Goal: Information Seeking & Learning: Learn about a topic

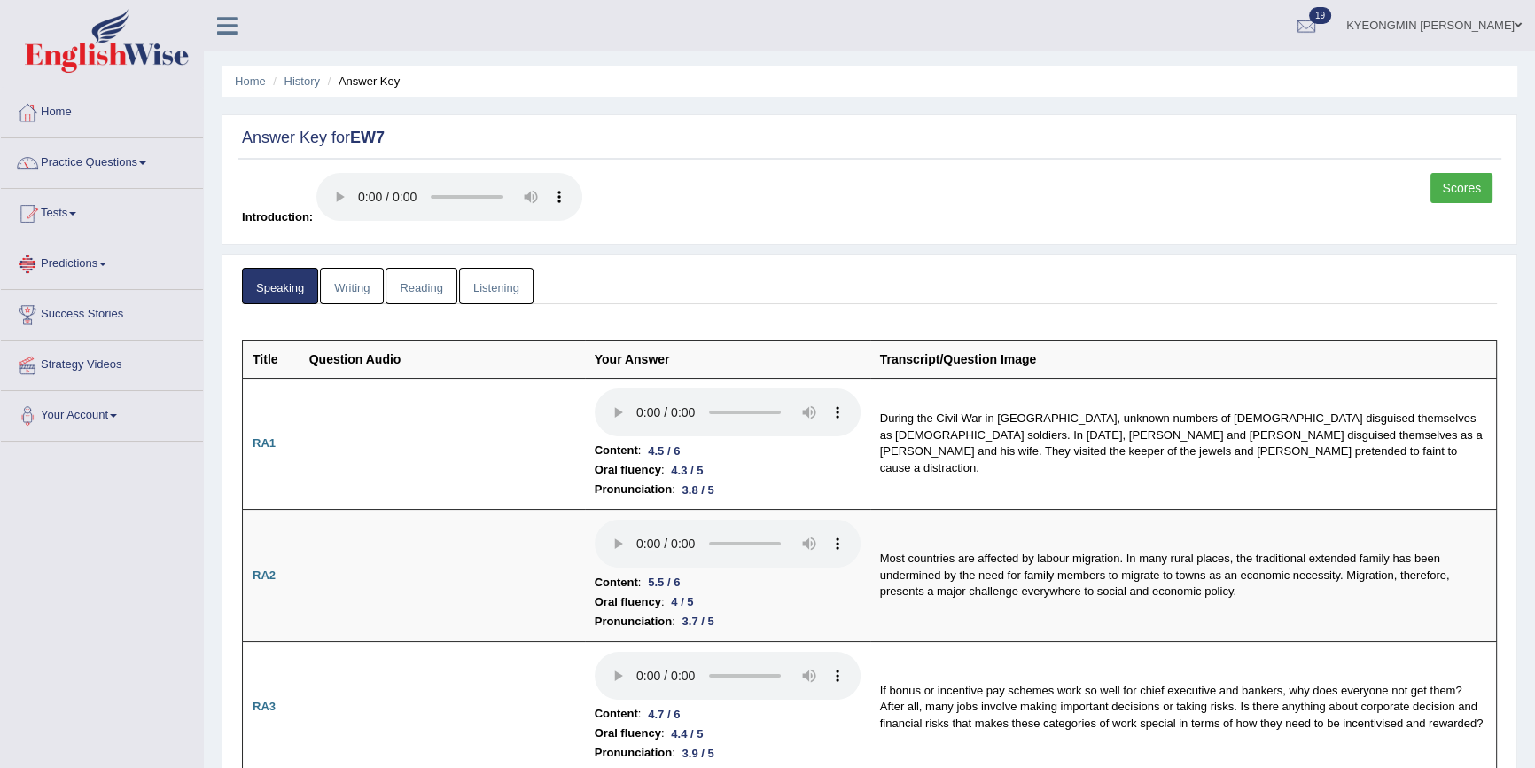
click at [98, 253] on link "Predictions" at bounding box center [102, 261] width 202 height 44
click at [80, 216] on link "Tests" at bounding box center [102, 211] width 202 height 44
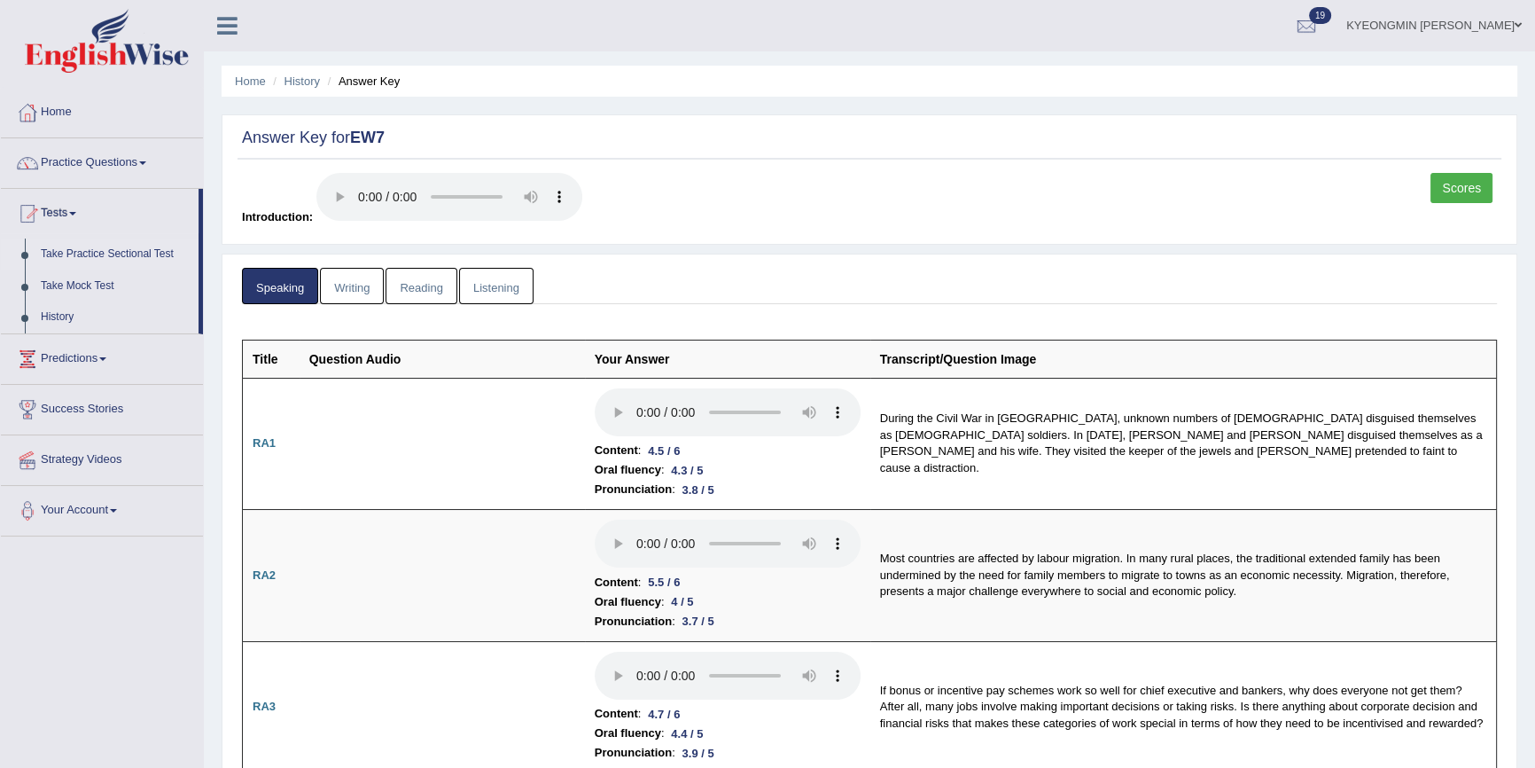
click at [89, 254] on link "Take Practice Sectional Test" at bounding box center [116, 254] width 166 height 32
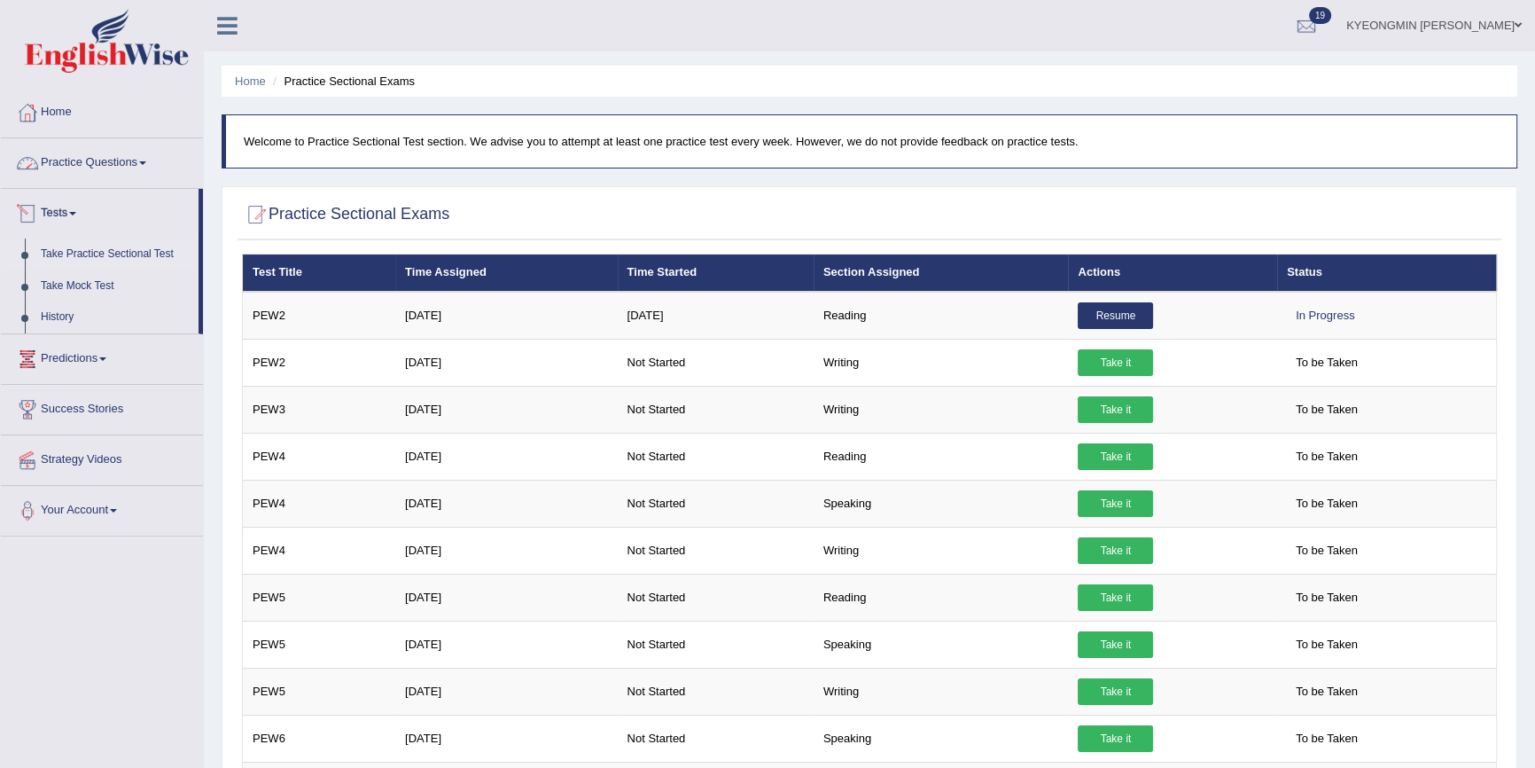
click at [104, 170] on link "Practice Questions" at bounding box center [102, 160] width 202 height 44
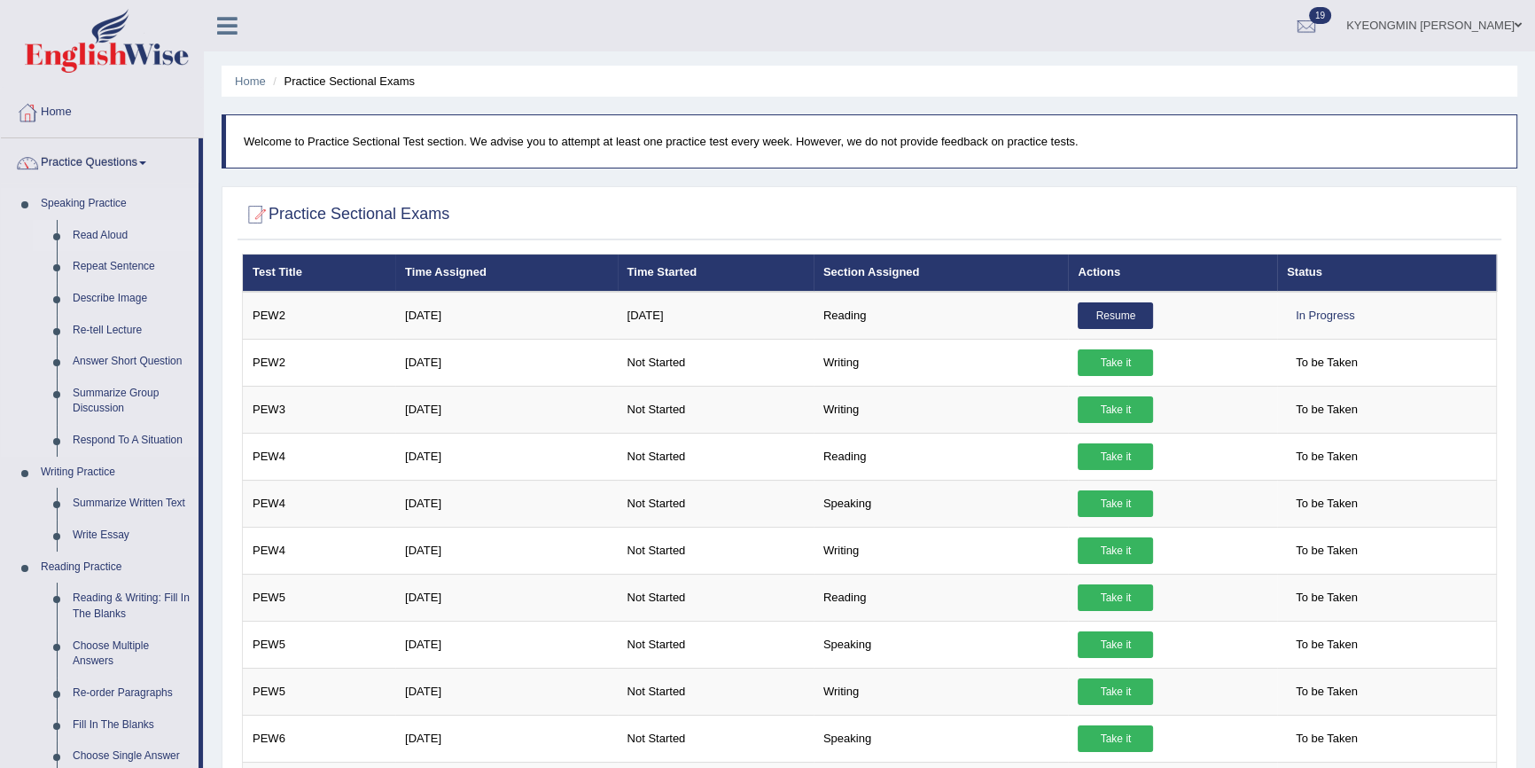
click at [102, 231] on link "Read Aloud" at bounding box center [132, 236] width 134 height 32
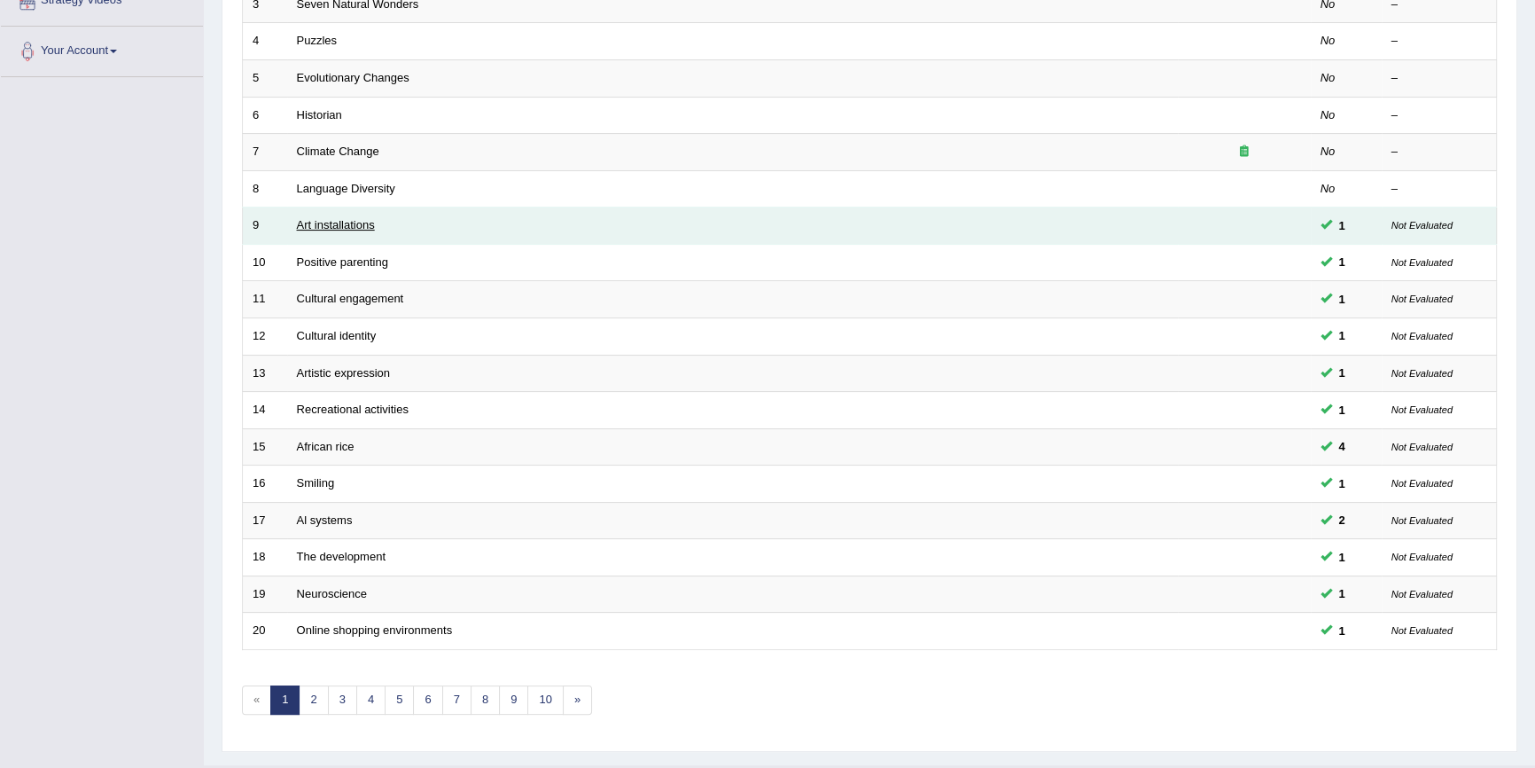
scroll to position [403, 0]
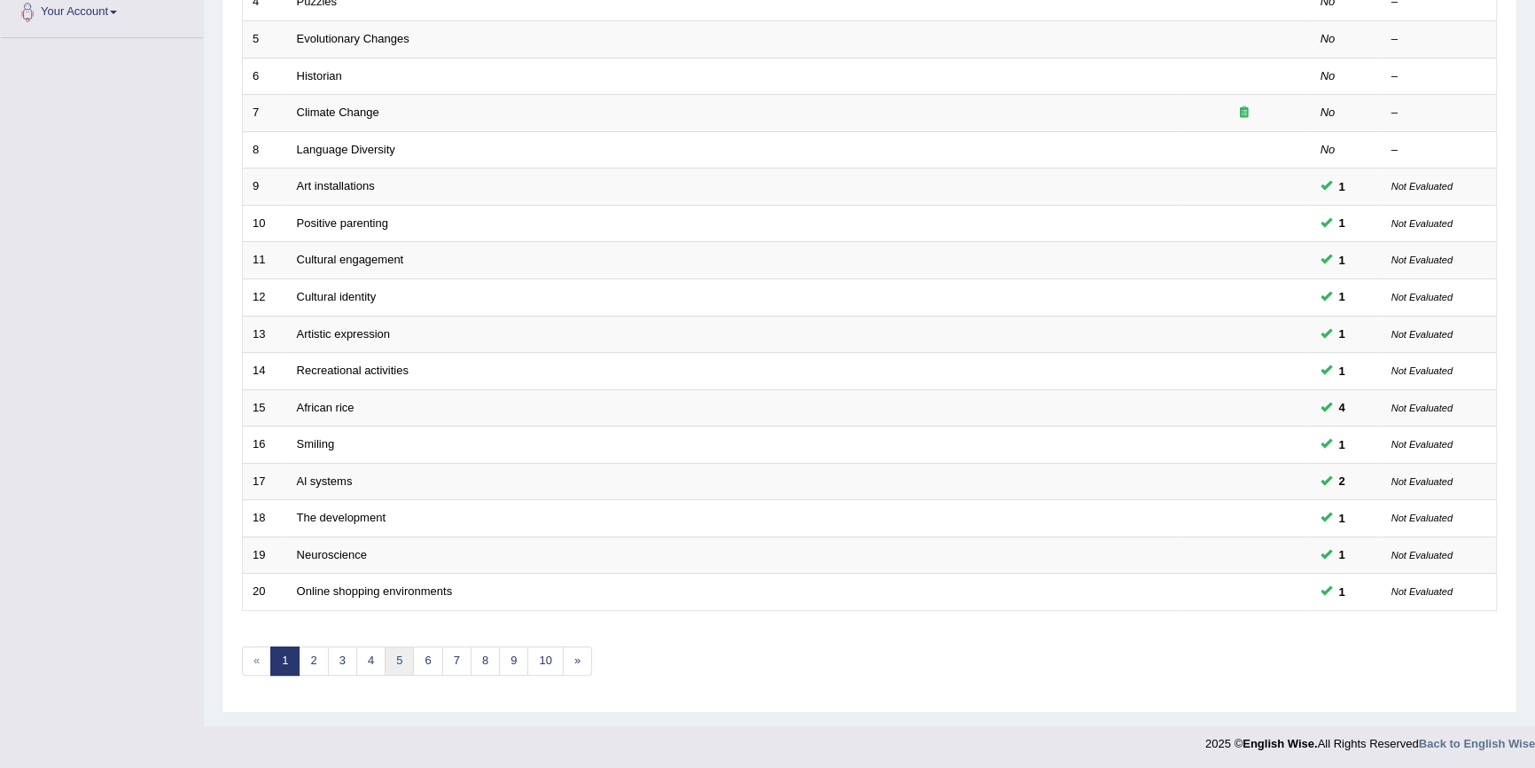
click at [387, 651] on link "5" at bounding box center [399, 660] width 29 height 29
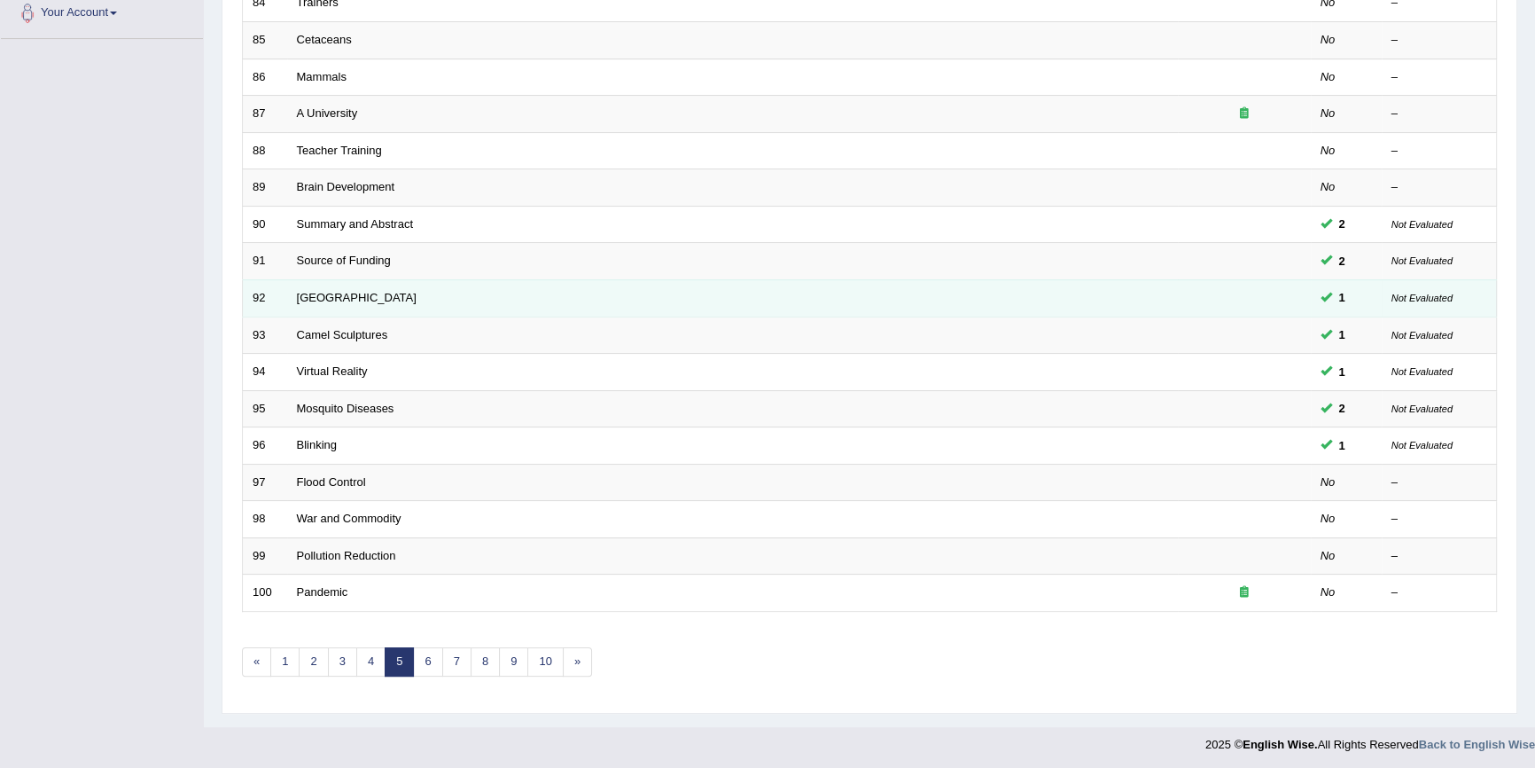
scroll to position [403, 0]
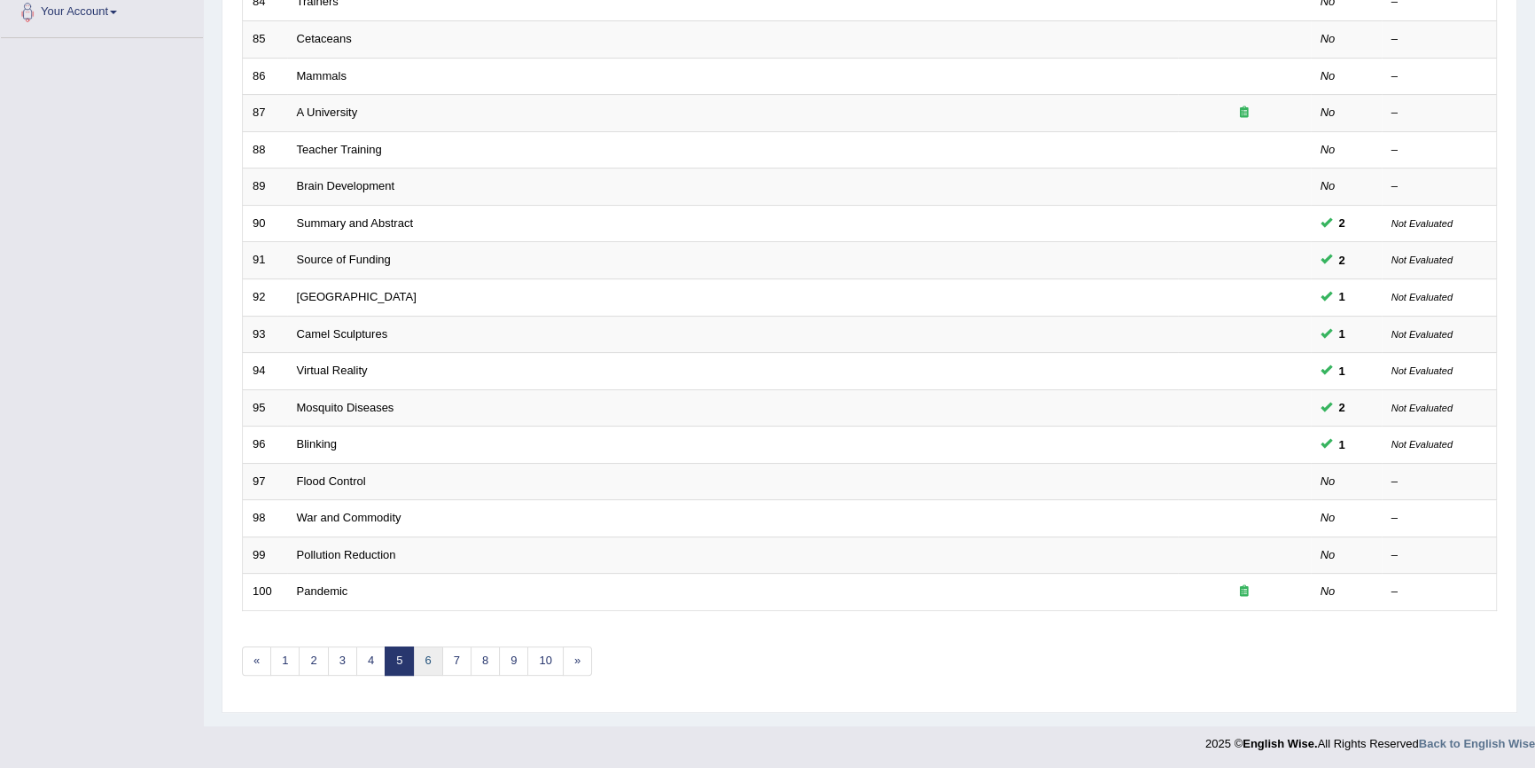
click at [425, 656] on link "6" at bounding box center [427, 660] width 29 height 29
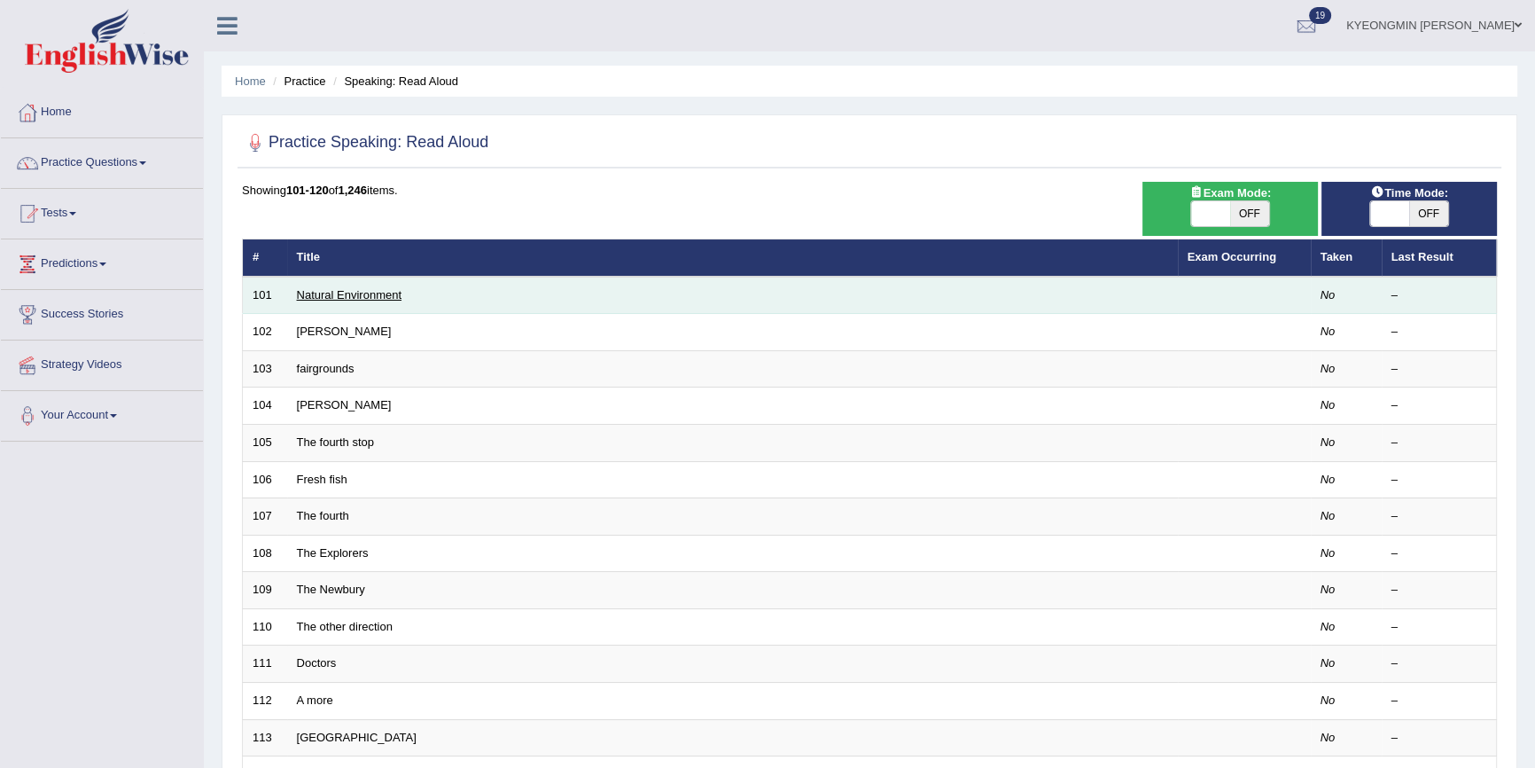
click at [359, 297] on link "Natural Environment" at bounding box center [349, 294] width 105 height 13
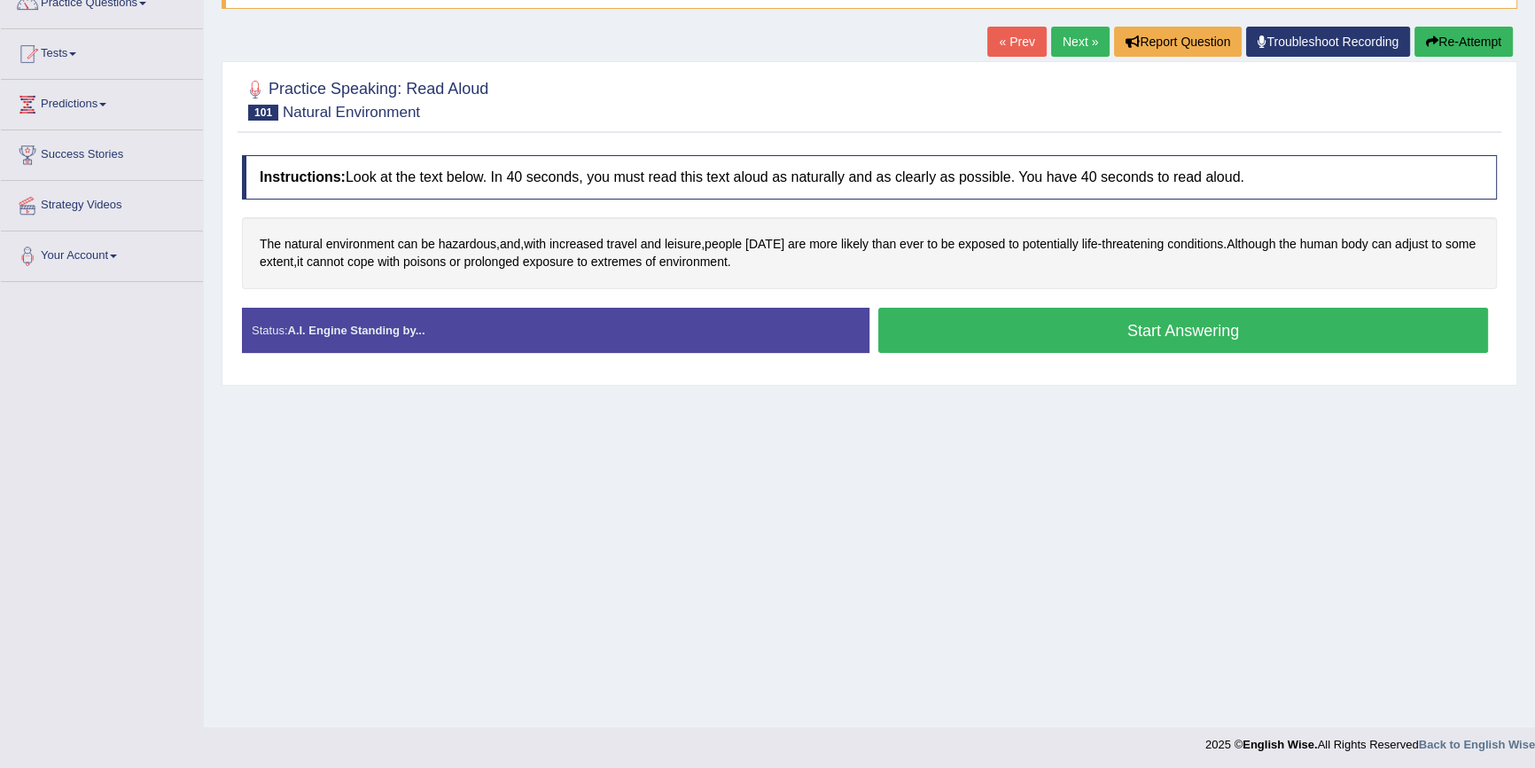
scroll to position [160, 0]
click at [935, 323] on button "Start Answering" at bounding box center [1184, 329] width 610 height 45
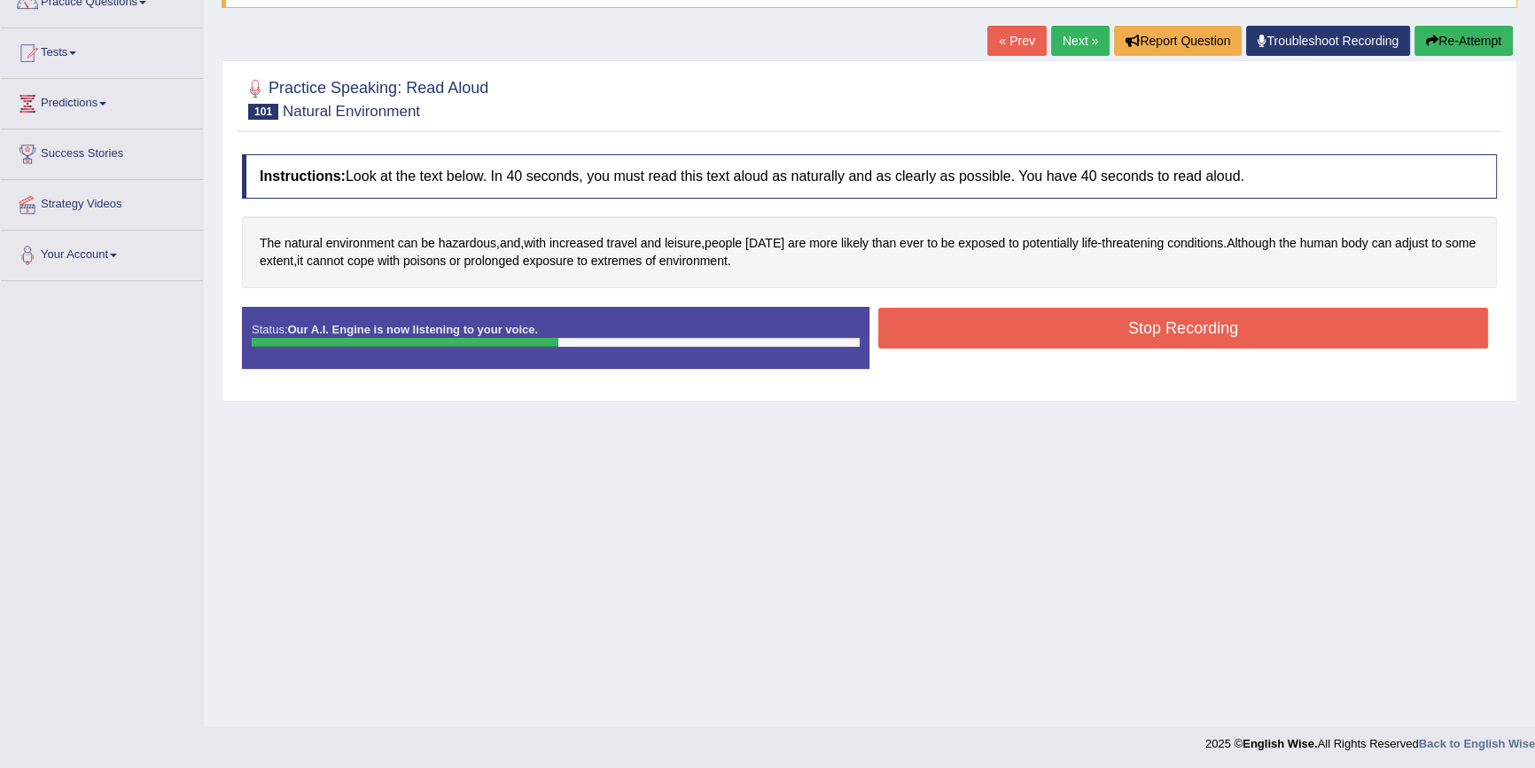
click at [934, 332] on button "Stop Recording" at bounding box center [1184, 328] width 610 height 41
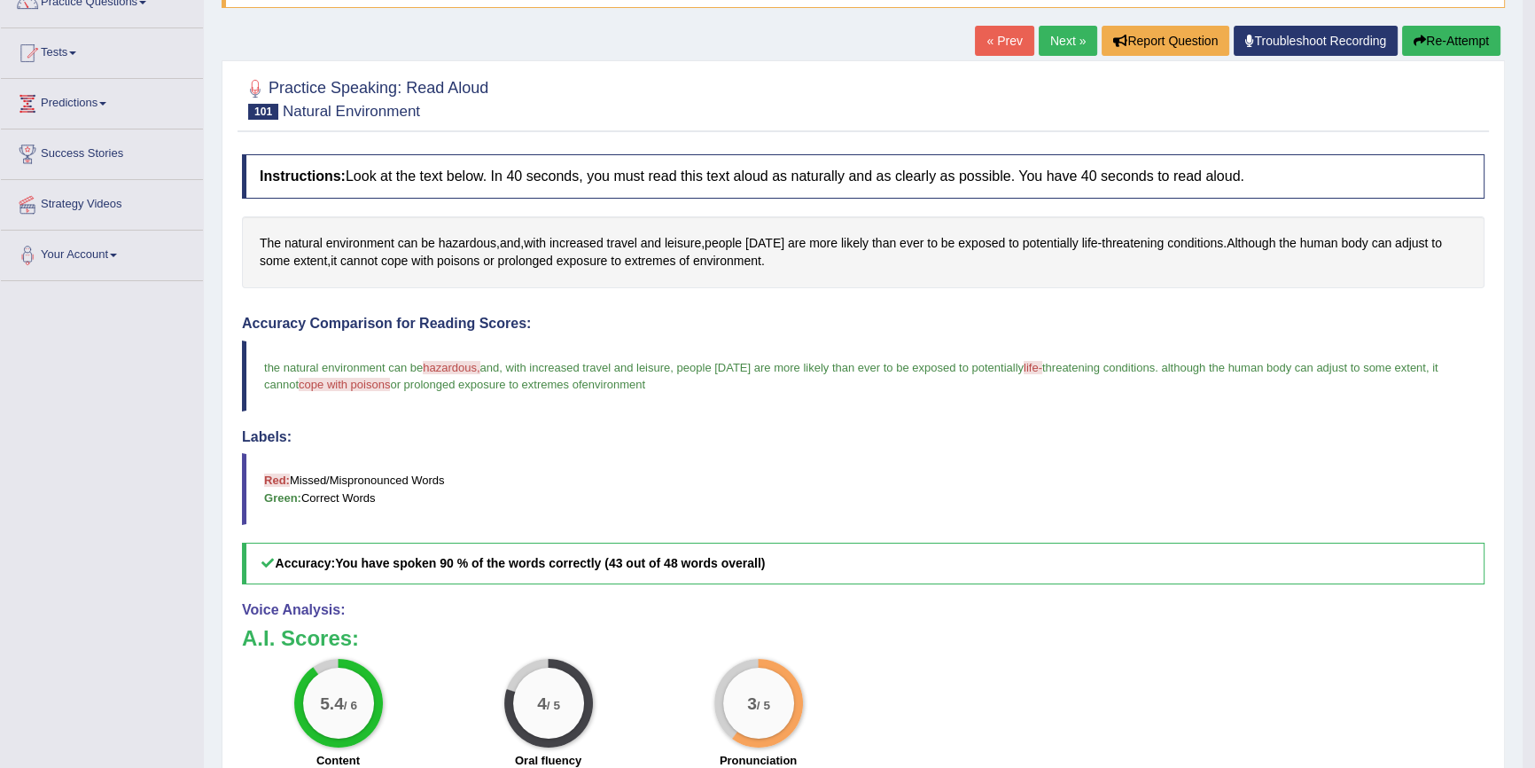
scroll to position [241, 0]
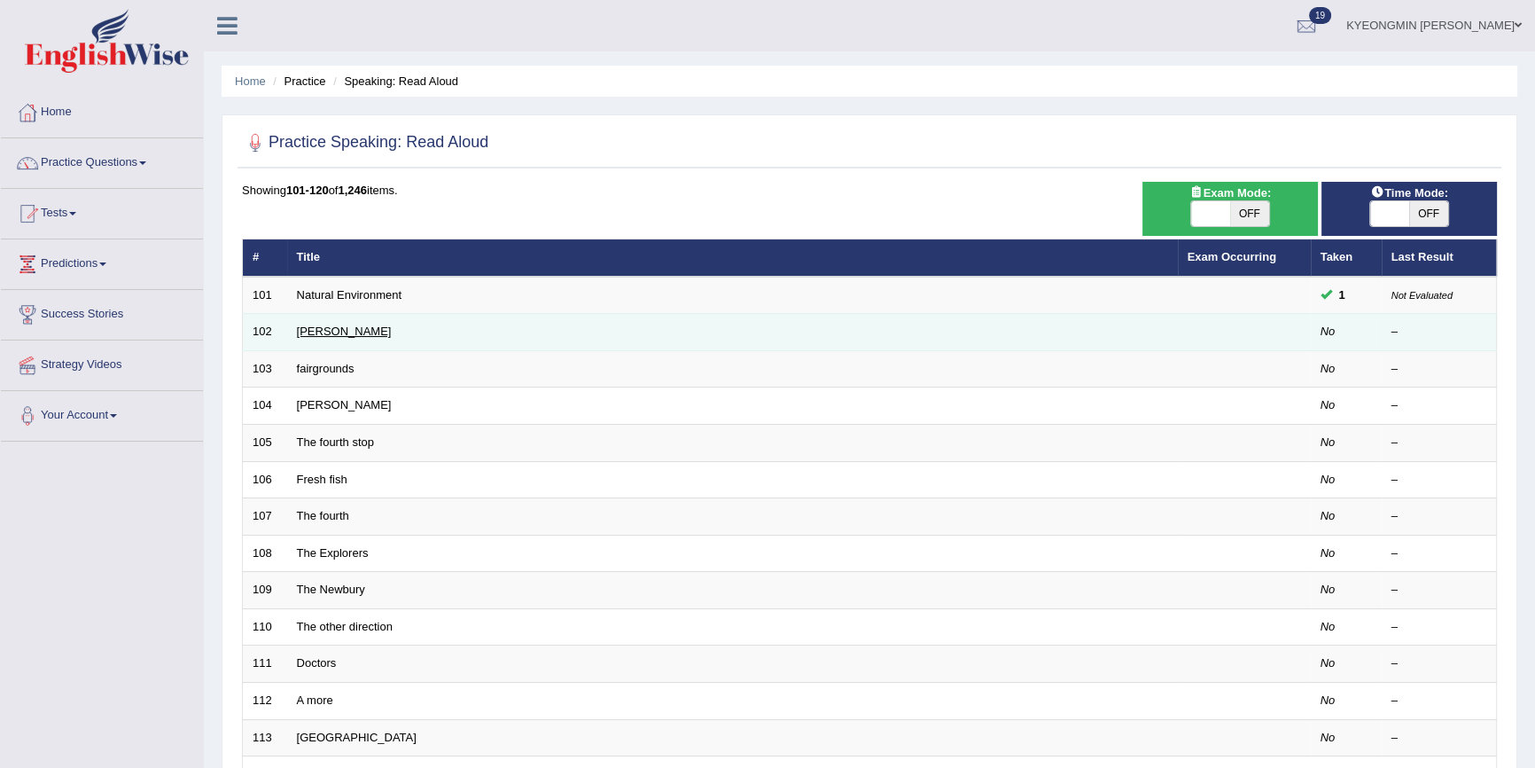
click at [301, 330] on link "Alcott" at bounding box center [344, 330] width 95 height 13
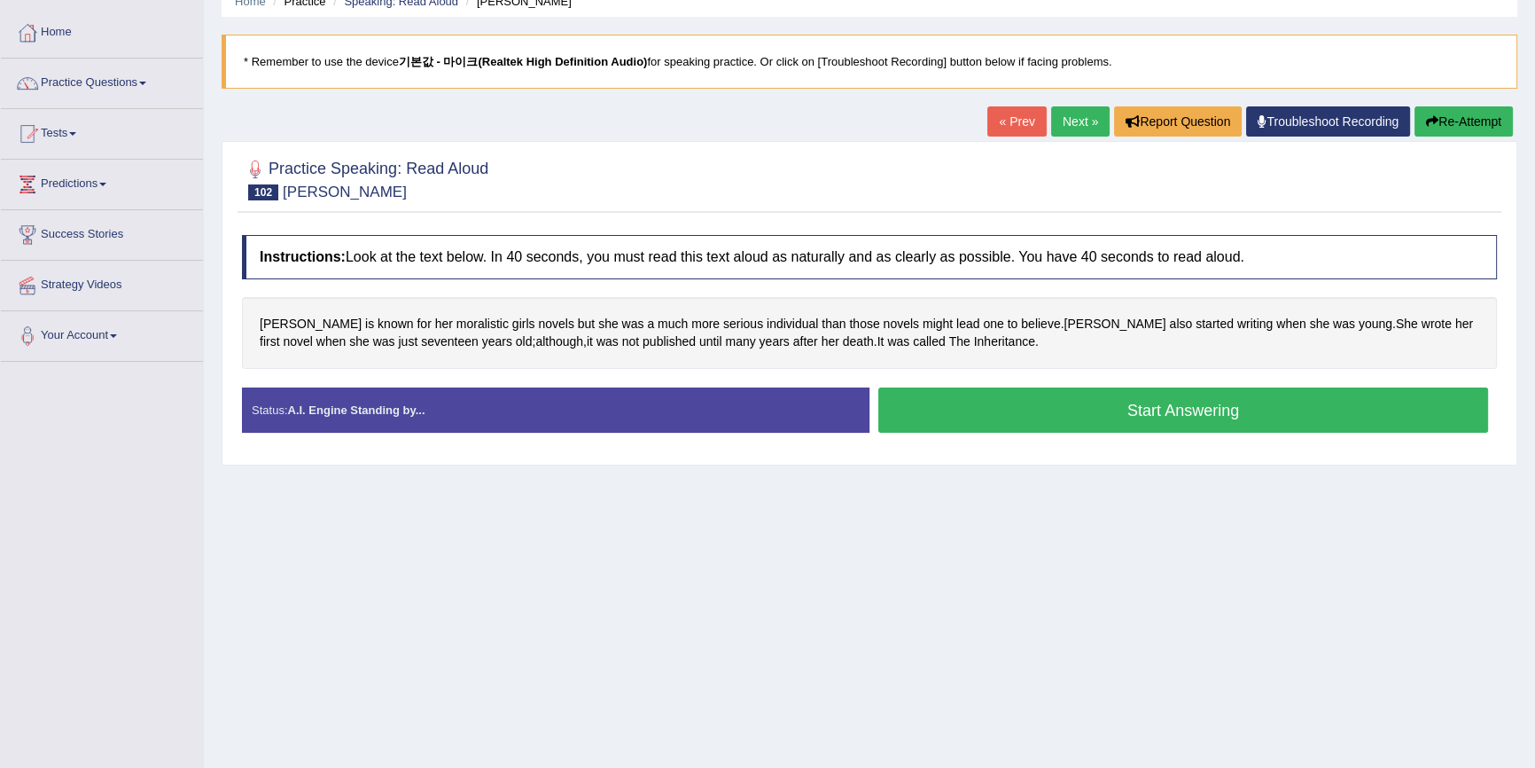
click at [1133, 427] on button "Start Answering" at bounding box center [1184, 409] width 610 height 45
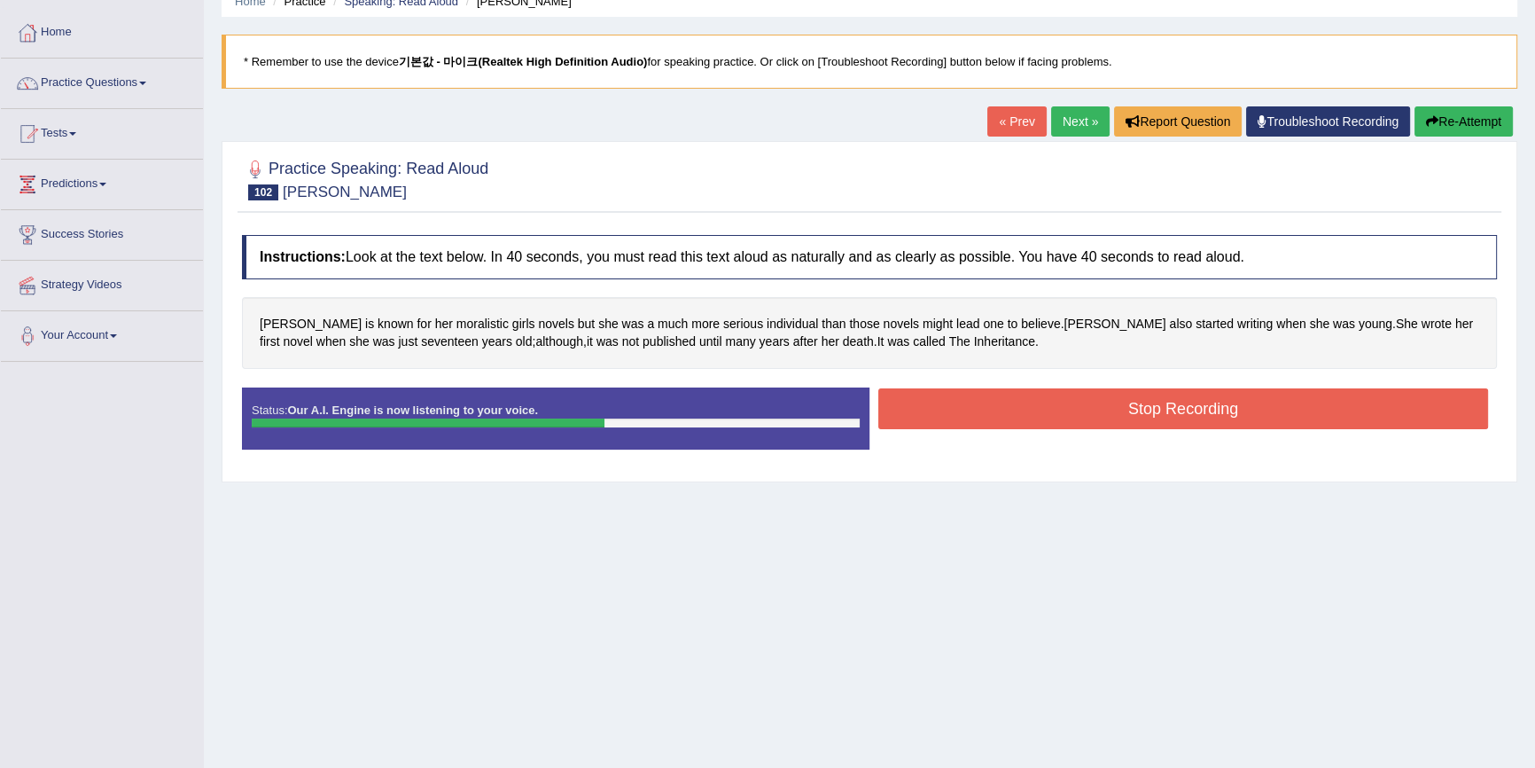
click at [951, 404] on button "Stop Recording" at bounding box center [1184, 408] width 610 height 41
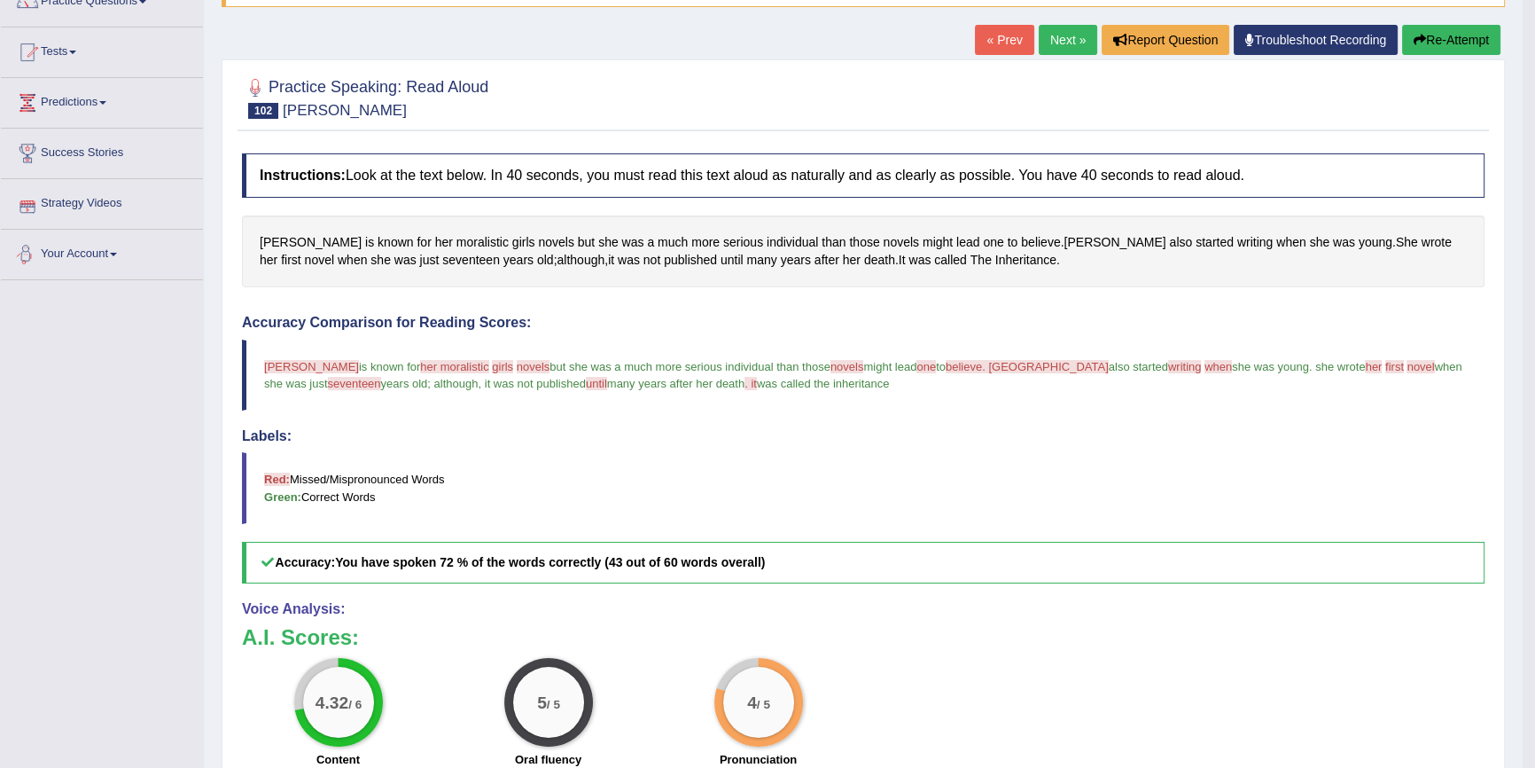
scroll to position [160, 0]
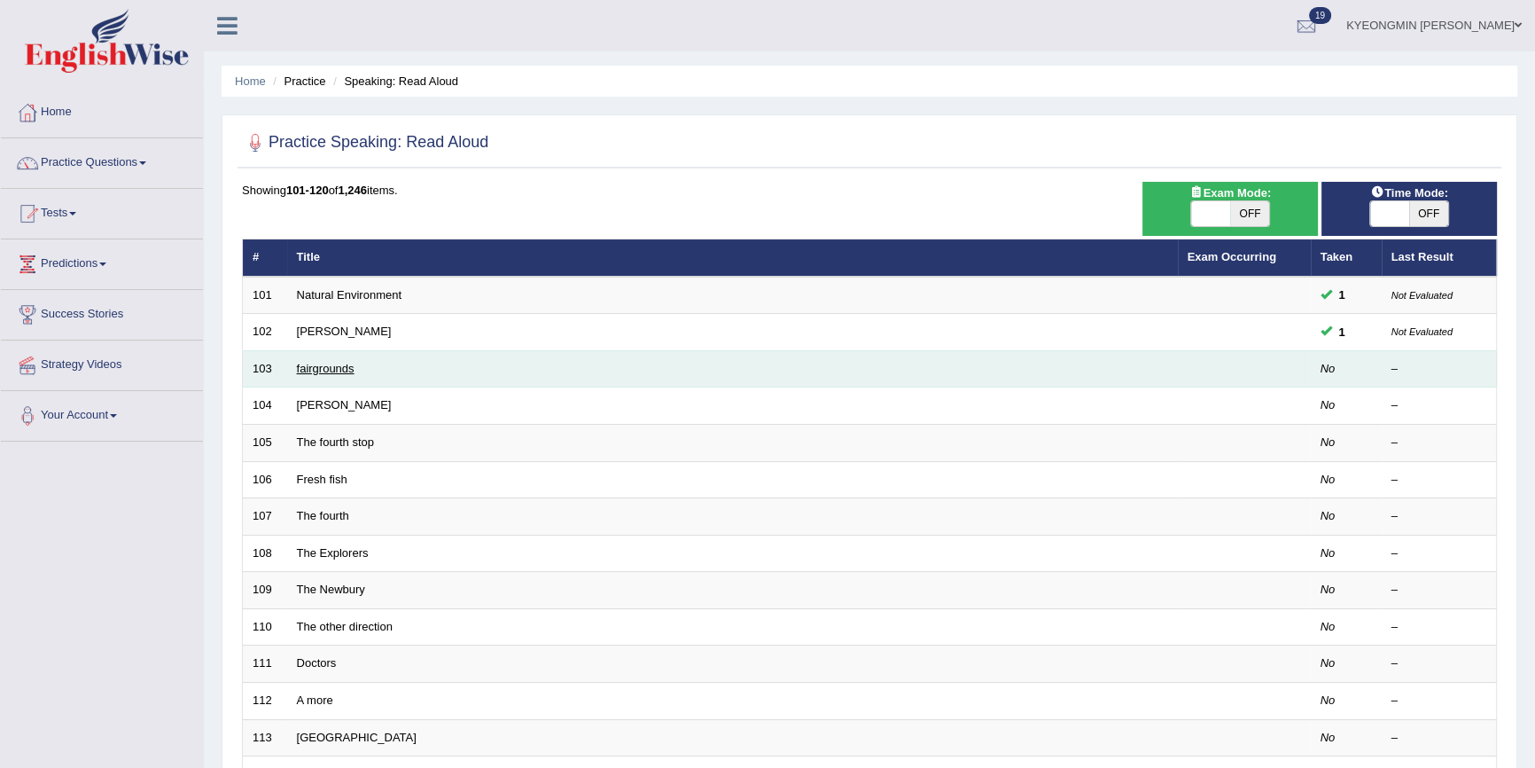
click at [311, 364] on link "fairgrounds" at bounding box center [326, 368] width 58 height 13
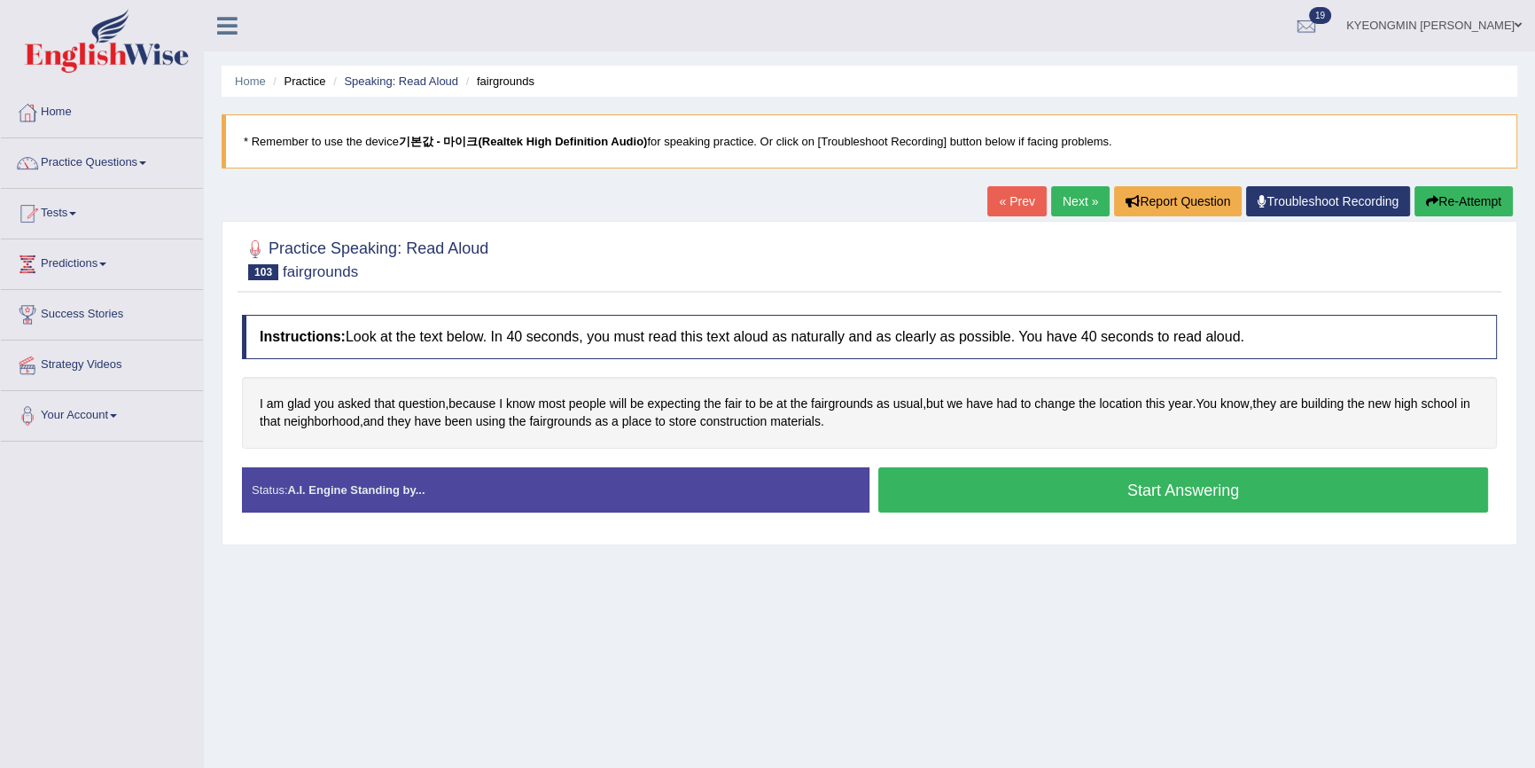
click at [934, 477] on button "Start Answering" at bounding box center [1184, 489] width 610 height 45
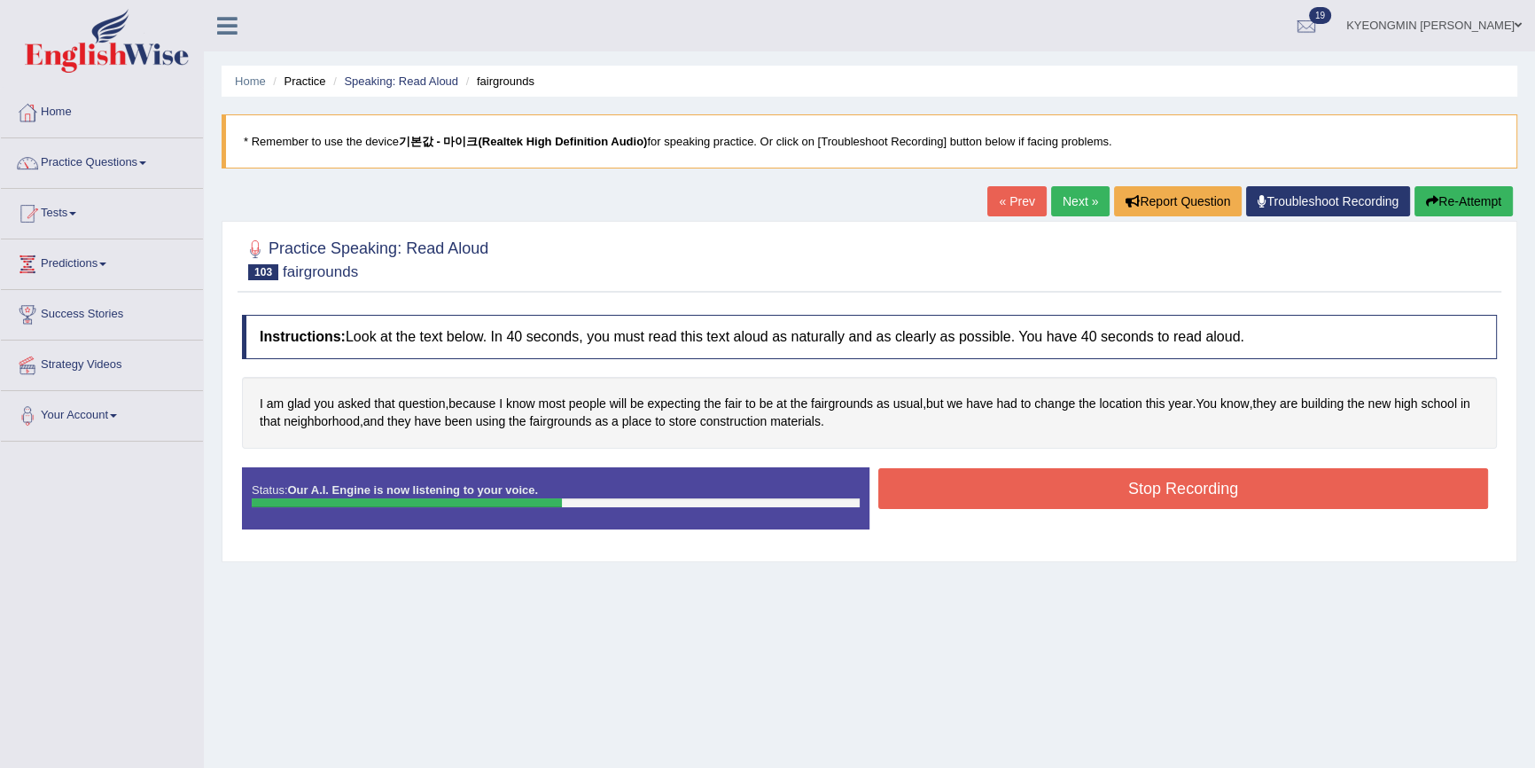
click at [959, 470] on button "Stop Recording" at bounding box center [1184, 488] width 610 height 41
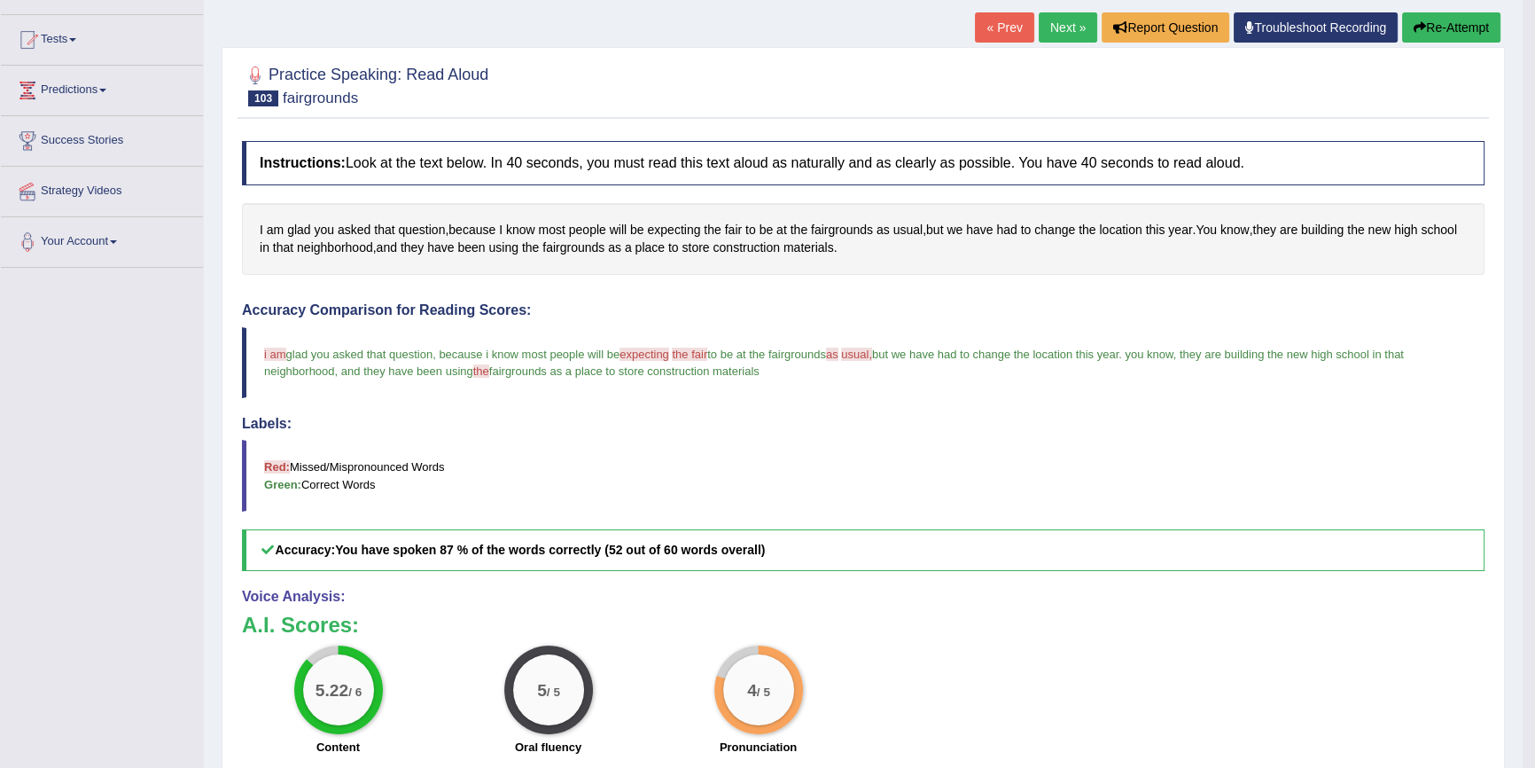
scroll to position [322, 0]
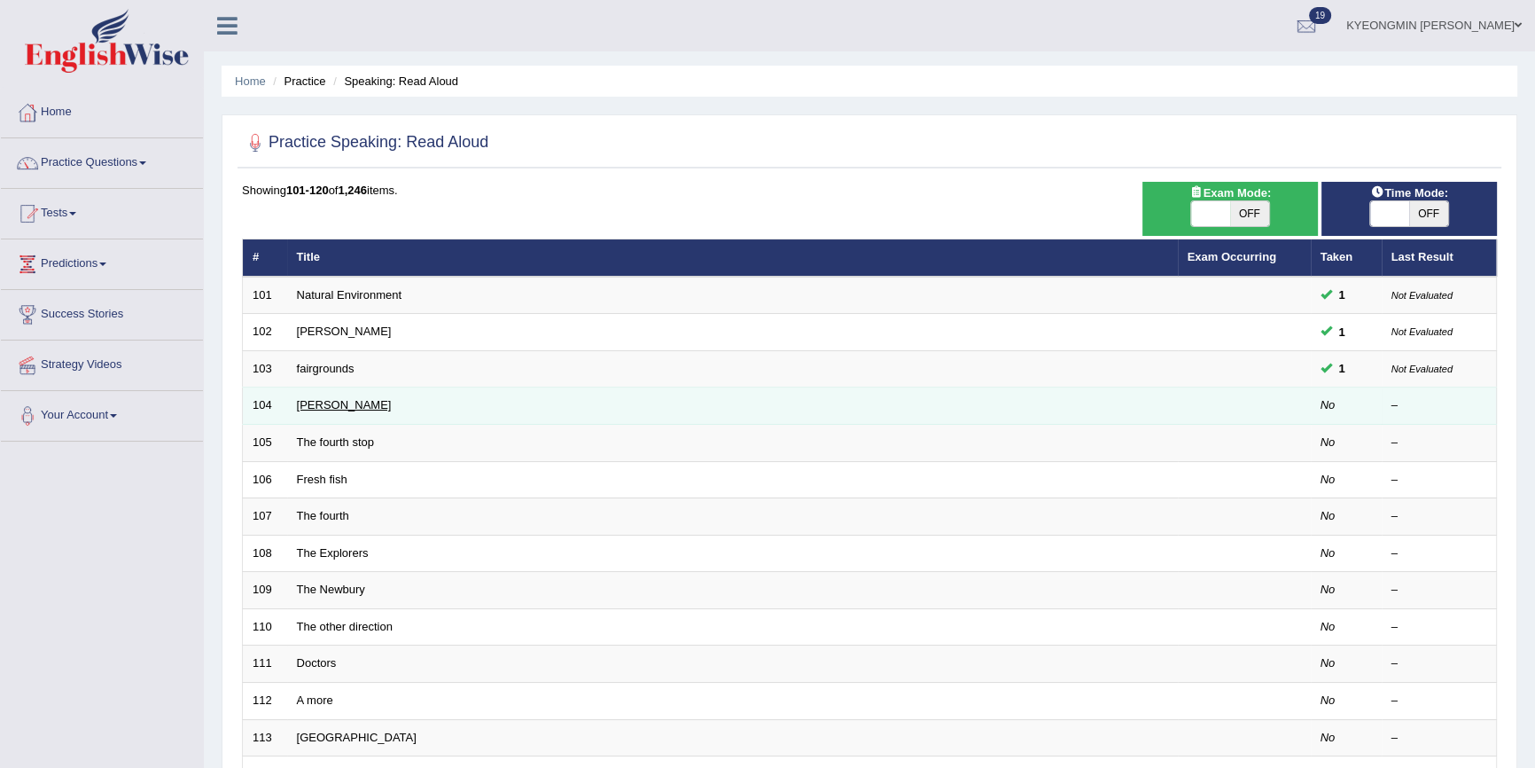
click at [313, 403] on link "[PERSON_NAME]" at bounding box center [344, 404] width 95 height 13
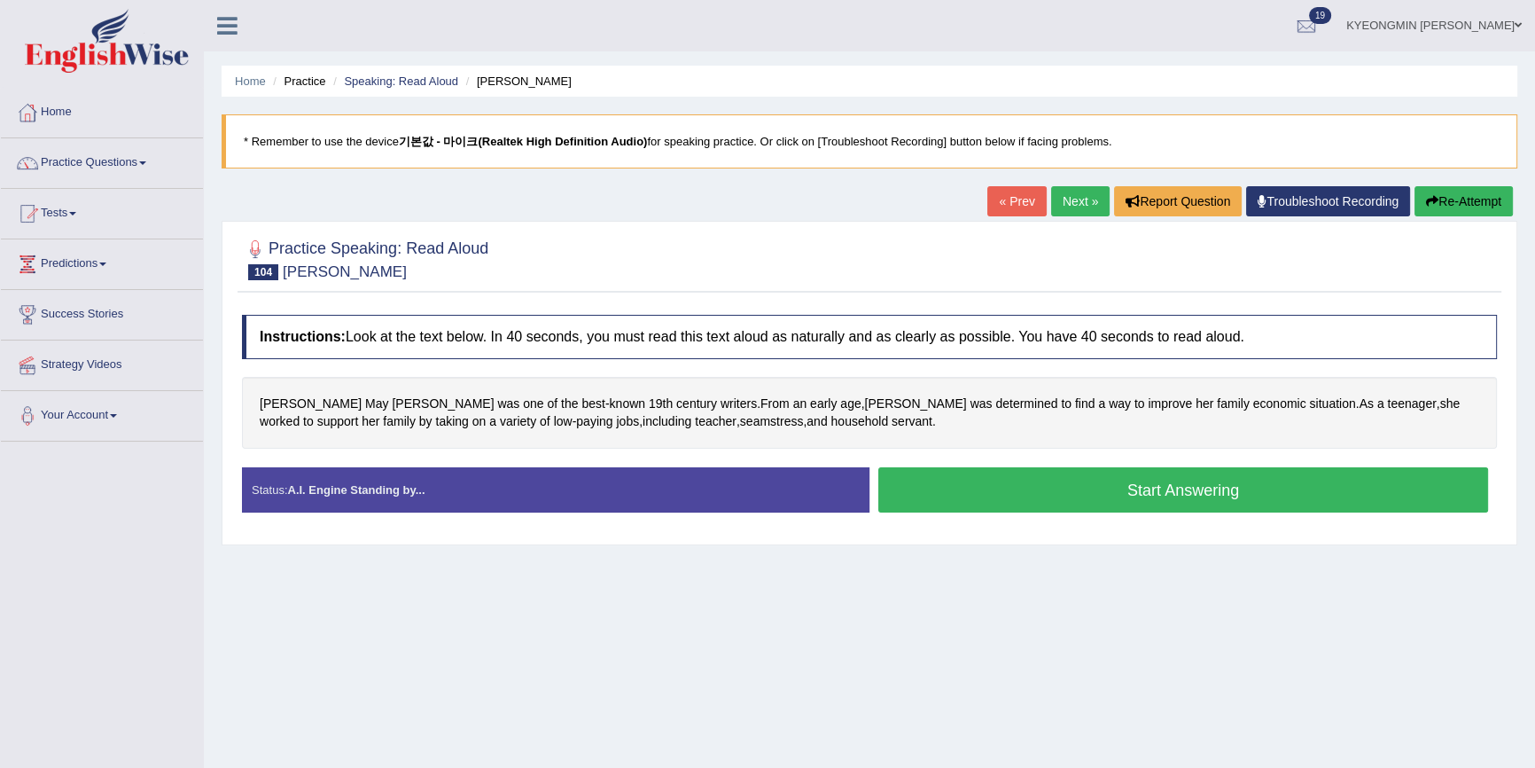
click at [904, 477] on button "Start Answering" at bounding box center [1184, 489] width 610 height 45
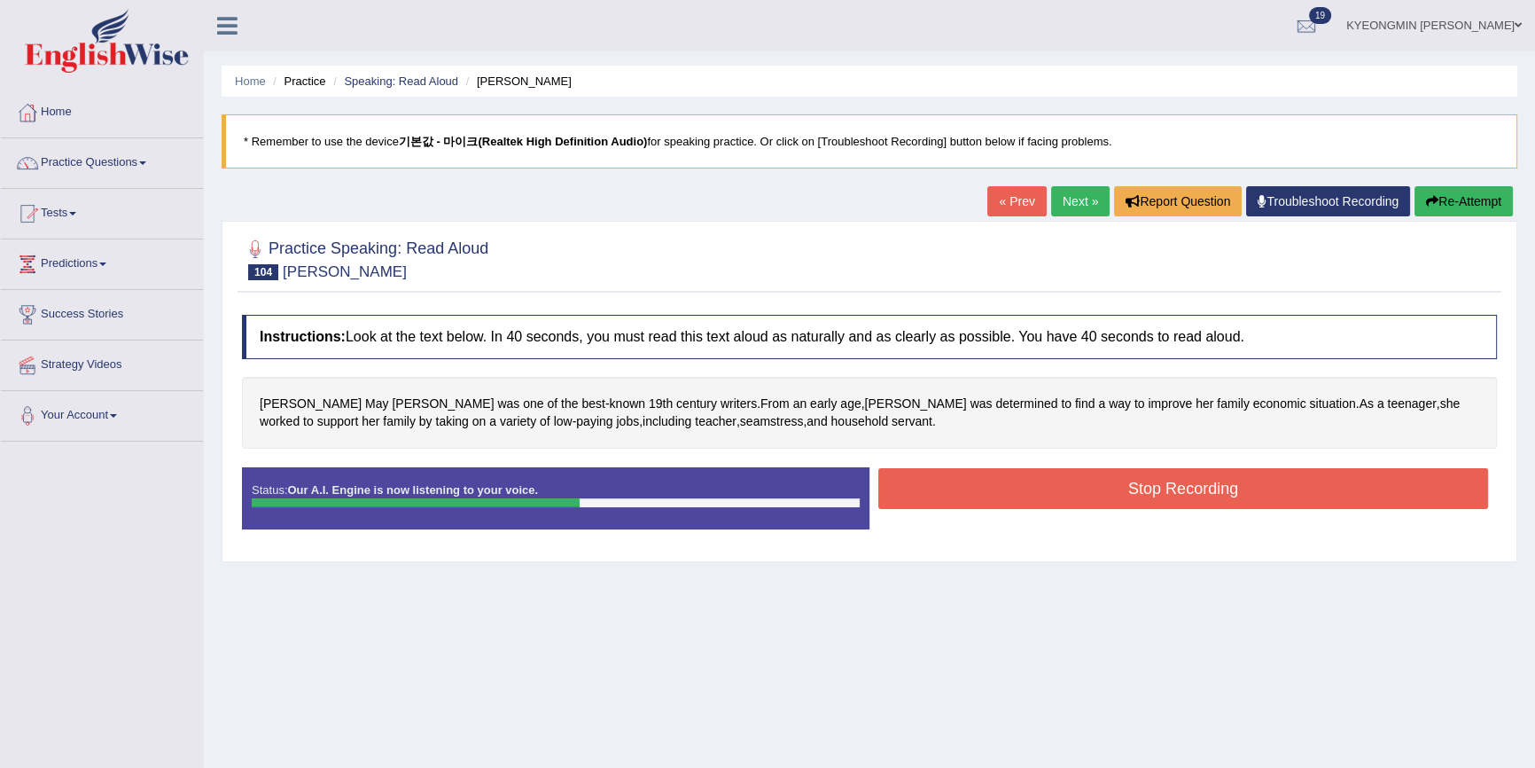
click at [988, 479] on button "Stop Recording" at bounding box center [1184, 488] width 610 height 41
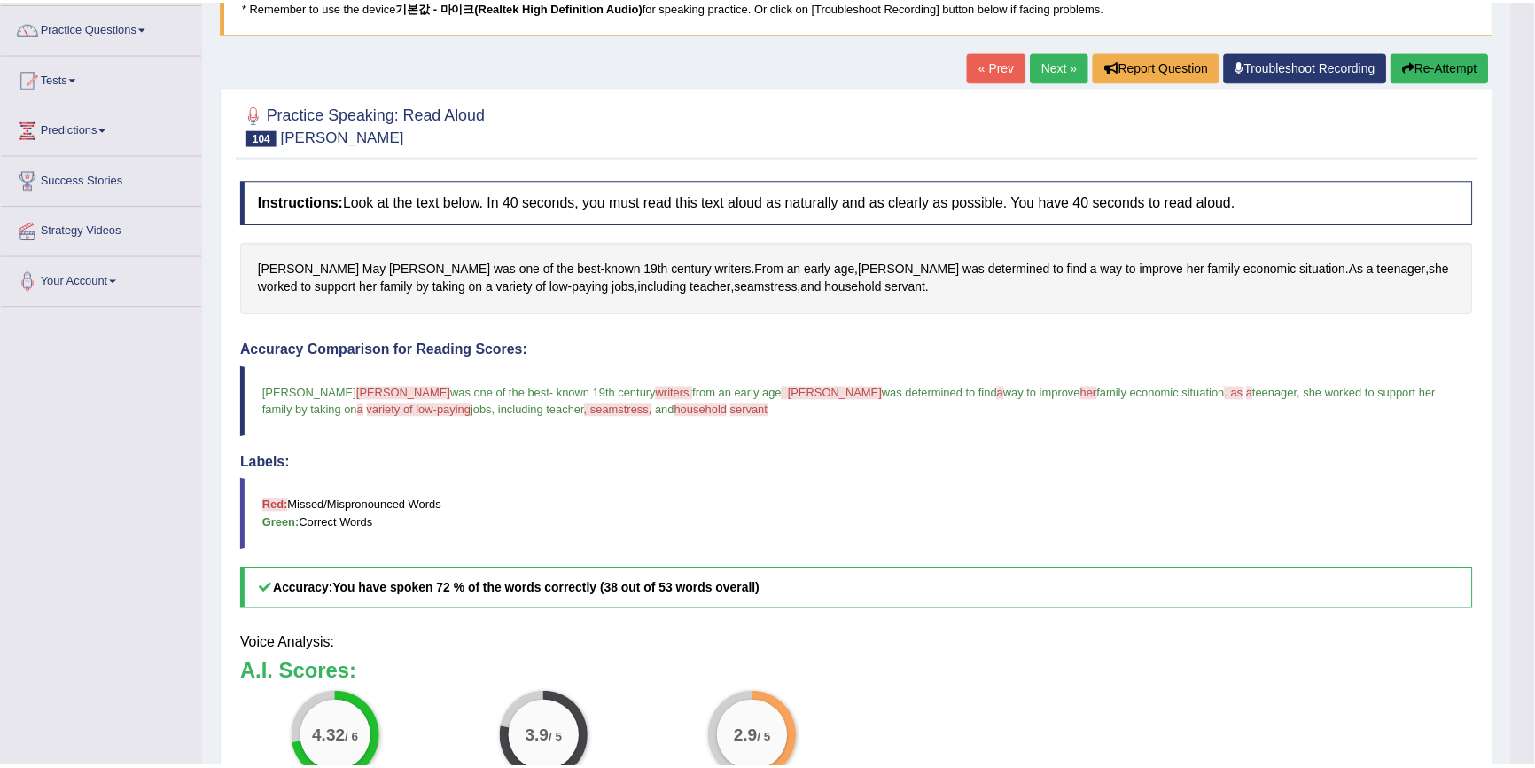
scroll to position [160, 0]
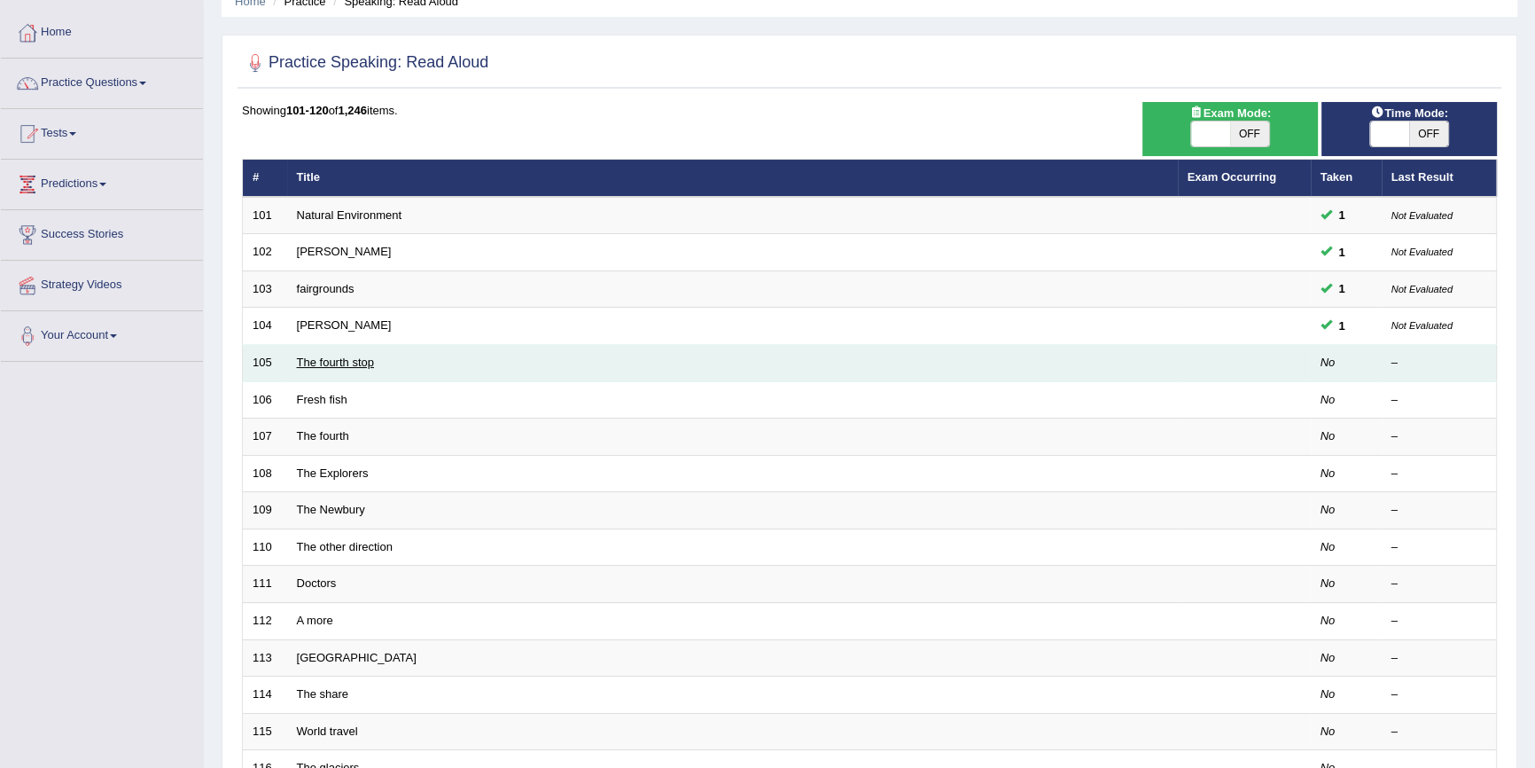
click at [340, 356] on link "The fourth stop" at bounding box center [335, 362] width 77 height 13
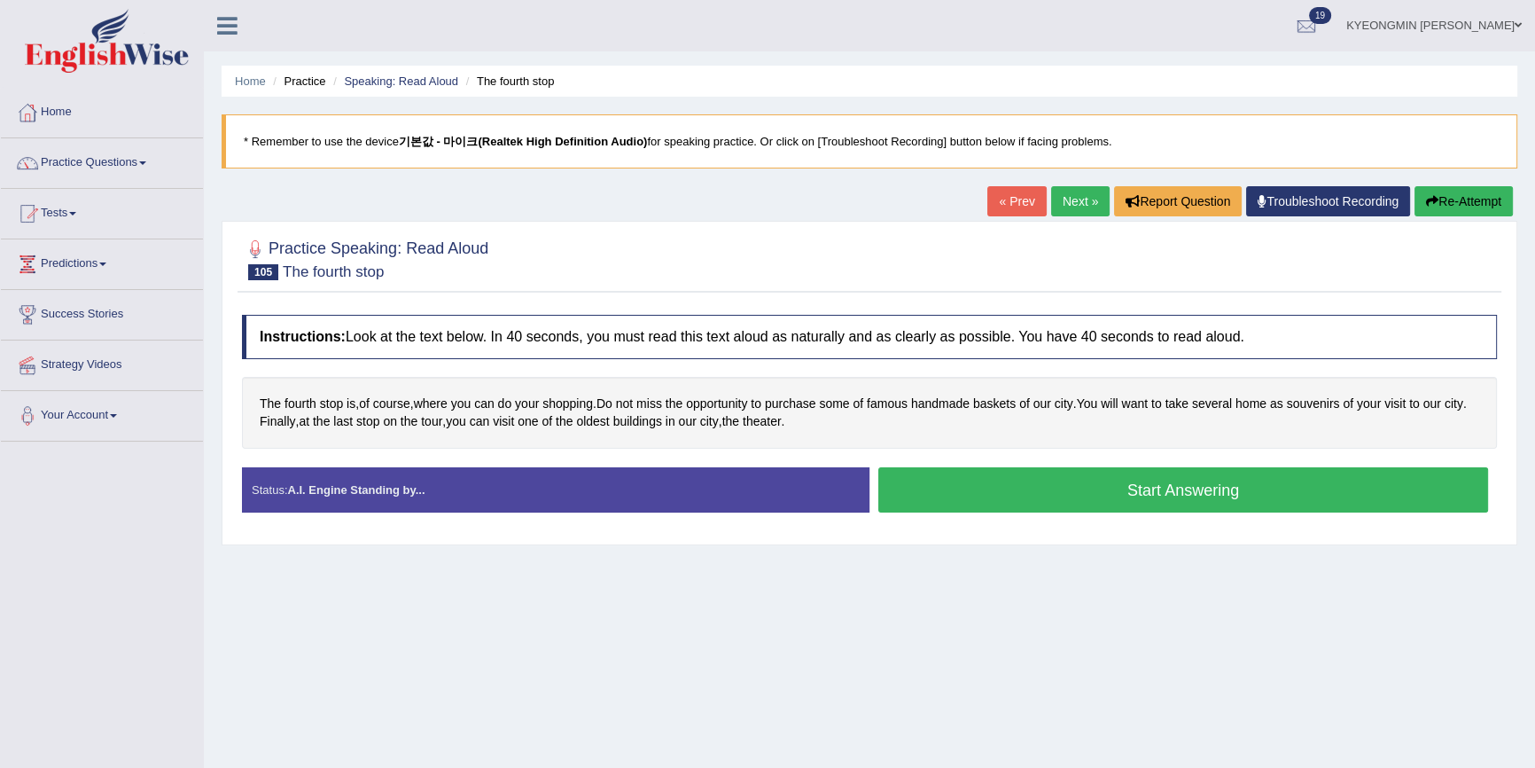
click at [1005, 486] on button "Start Answering" at bounding box center [1184, 489] width 610 height 45
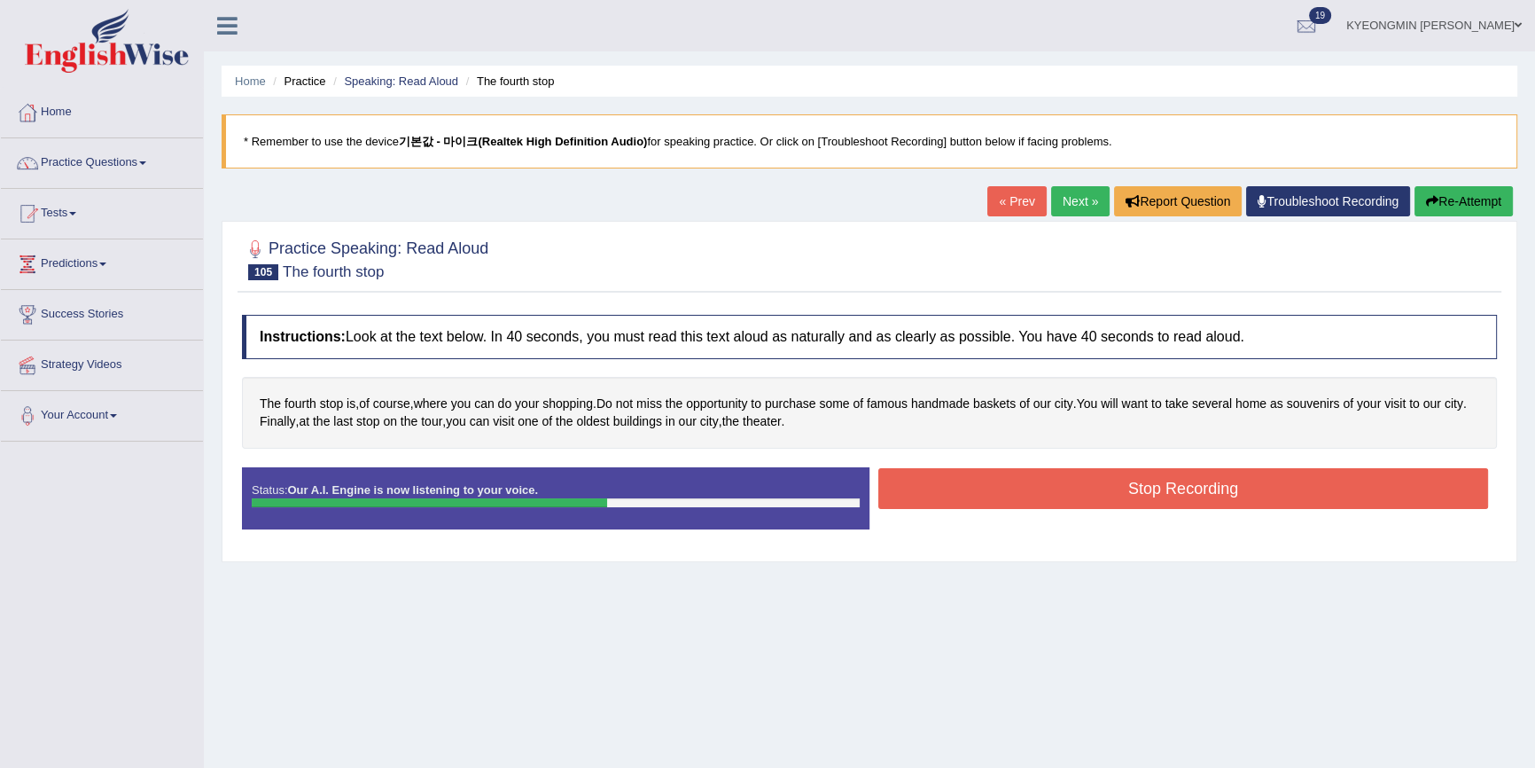
click at [986, 468] on button "Stop Recording" at bounding box center [1184, 488] width 610 height 41
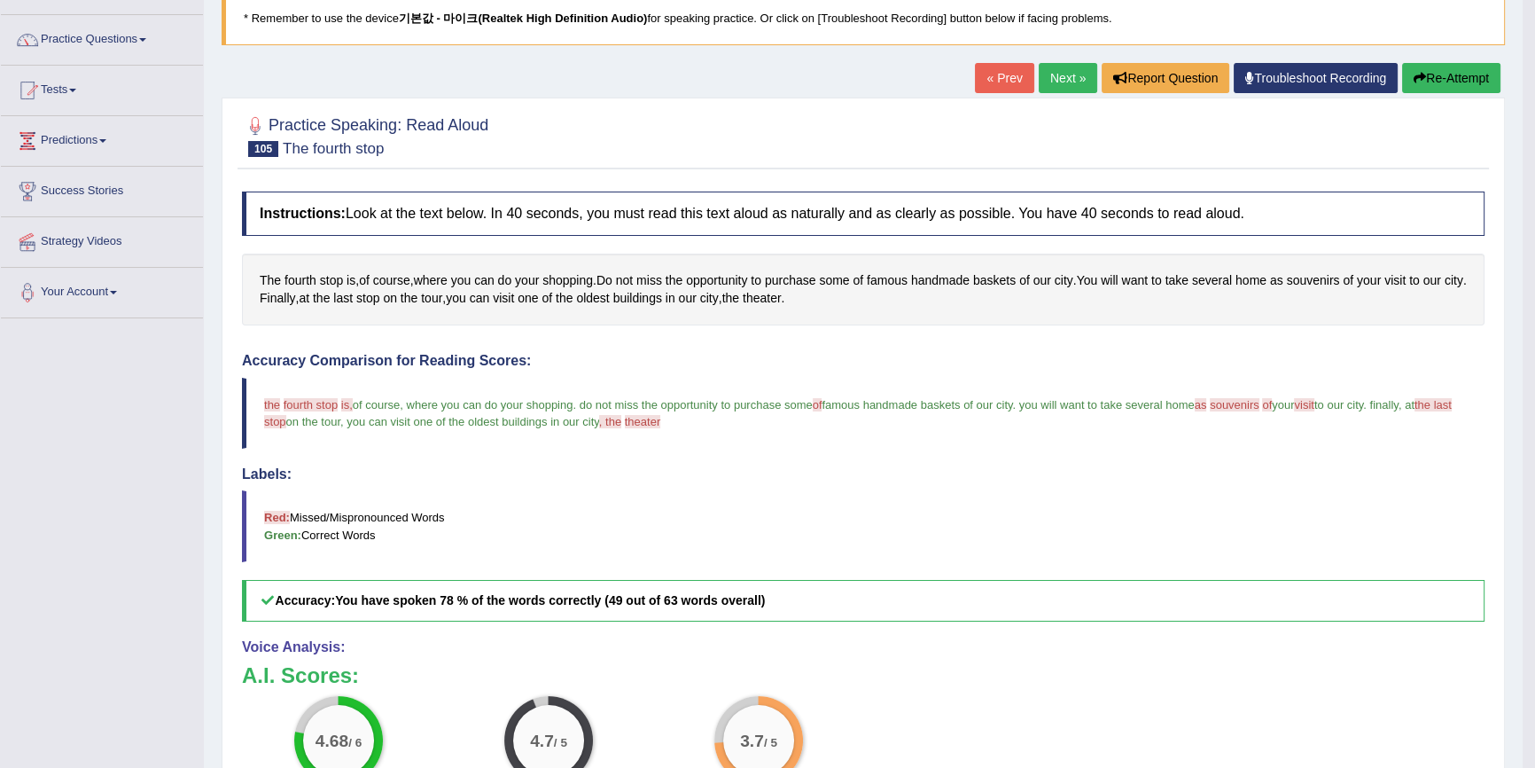
scroll to position [160, 0]
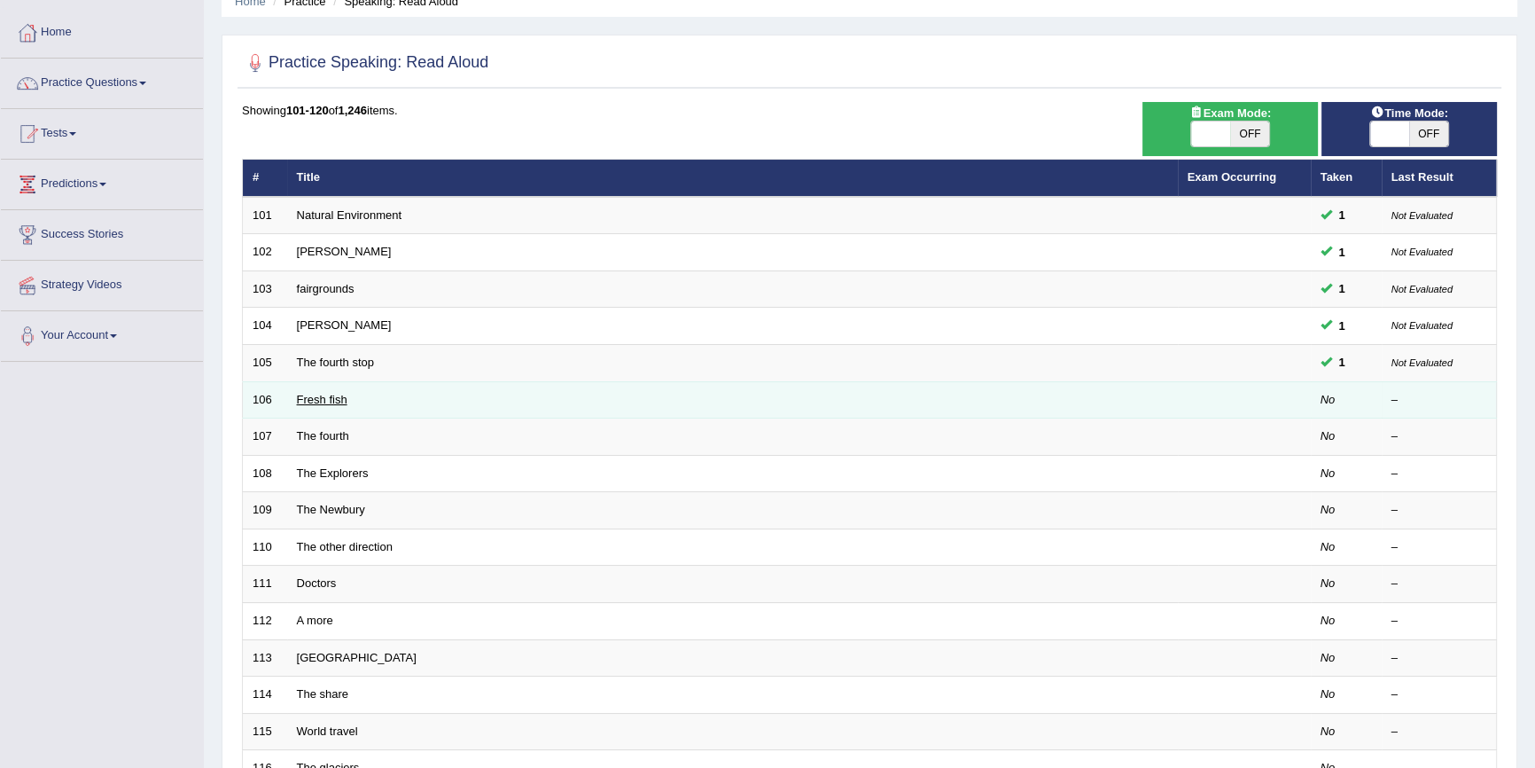
click at [342, 398] on link "Fresh fish" at bounding box center [322, 399] width 51 height 13
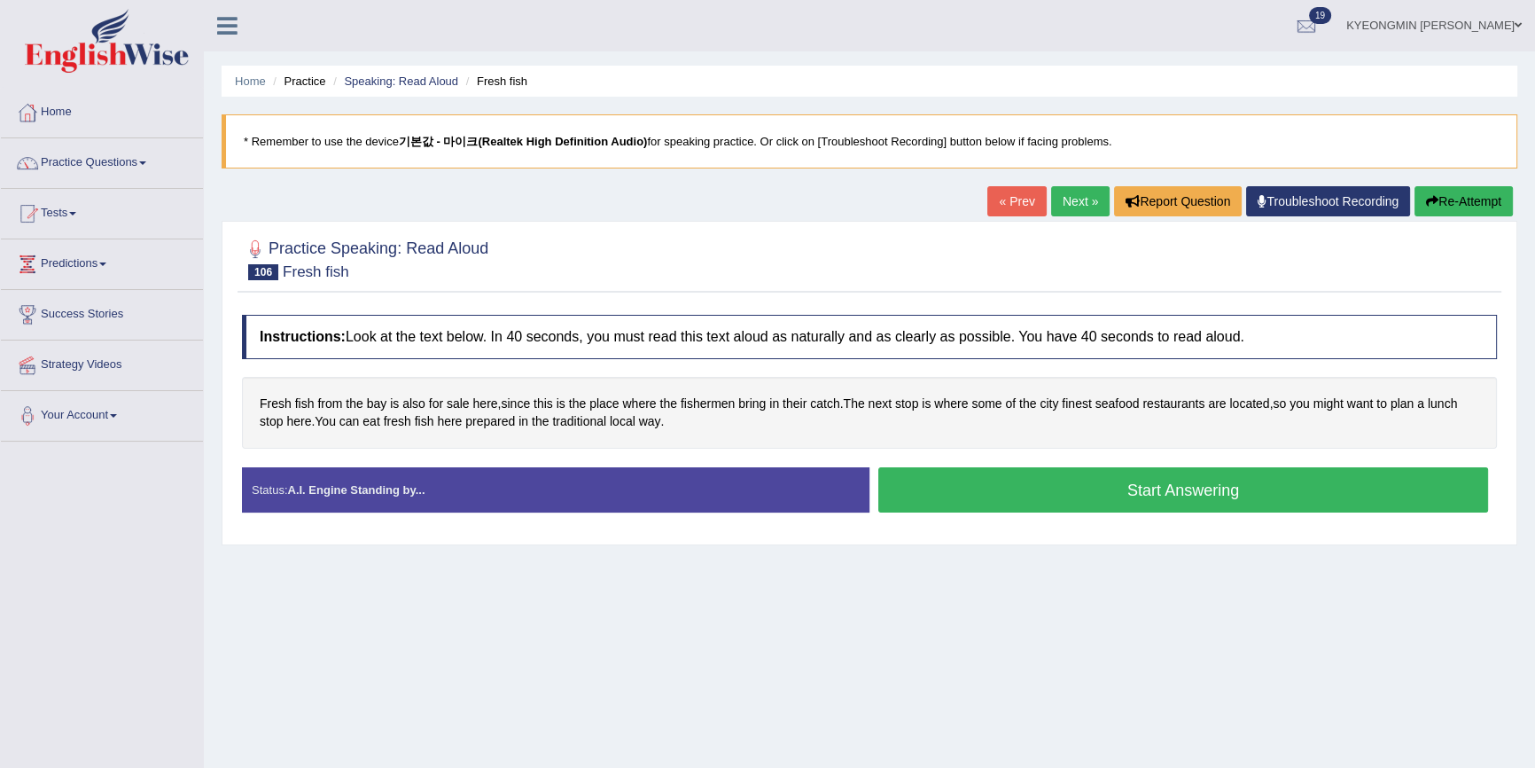
click at [993, 491] on button "Start Answering" at bounding box center [1184, 489] width 610 height 45
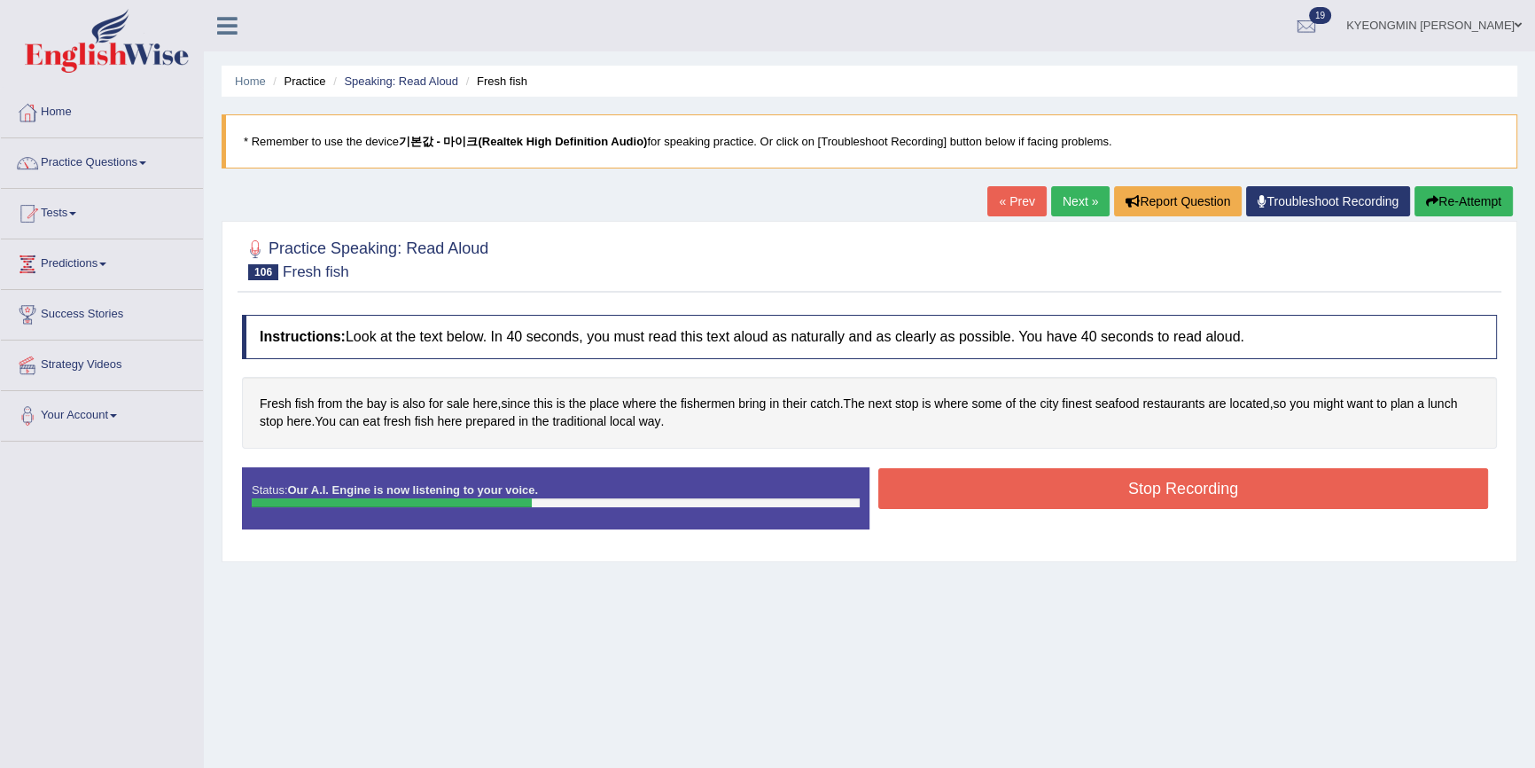
click at [977, 485] on button "Stop Recording" at bounding box center [1184, 488] width 610 height 41
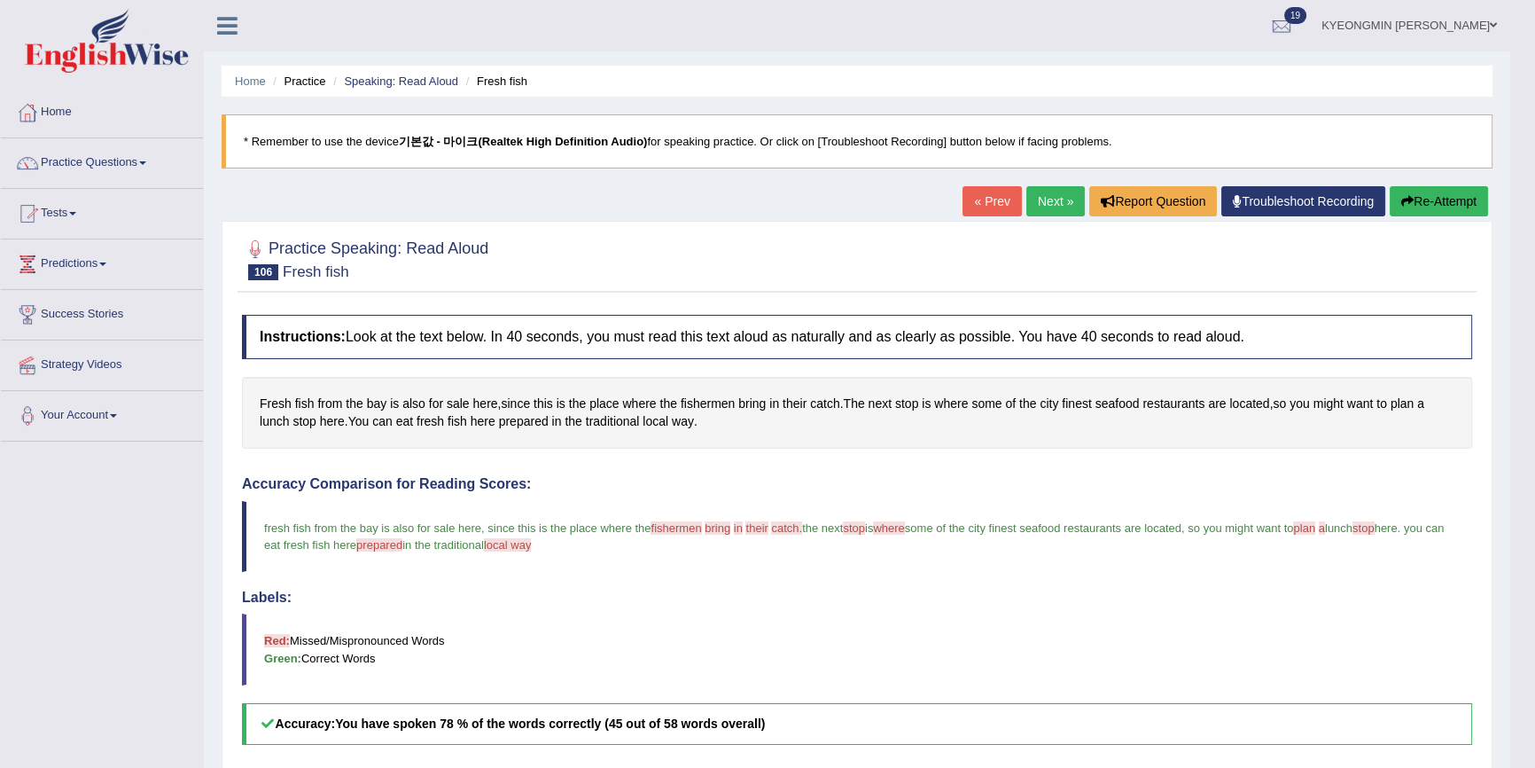
scroll to position [160, 0]
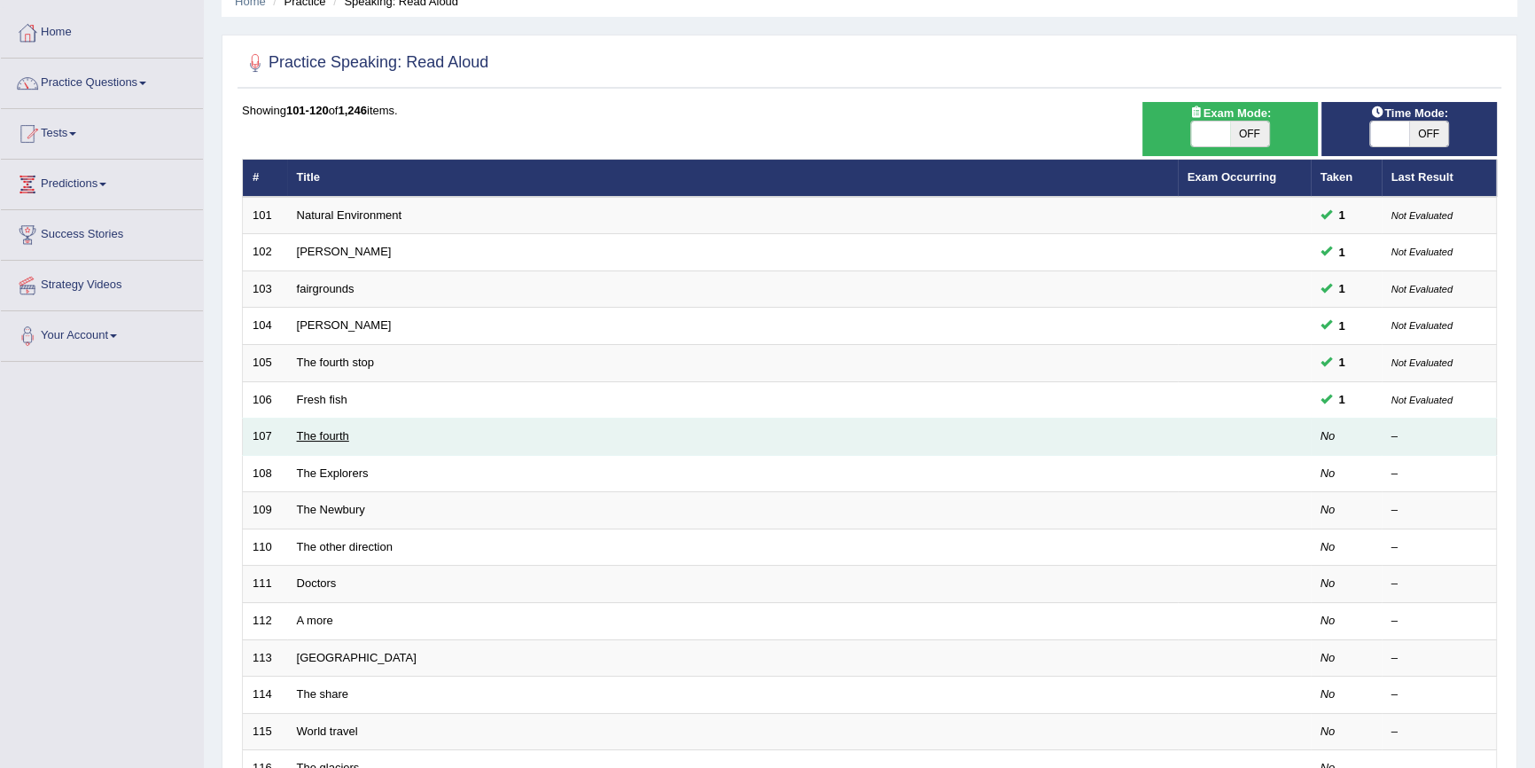
click at [324, 432] on link "The fourth" at bounding box center [323, 435] width 52 height 13
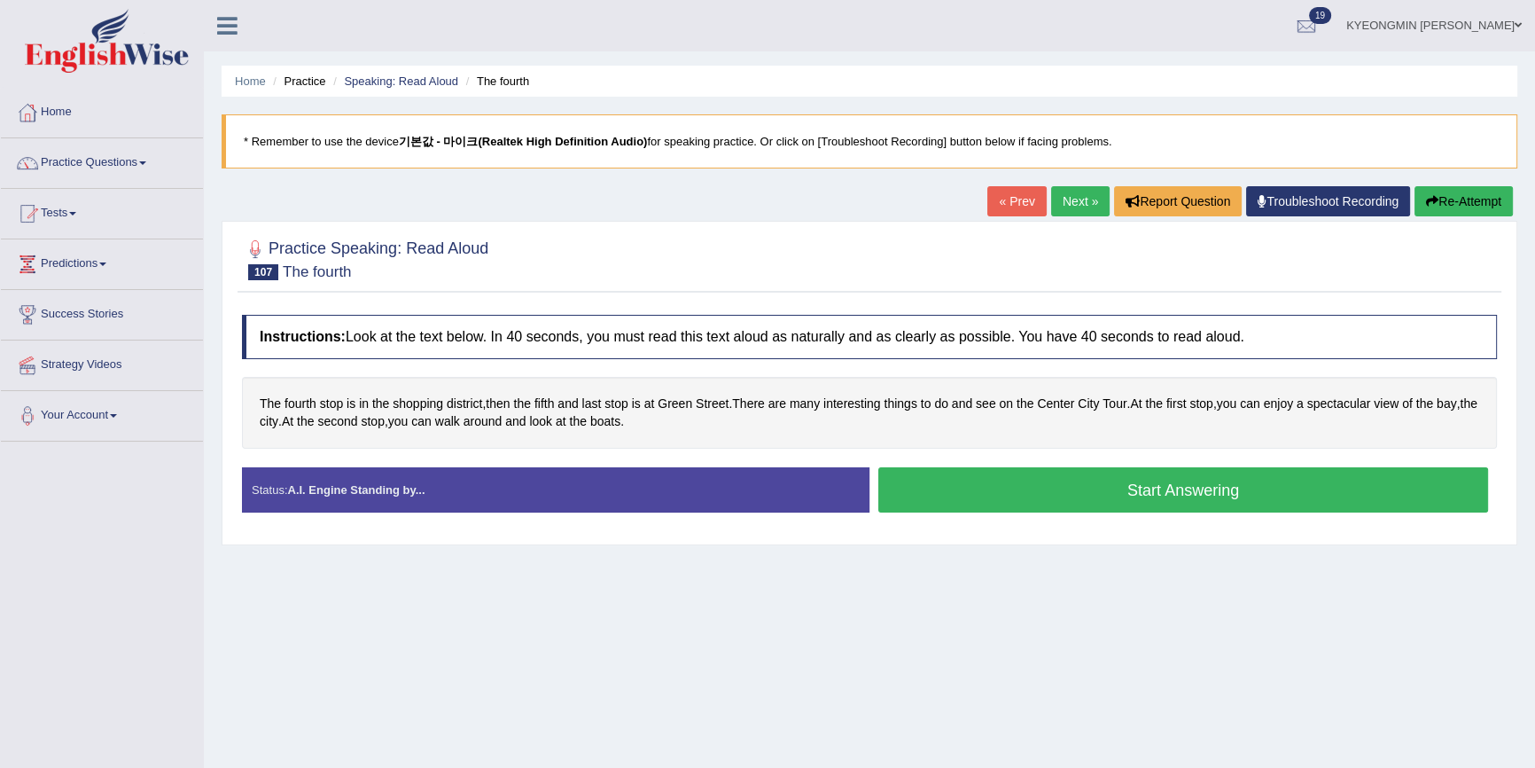
click at [1110, 494] on button "Start Answering" at bounding box center [1184, 489] width 610 height 45
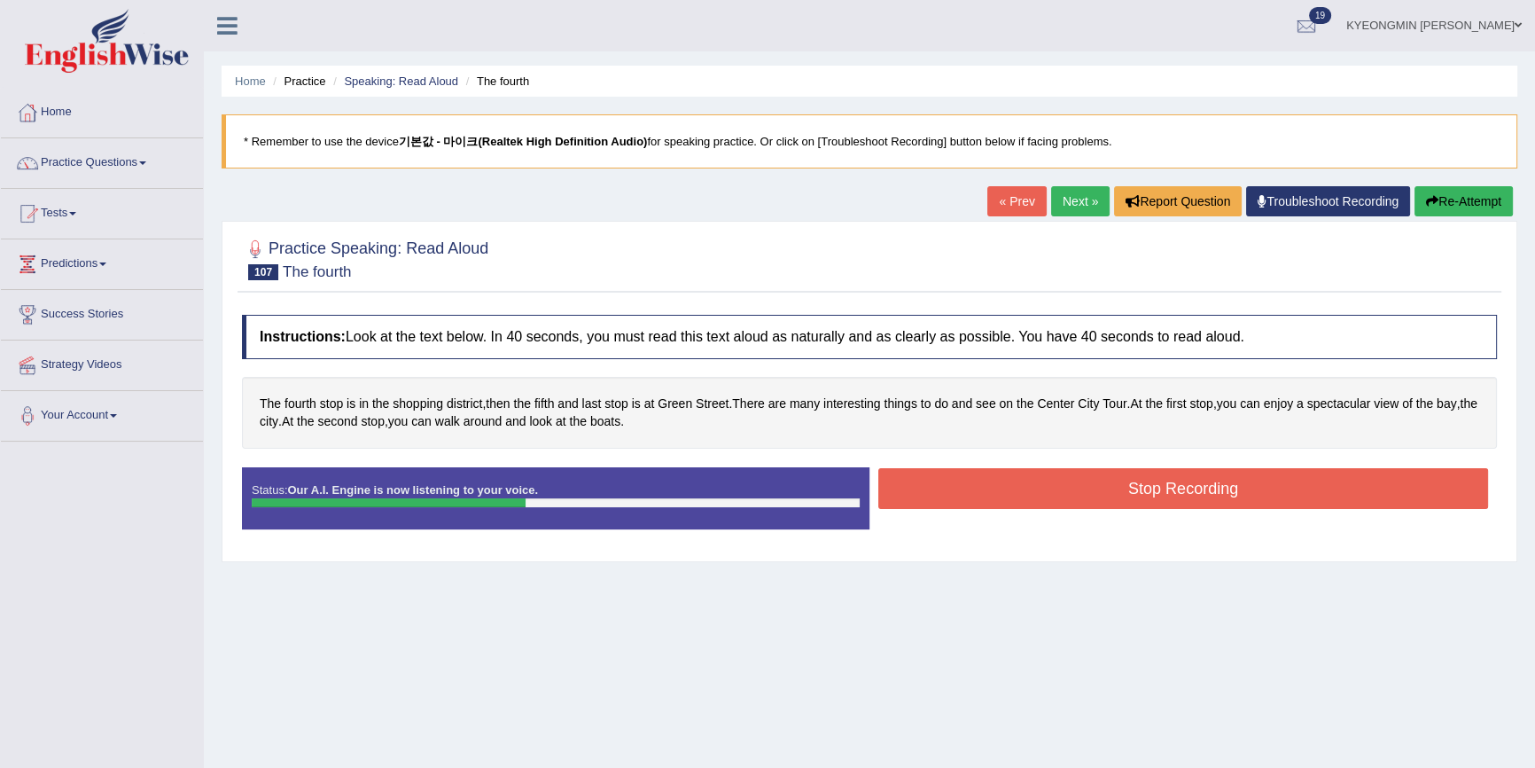
click at [1007, 481] on button "Stop Recording" at bounding box center [1184, 488] width 610 height 41
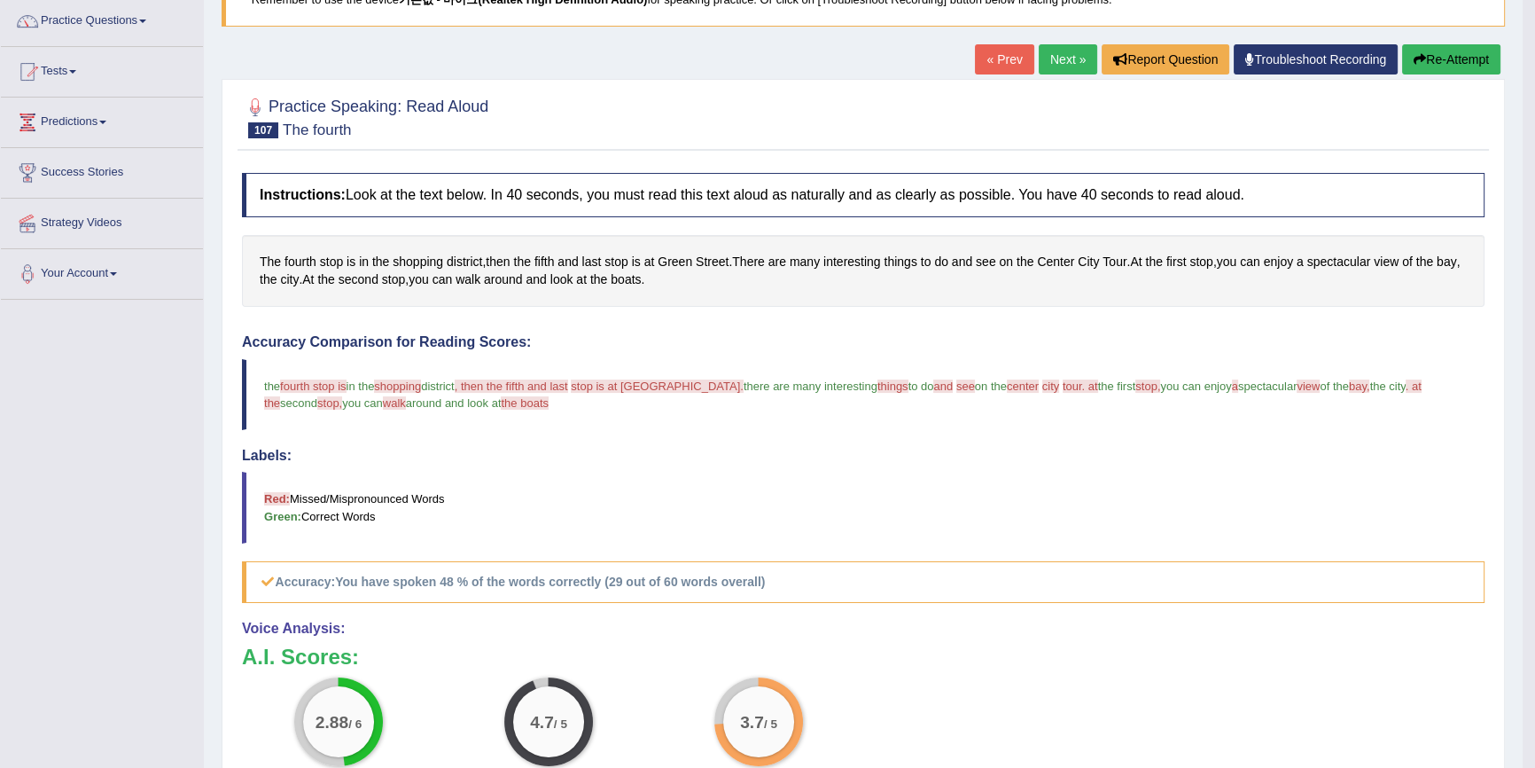
scroll to position [160, 0]
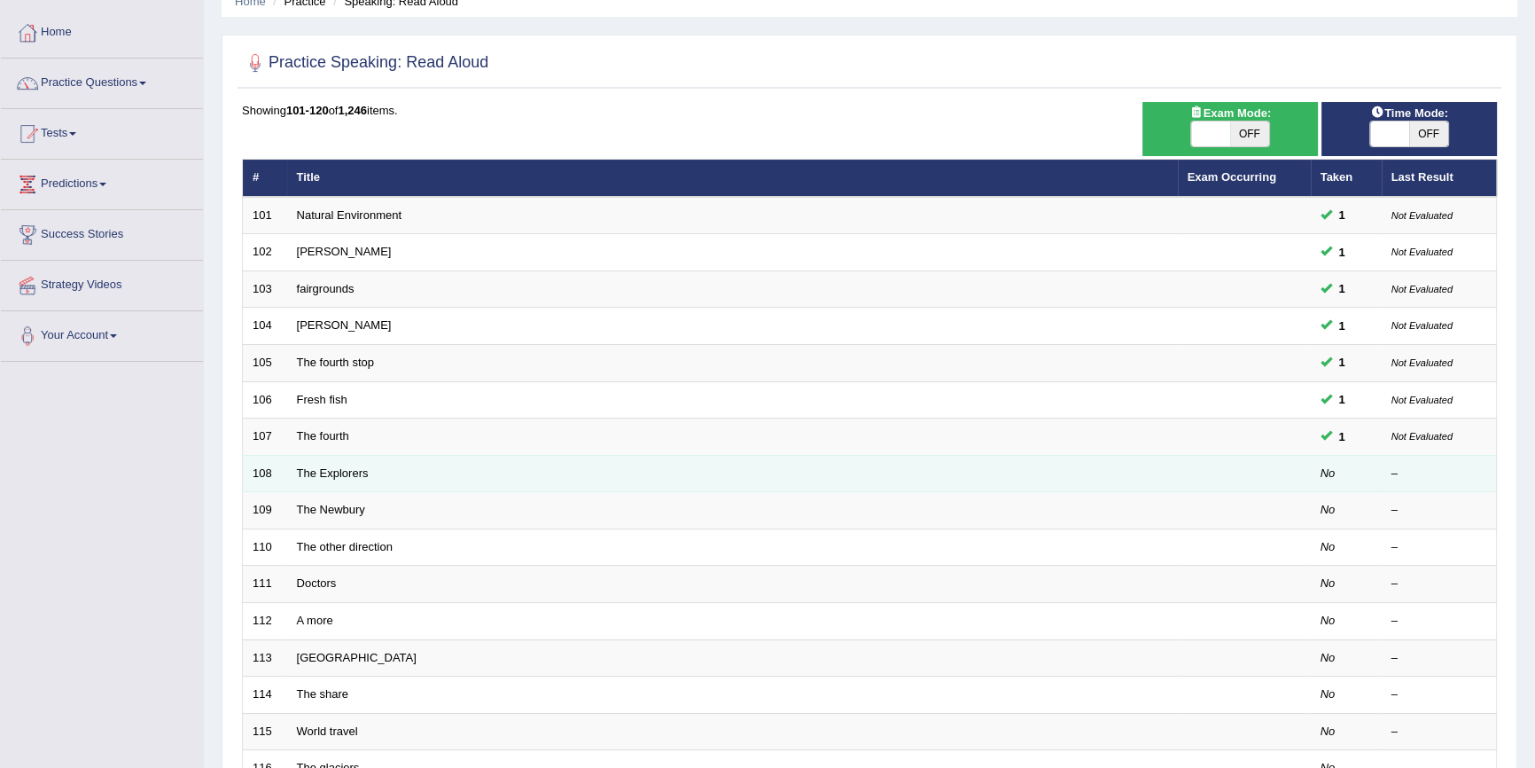
click at [363, 478] on td "The Explorers" at bounding box center [732, 473] width 891 height 37
click at [354, 466] on link "The Explorers" at bounding box center [333, 472] width 72 height 13
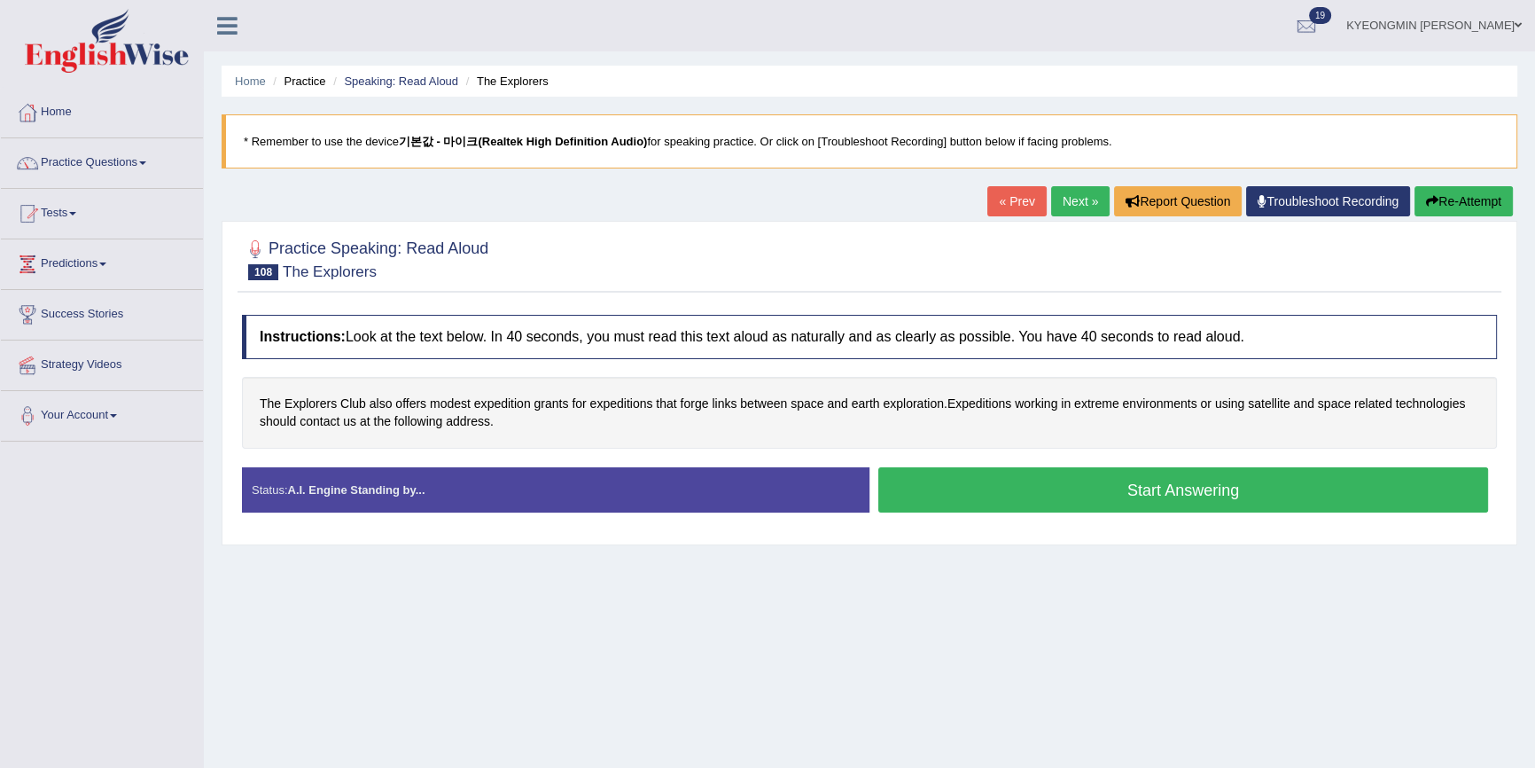
click at [918, 467] on button "Start Answering" at bounding box center [1184, 489] width 610 height 45
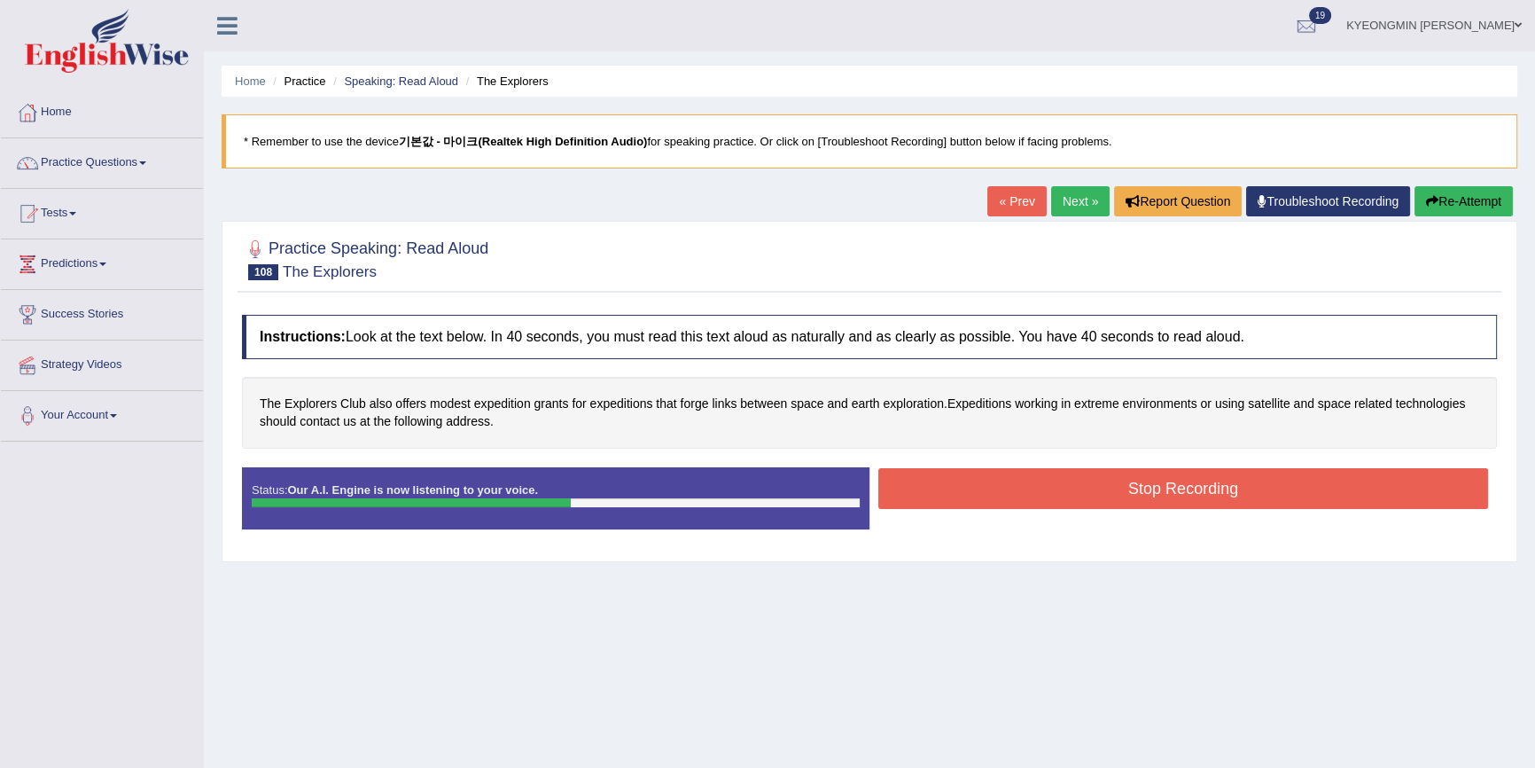
click at [946, 470] on button "Stop Recording" at bounding box center [1184, 488] width 610 height 41
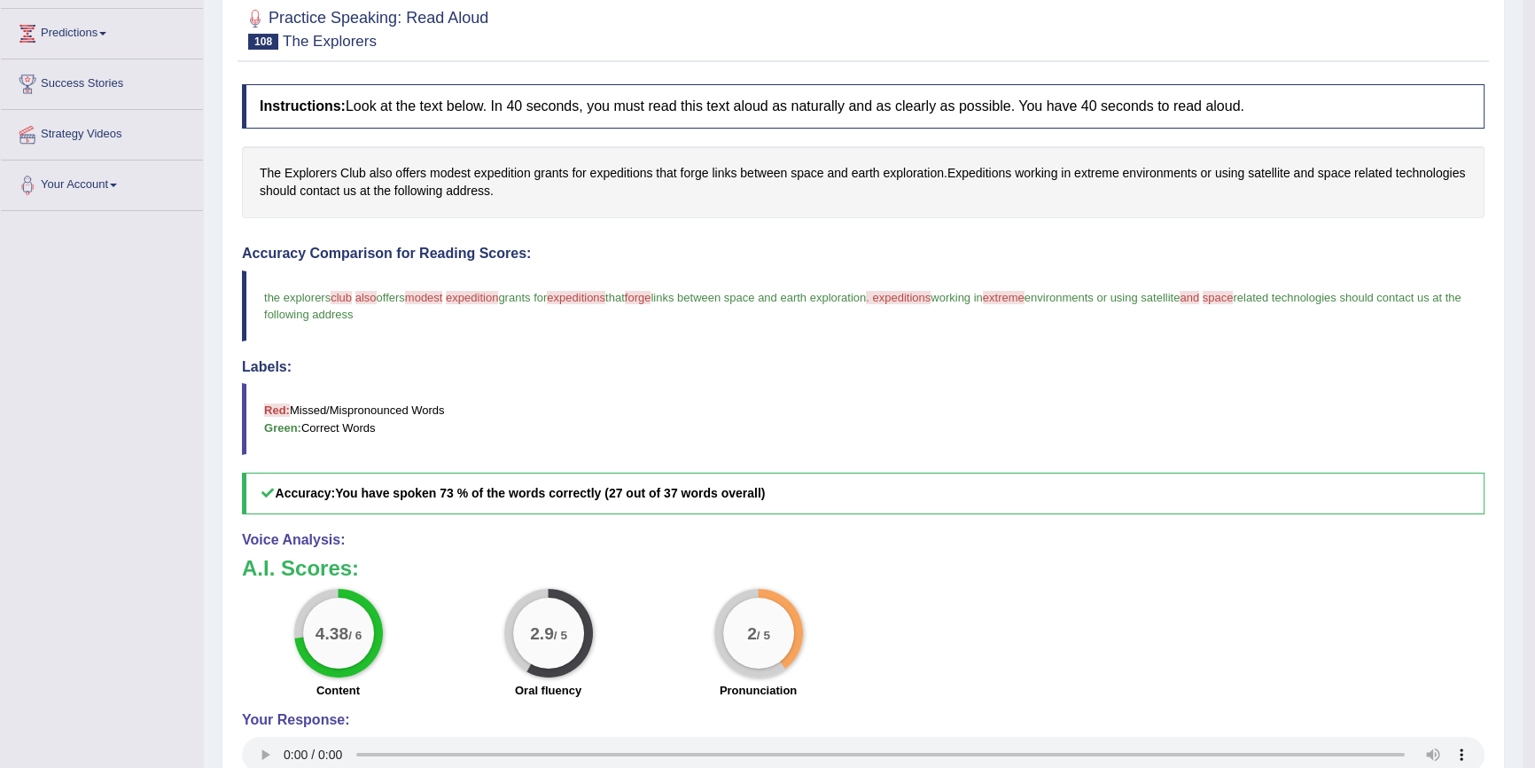
scroll to position [241, 0]
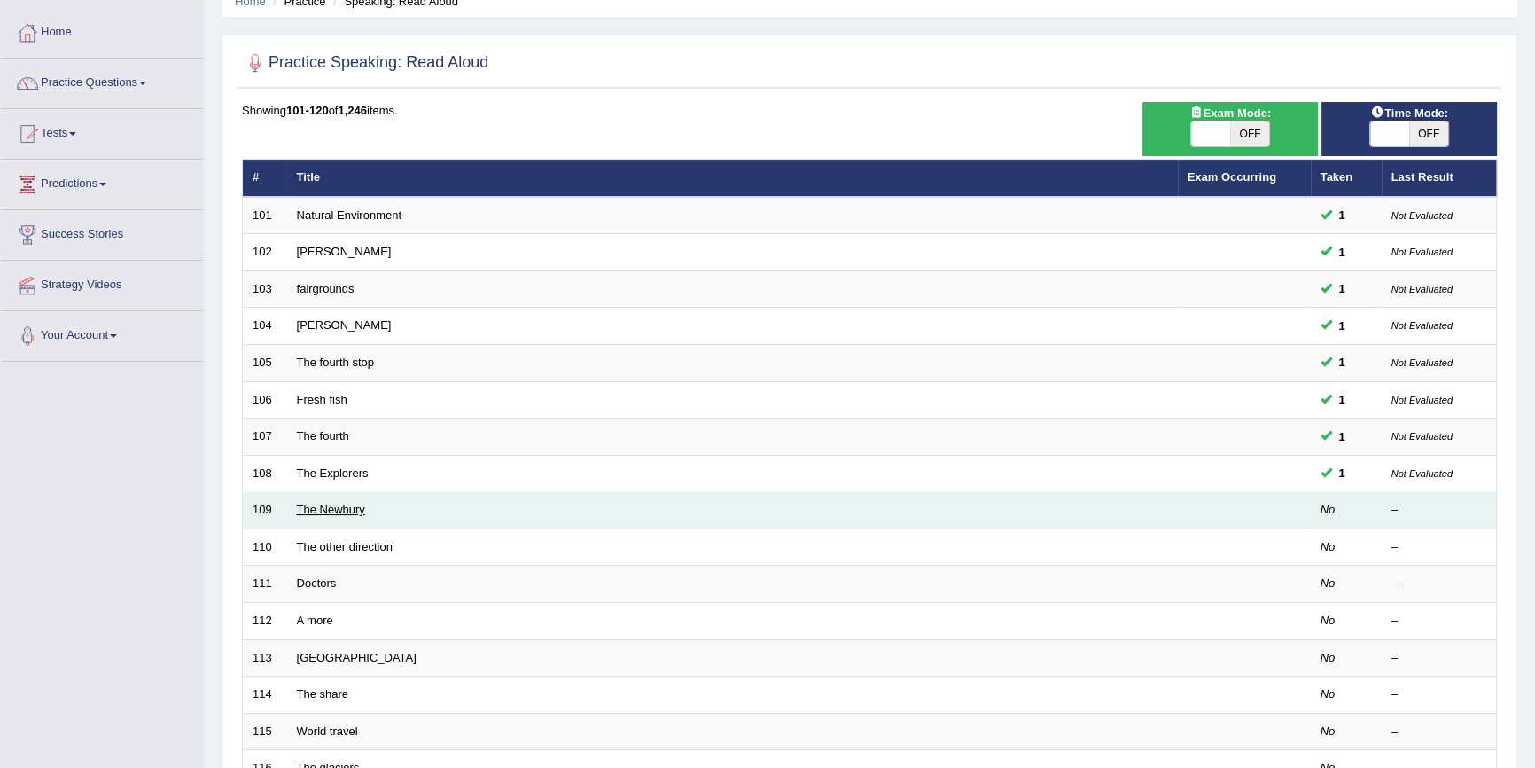
click at [342, 505] on link "The Newbury" at bounding box center [331, 509] width 68 height 13
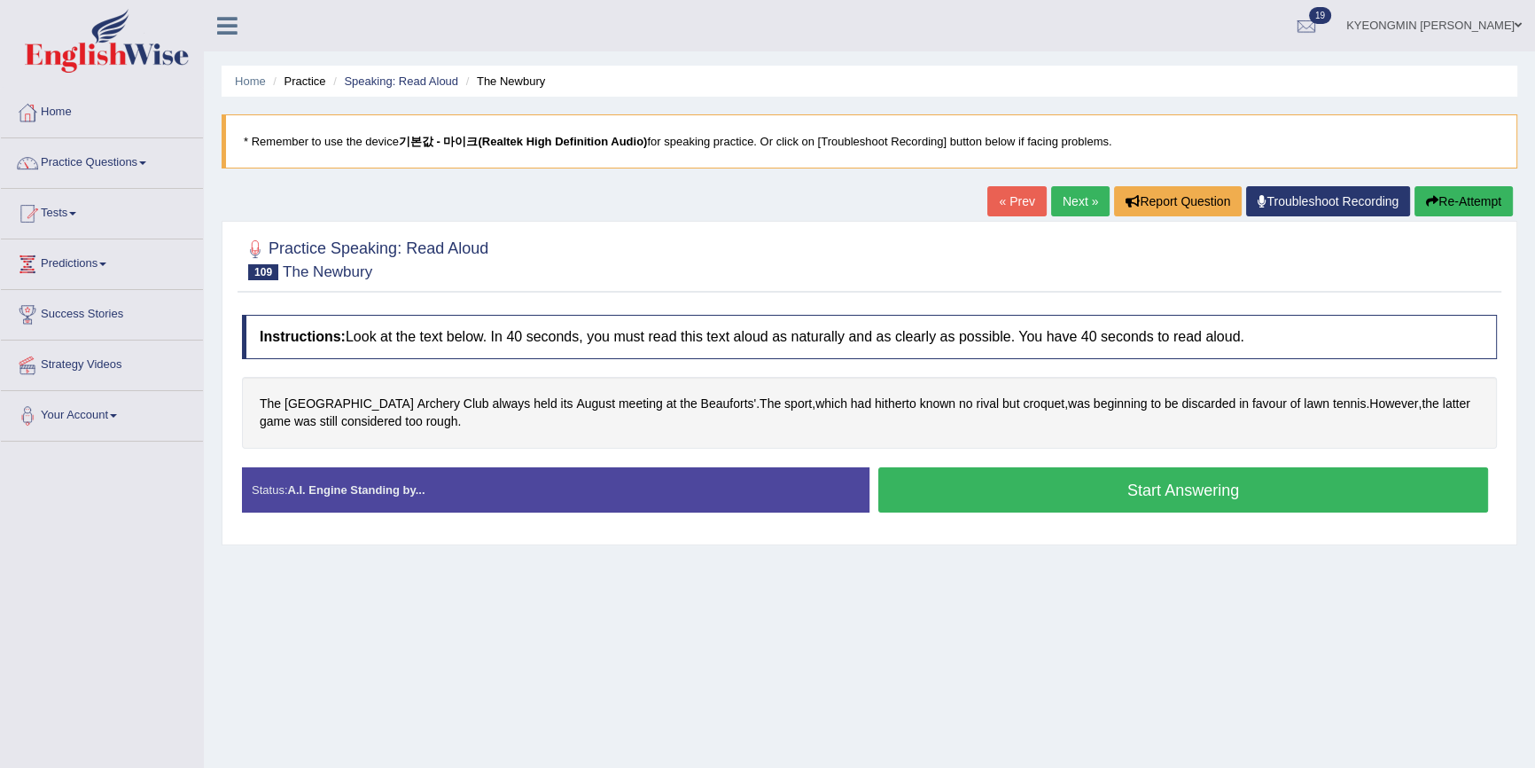
click at [901, 482] on button "Start Answering" at bounding box center [1184, 489] width 610 height 45
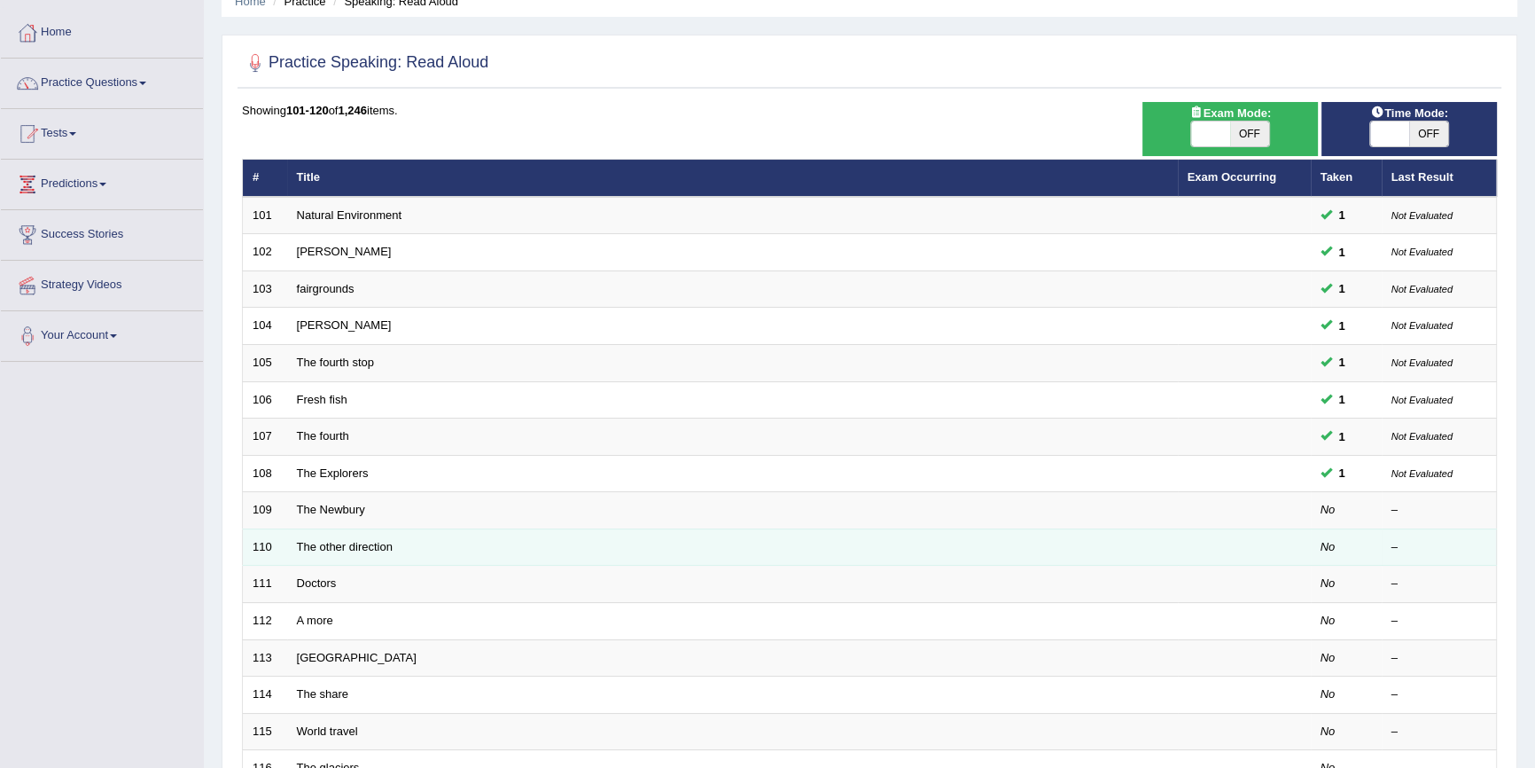
click at [310, 551] on td "The other direction" at bounding box center [732, 546] width 891 height 37
click at [316, 550] on link "The other direction" at bounding box center [345, 546] width 96 height 13
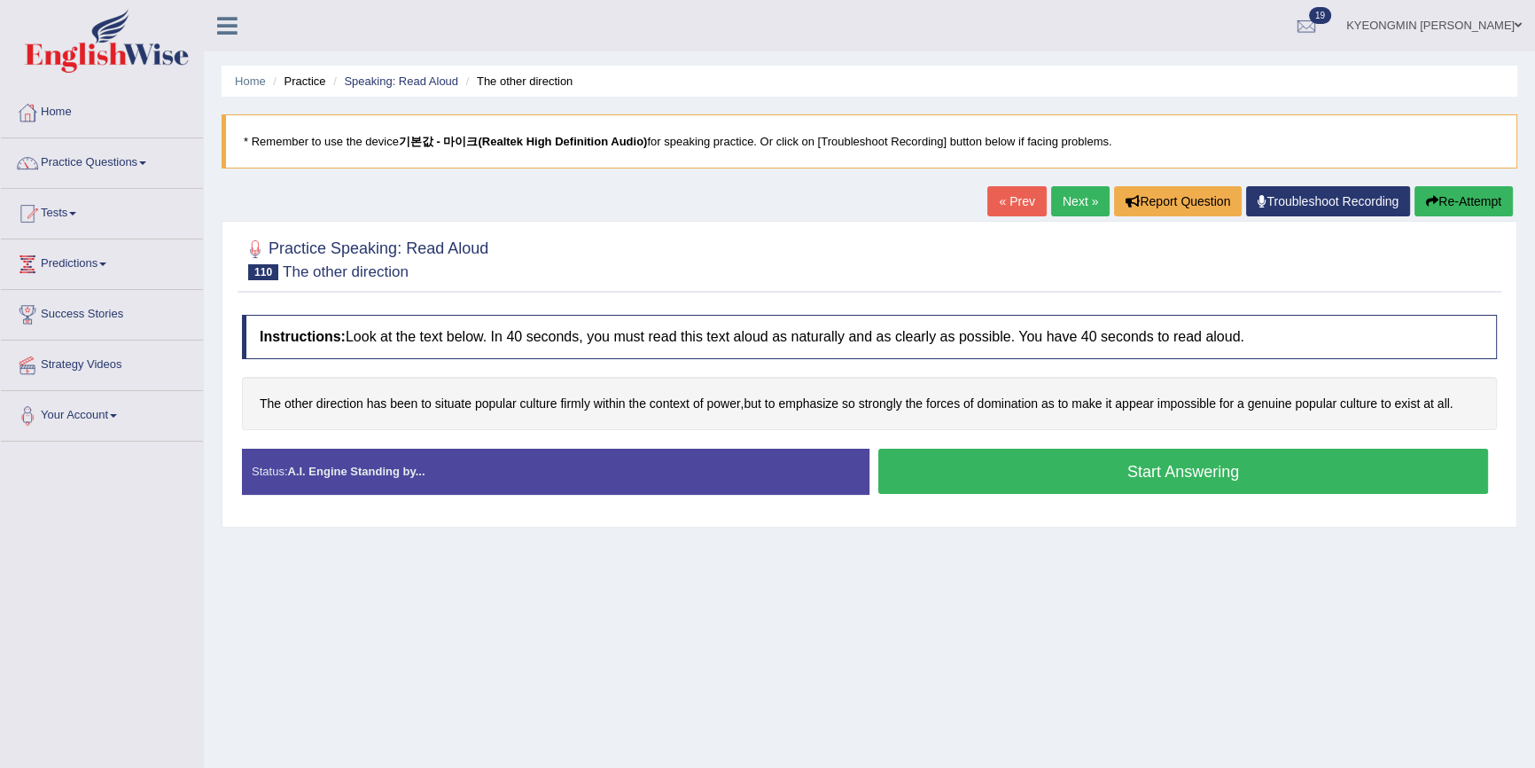
click at [887, 473] on button "Start Answering" at bounding box center [1184, 471] width 610 height 45
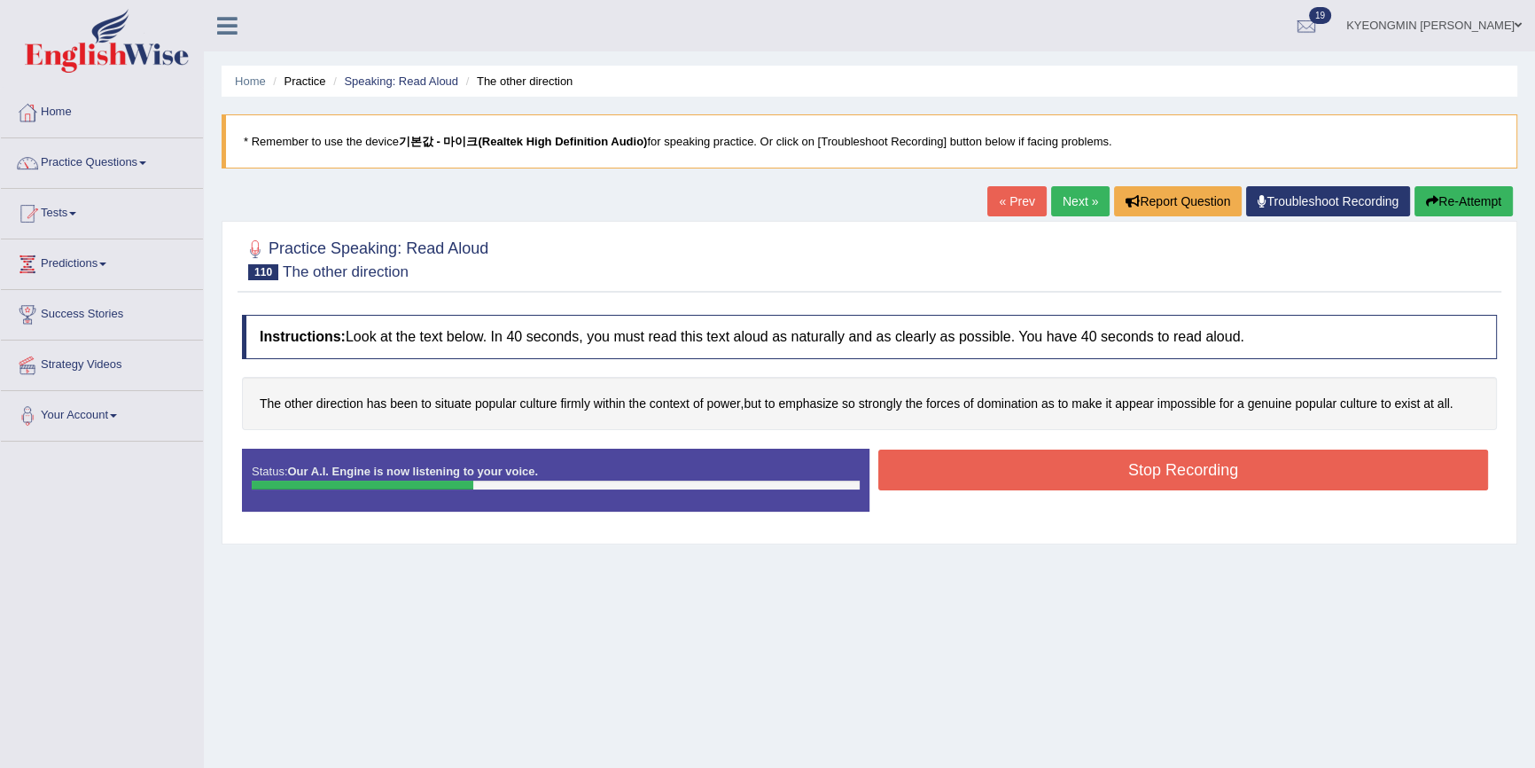
click at [1011, 468] on button "Stop Recording" at bounding box center [1184, 469] width 610 height 41
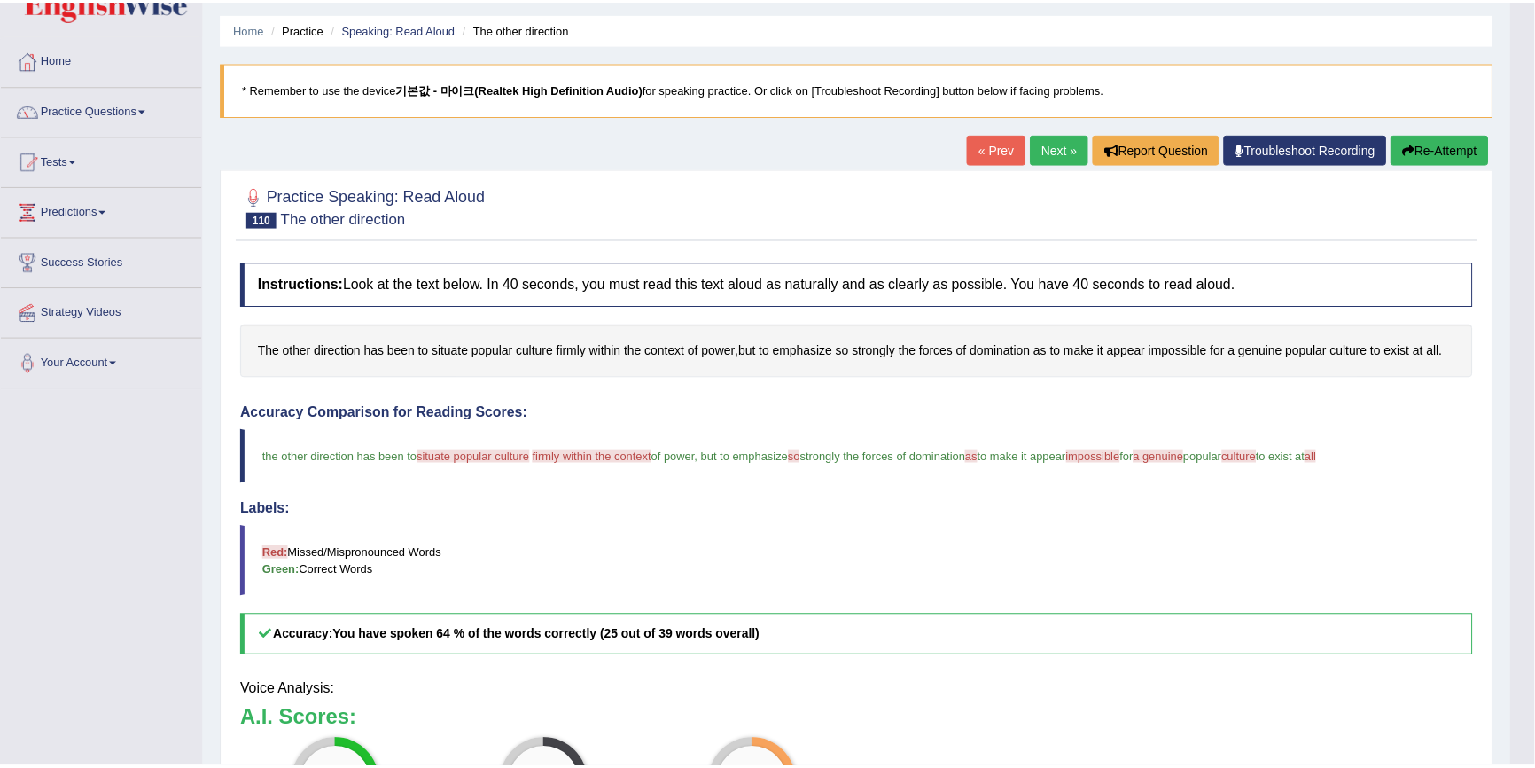
scroll to position [80, 0]
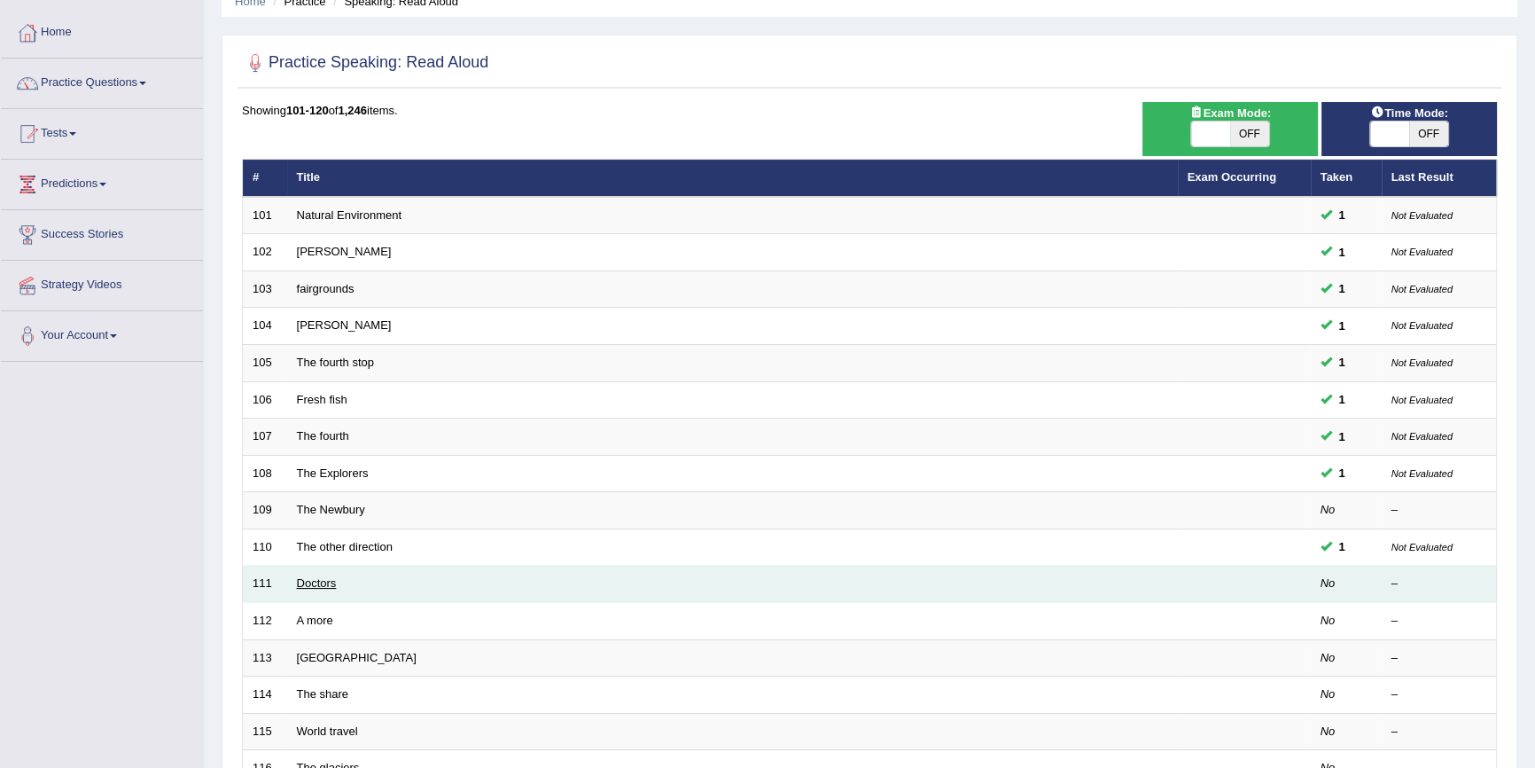
click at [333, 579] on link "Doctors" at bounding box center [317, 582] width 40 height 13
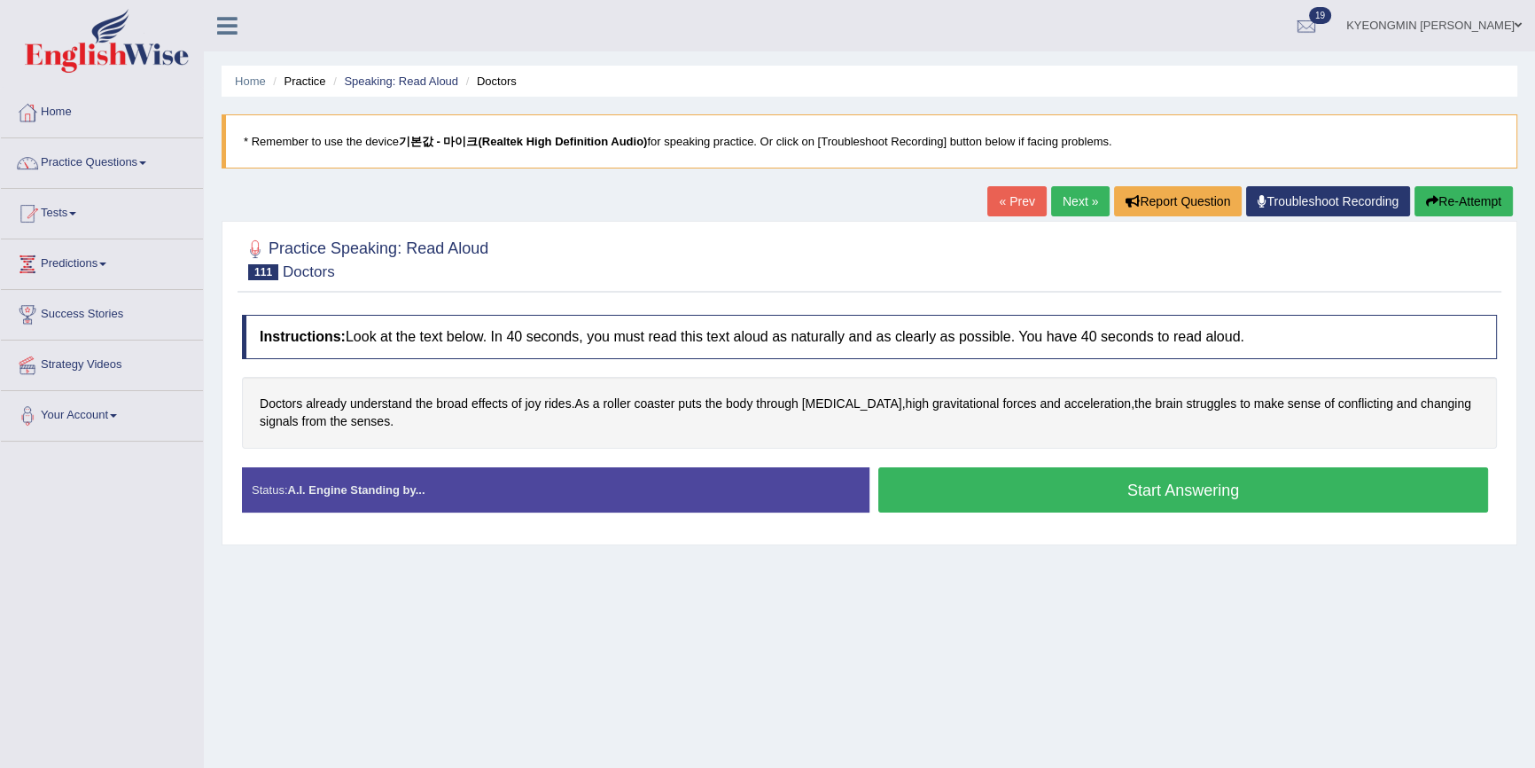
click at [1058, 484] on button "Start Answering" at bounding box center [1184, 489] width 610 height 45
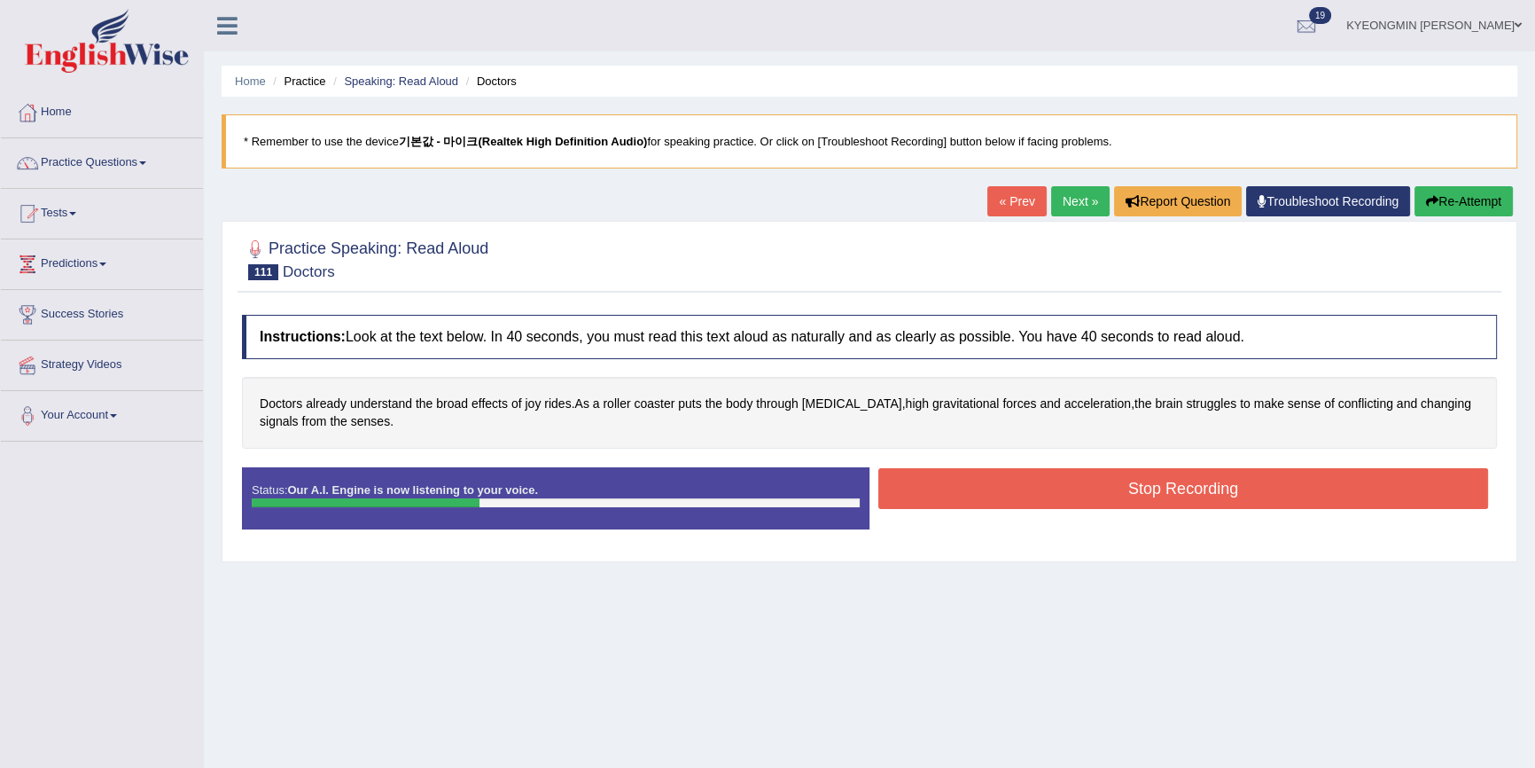
click at [976, 491] on button "Stop Recording" at bounding box center [1184, 488] width 610 height 41
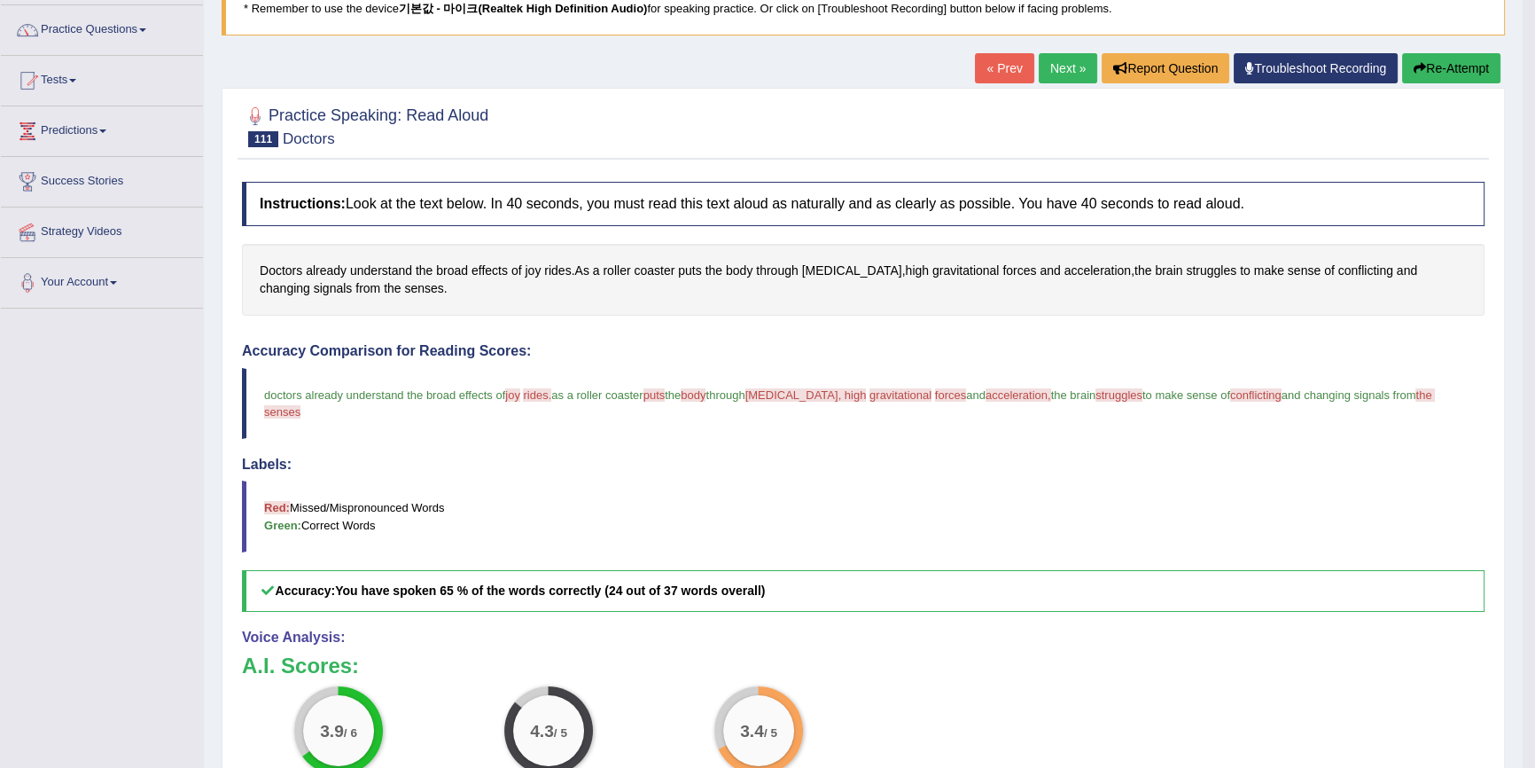
scroll to position [160, 0]
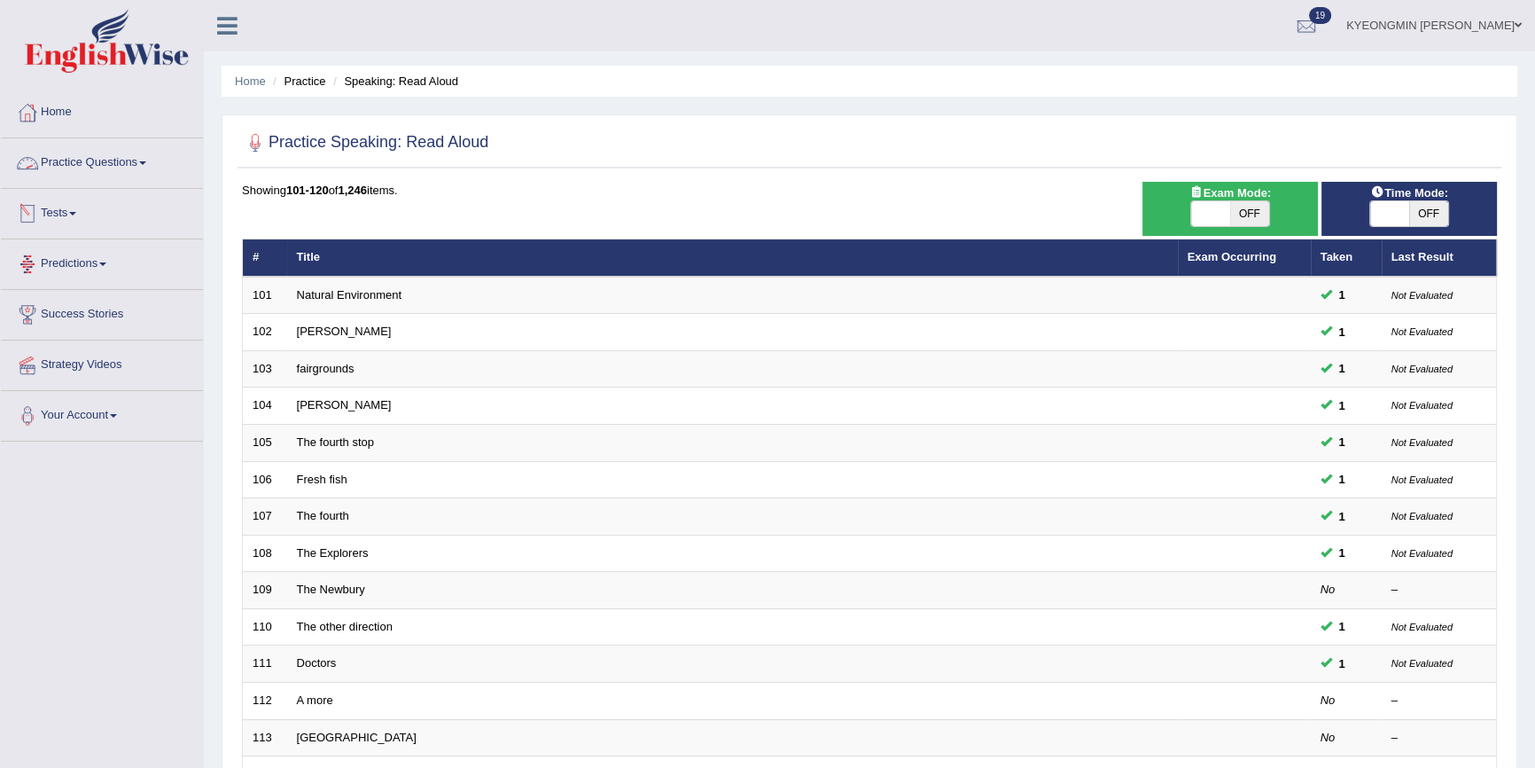
click at [105, 160] on link "Practice Questions" at bounding box center [102, 160] width 202 height 44
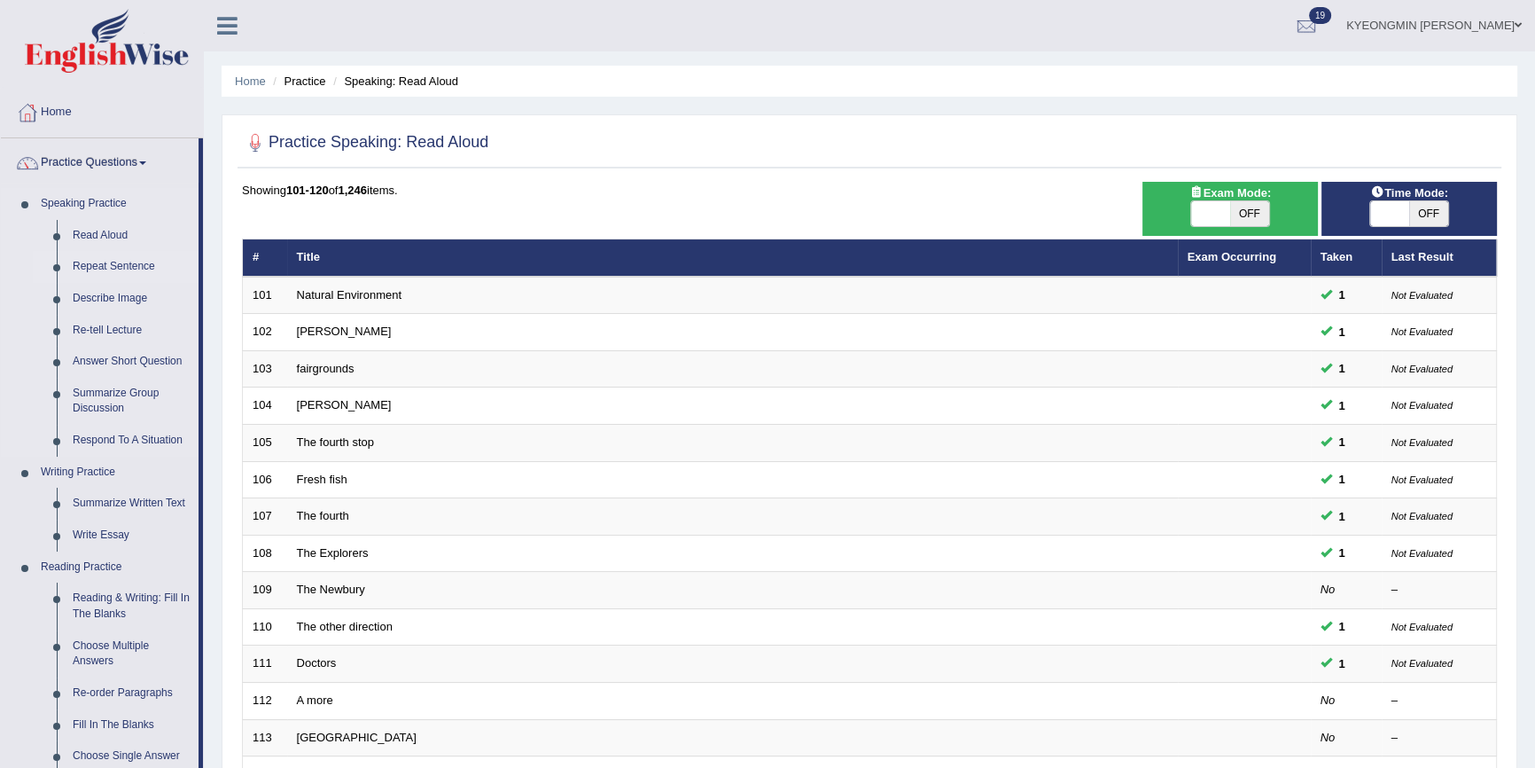
click at [99, 267] on link "Repeat Sentence" at bounding box center [132, 267] width 134 height 32
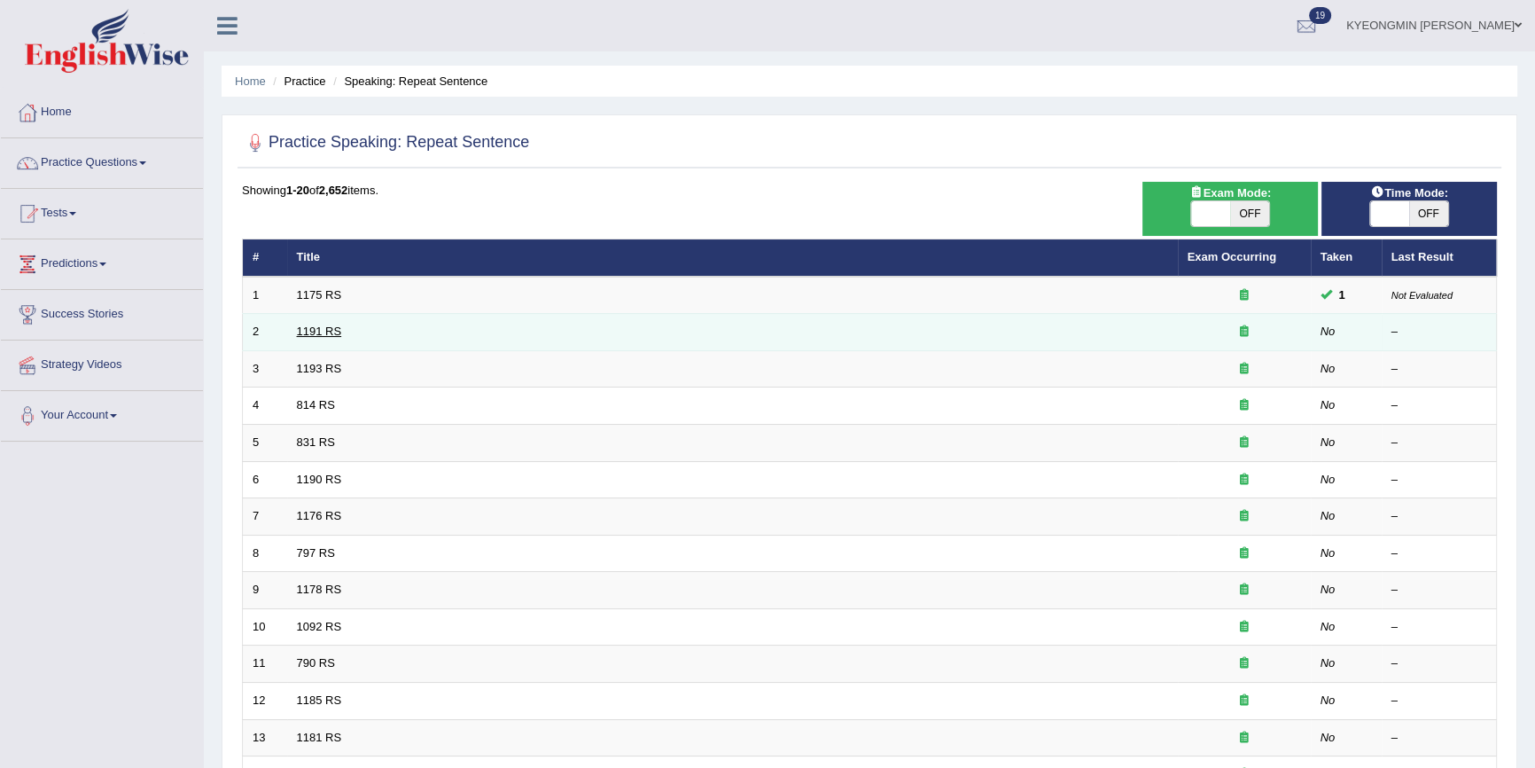
click at [340, 335] on link "1191 RS" at bounding box center [319, 330] width 45 height 13
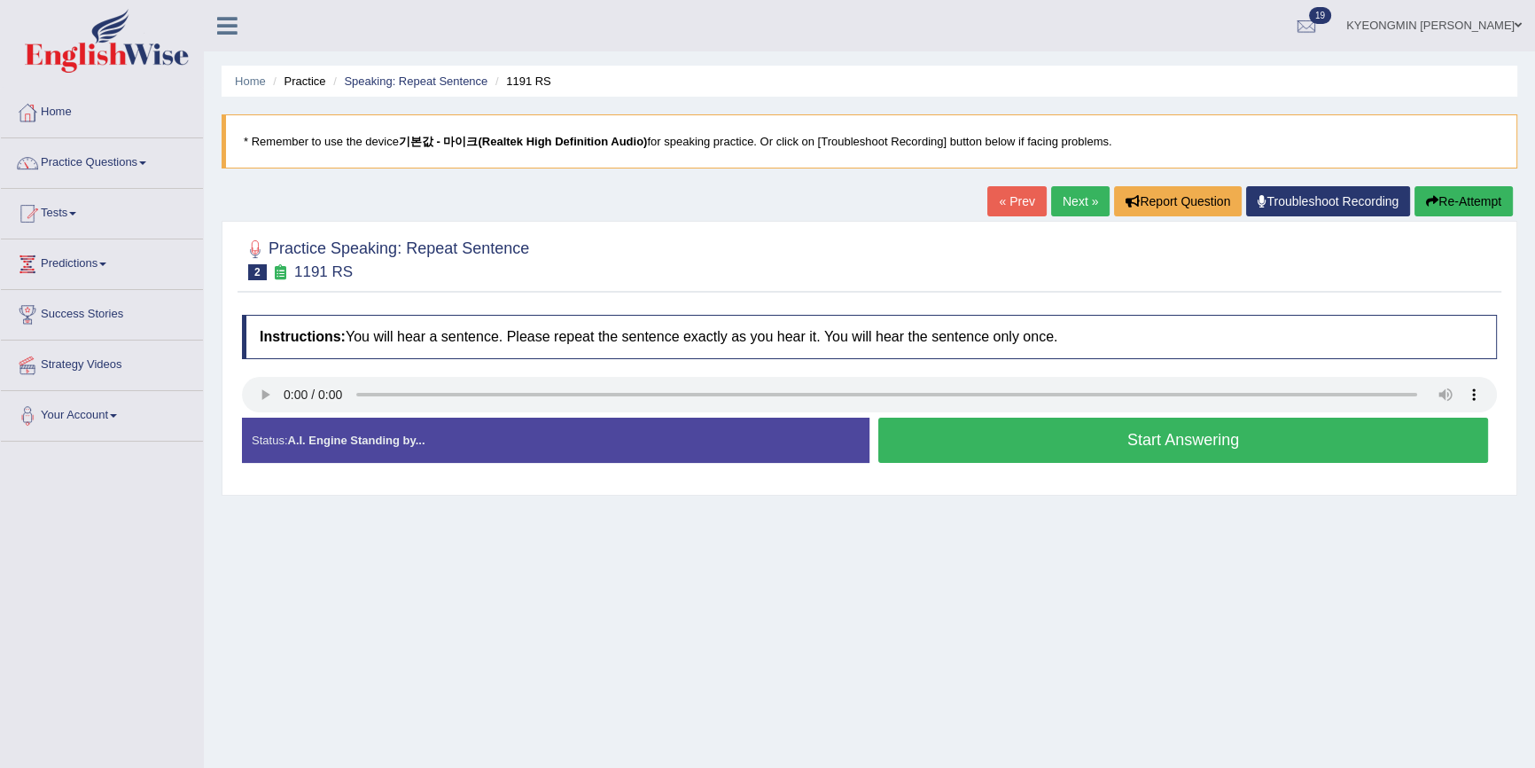
click at [1004, 442] on button "Start Answering" at bounding box center [1184, 440] width 610 height 45
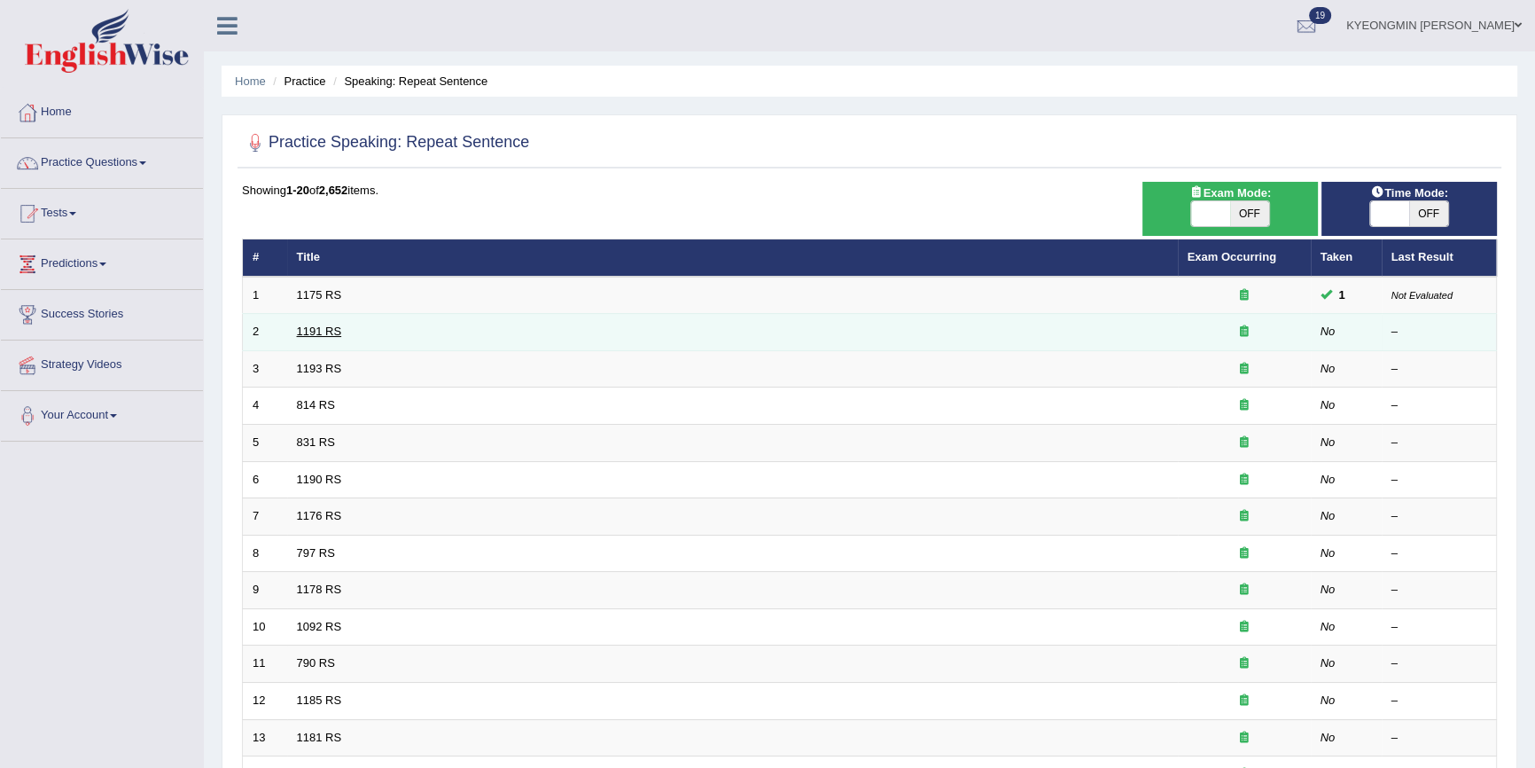
click at [309, 325] on link "1191 RS" at bounding box center [319, 330] width 45 height 13
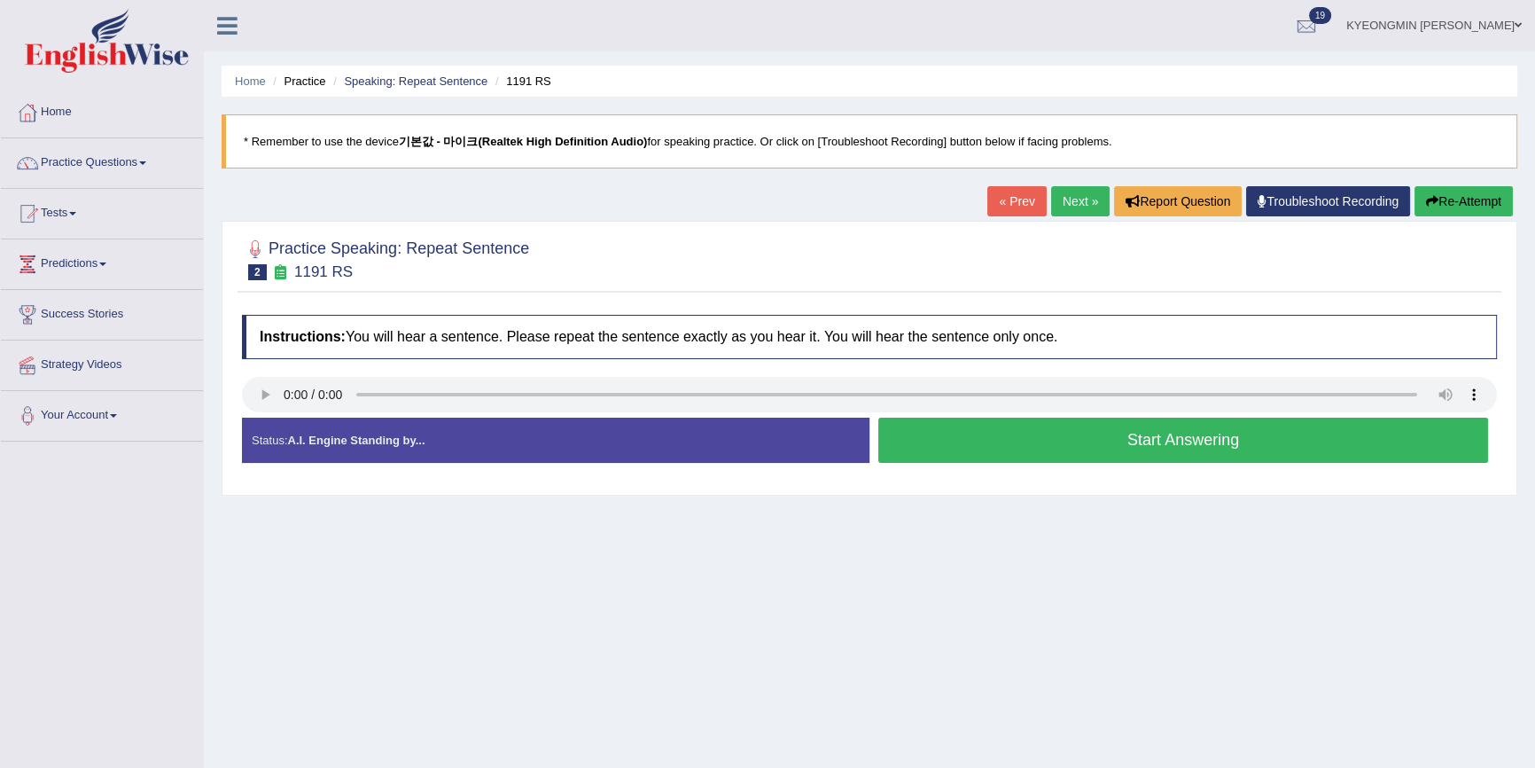
click at [988, 453] on button "Start Answering" at bounding box center [1184, 440] width 610 height 45
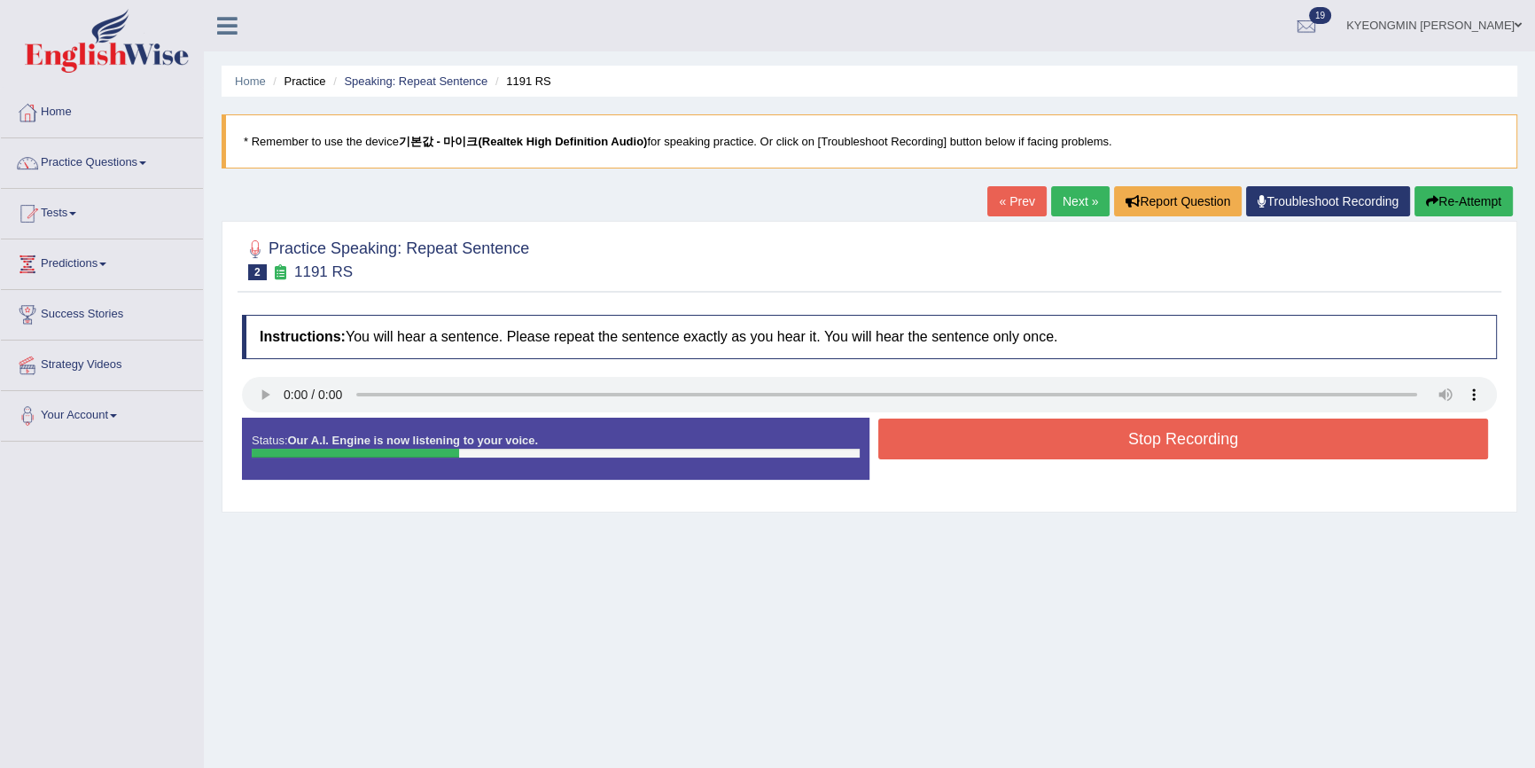
click at [1082, 432] on button "Stop Recording" at bounding box center [1184, 438] width 610 height 41
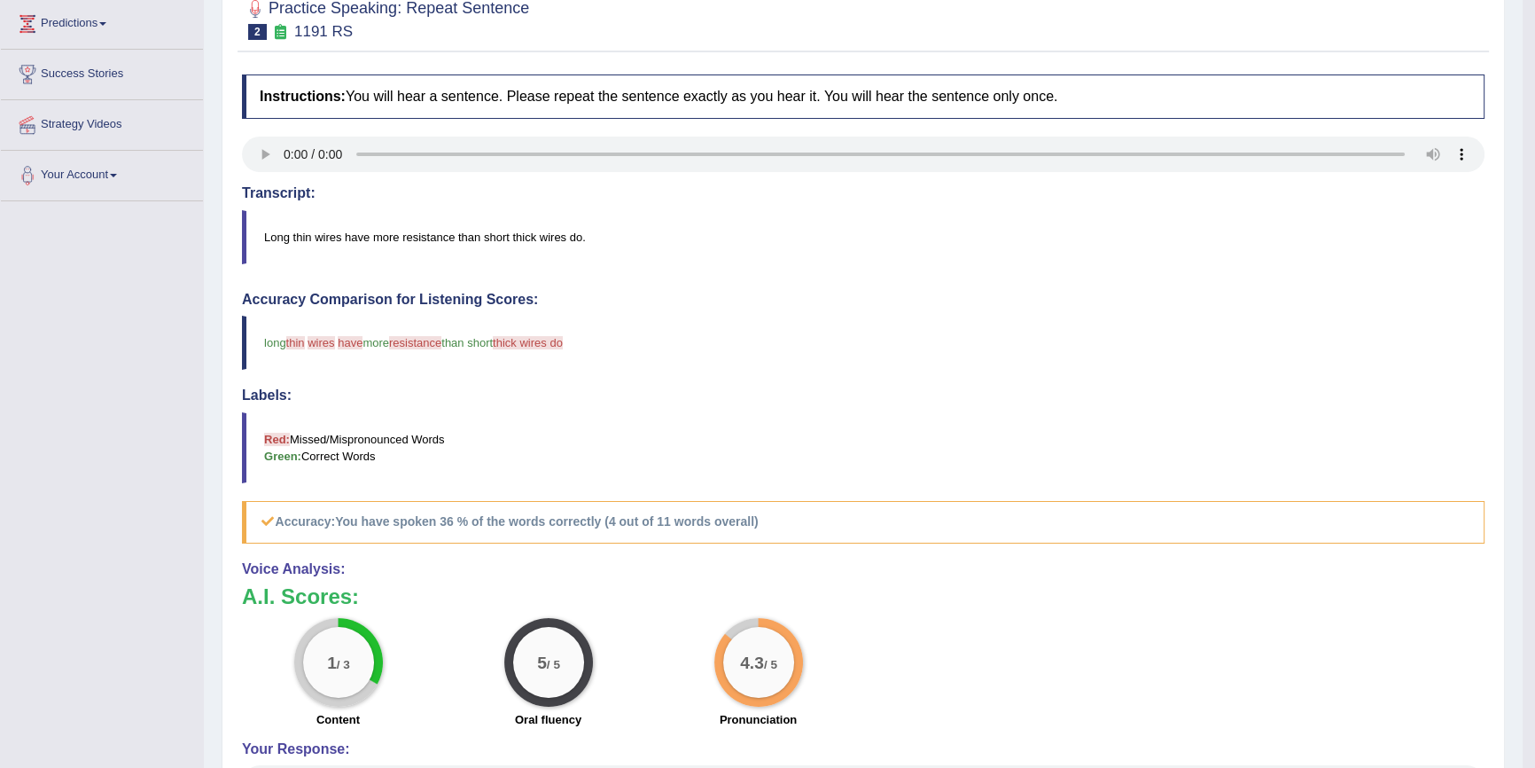
scroll to position [241, 0]
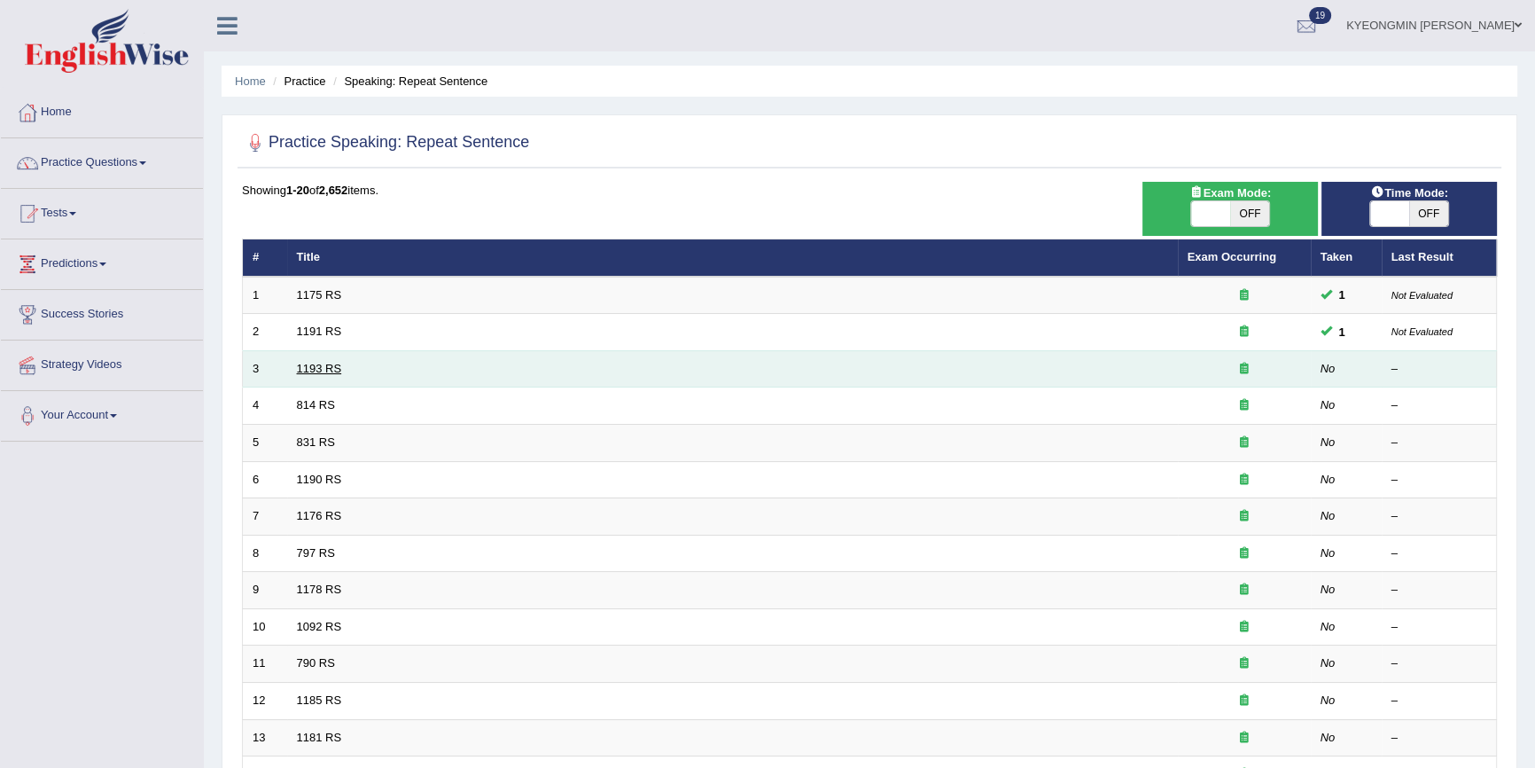
click at [321, 363] on link "1193 RS" at bounding box center [319, 368] width 45 height 13
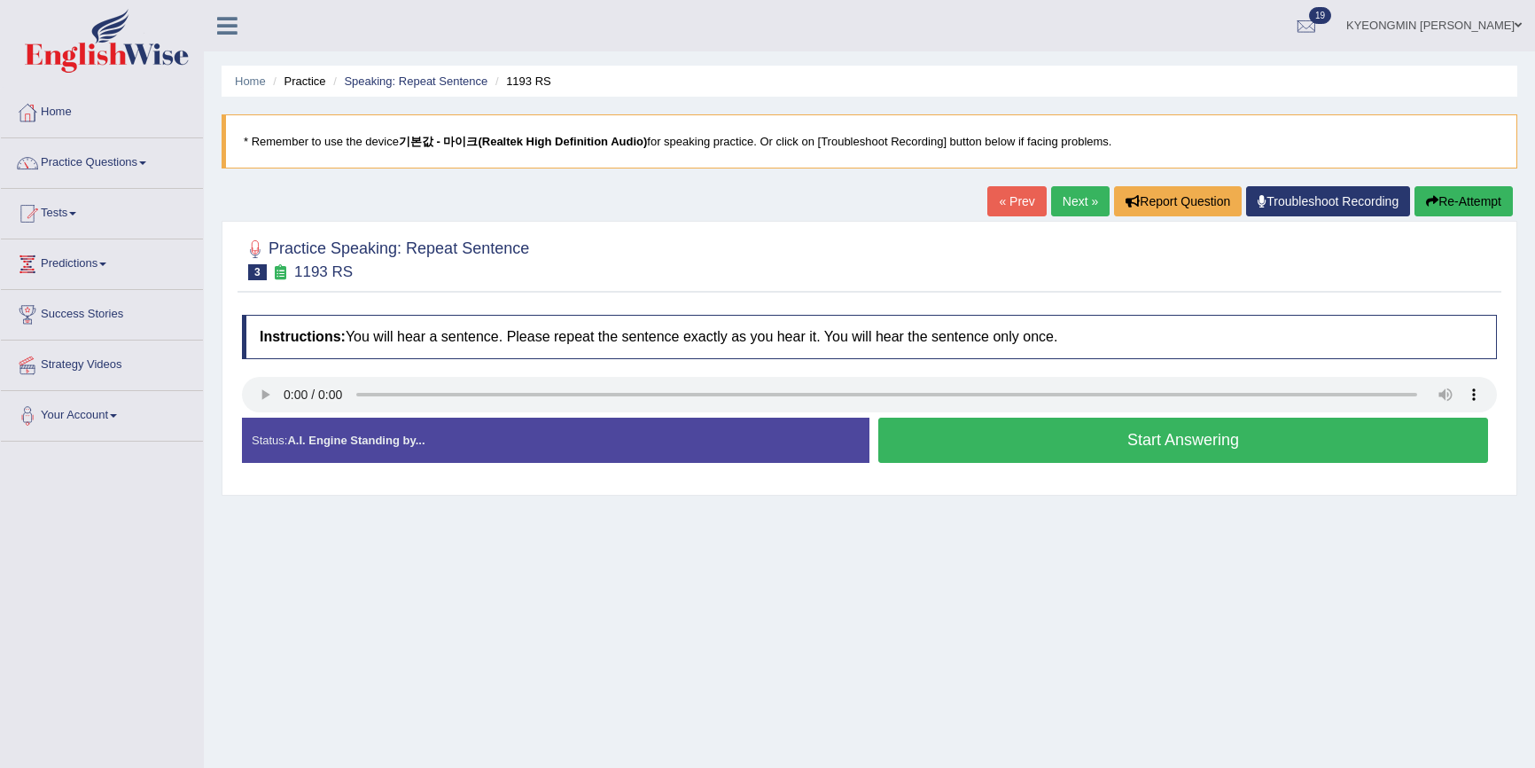
click at [1055, 448] on button "Start Answering" at bounding box center [1184, 440] width 610 height 45
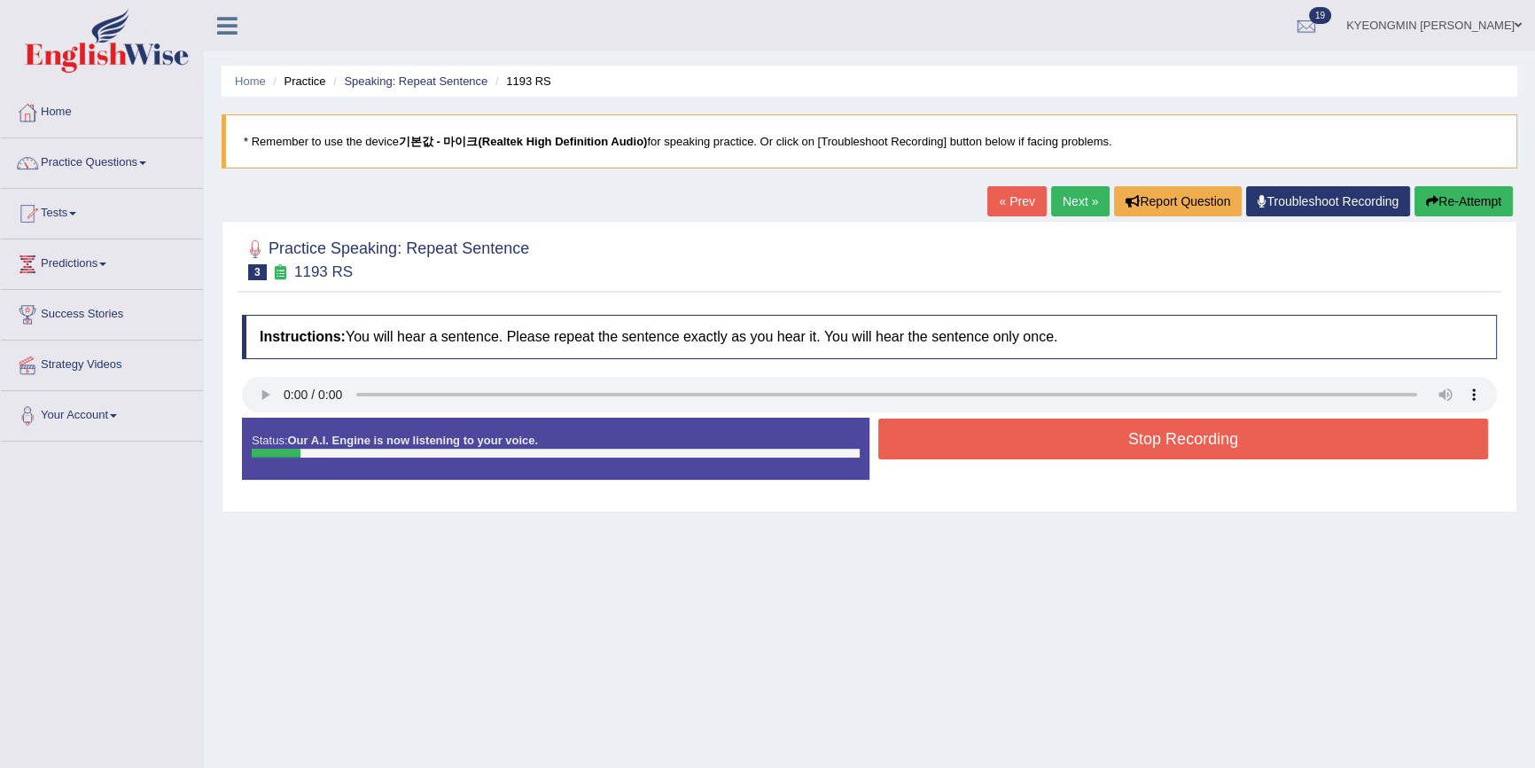
click at [1103, 434] on button "Stop Recording" at bounding box center [1184, 438] width 610 height 41
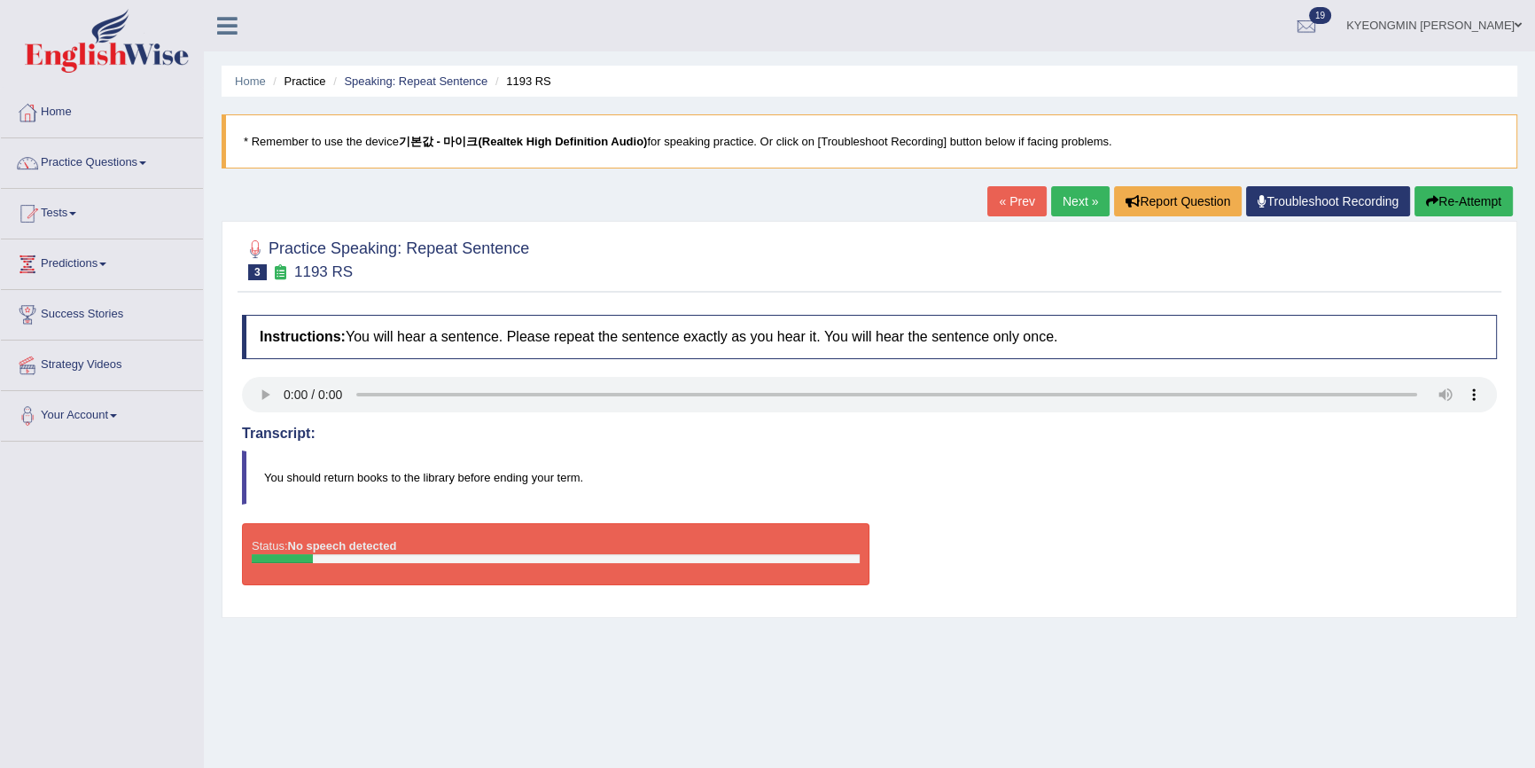
click at [1461, 204] on button "Re-Attempt" at bounding box center [1464, 201] width 98 height 30
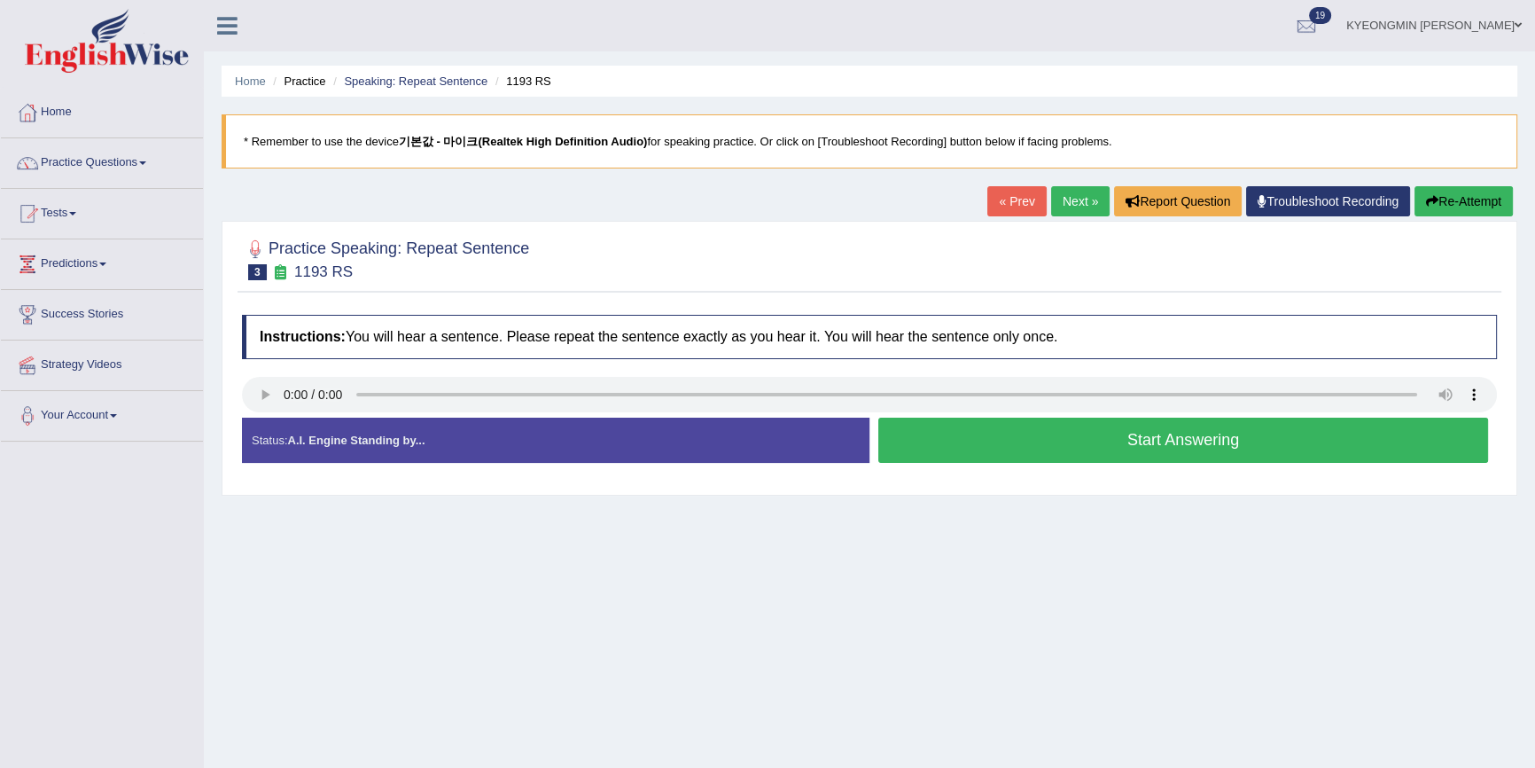
click at [1102, 446] on button "Start Answering" at bounding box center [1184, 440] width 610 height 45
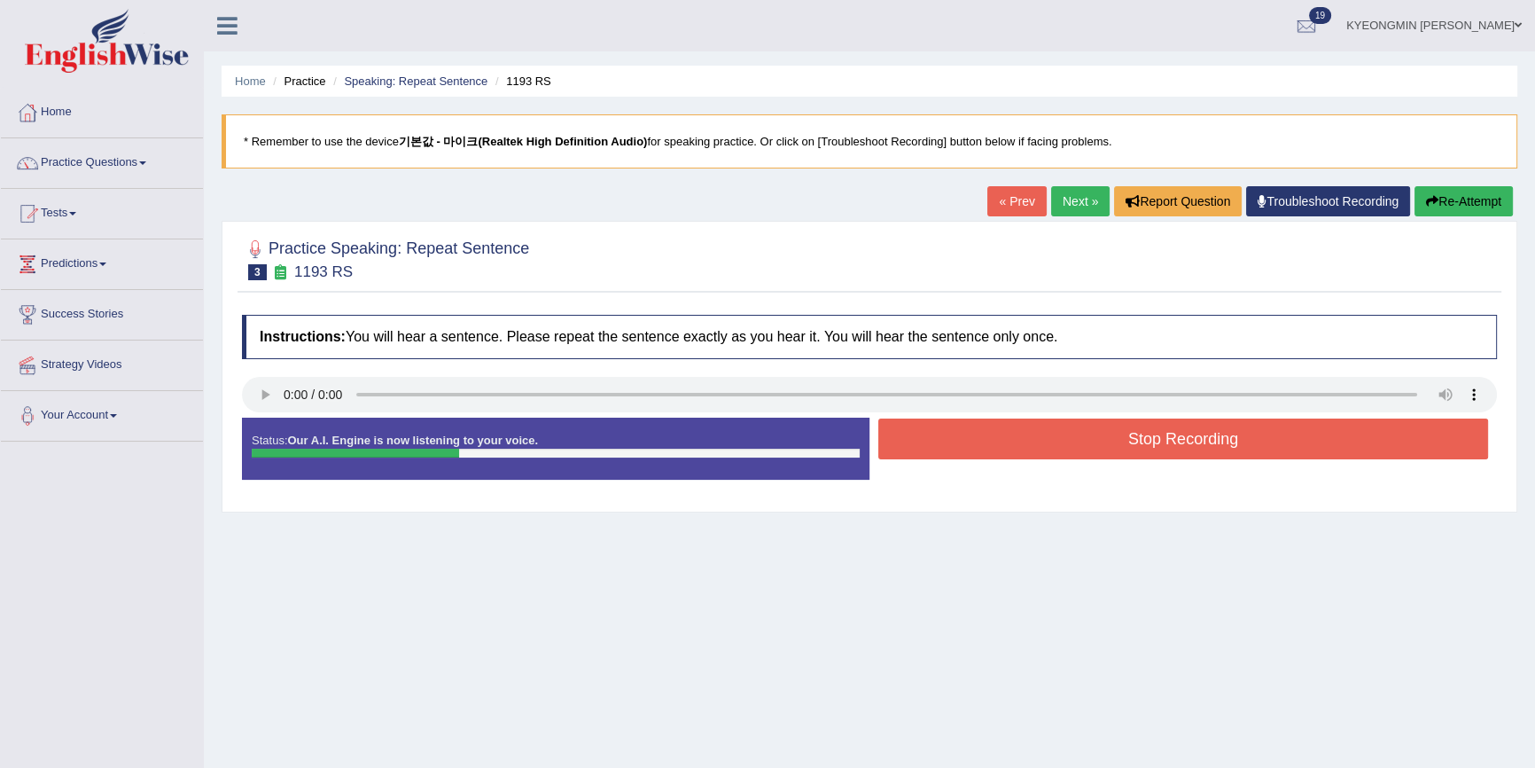
click at [1007, 442] on button "Stop Recording" at bounding box center [1184, 438] width 610 height 41
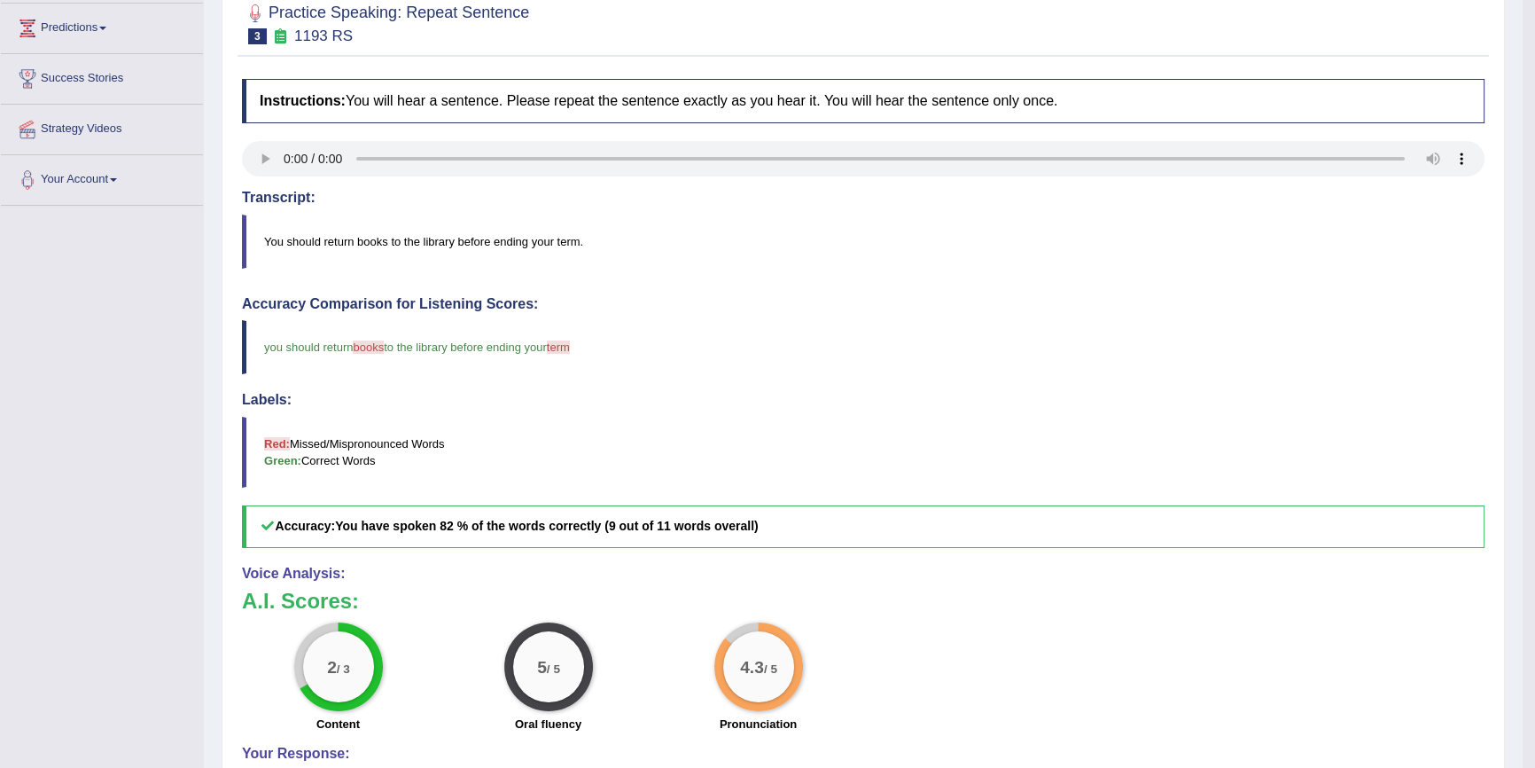
scroll to position [322, 0]
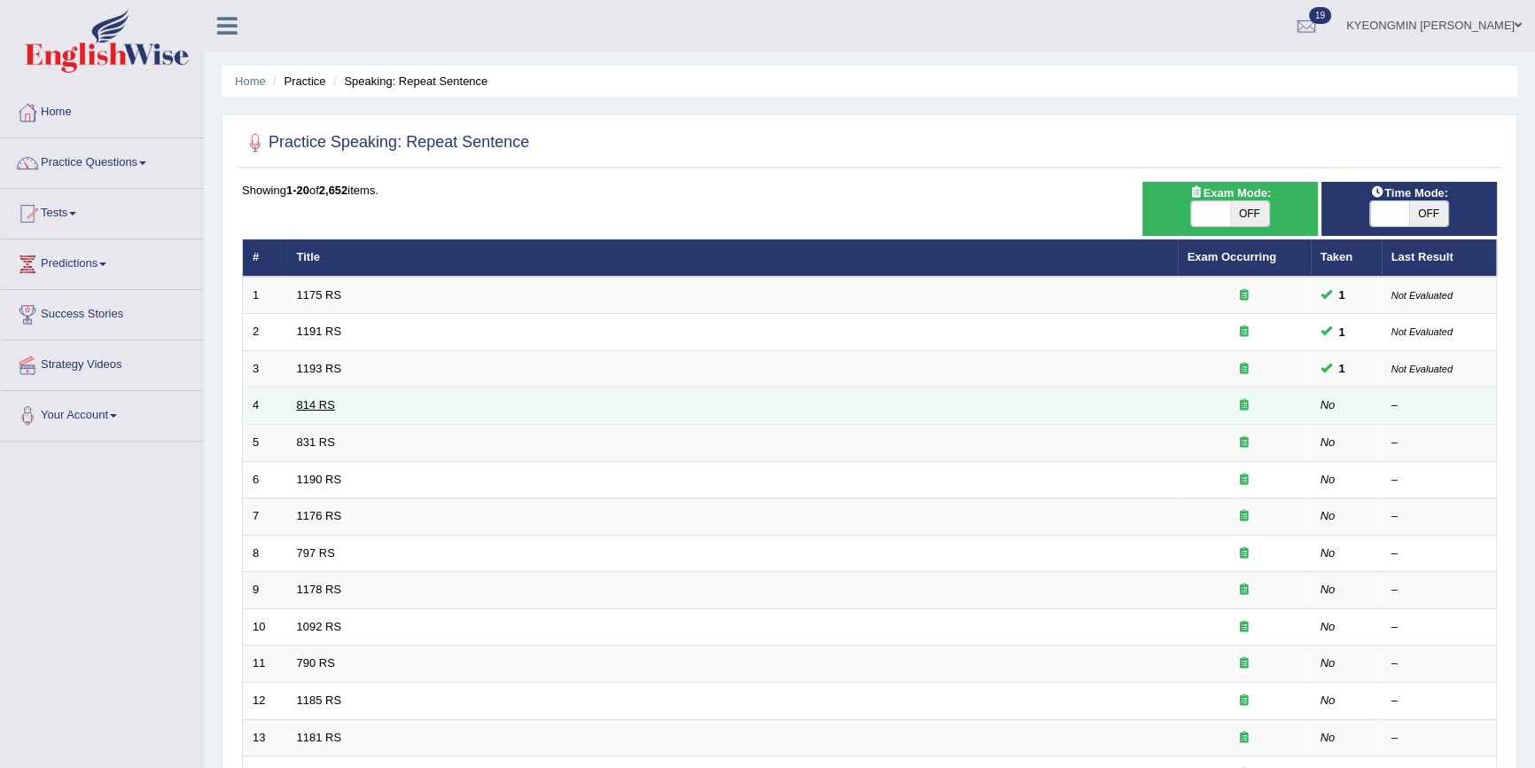
click at [314, 405] on link "814 RS" at bounding box center [316, 404] width 38 height 13
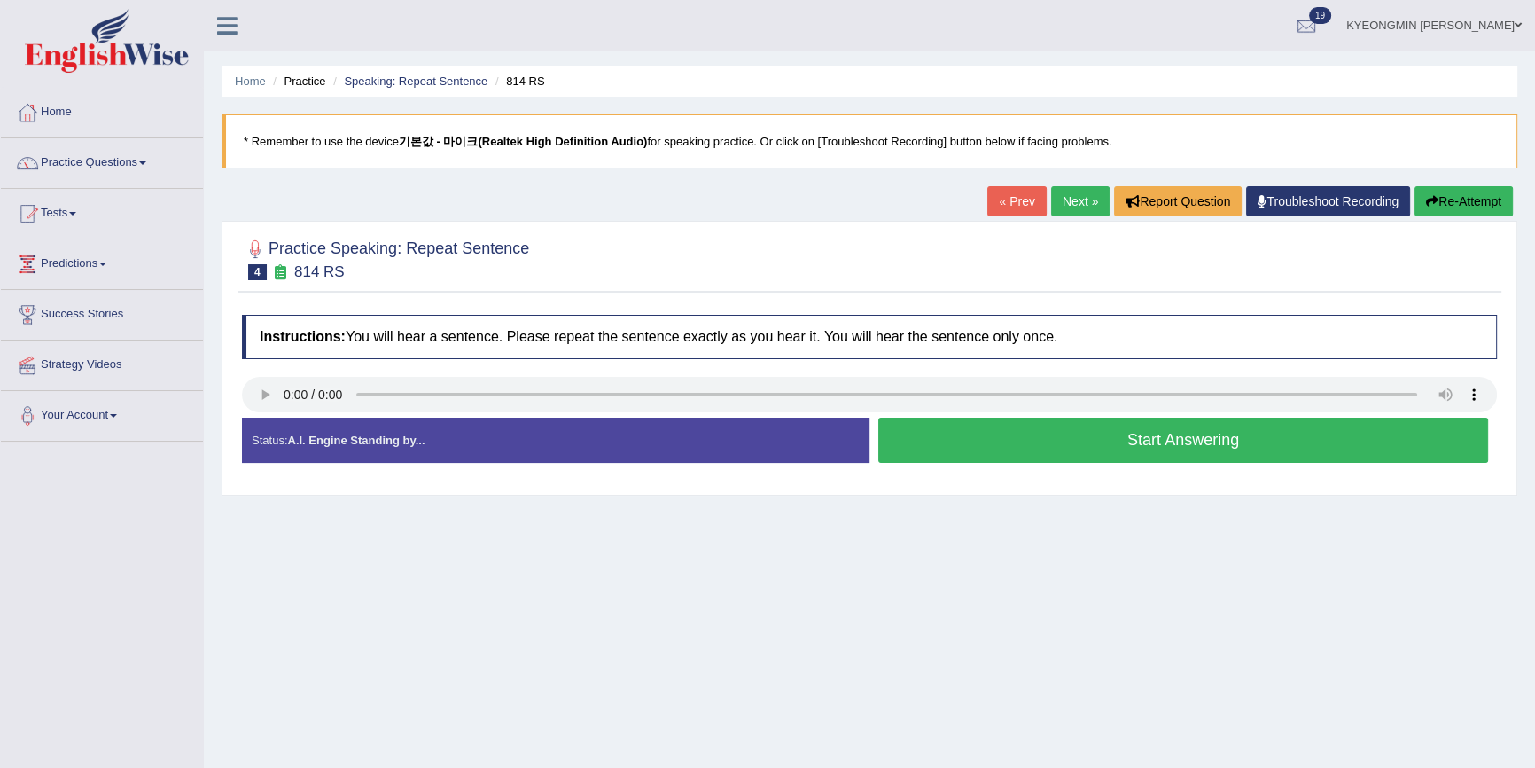
click at [1084, 452] on button "Start Answering" at bounding box center [1184, 440] width 610 height 45
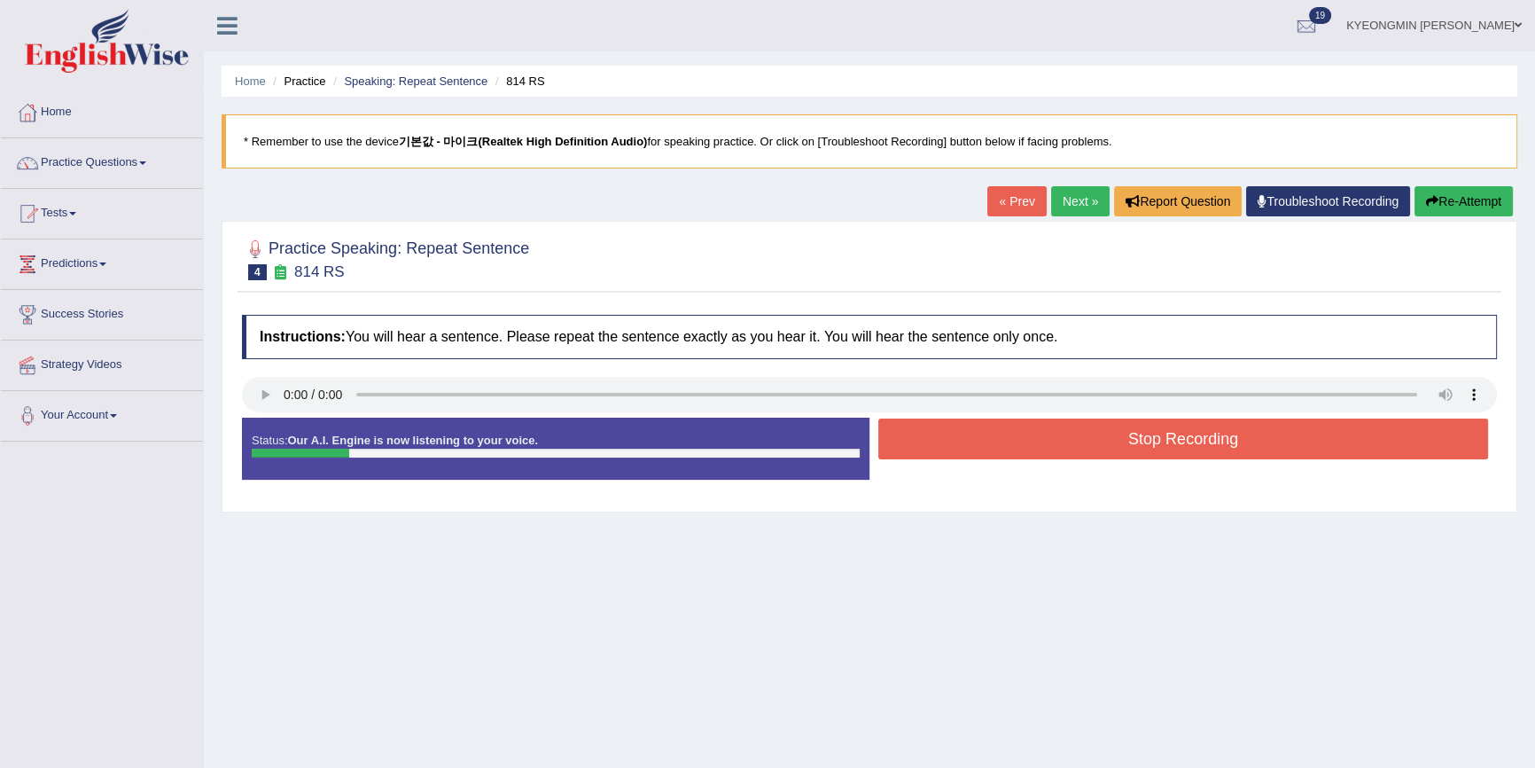
click at [1050, 434] on button "Stop Recording" at bounding box center [1184, 438] width 610 height 41
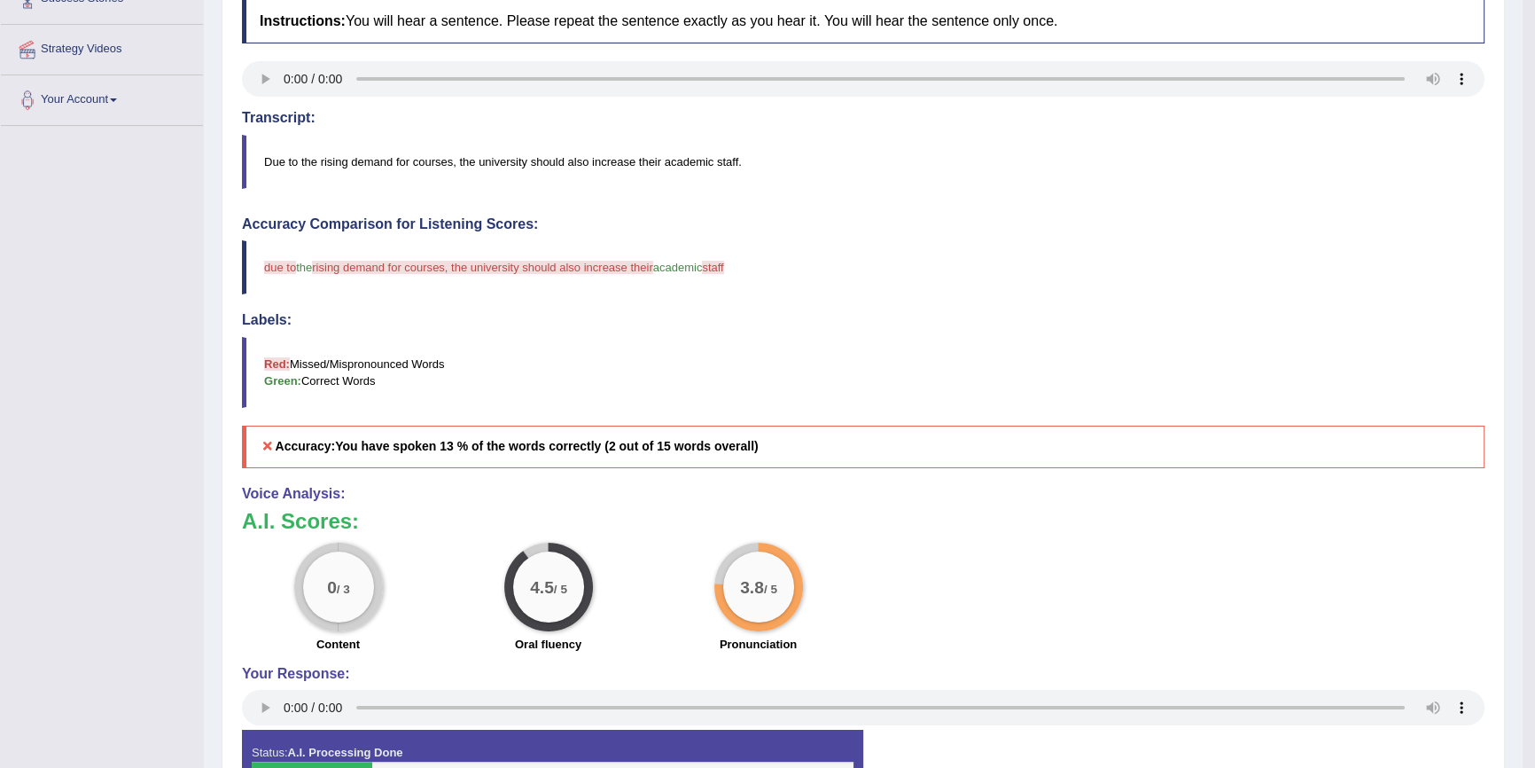
scroll to position [322, 0]
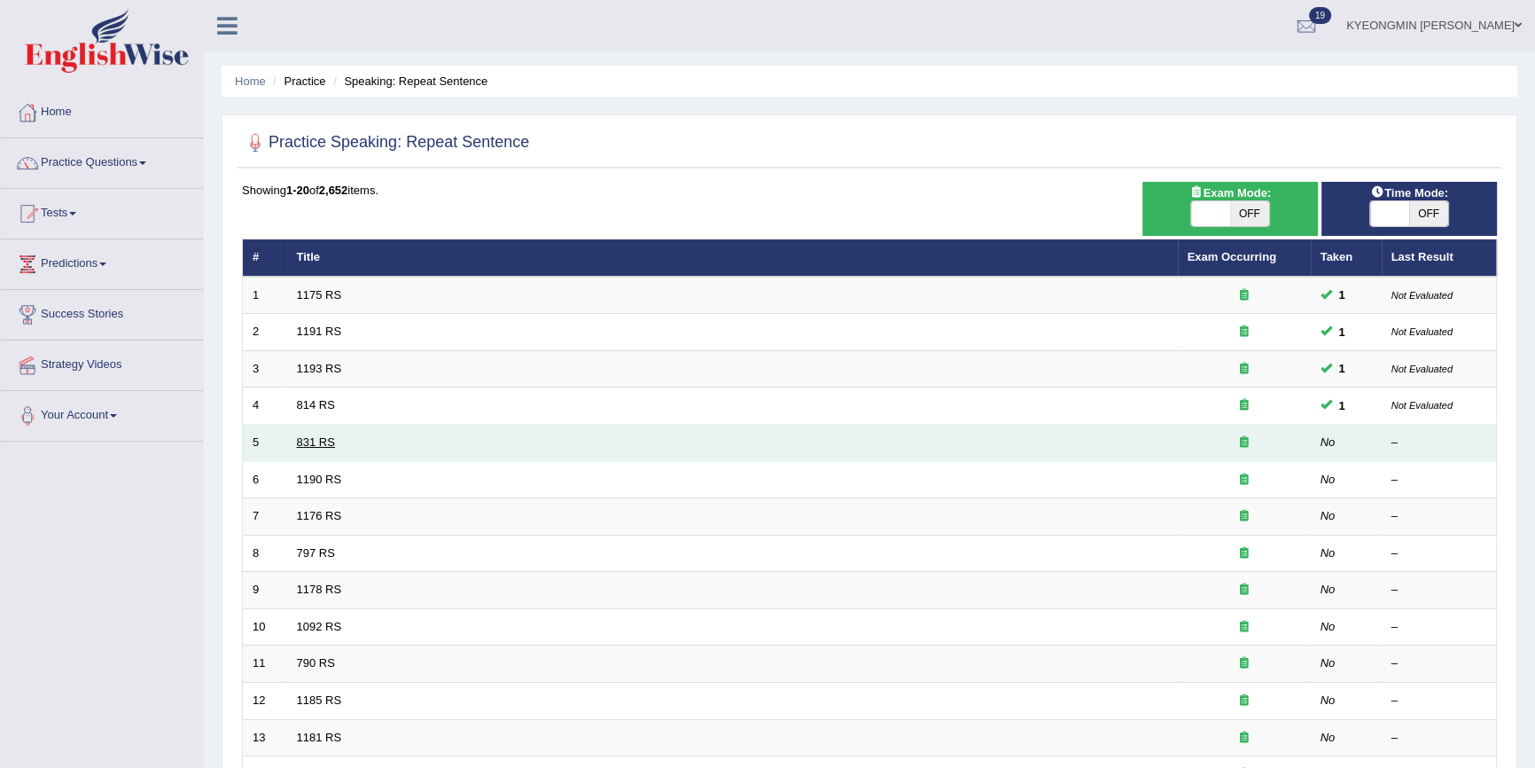
click at [323, 436] on link "831 RS" at bounding box center [316, 441] width 38 height 13
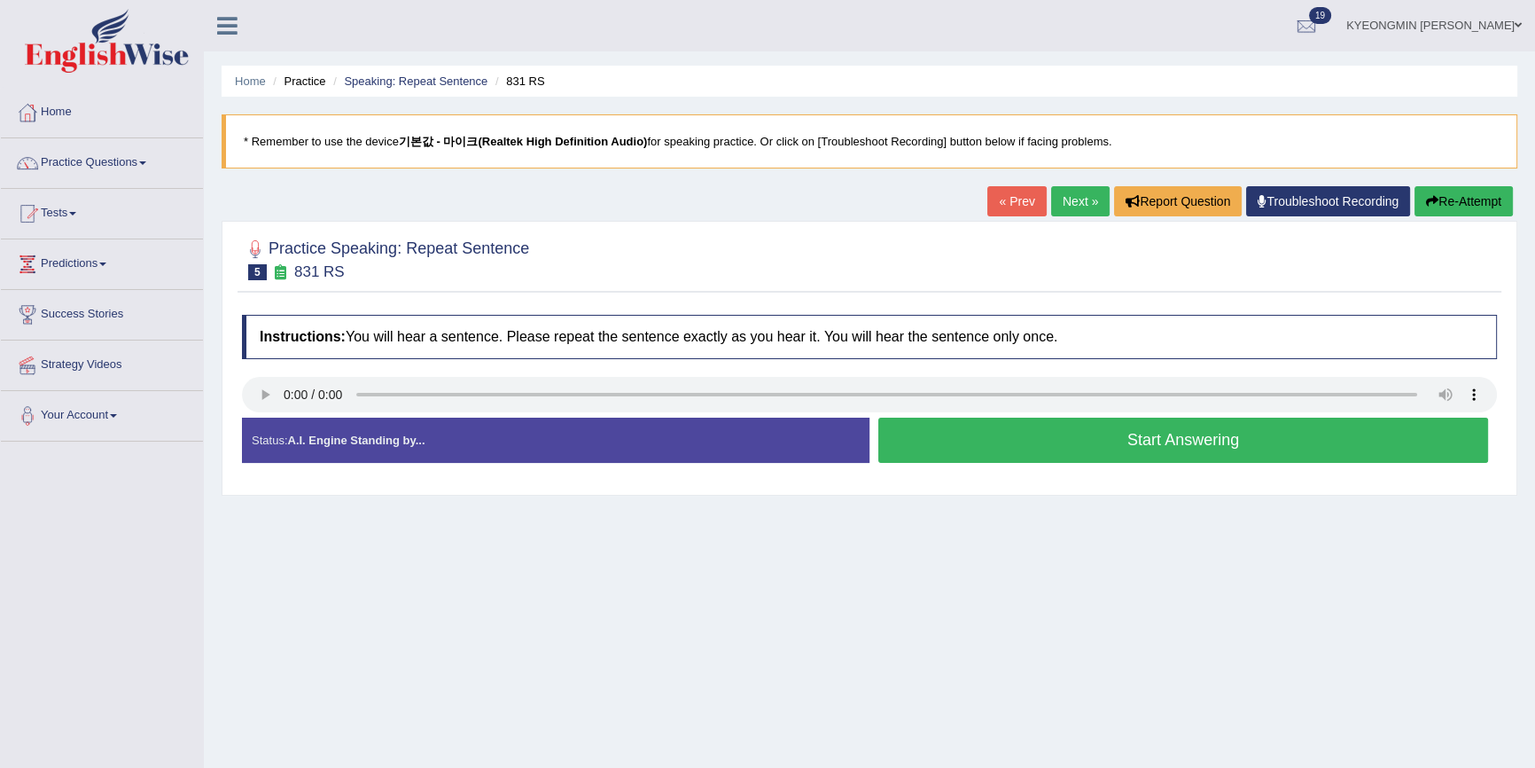
click at [1028, 446] on button "Start Answering" at bounding box center [1184, 440] width 610 height 45
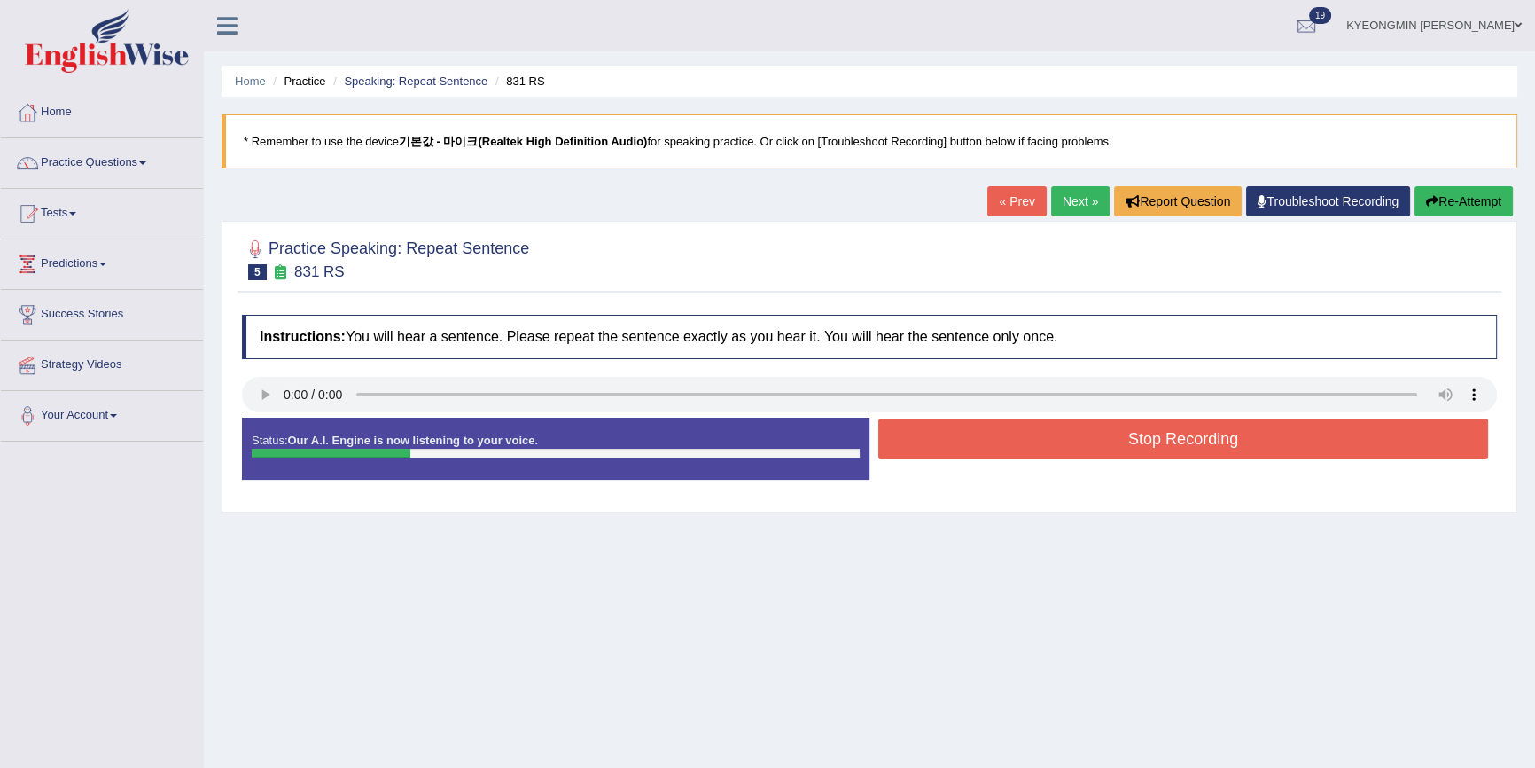
click at [1011, 427] on button "Stop Recording" at bounding box center [1184, 438] width 610 height 41
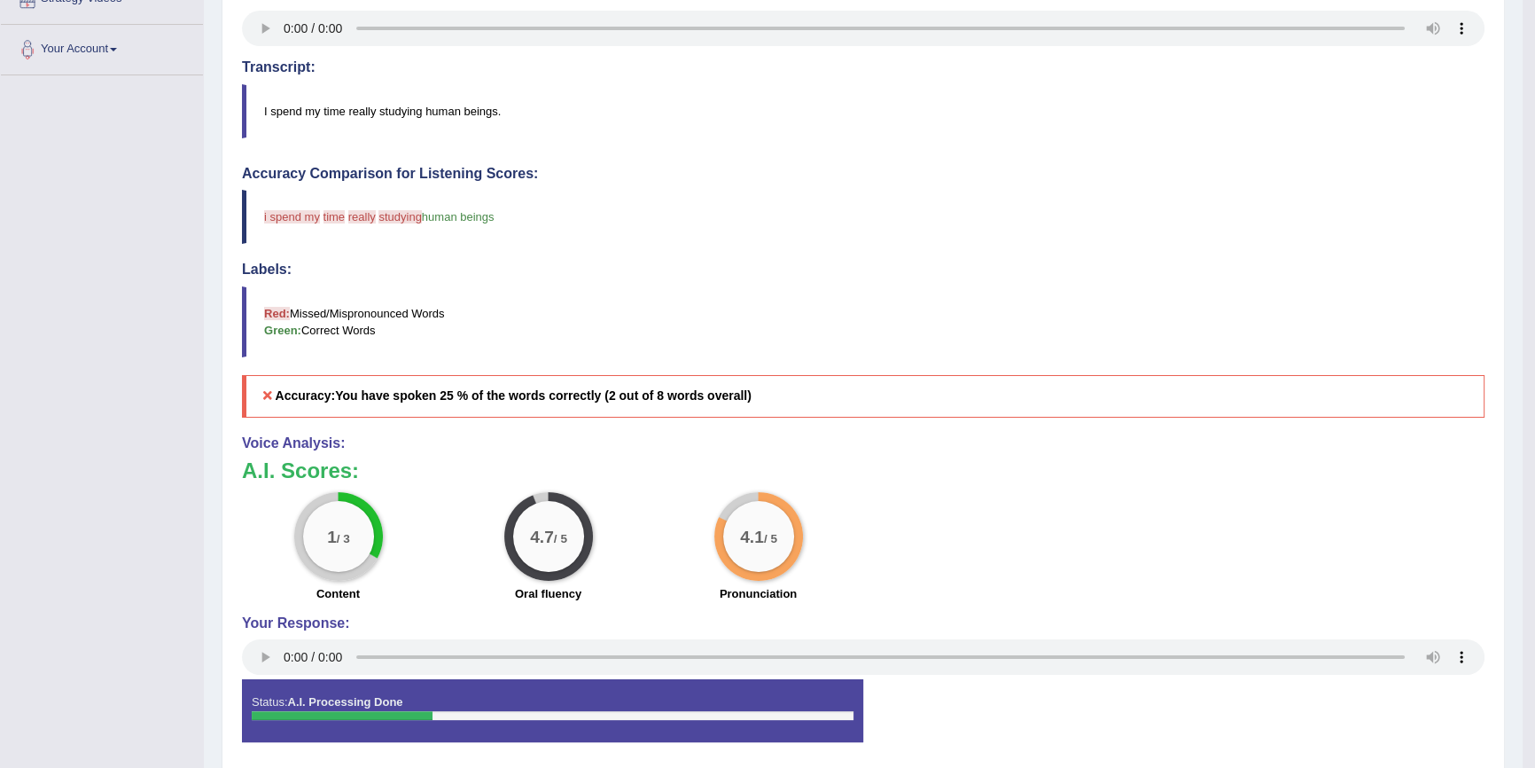
scroll to position [402, 0]
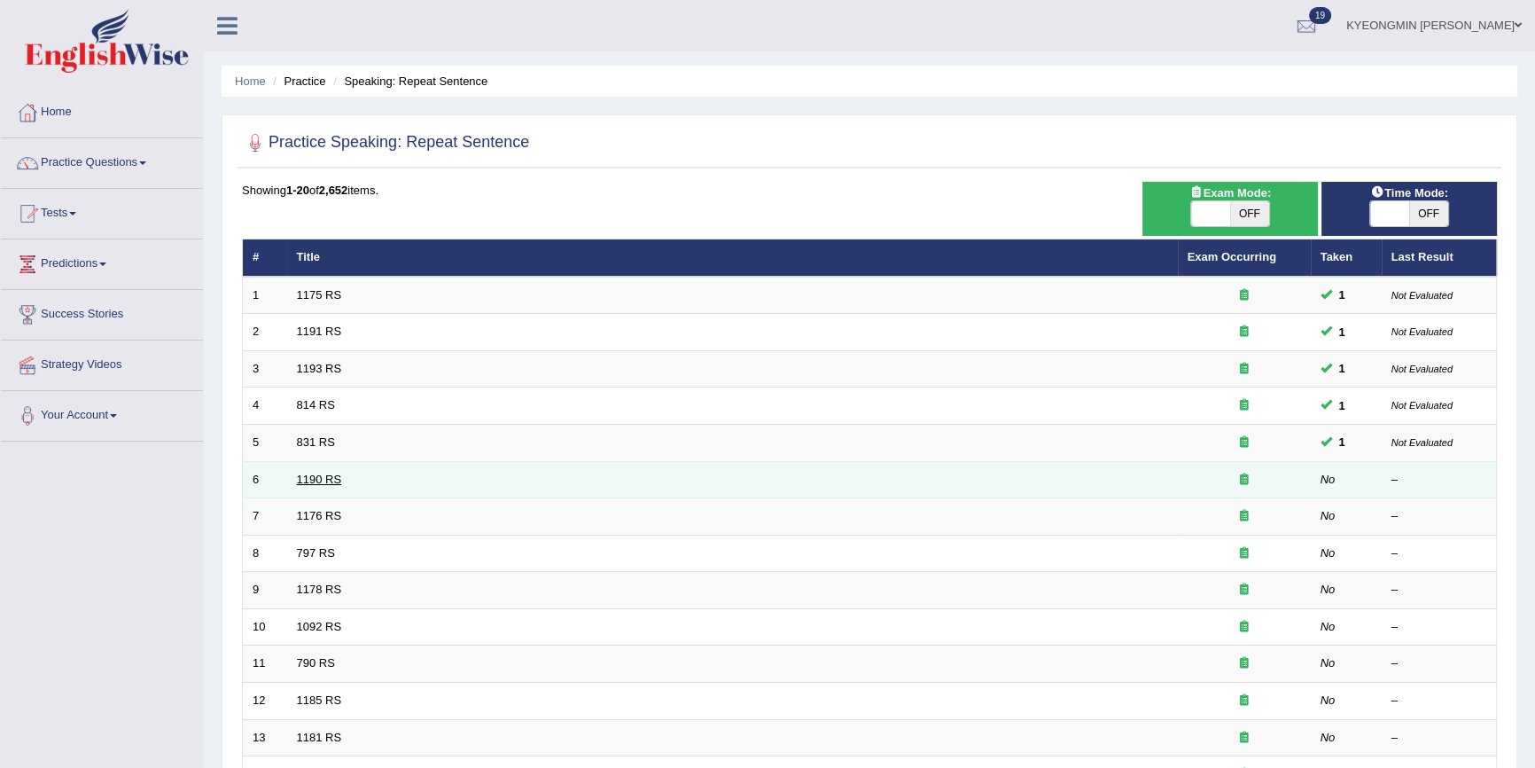
click at [330, 484] on link "1190 RS" at bounding box center [319, 479] width 45 height 13
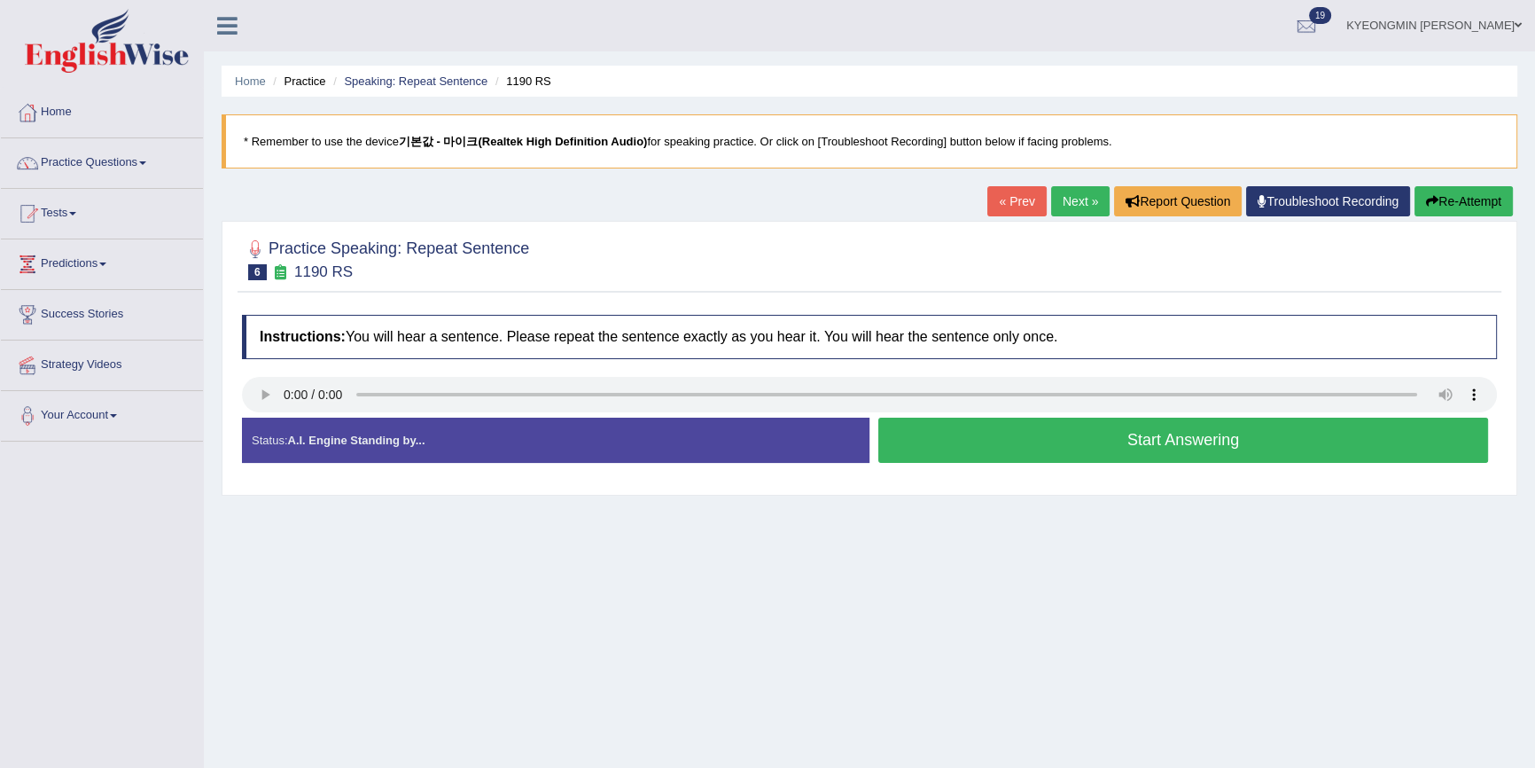
click at [940, 448] on button "Start Answering" at bounding box center [1184, 440] width 610 height 45
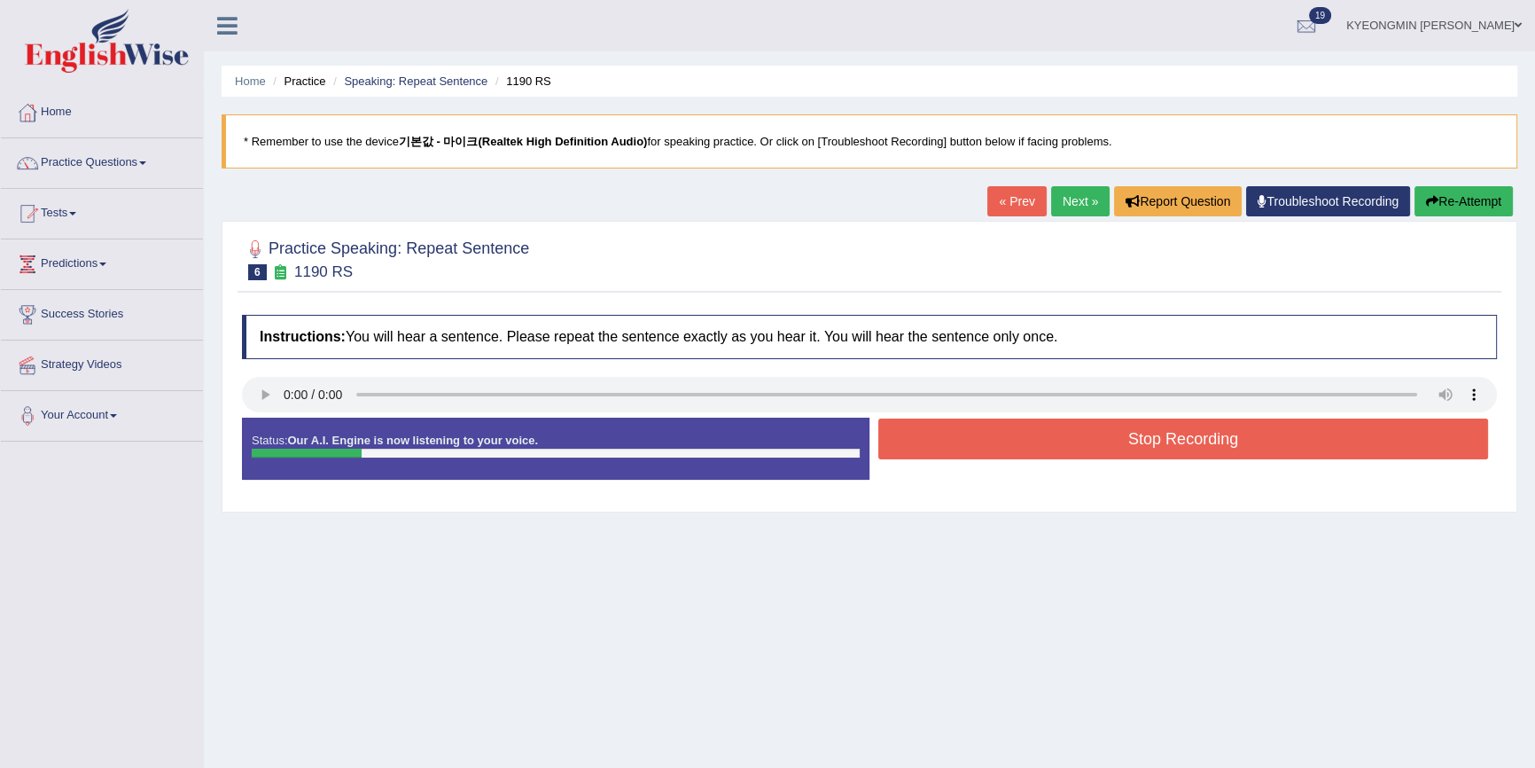
click at [936, 447] on button "Stop Recording" at bounding box center [1184, 438] width 610 height 41
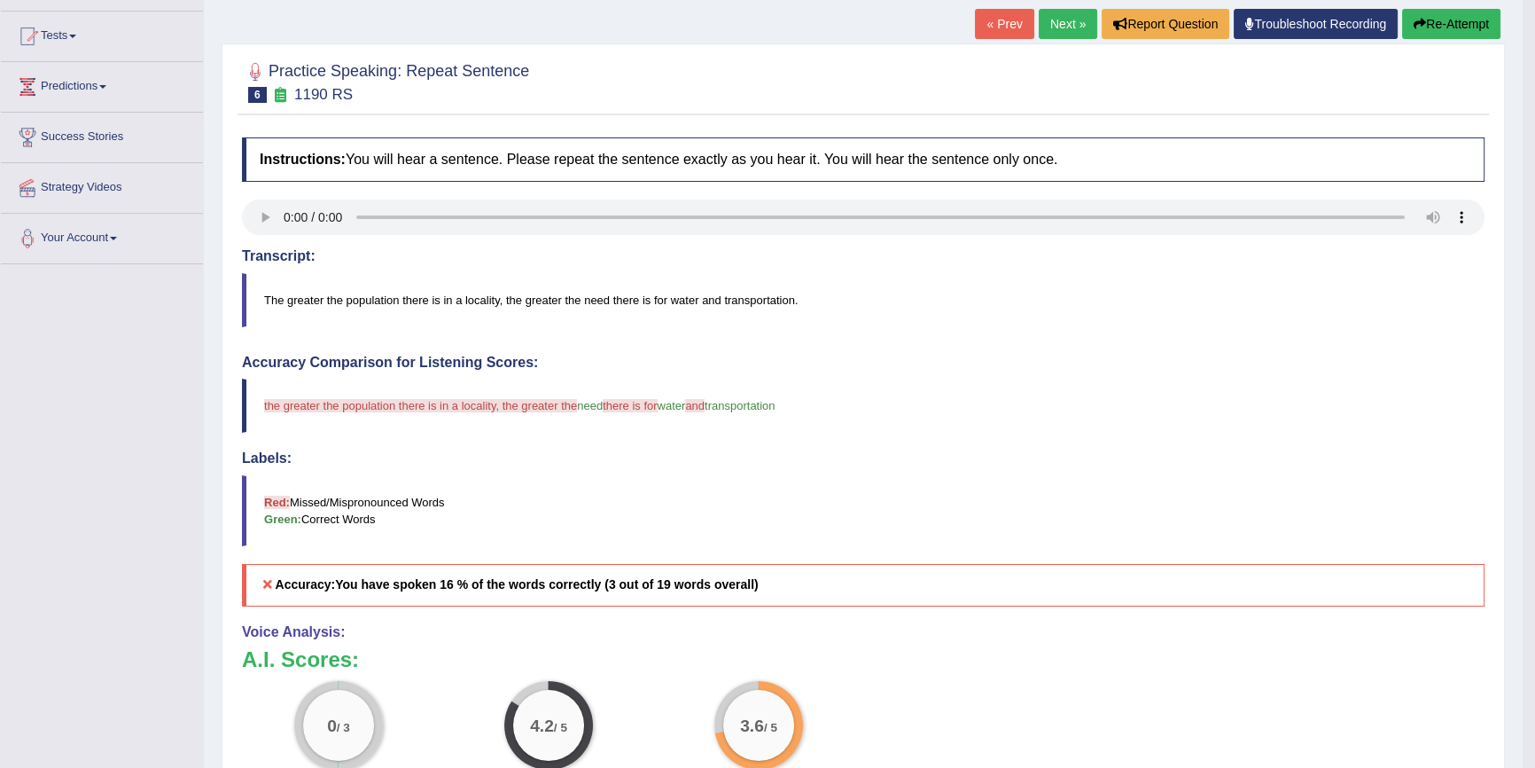
scroll to position [80, 0]
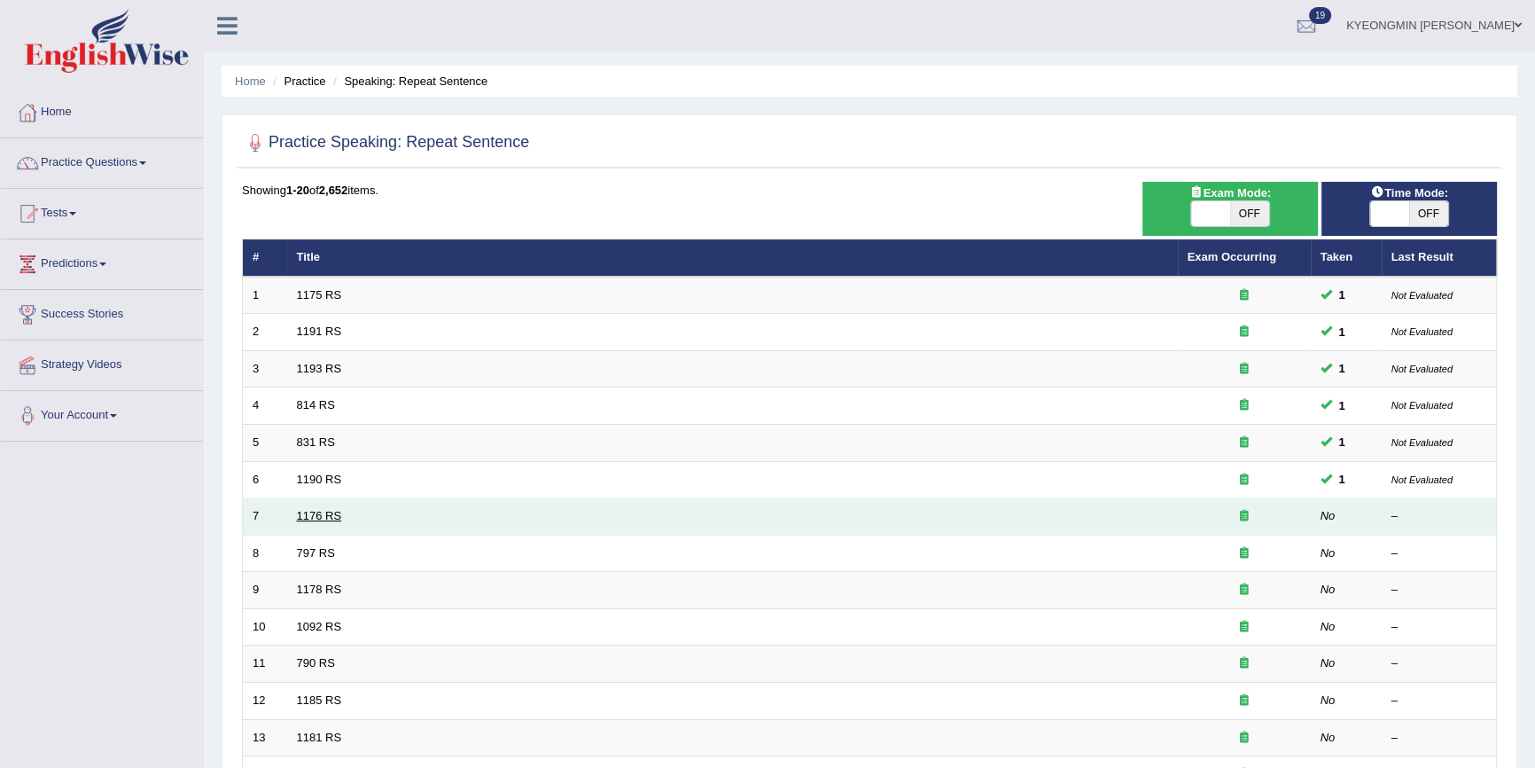
click at [326, 512] on link "1176 RS" at bounding box center [319, 515] width 45 height 13
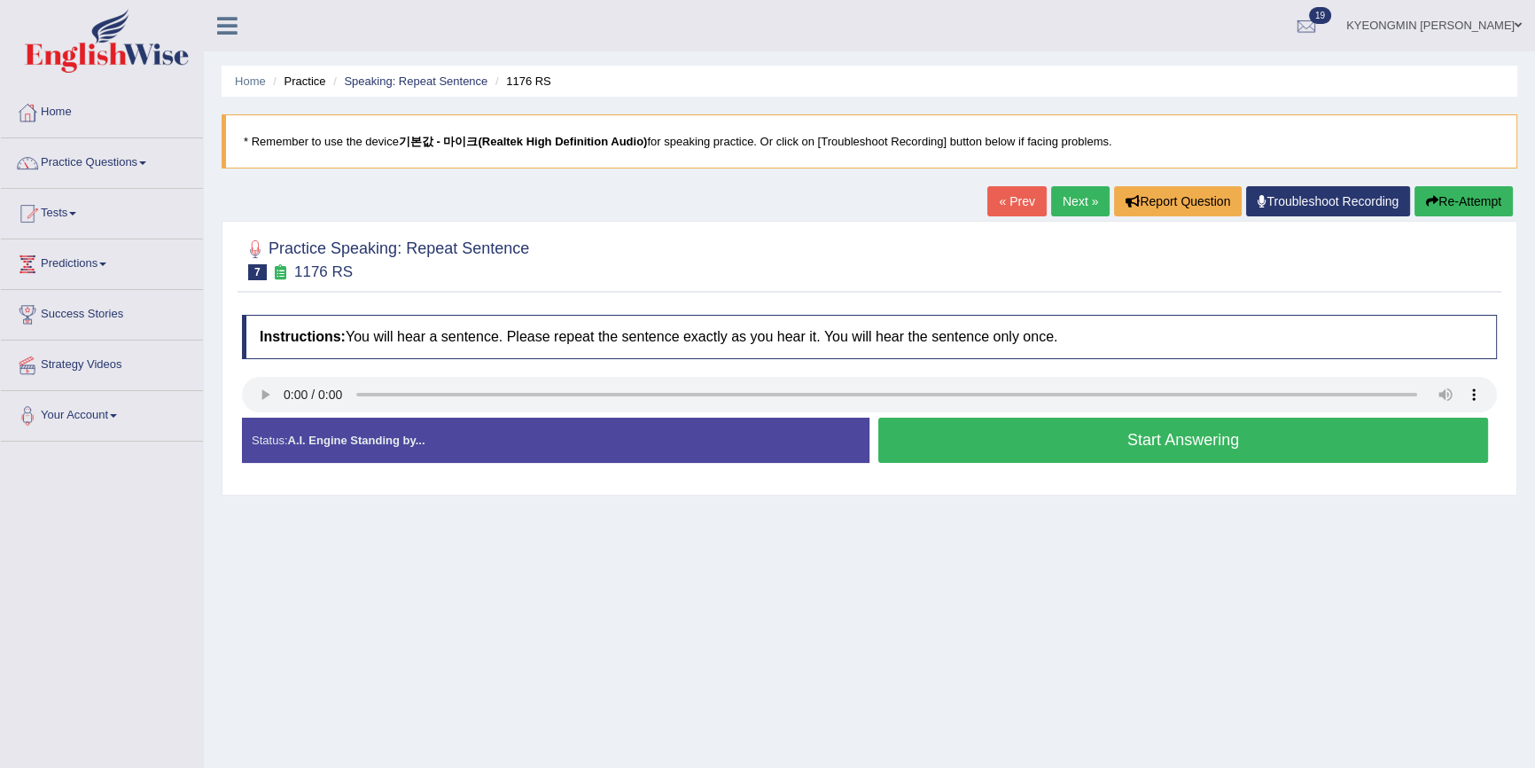
click at [958, 457] on button "Start Answering" at bounding box center [1184, 440] width 610 height 45
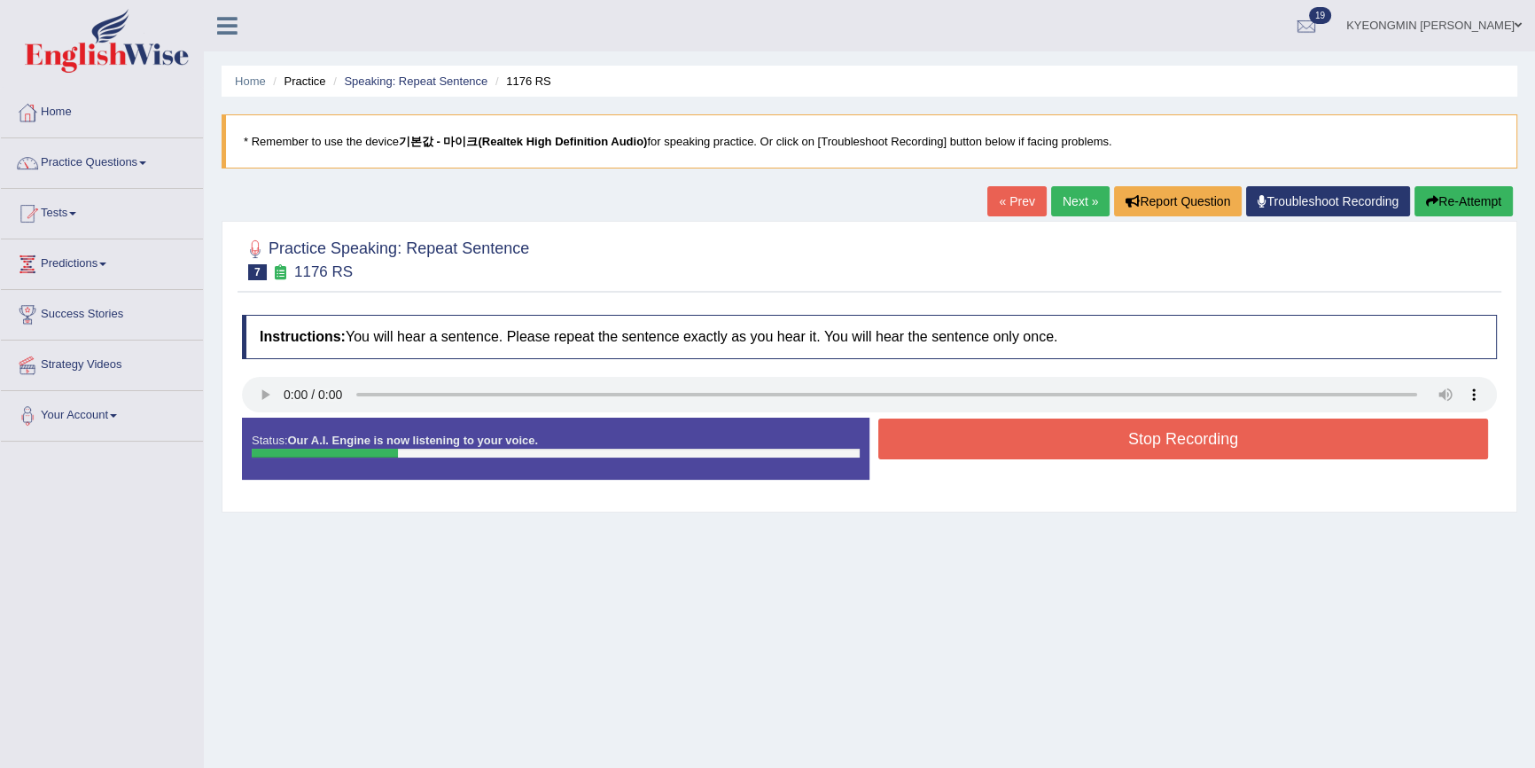
click at [1070, 438] on button "Stop Recording" at bounding box center [1184, 438] width 610 height 41
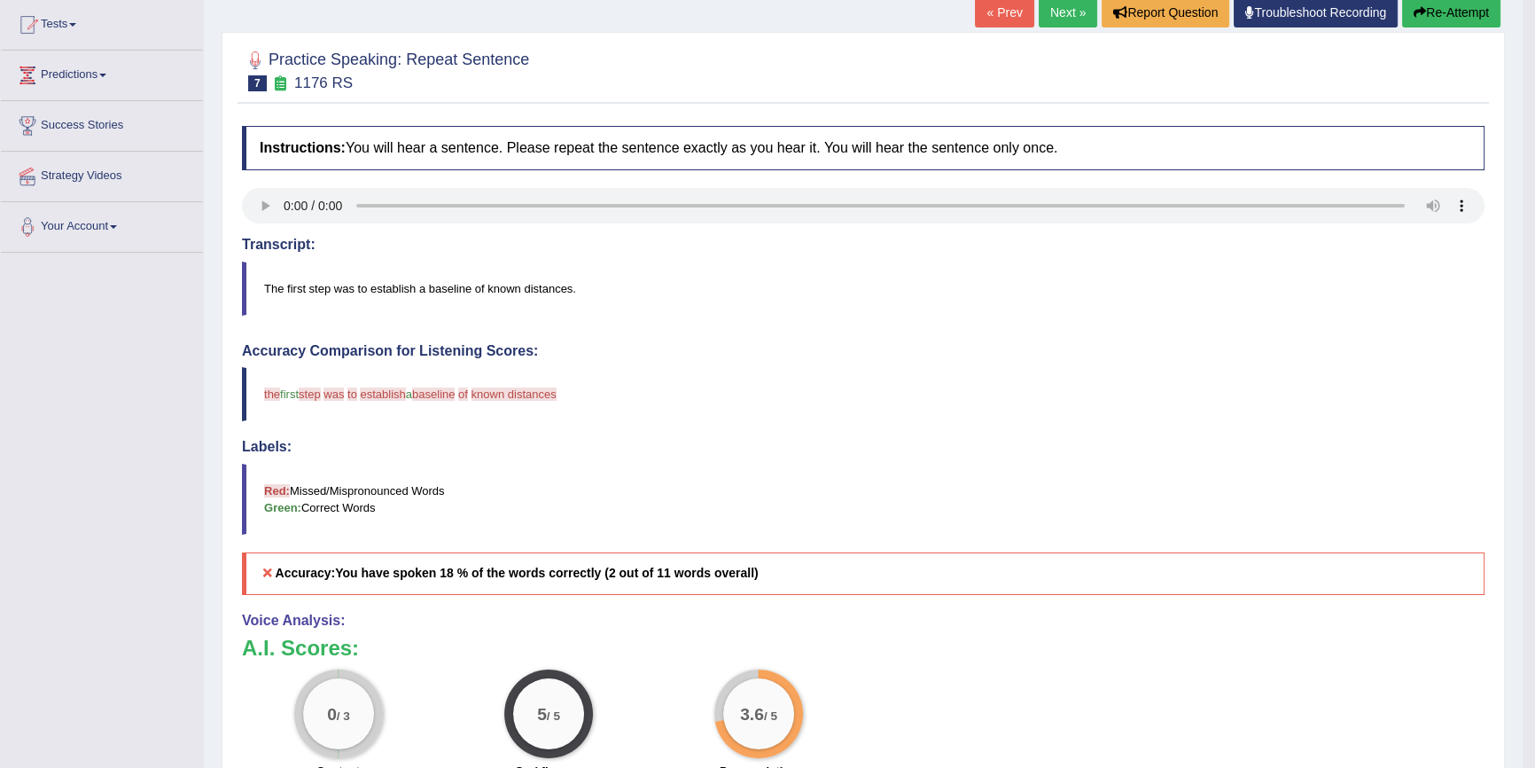
scroll to position [160, 0]
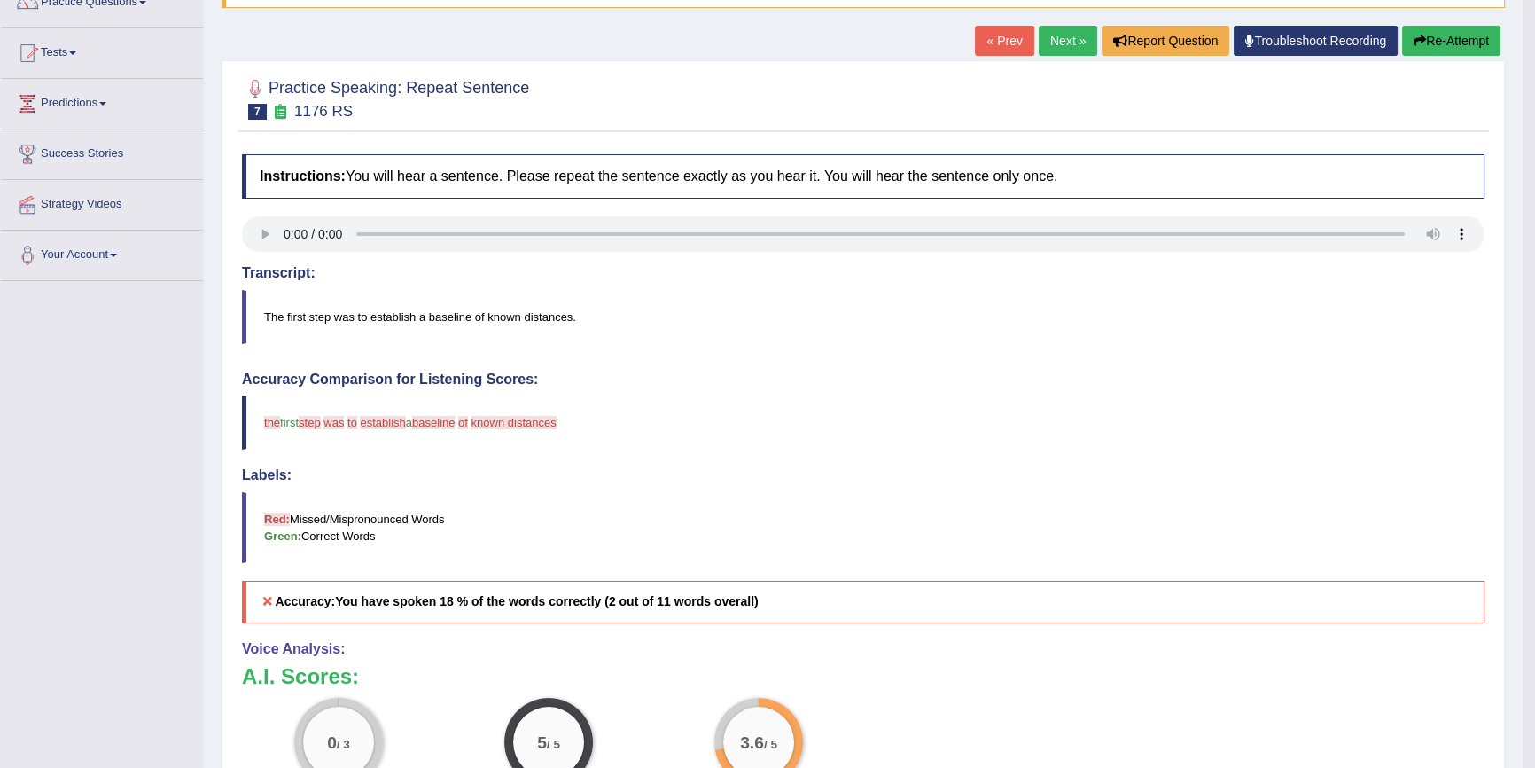
click at [1442, 37] on button "Re-Attempt" at bounding box center [1452, 41] width 98 height 30
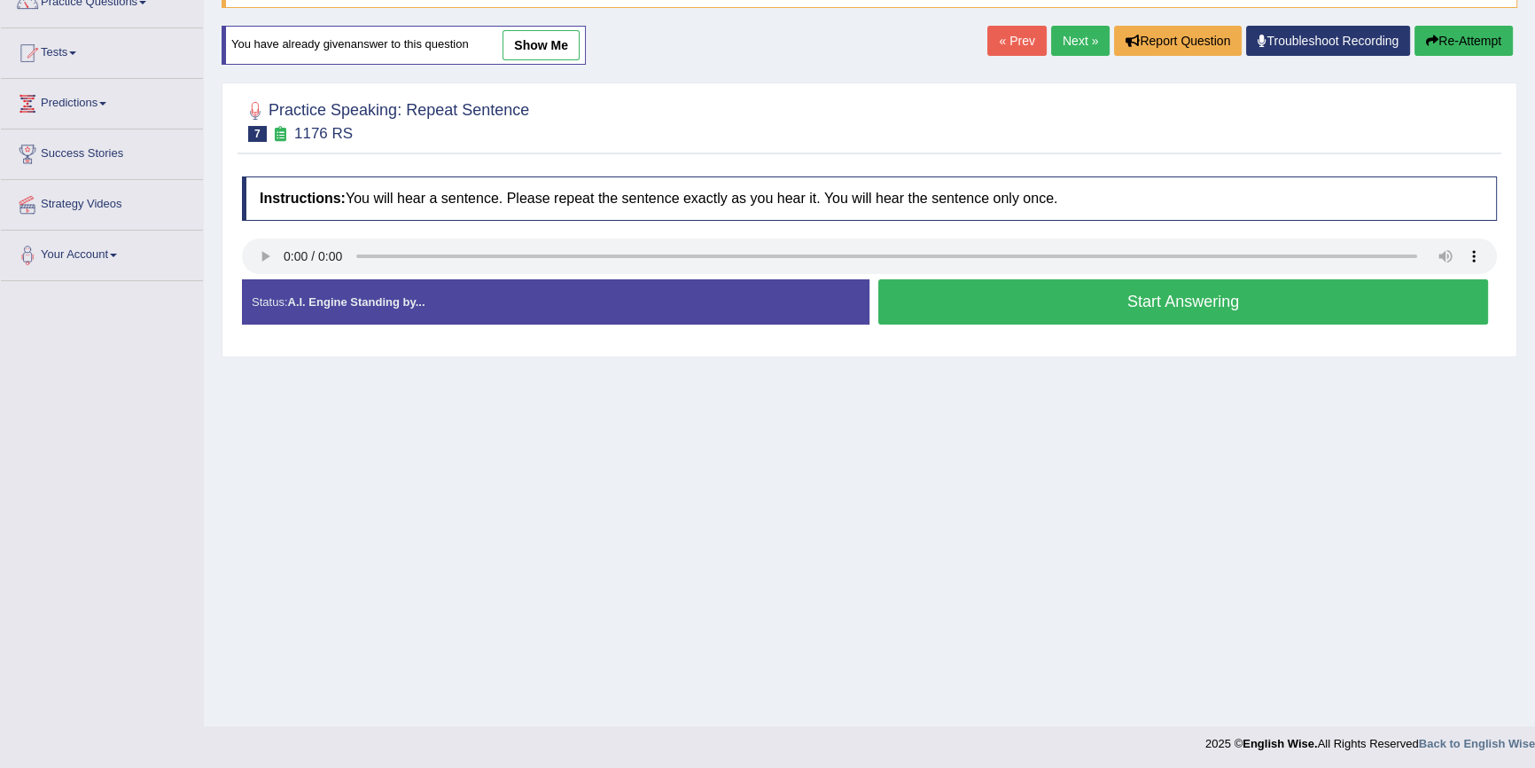
click at [1028, 301] on button "Start Answering" at bounding box center [1184, 301] width 610 height 45
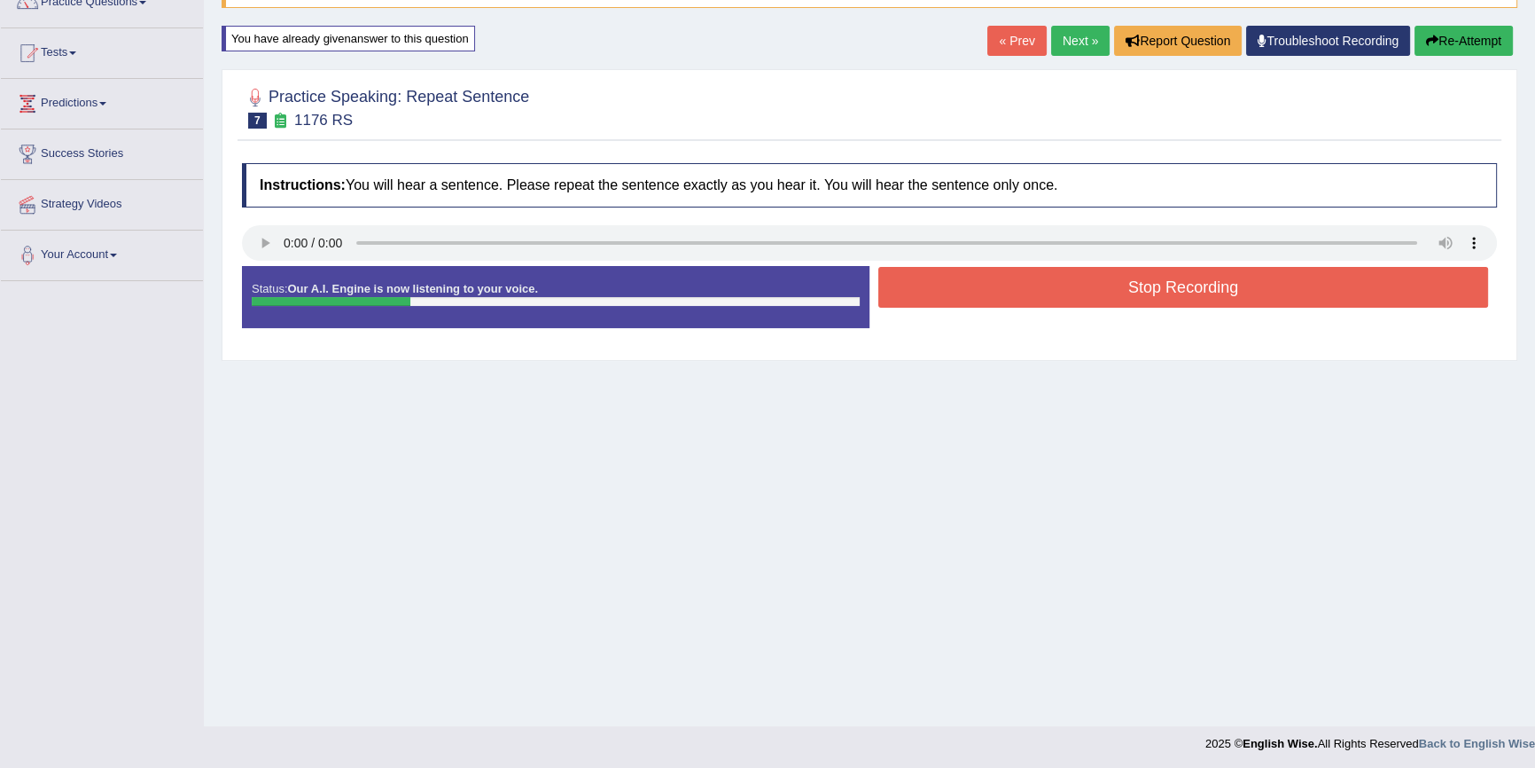
click at [949, 292] on button "Stop Recording" at bounding box center [1184, 287] width 610 height 41
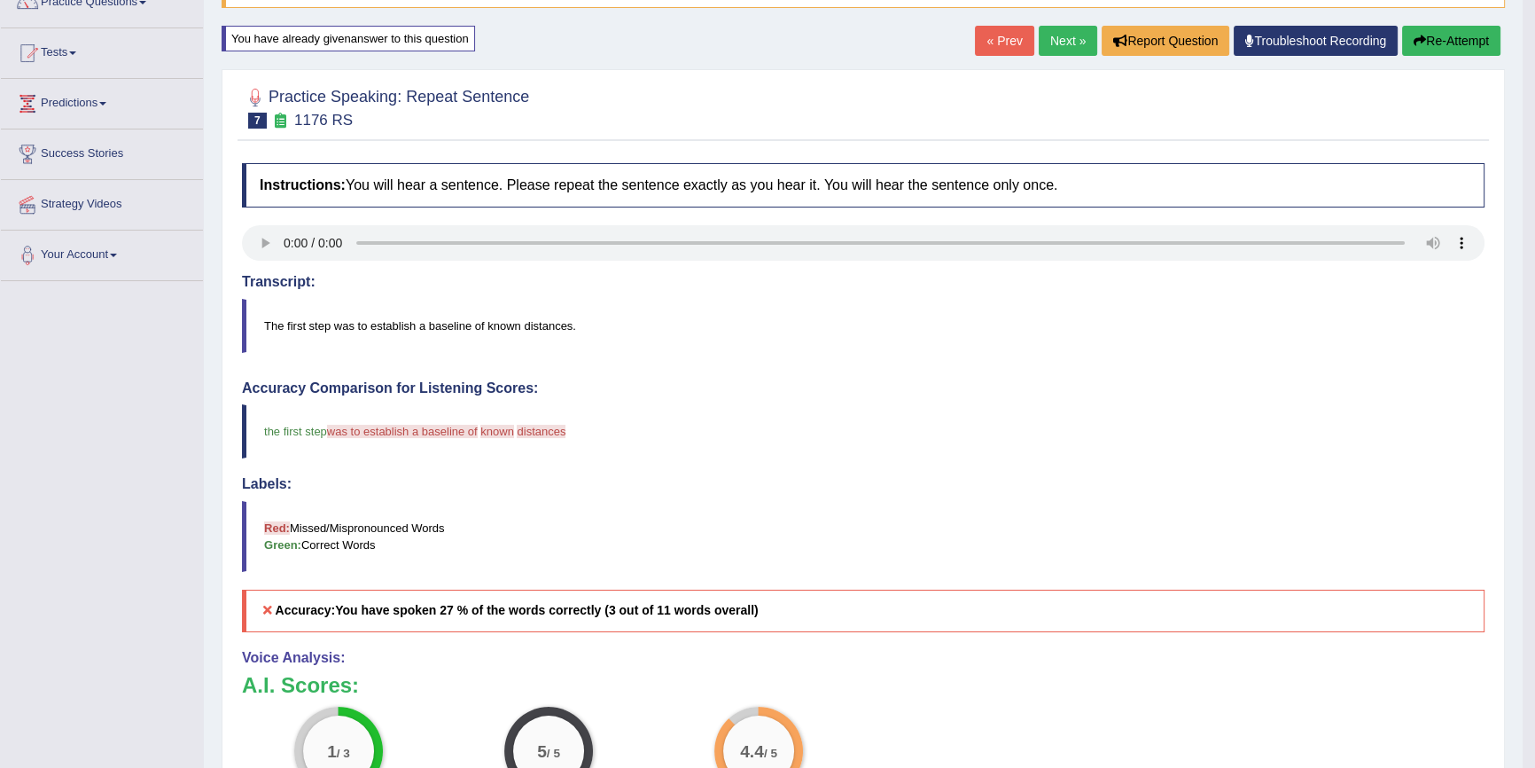
click at [1420, 37] on icon "button" at bounding box center [1420, 41] width 12 height 12
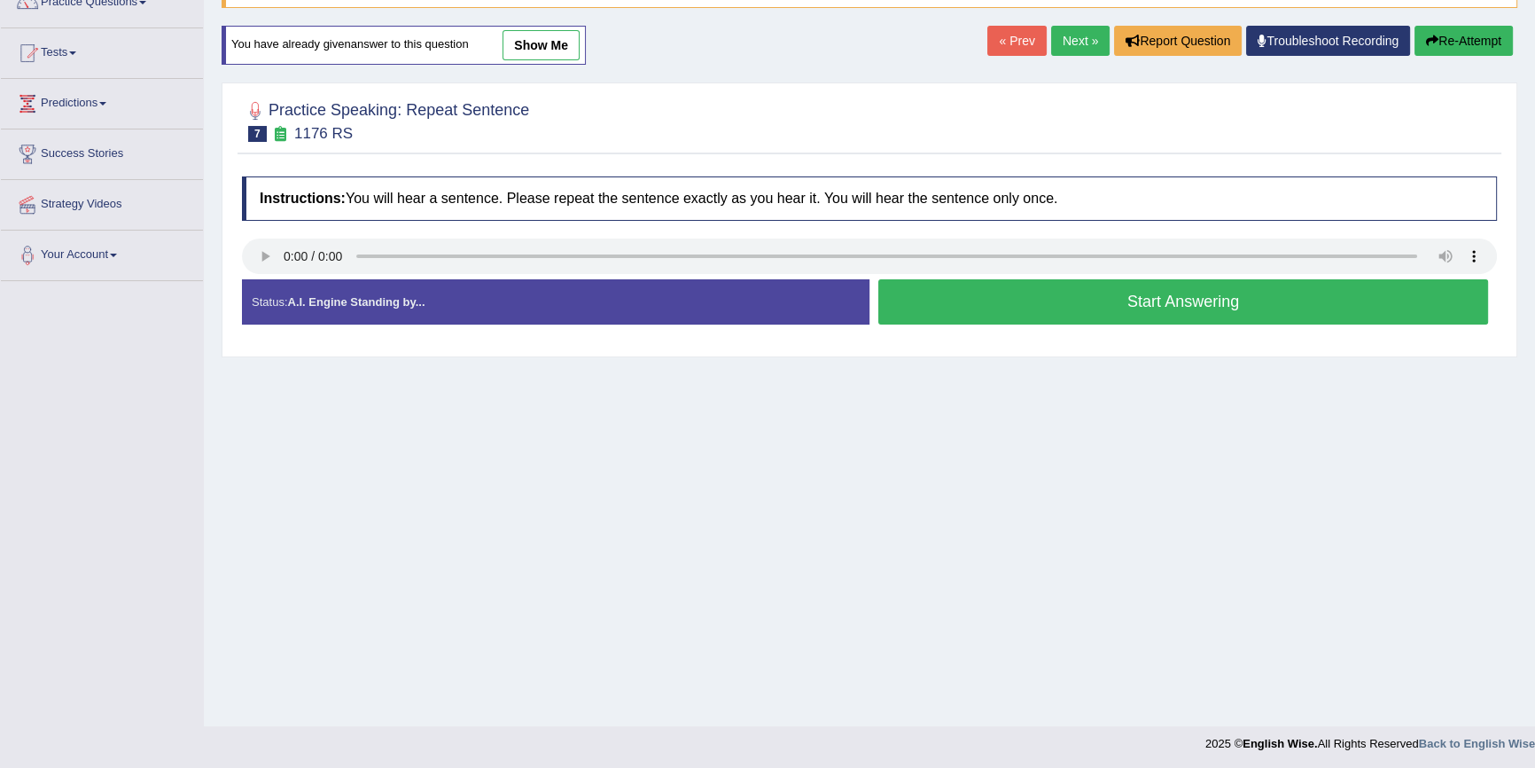
scroll to position [160, 0]
click at [1222, 309] on button "Start Answering" at bounding box center [1184, 301] width 610 height 45
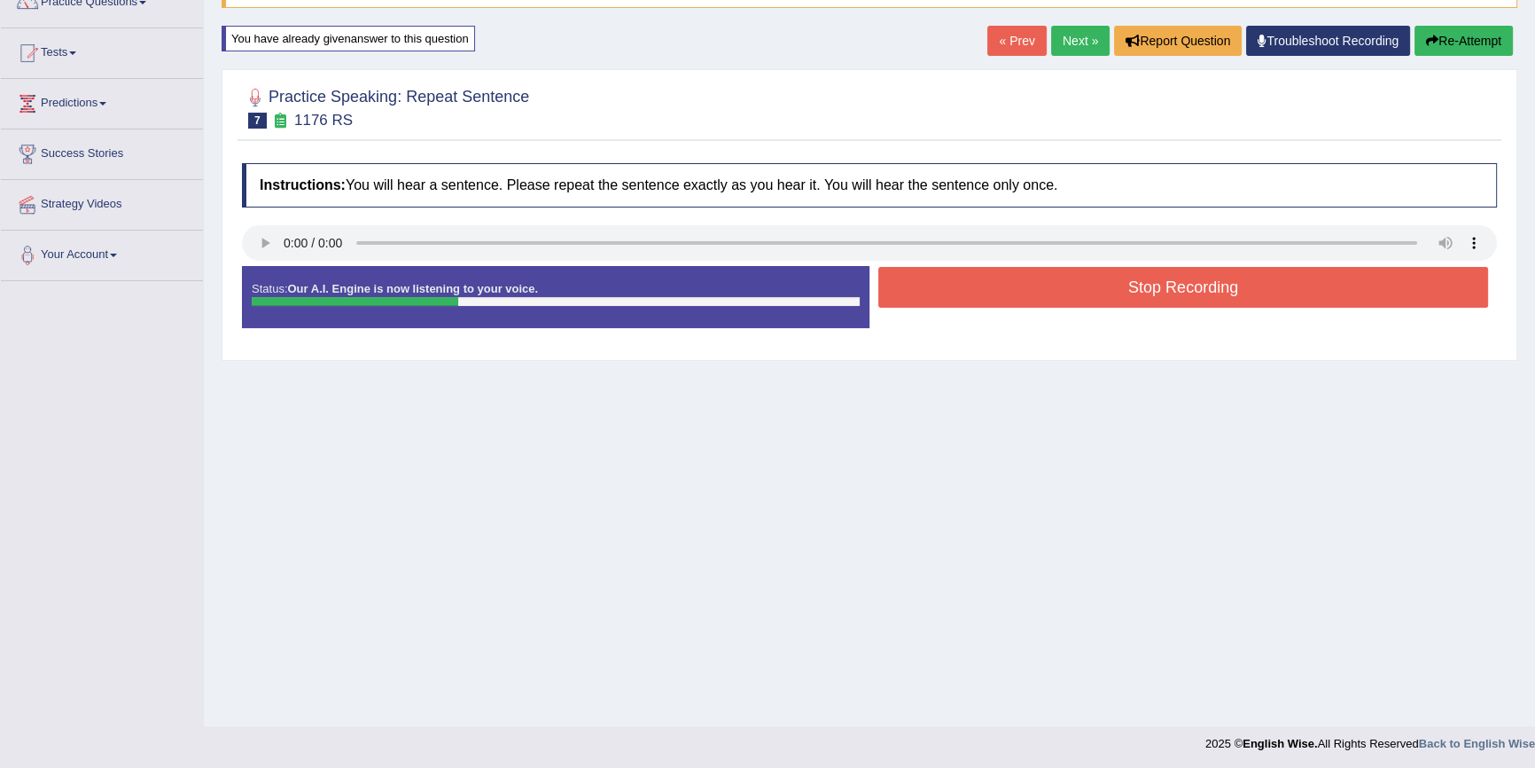
click at [1202, 293] on button "Stop Recording" at bounding box center [1184, 287] width 610 height 41
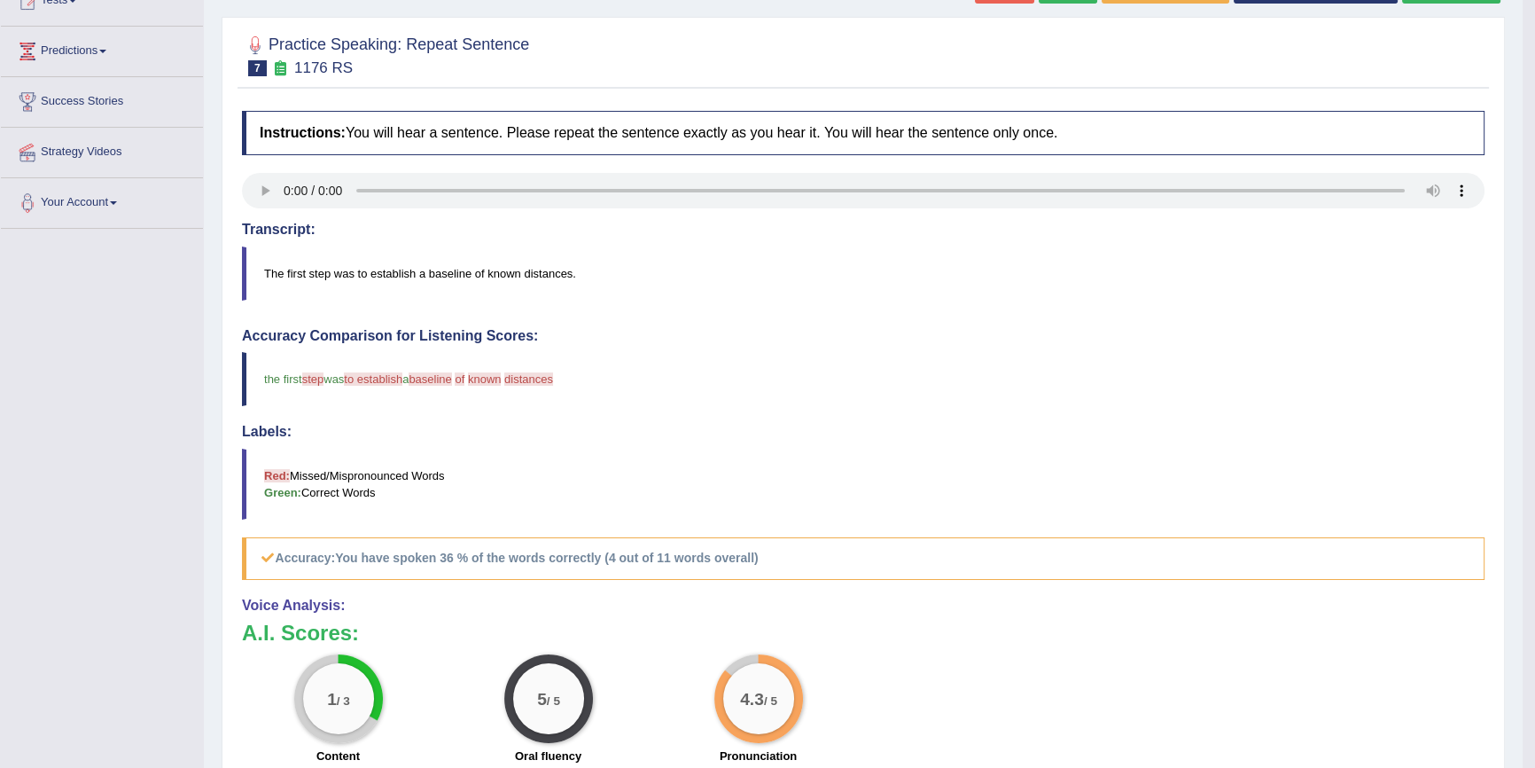
scroll to position [241, 0]
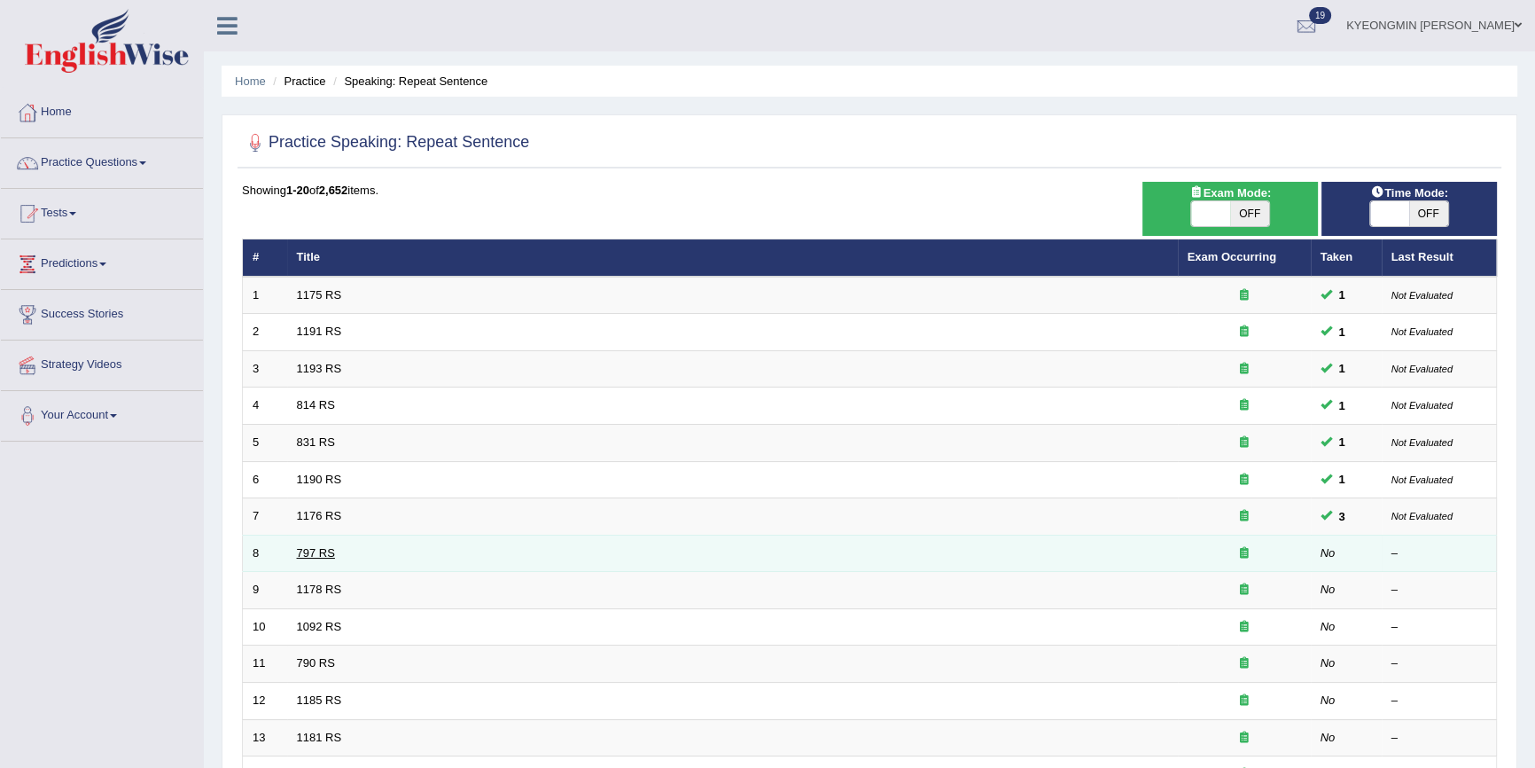
click at [310, 546] on link "797 RS" at bounding box center [316, 552] width 38 height 13
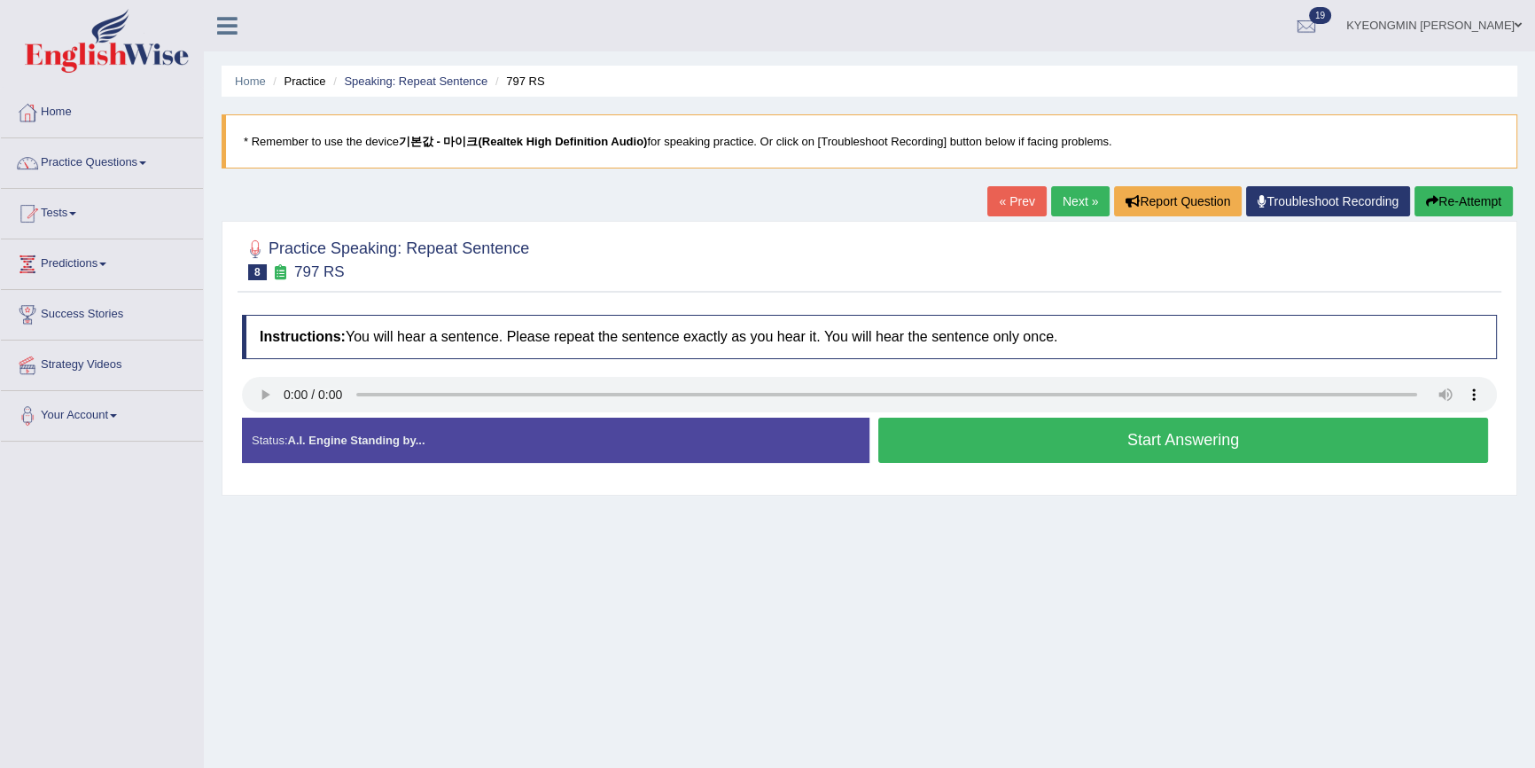
click at [1043, 449] on button "Start Answering" at bounding box center [1184, 440] width 610 height 45
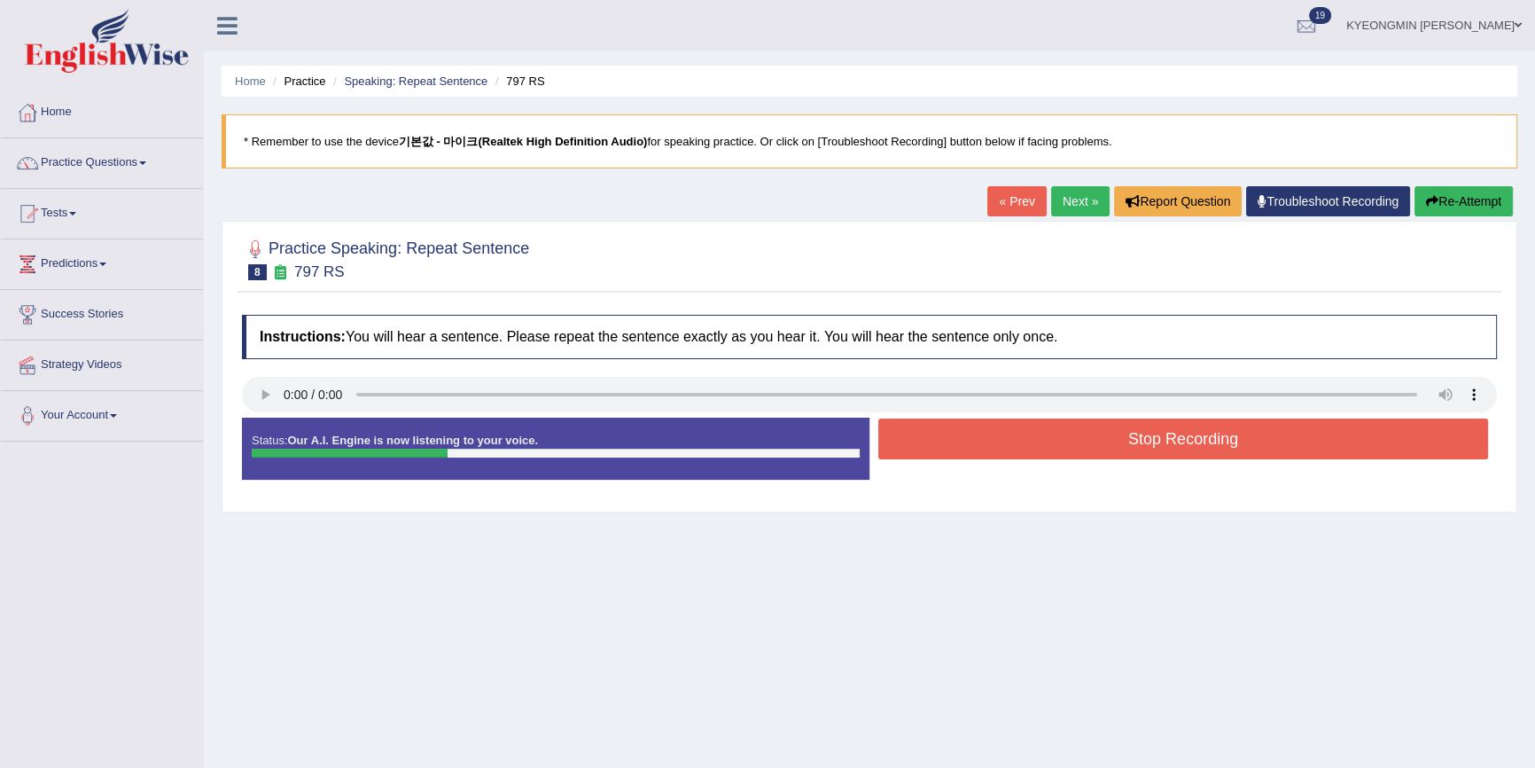
click at [981, 419] on button "Stop Recording" at bounding box center [1184, 438] width 610 height 41
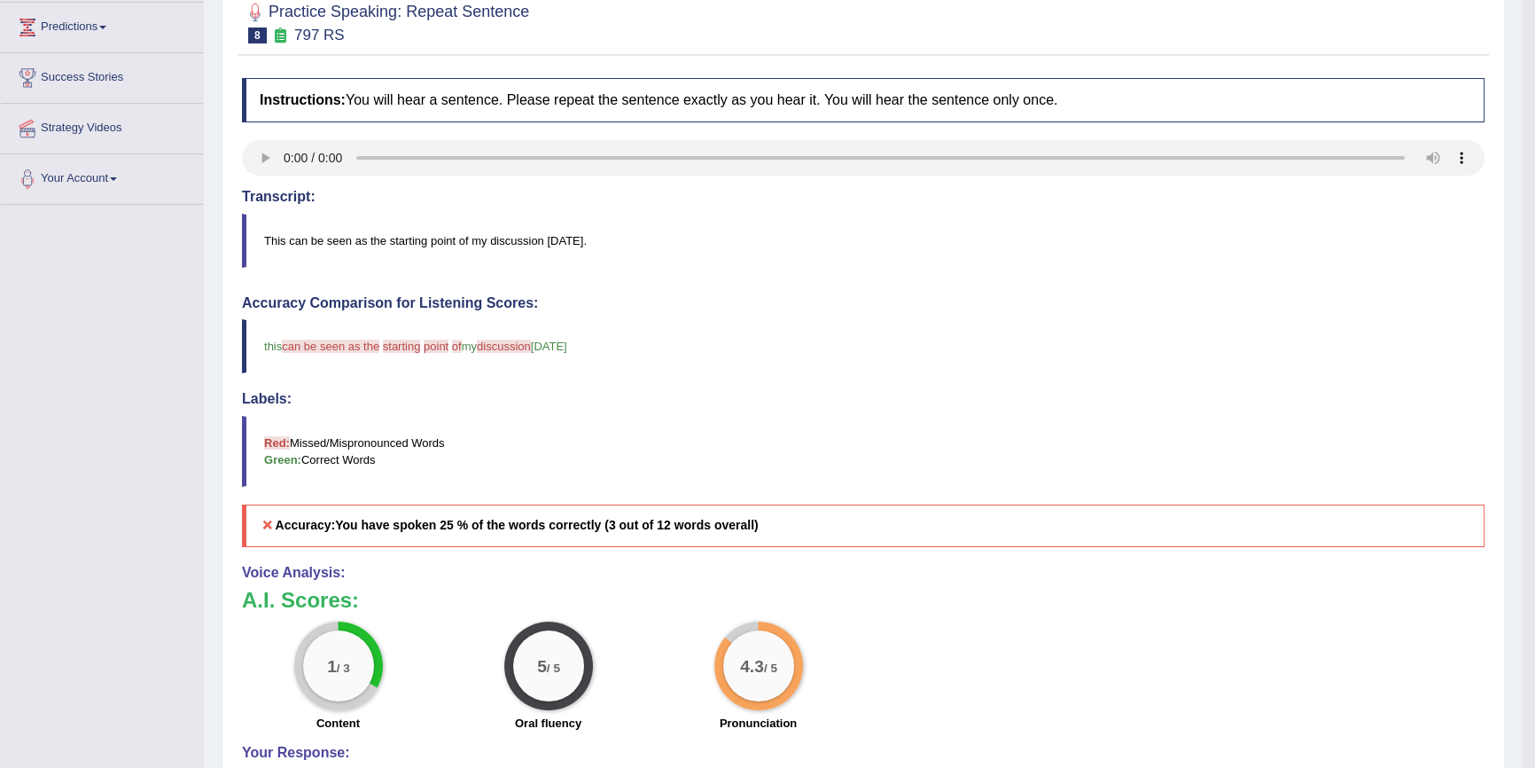
scroll to position [160, 0]
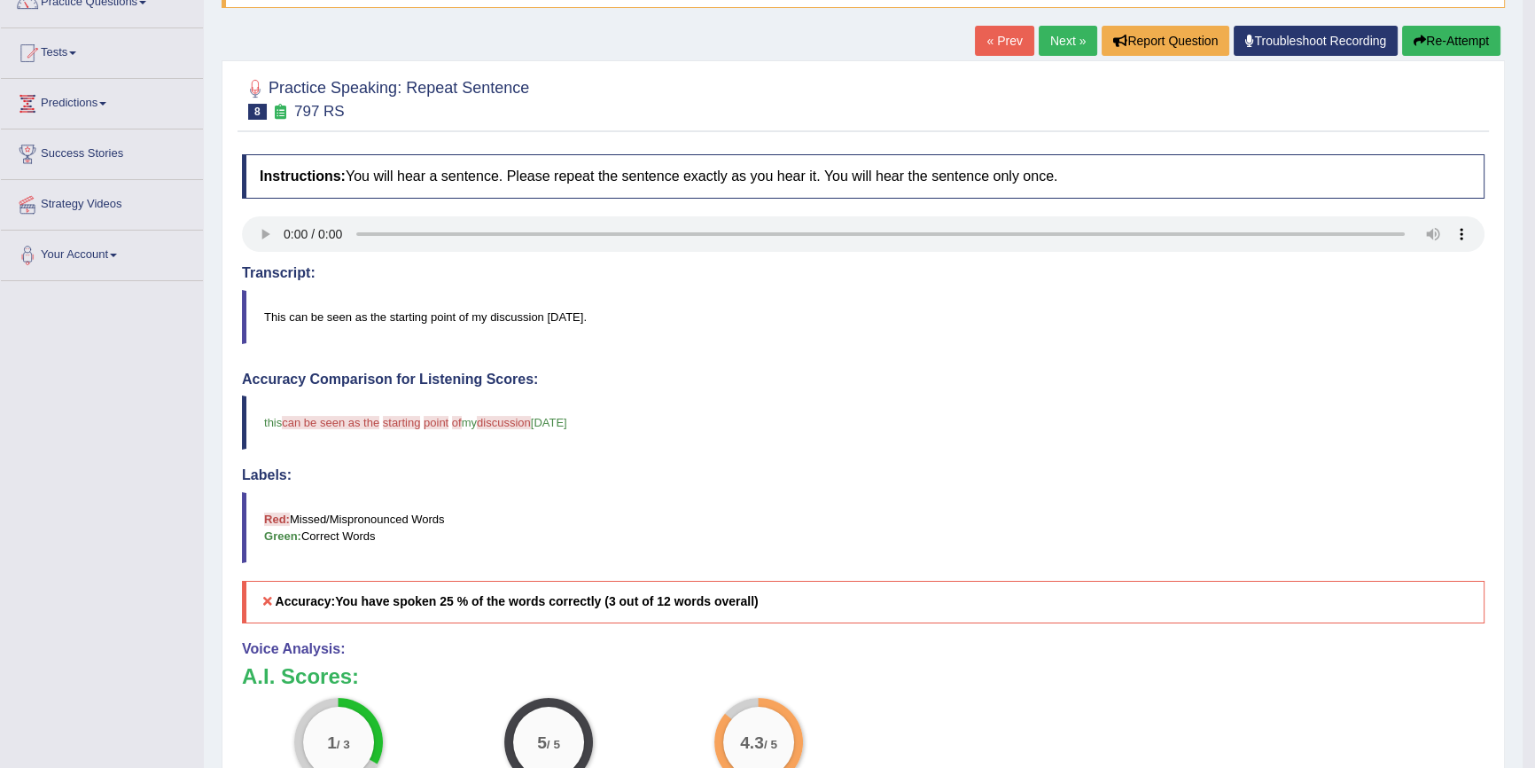
click at [1414, 42] on icon "button" at bounding box center [1420, 41] width 12 height 12
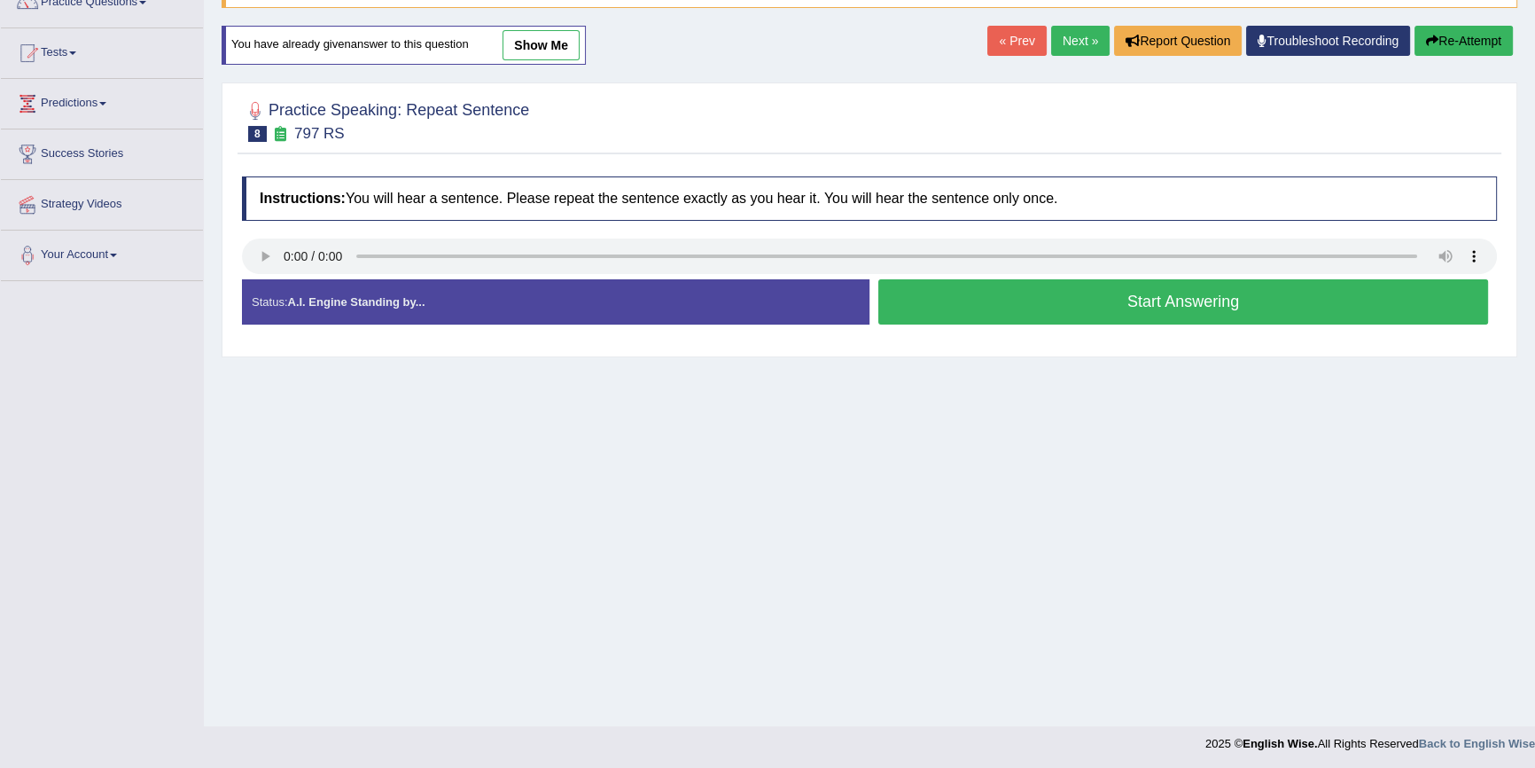
click at [969, 303] on button "Start Answering" at bounding box center [1184, 301] width 610 height 45
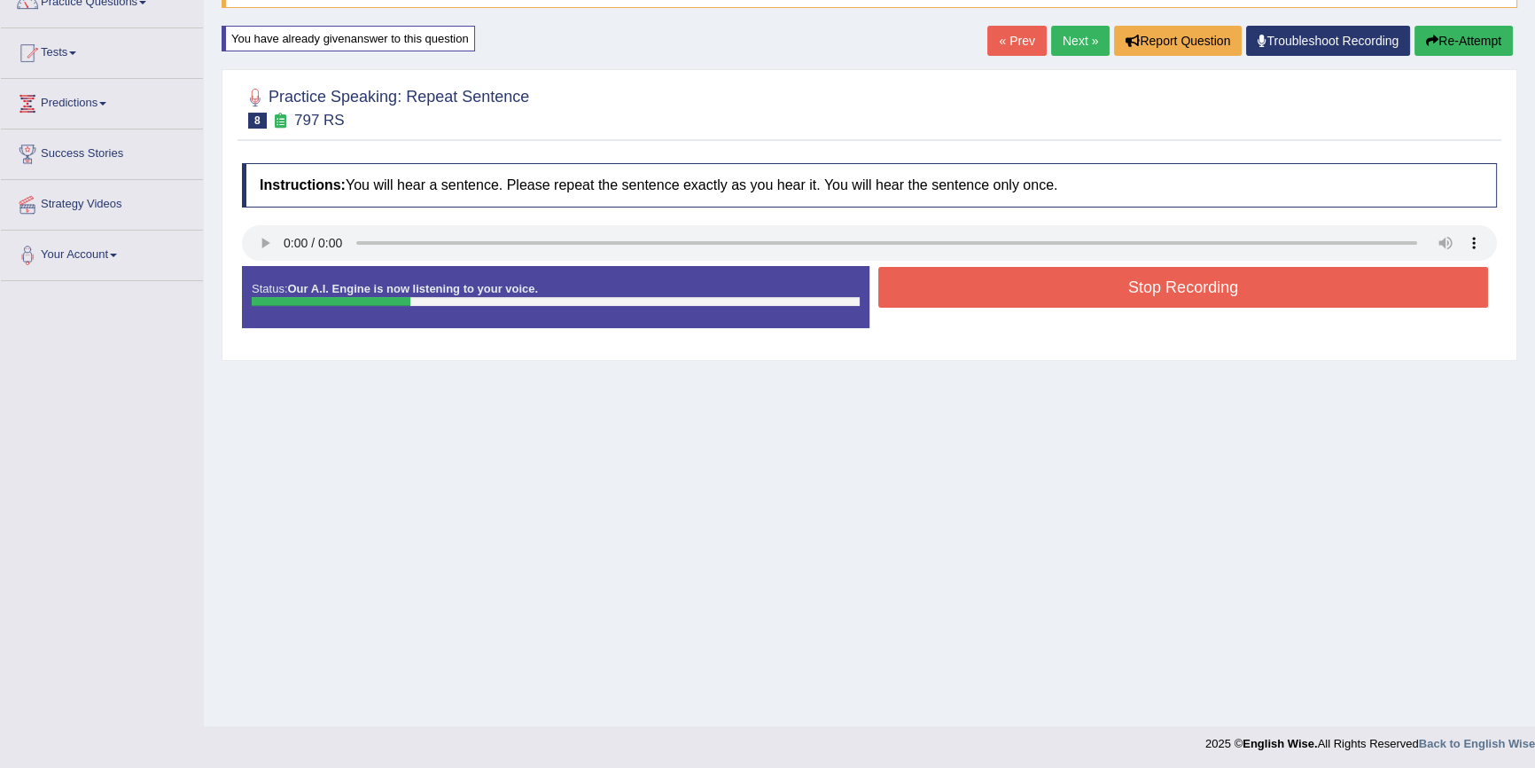
click at [1028, 285] on button "Stop Recording" at bounding box center [1184, 287] width 610 height 41
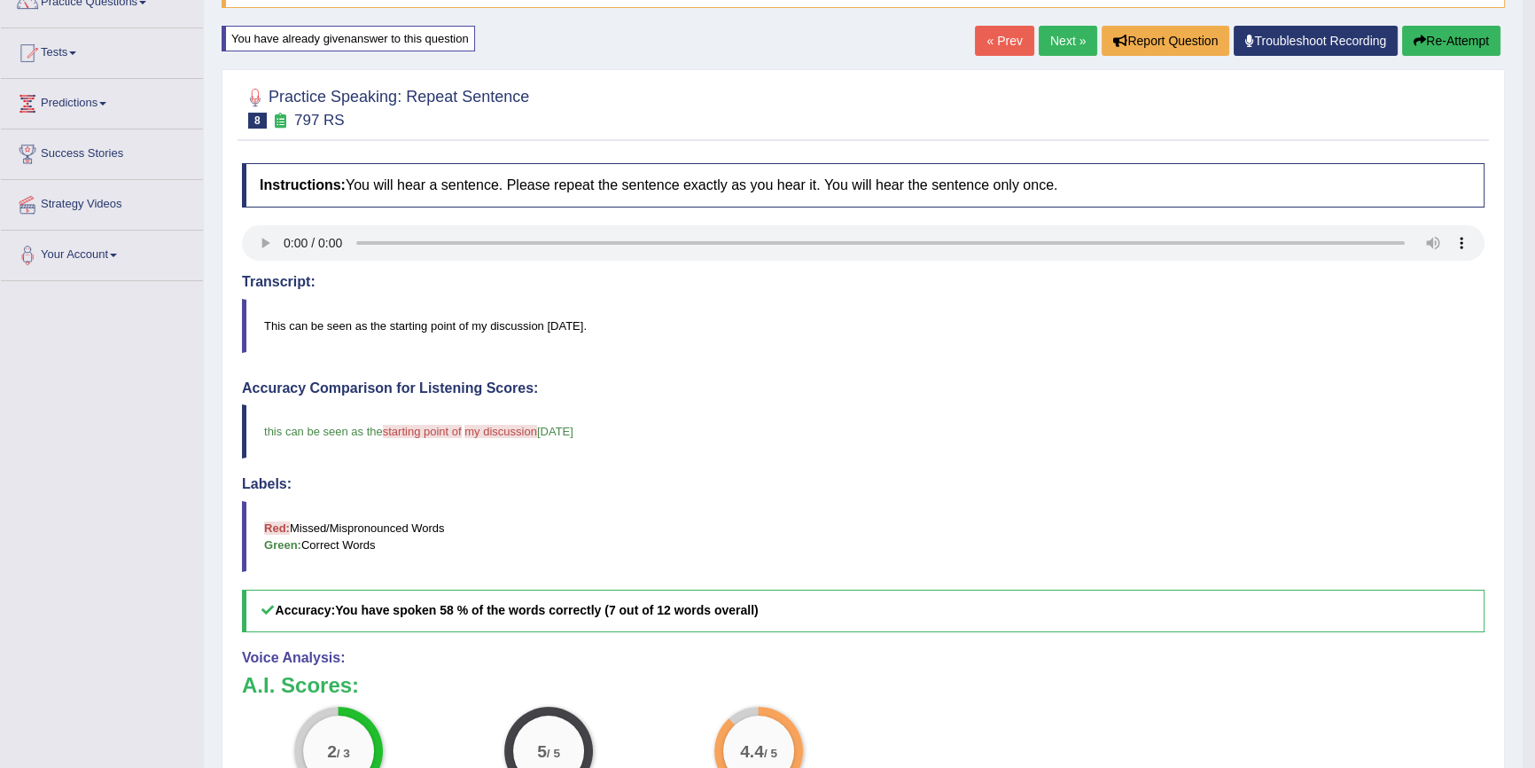
click at [1452, 46] on button "Re-Attempt" at bounding box center [1452, 41] width 98 height 30
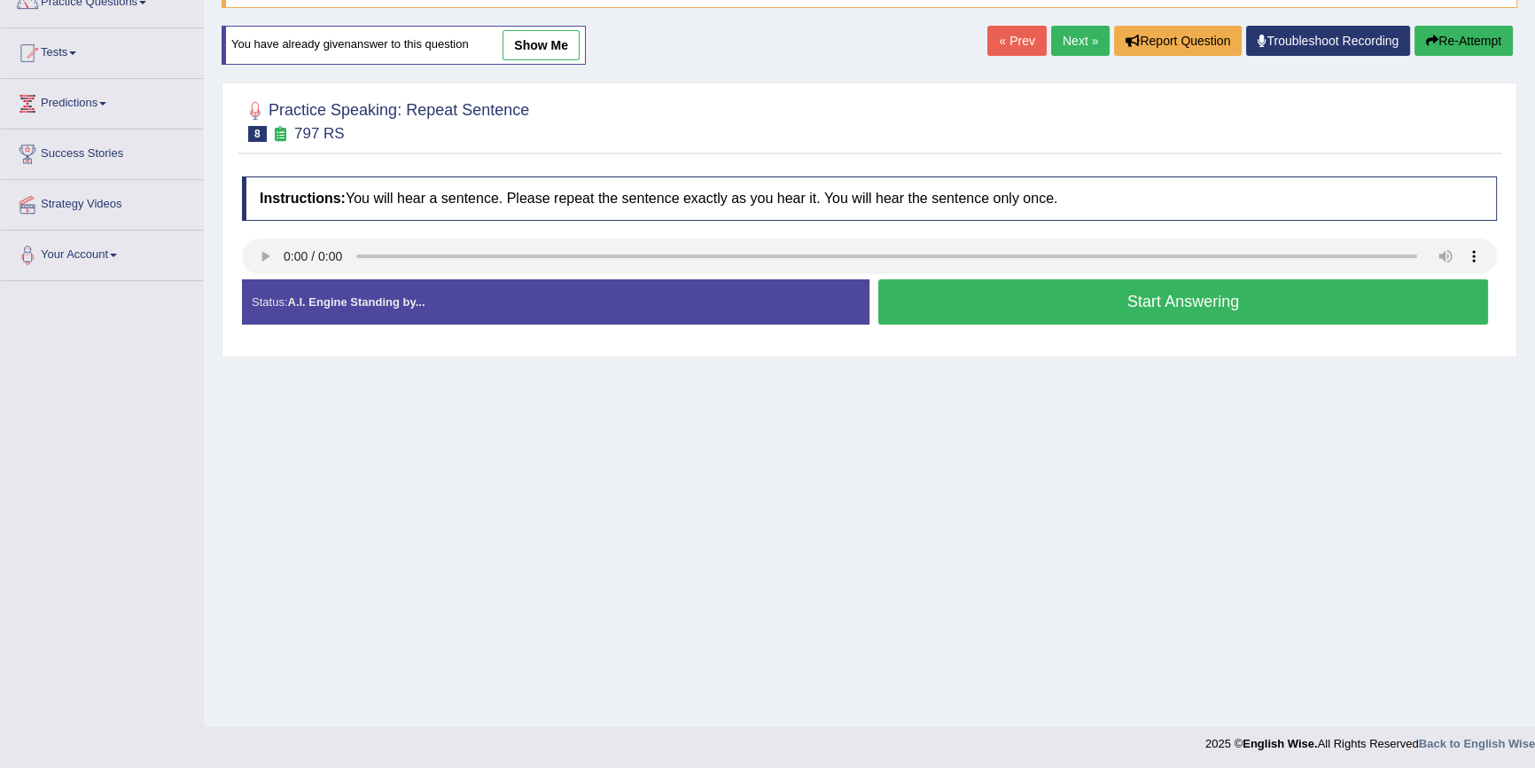
click at [1149, 311] on button "Start Answering" at bounding box center [1184, 301] width 610 height 45
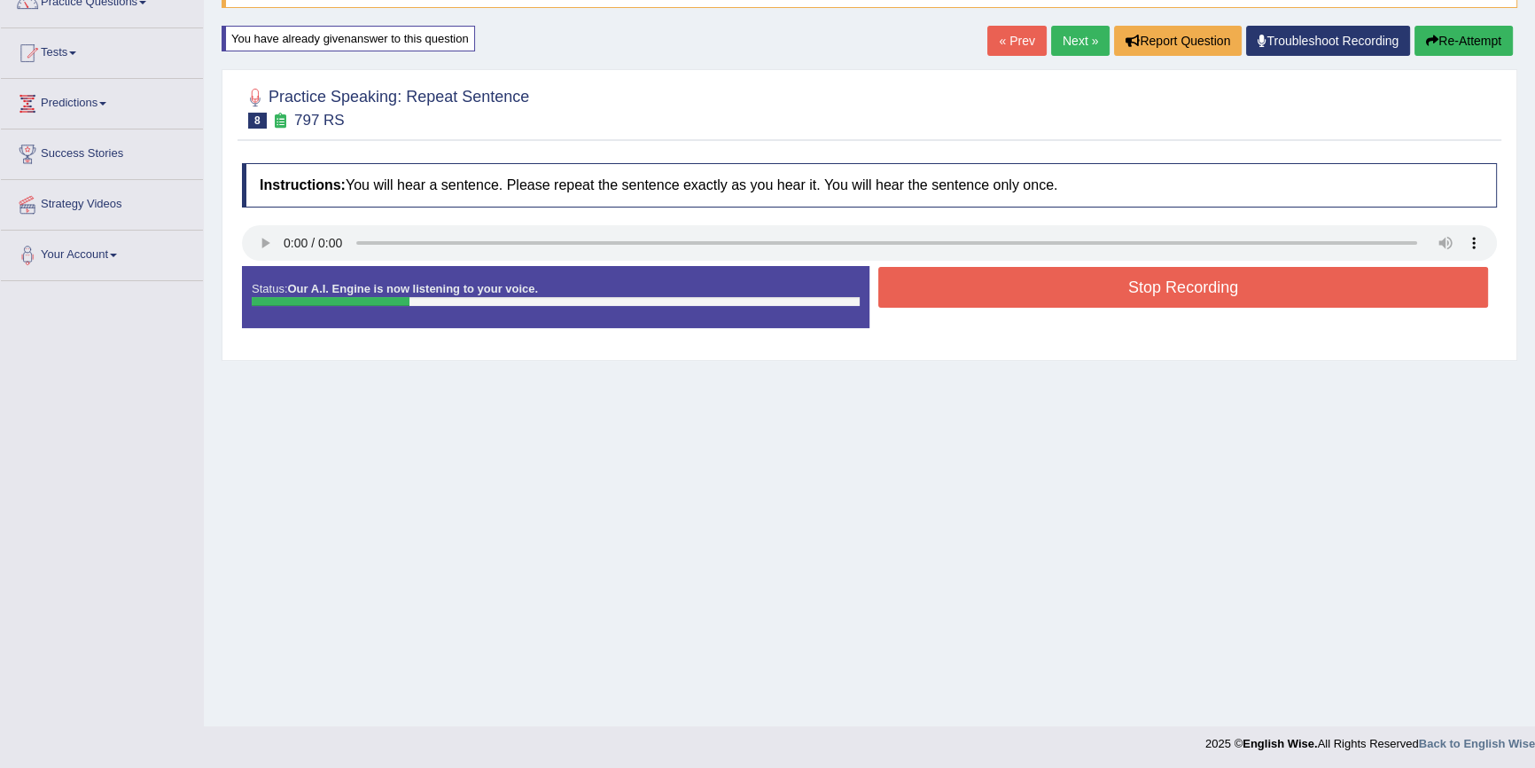
click at [1119, 293] on button "Stop Recording" at bounding box center [1184, 287] width 610 height 41
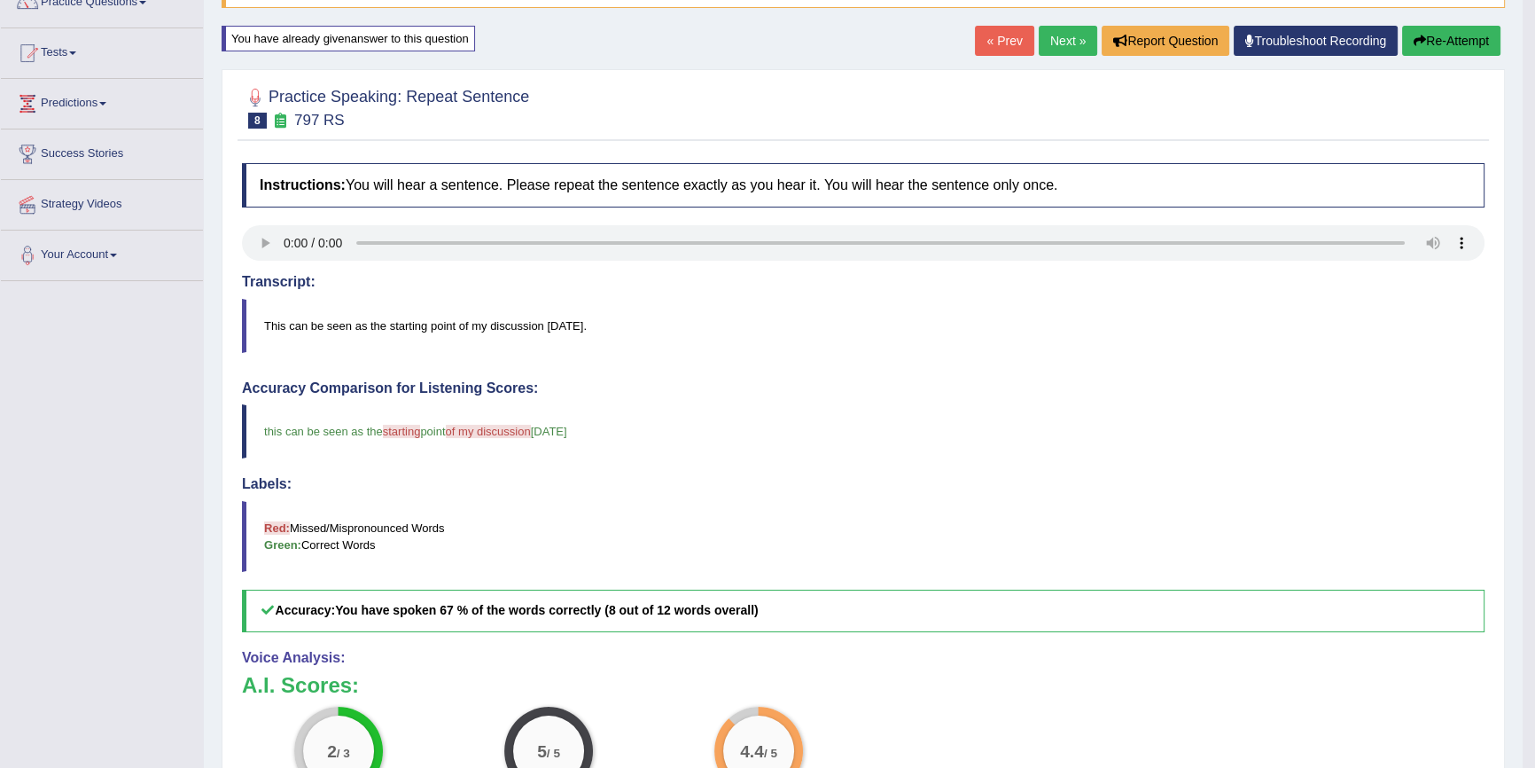
click at [1426, 43] on button "Re-Attempt" at bounding box center [1452, 41] width 98 height 30
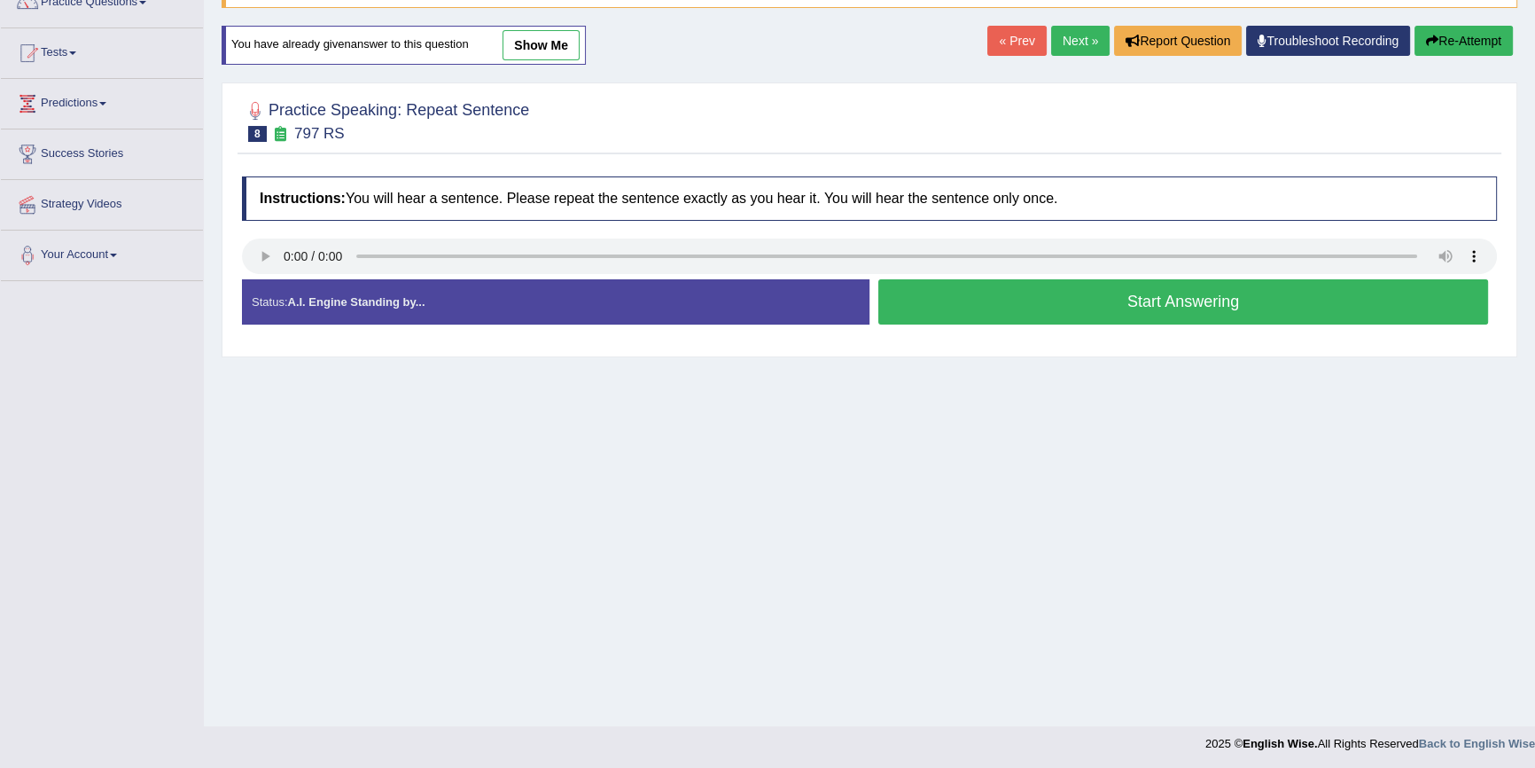
scroll to position [160, 0]
click at [1002, 301] on button "Start Answering" at bounding box center [1184, 301] width 610 height 45
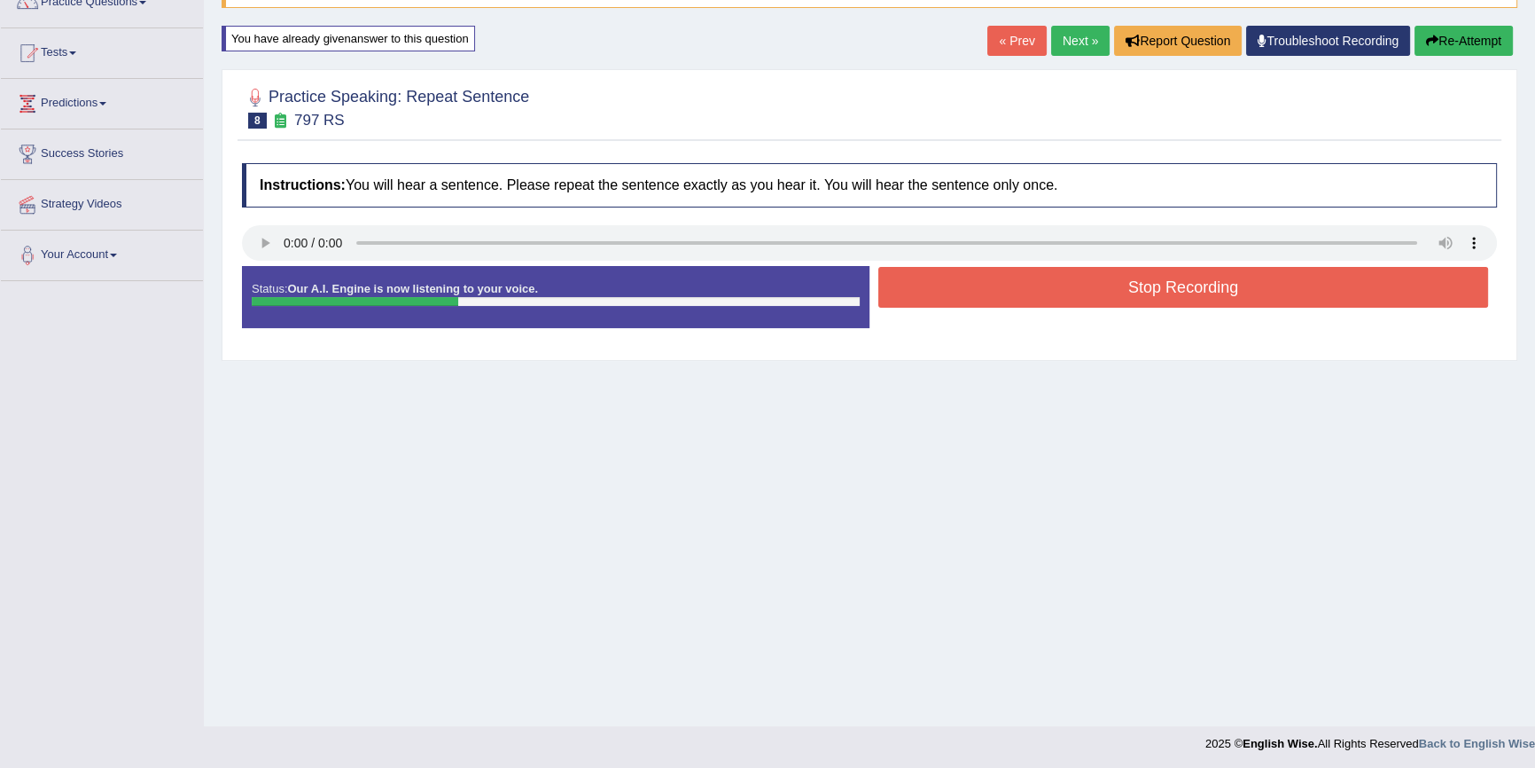
click at [1000, 301] on button "Stop Recording" at bounding box center [1184, 287] width 610 height 41
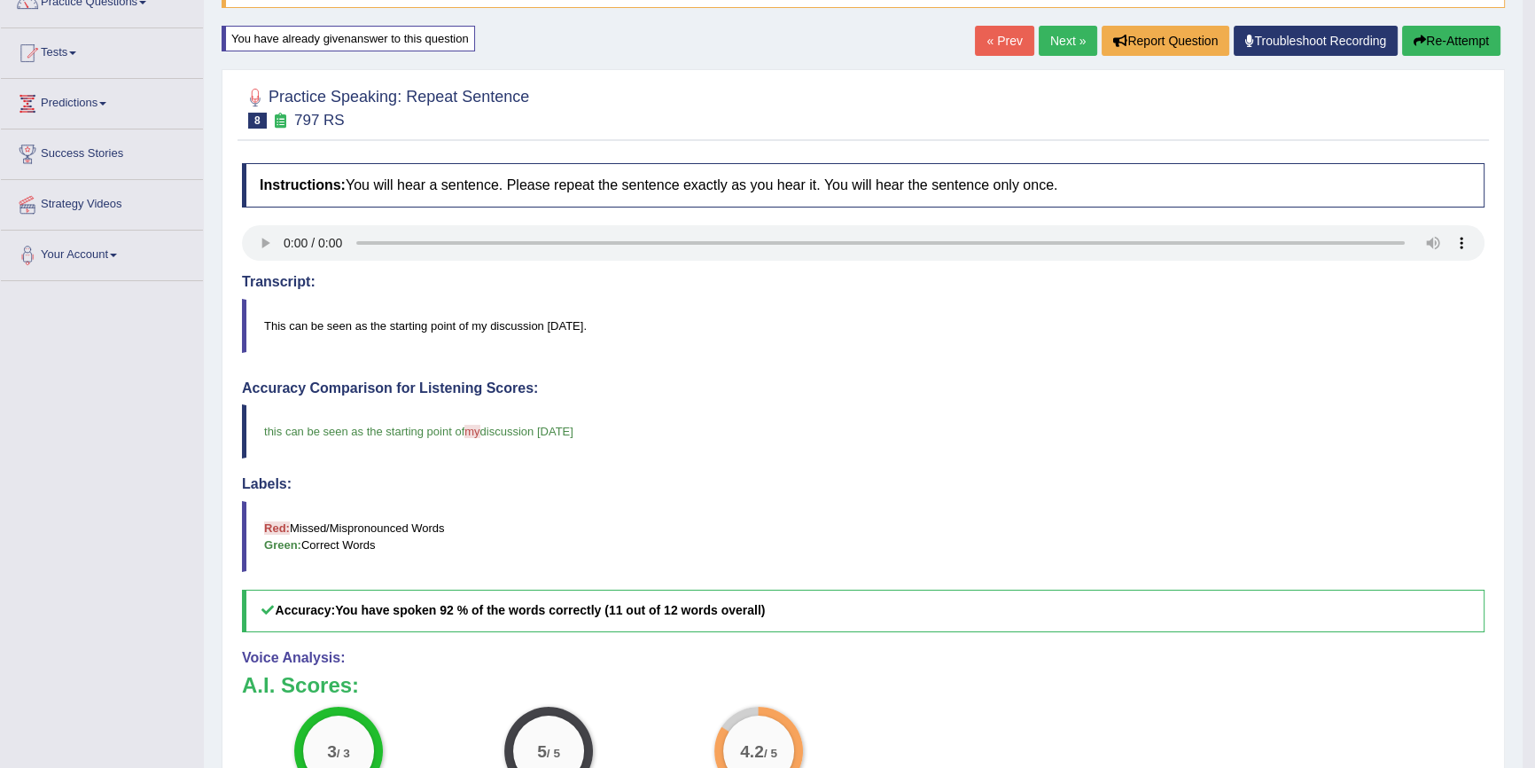
click at [1465, 47] on button "Re-Attempt" at bounding box center [1452, 41] width 98 height 30
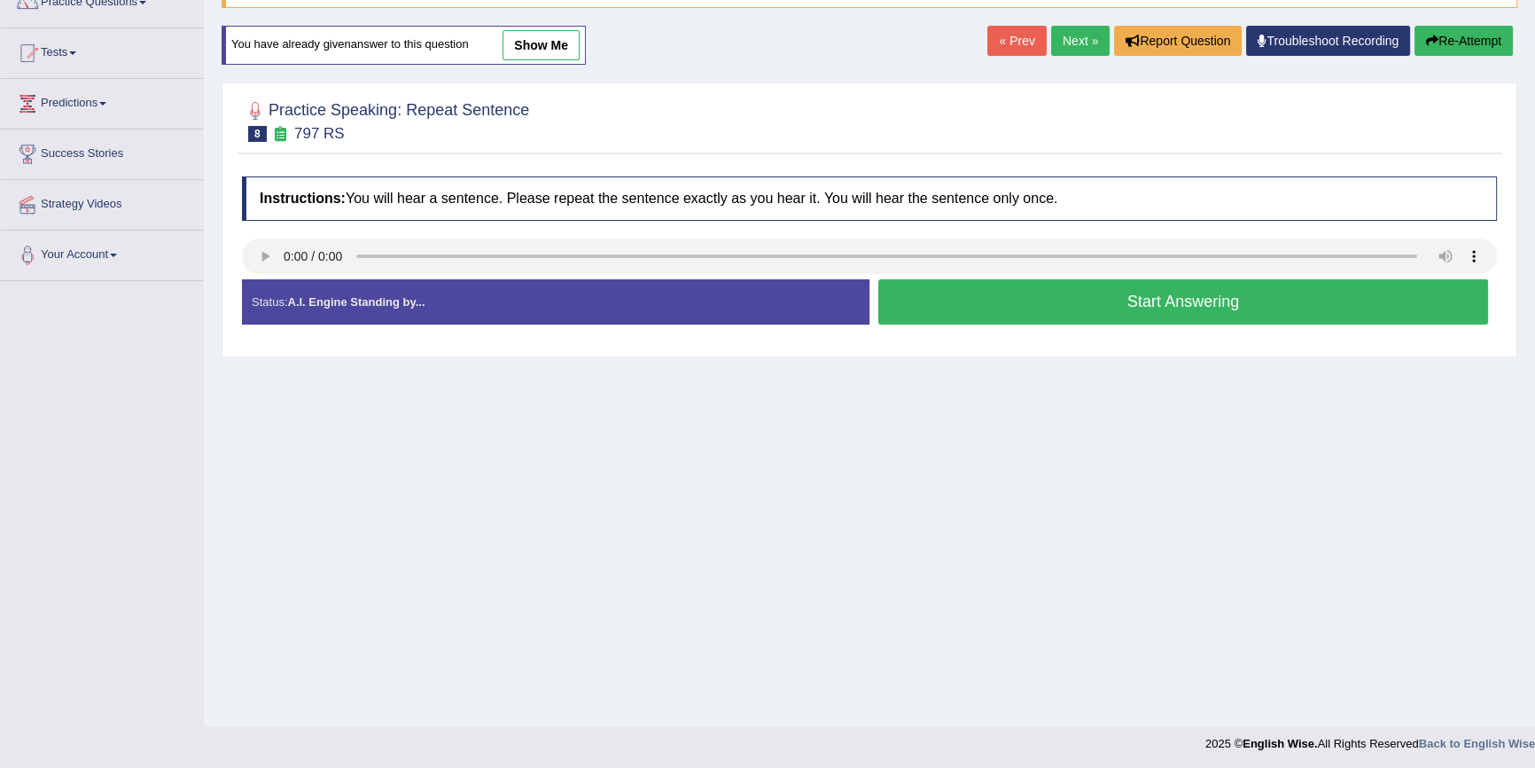
click at [1146, 300] on button "Start Answering" at bounding box center [1184, 301] width 610 height 45
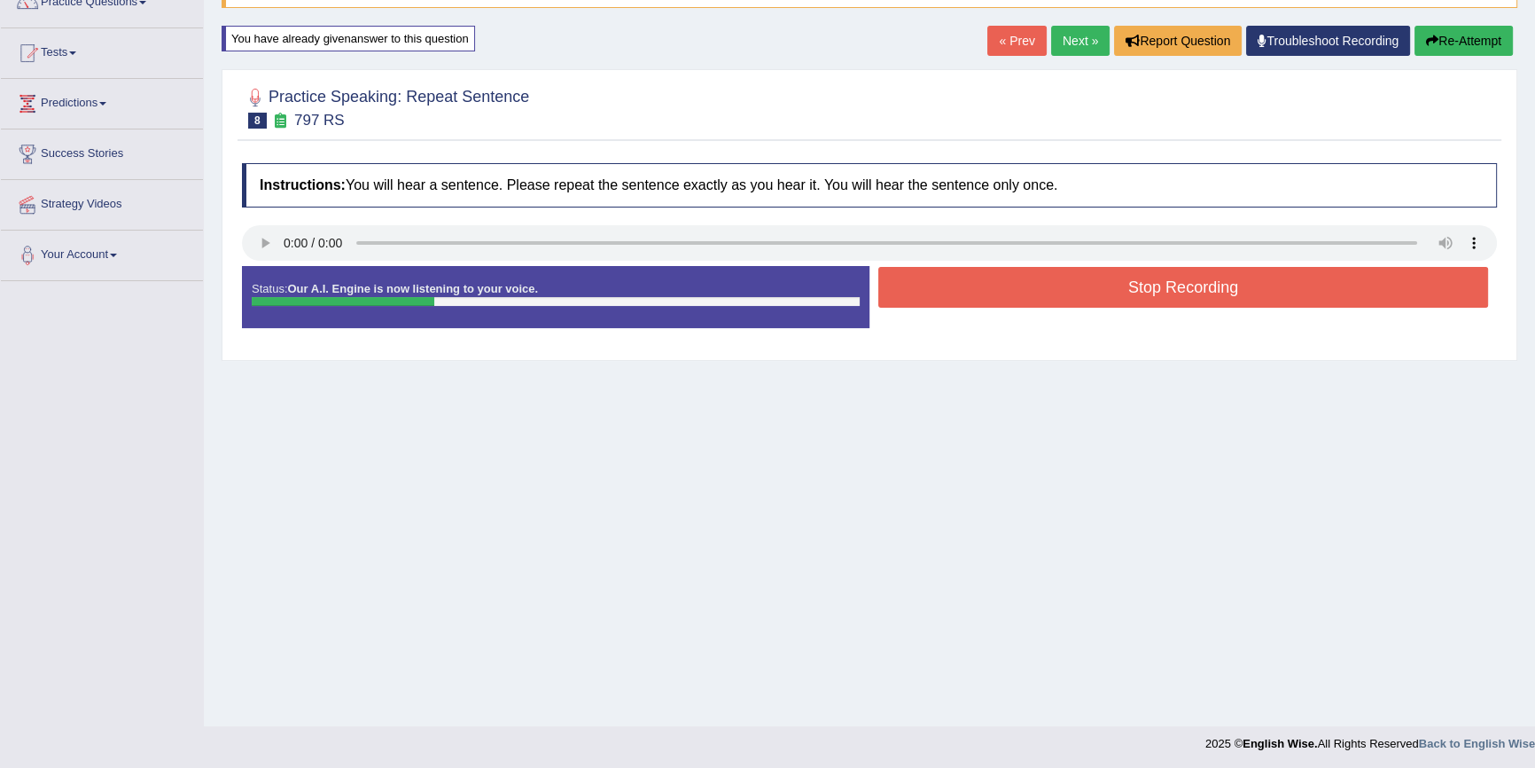
click at [1146, 300] on button "Stop Recording" at bounding box center [1184, 287] width 610 height 41
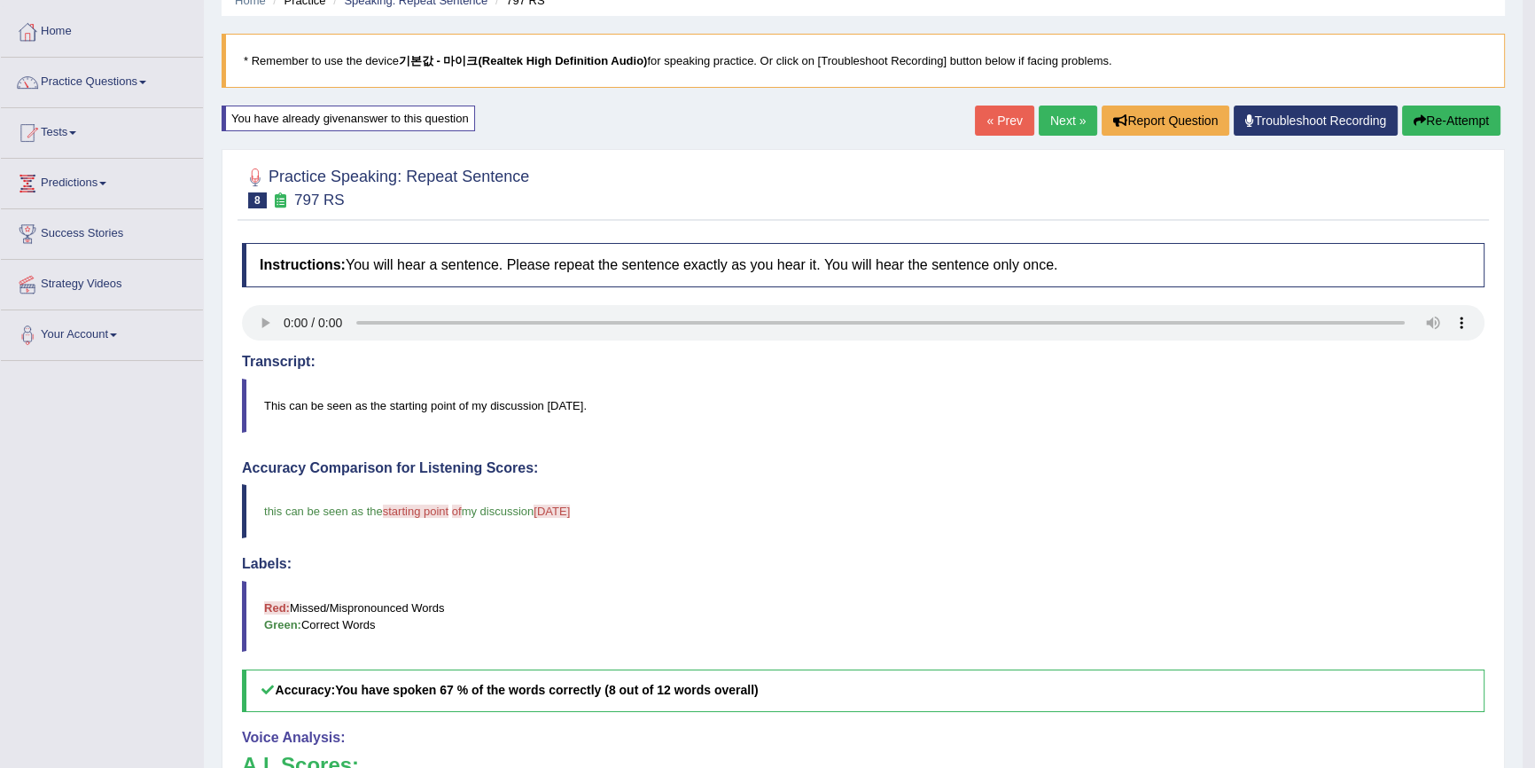
scroll to position [80, 0]
click at [1419, 115] on icon "button" at bounding box center [1420, 121] width 12 height 12
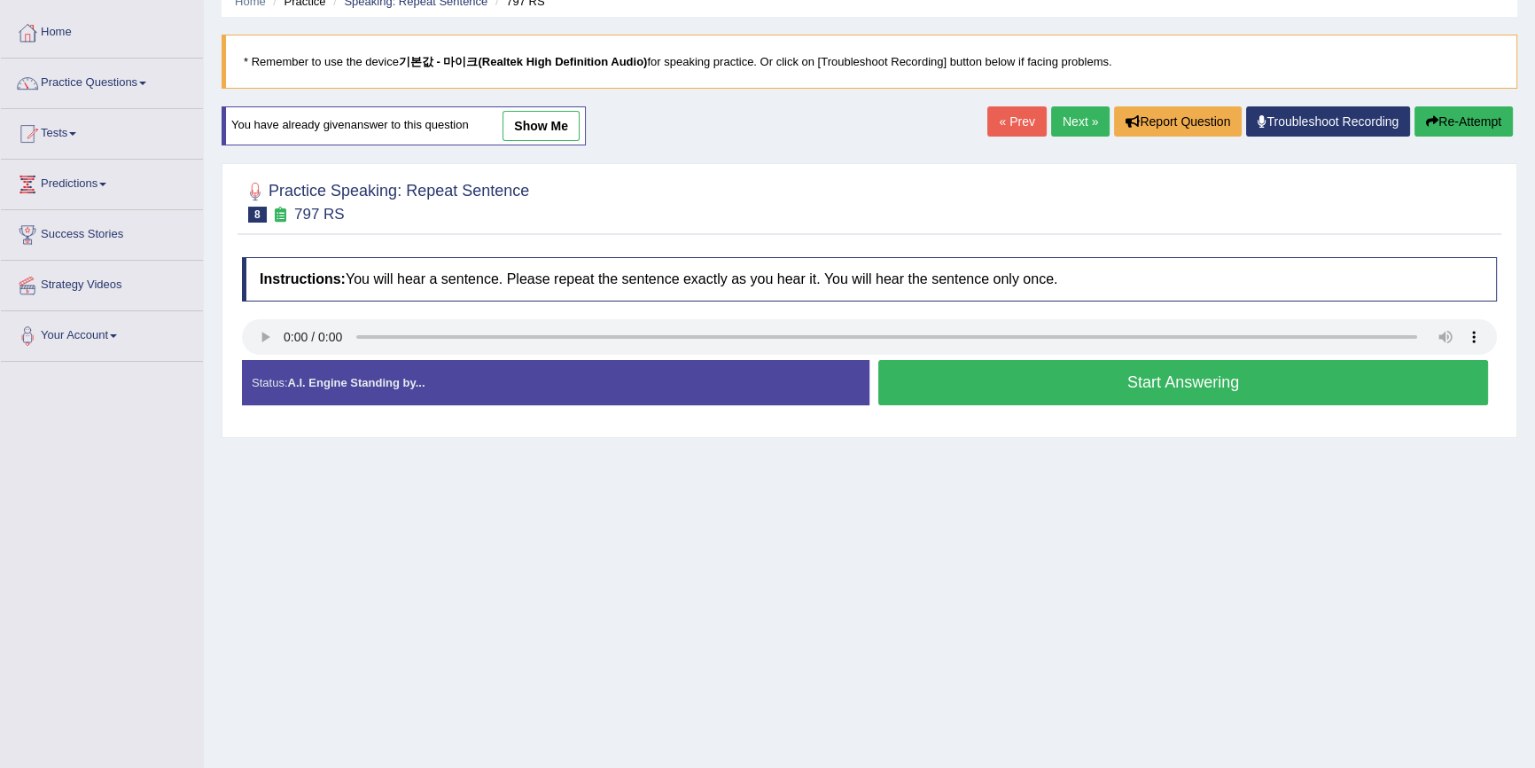
click at [937, 371] on button "Start Answering" at bounding box center [1184, 382] width 610 height 45
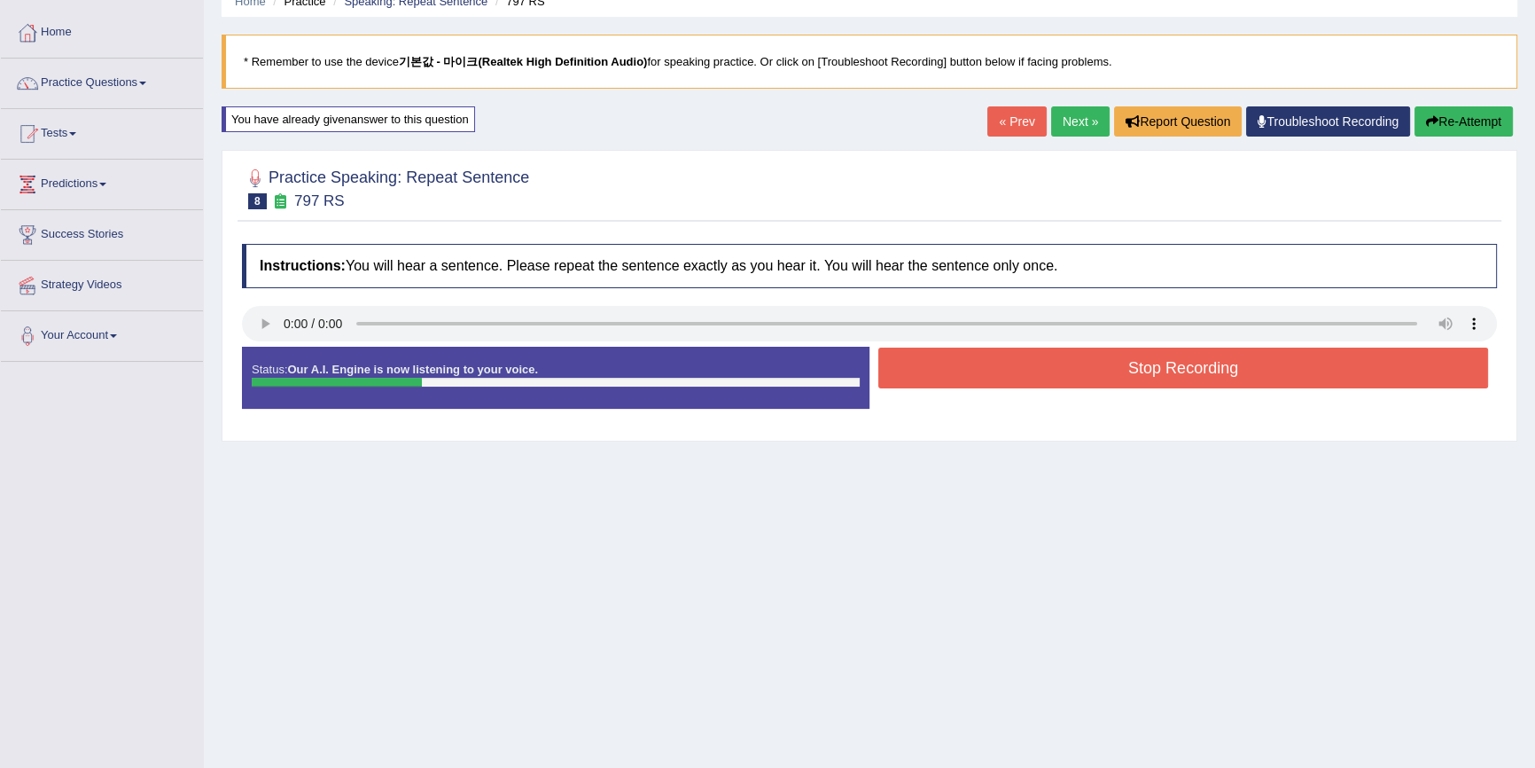
click at [1004, 371] on button "Stop Recording" at bounding box center [1184, 368] width 610 height 41
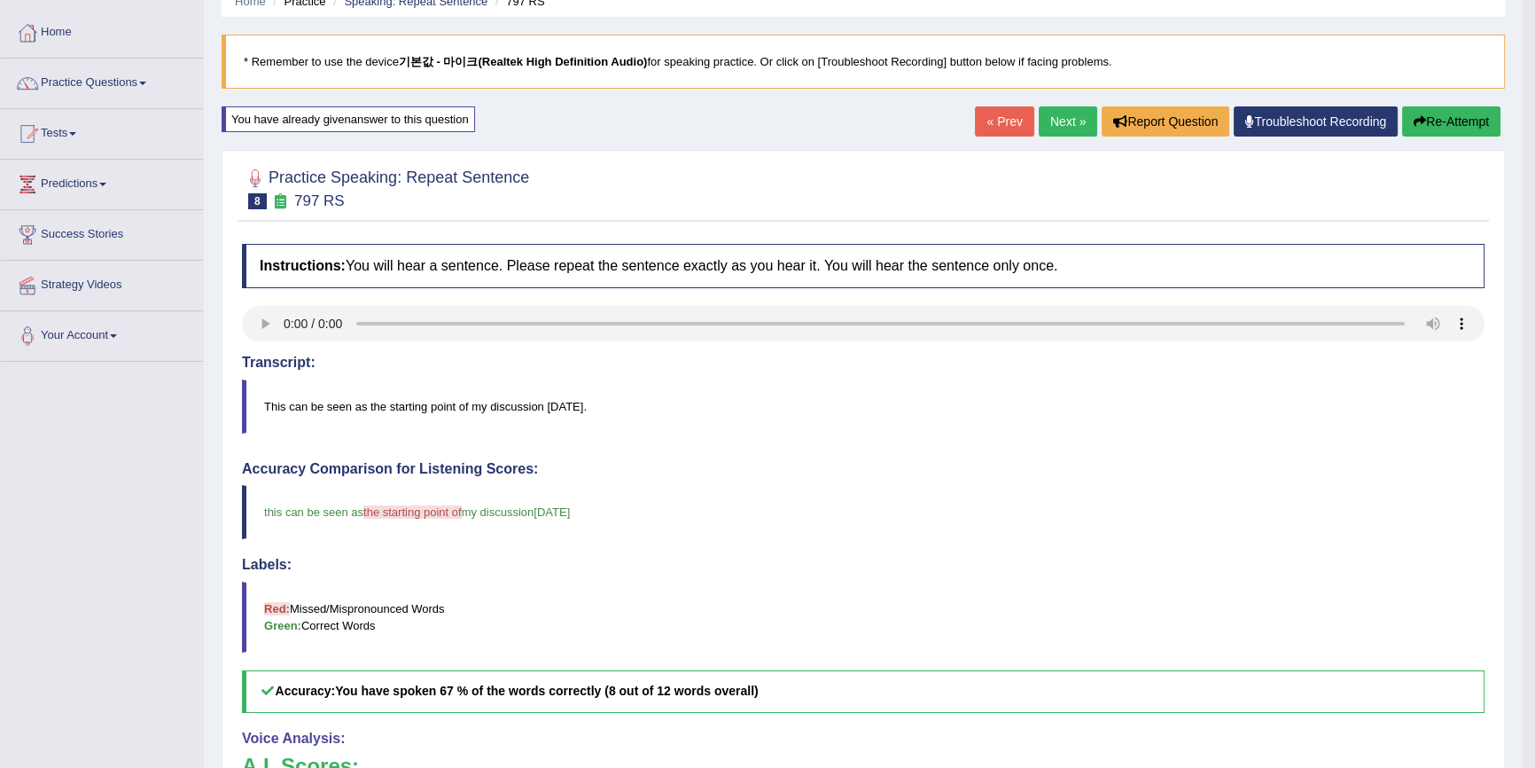
click at [1427, 118] on button "Re-Attempt" at bounding box center [1452, 121] width 98 height 30
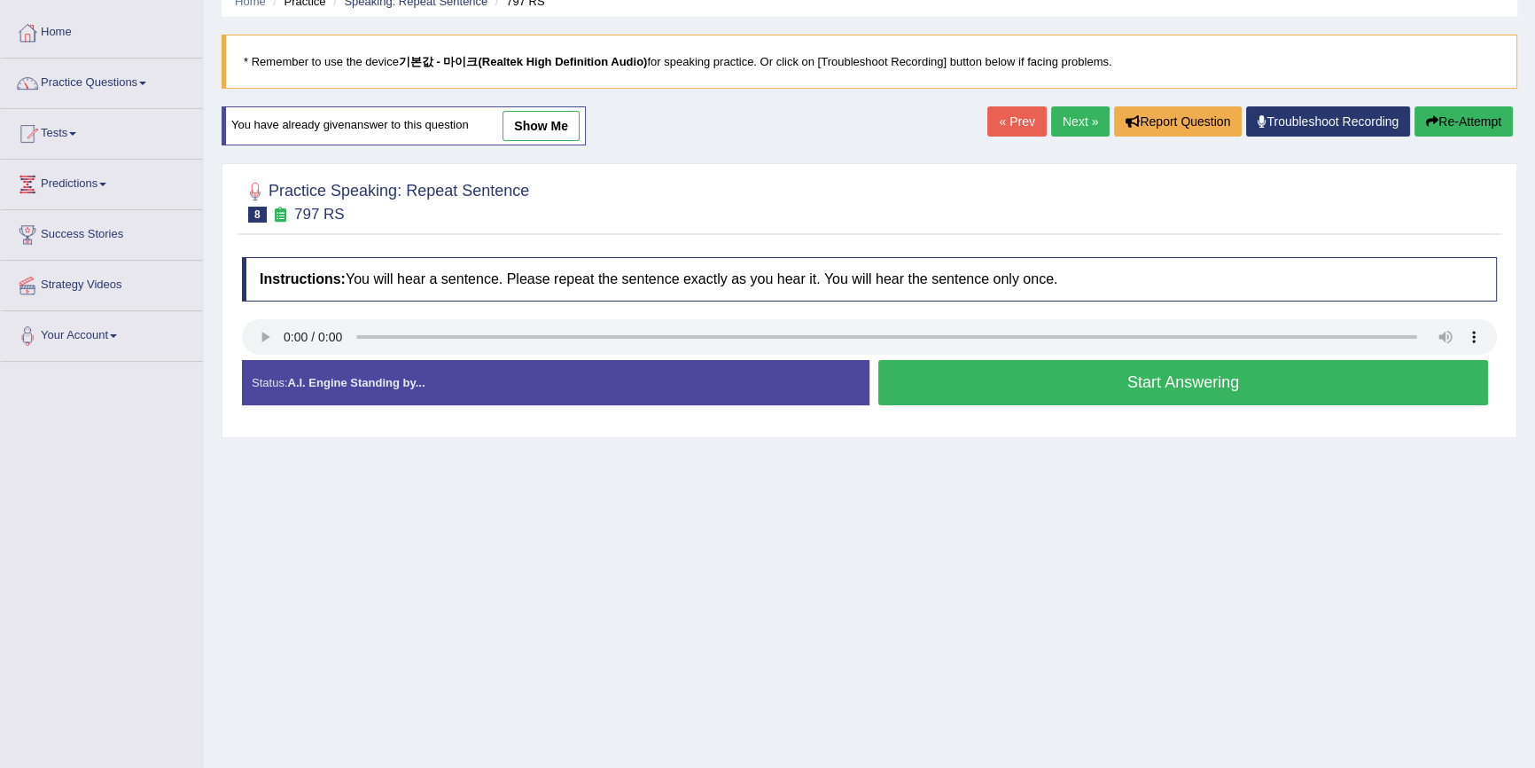
click at [976, 376] on button "Start Answering" at bounding box center [1184, 382] width 610 height 45
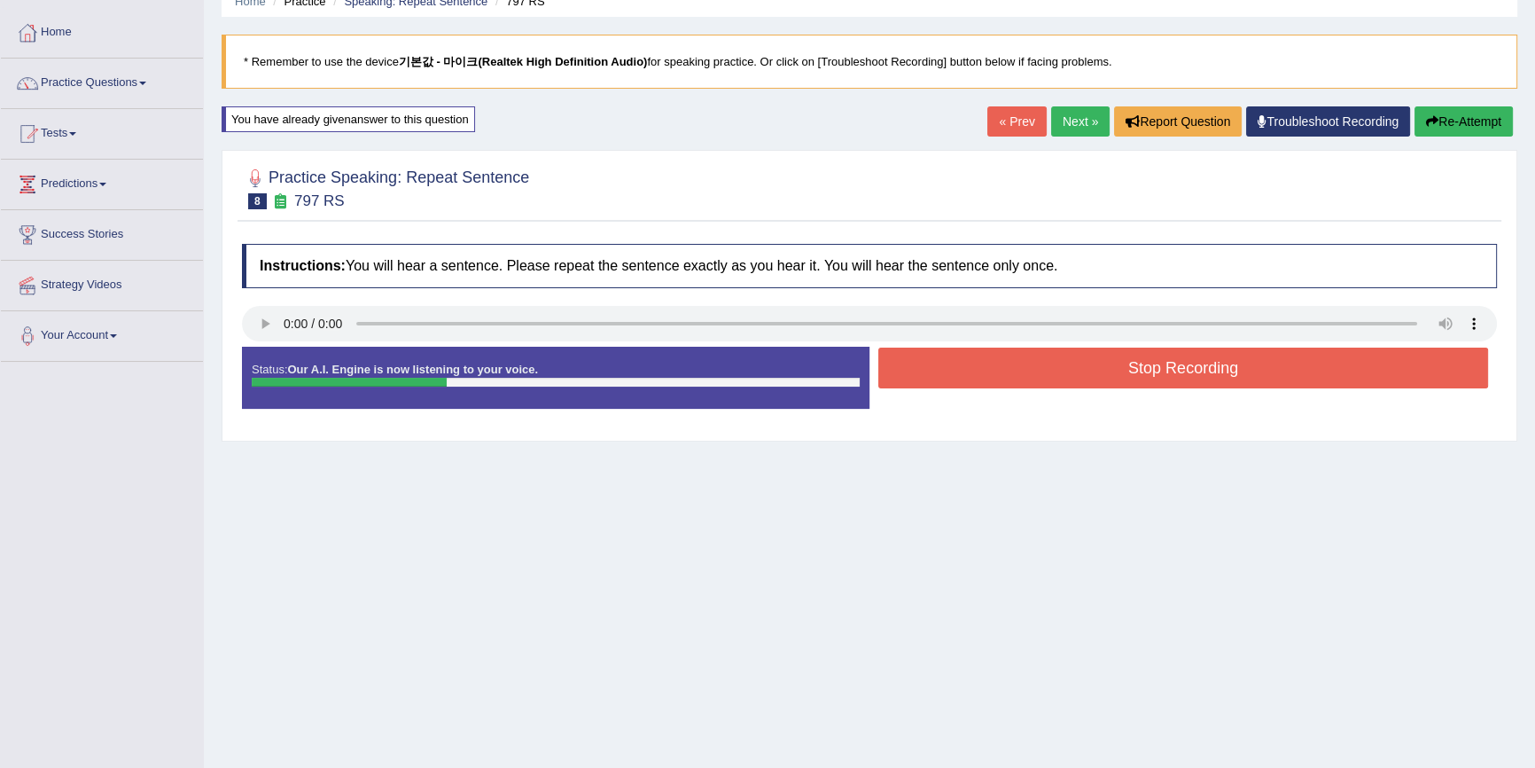
click at [971, 363] on button "Stop Recording" at bounding box center [1184, 368] width 610 height 41
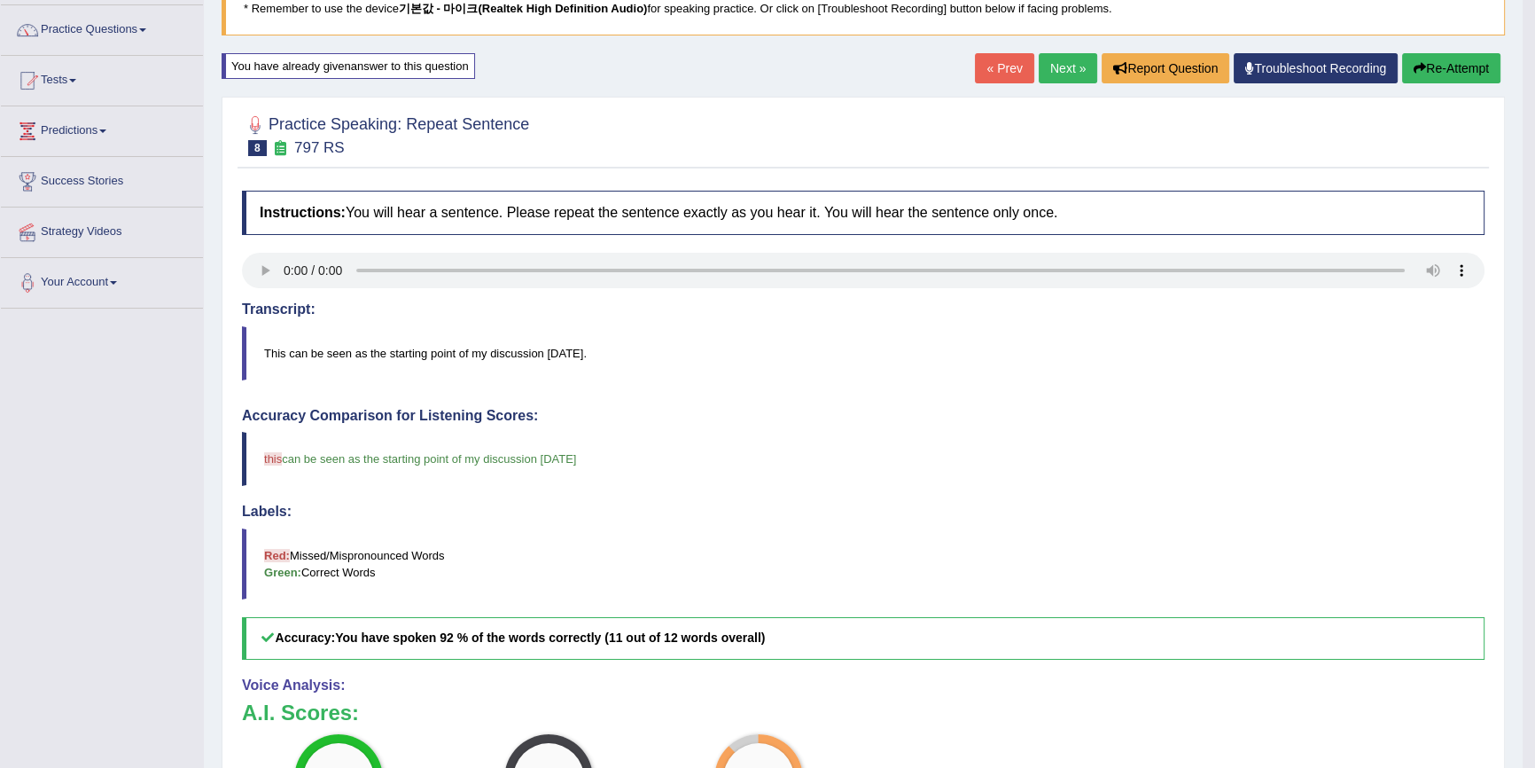
scroll to position [160, 0]
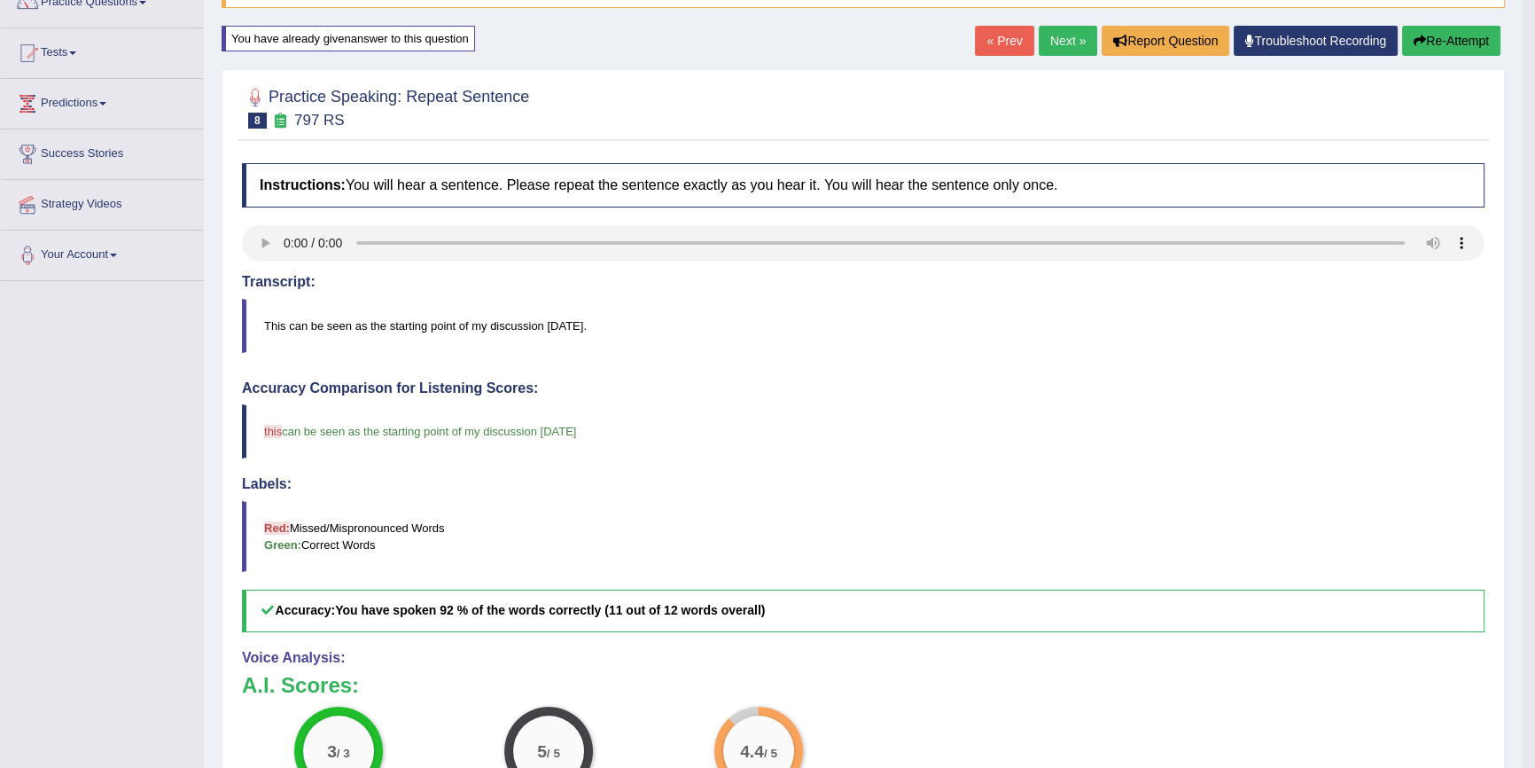
click at [1415, 43] on icon "button" at bounding box center [1420, 41] width 12 height 12
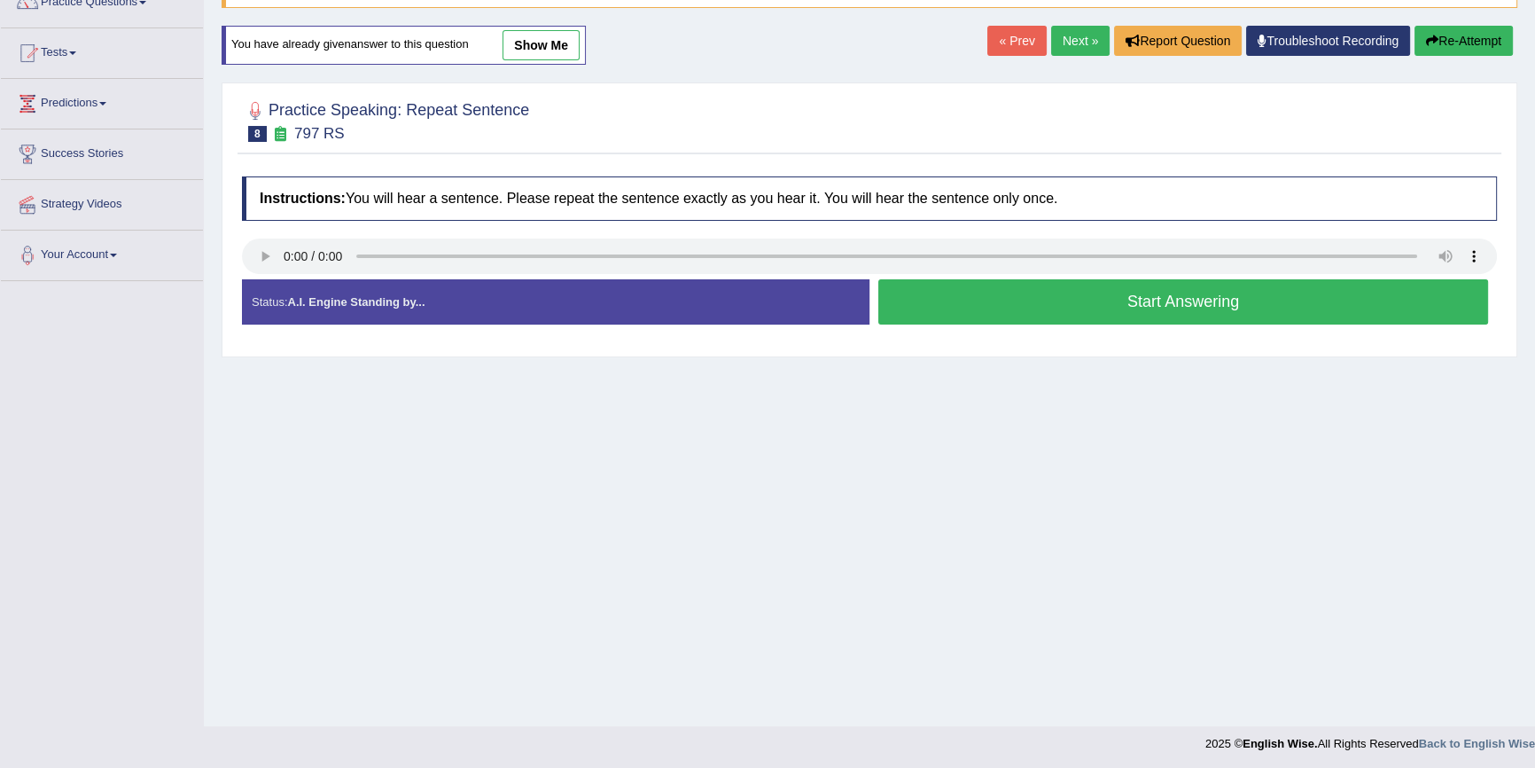
scroll to position [160, 0]
click at [1055, 288] on button "Start Answering" at bounding box center [1184, 301] width 610 height 45
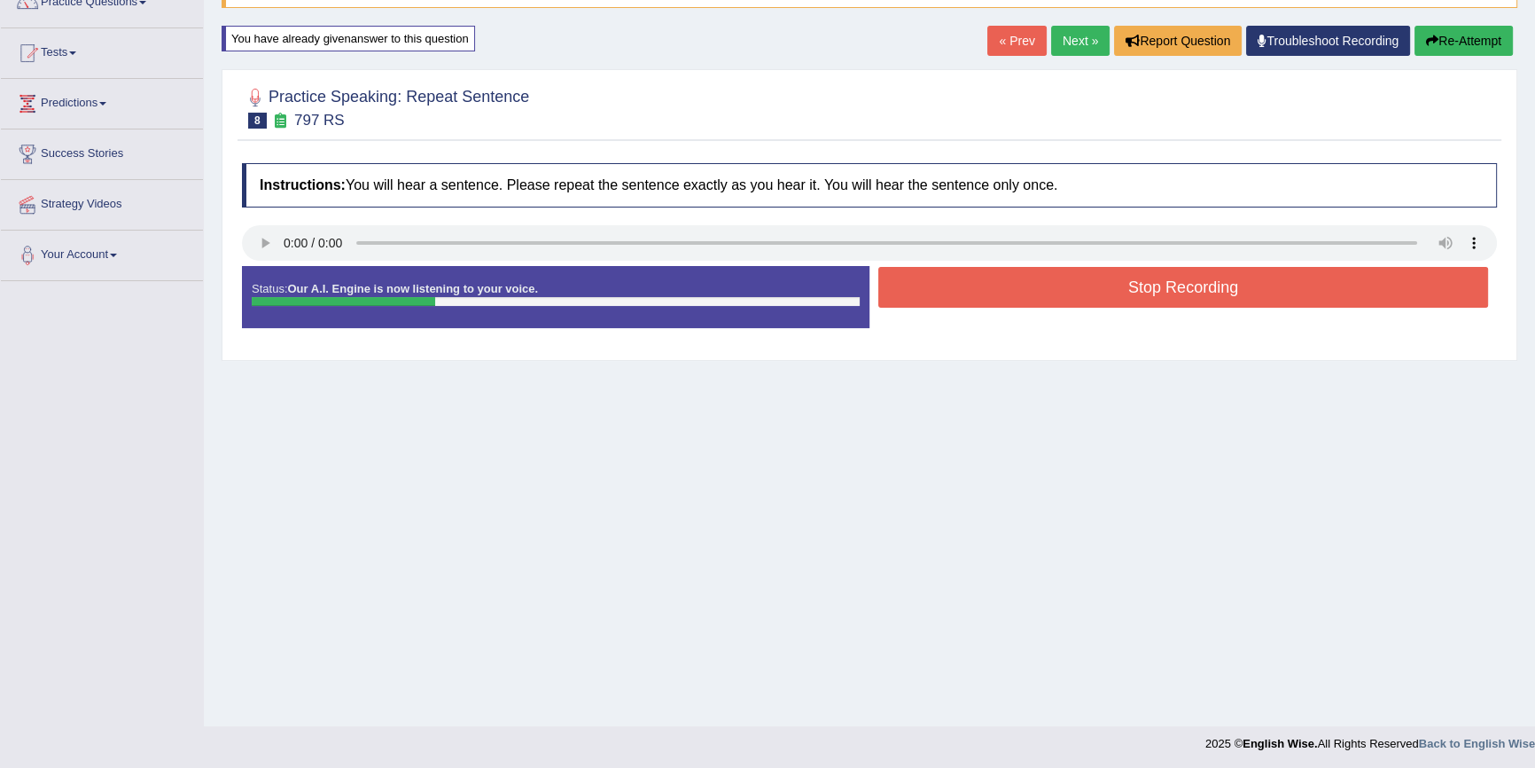
click at [1077, 287] on button "Stop Recording" at bounding box center [1184, 287] width 610 height 41
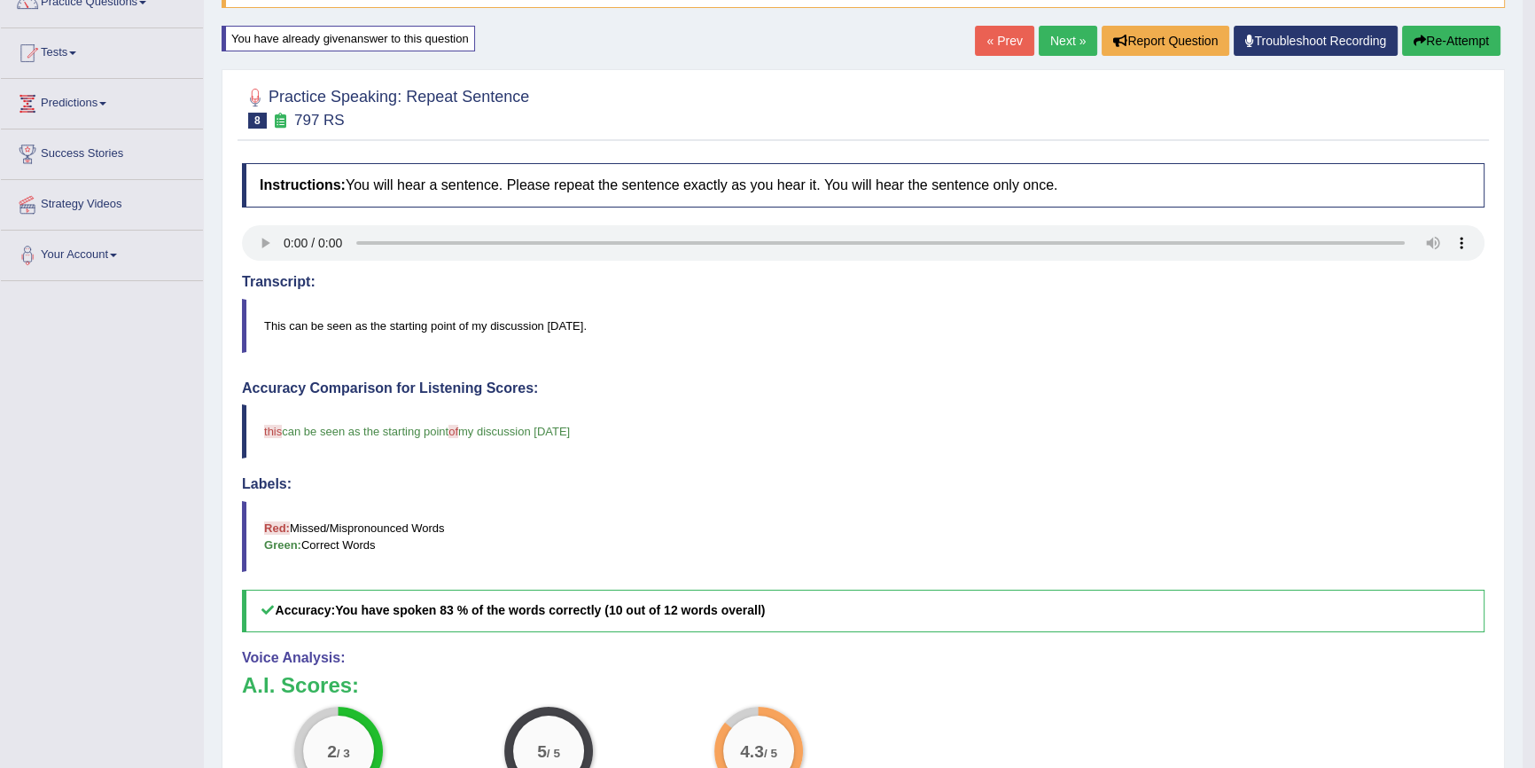
click at [1442, 49] on button "Re-Attempt" at bounding box center [1452, 41] width 98 height 30
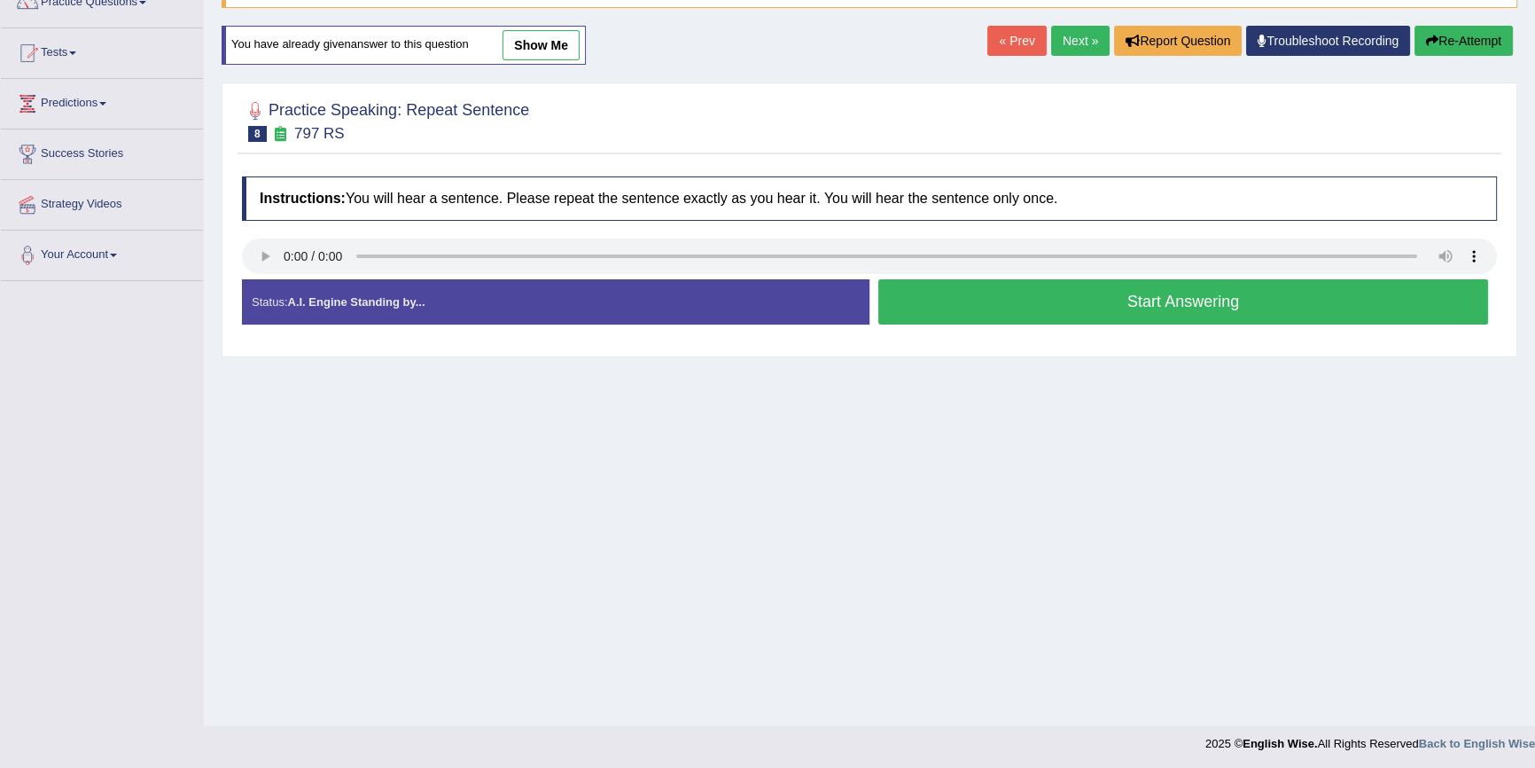
click at [1153, 299] on button "Start Answering" at bounding box center [1184, 301] width 610 height 45
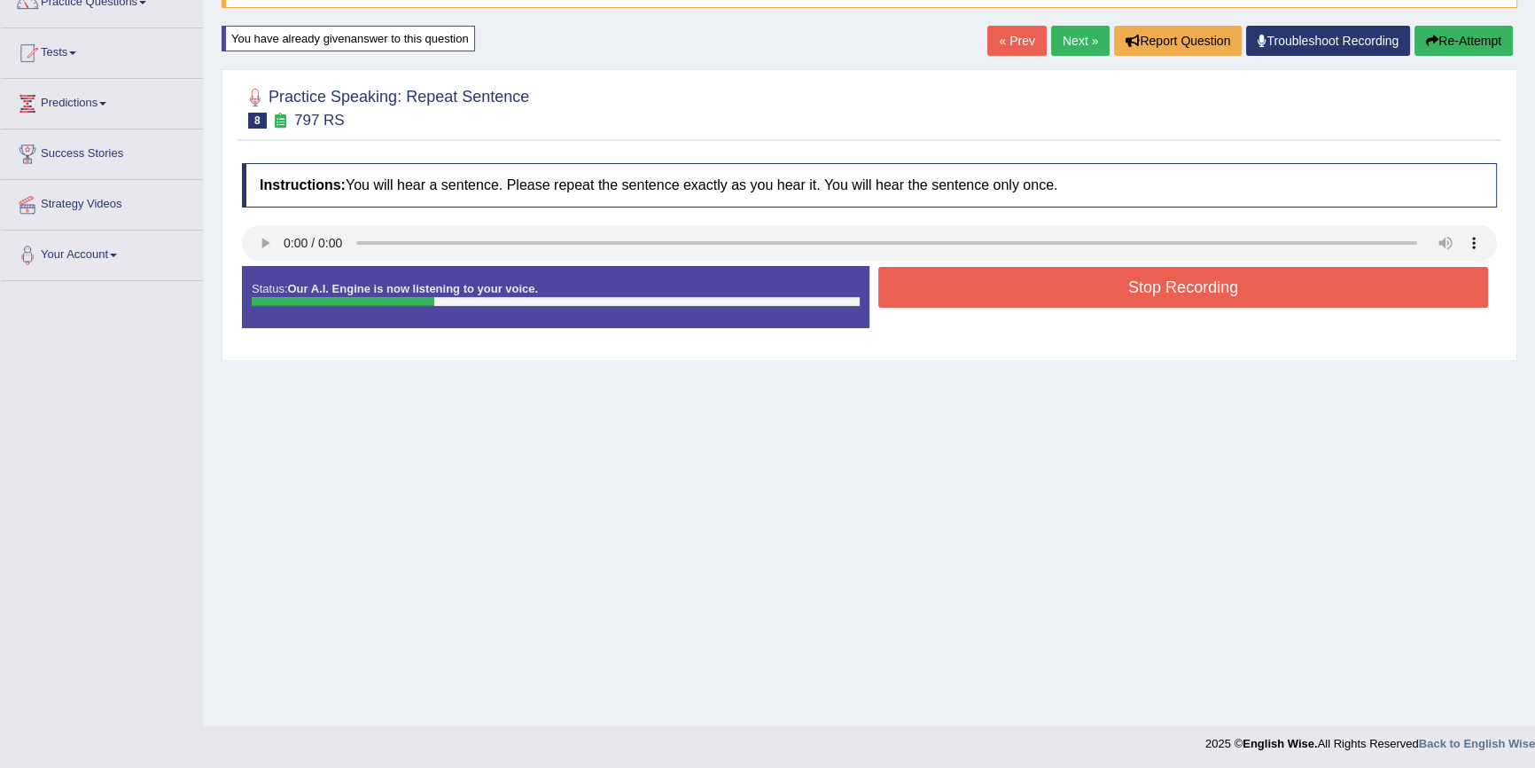
click at [1453, 35] on button "Re-Attempt" at bounding box center [1464, 41] width 98 height 30
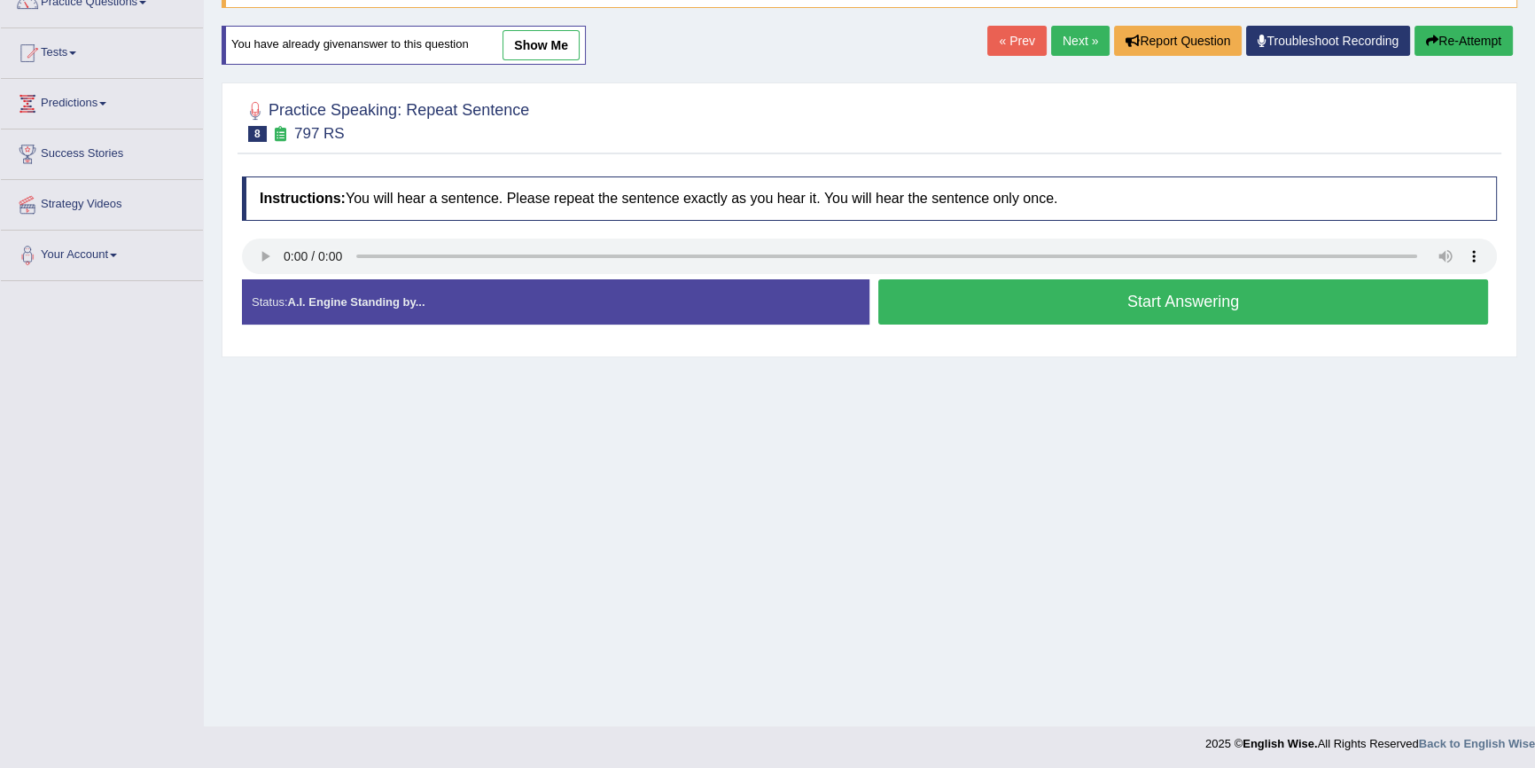
click at [1109, 293] on button "Start Answering" at bounding box center [1184, 301] width 610 height 45
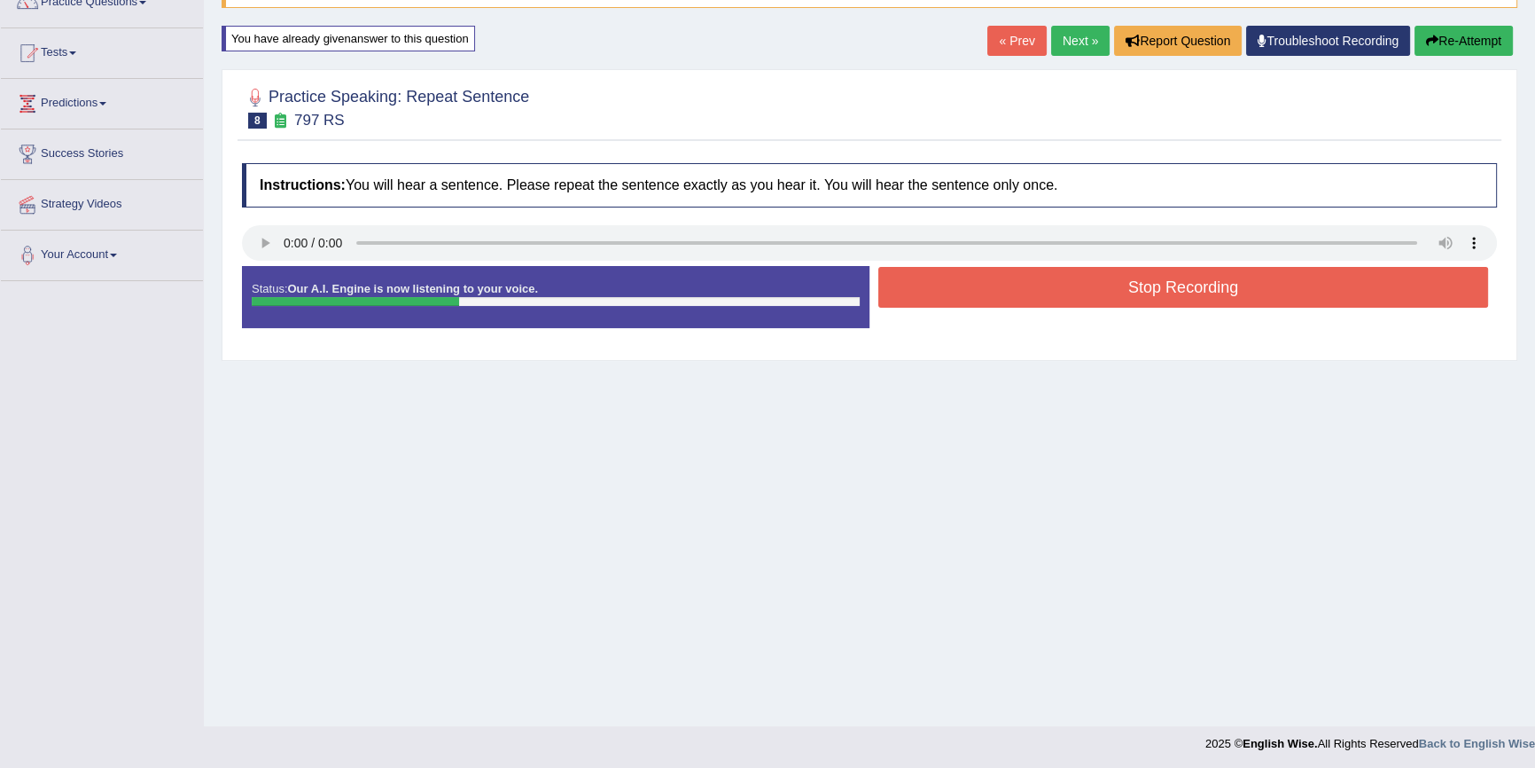
click at [1077, 295] on button "Stop Recording" at bounding box center [1184, 287] width 610 height 41
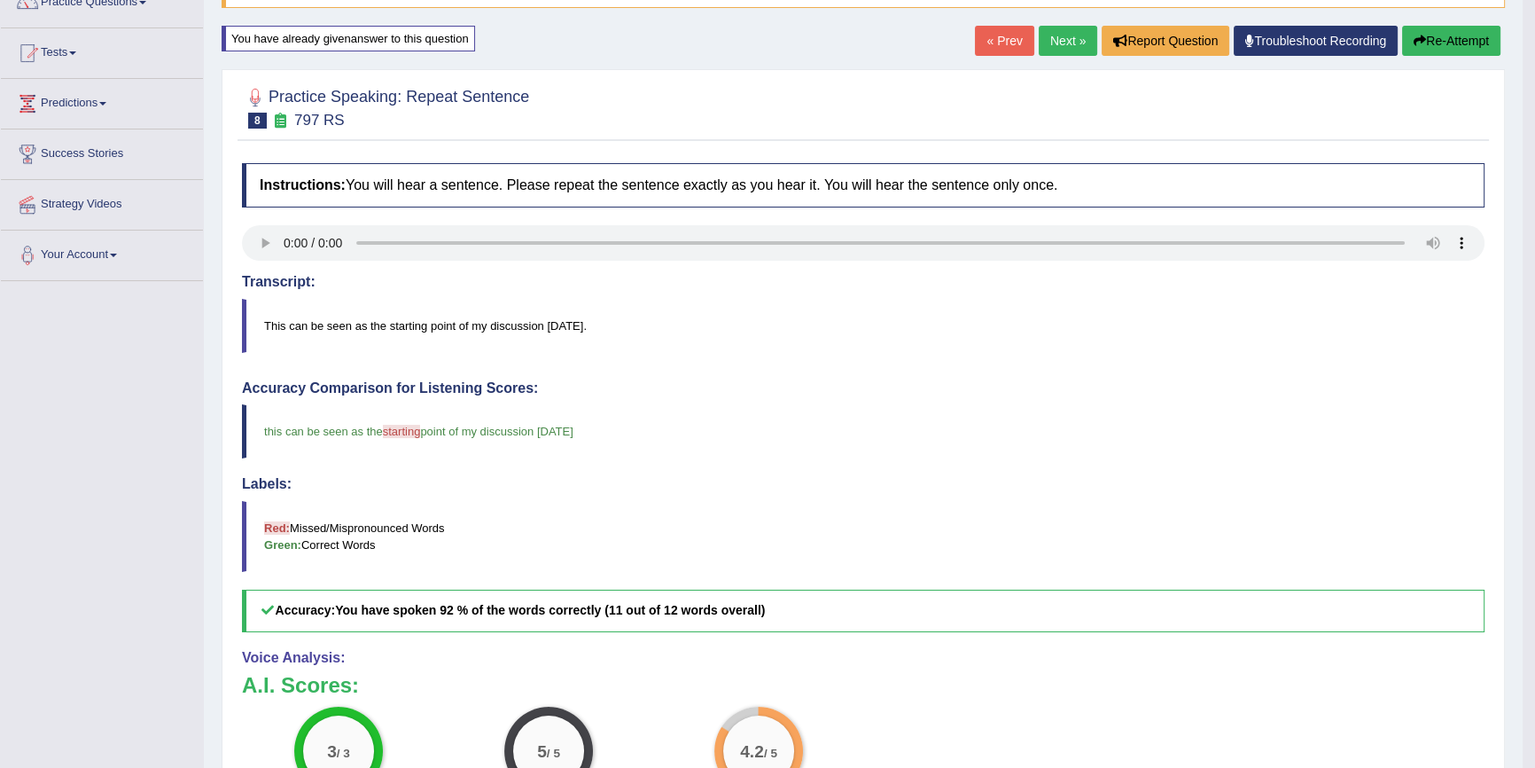
click at [1465, 43] on button "Re-Attempt" at bounding box center [1452, 41] width 98 height 30
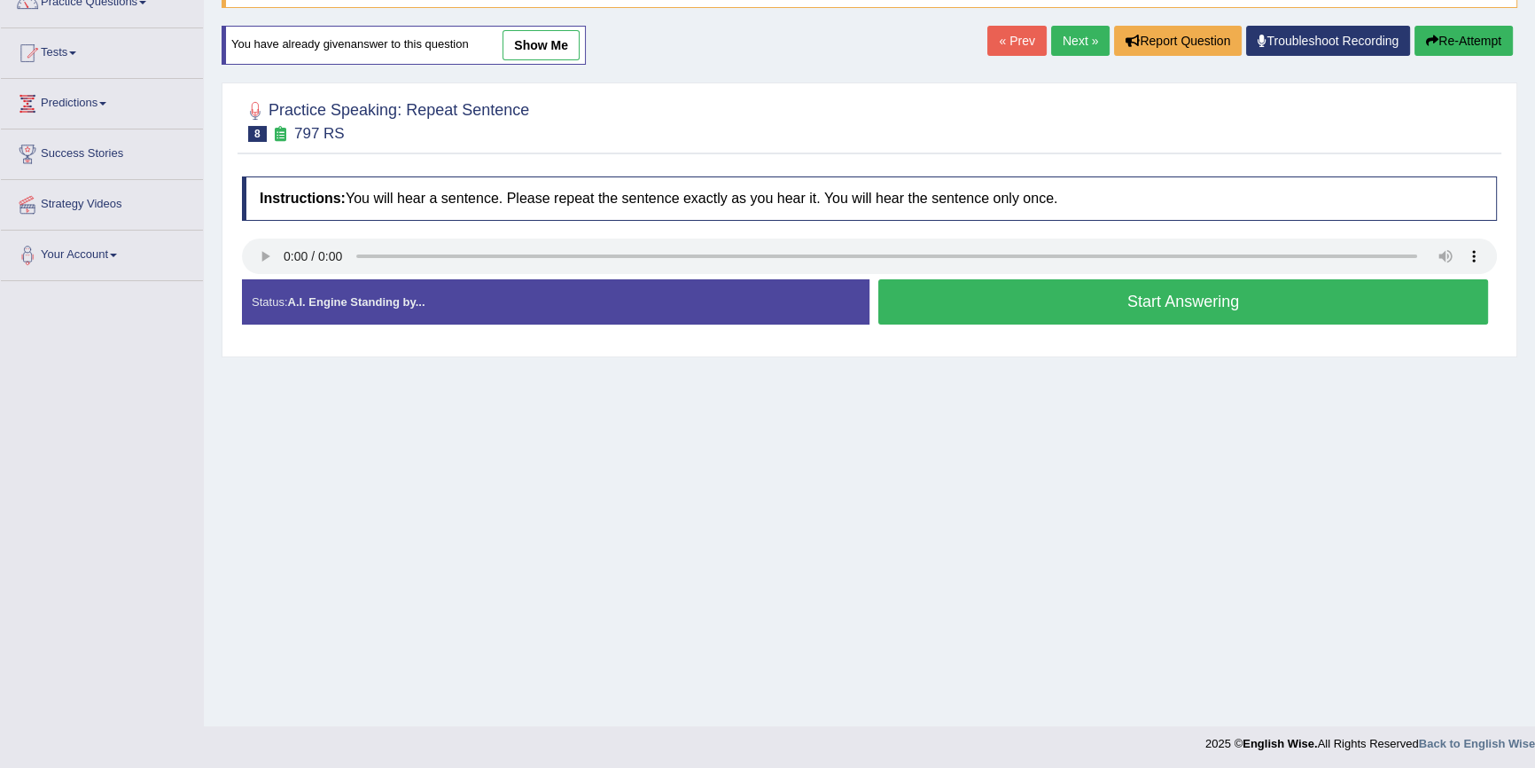
click at [1073, 309] on button "Start Answering" at bounding box center [1184, 301] width 610 height 45
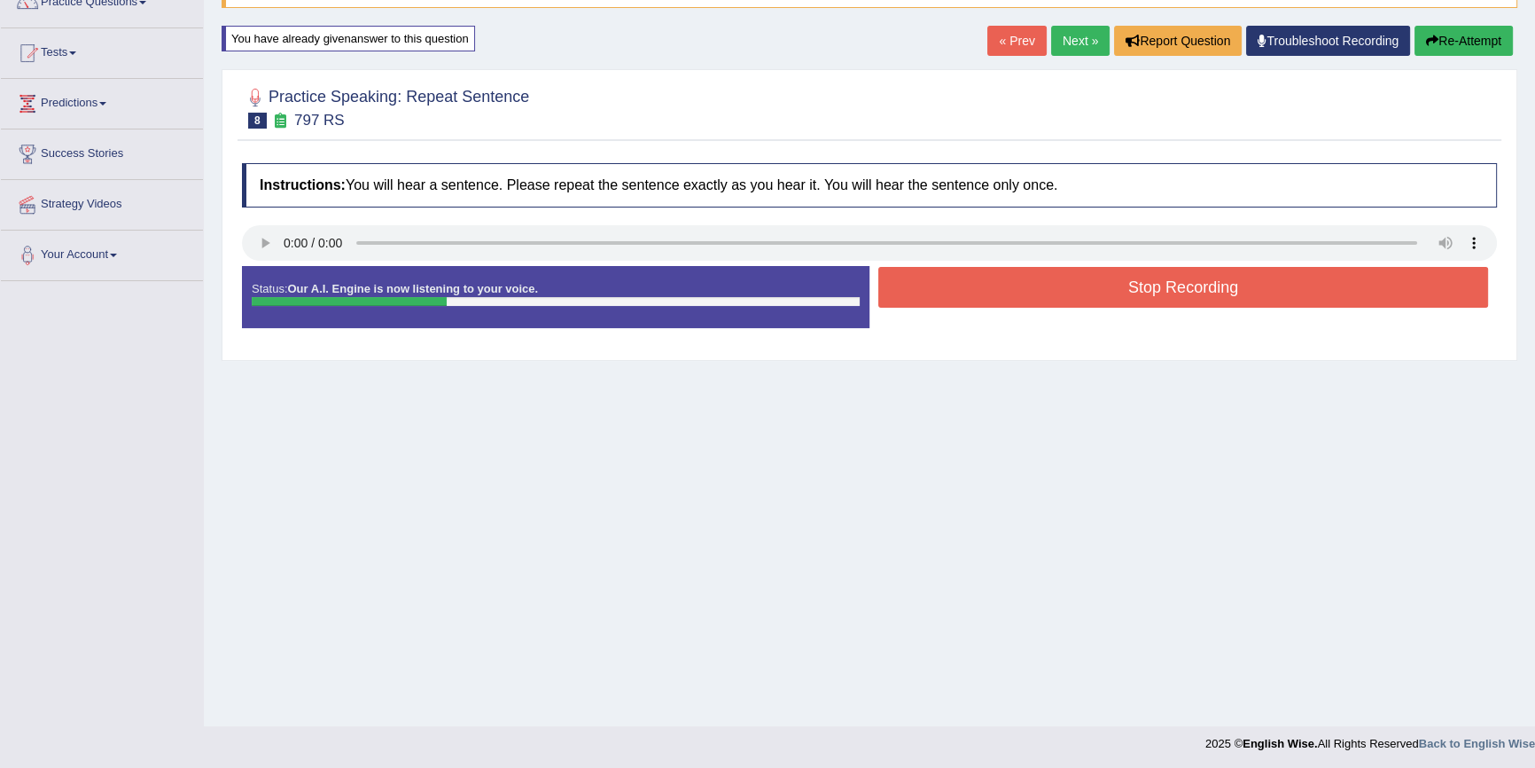
click at [1045, 289] on button "Stop Recording" at bounding box center [1184, 287] width 610 height 41
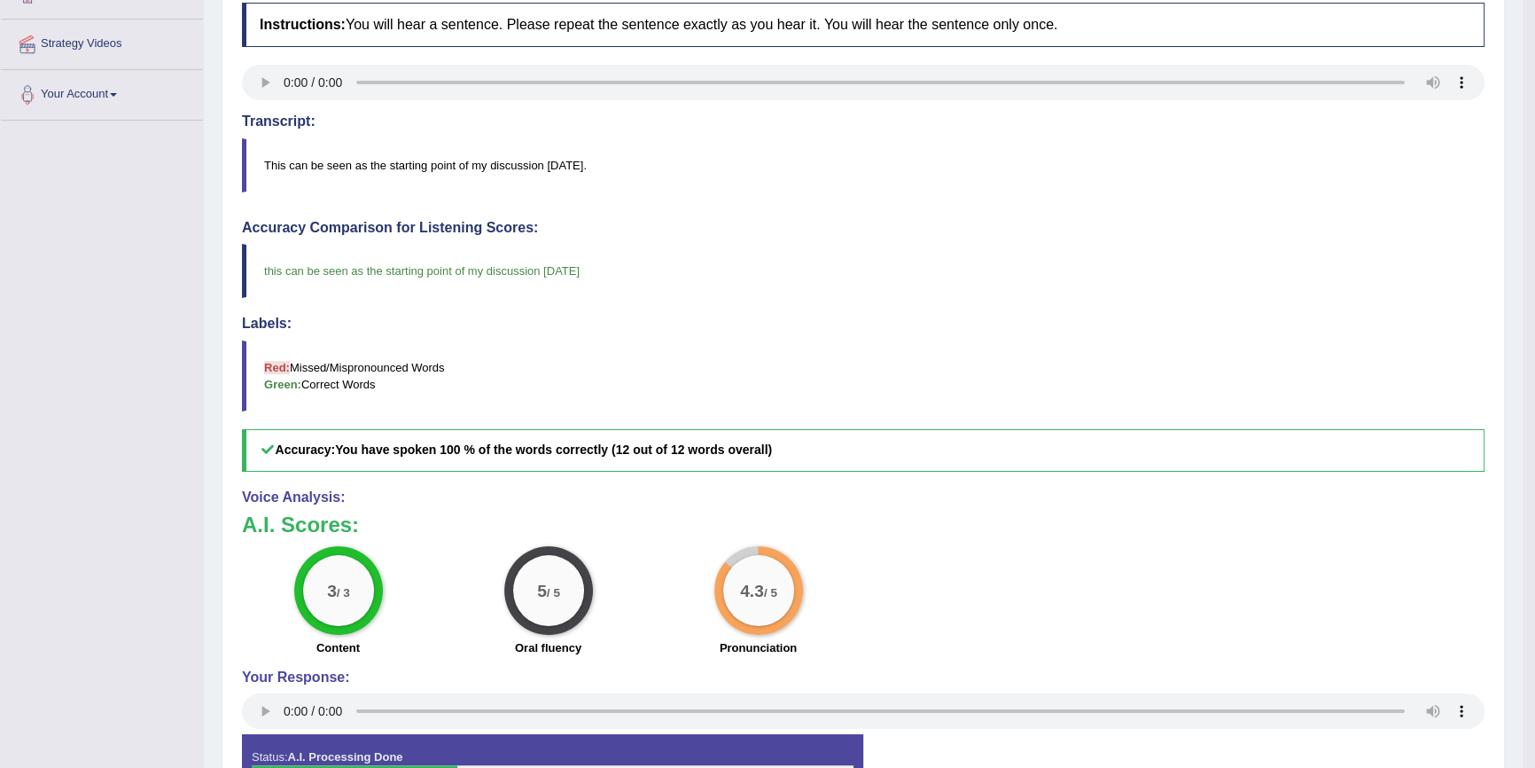
scroll to position [322, 0]
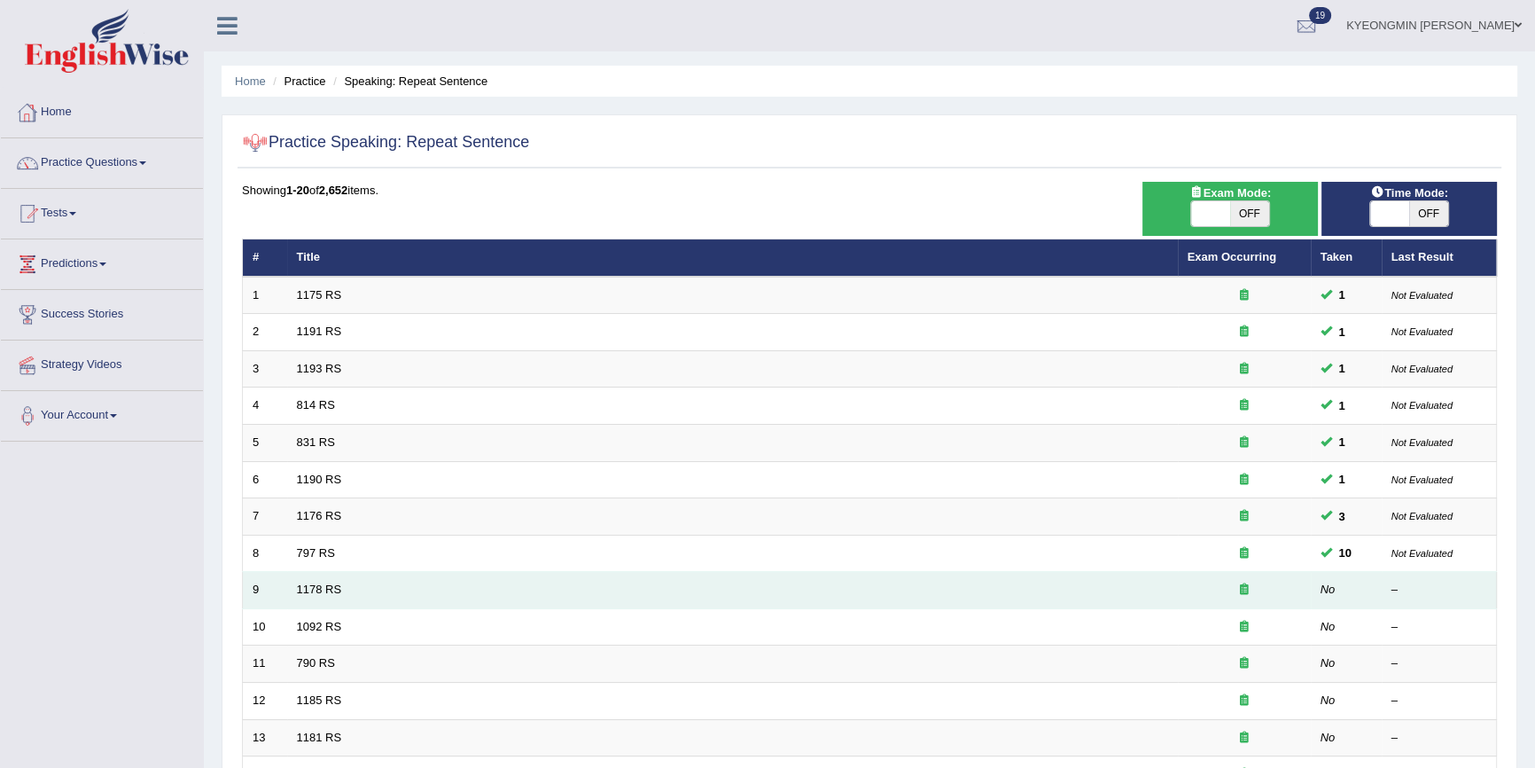
click at [341, 582] on td "1178 RS" at bounding box center [732, 590] width 891 height 37
drag, startPoint x: 341, startPoint y: 582, endPoint x: 320, endPoint y: 579, distance: 21.6
click at [340, 582] on td "1178 RS" at bounding box center [732, 590] width 891 height 37
click at [318, 577] on td "1178 RS" at bounding box center [732, 590] width 891 height 37
click at [308, 585] on link "1178 RS" at bounding box center [319, 588] width 45 height 13
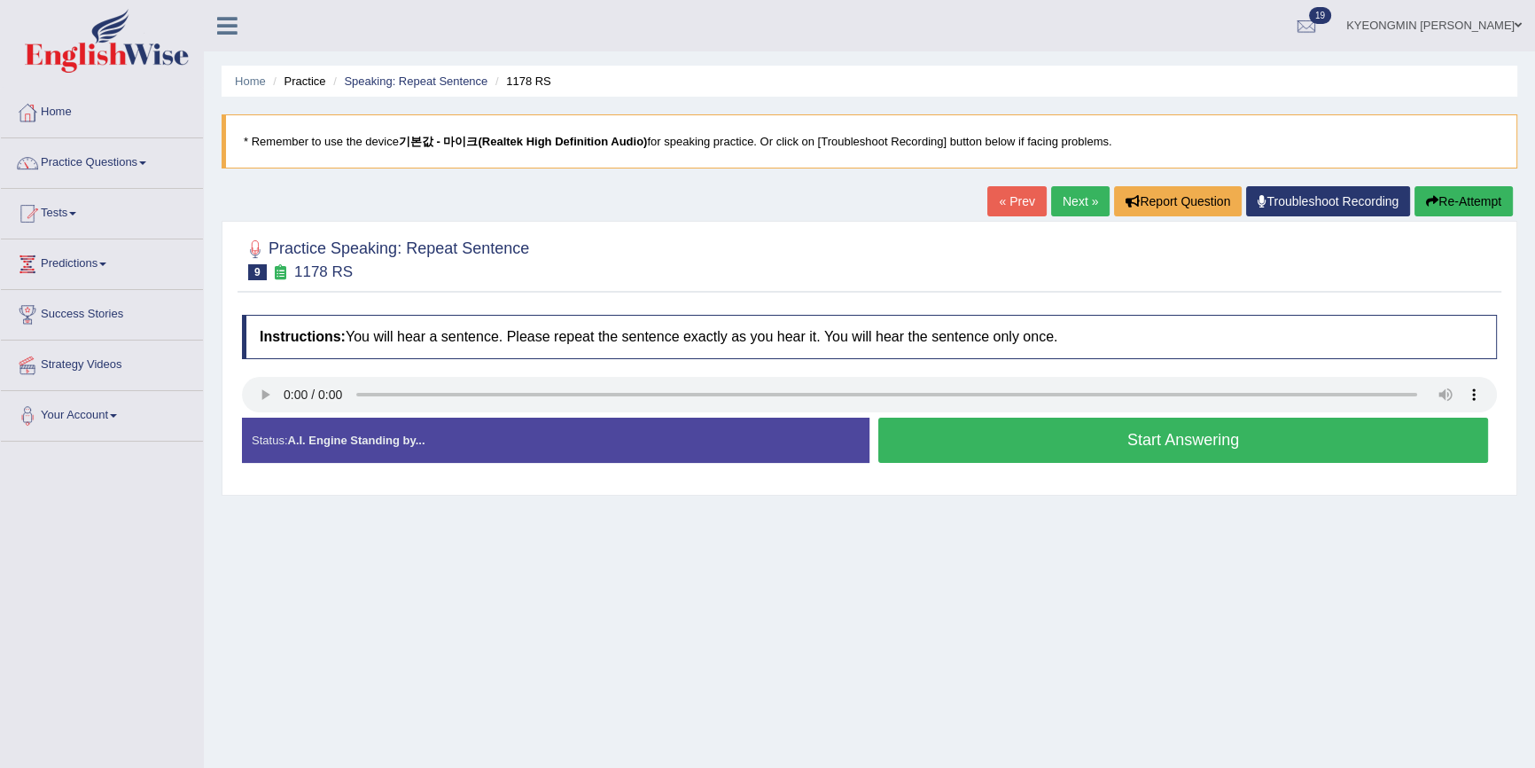
click at [1184, 436] on button "Start Answering" at bounding box center [1184, 440] width 610 height 45
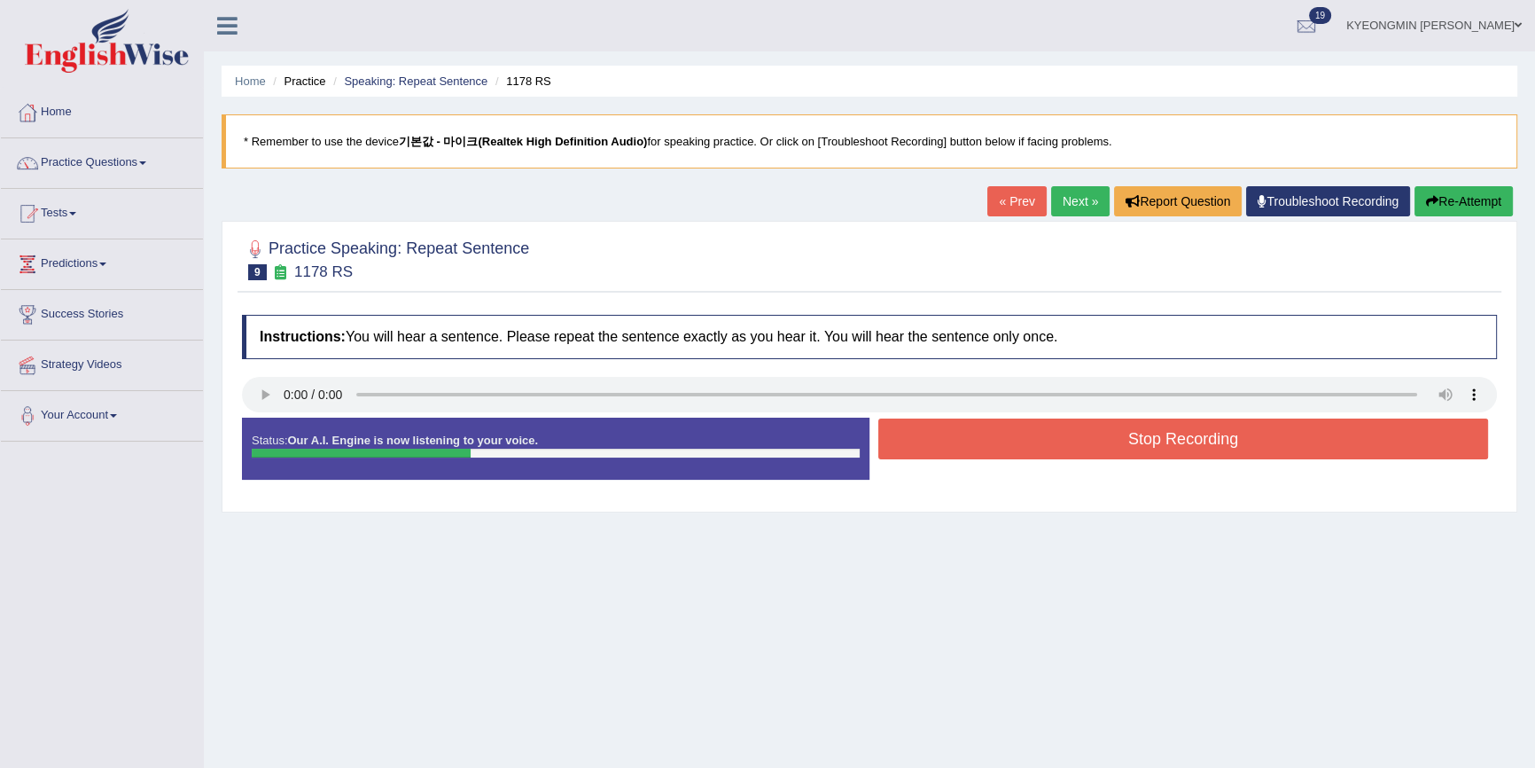
click at [1121, 443] on button "Stop Recording" at bounding box center [1184, 438] width 610 height 41
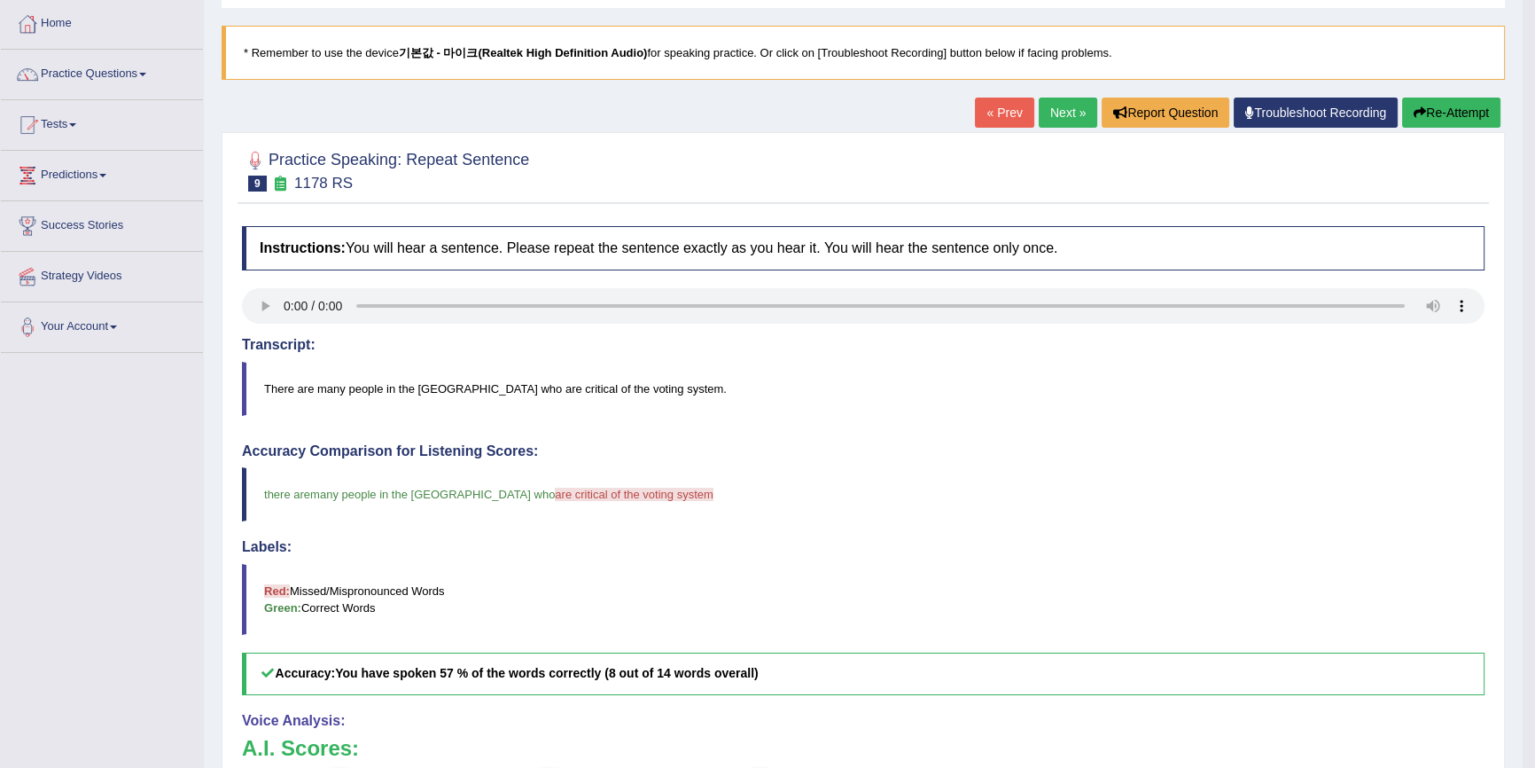
scroll to position [80, 0]
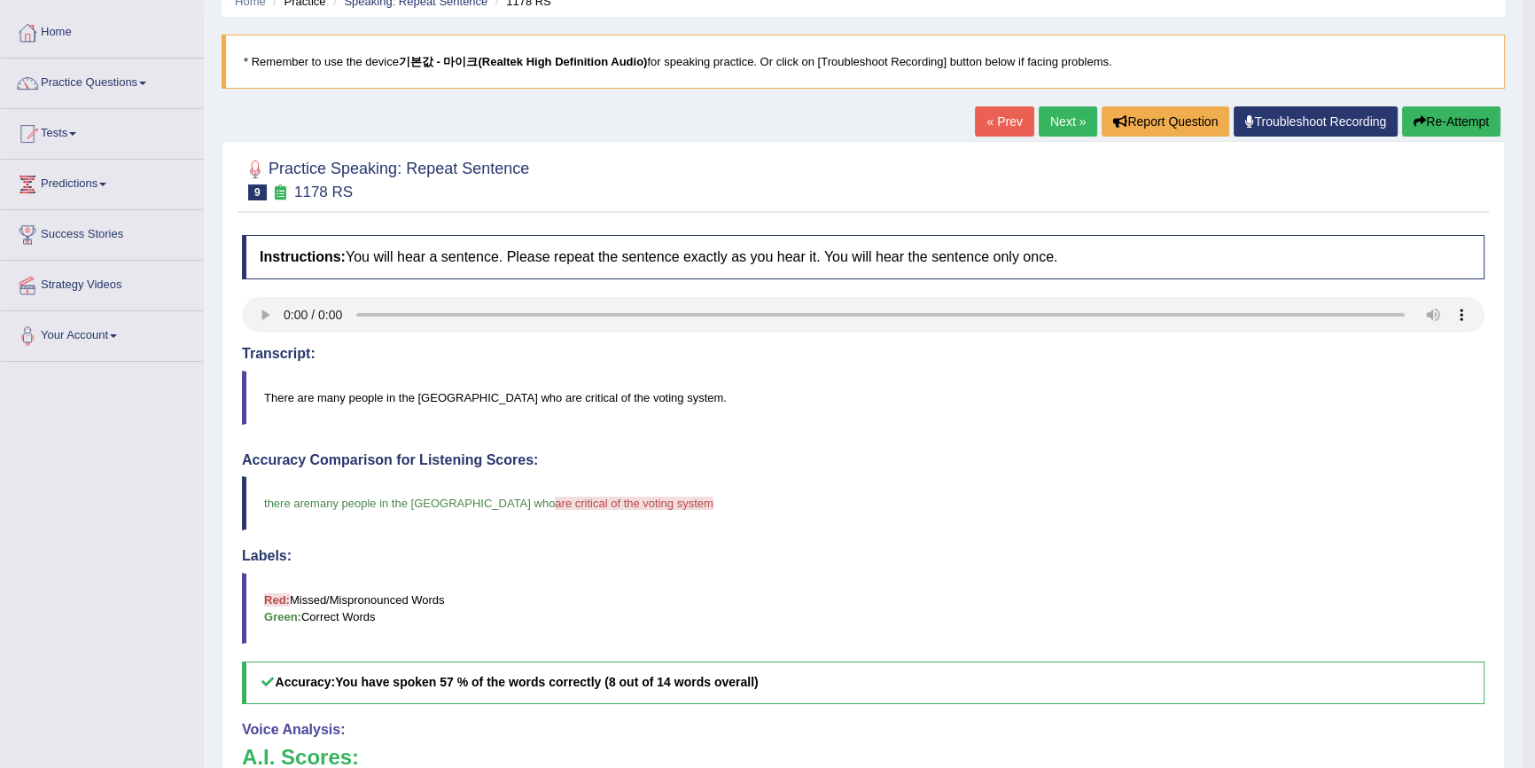
click at [1418, 121] on icon "button" at bounding box center [1420, 121] width 12 height 12
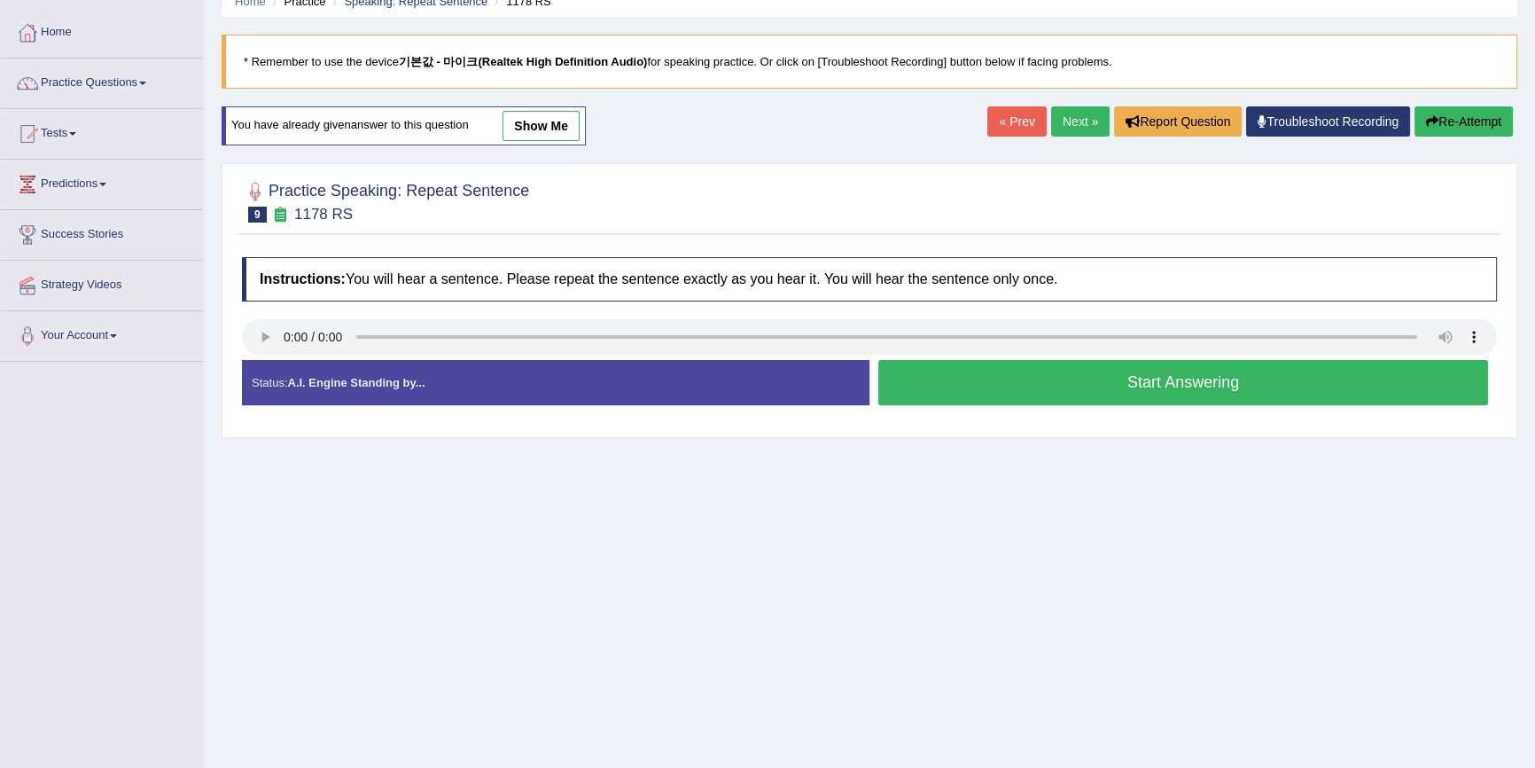
scroll to position [80, 0]
click at [981, 374] on button "Start Answering" at bounding box center [1184, 382] width 610 height 45
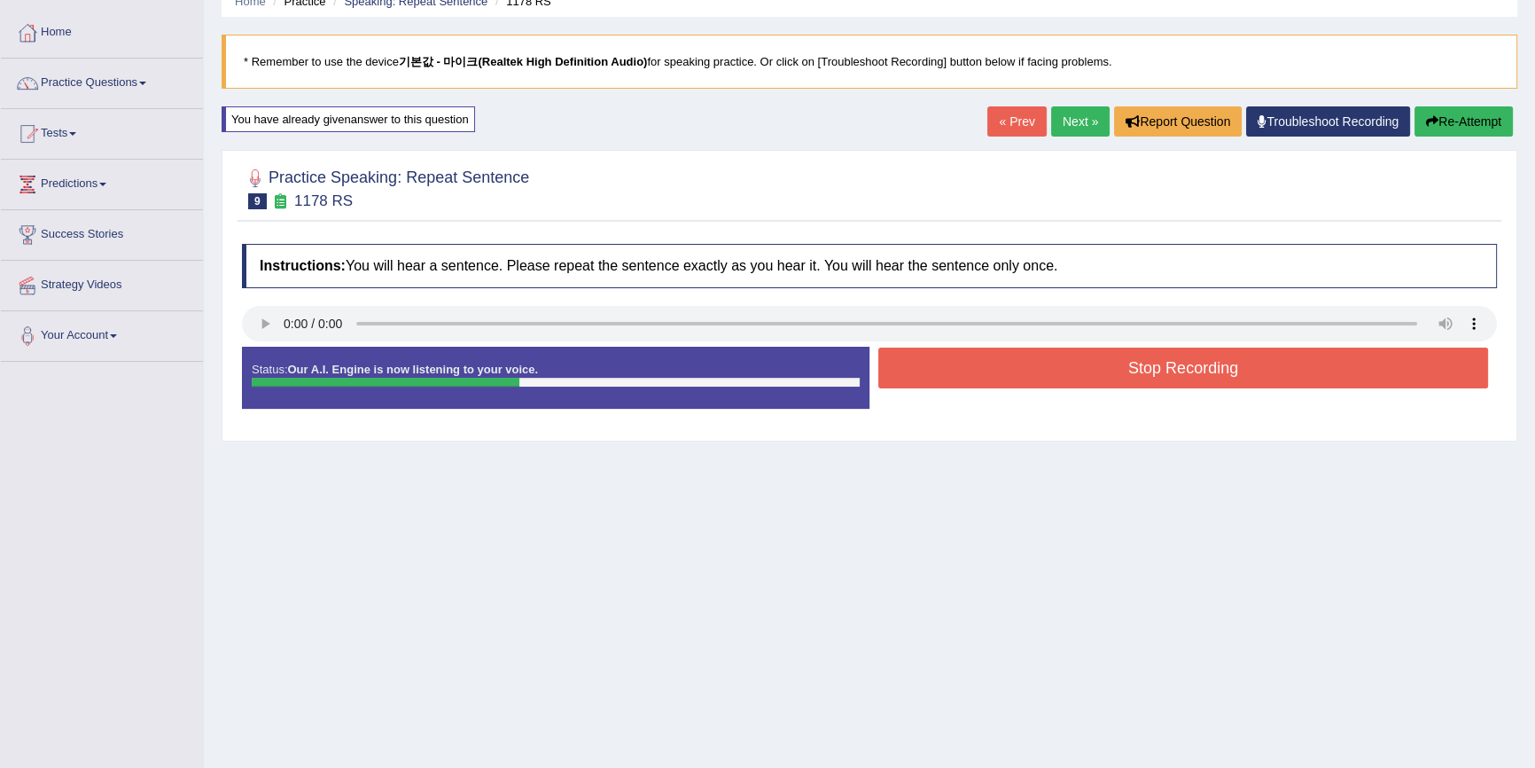
click at [993, 367] on button "Stop Recording" at bounding box center [1184, 368] width 610 height 41
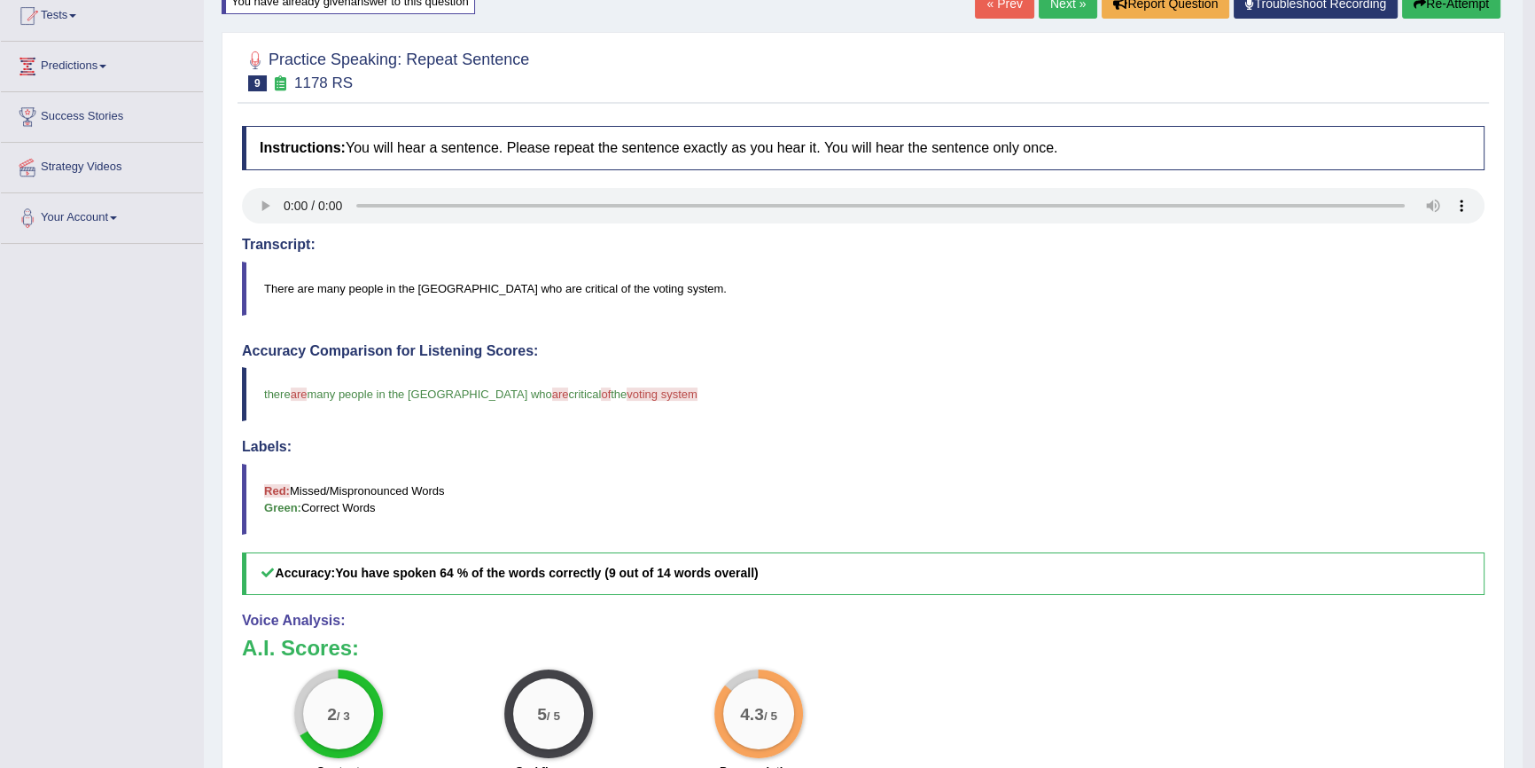
scroll to position [160, 0]
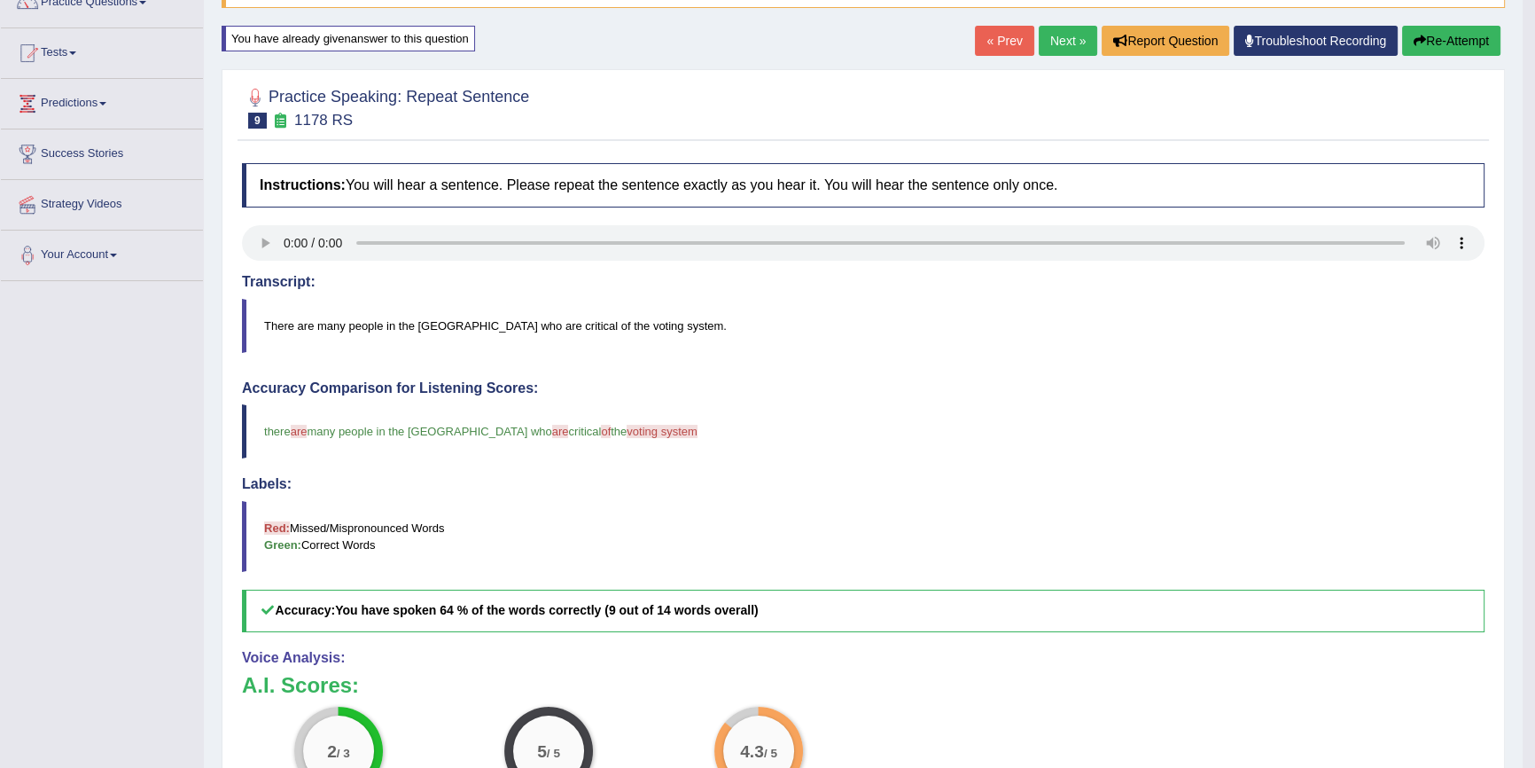
click at [1439, 35] on button "Re-Attempt" at bounding box center [1452, 41] width 98 height 30
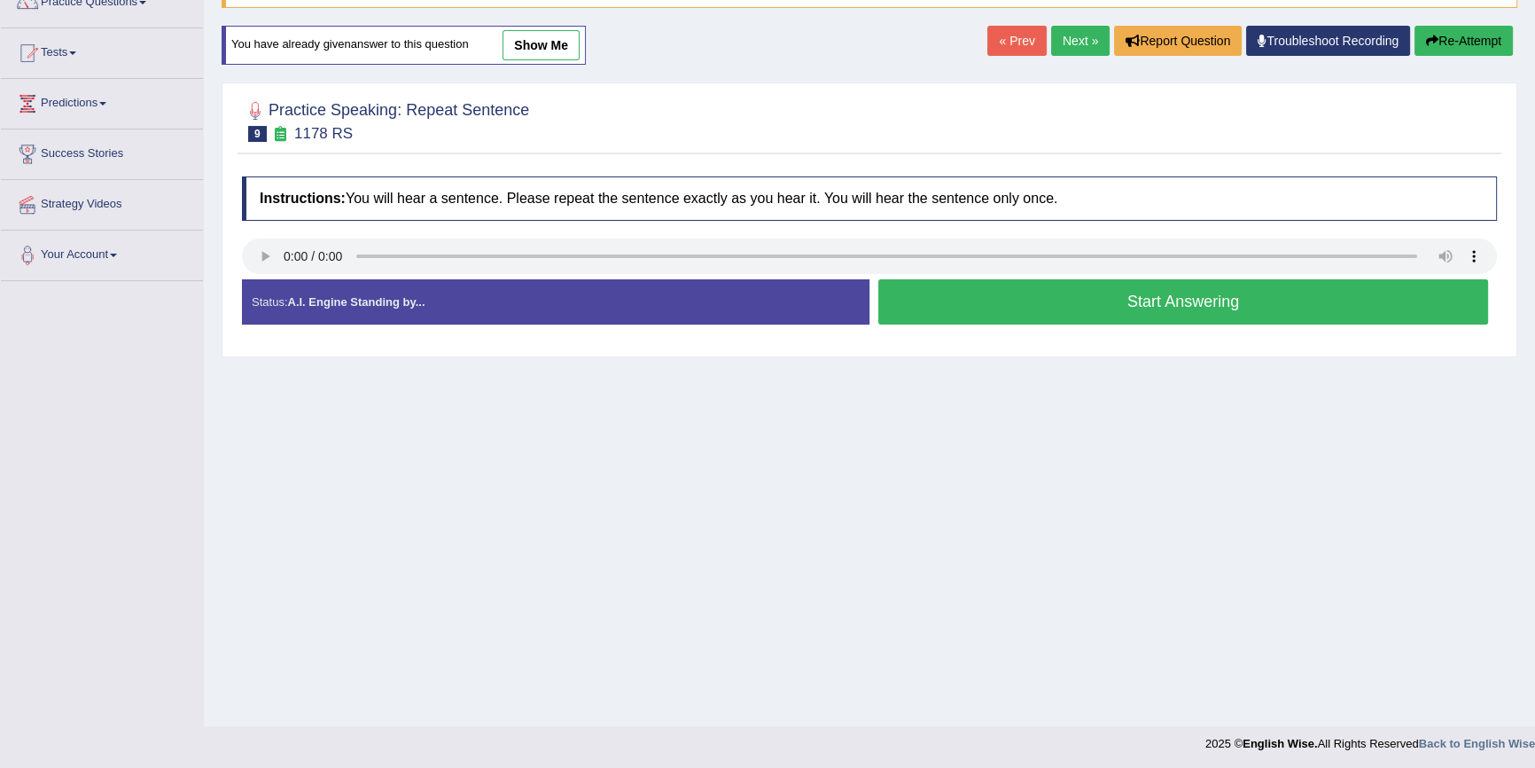
click at [1067, 294] on button "Start Answering" at bounding box center [1184, 301] width 610 height 45
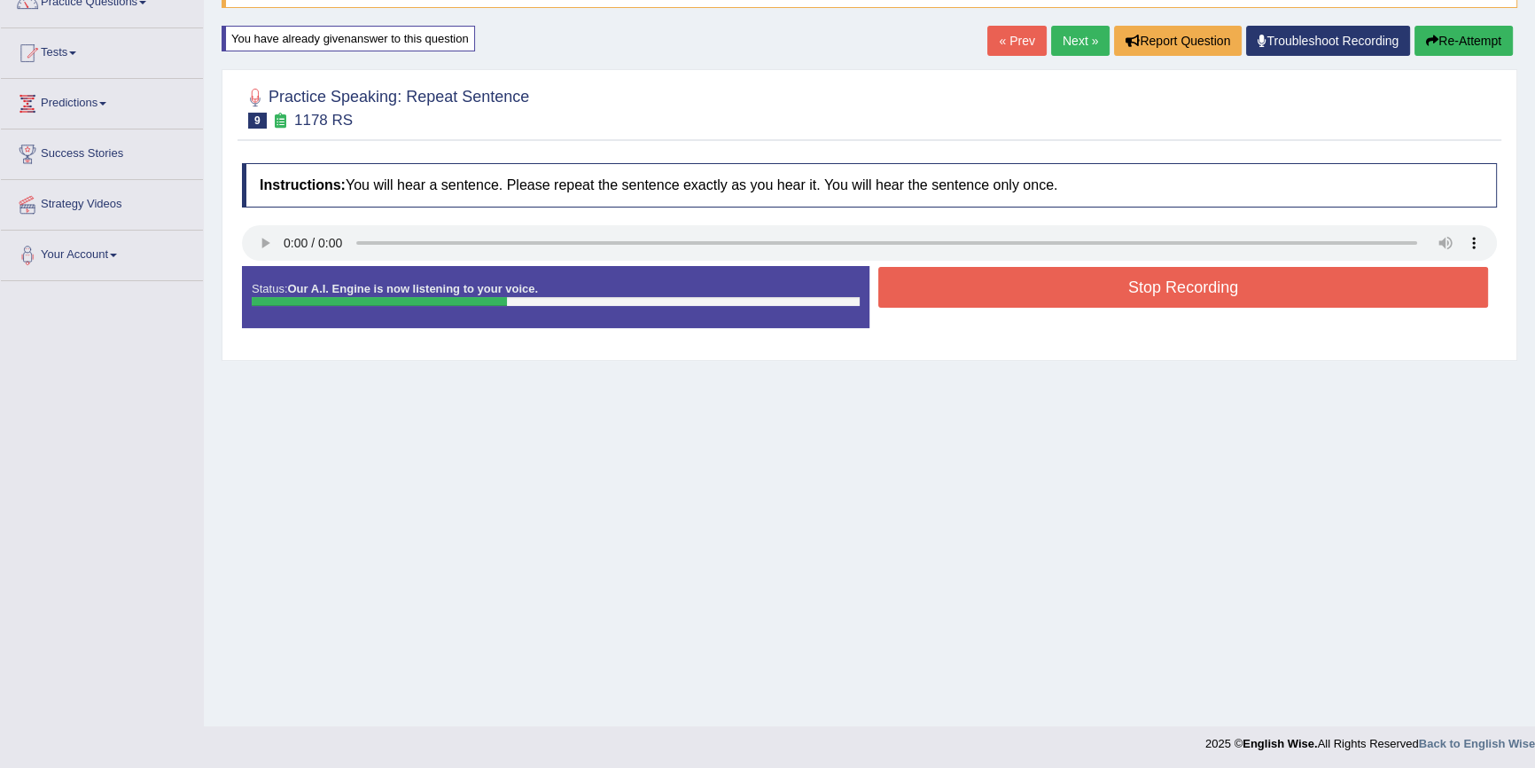
click at [1043, 287] on button "Stop Recording" at bounding box center [1184, 287] width 610 height 41
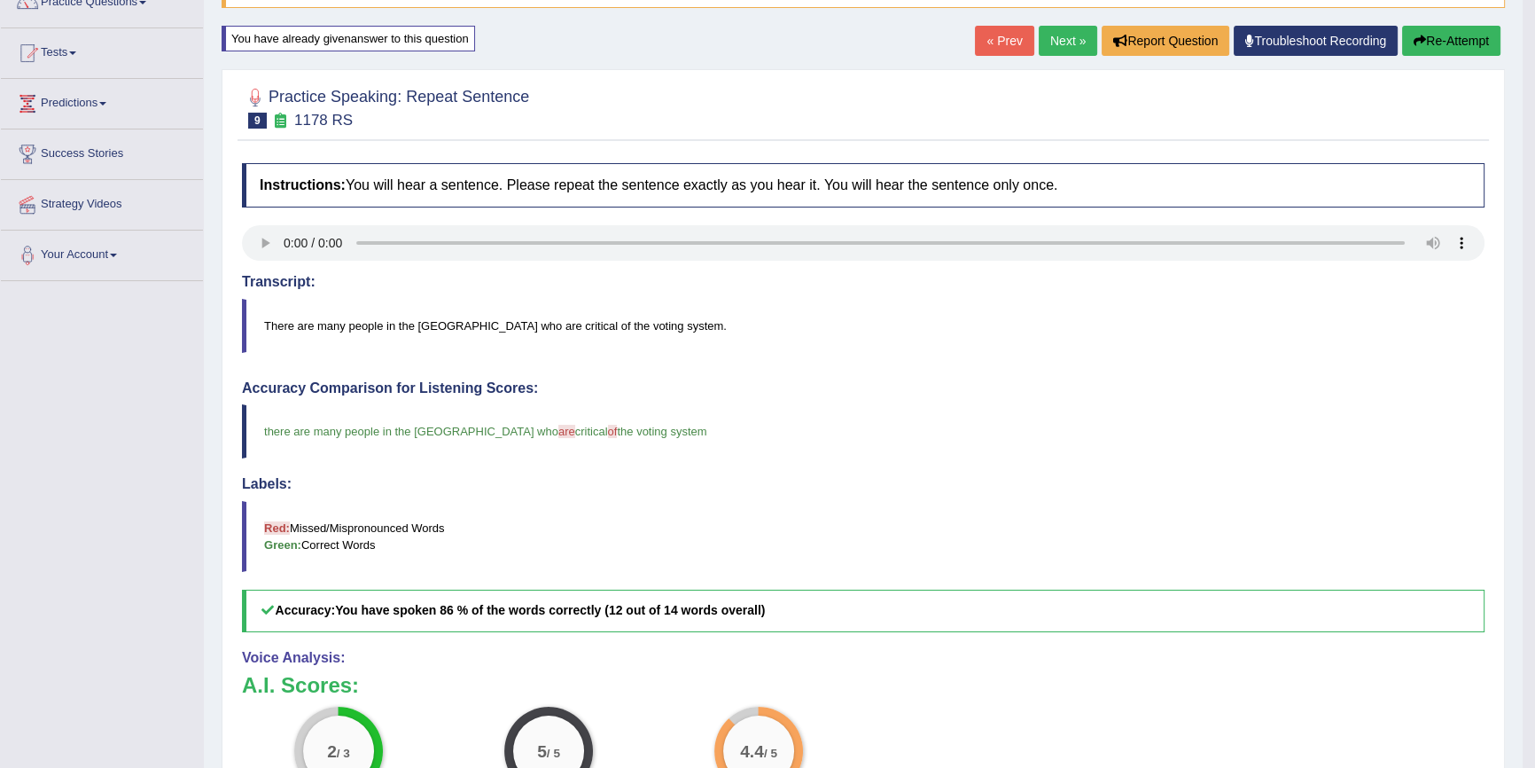
click at [1407, 41] on button "Re-Attempt" at bounding box center [1452, 41] width 98 height 30
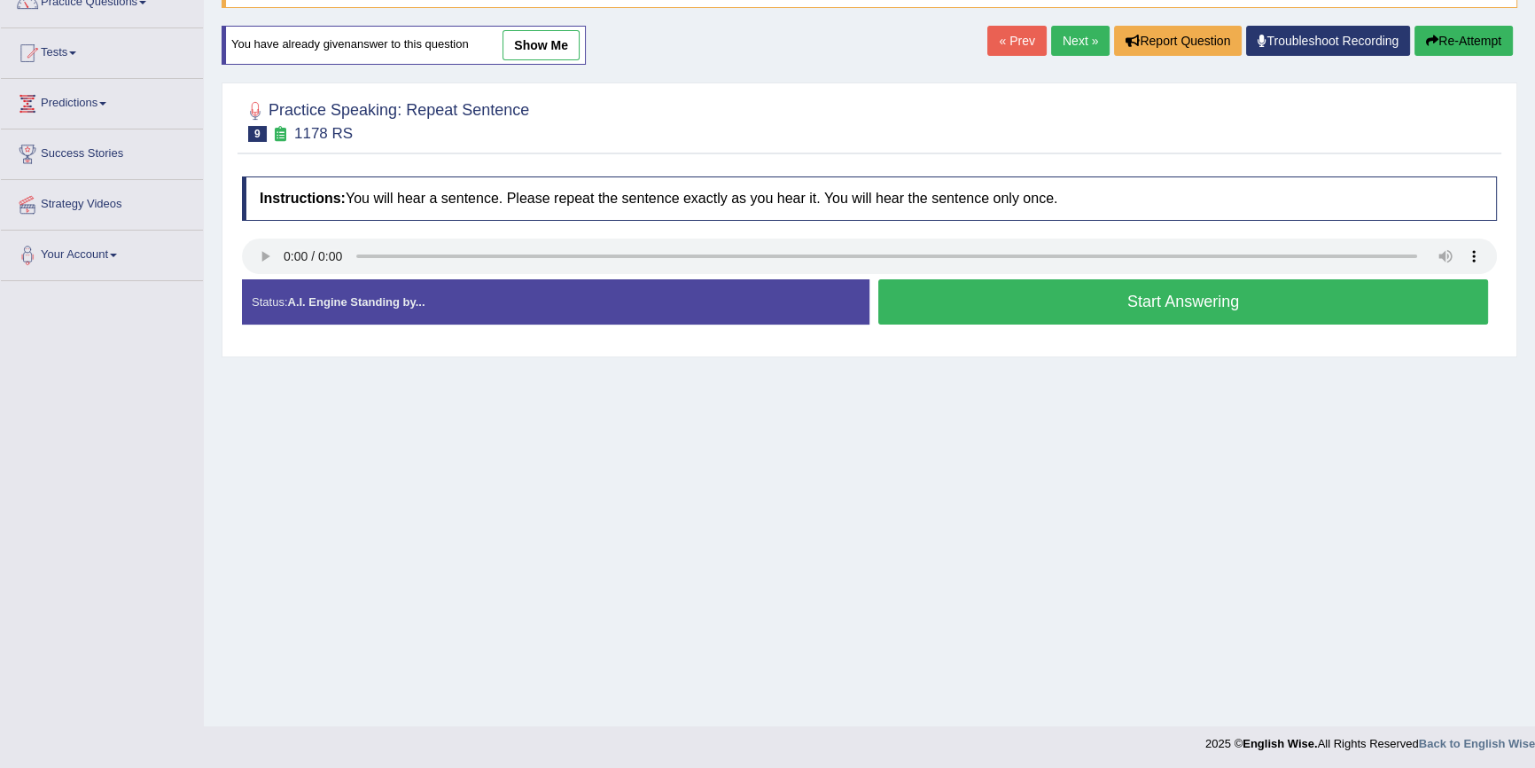
click at [1155, 288] on button "Start Answering" at bounding box center [1184, 301] width 610 height 45
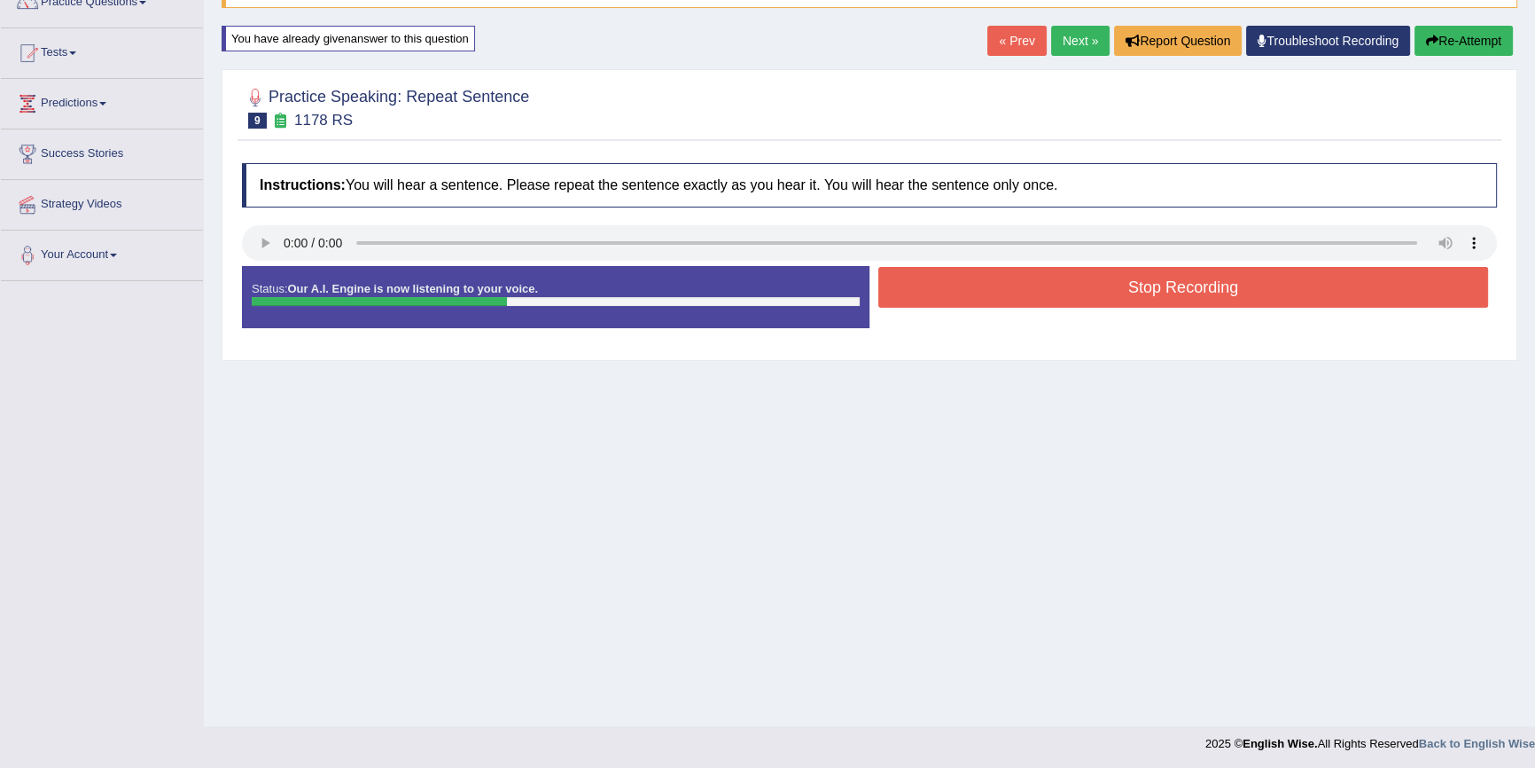
click at [1105, 295] on button "Stop Recording" at bounding box center [1184, 287] width 610 height 41
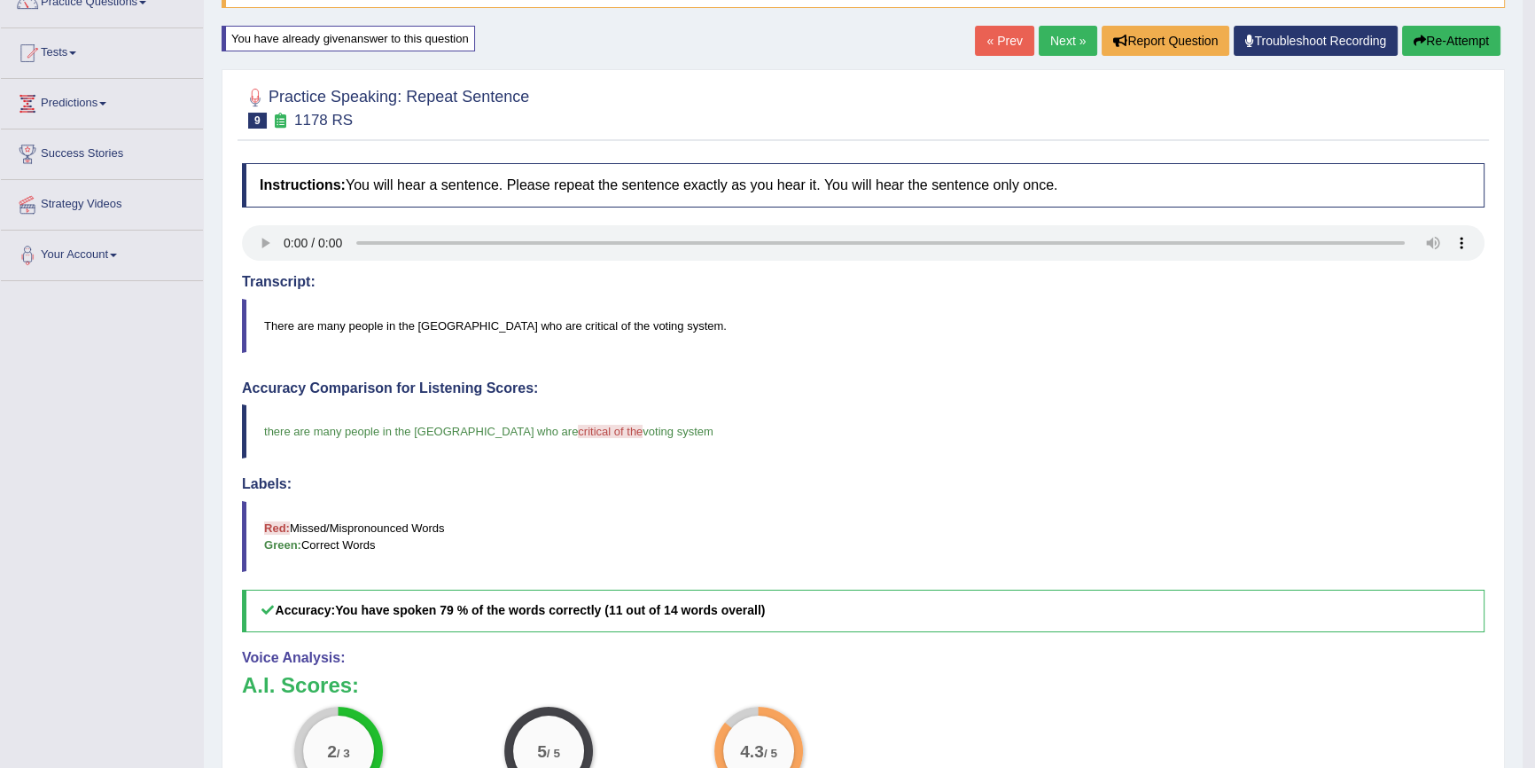
click at [1423, 51] on button "Re-Attempt" at bounding box center [1452, 41] width 98 height 30
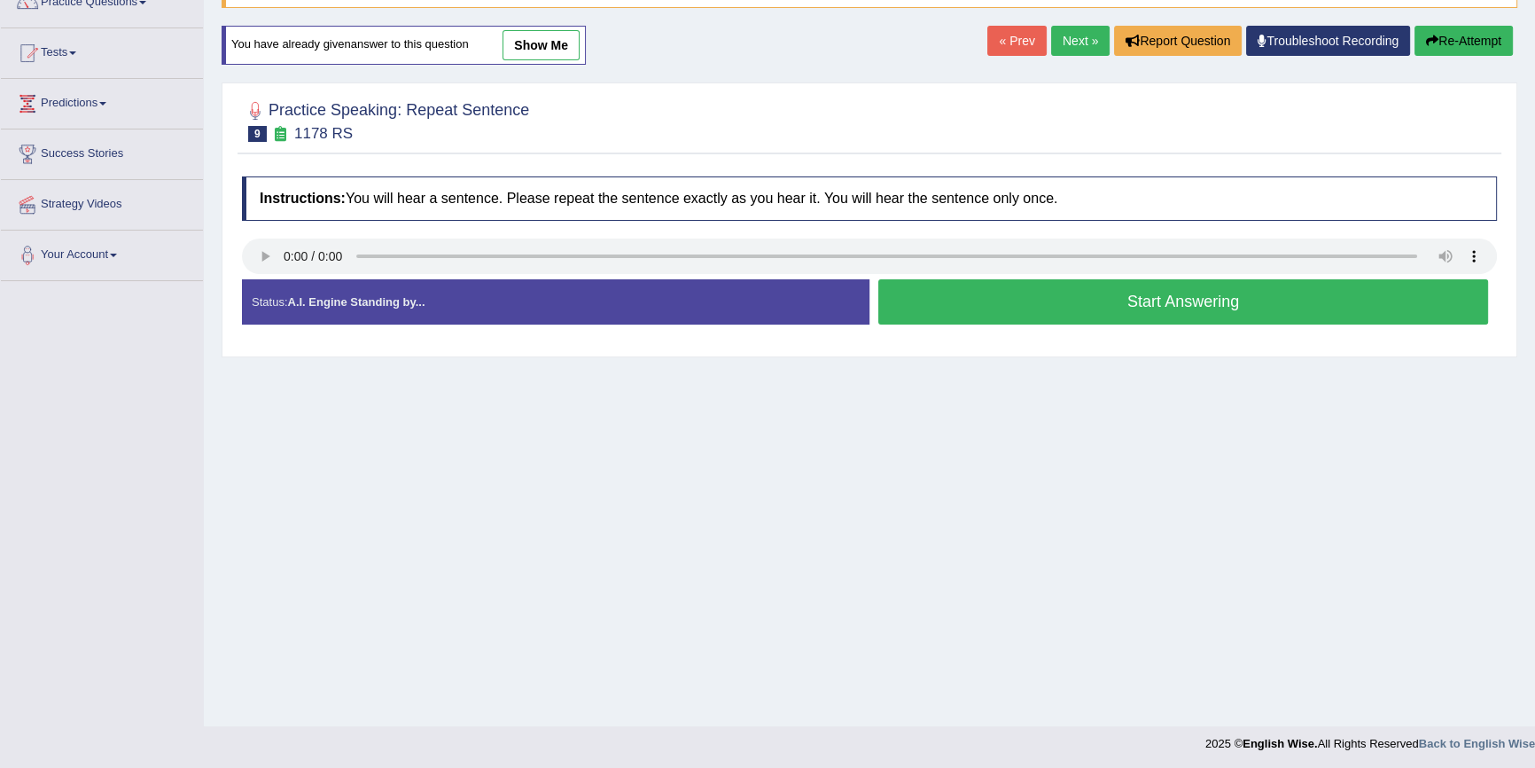
scroll to position [160, 0]
click at [1231, 306] on button "Start Answering" at bounding box center [1184, 301] width 610 height 45
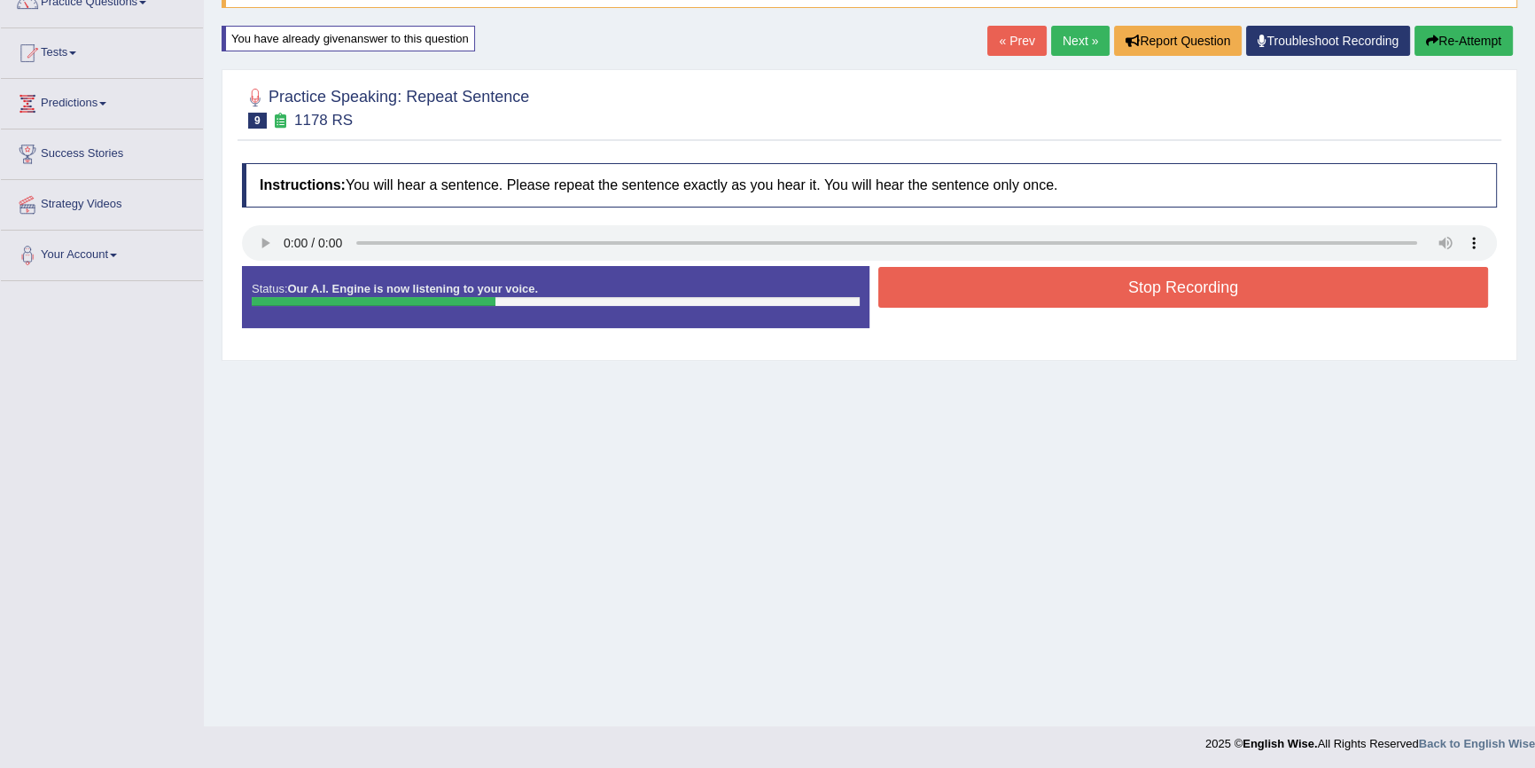
click at [1238, 281] on button "Stop Recording" at bounding box center [1184, 287] width 610 height 41
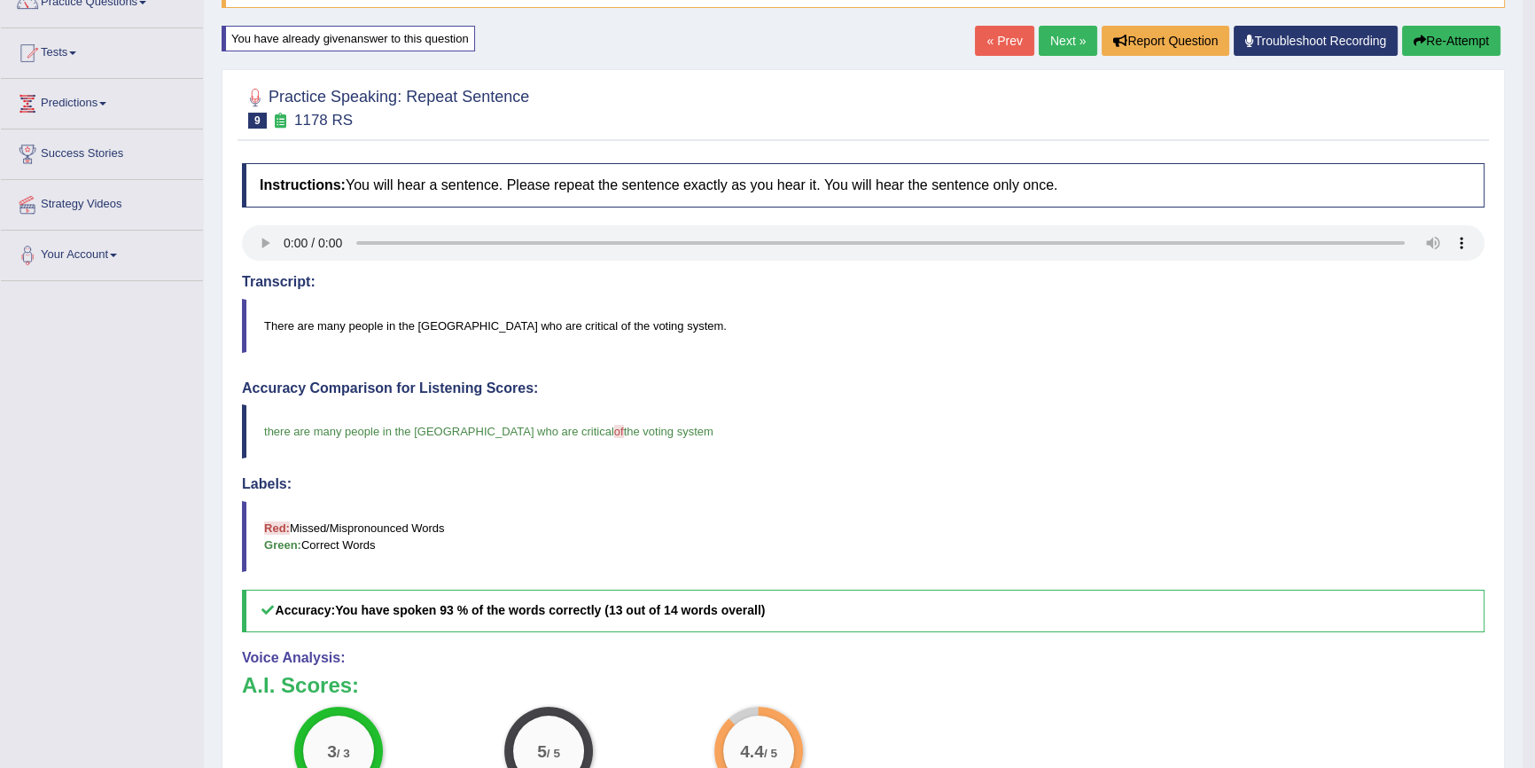
click at [1420, 35] on icon "button" at bounding box center [1420, 41] width 12 height 12
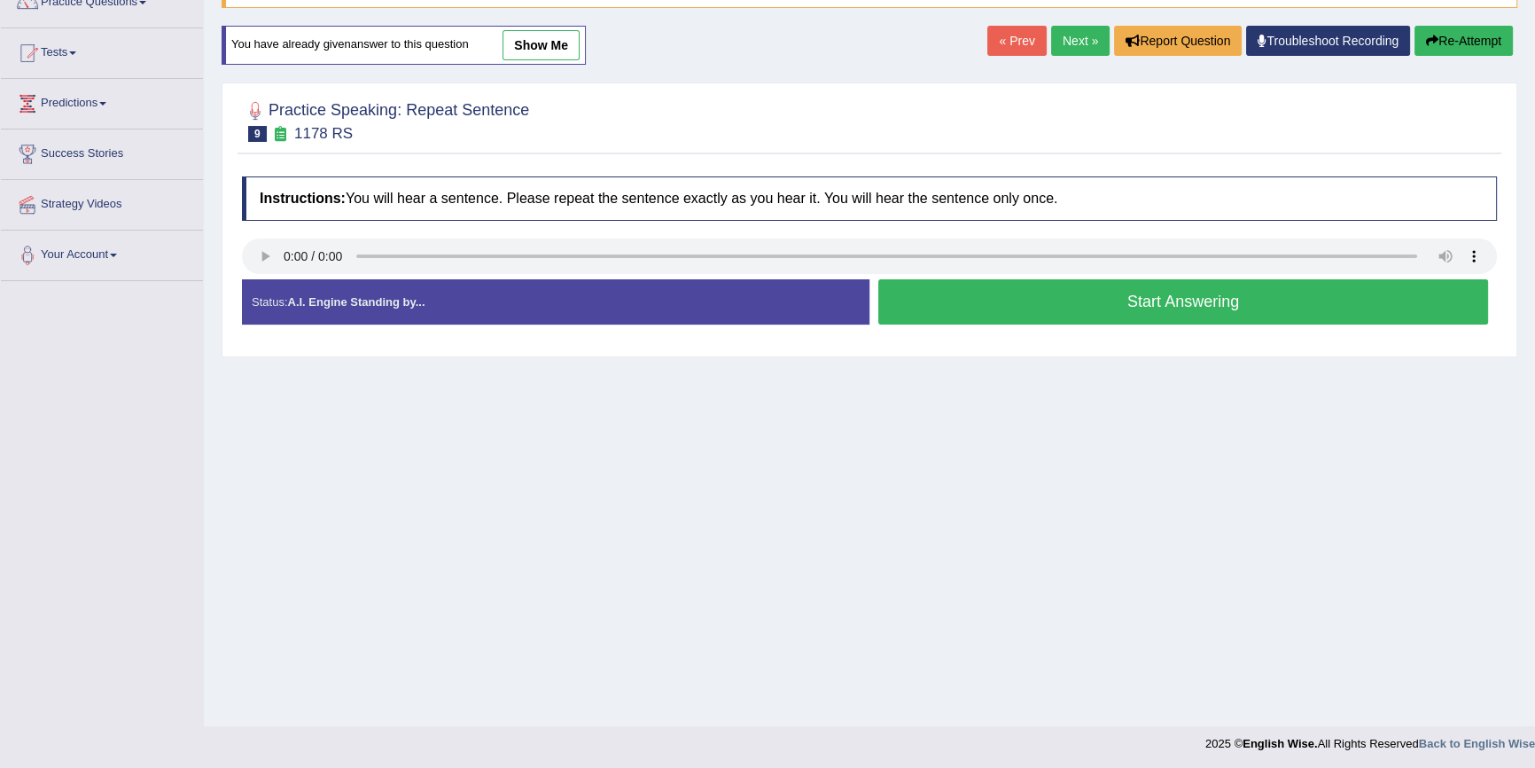
click at [1131, 301] on button "Start Answering" at bounding box center [1184, 301] width 610 height 45
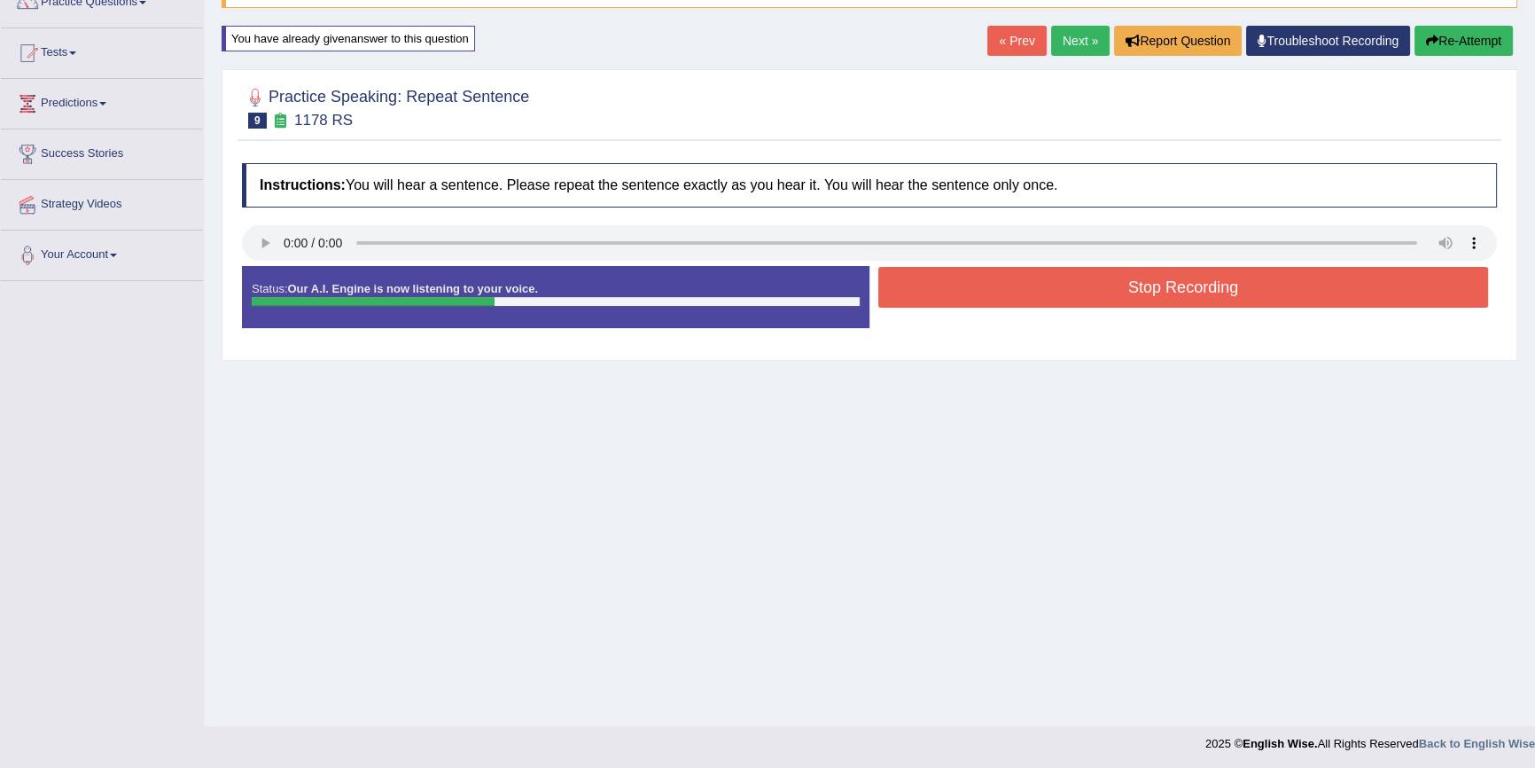
click at [1131, 293] on button "Stop Recording" at bounding box center [1184, 287] width 610 height 41
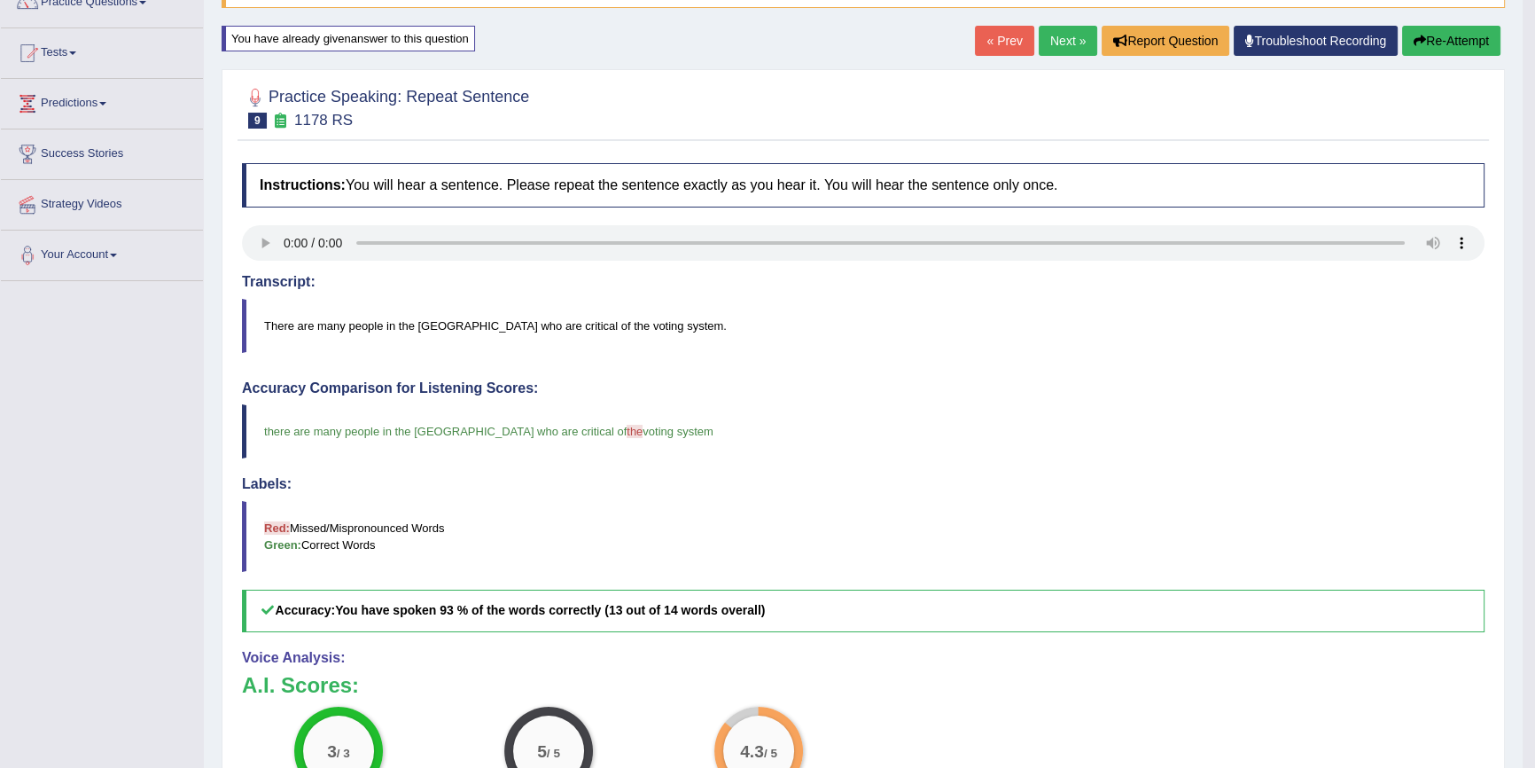
click at [1454, 48] on button "Re-Attempt" at bounding box center [1452, 41] width 98 height 30
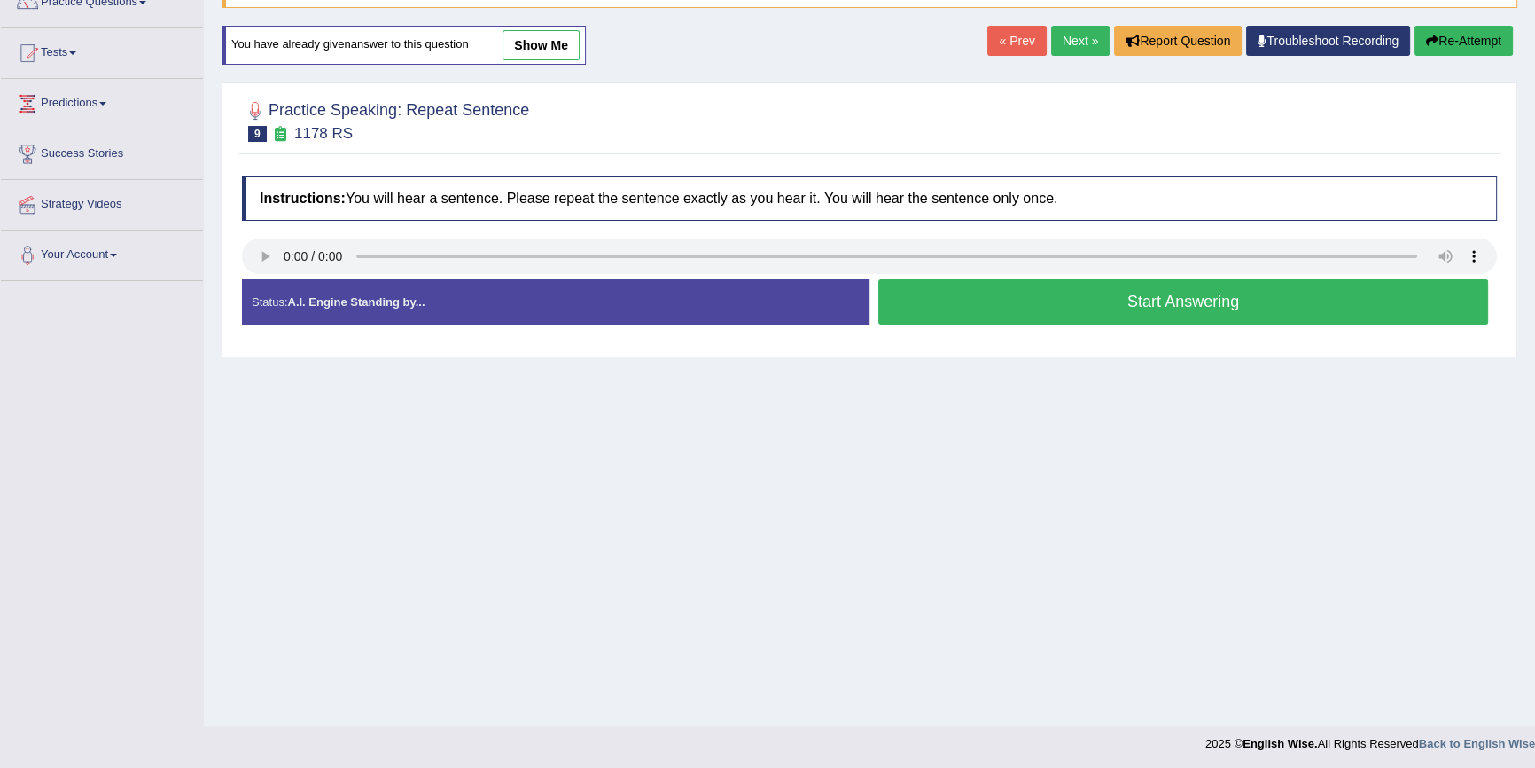
click at [1150, 309] on button "Start Answering" at bounding box center [1184, 301] width 610 height 45
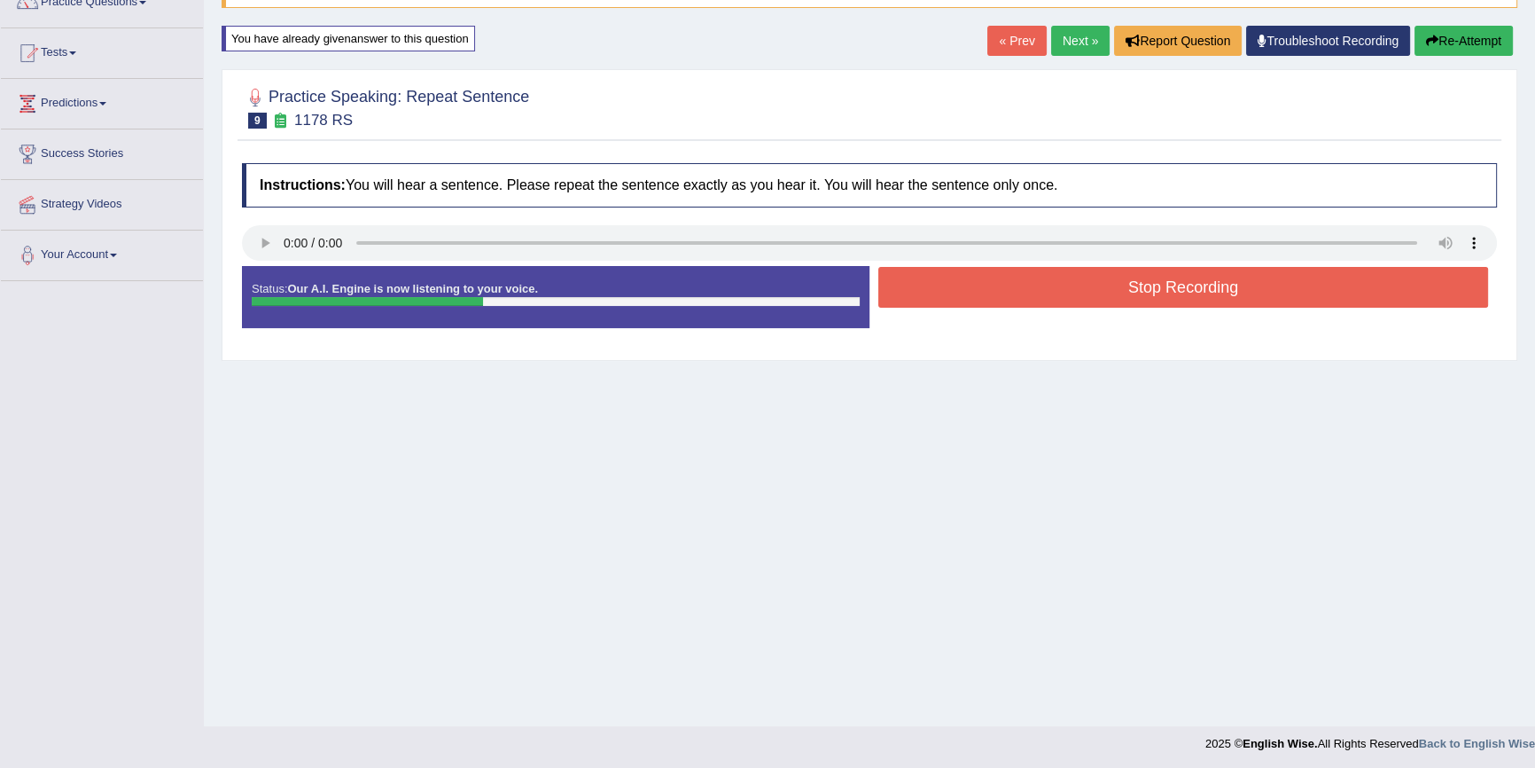
click at [1166, 281] on button "Stop Recording" at bounding box center [1184, 287] width 610 height 41
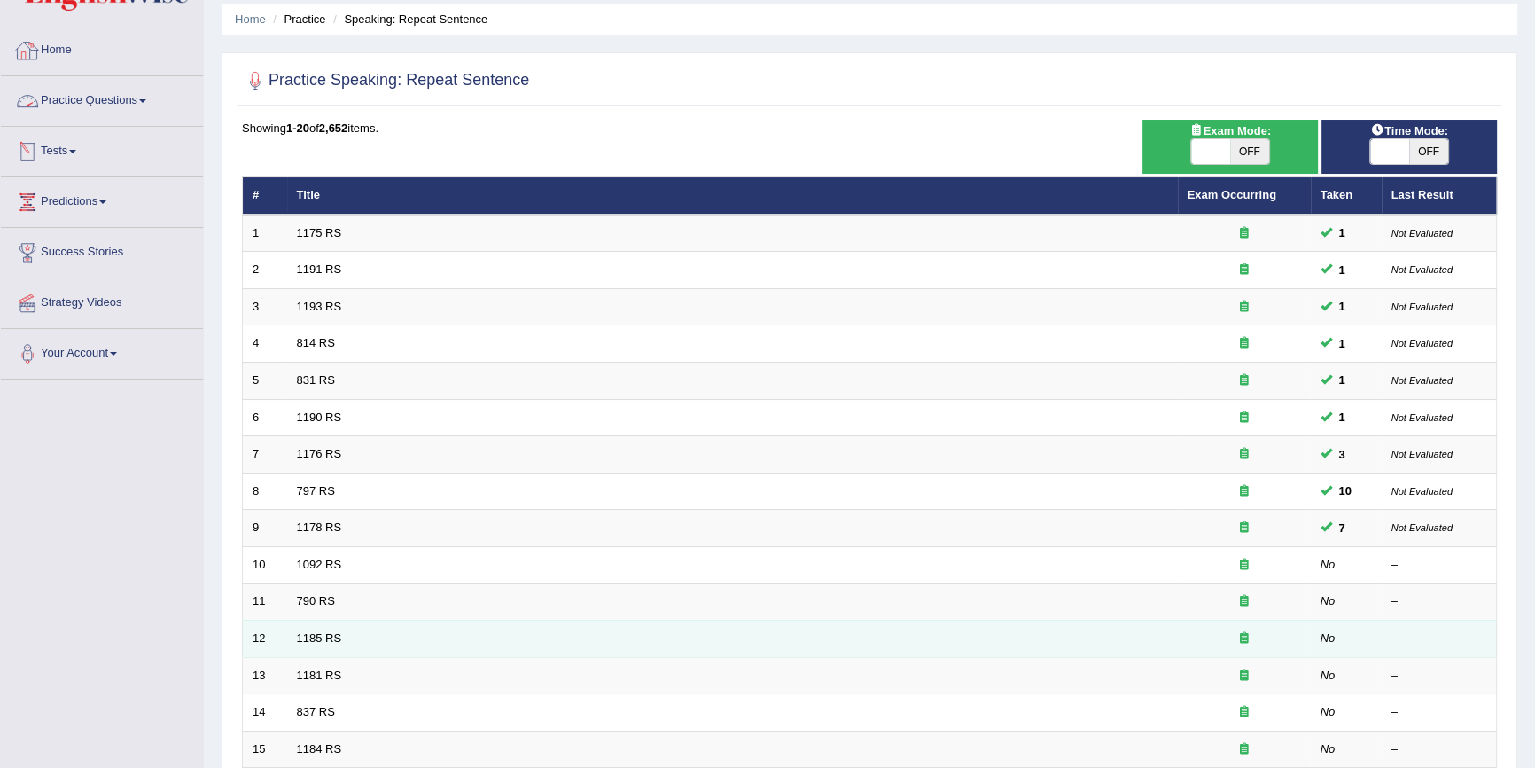
scroll to position [80, 0]
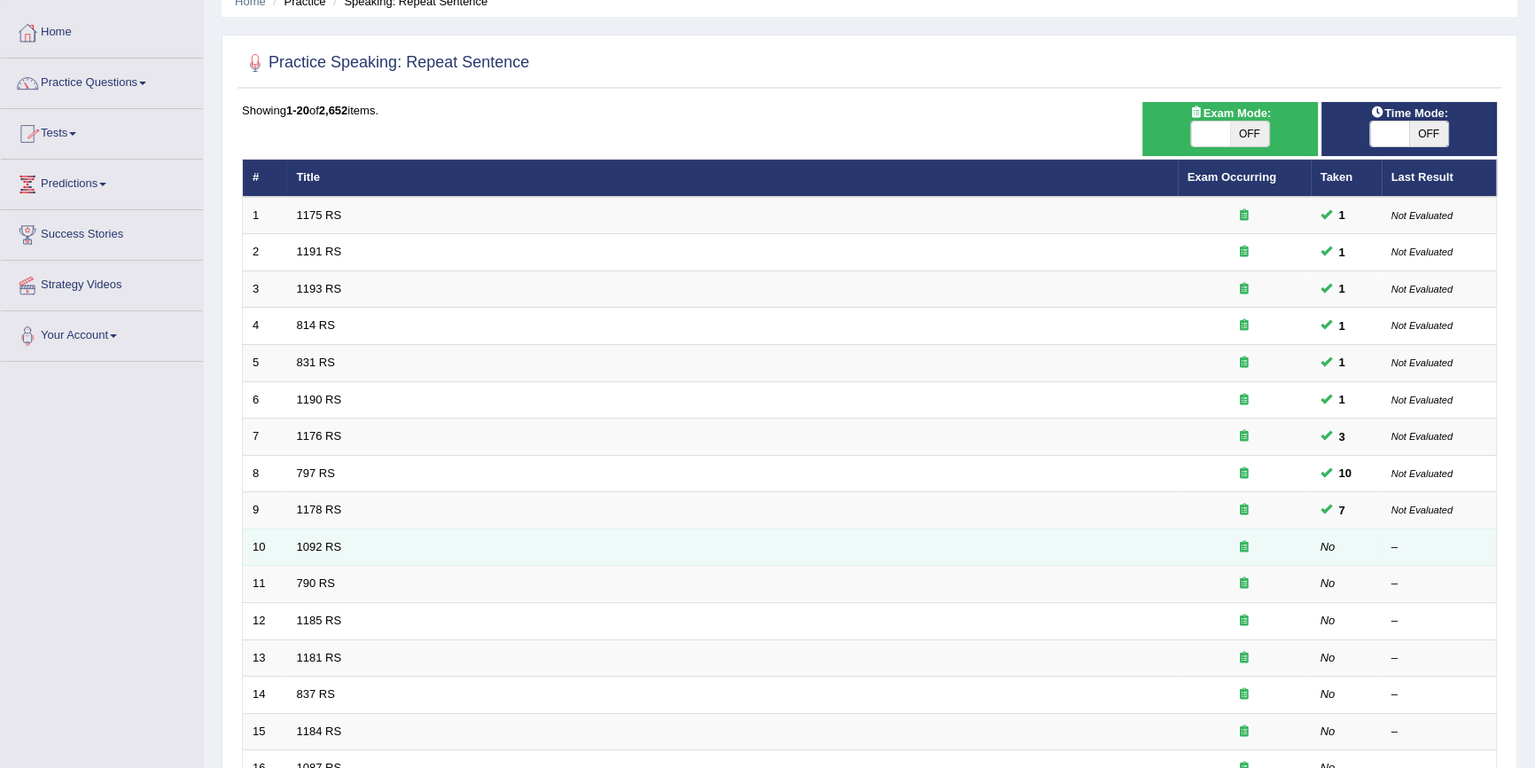
click at [330, 554] on td "1092 RS" at bounding box center [732, 546] width 891 height 37
click at [328, 543] on link "1092 RS" at bounding box center [319, 546] width 45 height 13
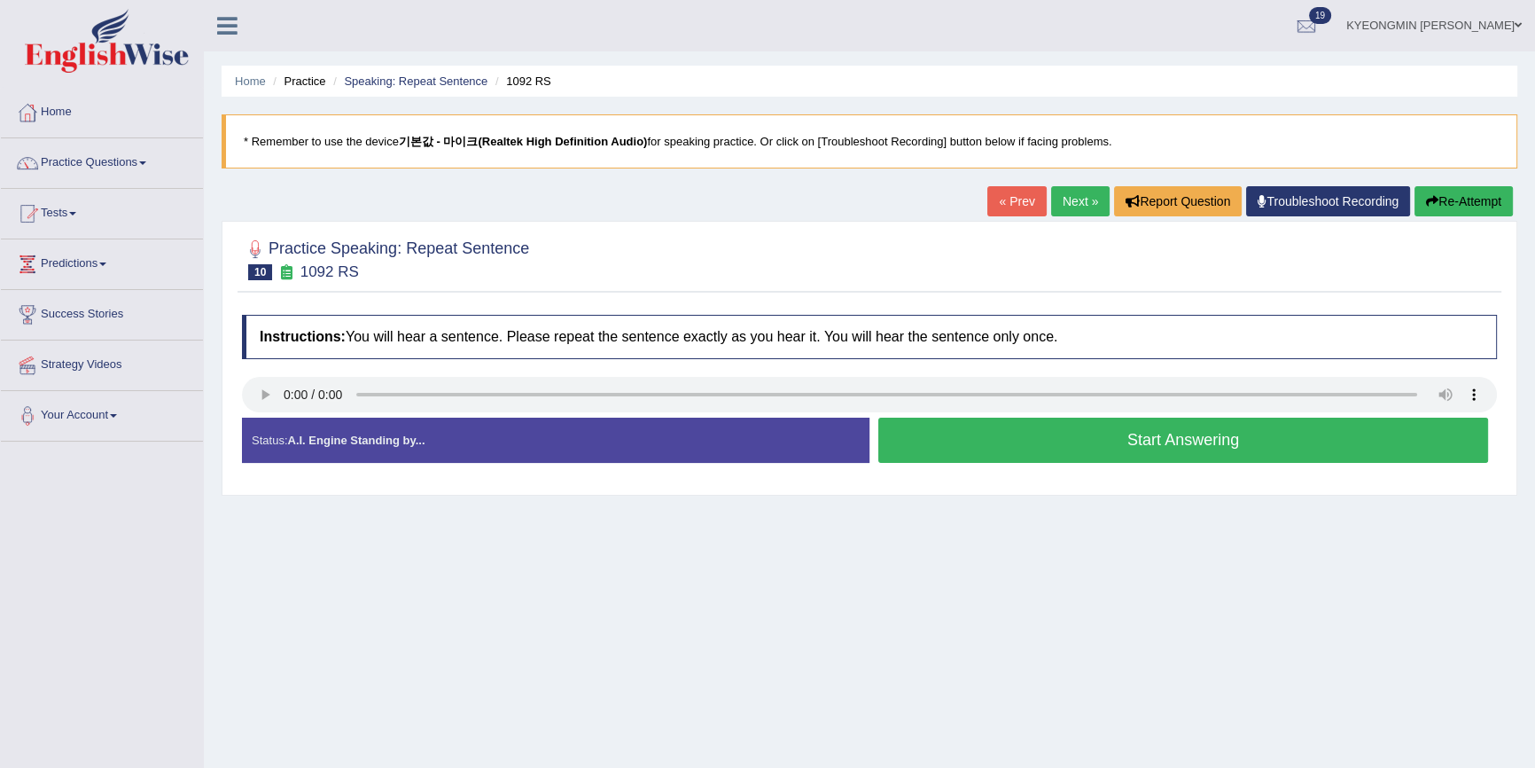
click at [1037, 453] on button "Start Answering" at bounding box center [1184, 440] width 610 height 45
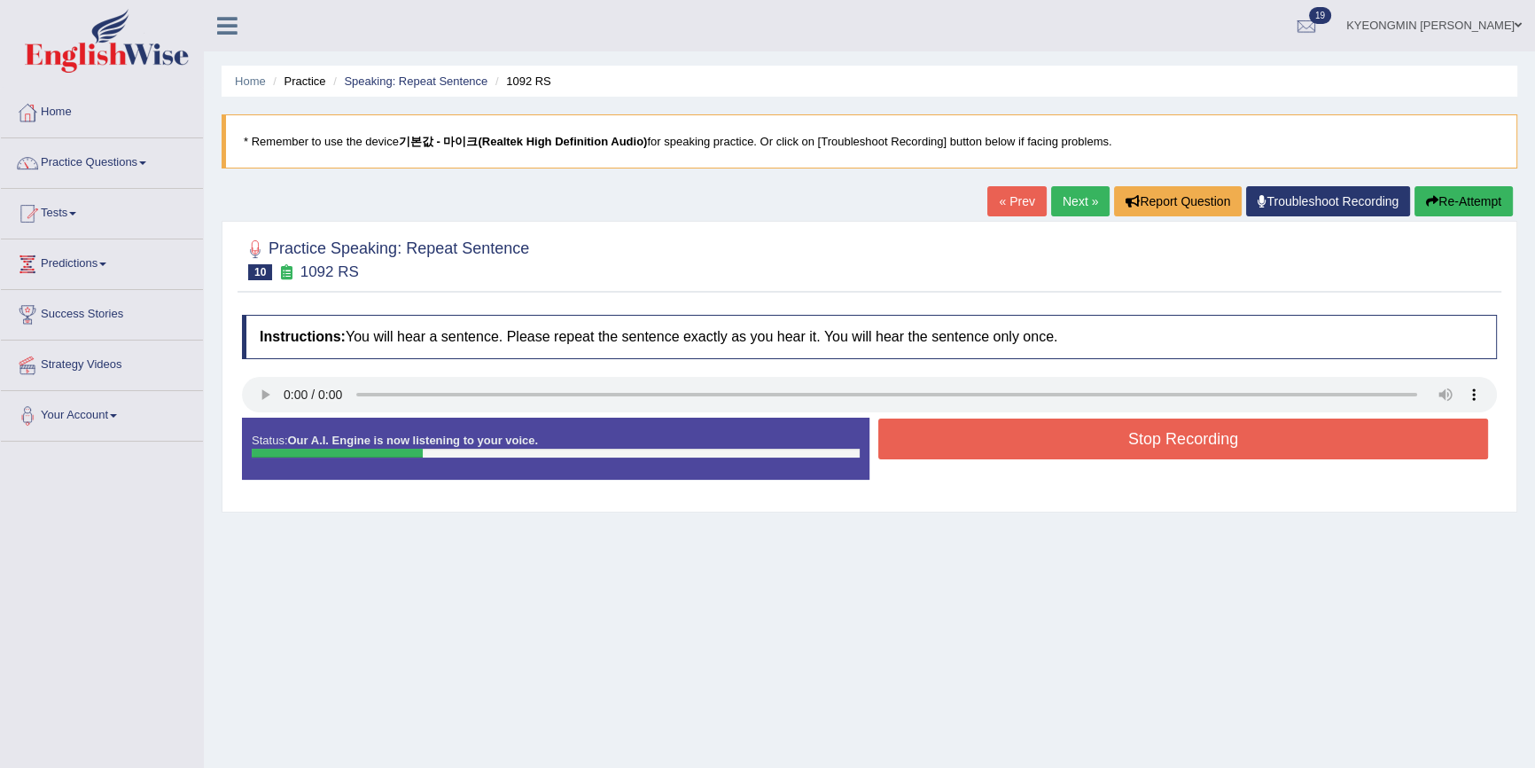
click at [996, 438] on button "Stop Recording" at bounding box center [1184, 438] width 610 height 41
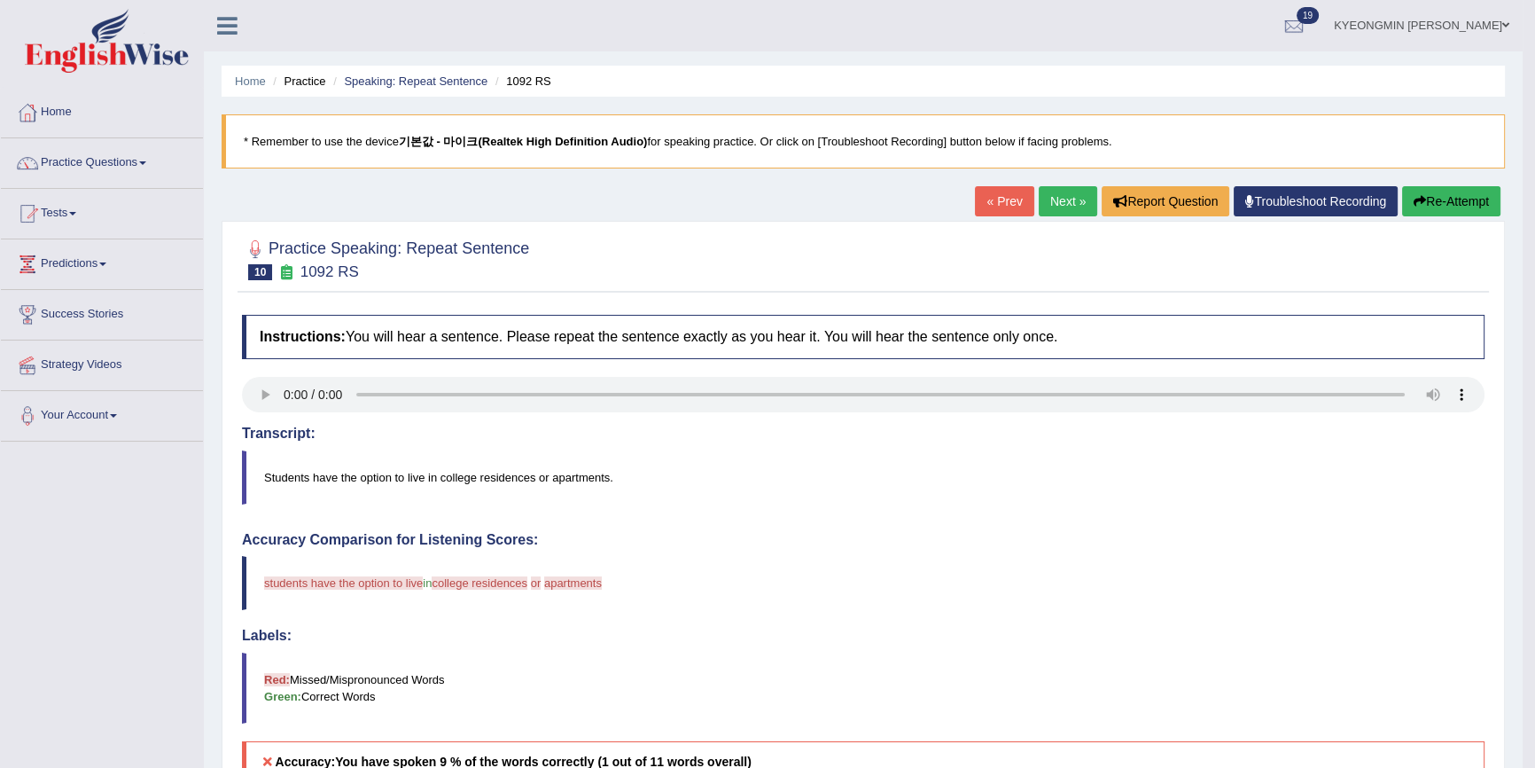
click at [1410, 194] on button "Re-Attempt" at bounding box center [1452, 201] width 98 height 30
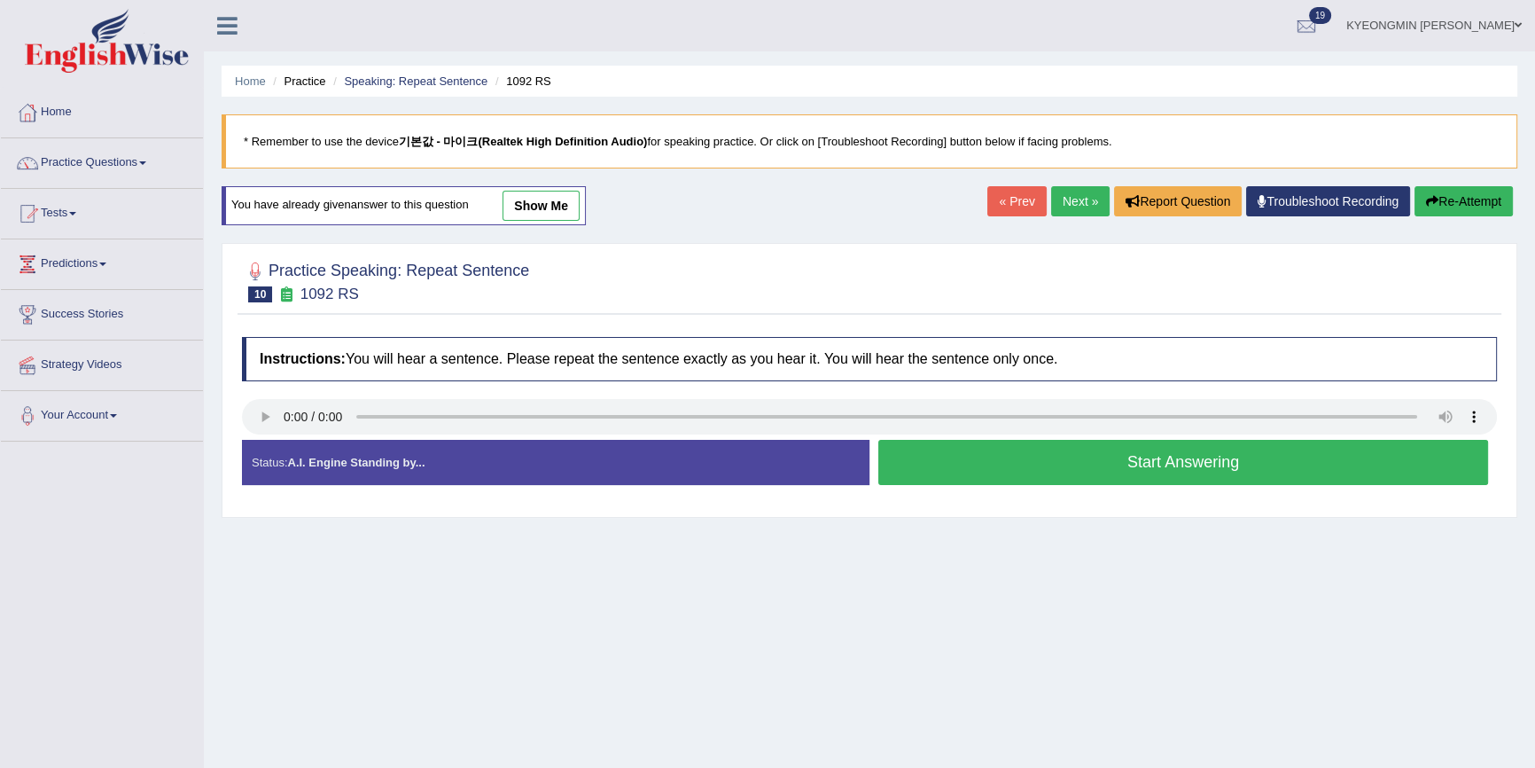
click at [993, 445] on button "Start Answering" at bounding box center [1184, 462] width 610 height 45
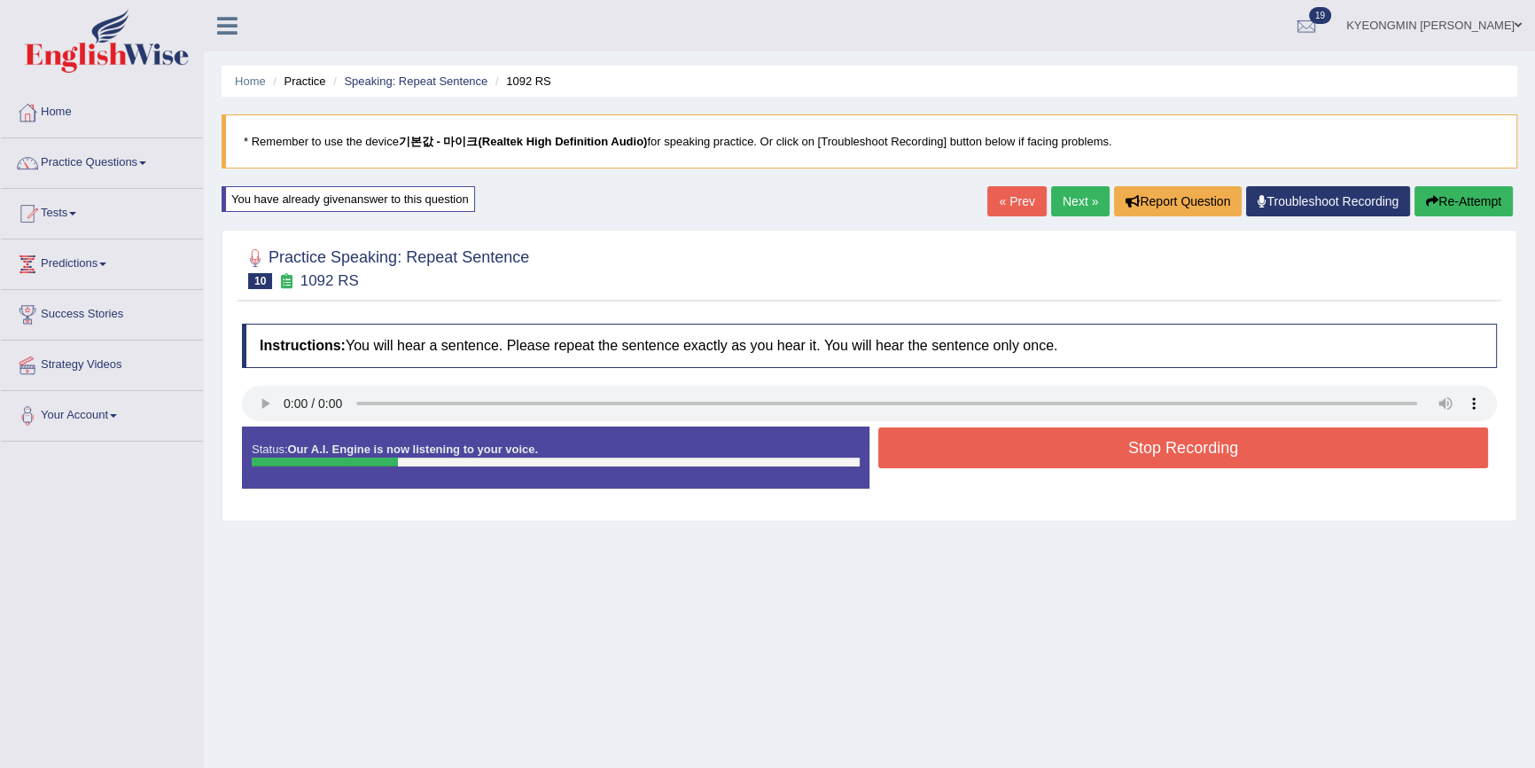
click at [1031, 437] on button "Stop Recording" at bounding box center [1184, 447] width 610 height 41
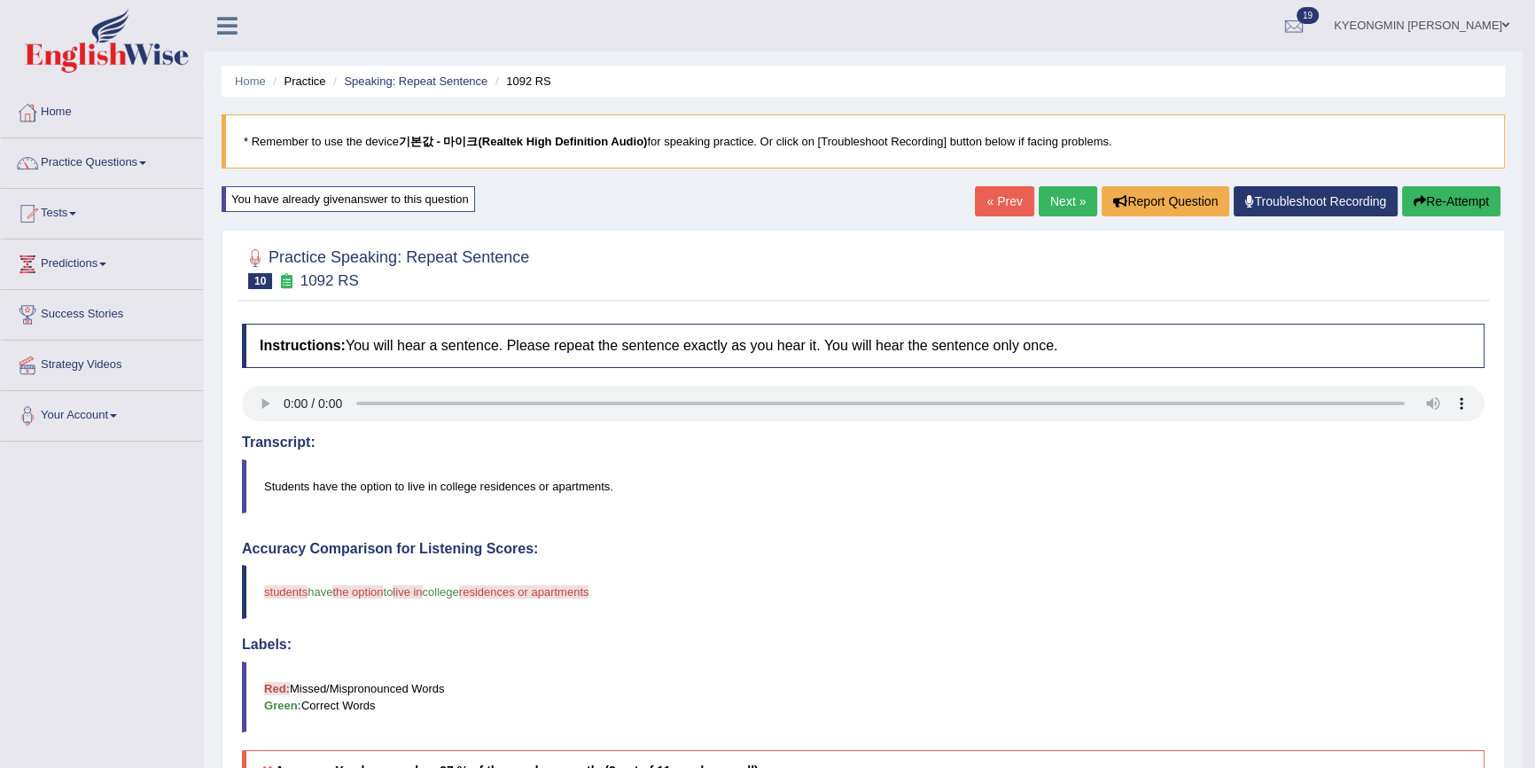
click at [1441, 200] on button "Re-Attempt" at bounding box center [1452, 201] width 98 height 30
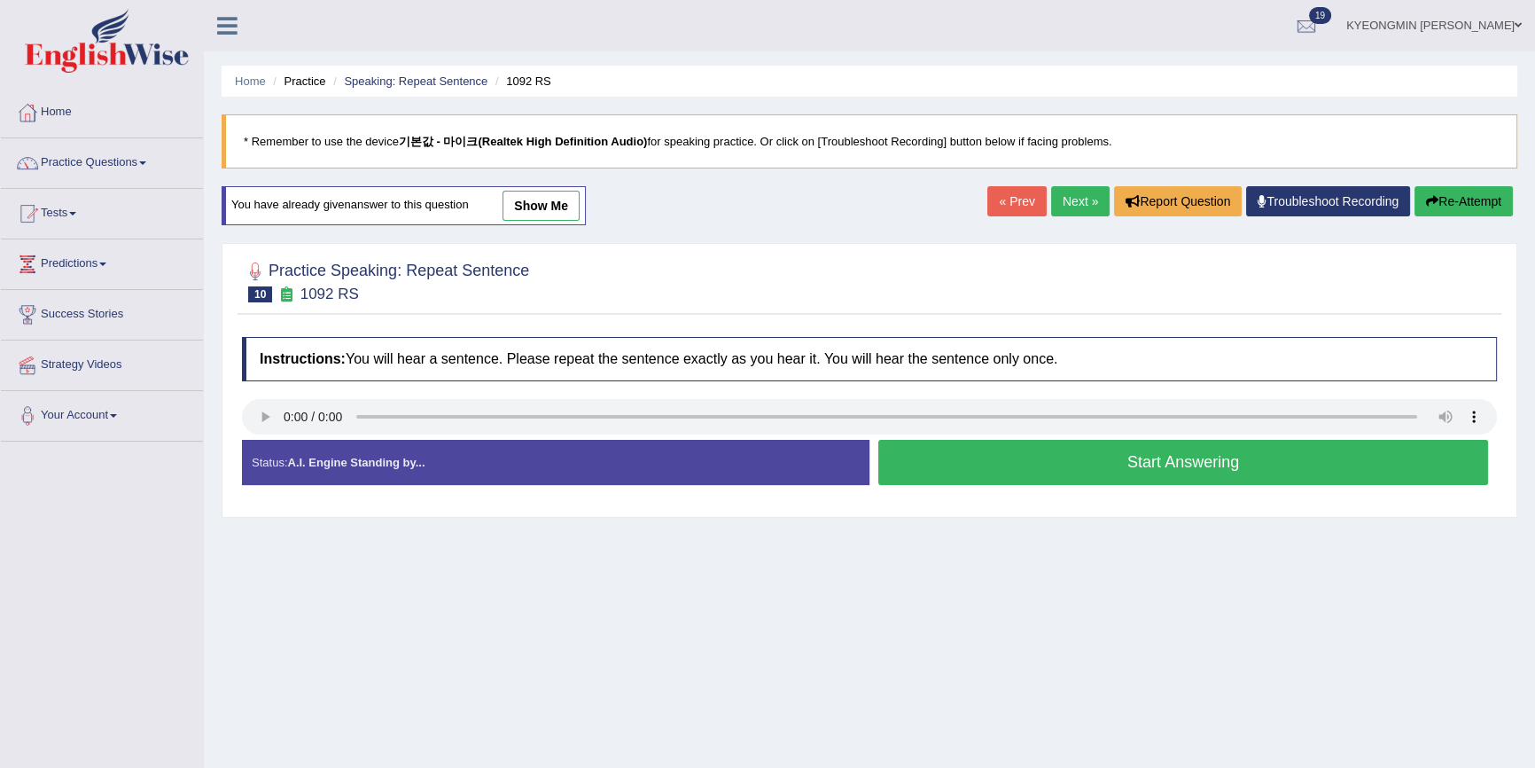
click at [1163, 464] on button "Start Answering" at bounding box center [1184, 462] width 610 height 45
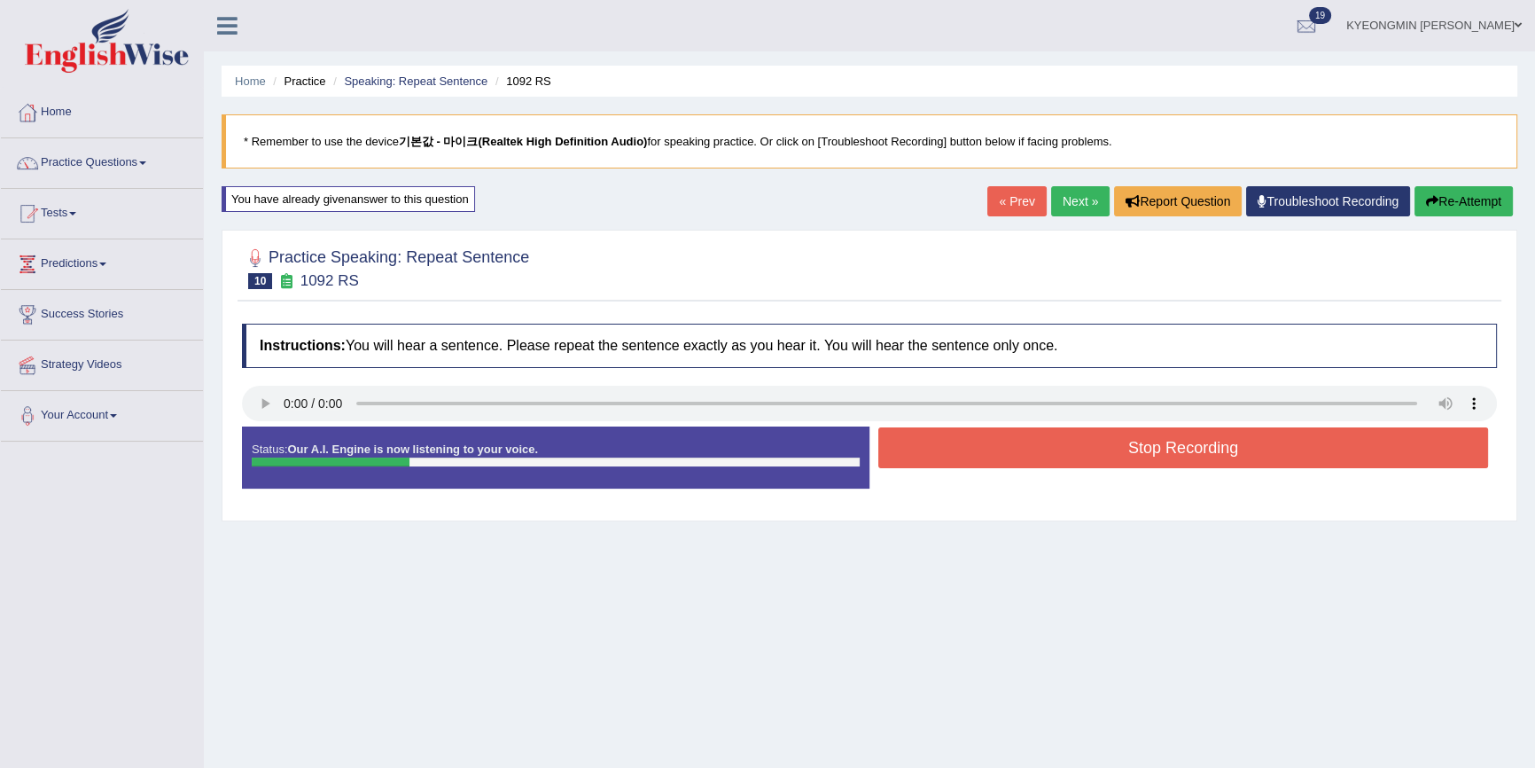
click at [1113, 440] on button "Stop Recording" at bounding box center [1184, 447] width 610 height 41
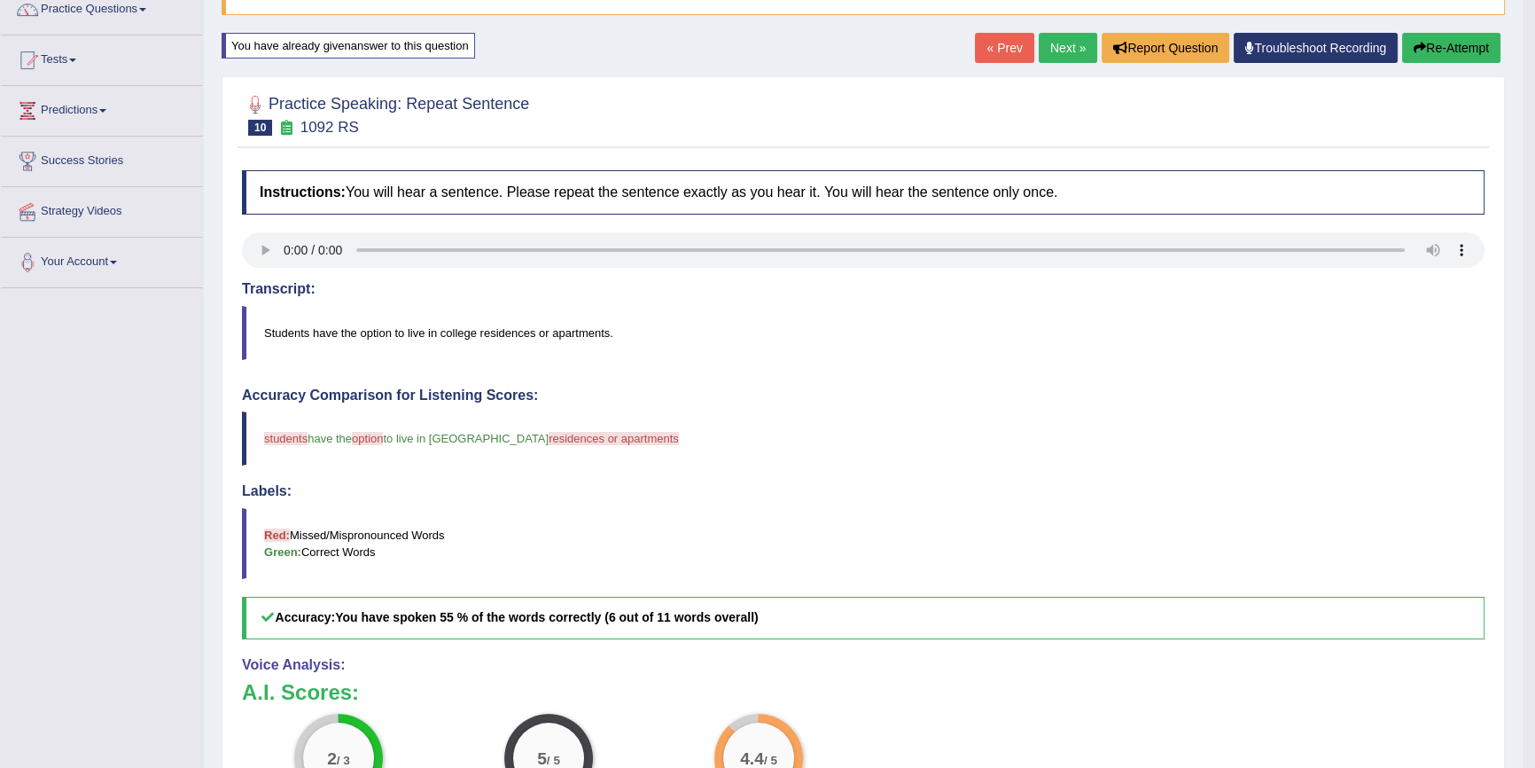
scroll to position [160, 0]
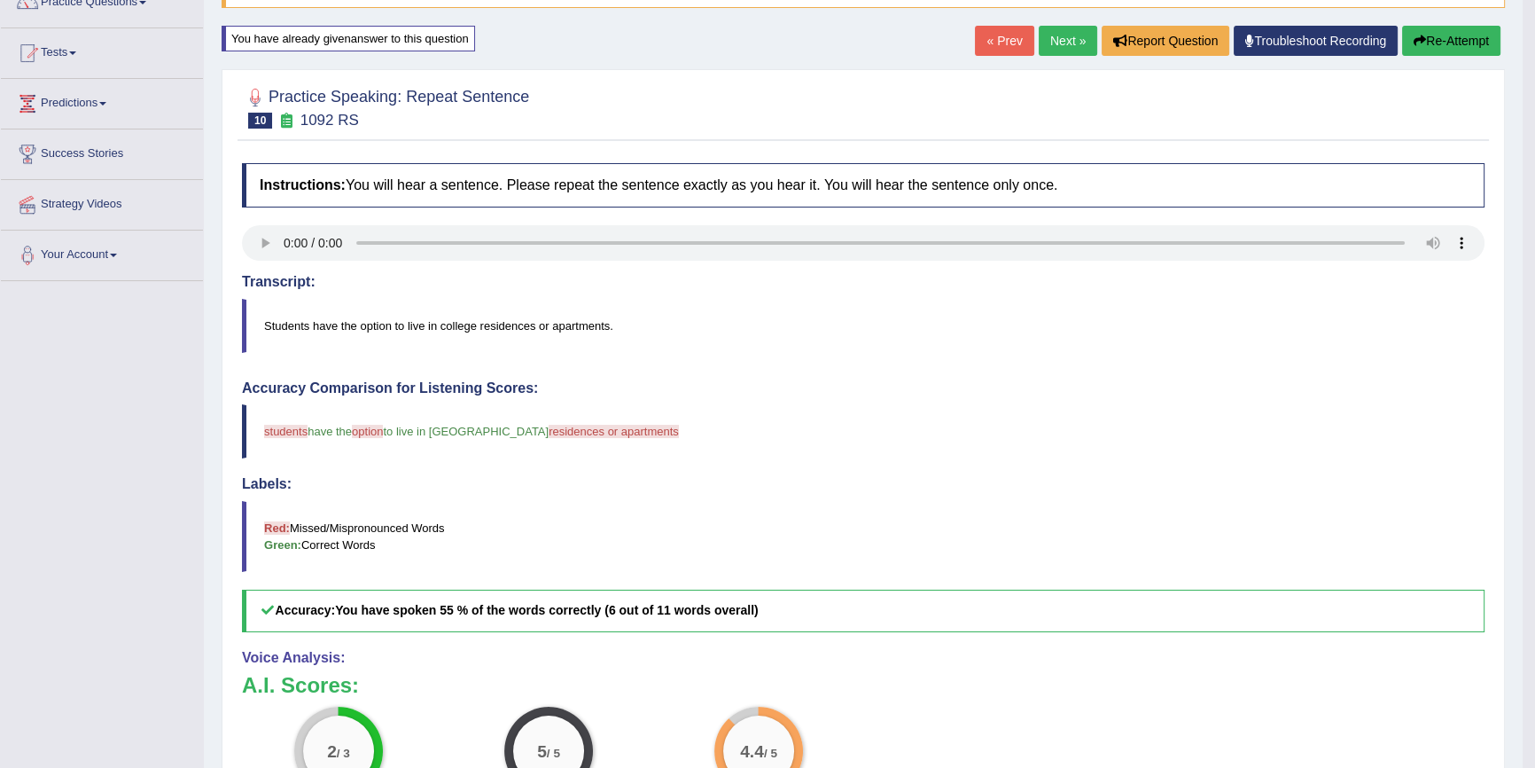
click at [1431, 43] on button "Re-Attempt" at bounding box center [1452, 41] width 98 height 30
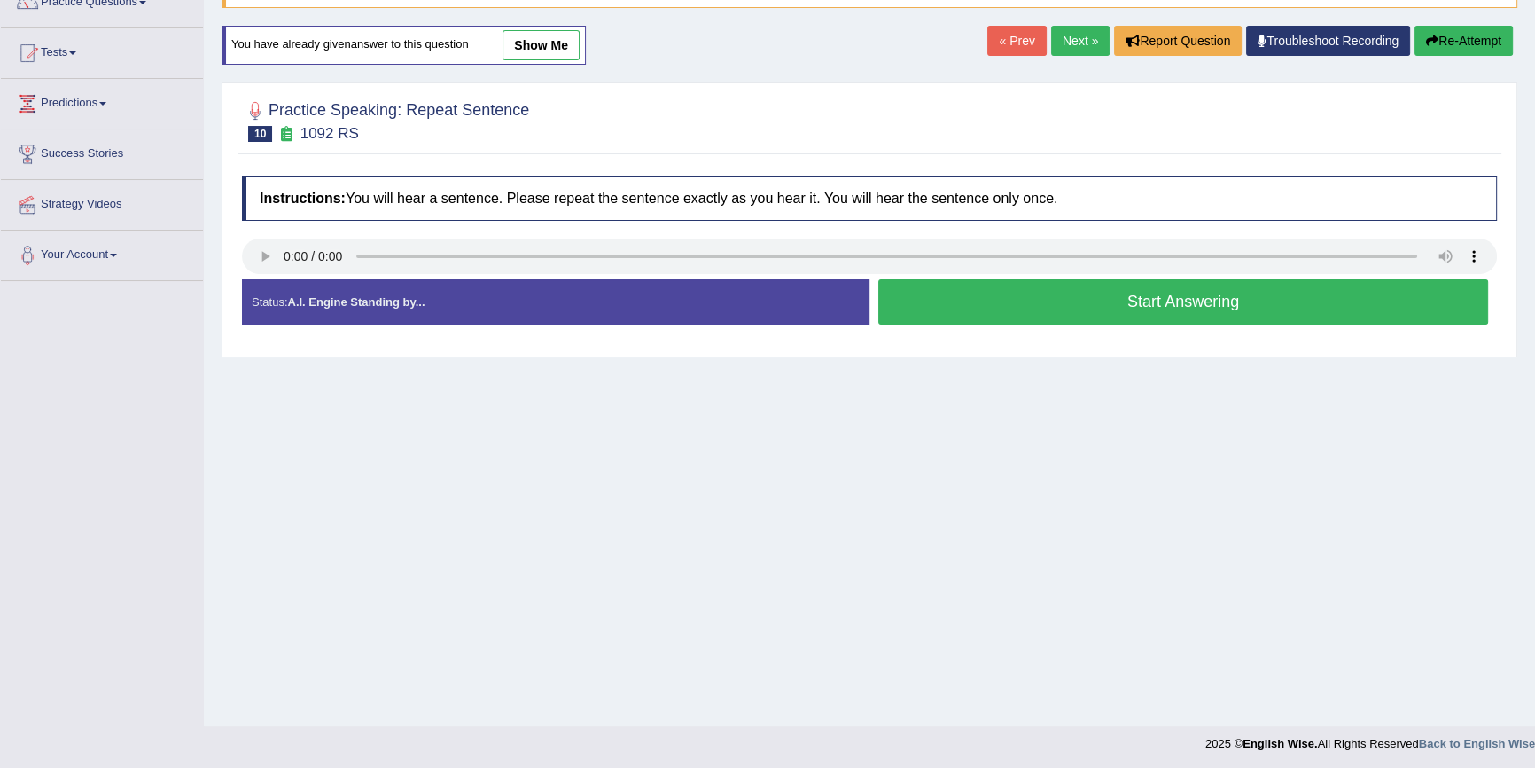
click at [1189, 303] on button "Start Answering" at bounding box center [1184, 301] width 610 height 45
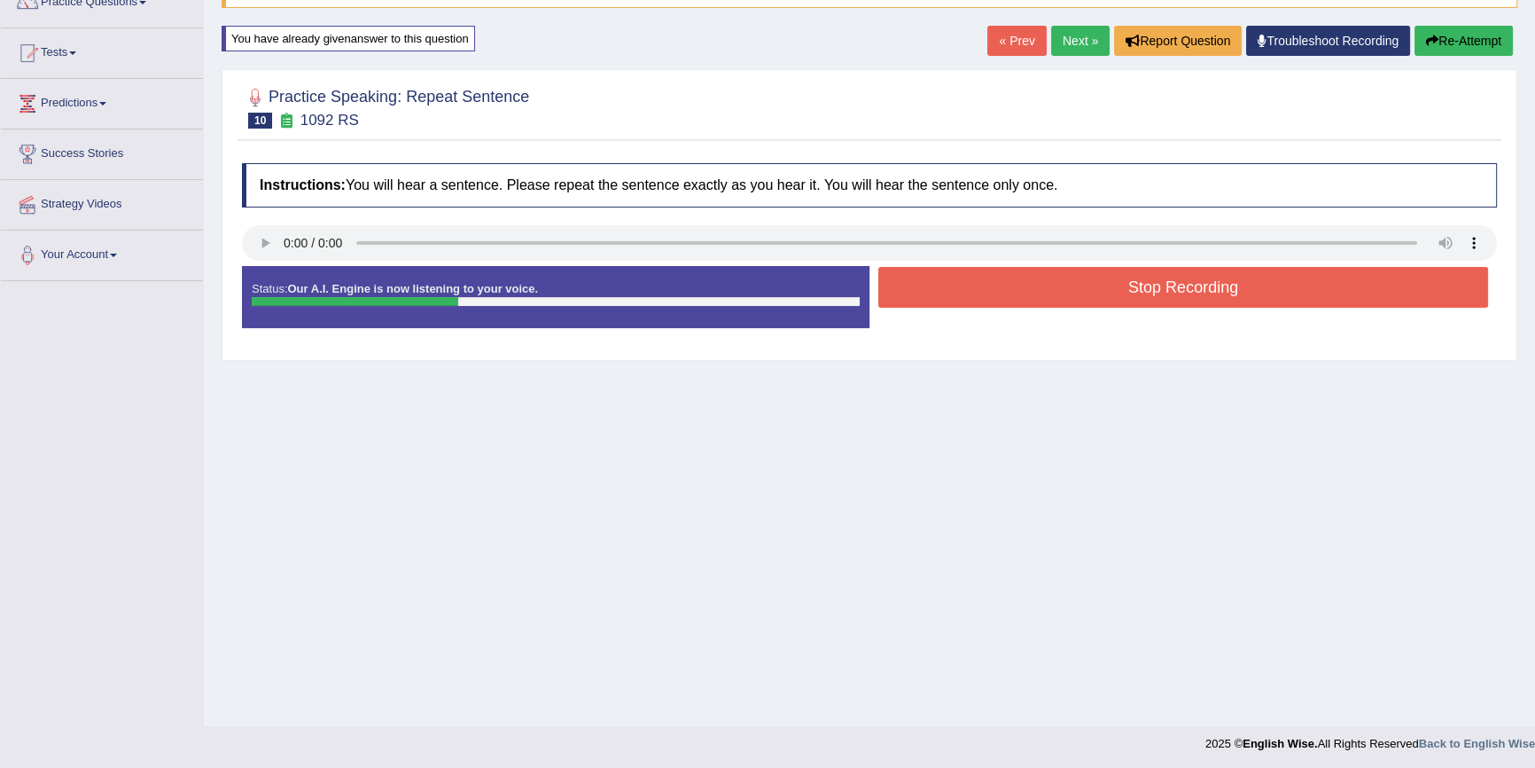
click at [959, 276] on button "Stop Recording" at bounding box center [1184, 287] width 610 height 41
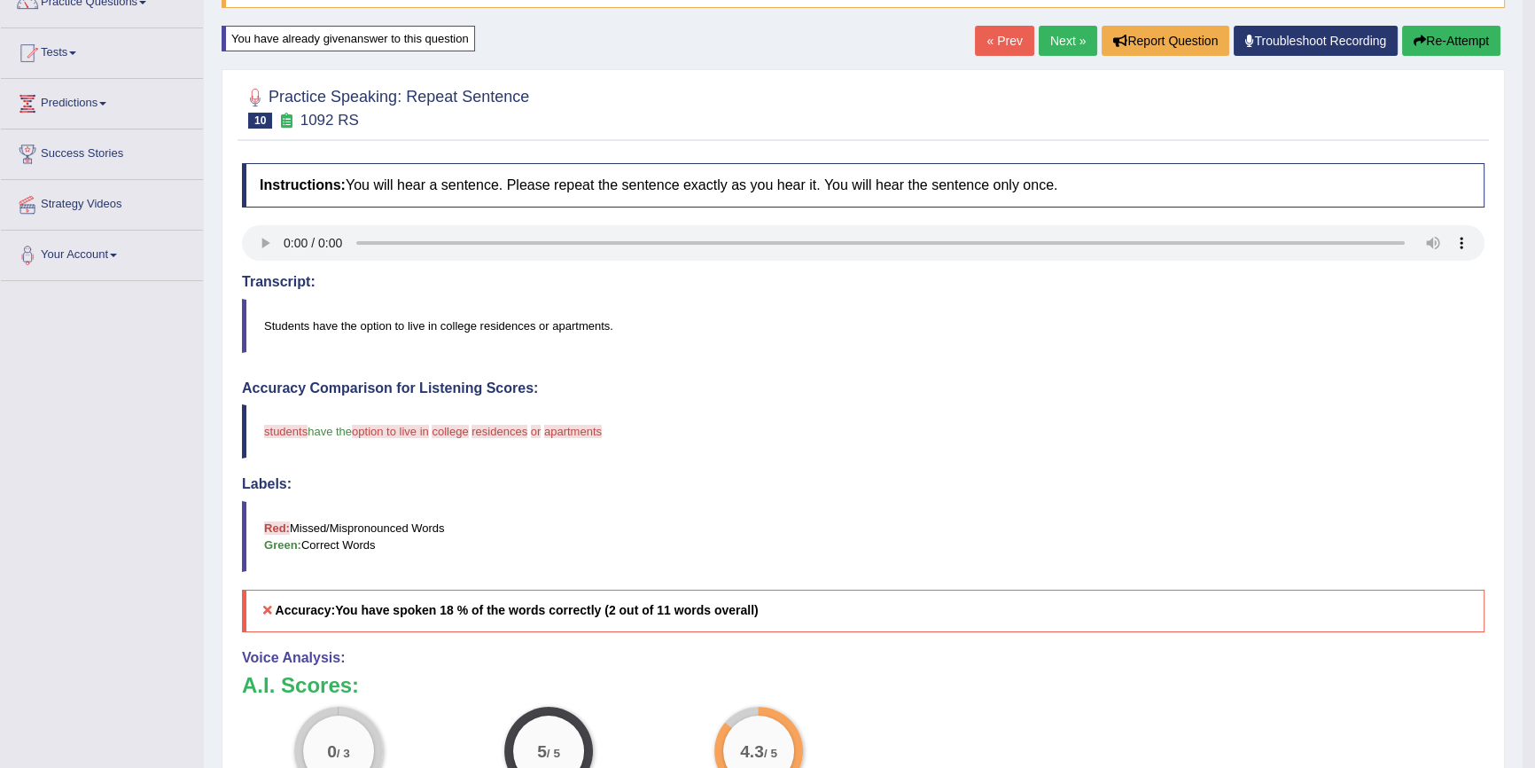
click at [1437, 44] on button "Re-Attempt" at bounding box center [1452, 41] width 98 height 30
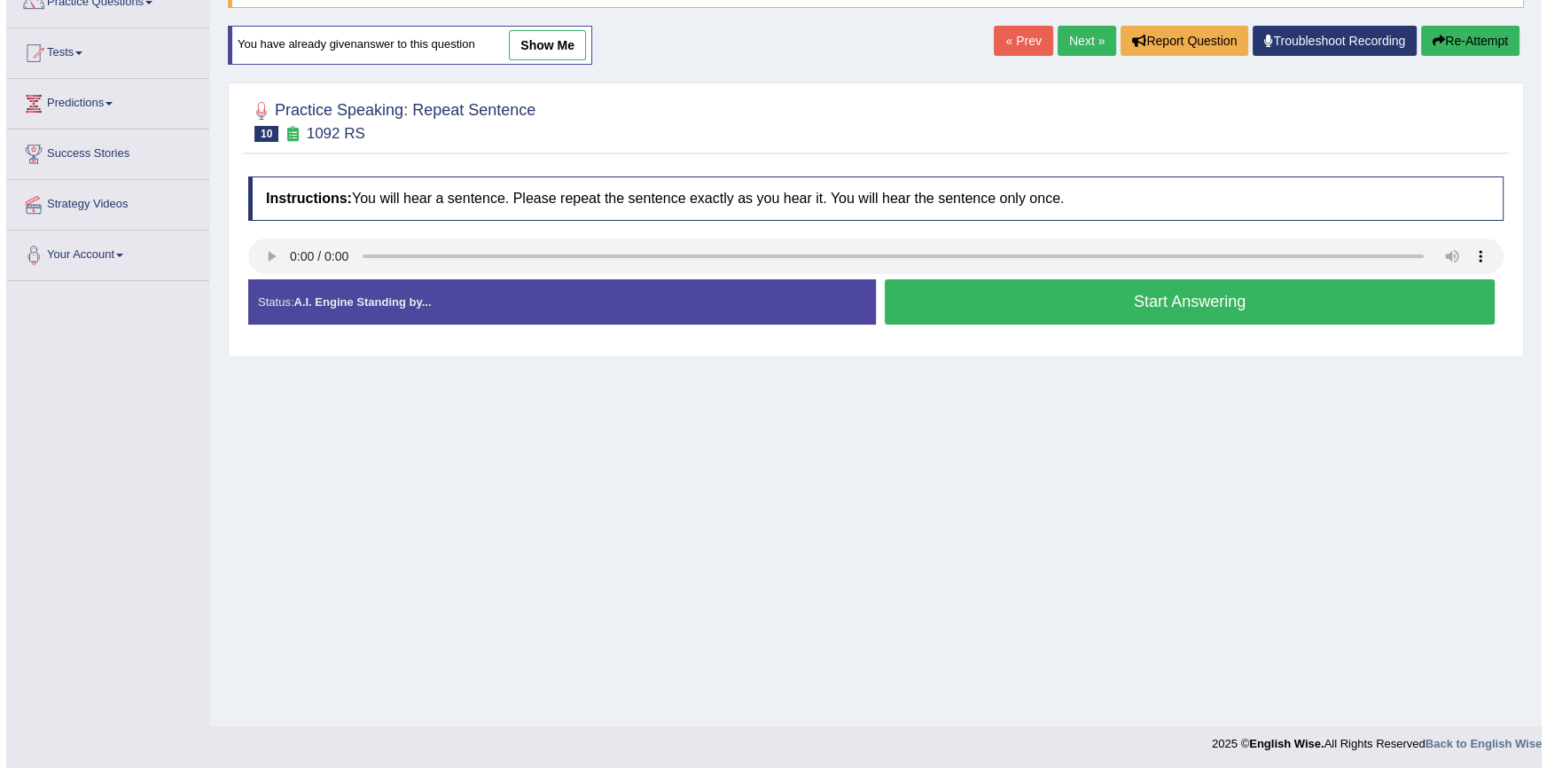
scroll to position [160, 0]
click at [1188, 304] on button "Start Answering" at bounding box center [1184, 301] width 610 height 45
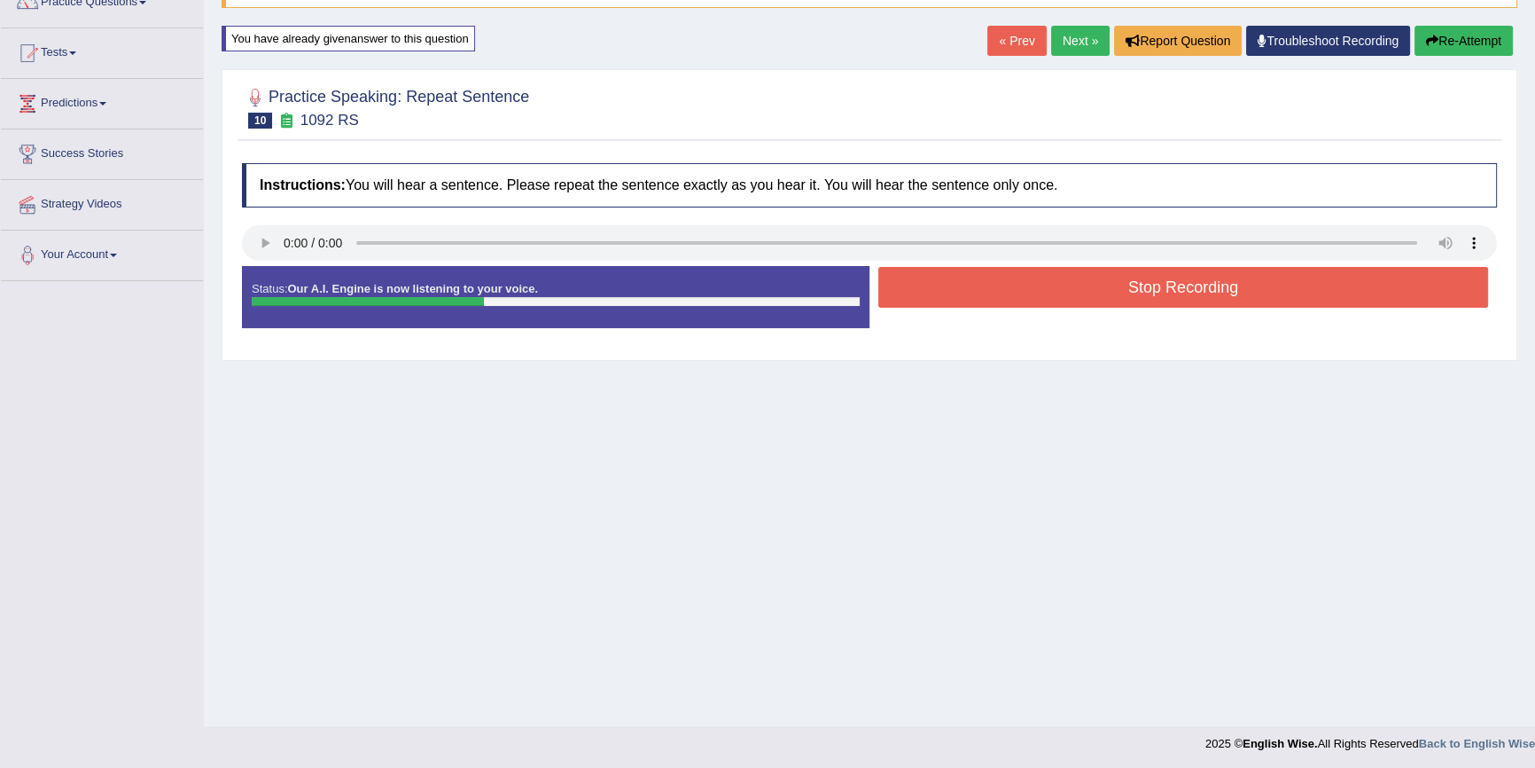
click at [1146, 281] on button "Stop Recording" at bounding box center [1184, 287] width 610 height 41
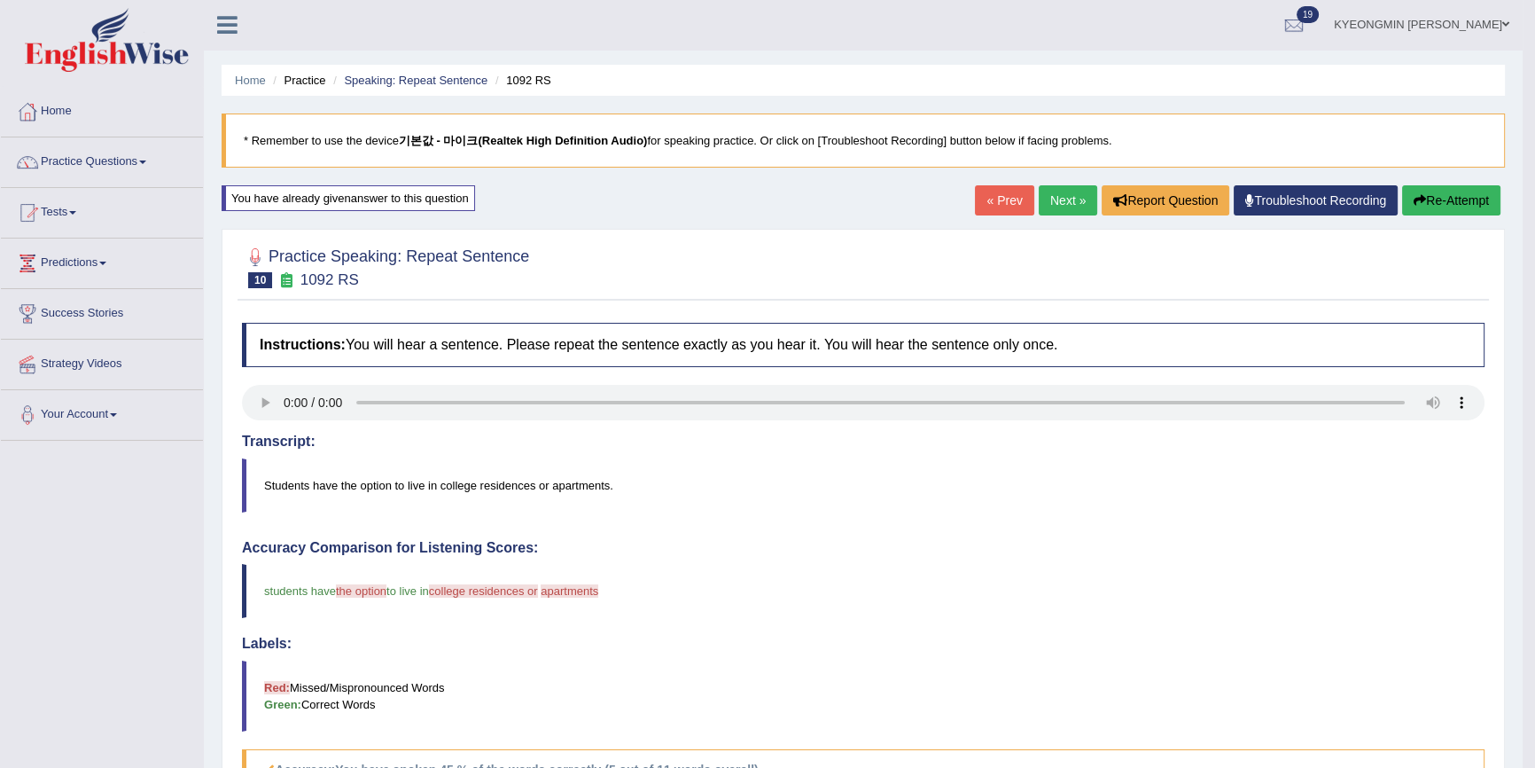
scroll to position [0, 0]
click at [1474, 194] on button "Re-Attempt" at bounding box center [1452, 201] width 98 height 30
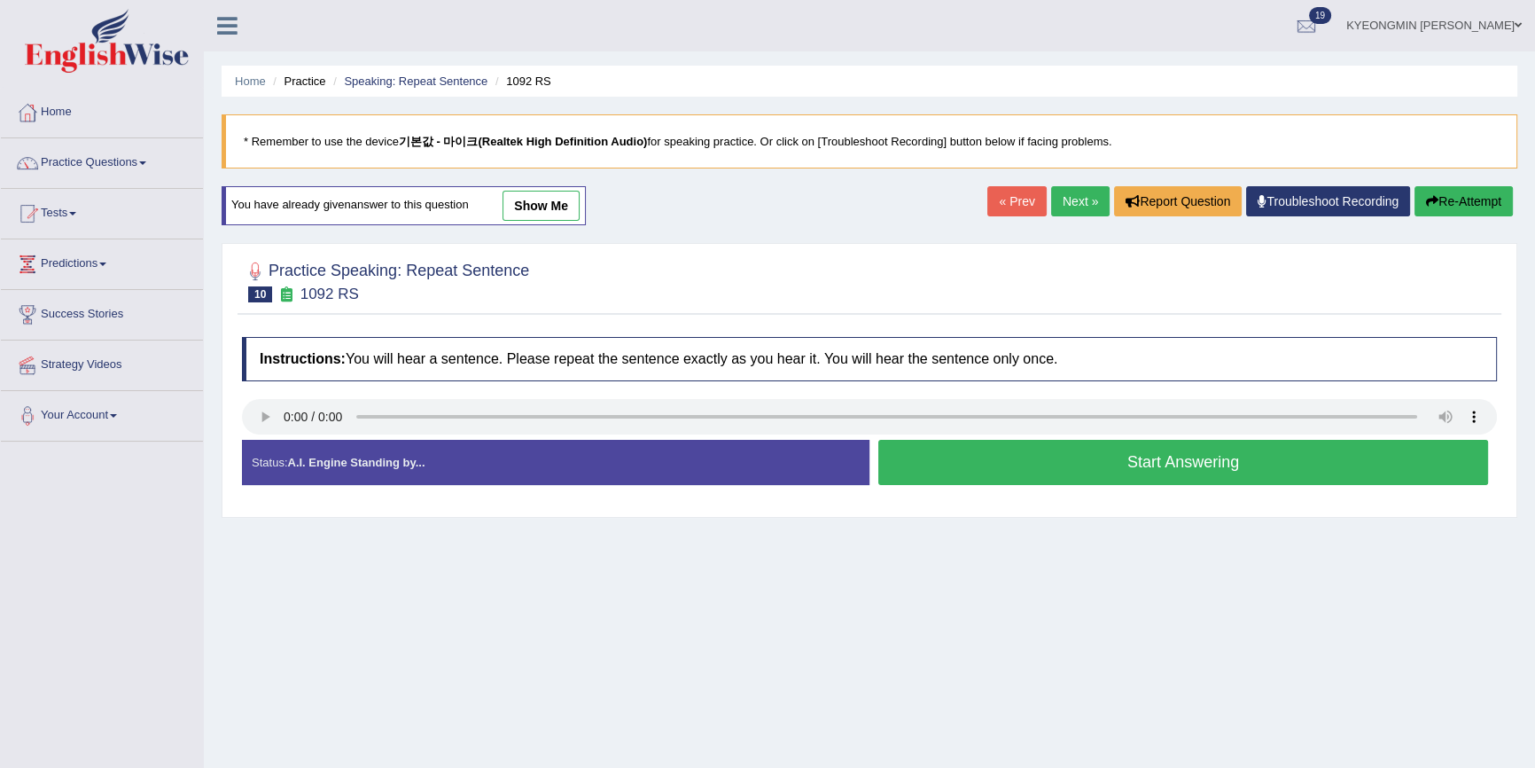
click at [1082, 449] on button "Start Answering" at bounding box center [1184, 462] width 610 height 45
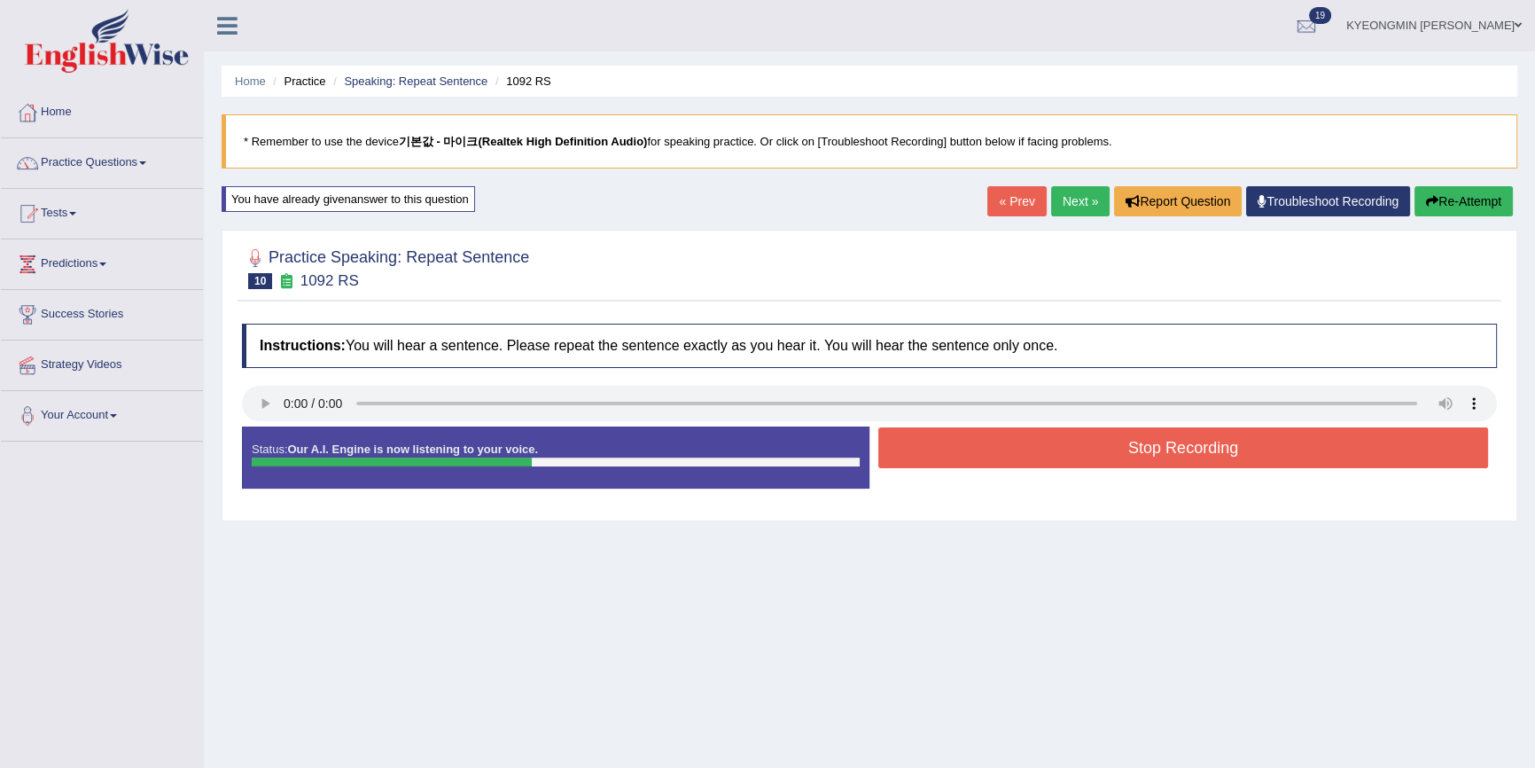
click at [1067, 444] on button "Stop Recording" at bounding box center [1184, 447] width 610 height 41
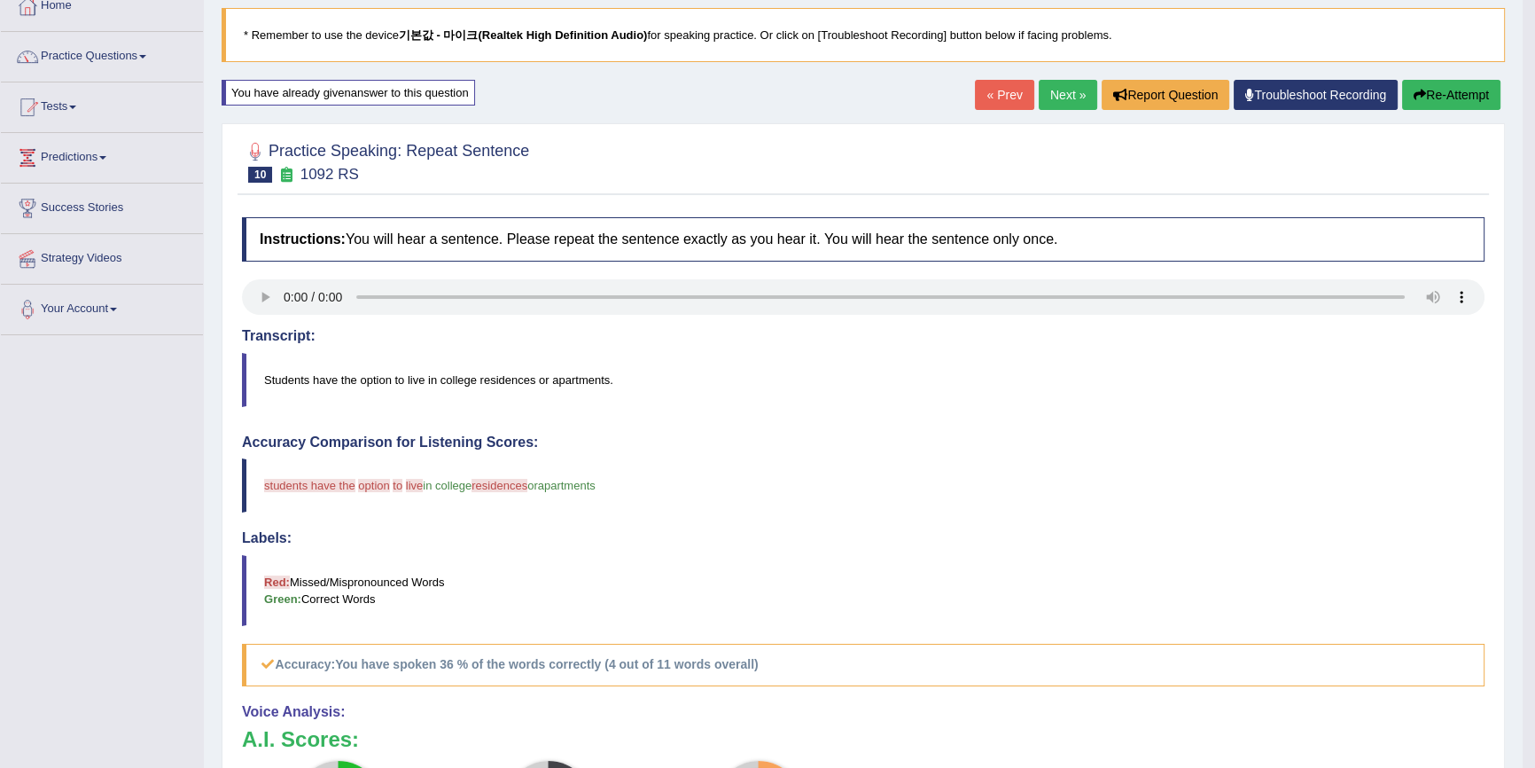
scroll to position [80, 0]
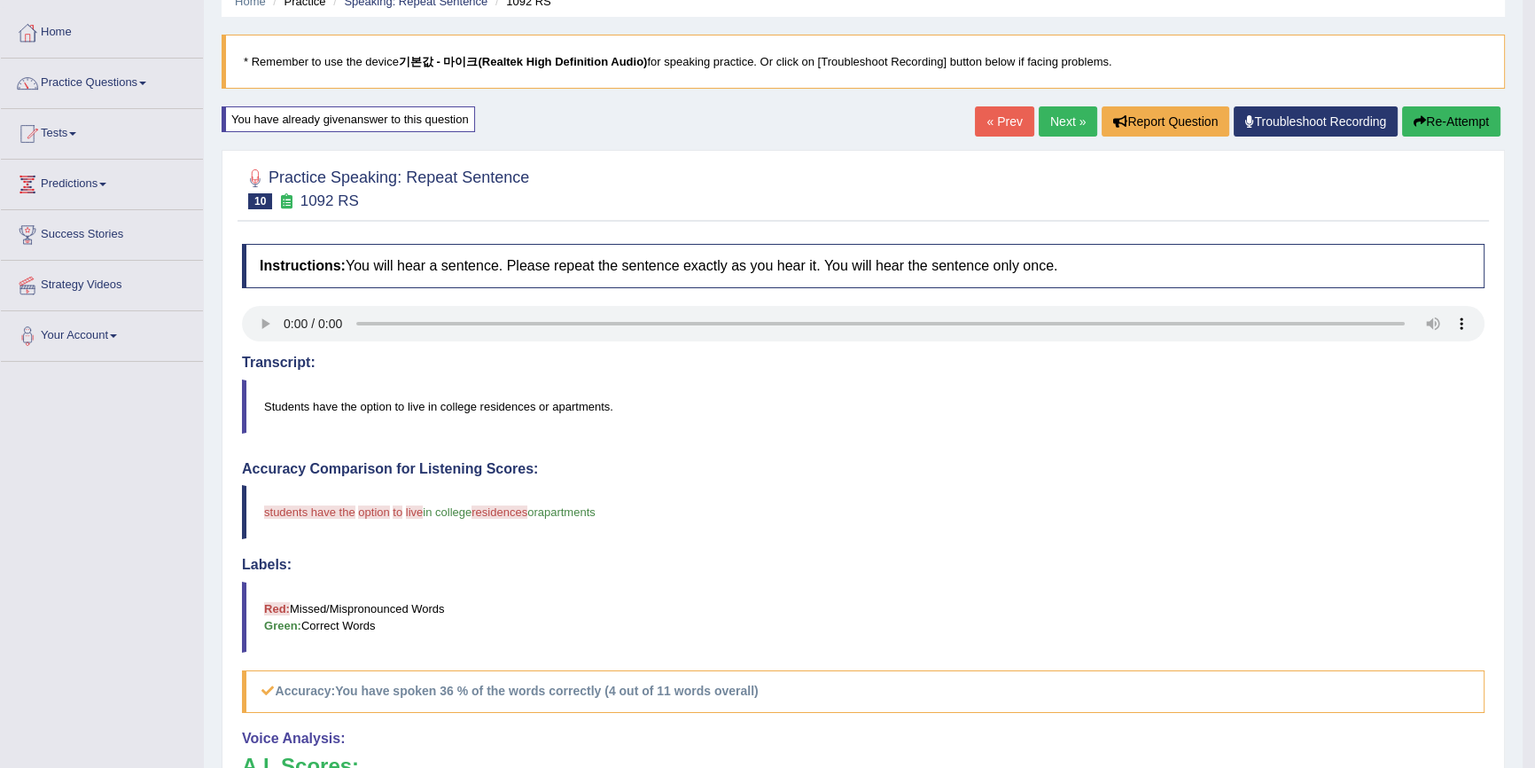
click at [1451, 121] on button "Re-Attempt" at bounding box center [1452, 121] width 98 height 30
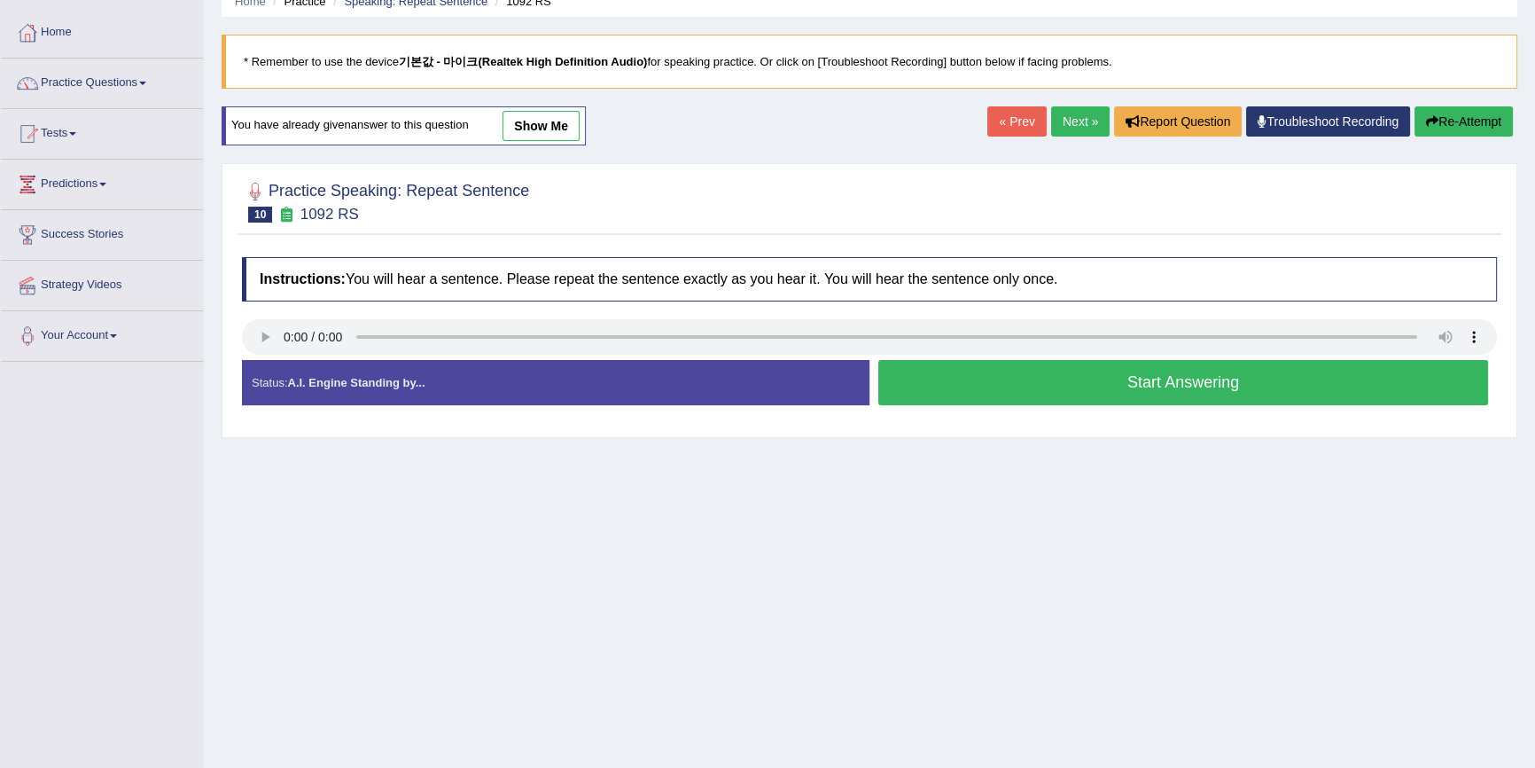
click at [1111, 381] on button "Start Answering" at bounding box center [1184, 382] width 610 height 45
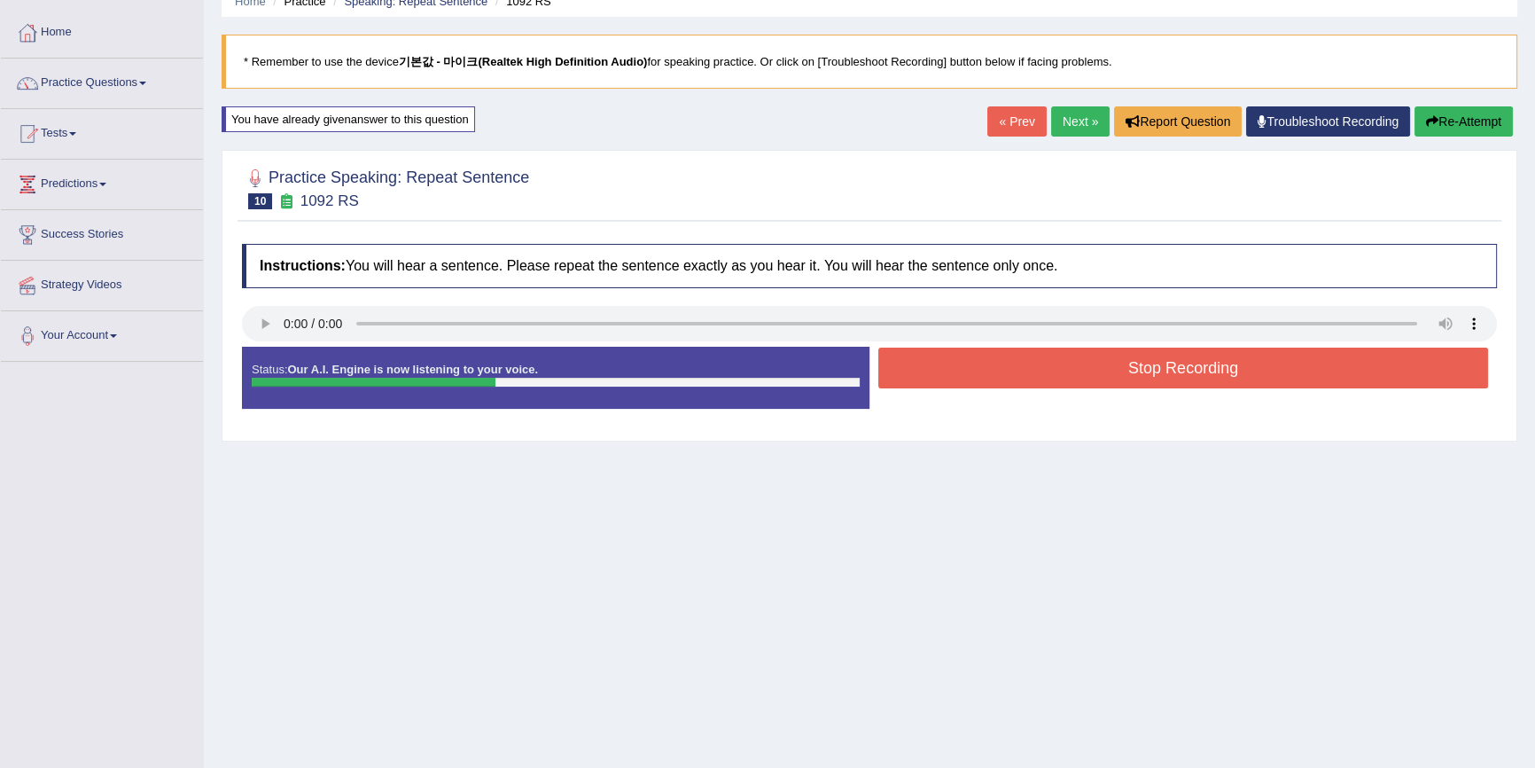
click at [1096, 366] on button "Stop Recording" at bounding box center [1184, 368] width 610 height 41
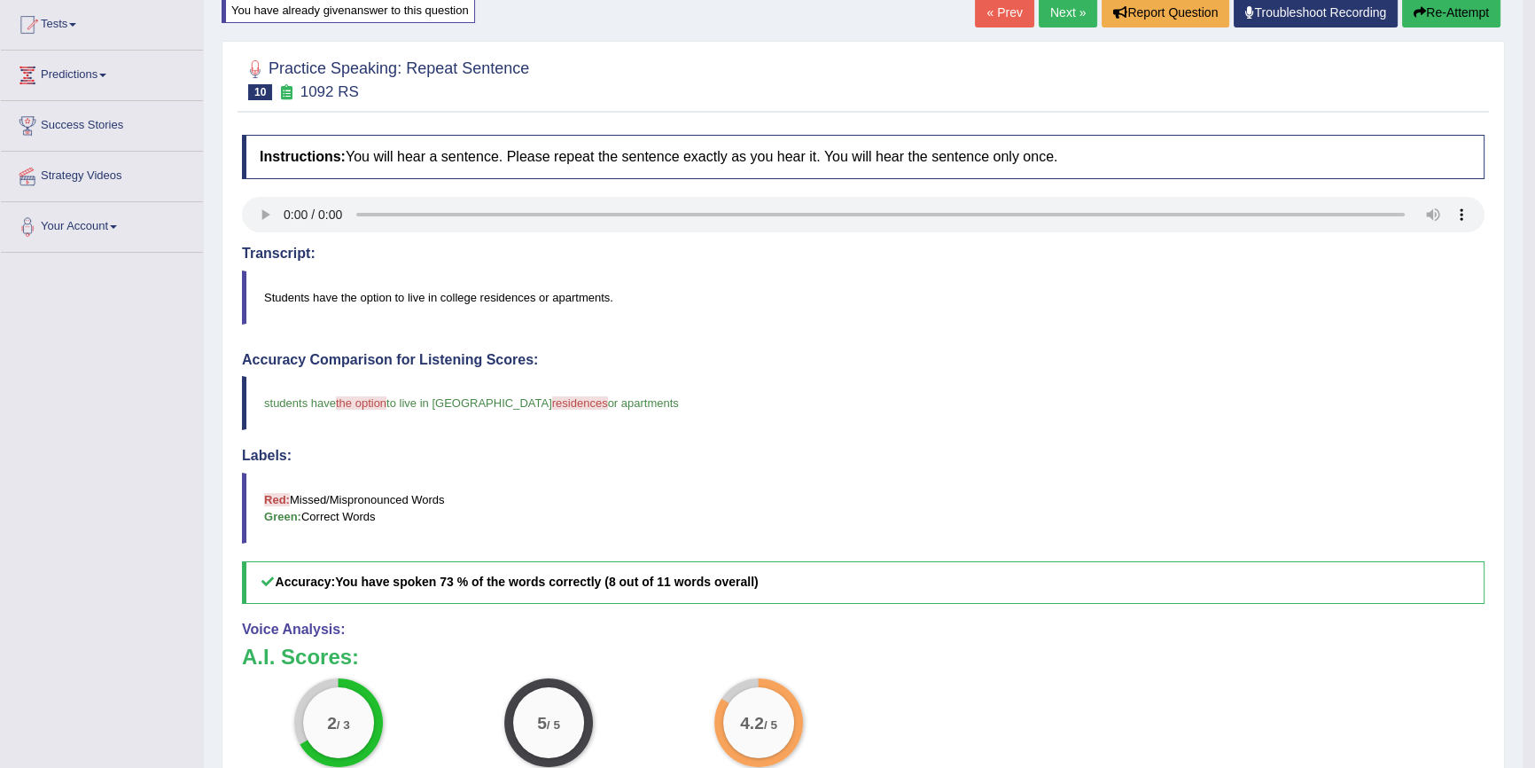
scroll to position [160, 0]
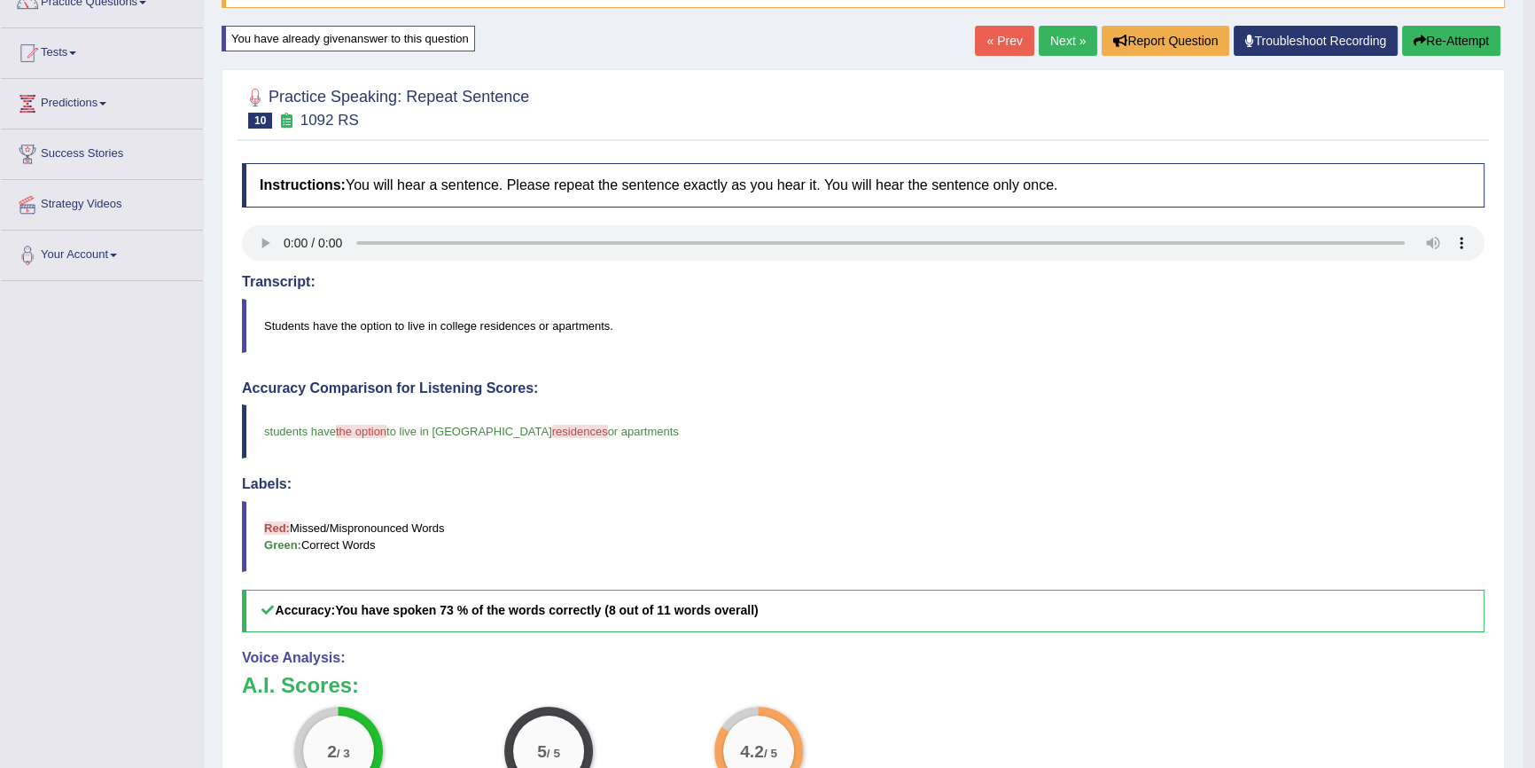
click at [1441, 40] on button "Re-Attempt" at bounding box center [1452, 41] width 98 height 30
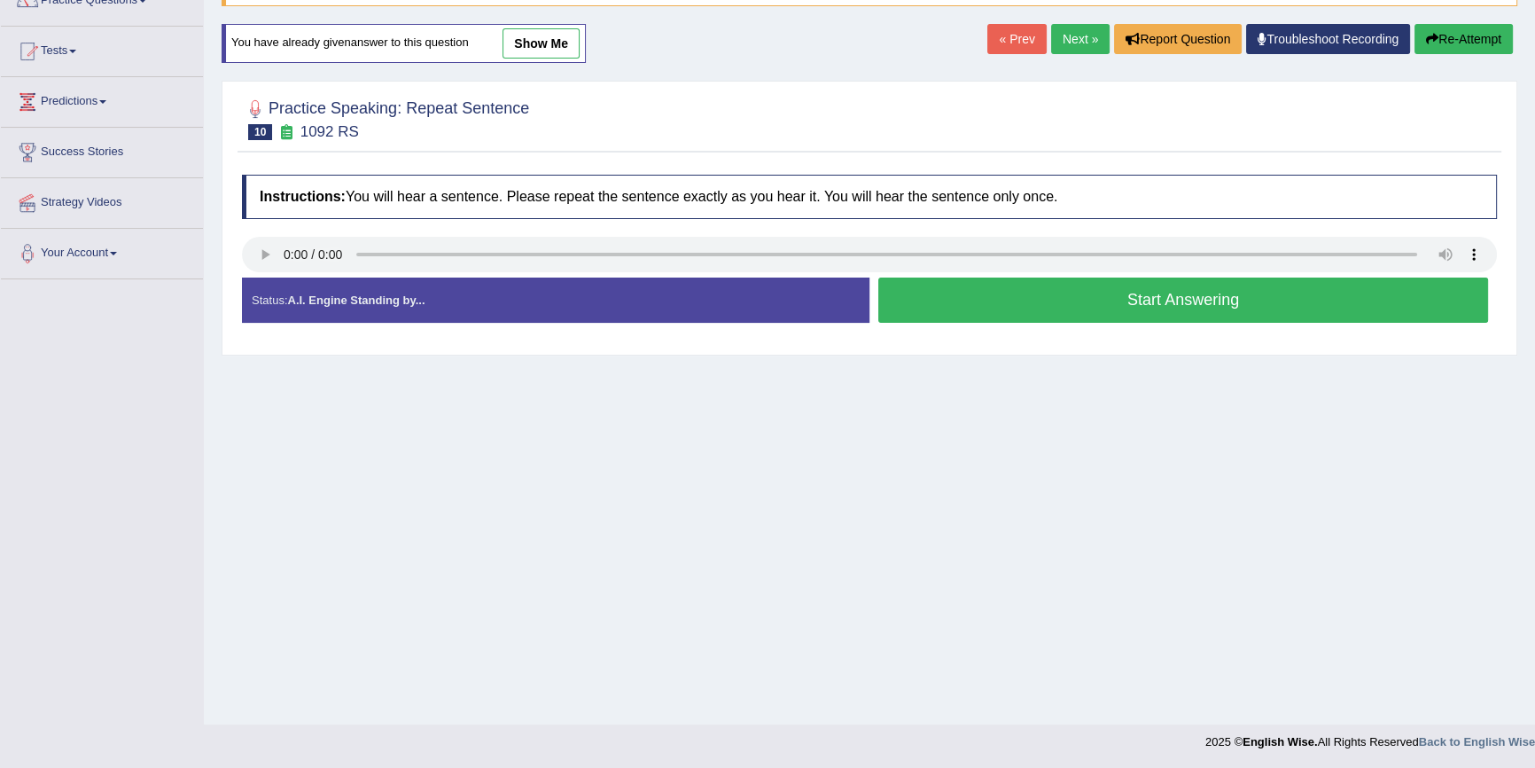
scroll to position [160, 0]
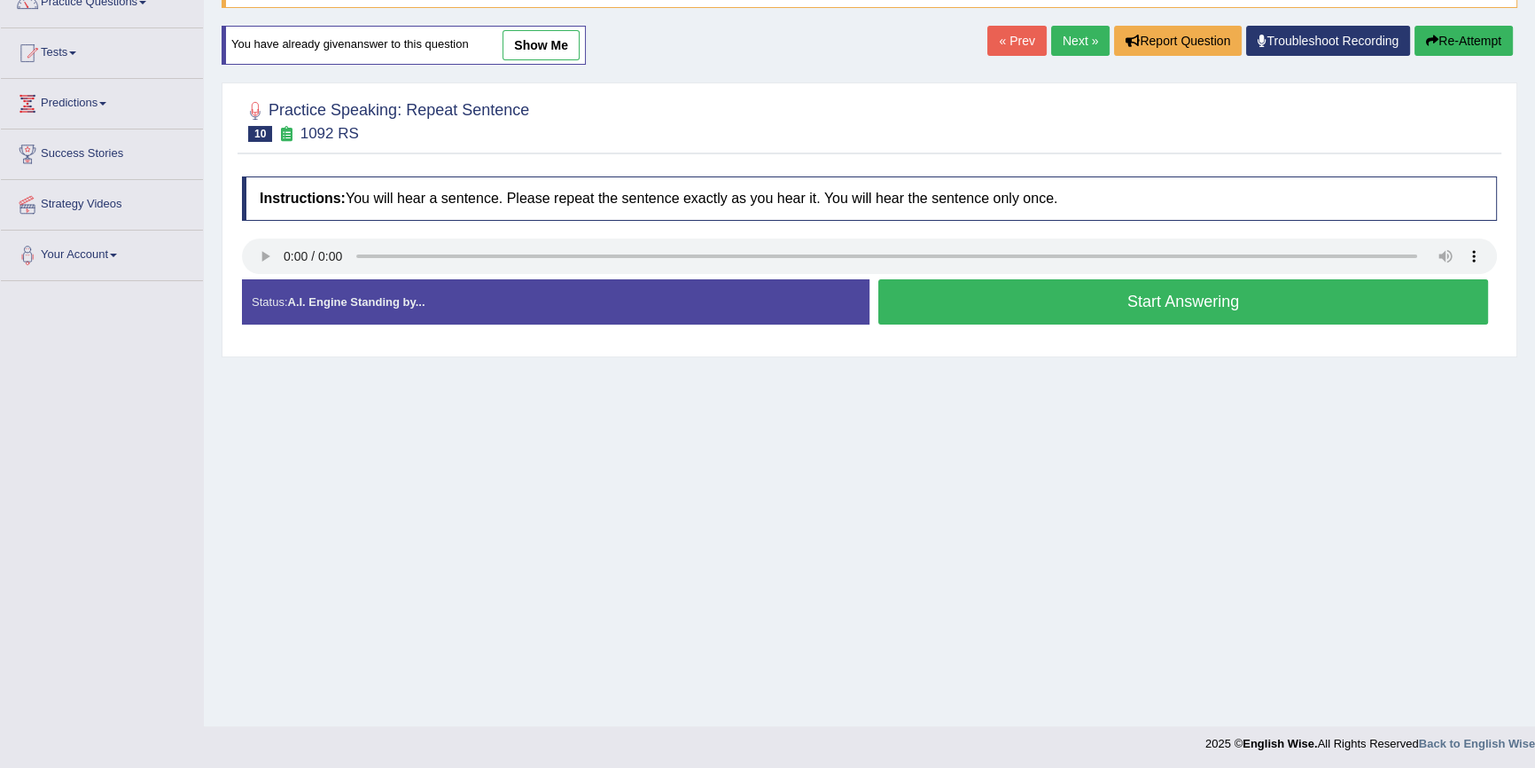
click at [1161, 311] on button "Start Answering" at bounding box center [1184, 301] width 610 height 45
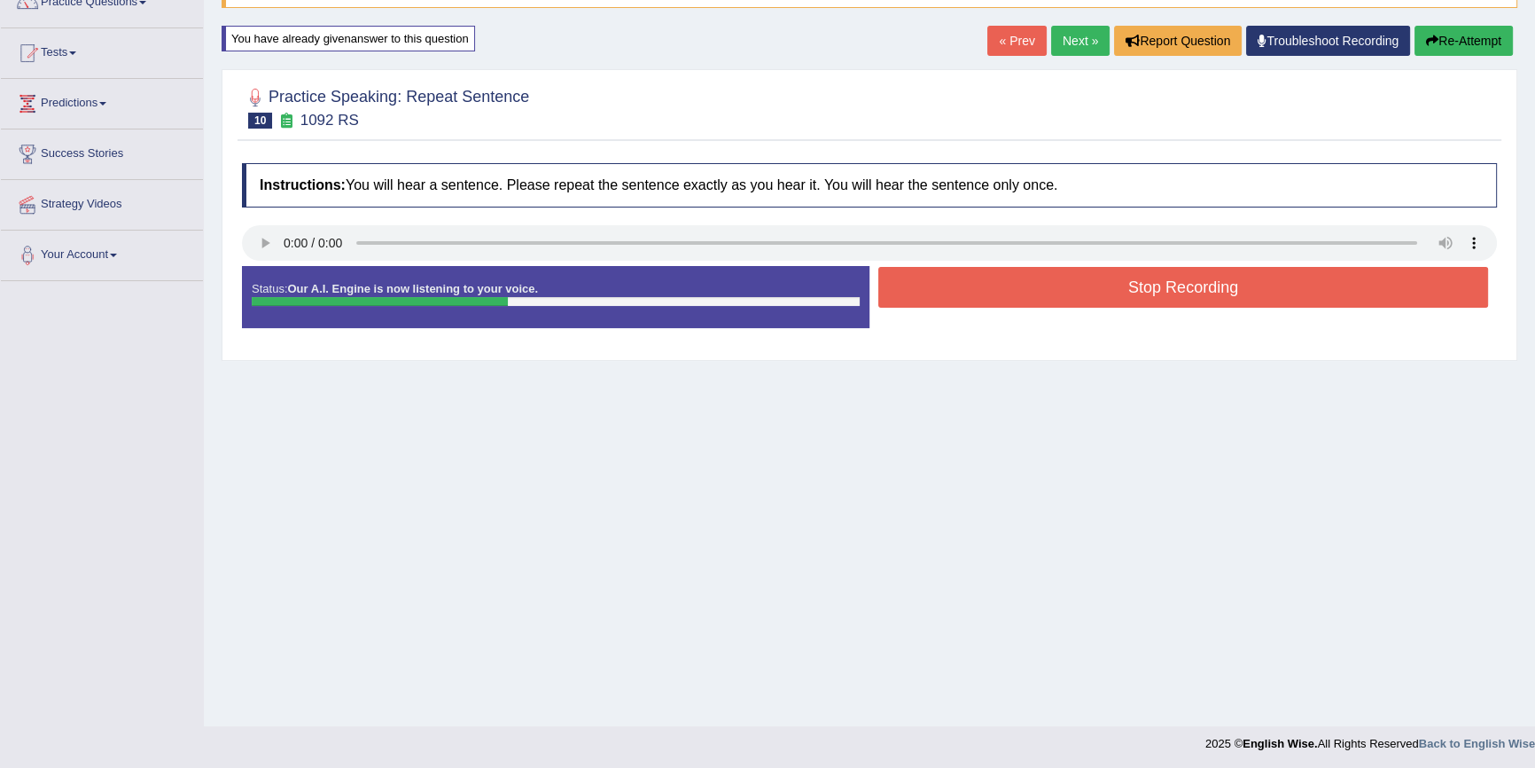
click at [1141, 285] on button "Stop Recording" at bounding box center [1184, 287] width 610 height 41
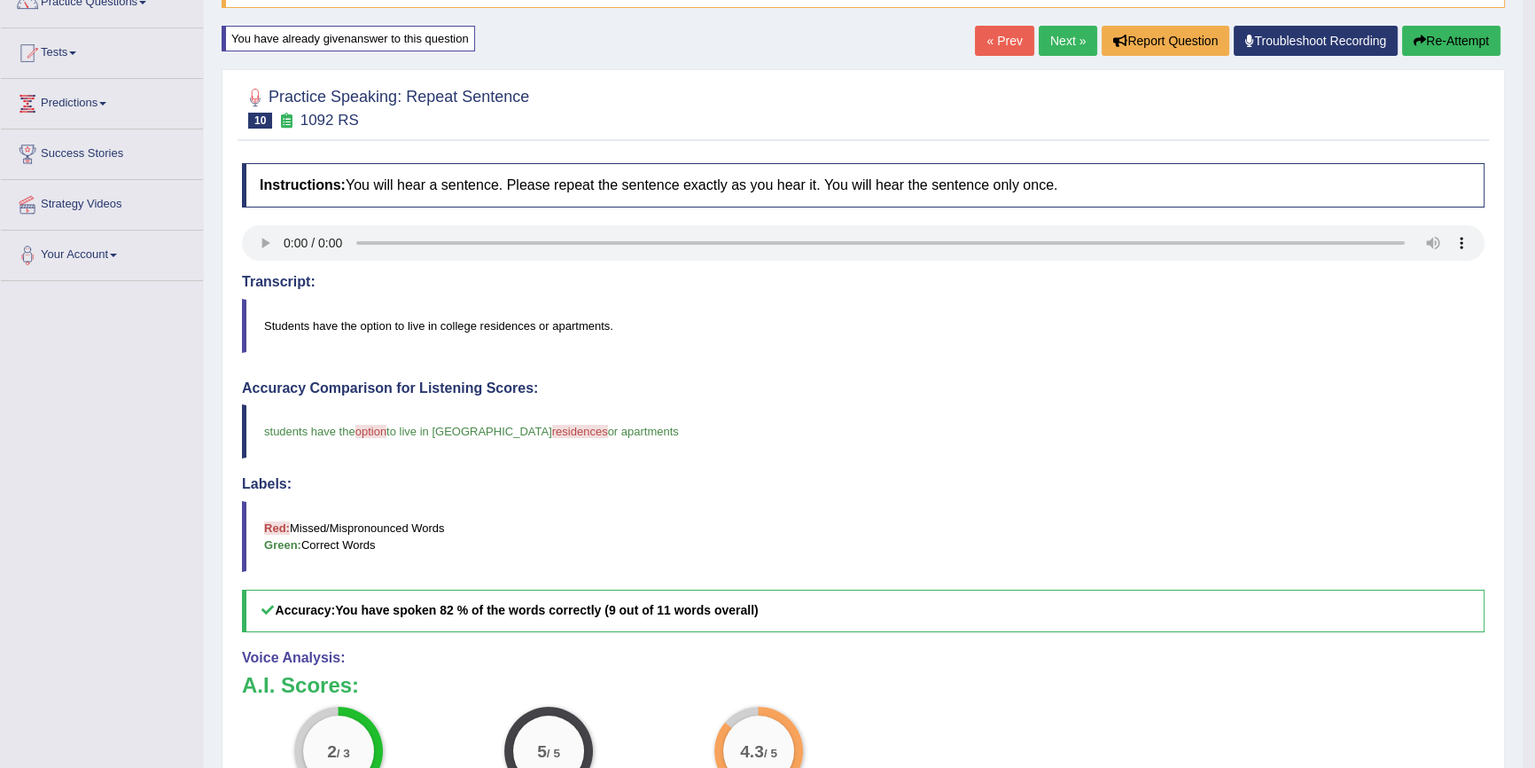
click at [1442, 52] on button "Re-Attempt" at bounding box center [1452, 41] width 98 height 30
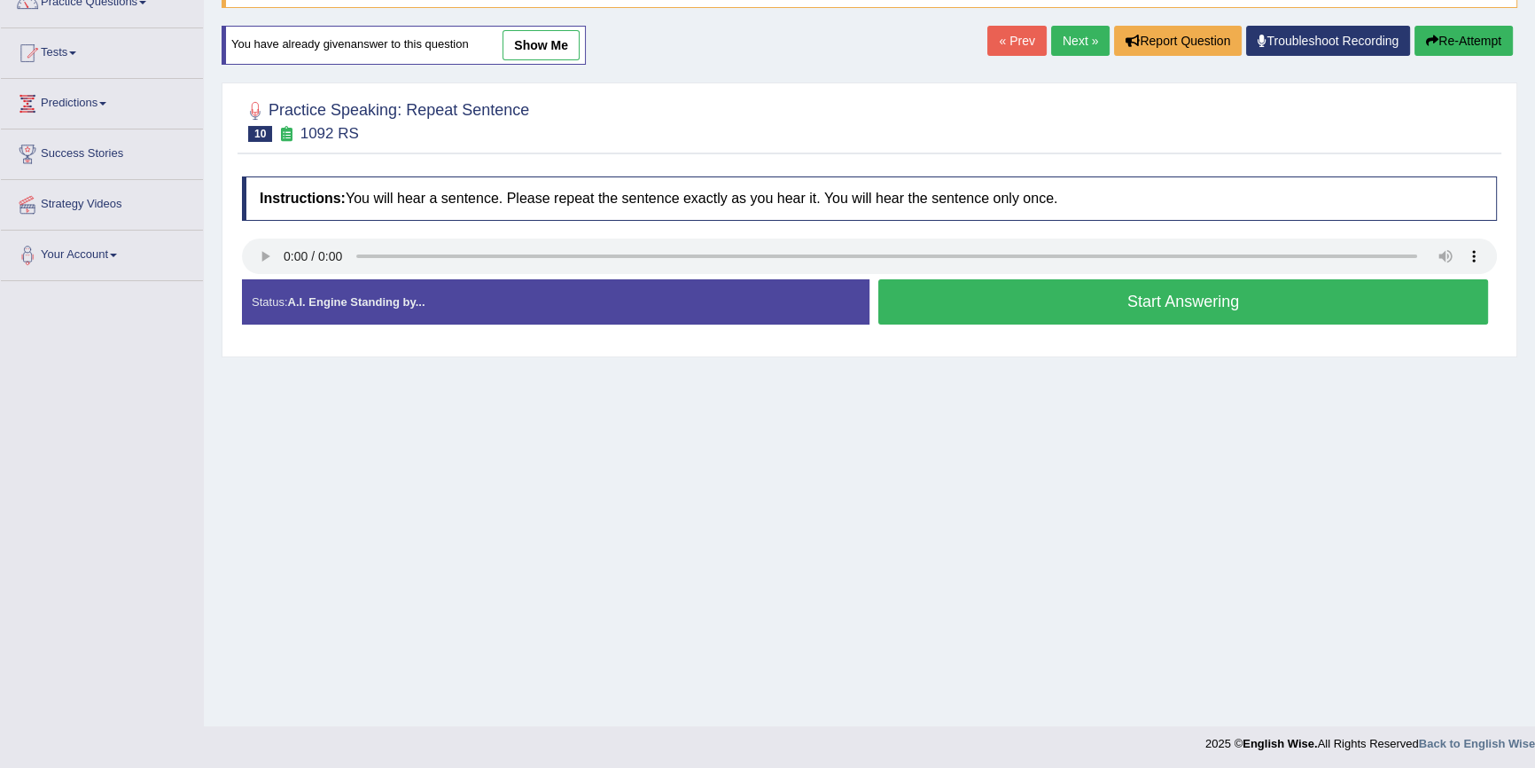
click at [1084, 287] on button "Start Answering" at bounding box center [1184, 301] width 610 height 45
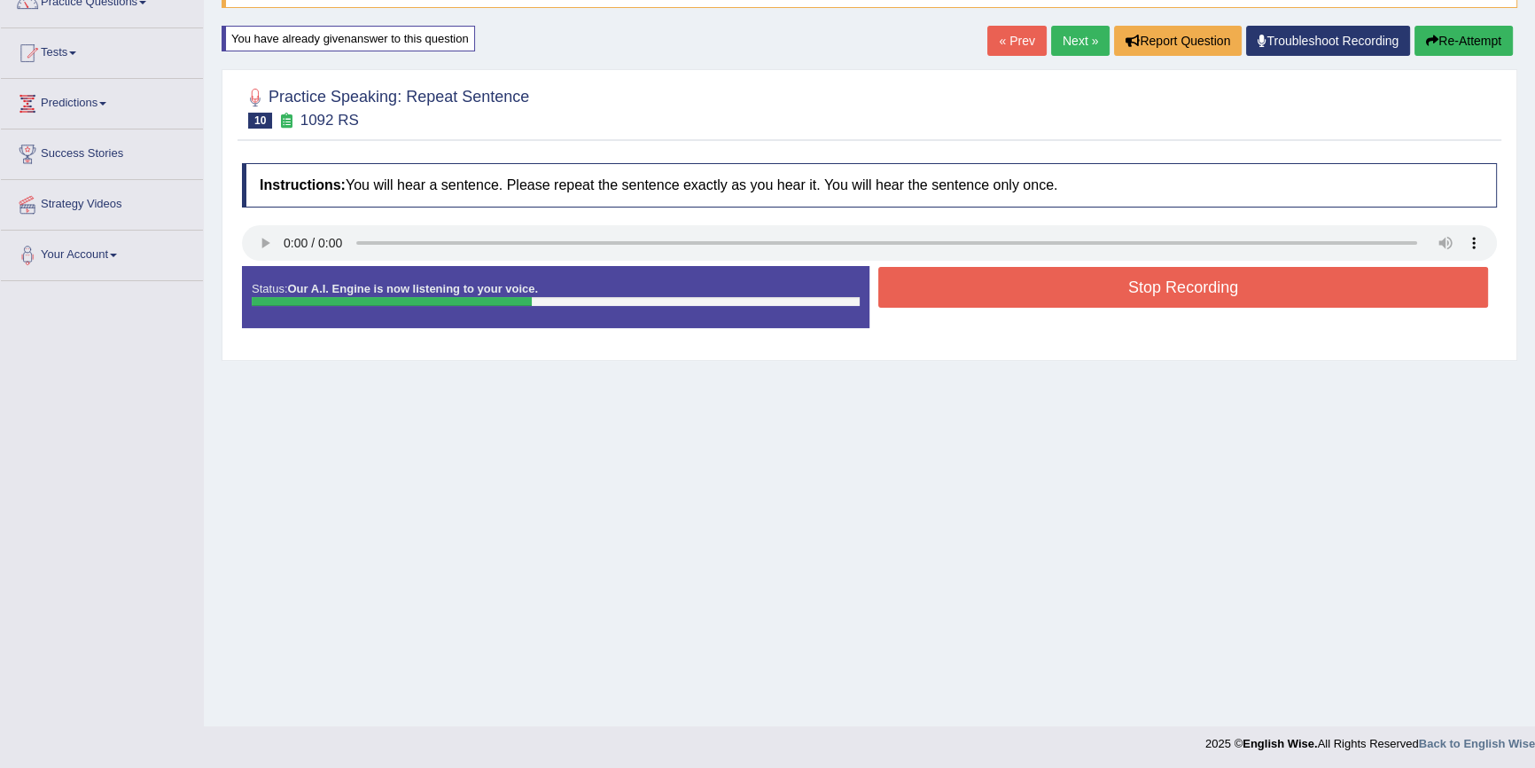
click at [1054, 286] on button "Stop Recording" at bounding box center [1184, 287] width 610 height 41
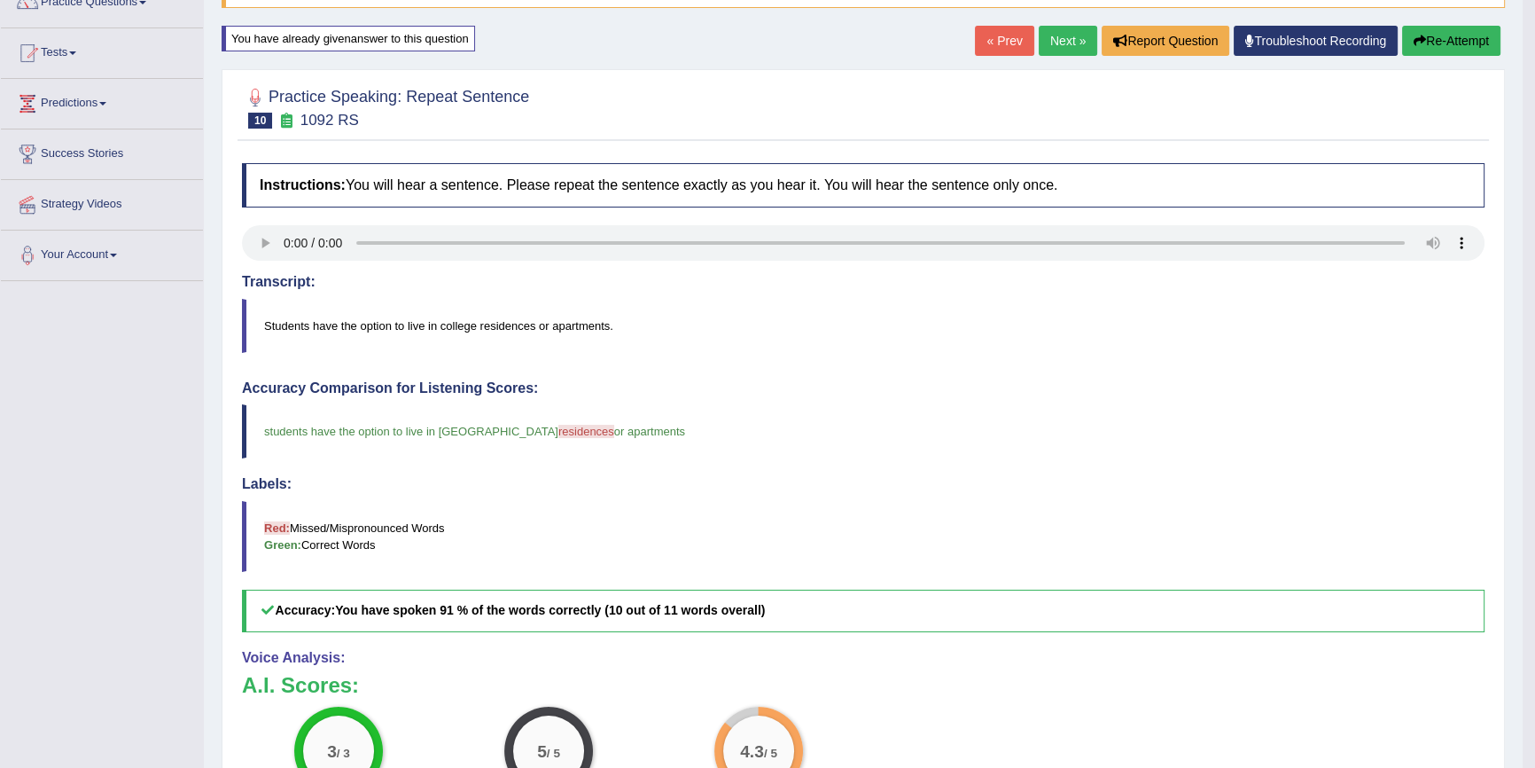
click at [1468, 39] on button "Re-Attempt" at bounding box center [1452, 41] width 98 height 30
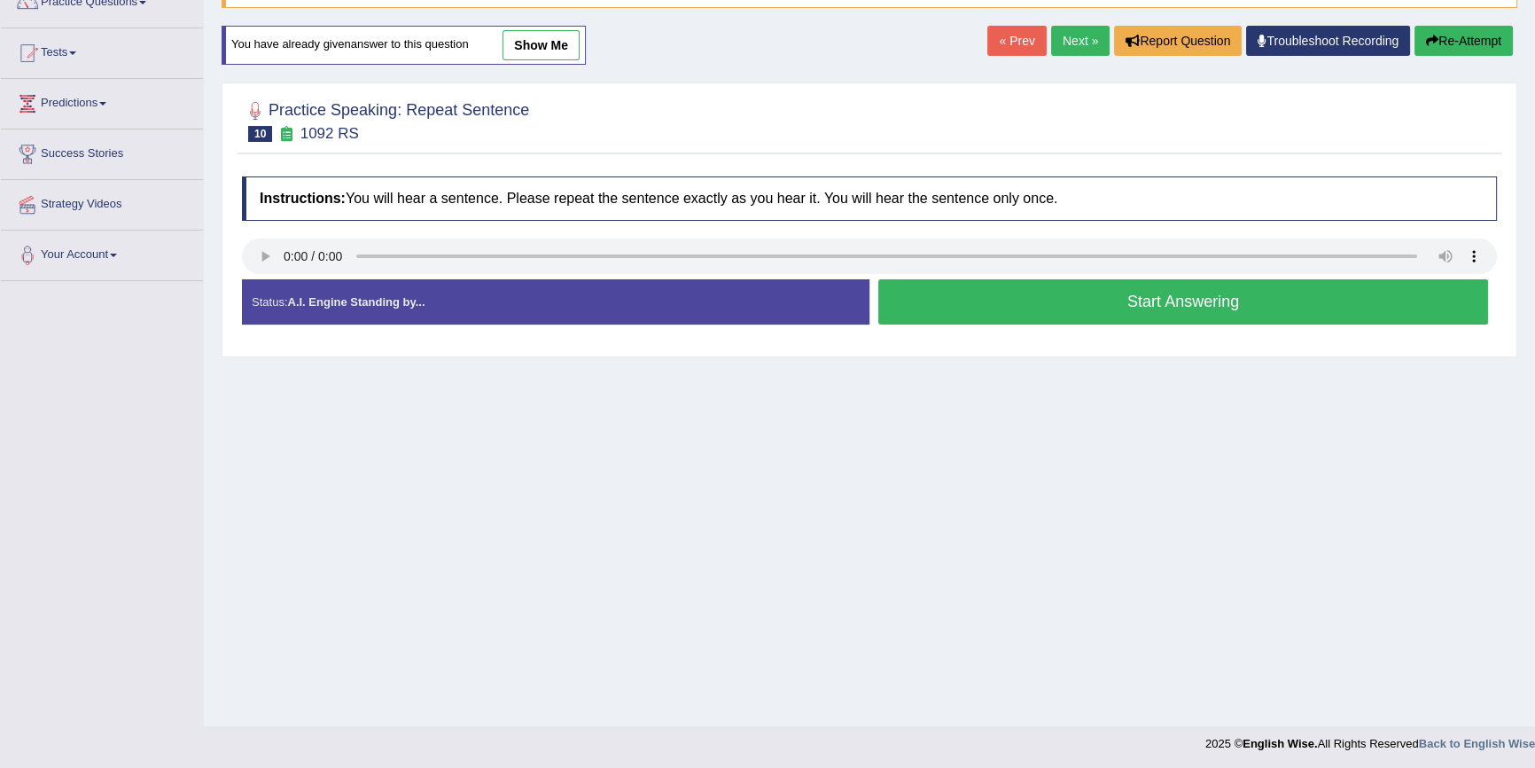
click at [1156, 299] on button "Start Answering" at bounding box center [1184, 301] width 610 height 45
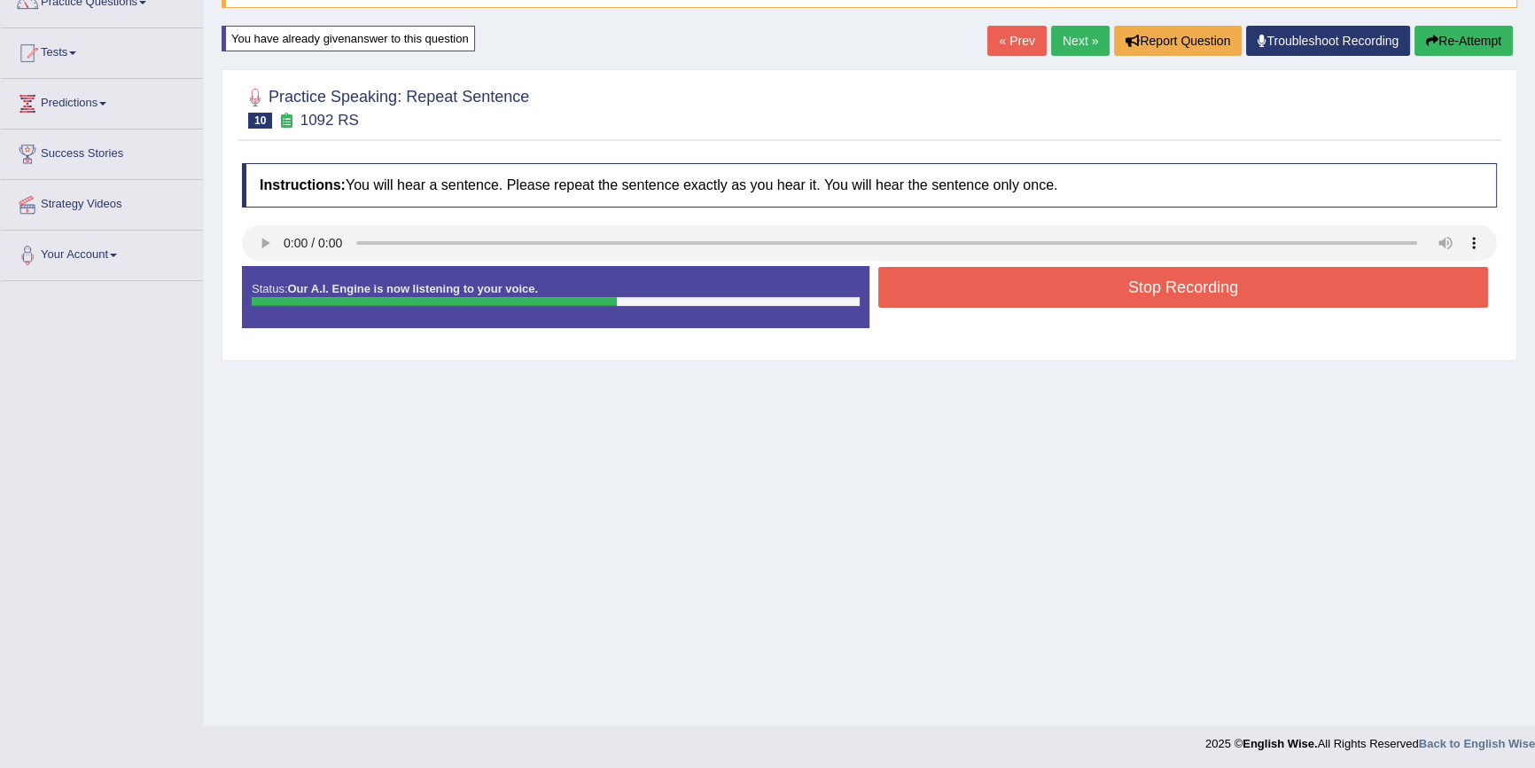
click at [1141, 282] on button "Stop Recording" at bounding box center [1184, 287] width 610 height 41
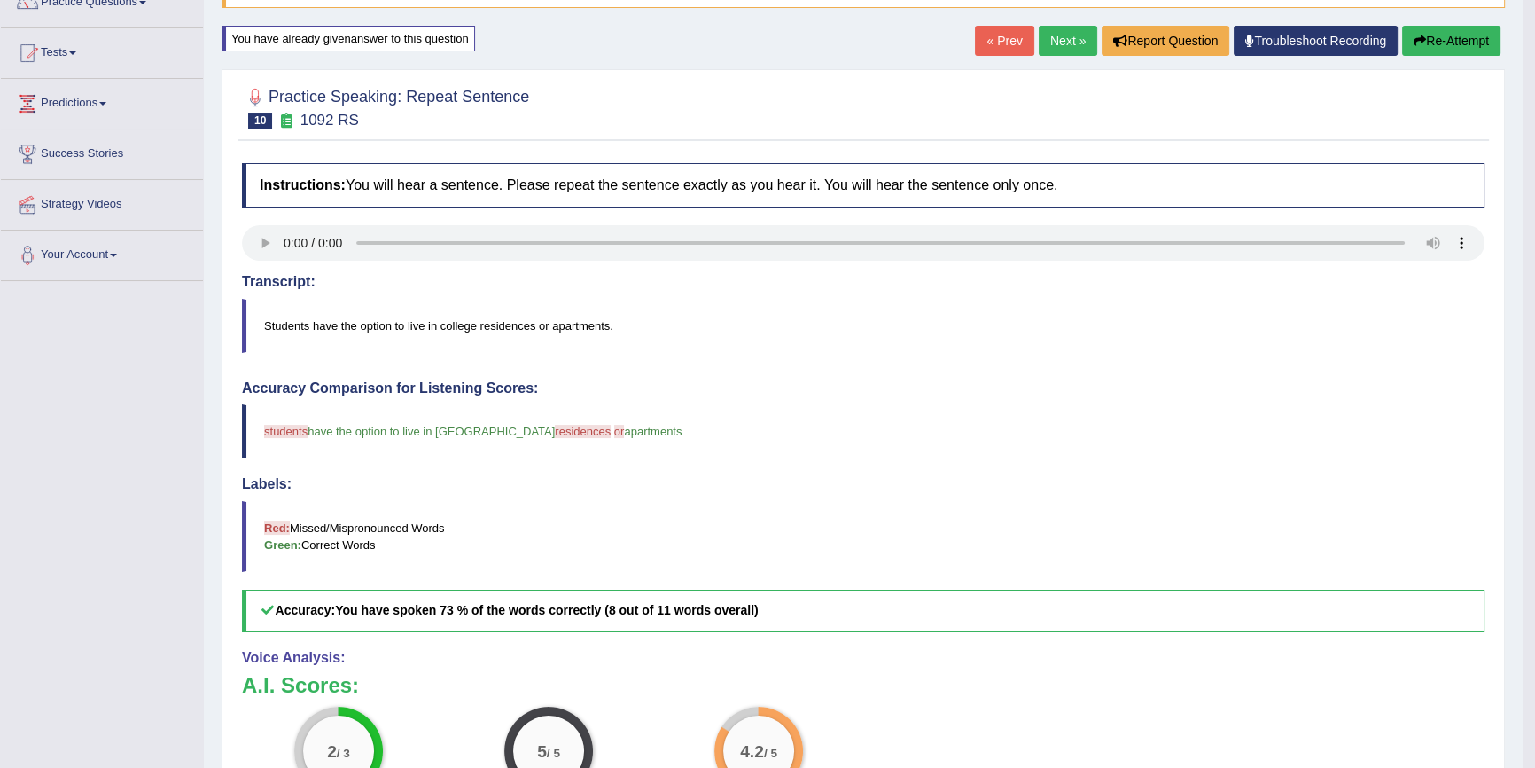
click at [1447, 51] on button "Re-Attempt" at bounding box center [1452, 41] width 98 height 30
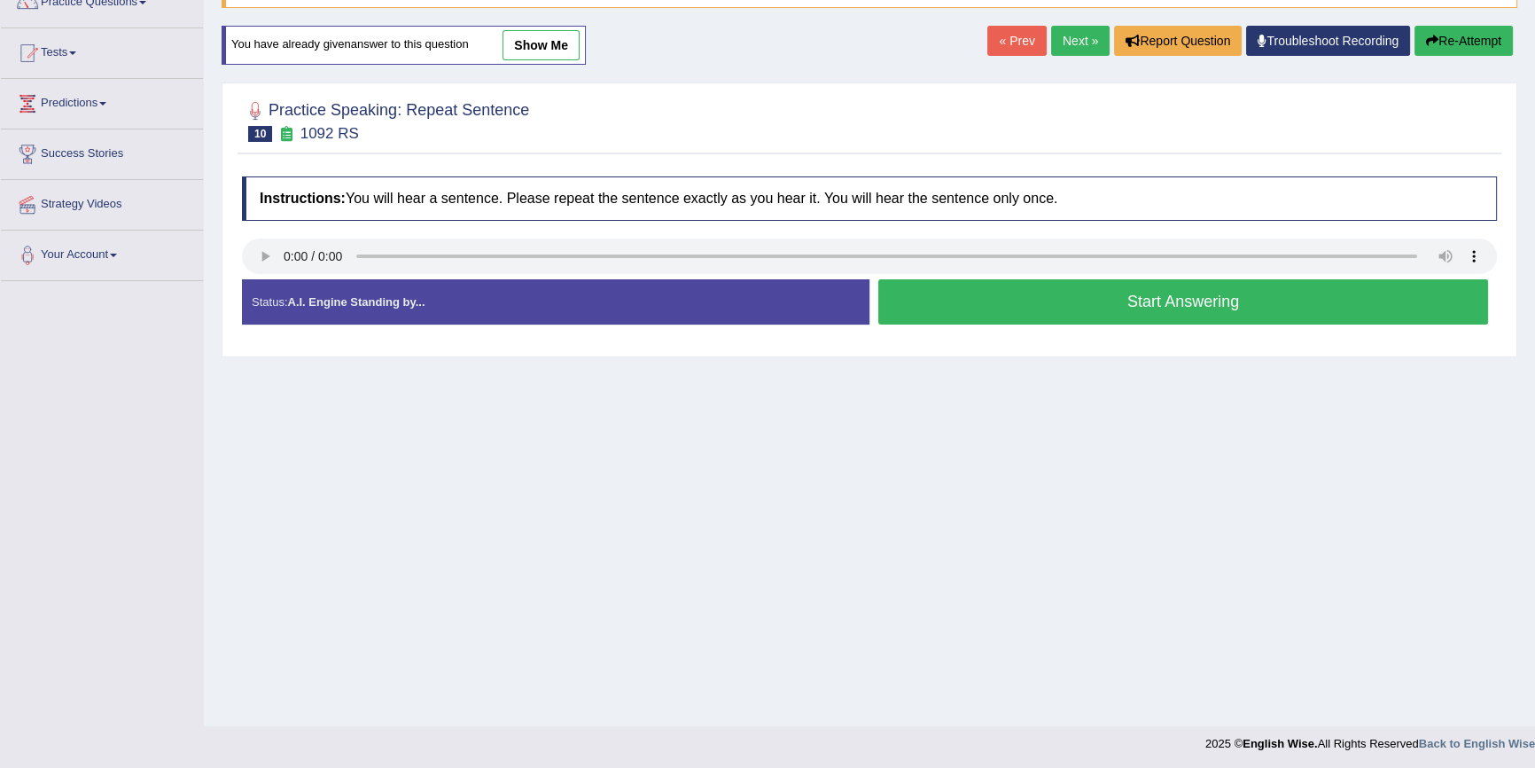
click at [1129, 297] on button "Start Answering" at bounding box center [1184, 301] width 610 height 45
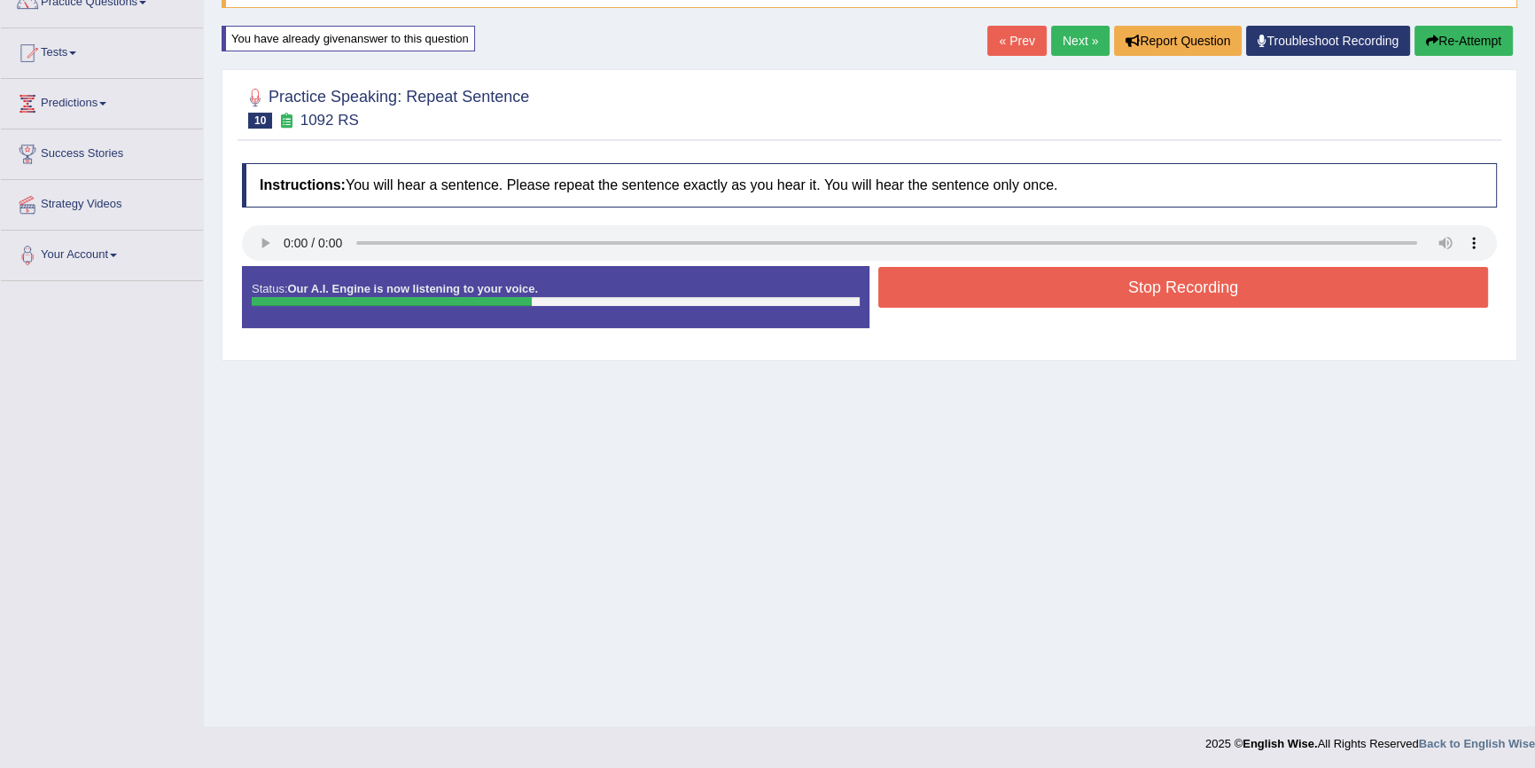
click at [1108, 285] on button "Stop Recording" at bounding box center [1184, 287] width 610 height 41
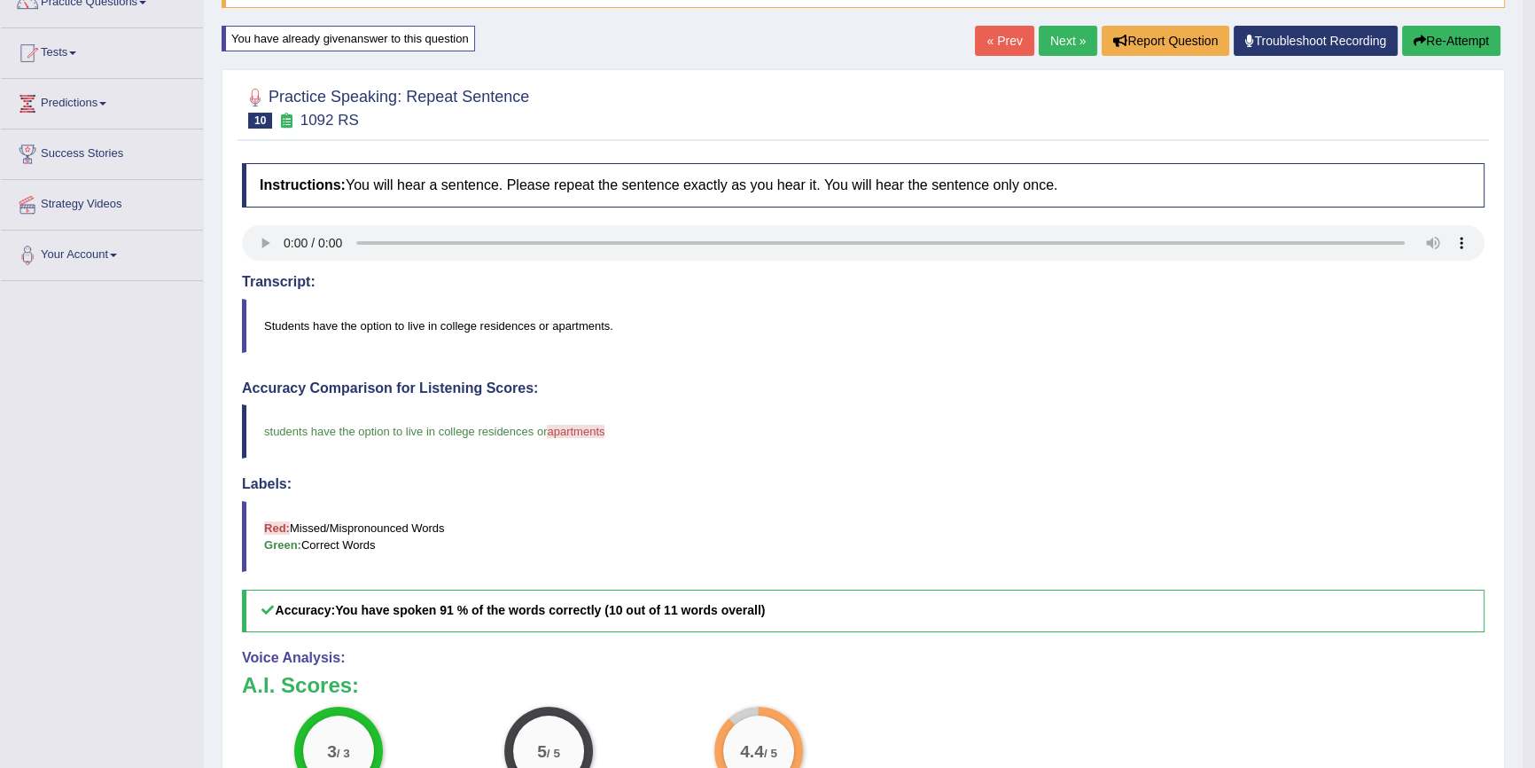
click at [1441, 33] on button "Re-Attempt" at bounding box center [1452, 41] width 98 height 30
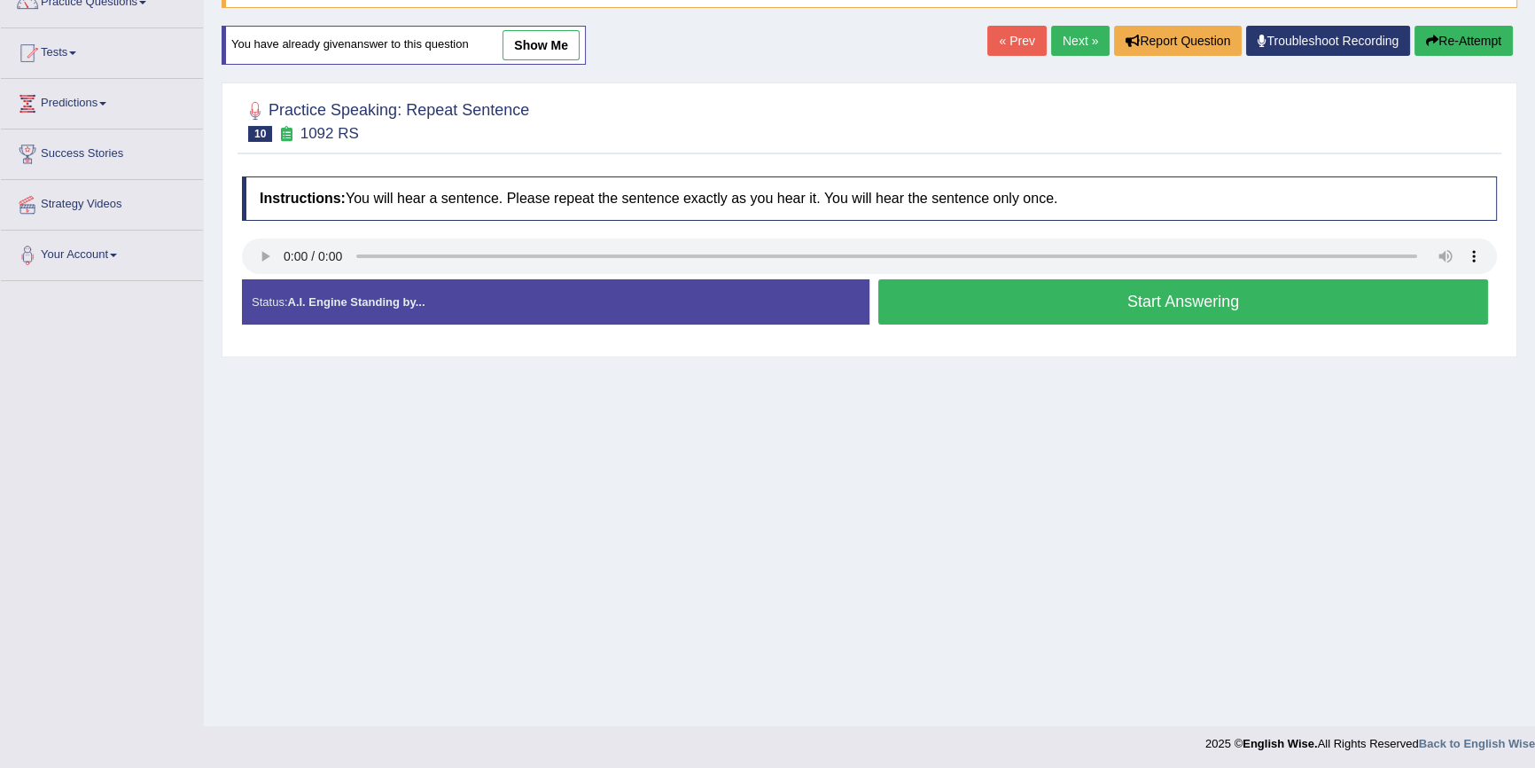
click at [1076, 285] on button "Start Answering" at bounding box center [1184, 301] width 610 height 45
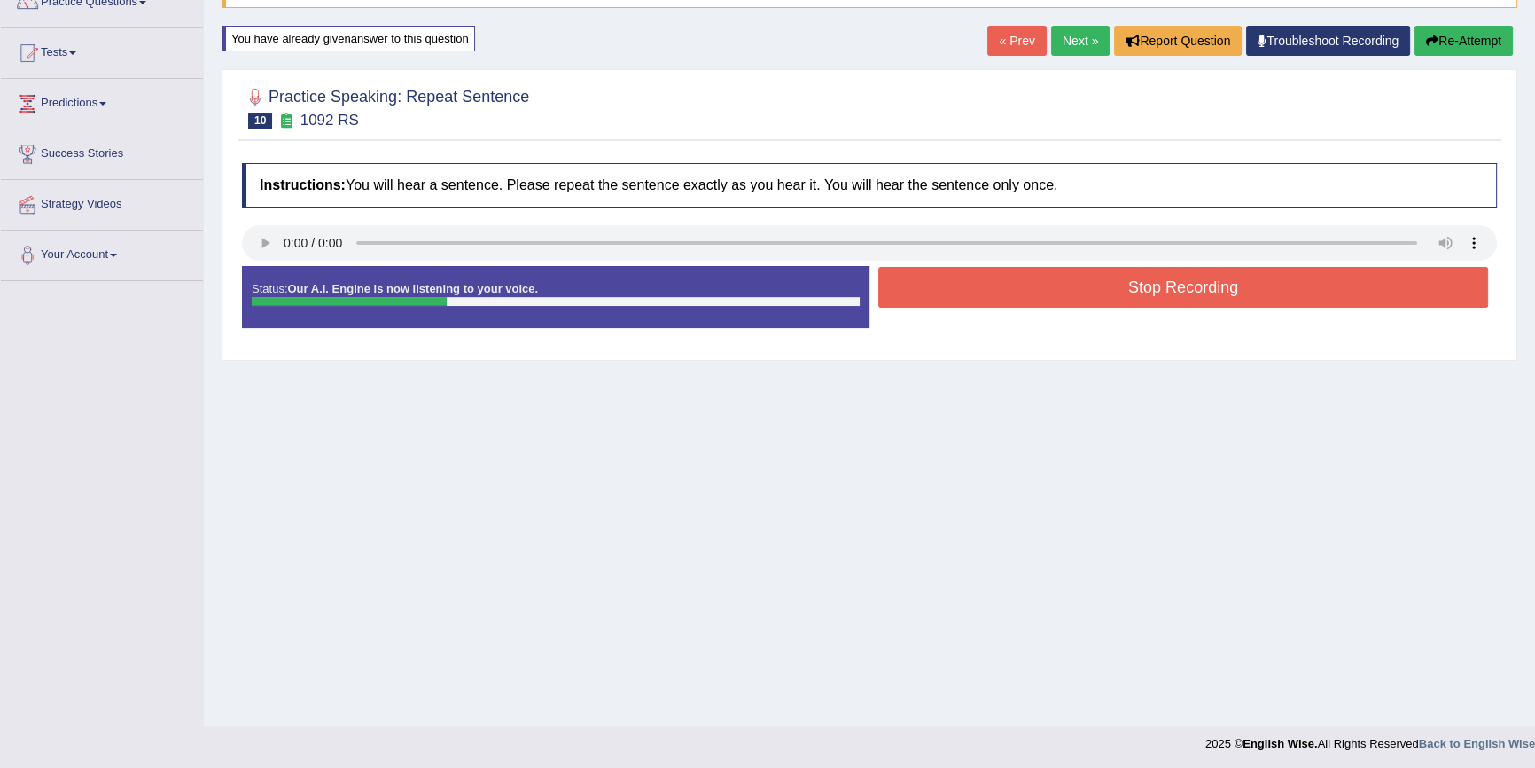
click at [937, 277] on button "Stop Recording" at bounding box center [1184, 287] width 610 height 41
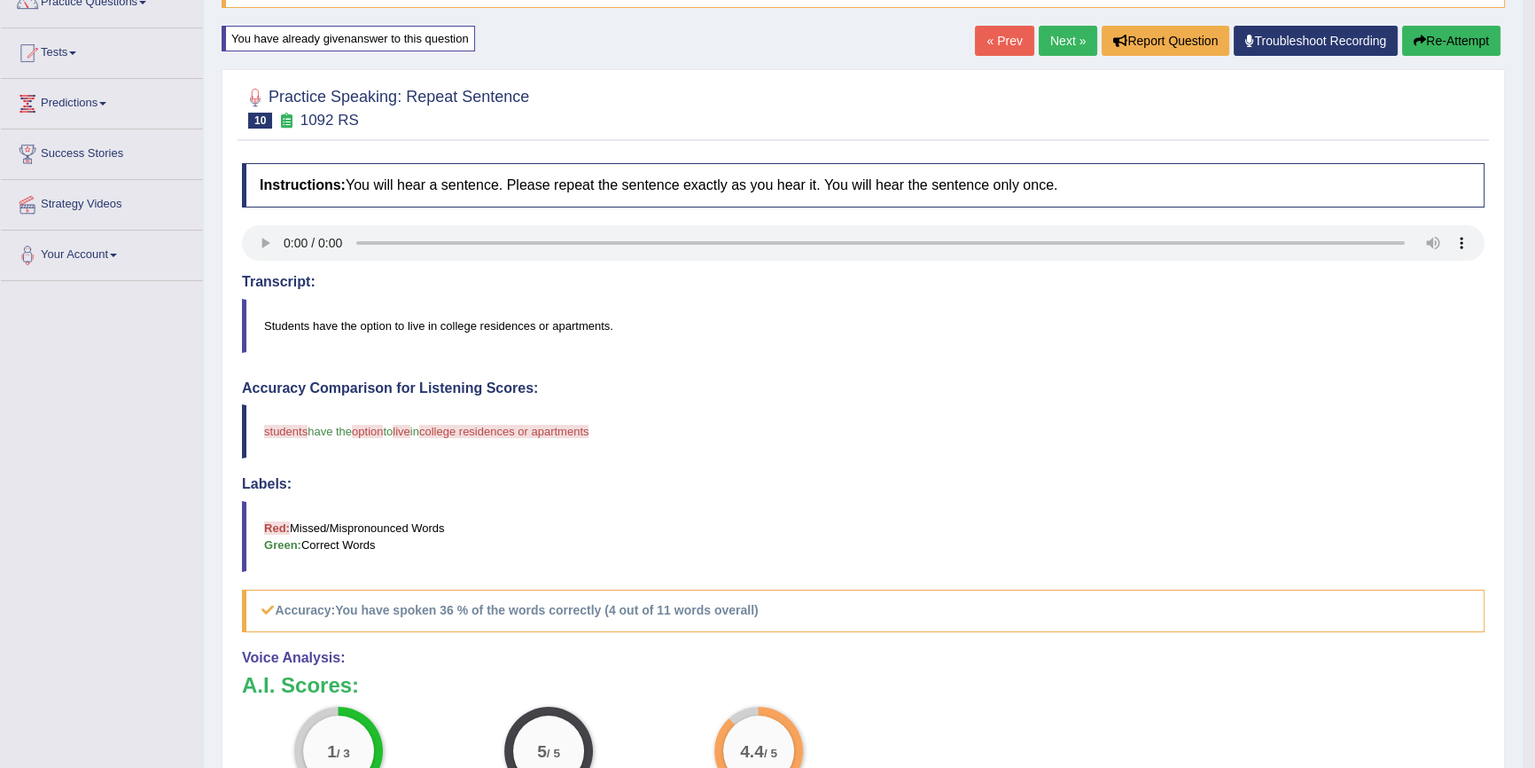
click at [1434, 35] on button "Re-Attempt" at bounding box center [1452, 41] width 98 height 30
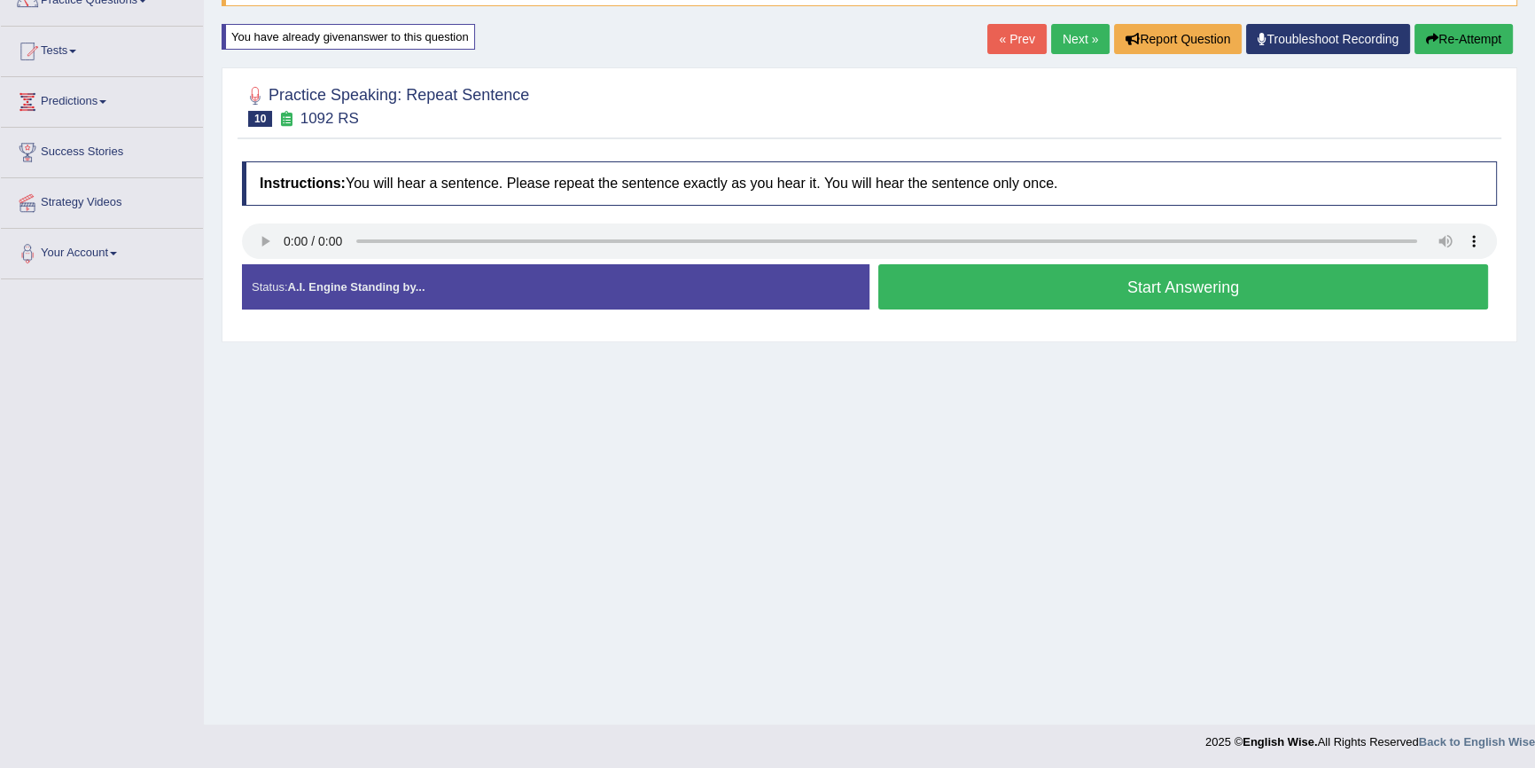
scroll to position [160, 0]
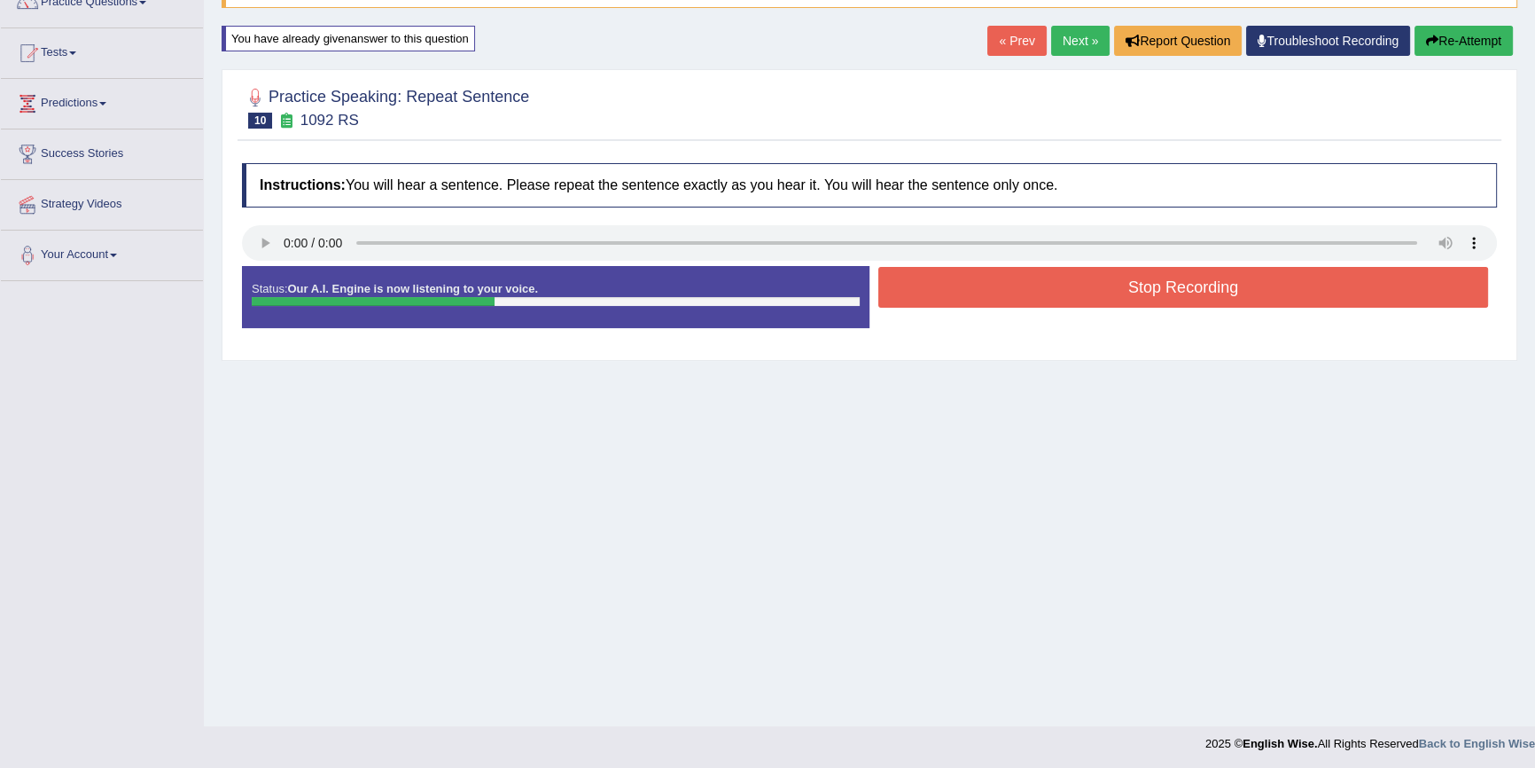
click at [1223, 280] on button "Stop Recording" at bounding box center [1184, 287] width 610 height 41
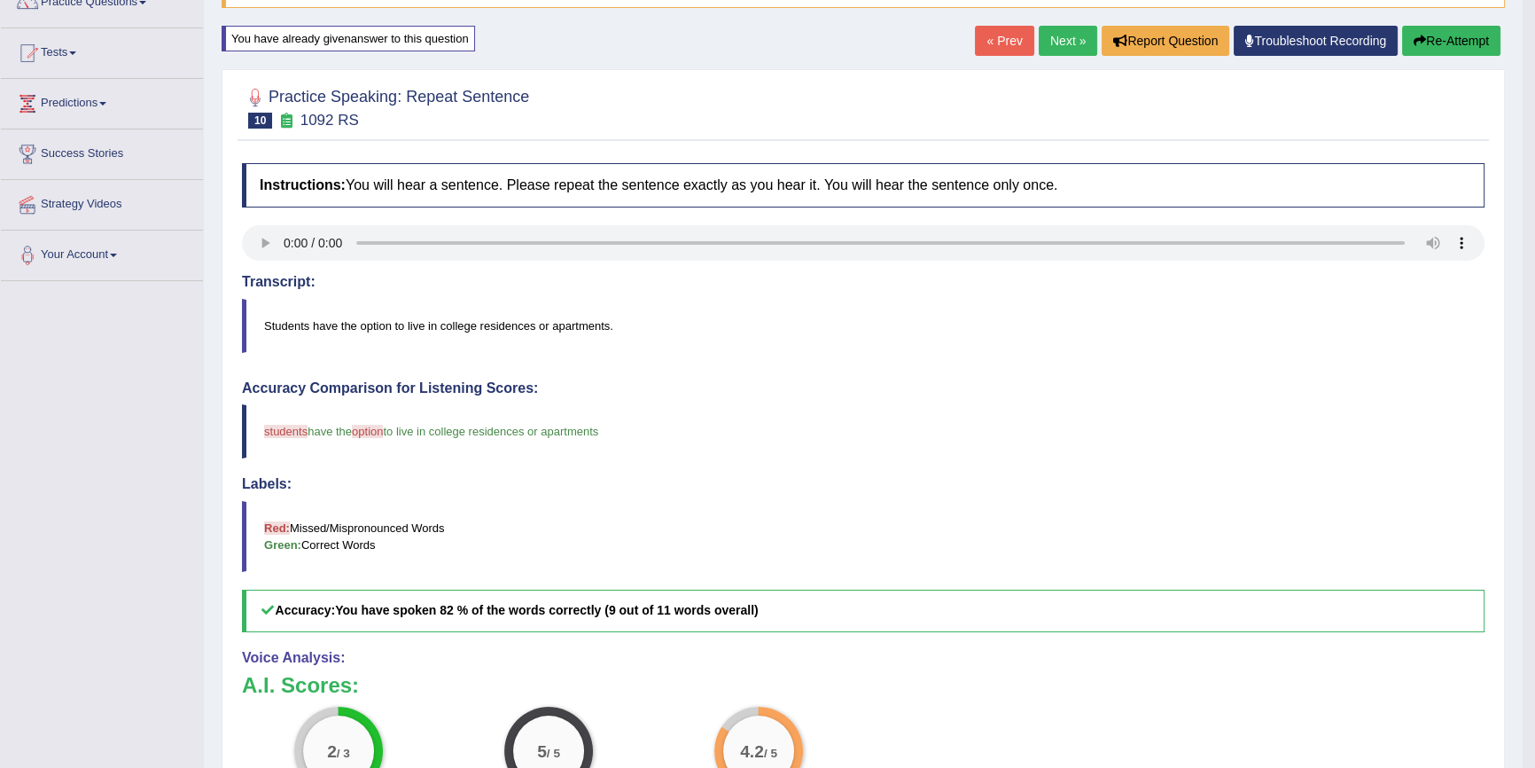
click at [1429, 51] on button "Re-Attempt" at bounding box center [1452, 41] width 98 height 30
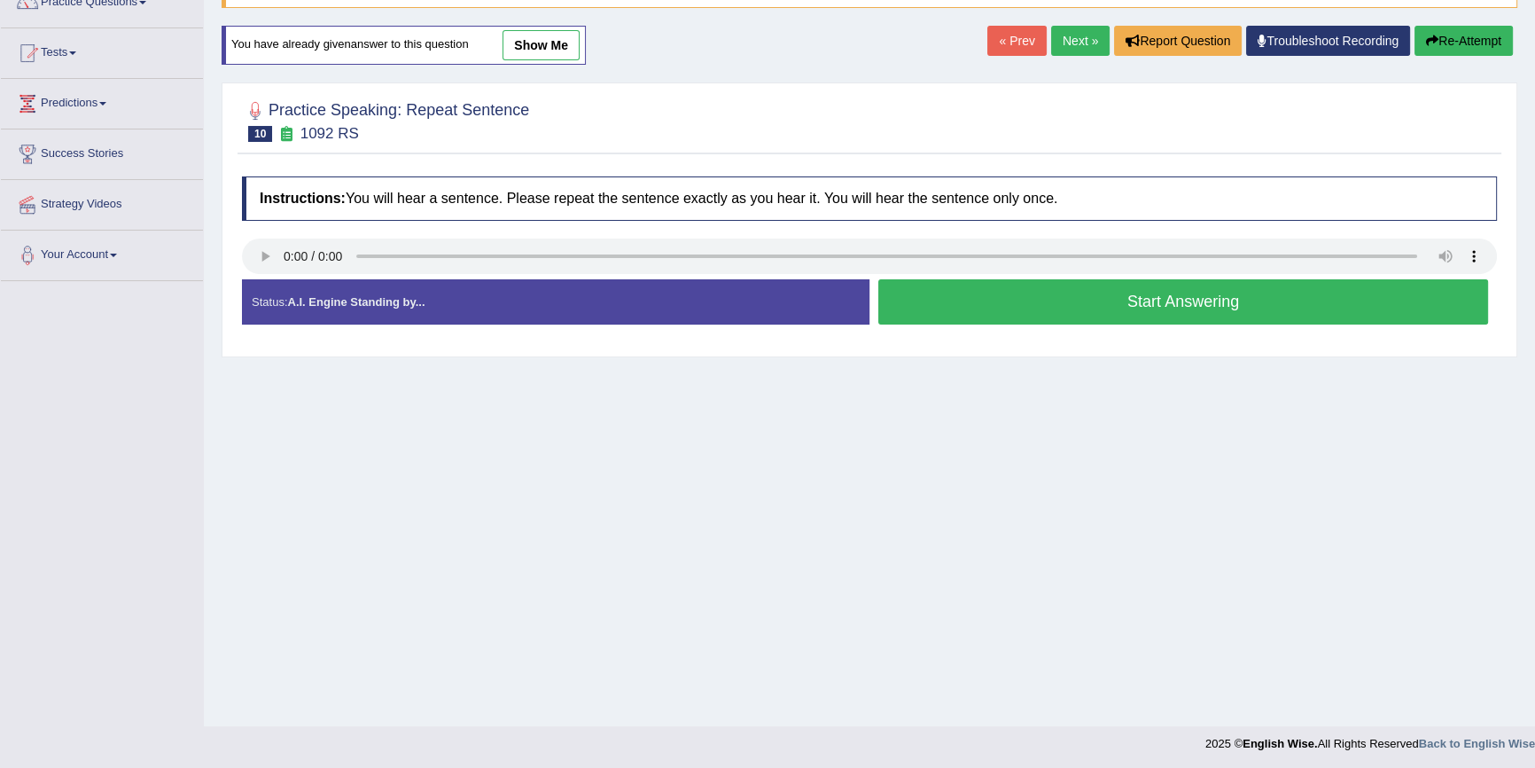
click at [1140, 301] on button "Start Answering" at bounding box center [1184, 301] width 610 height 45
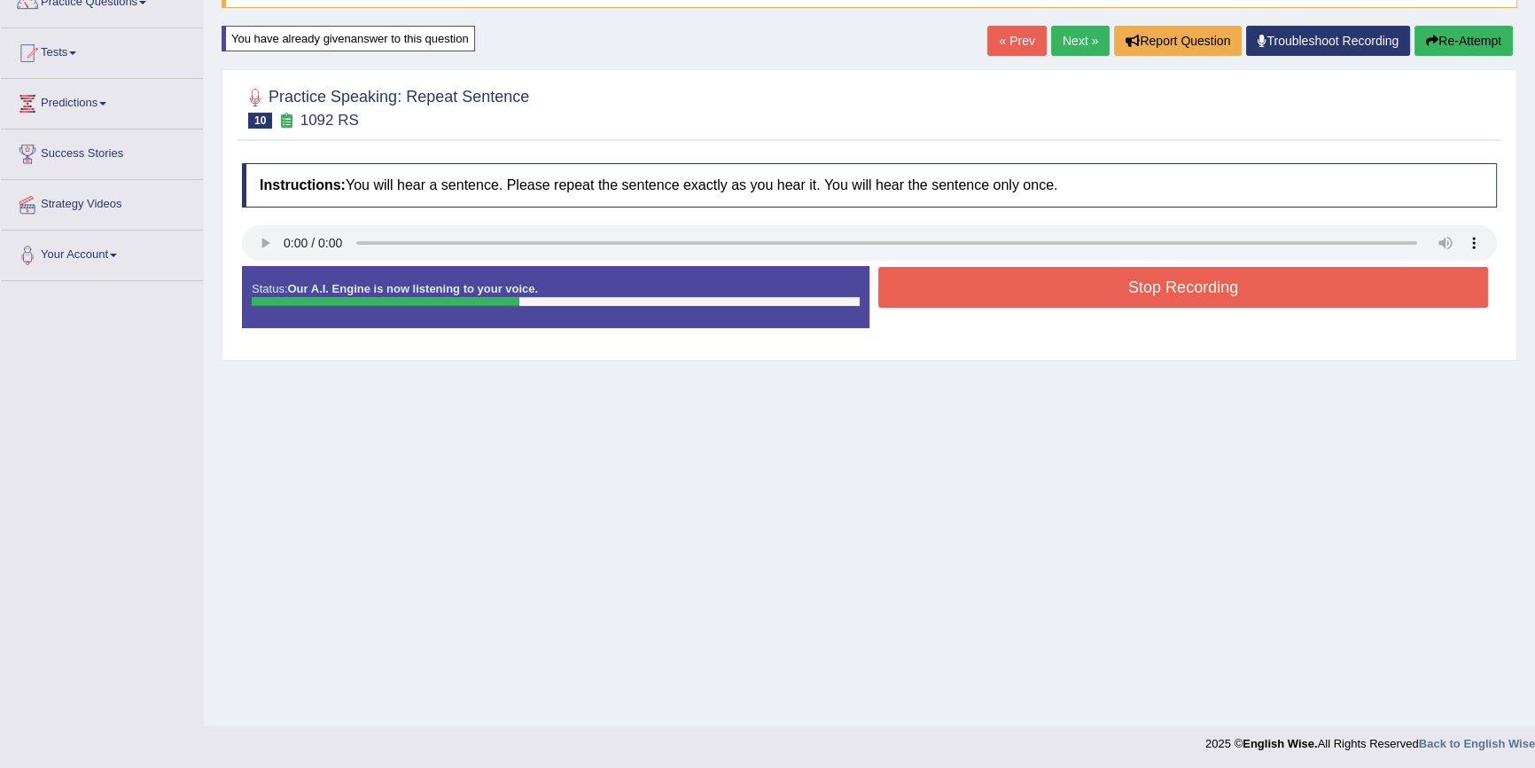
click at [1133, 289] on button "Stop Recording" at bounding box center [1184, 287] width 610 height 41
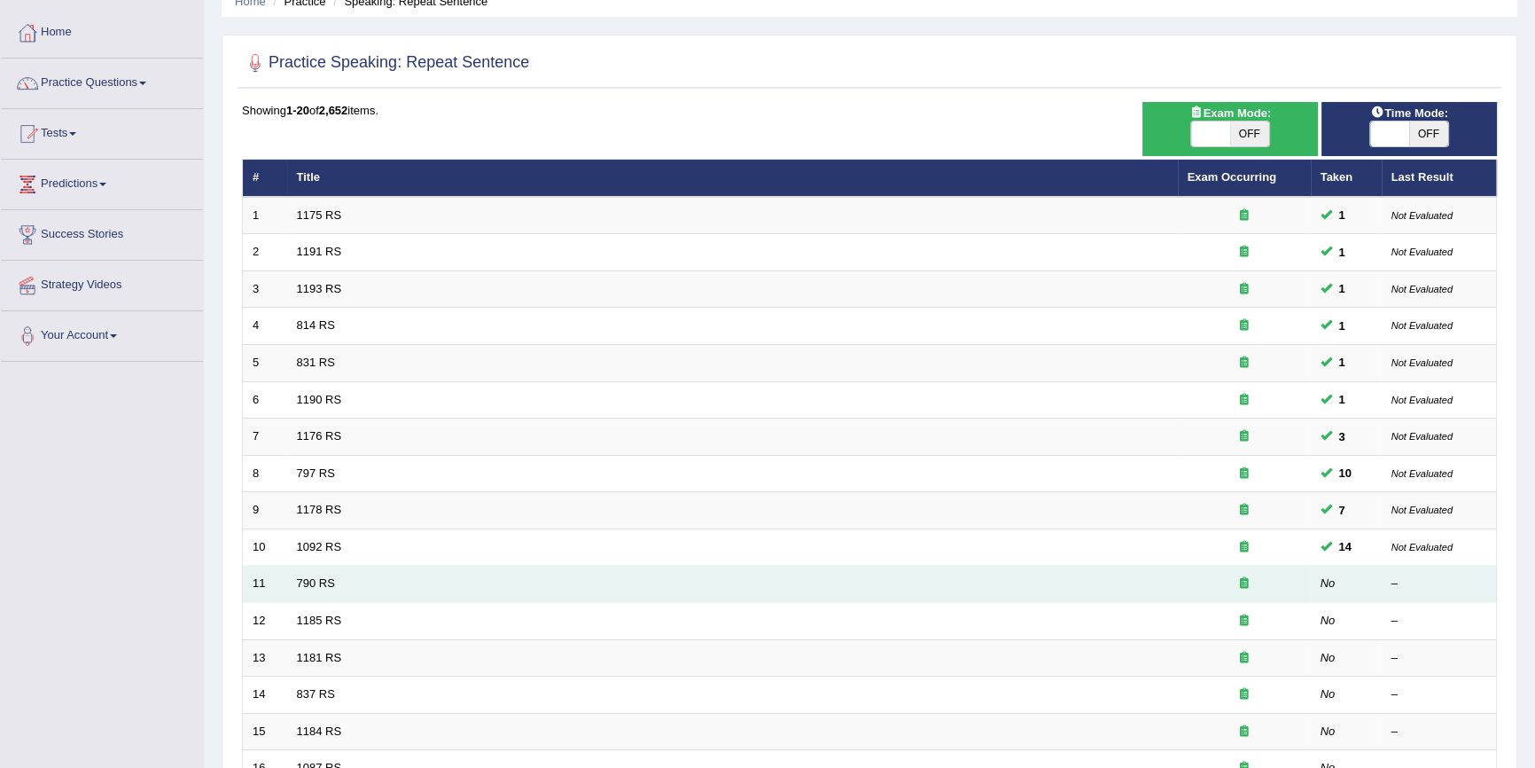
click at [335, 587] on td "790 RS" at bounding box center [732, 584] width 891 height 37
click at [329, 585] on link "790 RS" at bounding box center [316, 582] width 38 height 13
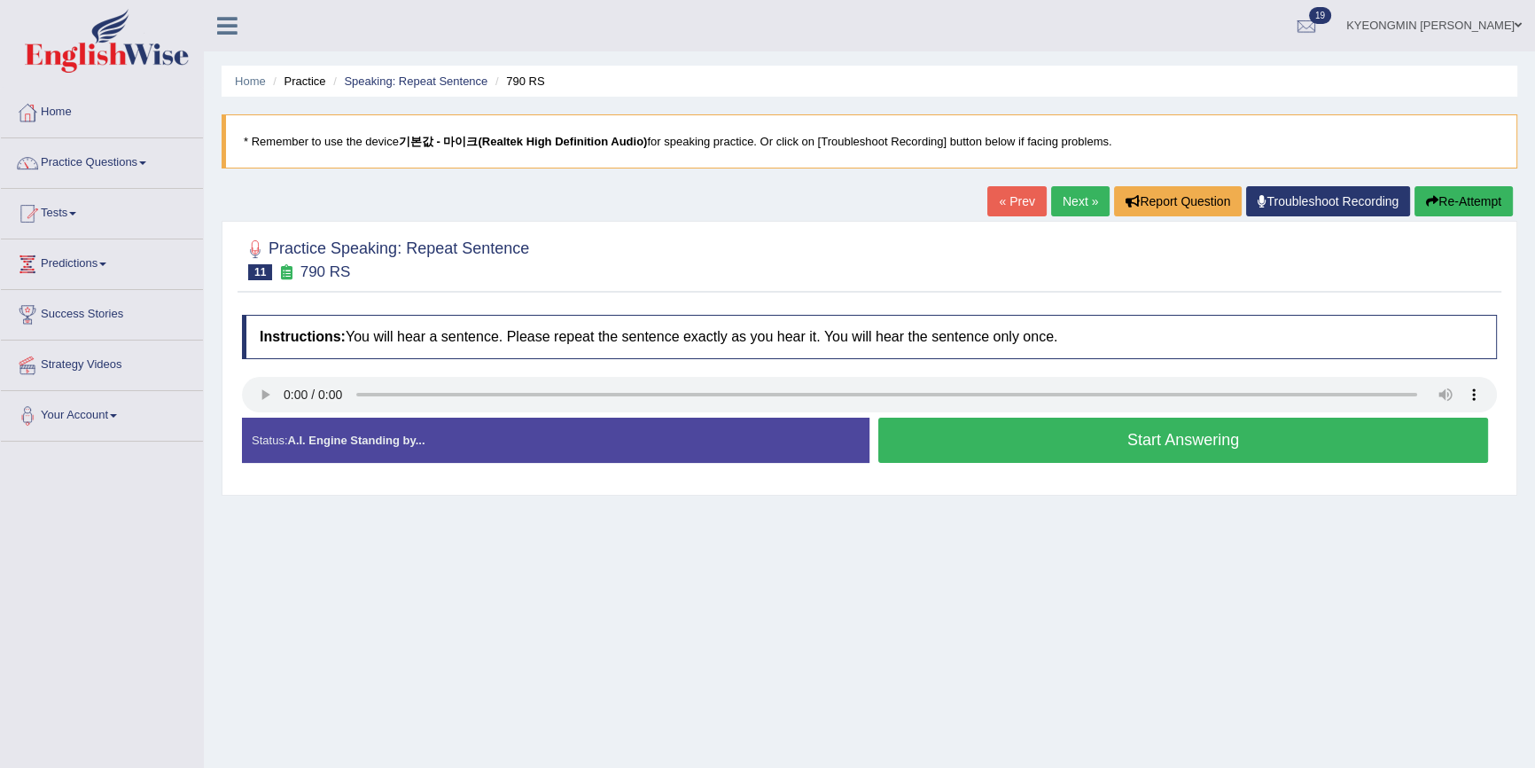
click at [923, 439] on button "Start Answering" at bounding box center [1184, 440] width 610 height 45
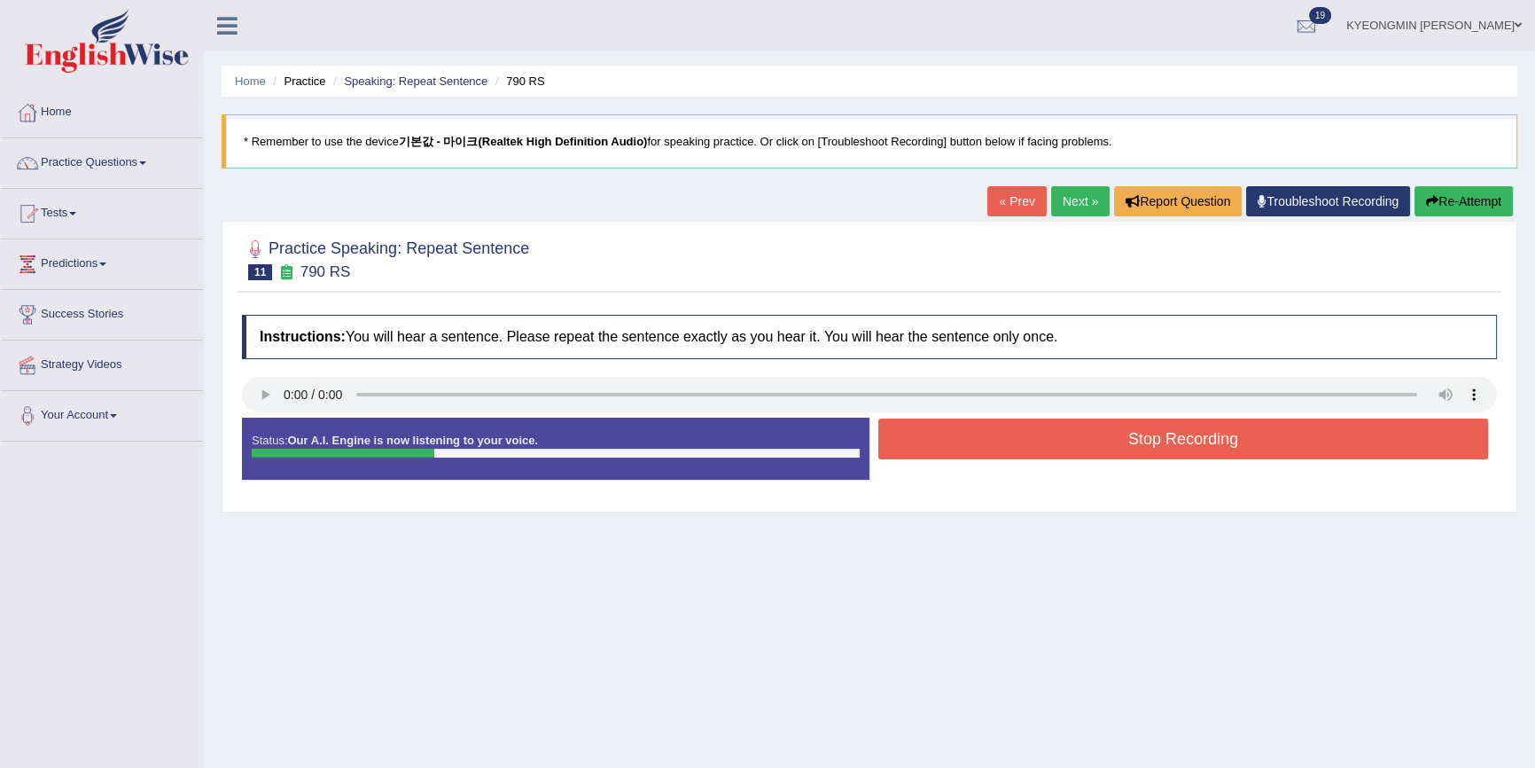
click at [923, 439] on button "Stop Recording" at bounding box center [1184, 438] width 610 height 41
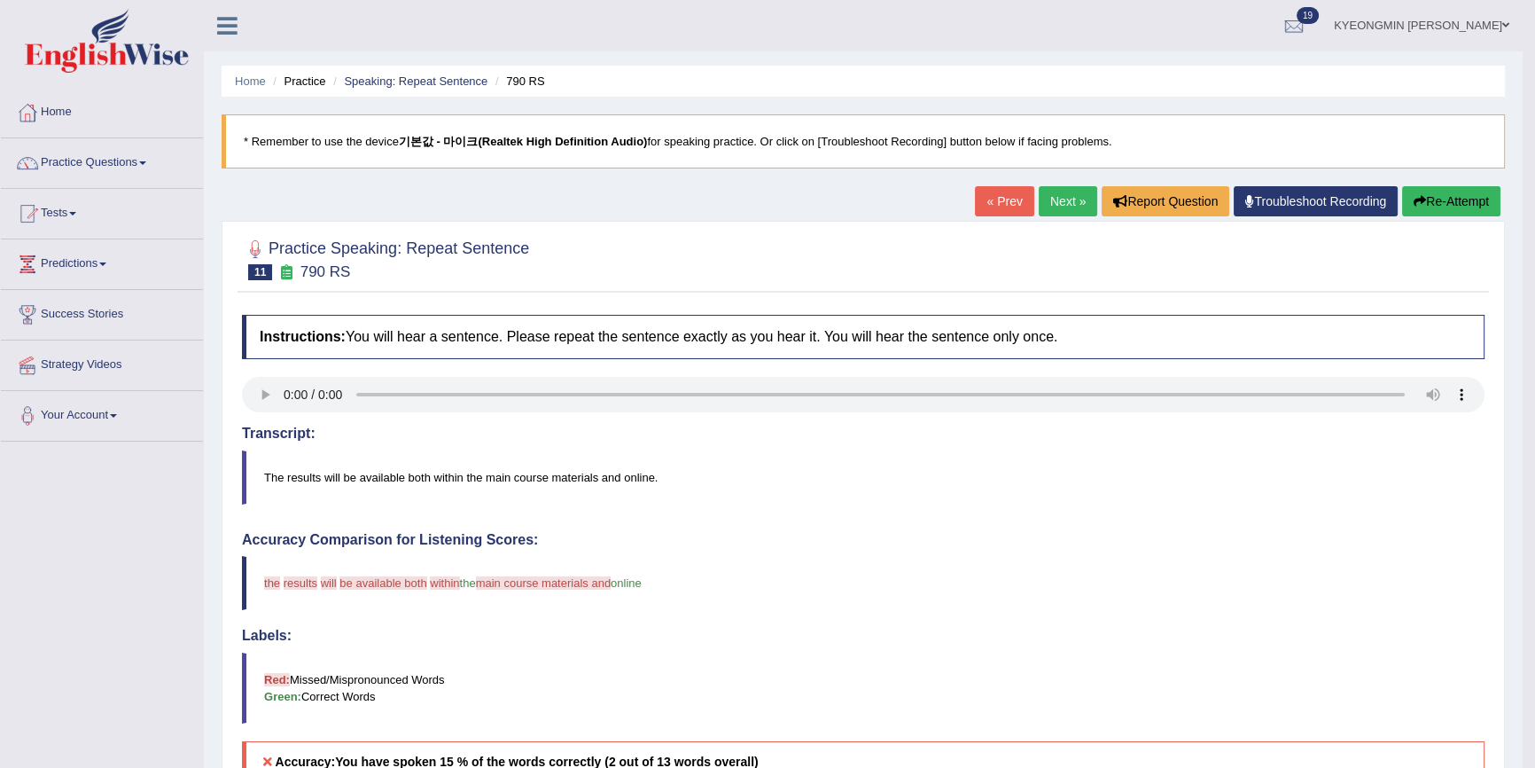
click at [1428, 208] on button "Re-Attempt" at bounding box center [1452, 201] width 98 height 30
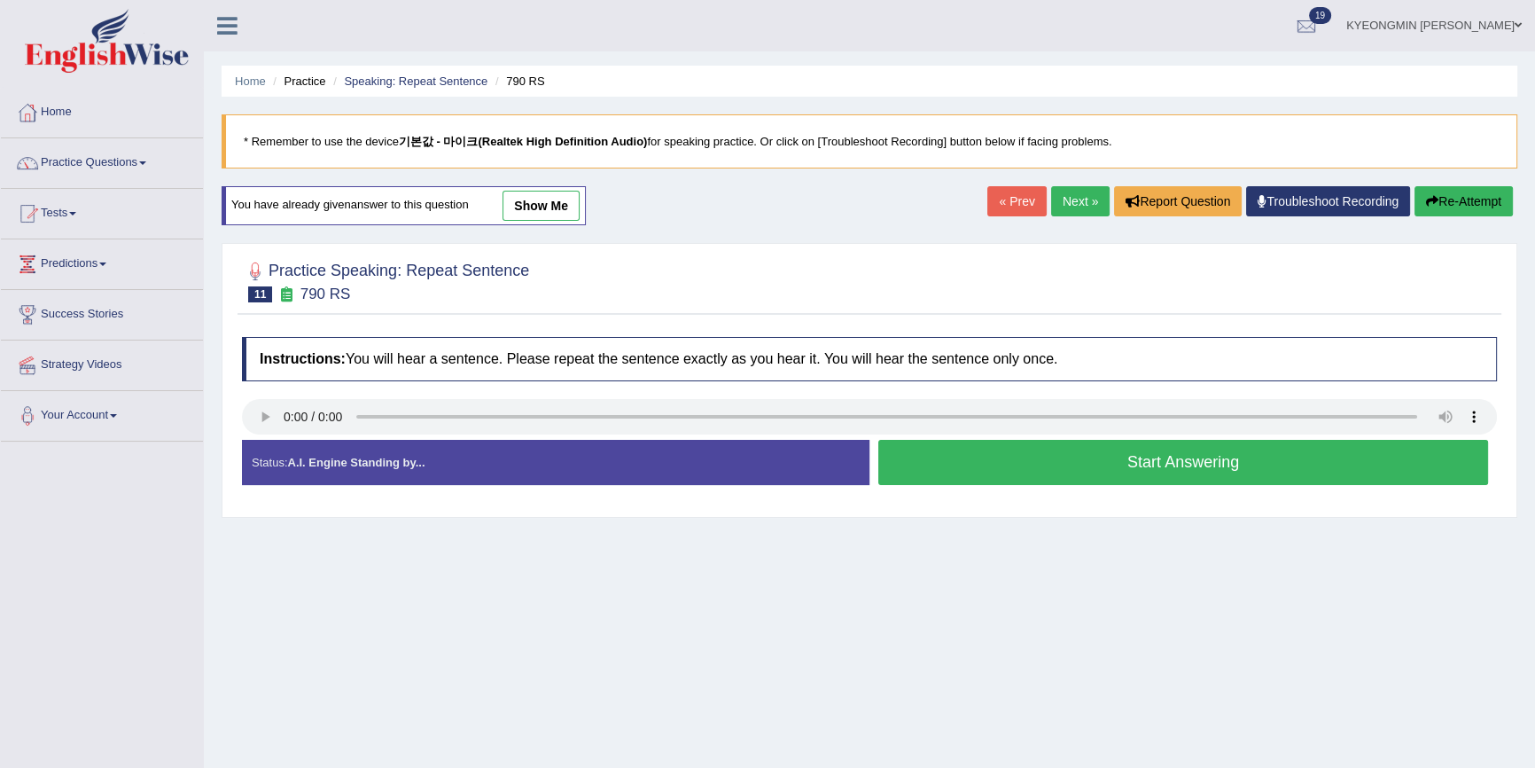
click at [1179, 453] on button "Start Answering" at bounding box center [1184, 462] width 610 height 45
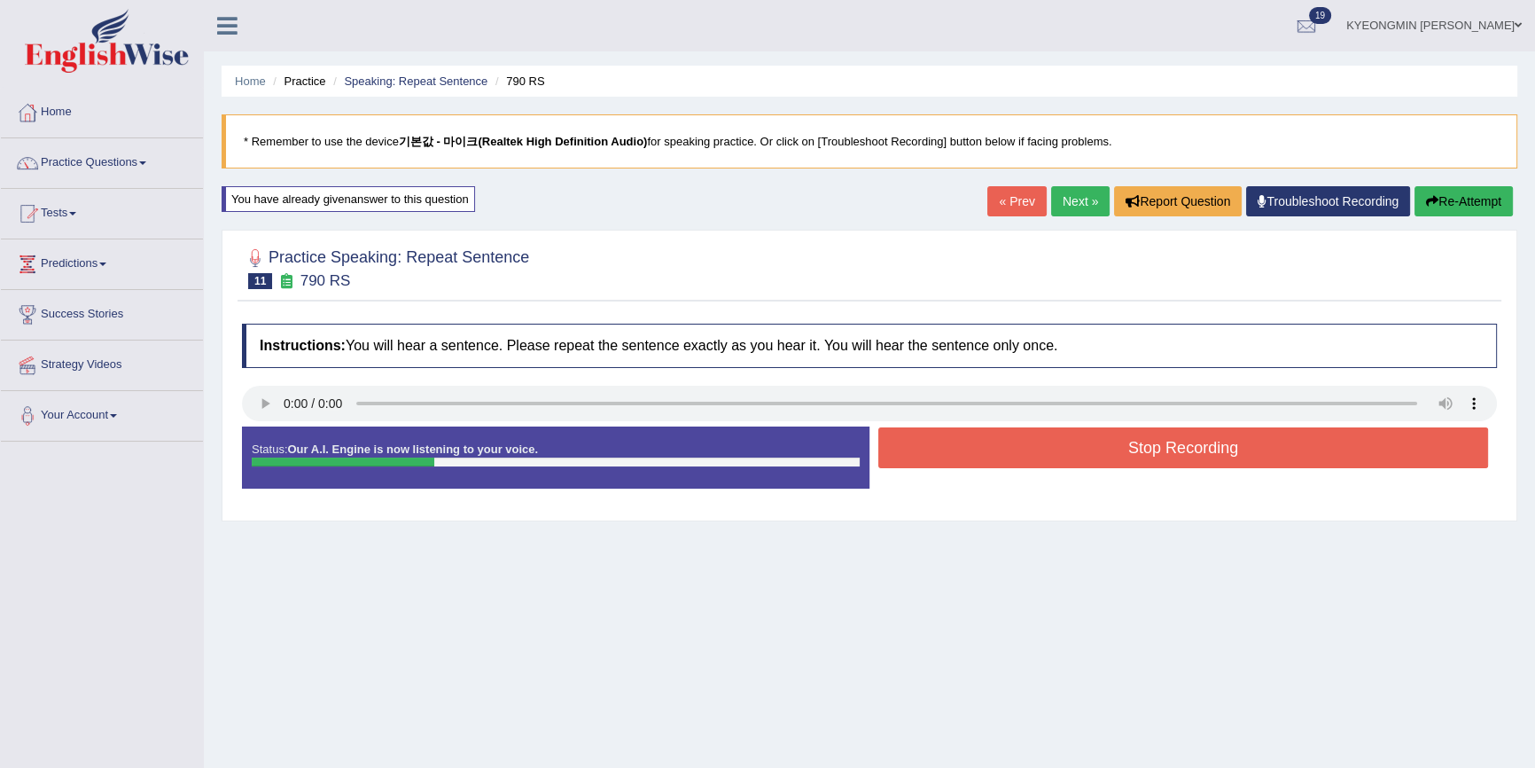
click at [1073, 444] on button "Stop Recording" at bounding box center [1184, 447] width 610 height 41
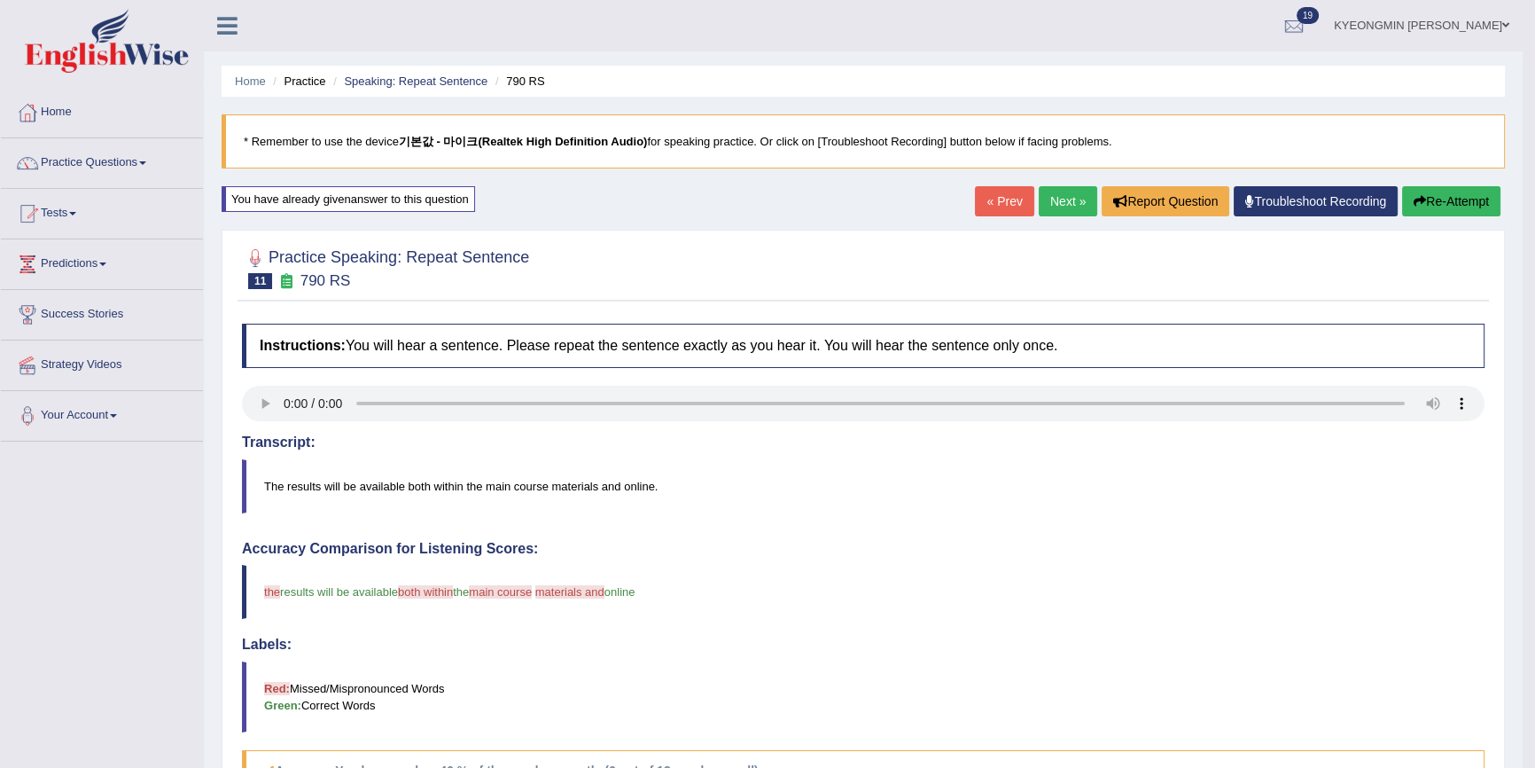
click at [1418, 198] on icon "button" at bounding box center [1420, 201] width 12 height 12
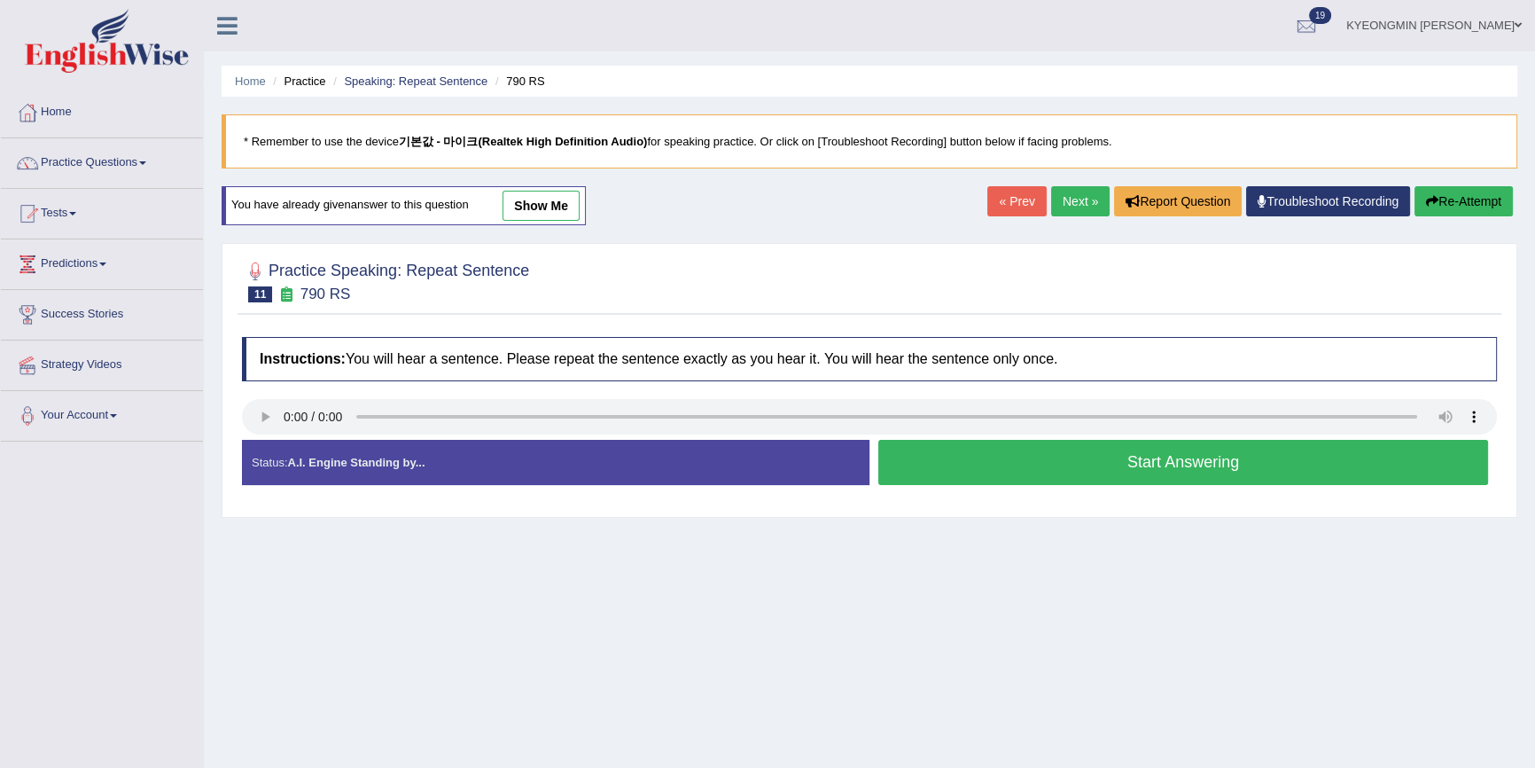
click at [1086, 435] on div at bounding box center [869, 419] width 1255 height 40
click at [1086, 436] on div at bounding box center [869, 419] width 1255 height 40
drag, startPoint x: 1084, startPoint y: 436, endPoint x: 1073, endPoint y: 441, distance: 12.3
click at [1083, 436] on div at bounding box center [869, 419] width 1255 height 40
click at [1073, 441] on button "Start Answering" at bounding box center [1184, 462] width 610 height 45
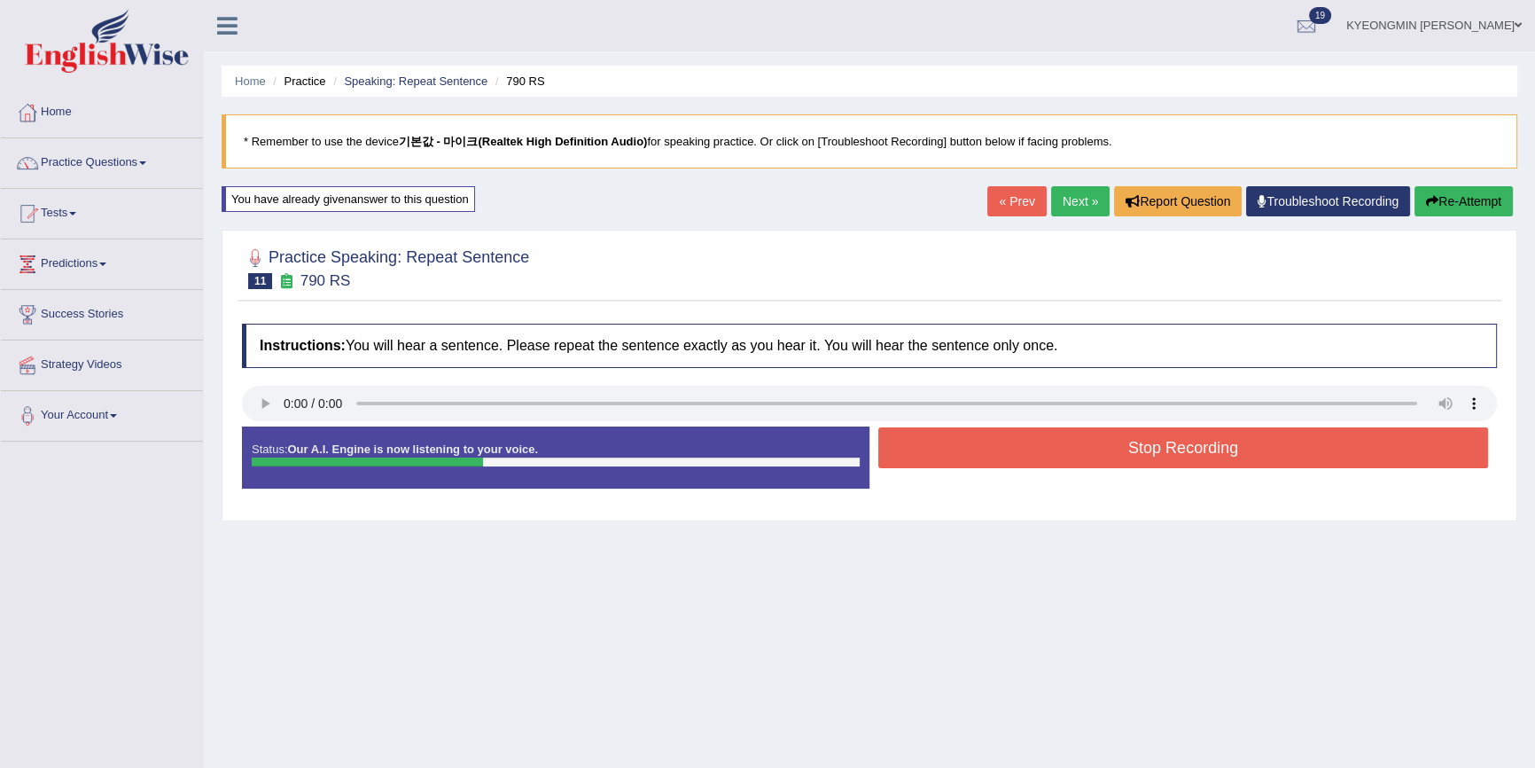
click at [1001, 461] on button "Stop Recording" at bounding box center [1184, 447] width 610 height 41
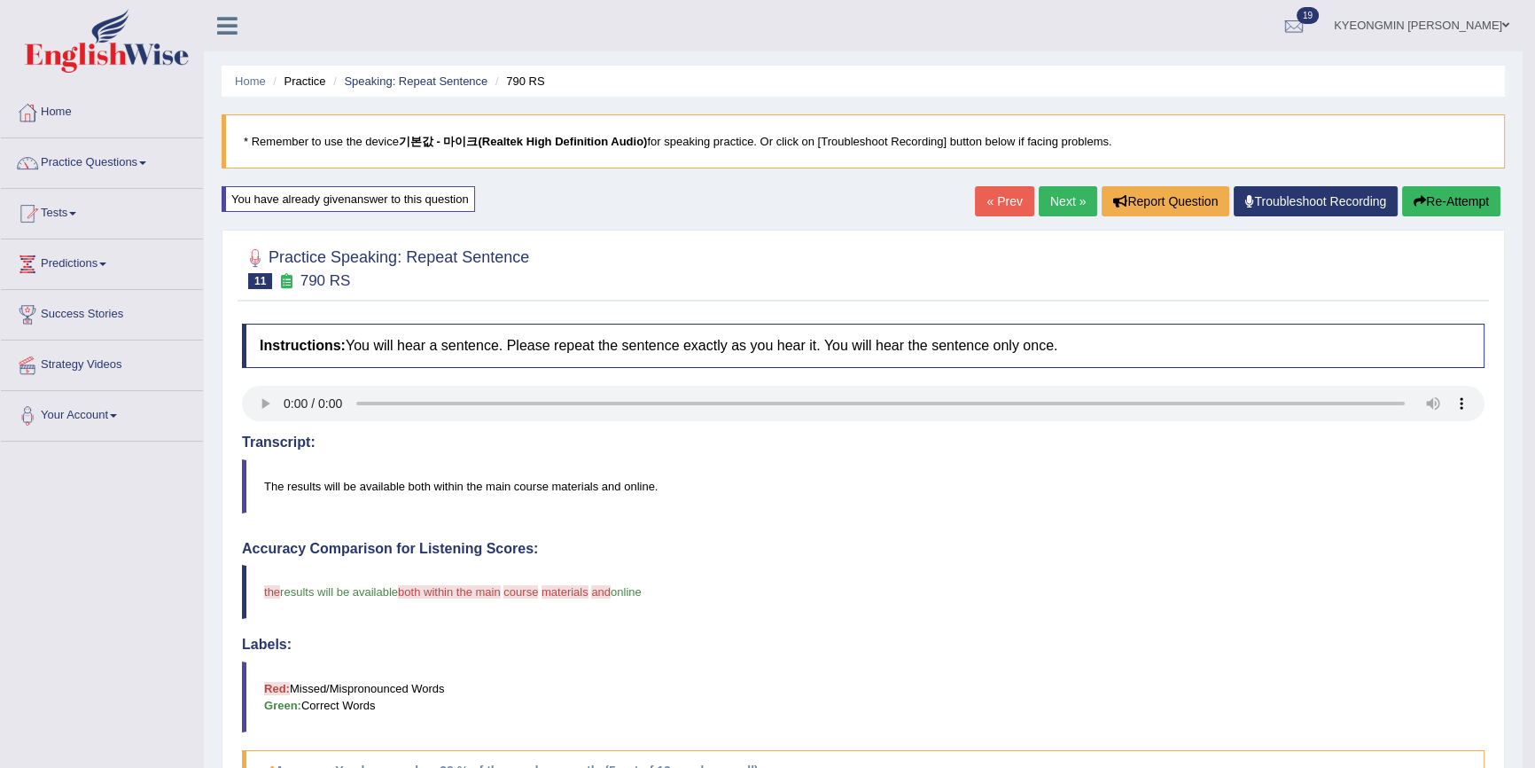
click at [1431, 200] on button "Re-Attempt" at bounding box center [1452, 201] width 98 height 30
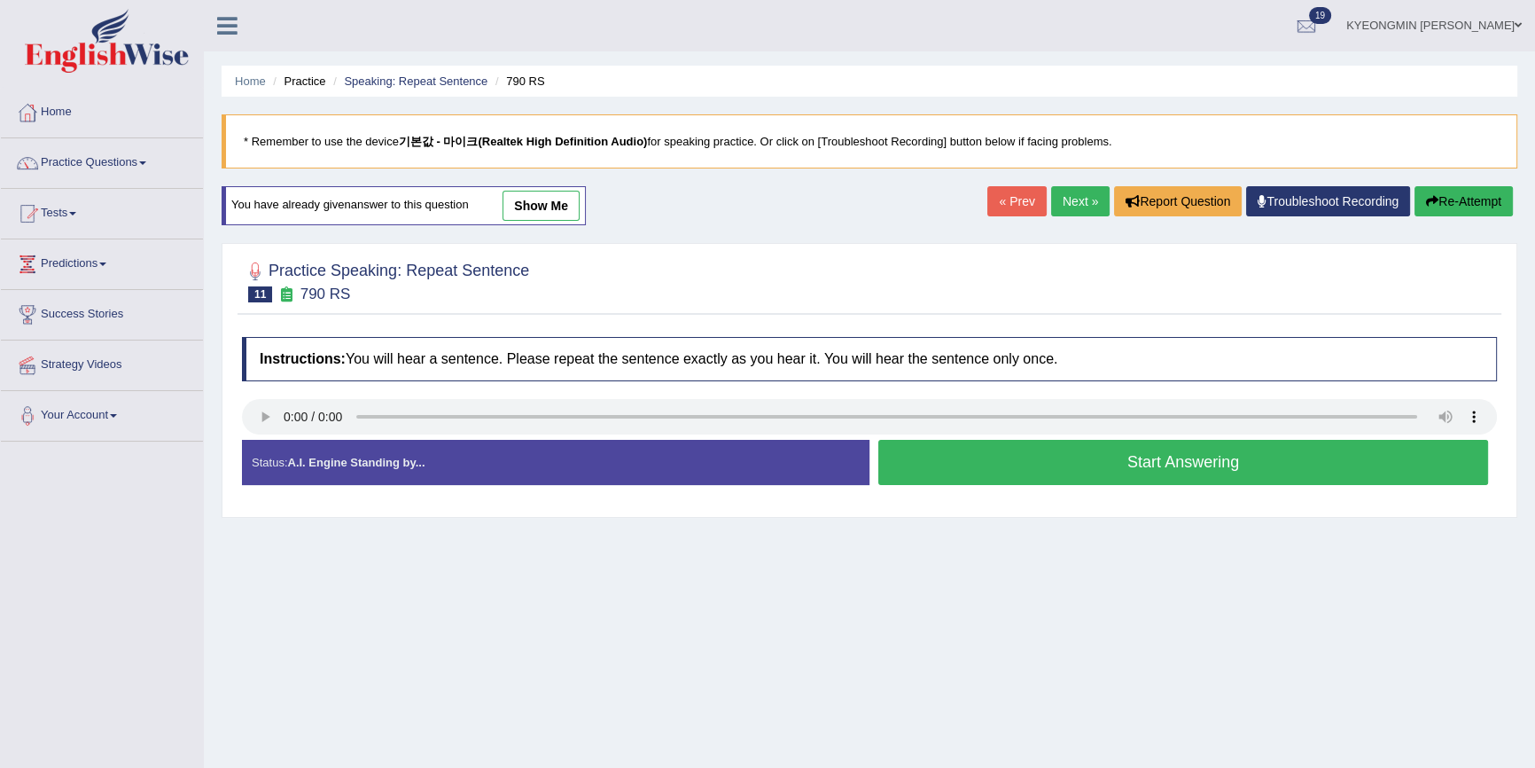
click at [1093, 437] on div at bounding box center [869, 419] width 1255 height 40
click at [1074, 441] on button "Start Answering" at bounding box center [1184, 462] width 610 height 45
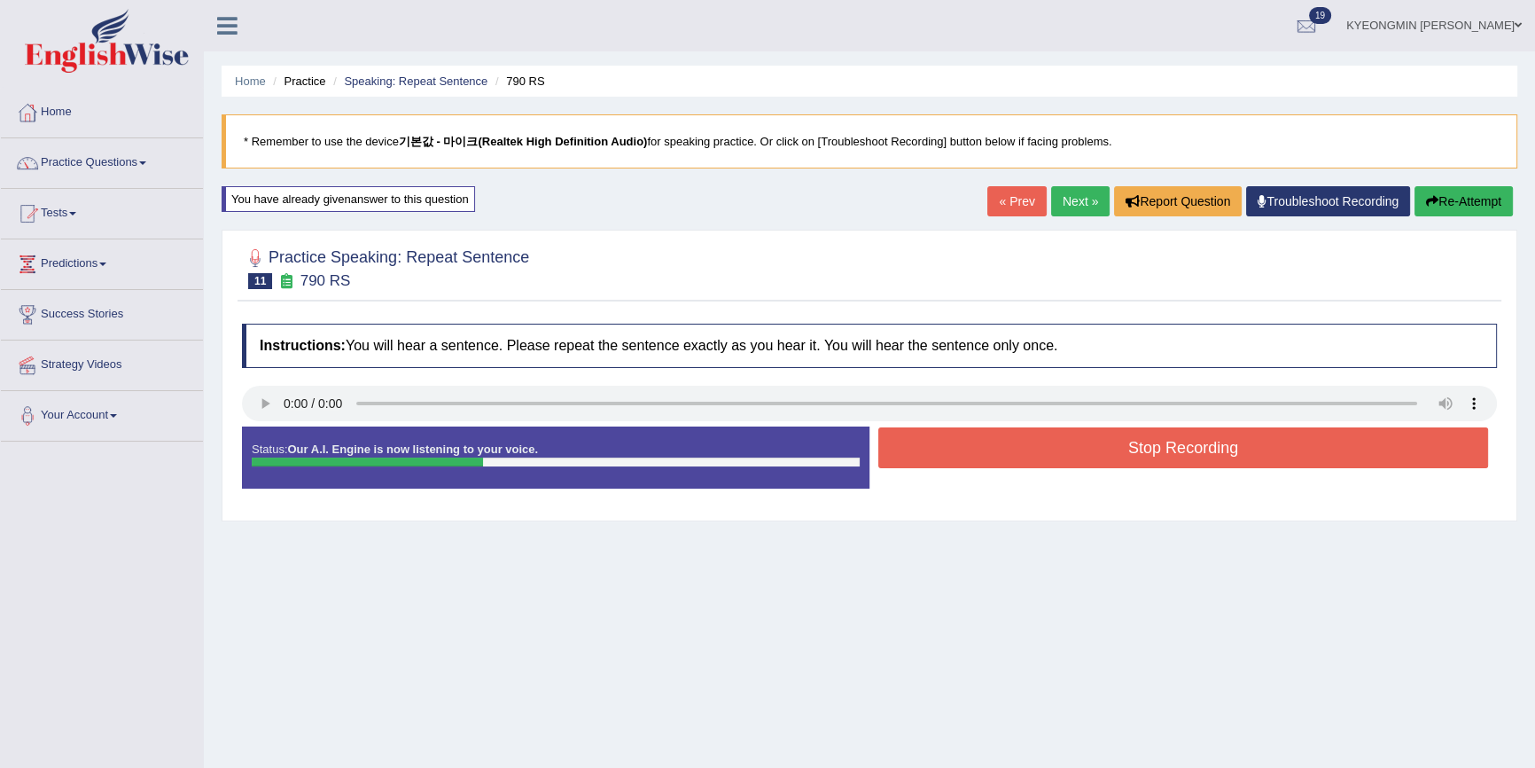
click at [1067, 453] on button "Stop Recording" at bounding box center [1184, 447] width 610 height 41
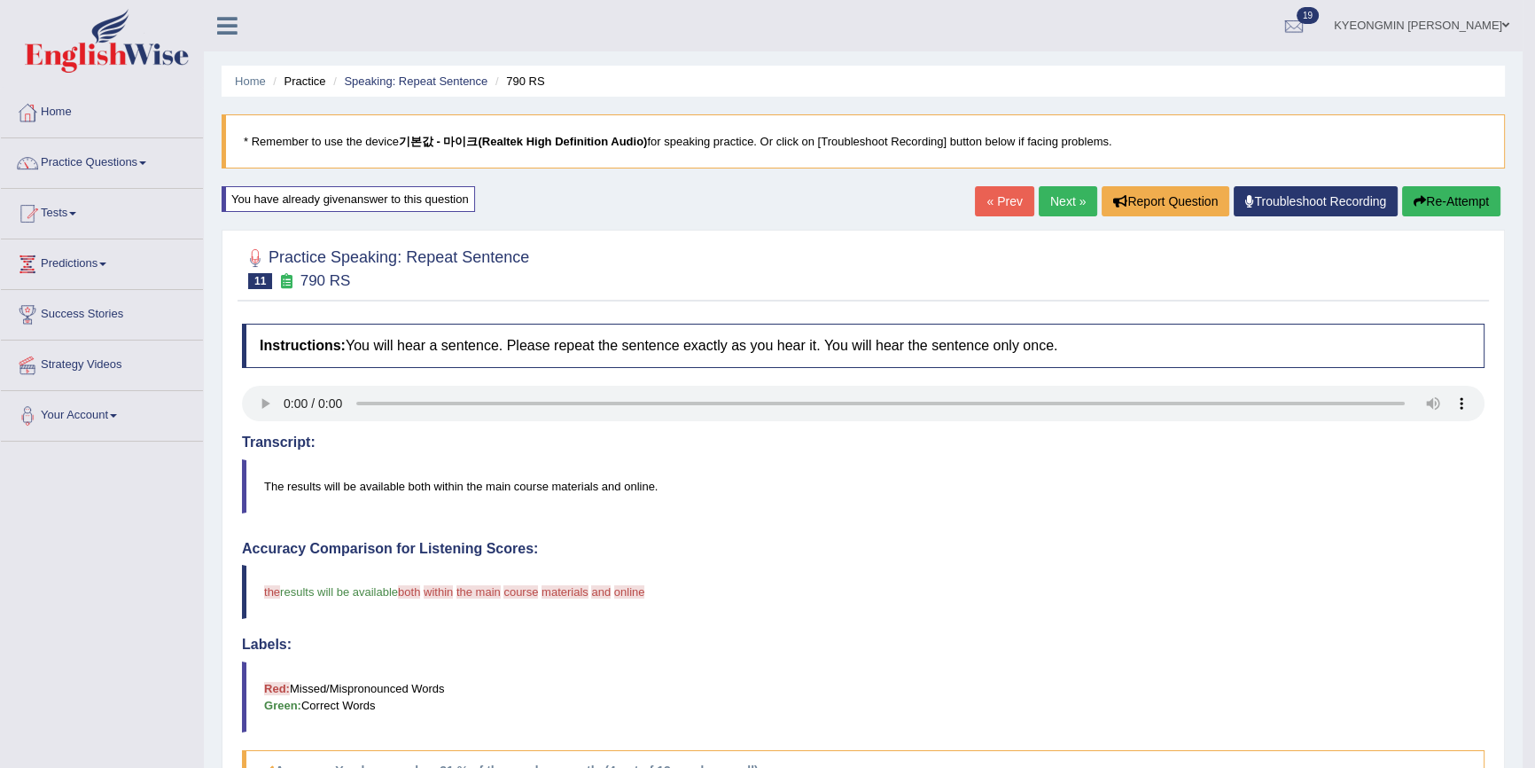
click at [1489, 198] on button "Re-Attempt" at bounding box center [1452, 201] width 98 height 30
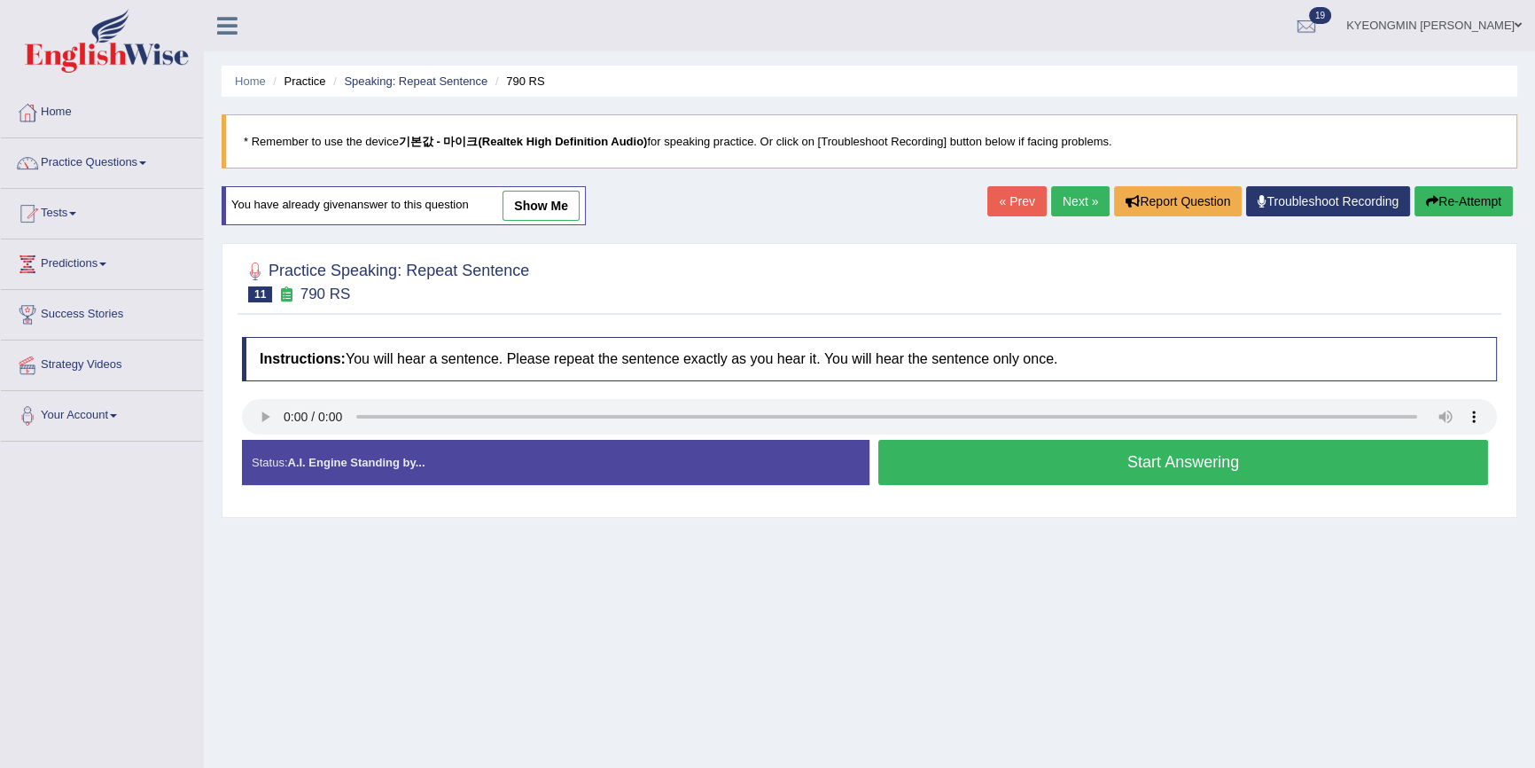
click at [1095, 458] on button "Start Answering" at bounding box center [1184, 462] width 610 height 45
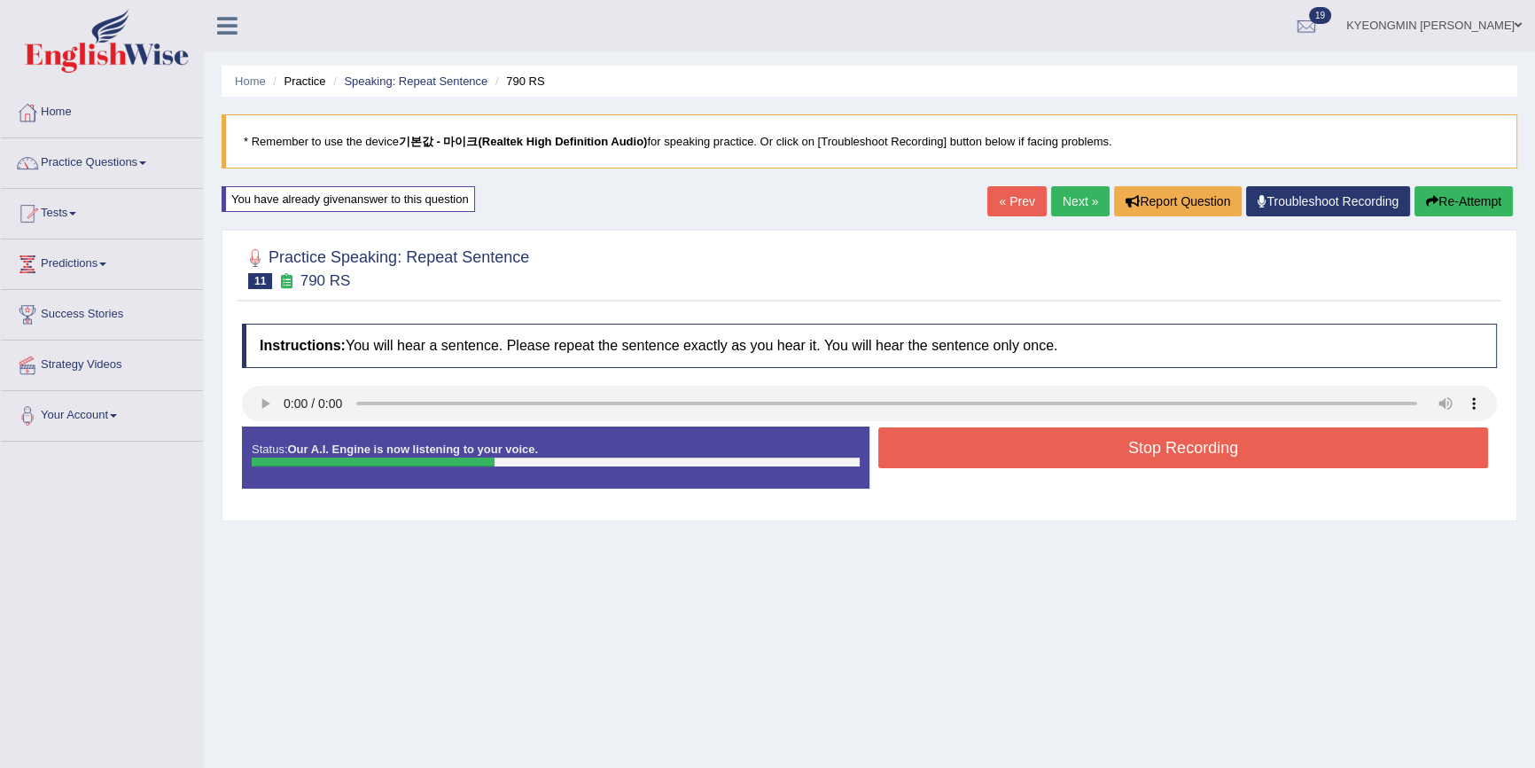
click at [1115, 446] on button "Stop Recording" at bounding box center [1184, 447] width 610 height 41
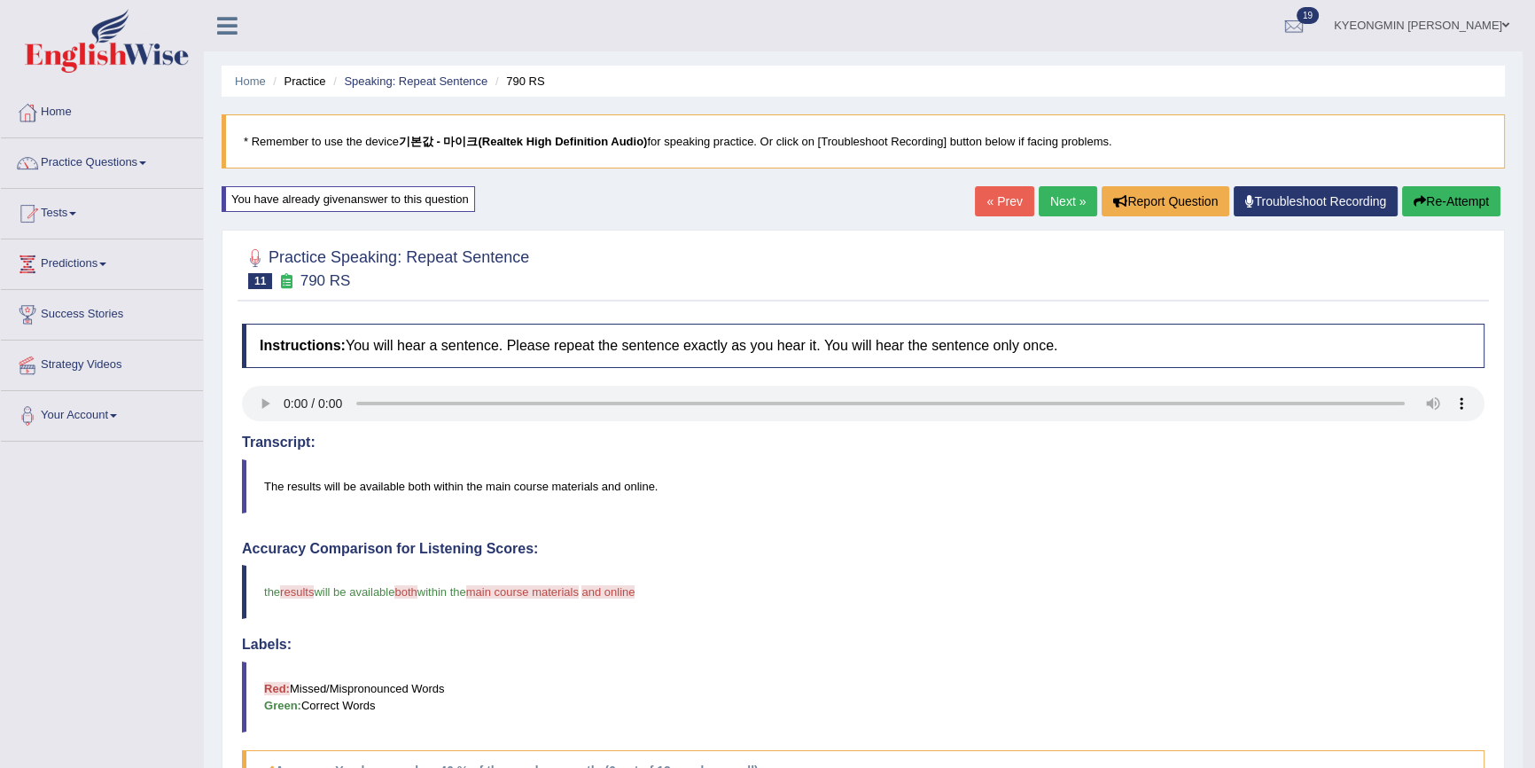
click at [1460, 198] on button "Re-Attempt" at bounding box center [1452, 201] width 98 height 30
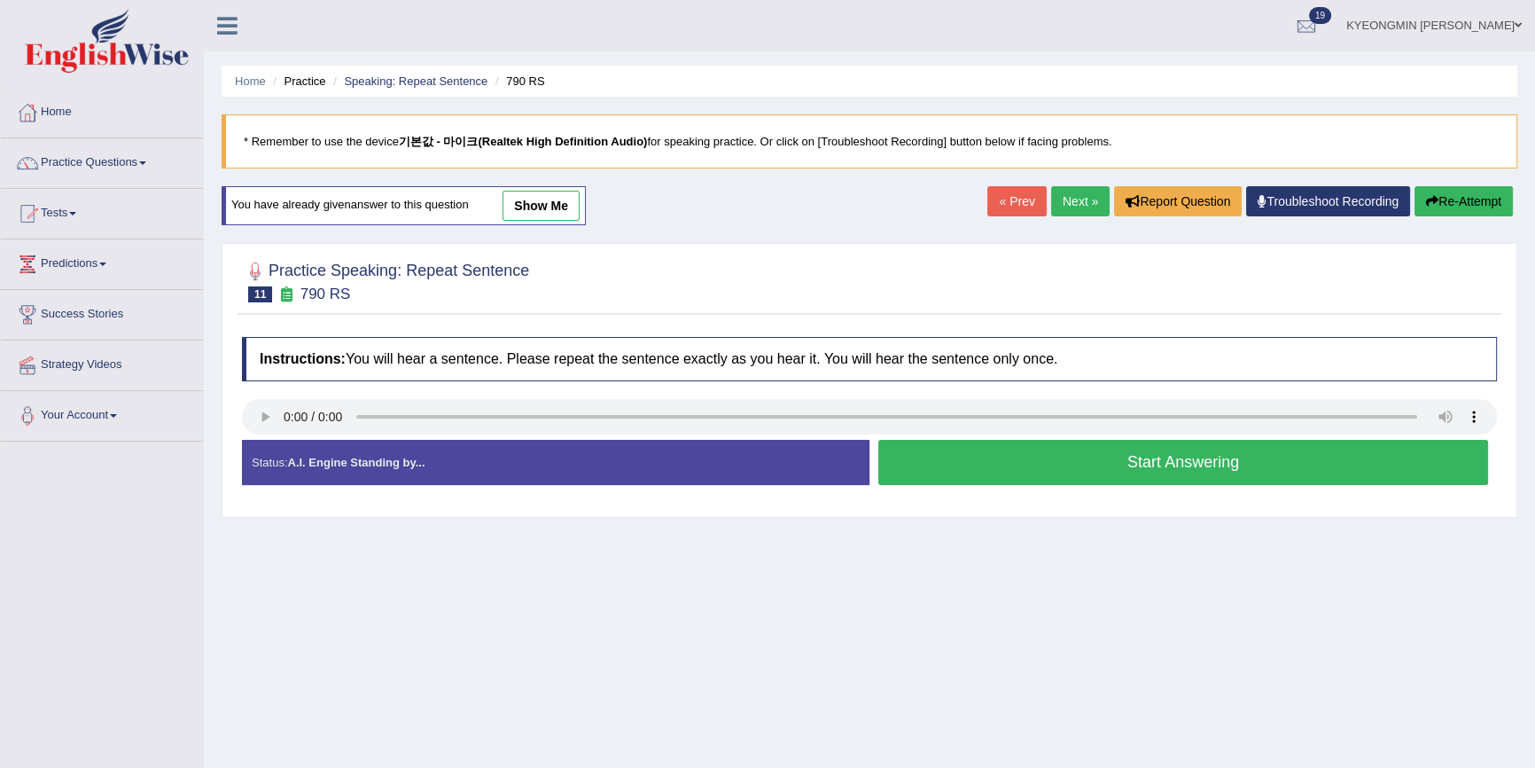
click at [1057, 449] on button "Start Answering" at bounding box center [1184, 462] width 610 height 45
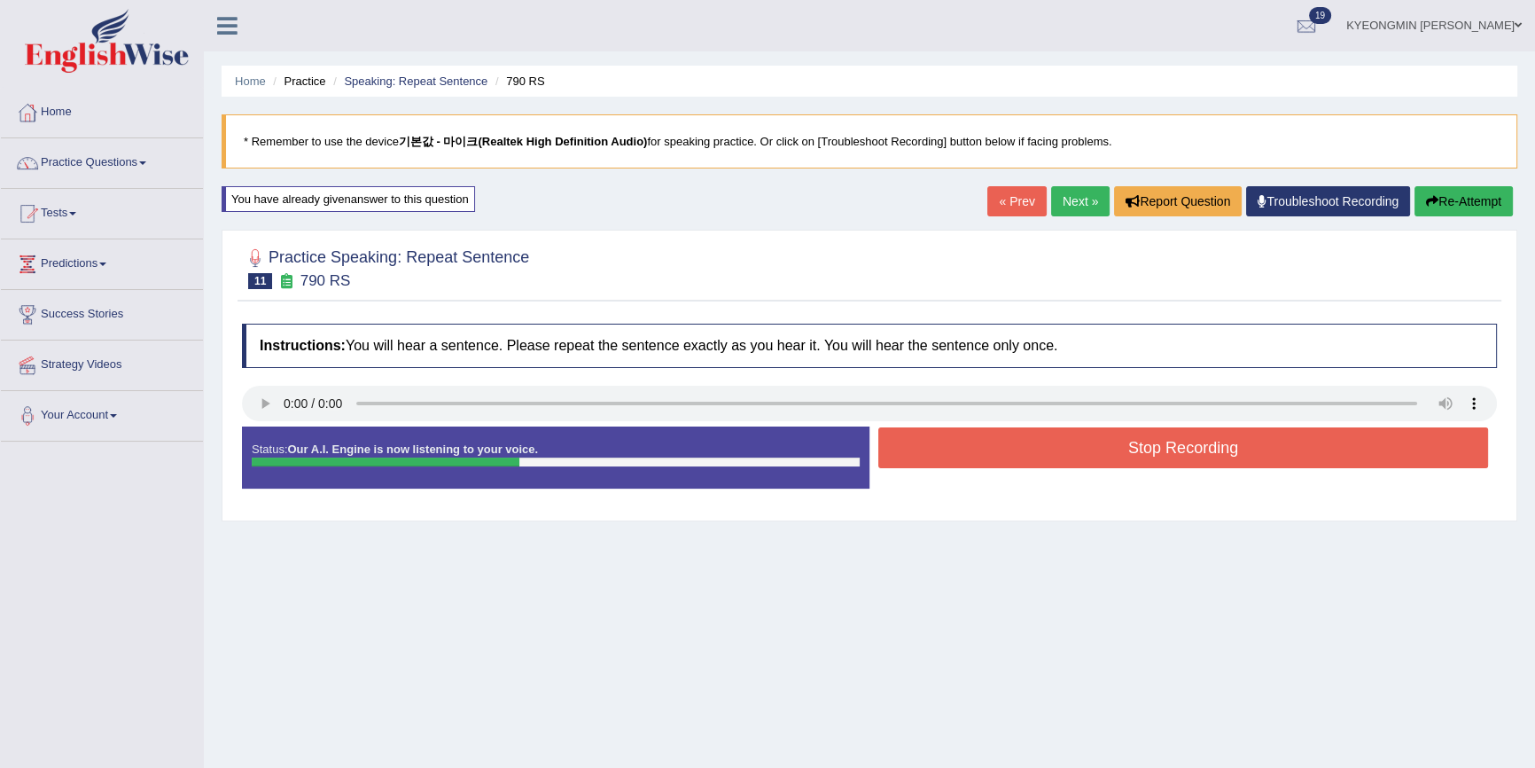
click at [1034, 444] on button "Stop Recording" at bounding box center [1184, 447] width 610 height 41
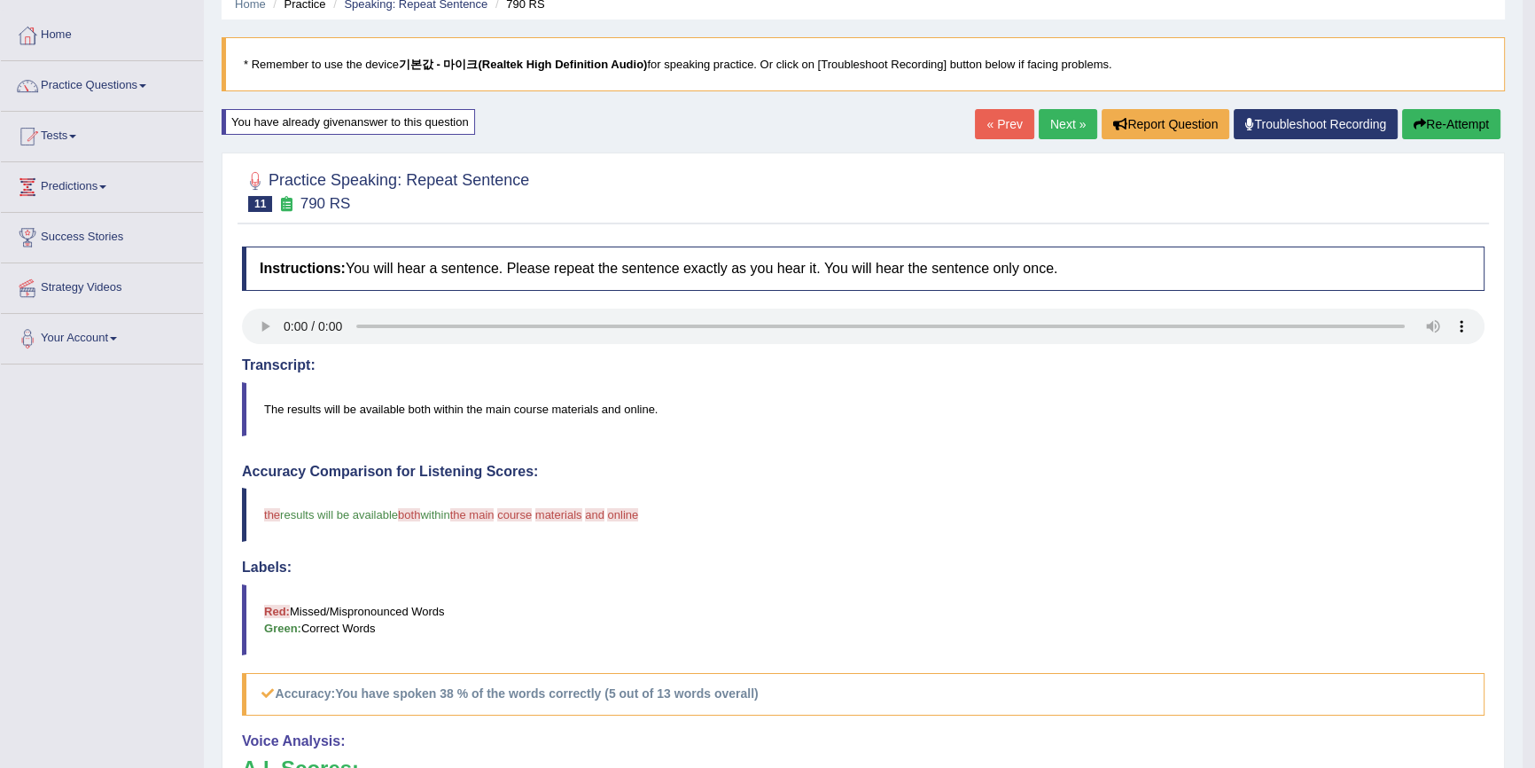
scroll to position [80, 0]
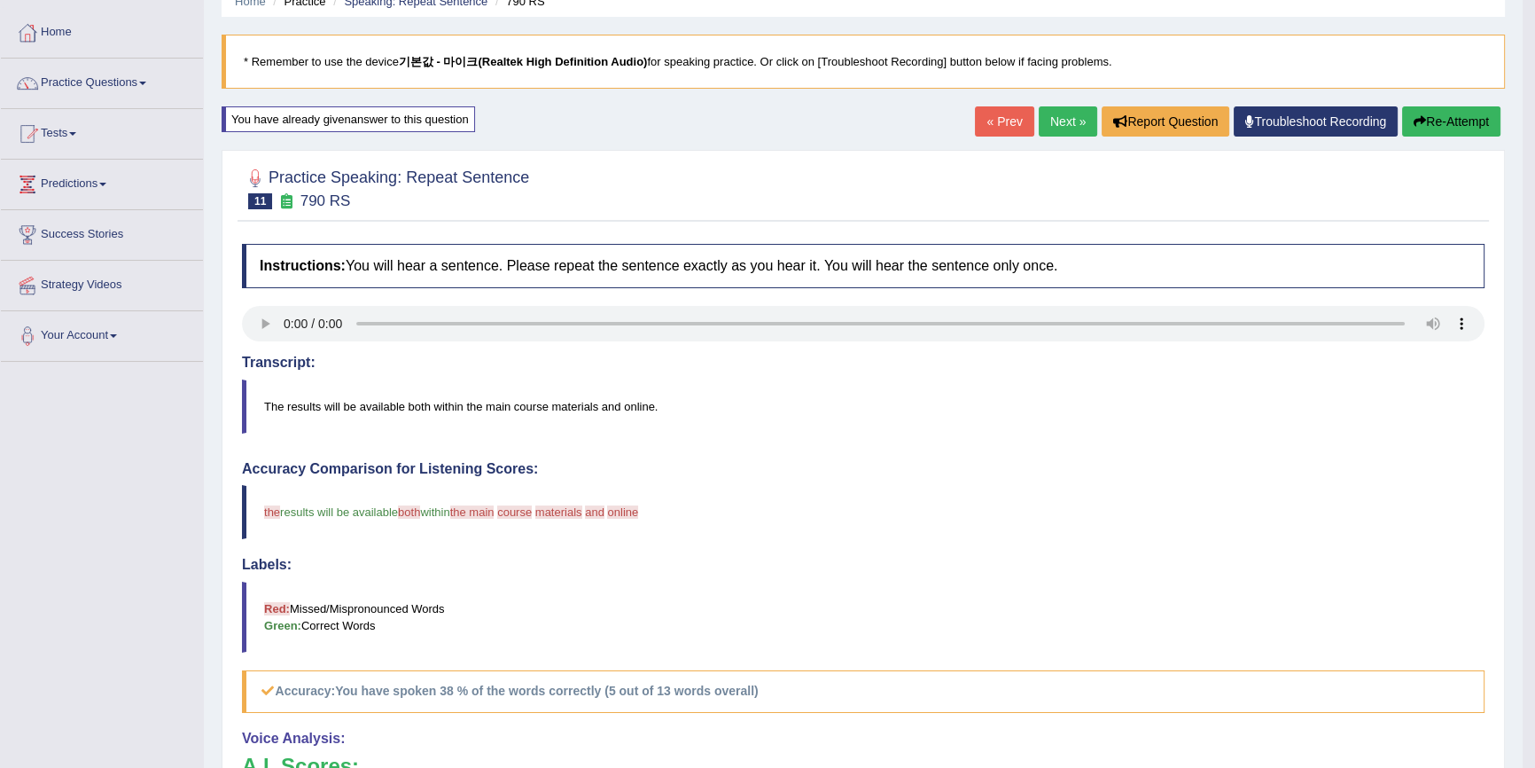
click at [1427, 122] on button "Re-Attempt" at bounding box center [1452, 121] width 98 height 30
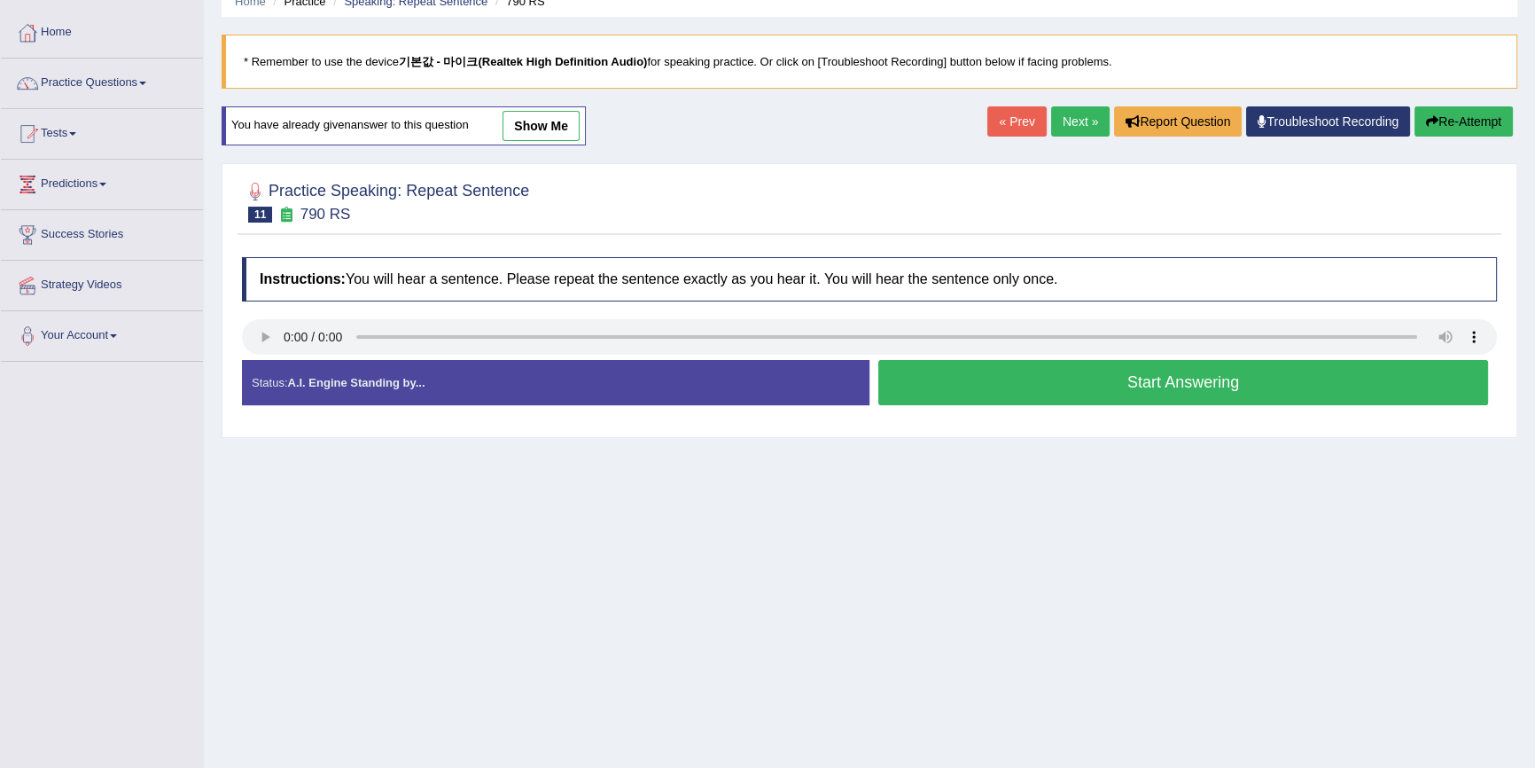
click at [1051, 392] on button "Start Answering" at bounding box center [1184, 382] width 610 height 45
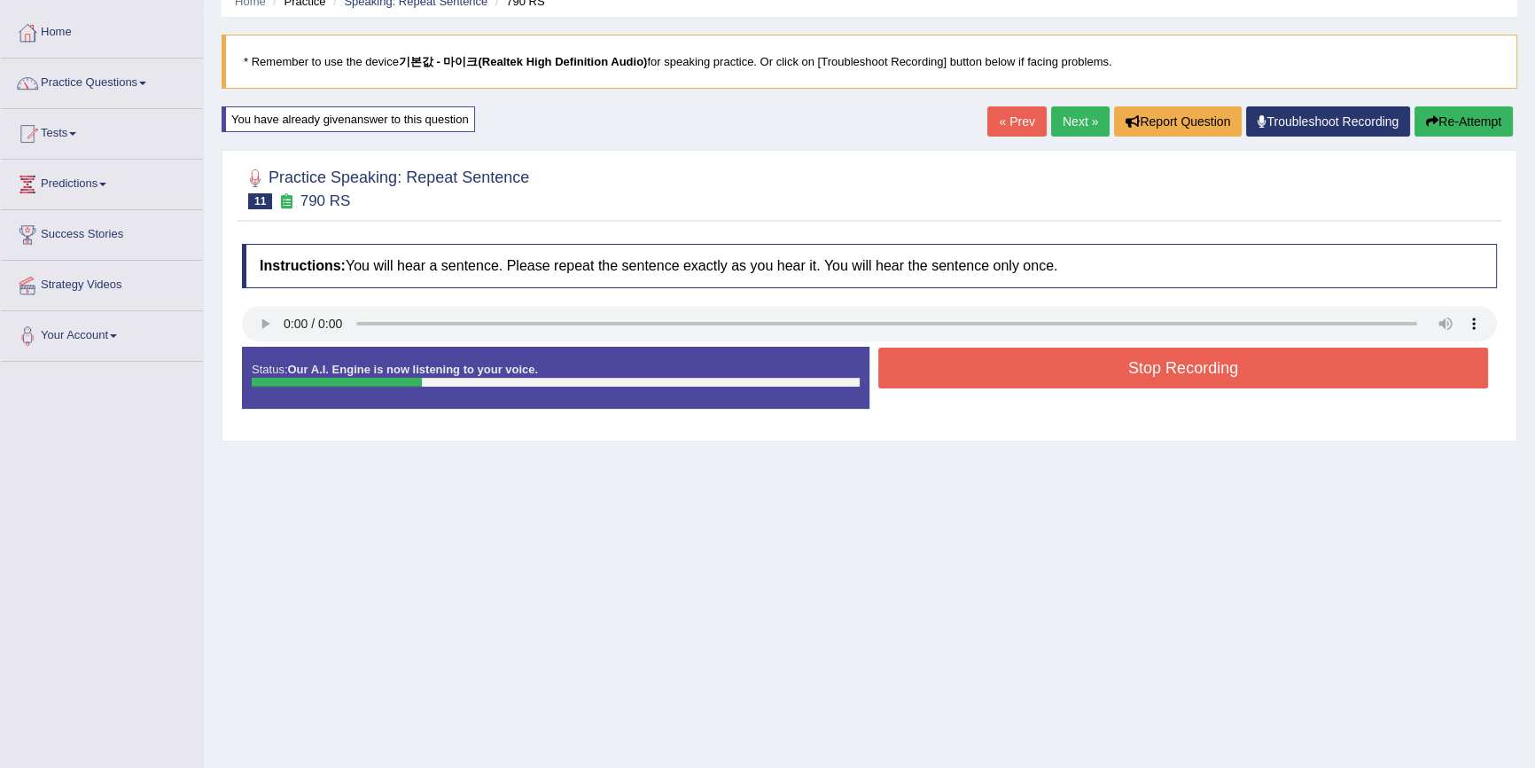
click at [1037, 371] on button "Stop Recording" at bounding box center [1184, 368] width 610 height 41
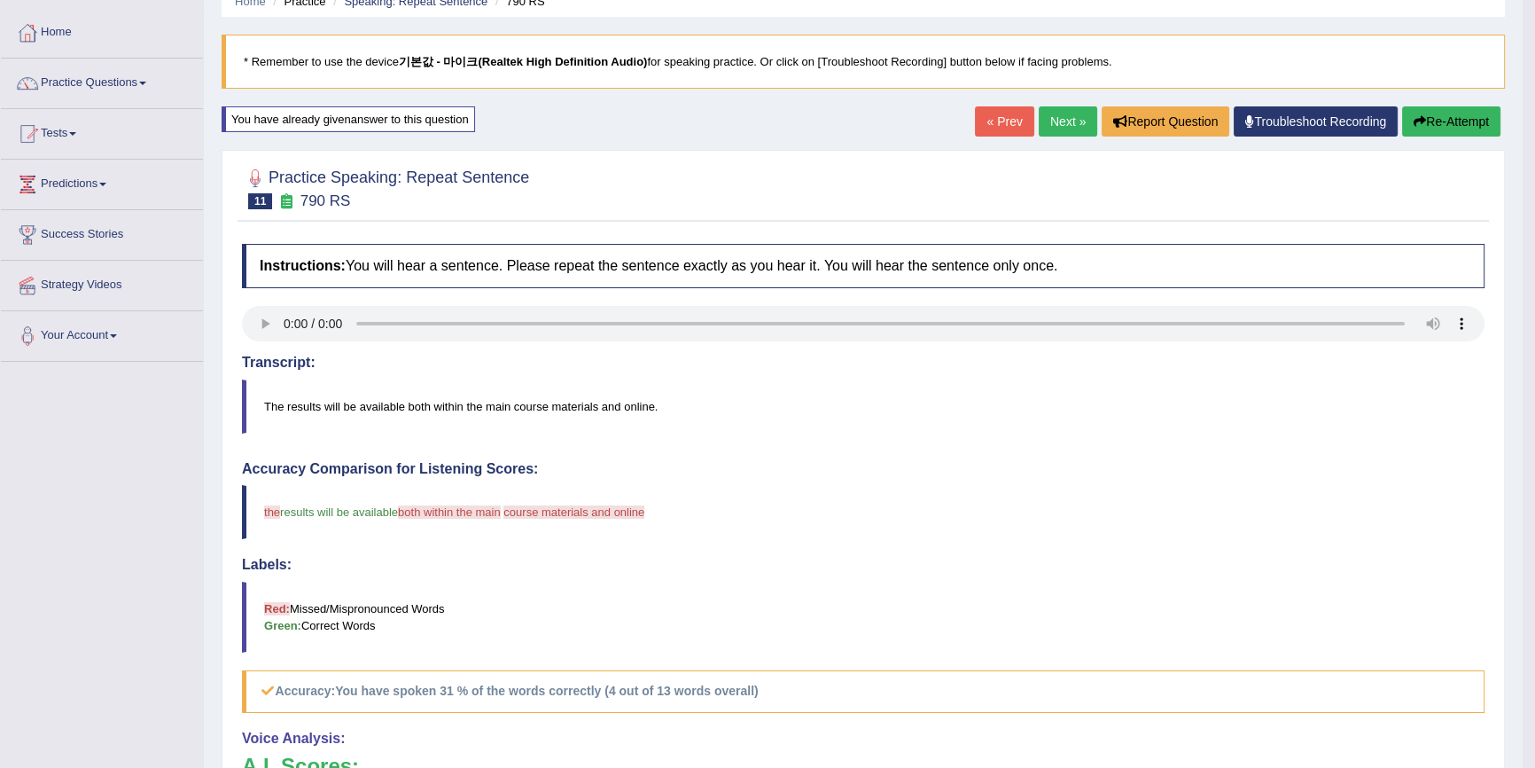
click at [1465, 121] on button "Re-Attempt" at bounding box center [1452, 121] width 98 height 30
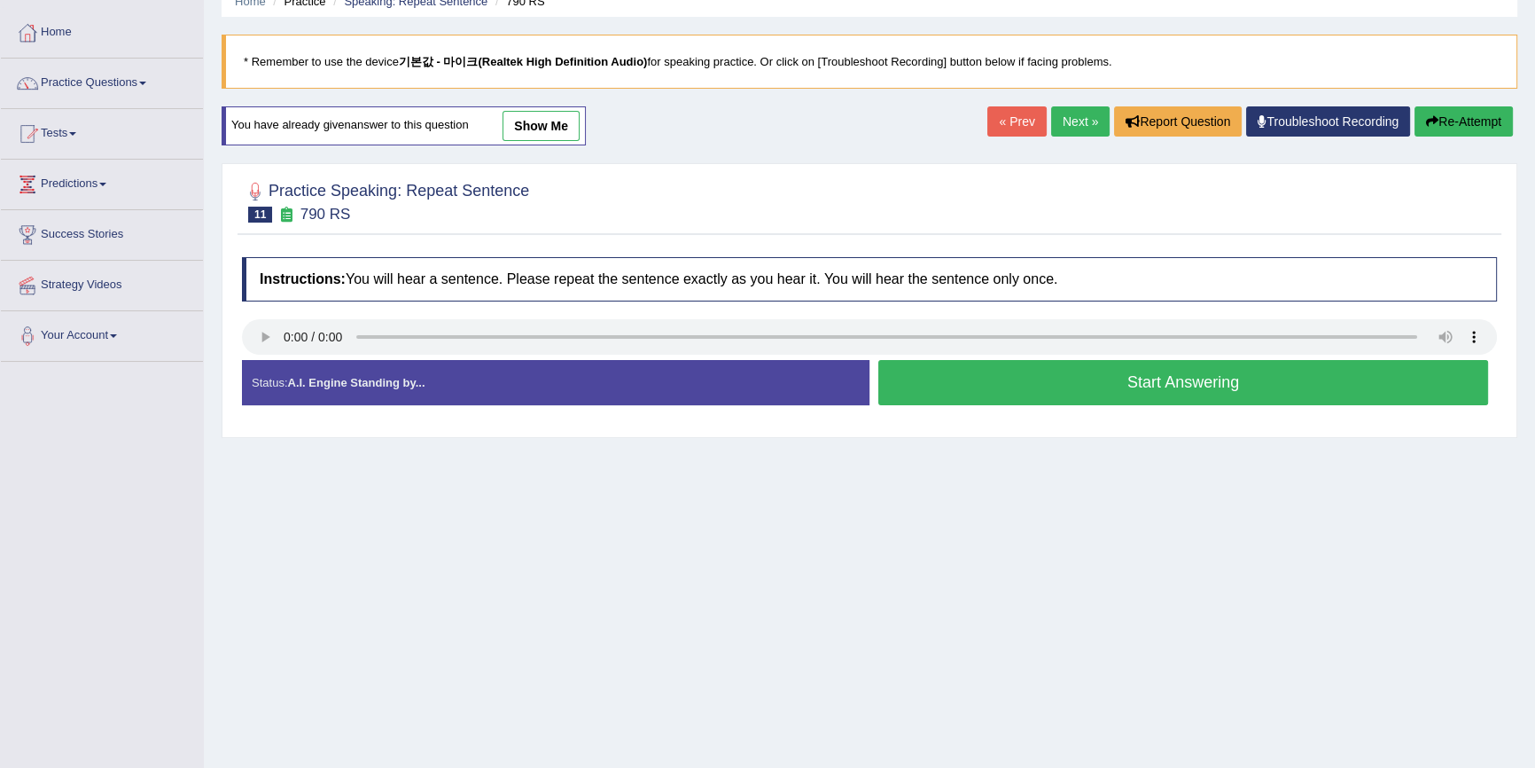
click at [1113, 375] on button "Start Answering" at bounding box center [1184, 382] width 610 height 45
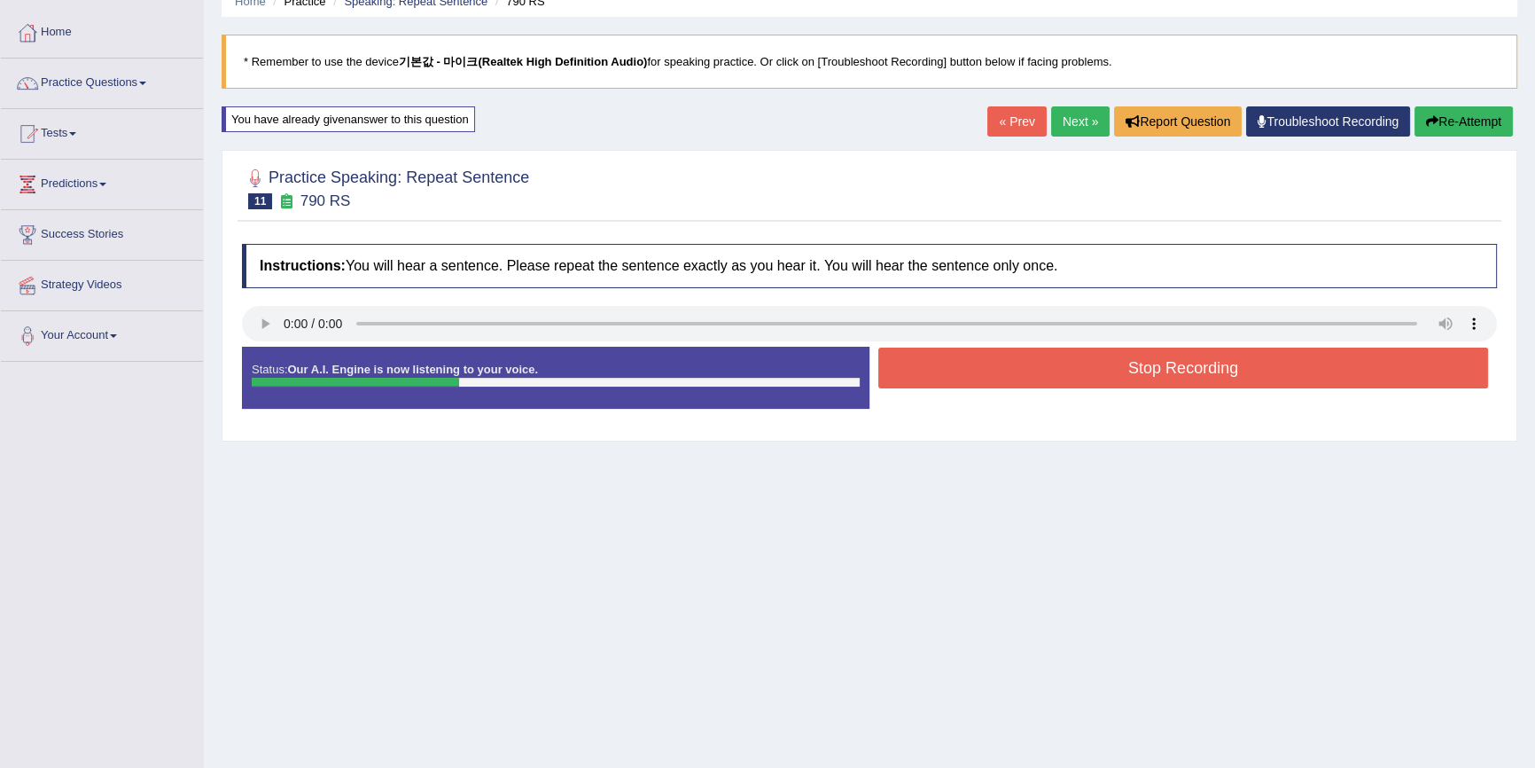
click at [1100, 363] on button "Stop Recording" at bounding box center [1184, 368] width 610 height 41
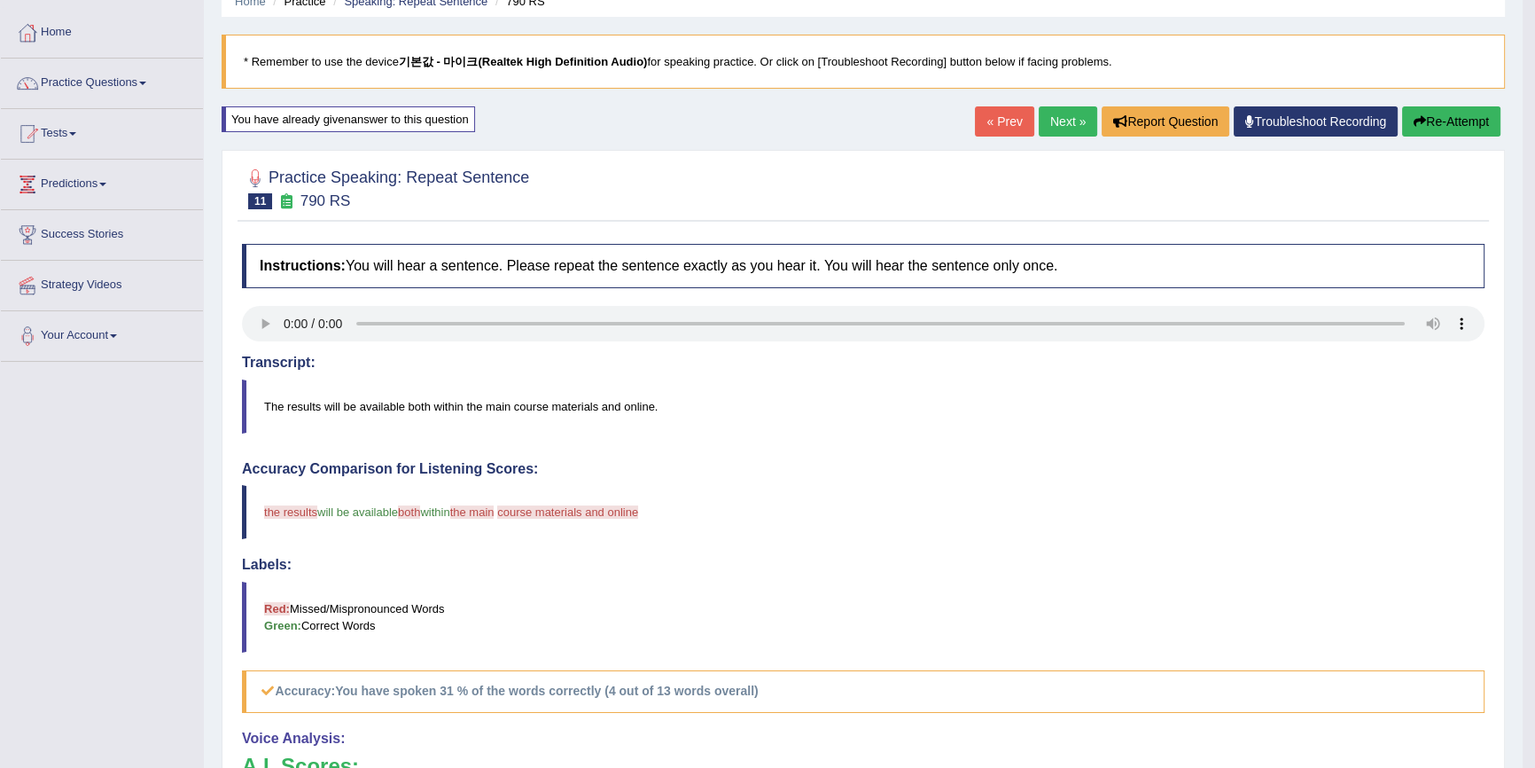
click at [1444, 123] on button "Re-Attempt" at bounding box center [1452, 121] width 98 height 30
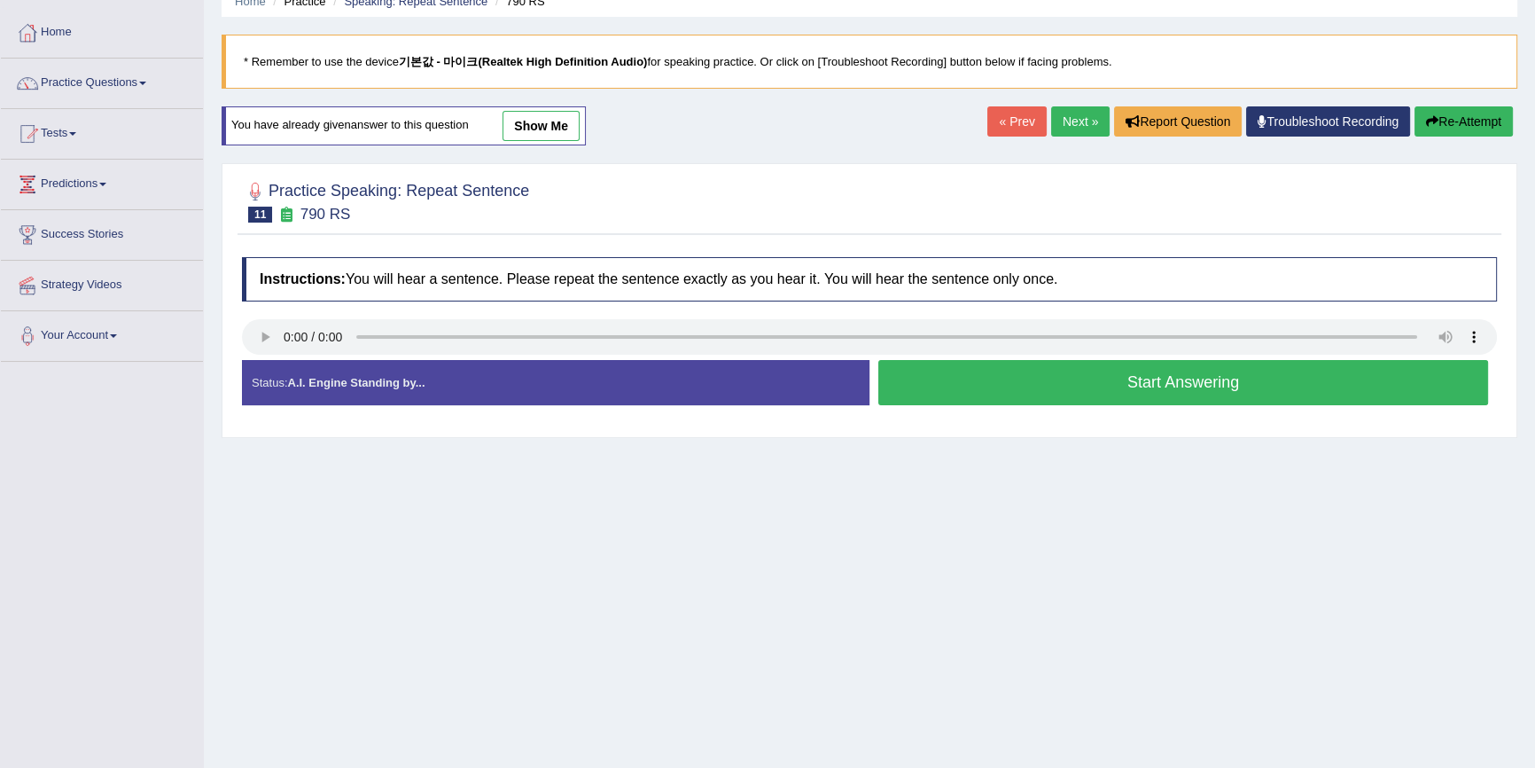
scroll to position [80, 0]
click at [1121, 397] on button "Start Answering" at bounding box center [1184, 382] width 610 height 45
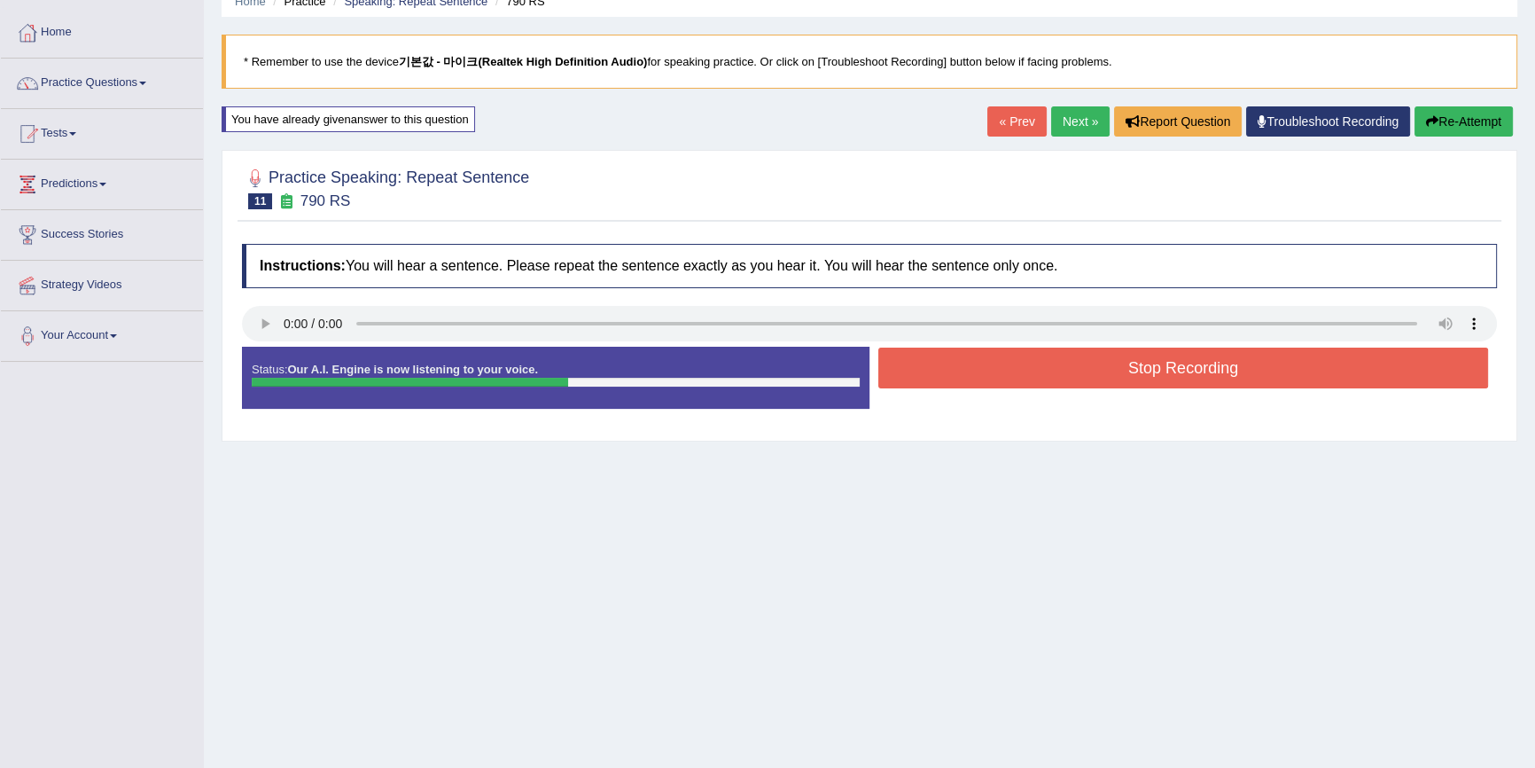
click at [1120, 369] on button "Stop Recording" at bounding box center [1184, 368] width 610 height 41
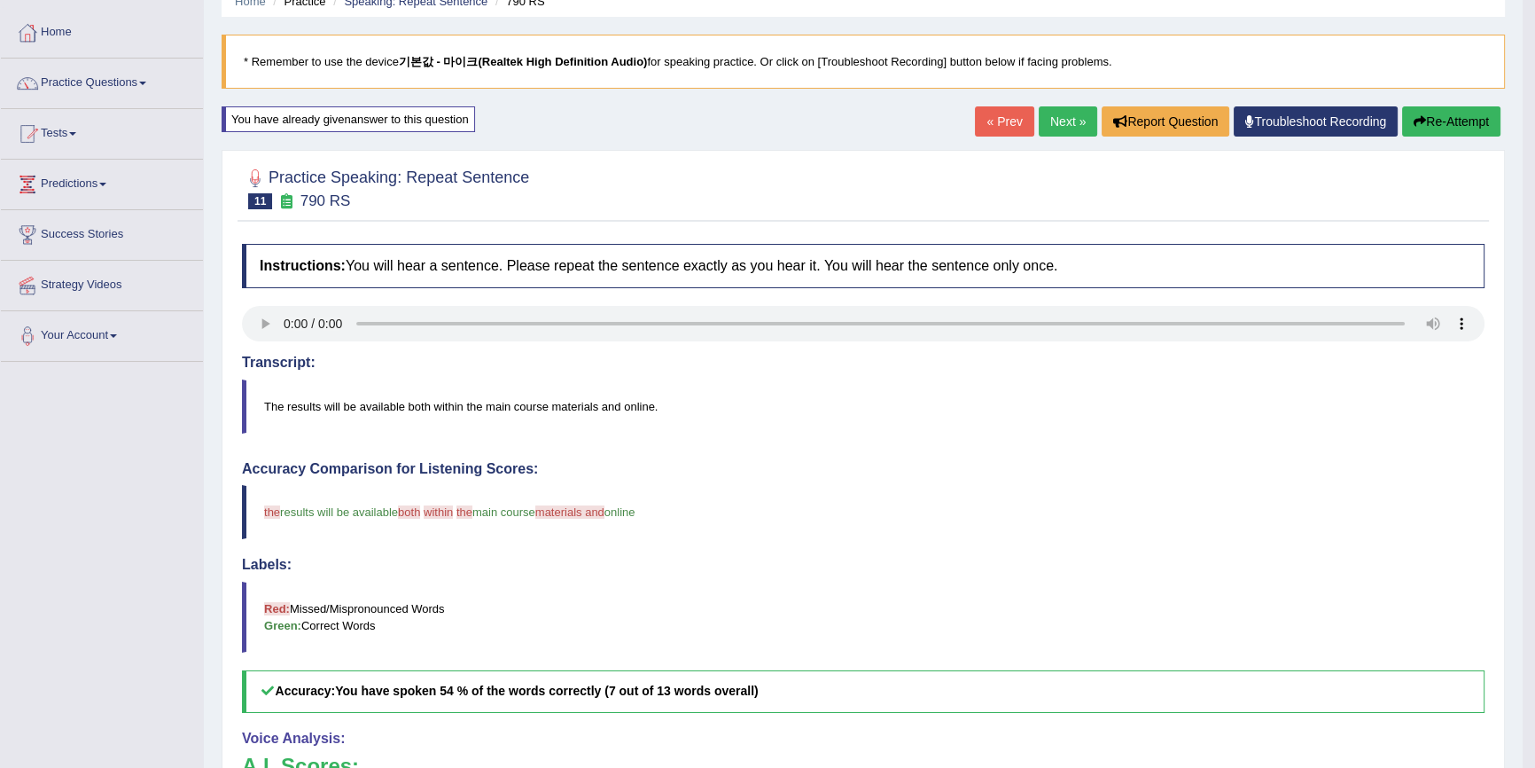
click at [1441, 130] on button "Re-Attempt" at bounding box center [1452, 121] width 98 height 30
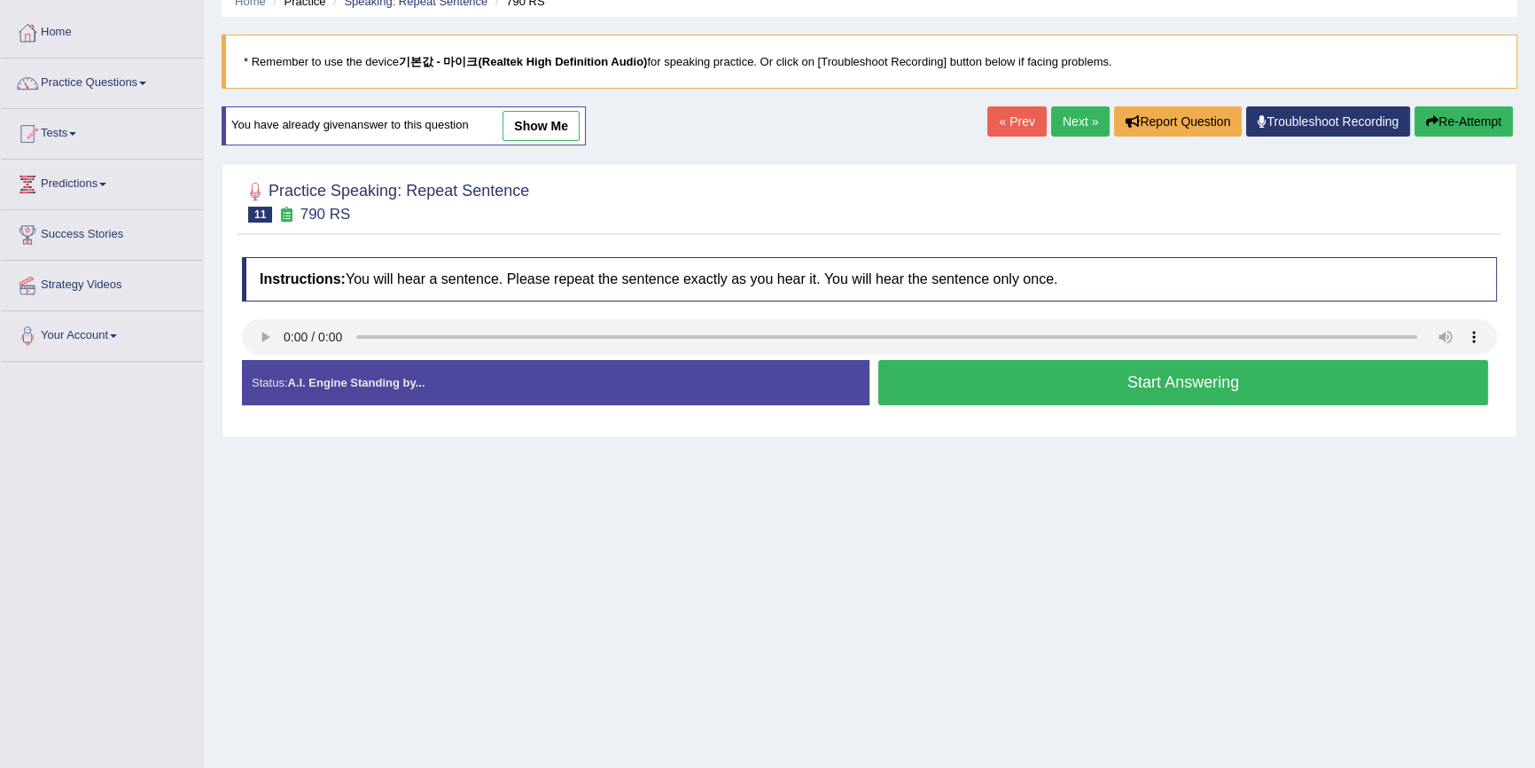
click at [1154, 385] on button "Start Answering" at bounding box center [1184, 382] width 610 height 45
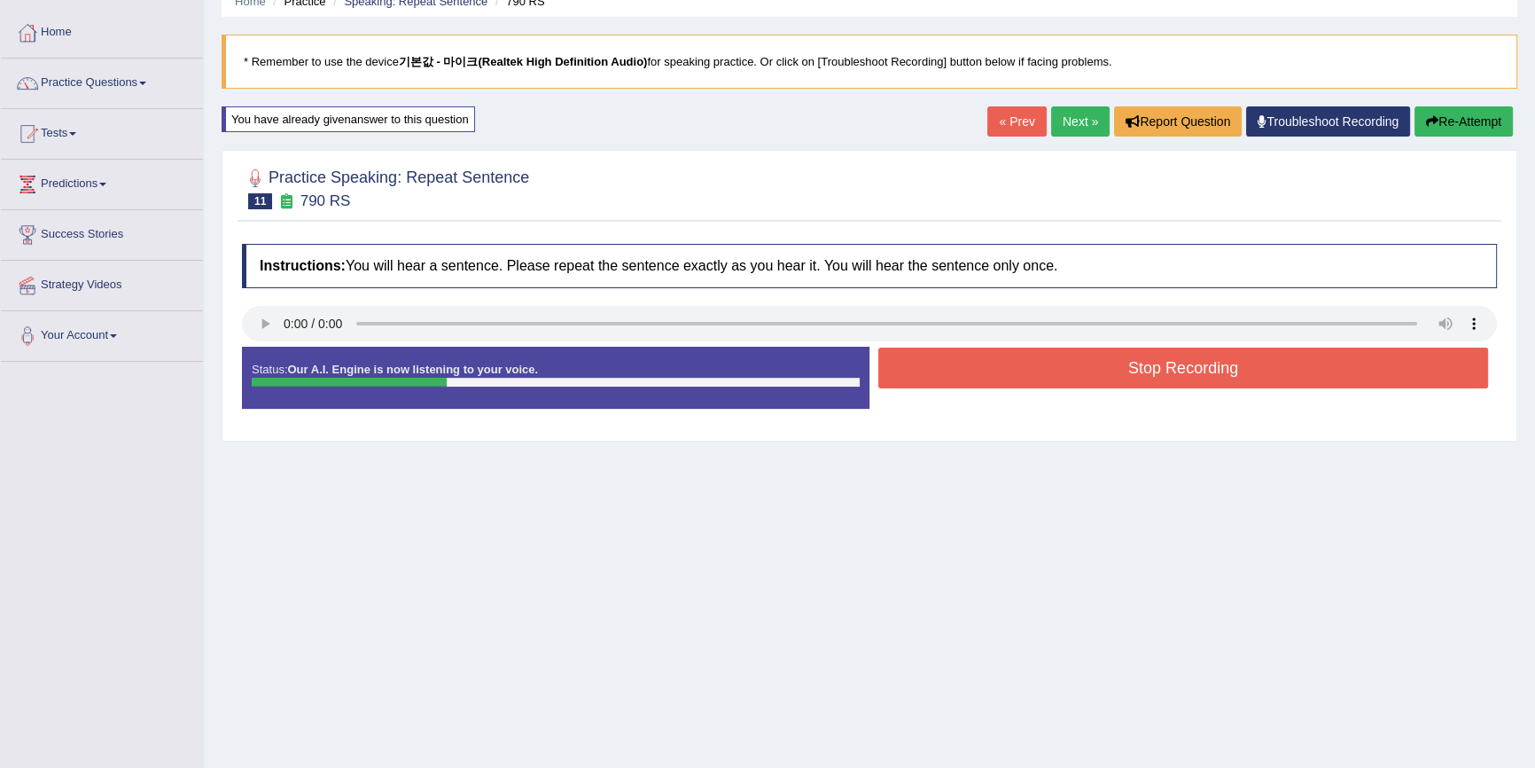
click at [1152, 367] on button "Stop Recording" at bounding box center [1184, 368] width 610 height 41
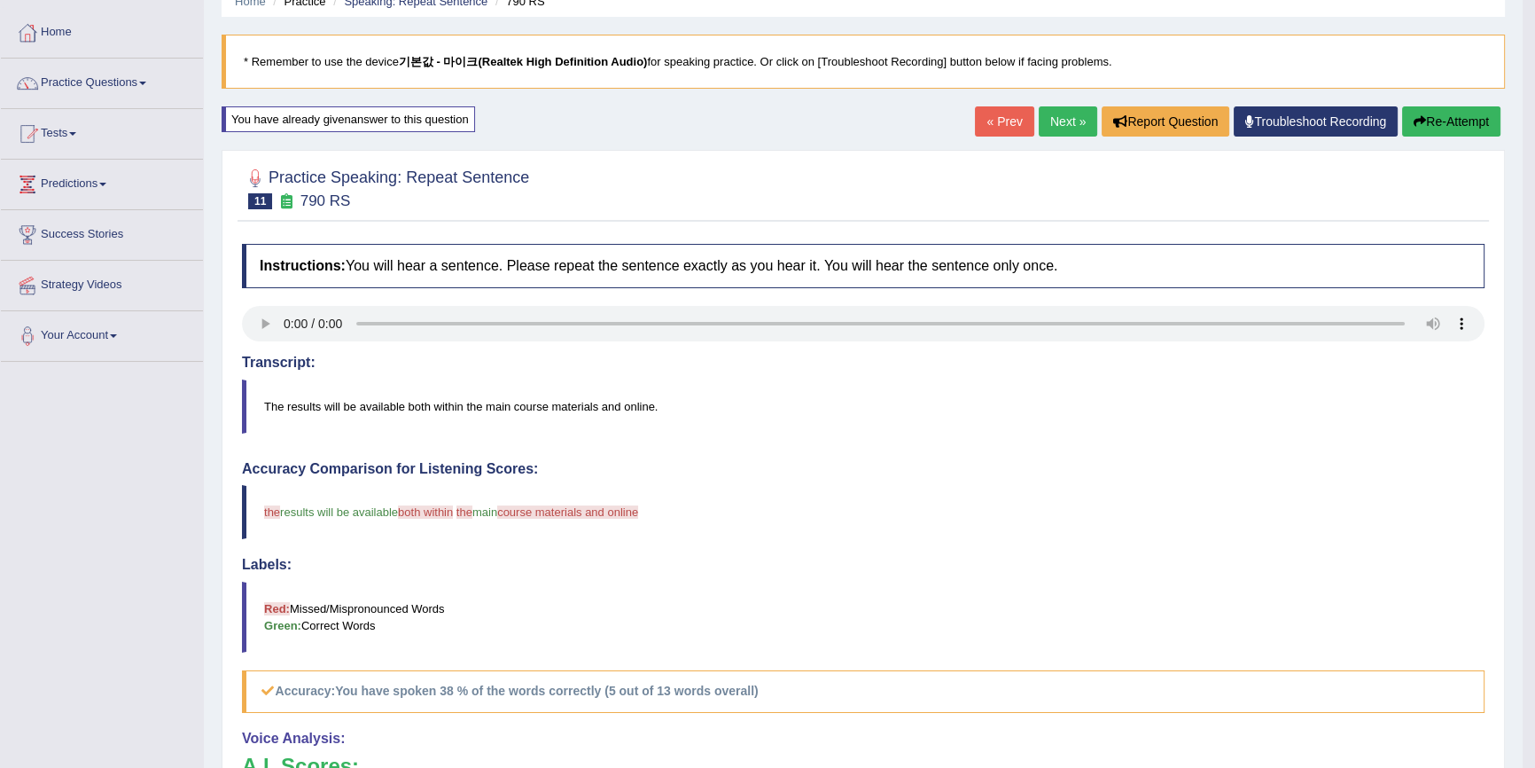
click at [1467, 120] on button "Re-Attempt" at bounding box center [1452, 121] width 98 height 30
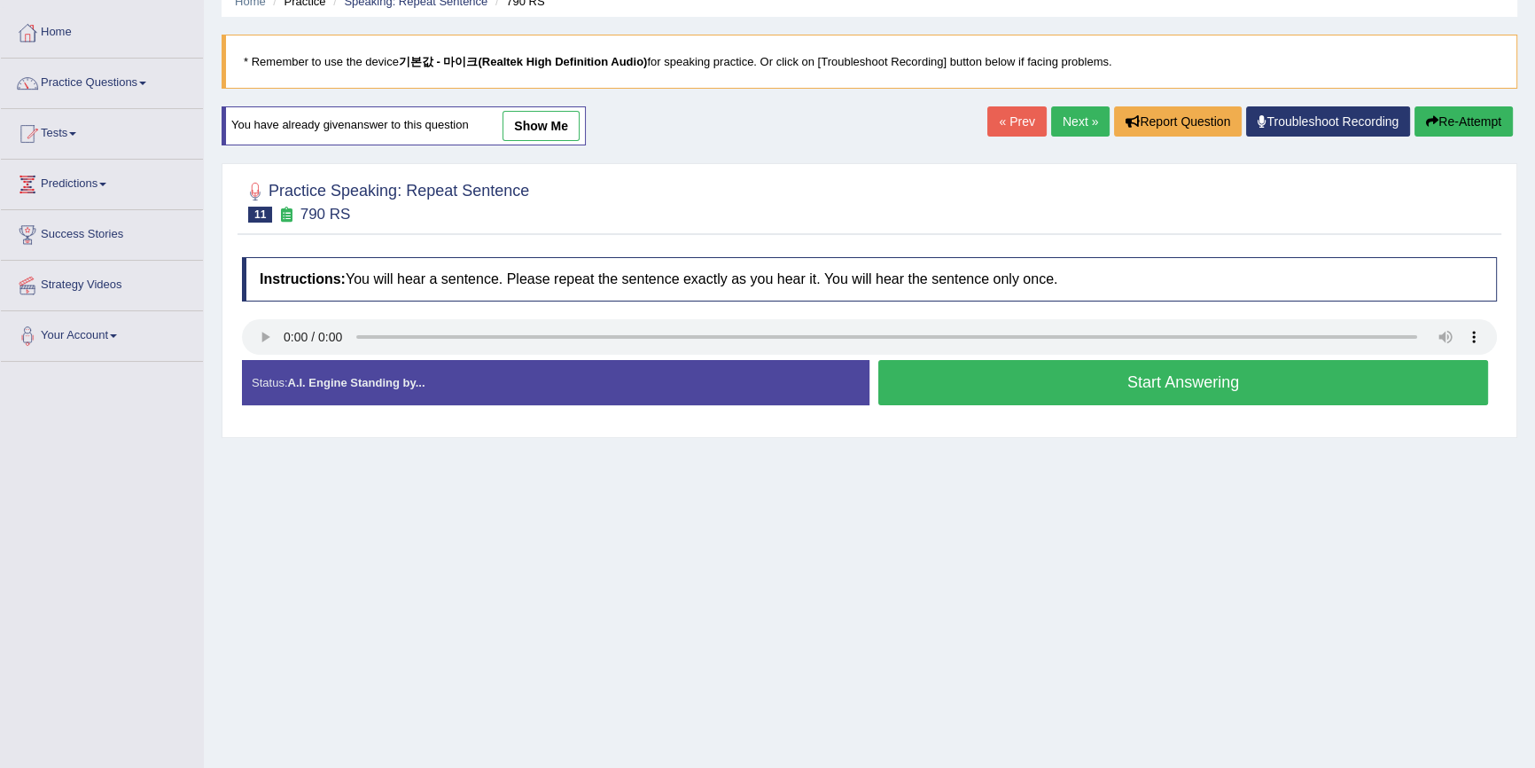
scroll to position [80, 0]
click at [1187, 387] on button "Start Answering" at bounding box center [1184, 382] width 610 height 45
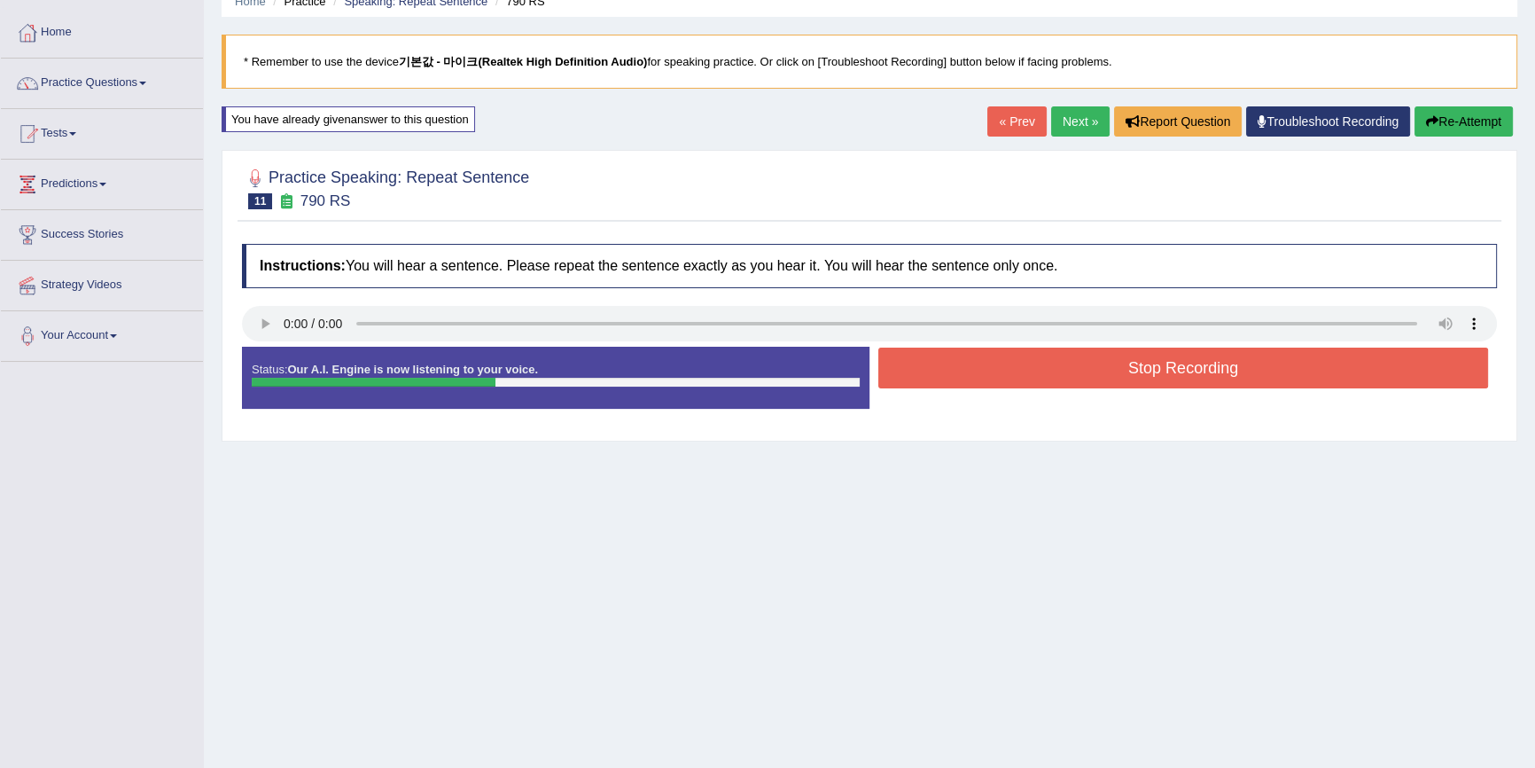
click at [1180, 359] on button "Stop Recording" at bounding box center [1184, 368] width 610 height 41
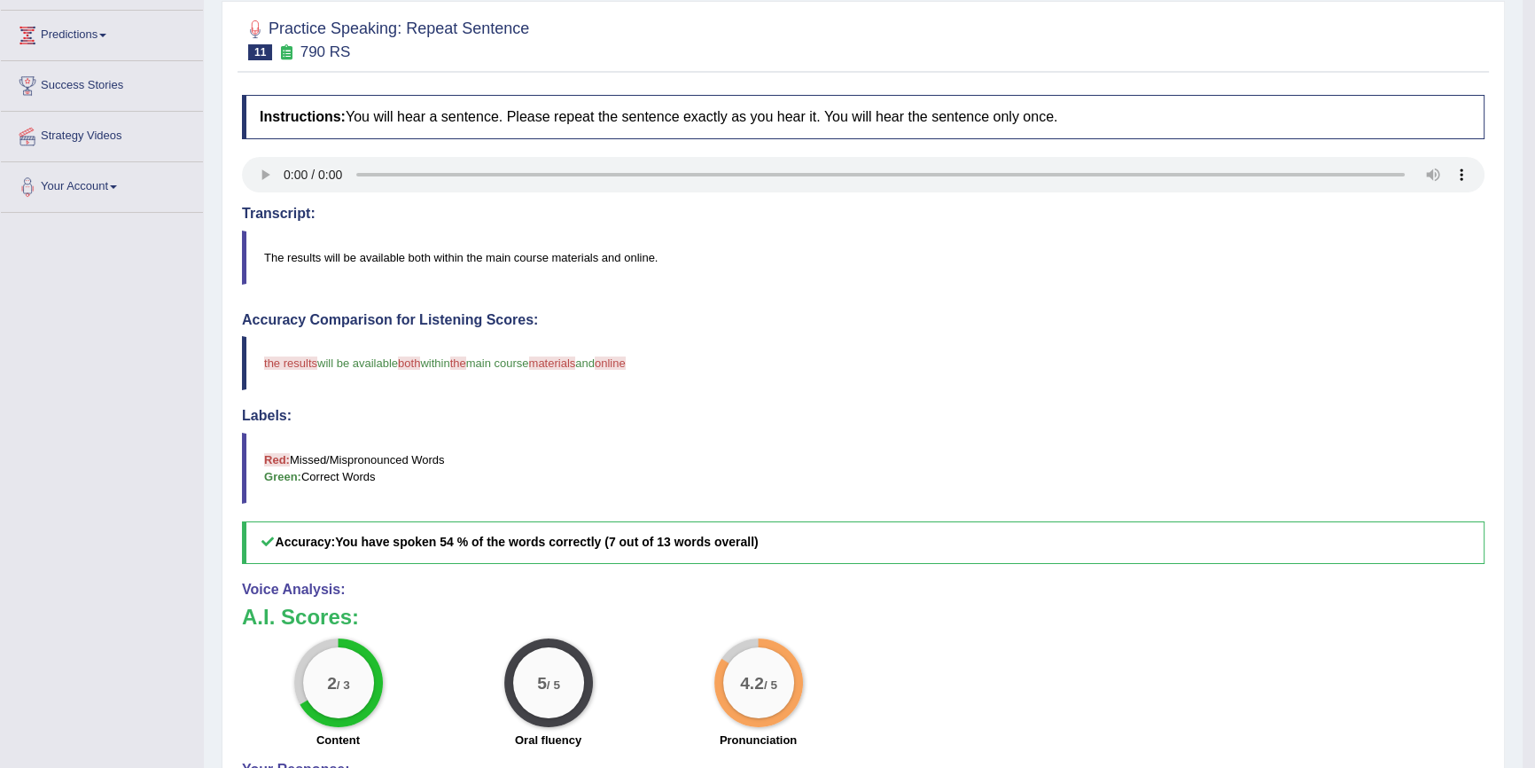
scroll to position [241, 0]
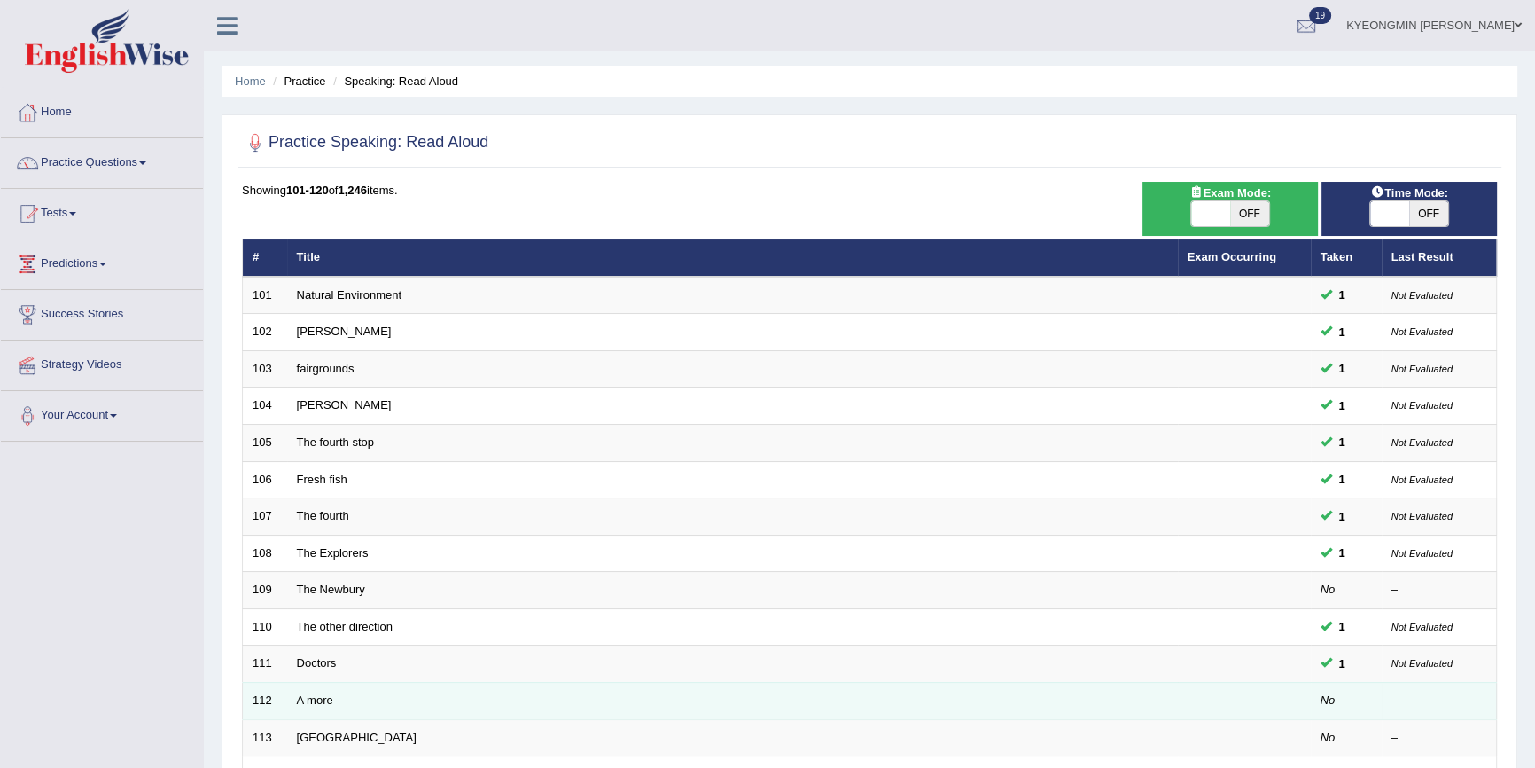
scroll to position [160, 0]
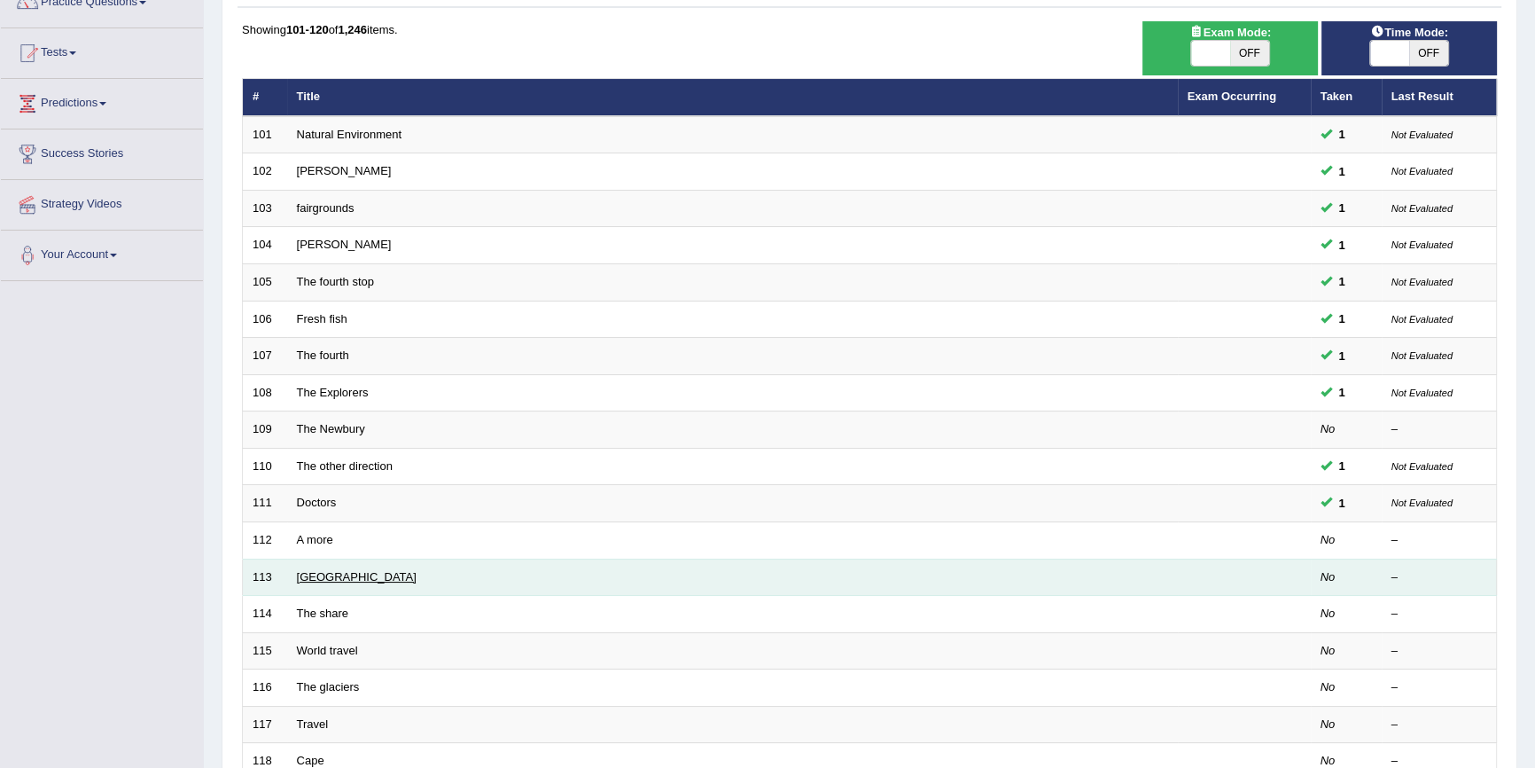
click at [339, 576] on link "[GEOGRAPHIC_DATA]" at bounding box center [357, 576] width 120 height 13
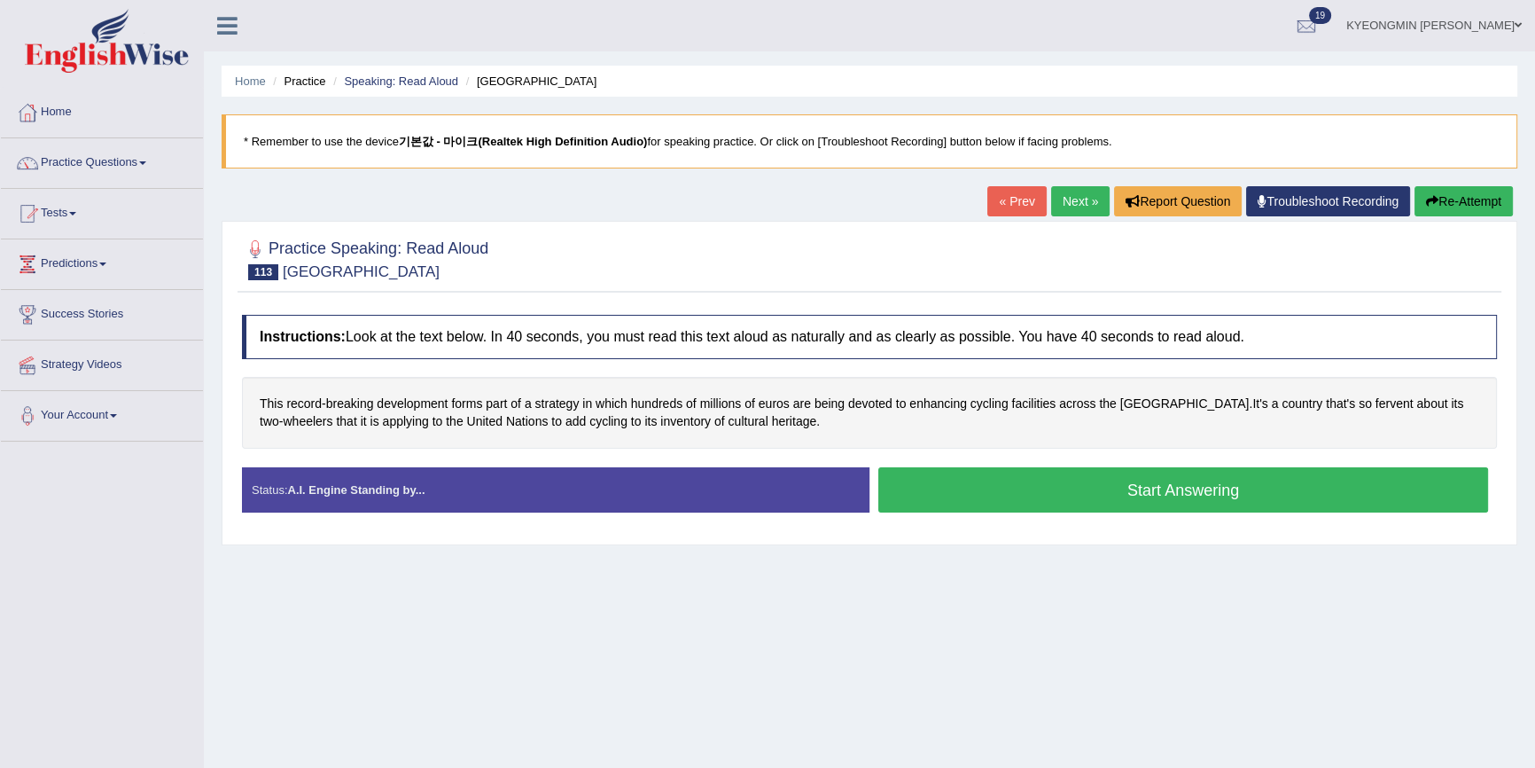
click at [974, 488] on button "Start Answering" at bounding box center [1184, 489] width 610 height 45
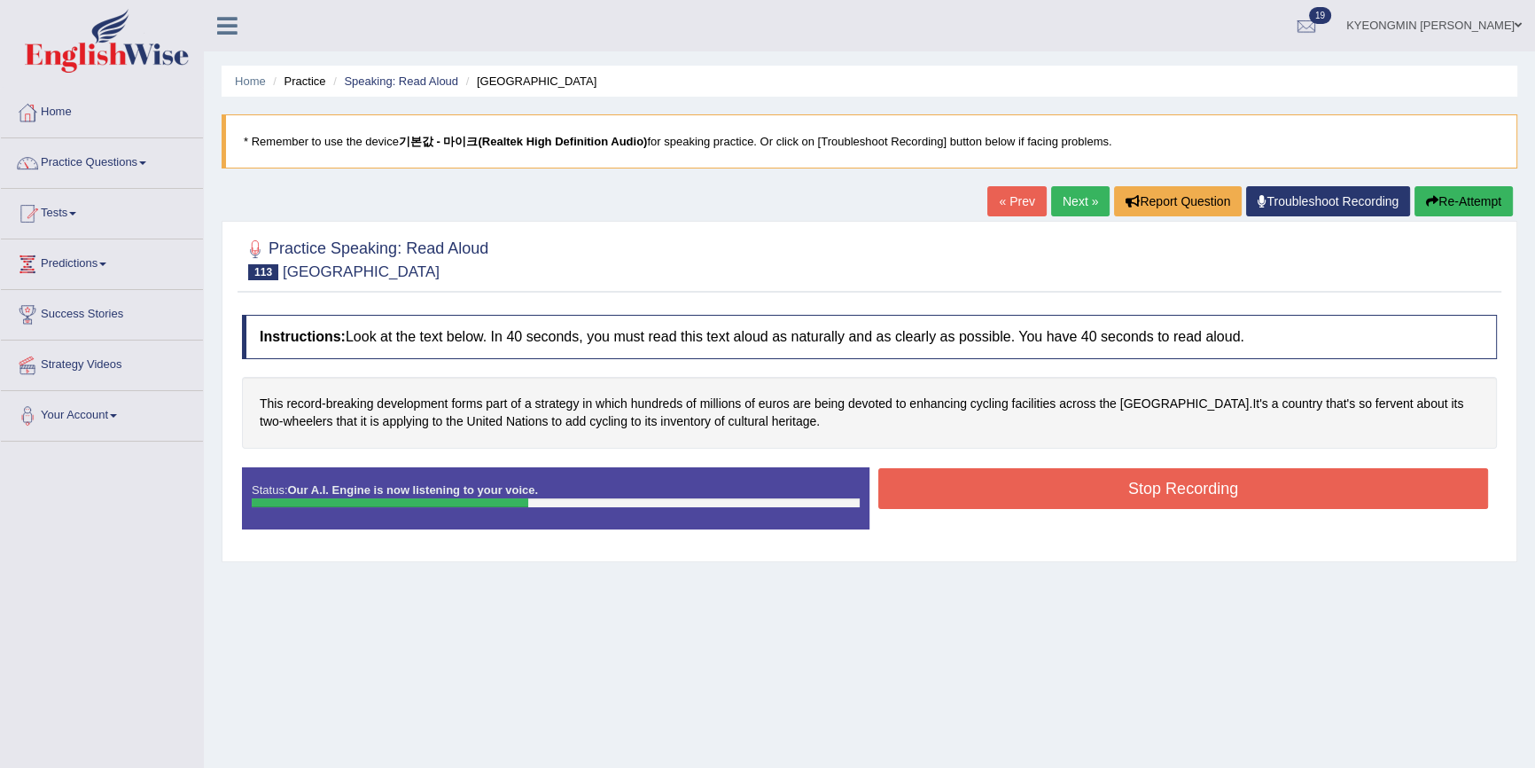
click at [974, 488] on button "Stop Recording" at bounding box center [1184, 488] width 610 height 41
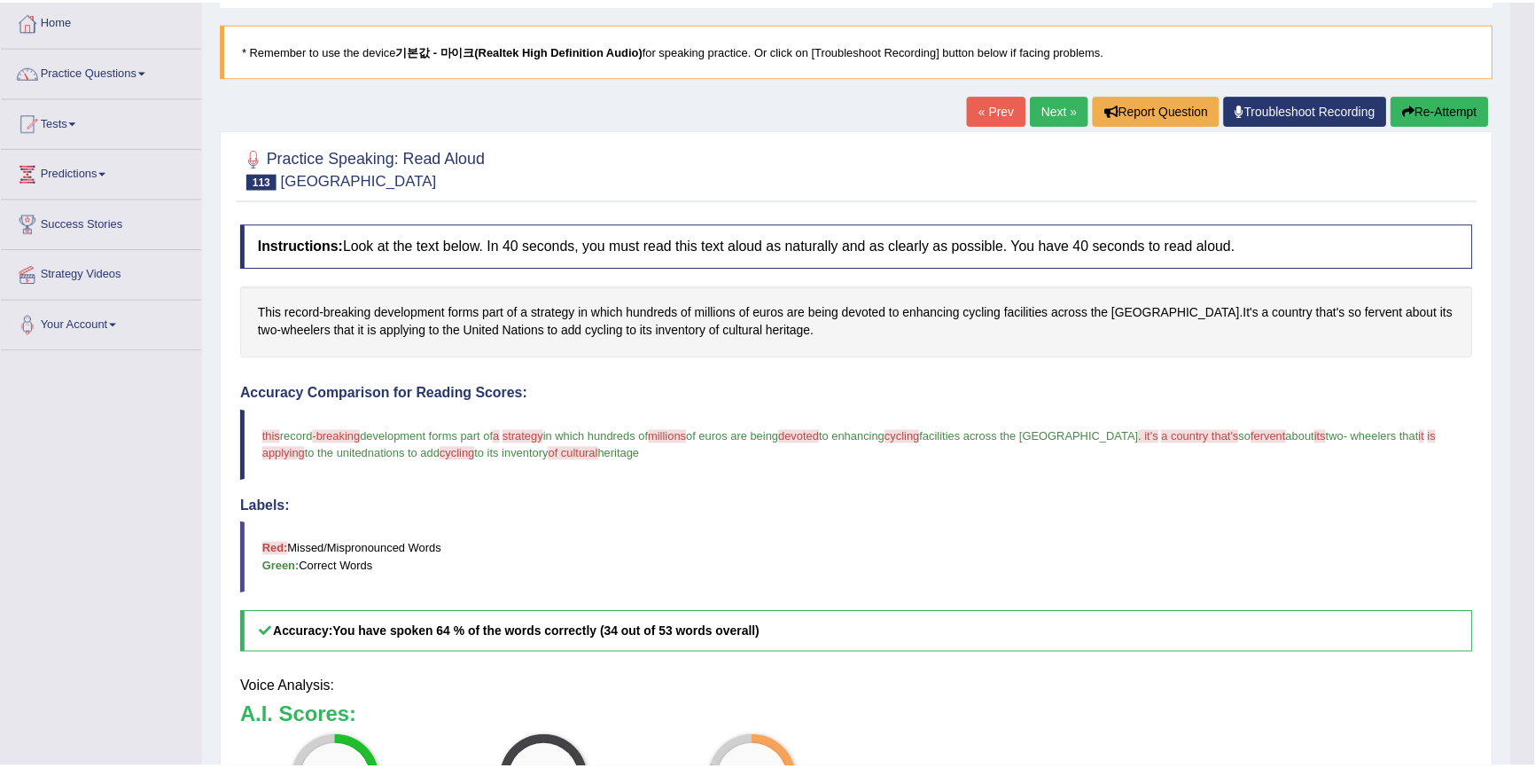
scroll to position [160, 0]
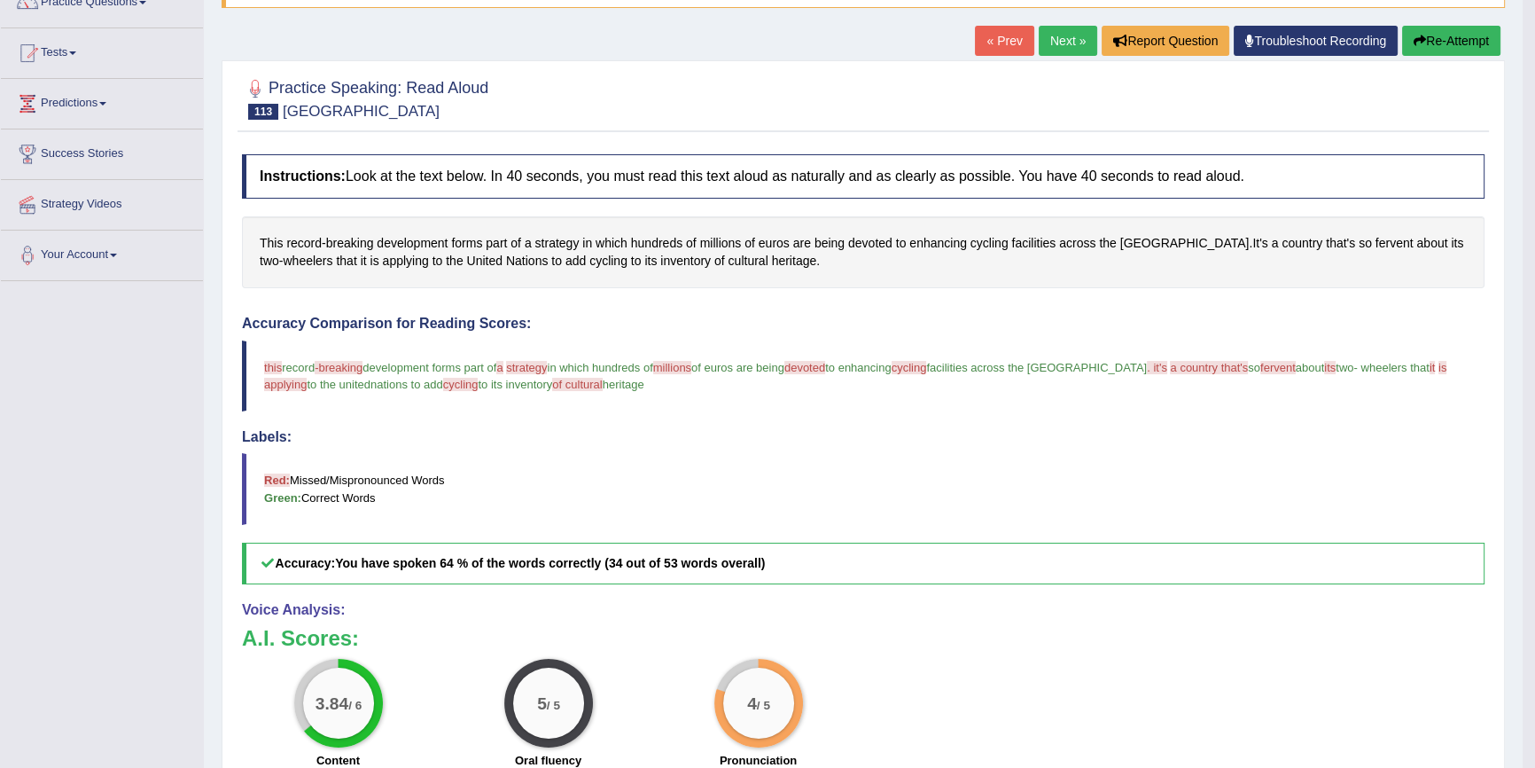
click at [1418, 40] on icon "button" at bounding box center [1420, 41] width 12 height 12
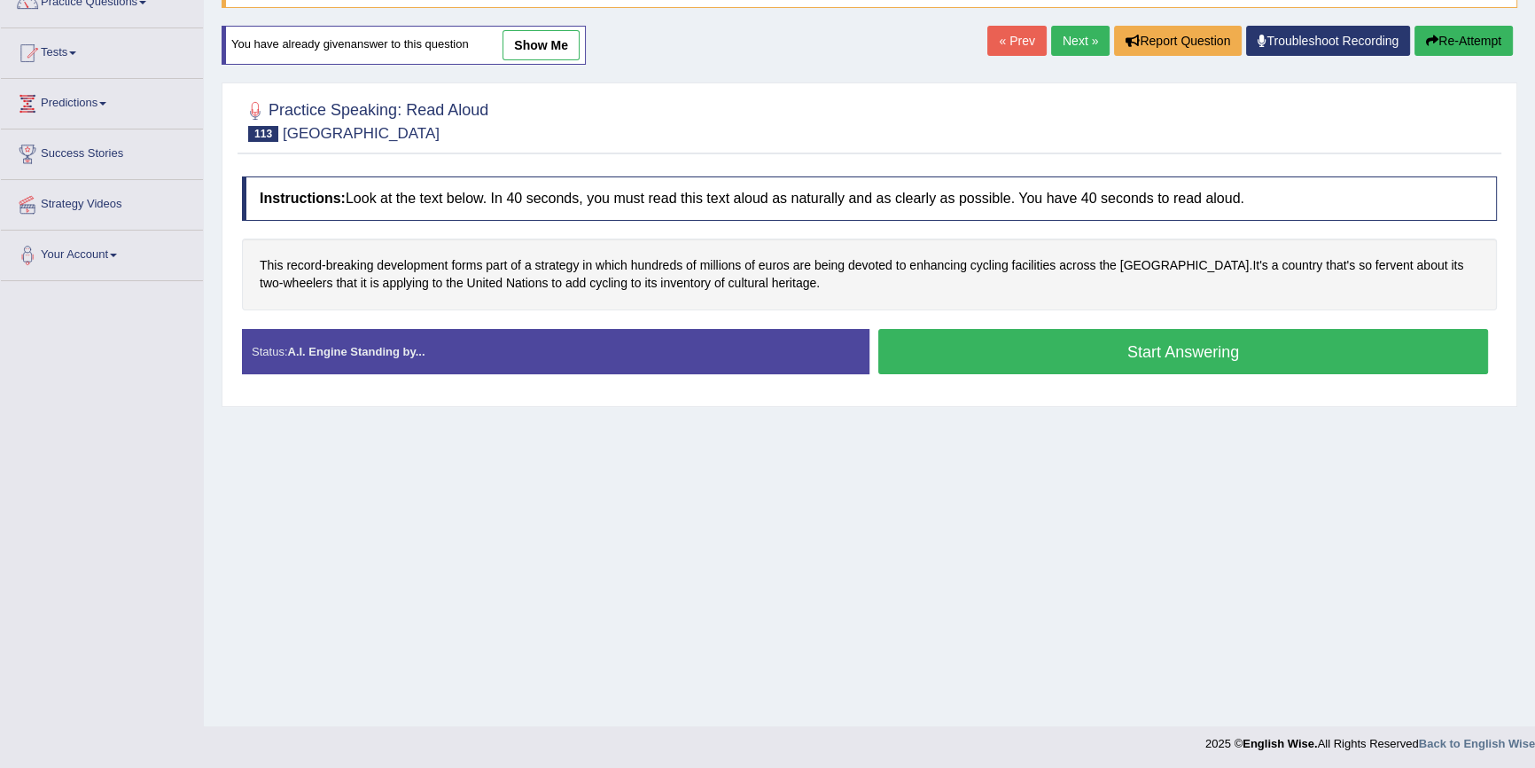
click at [1107, 366] on button "Start Answering" at bounding box center [1184, 351] width 610 height 45
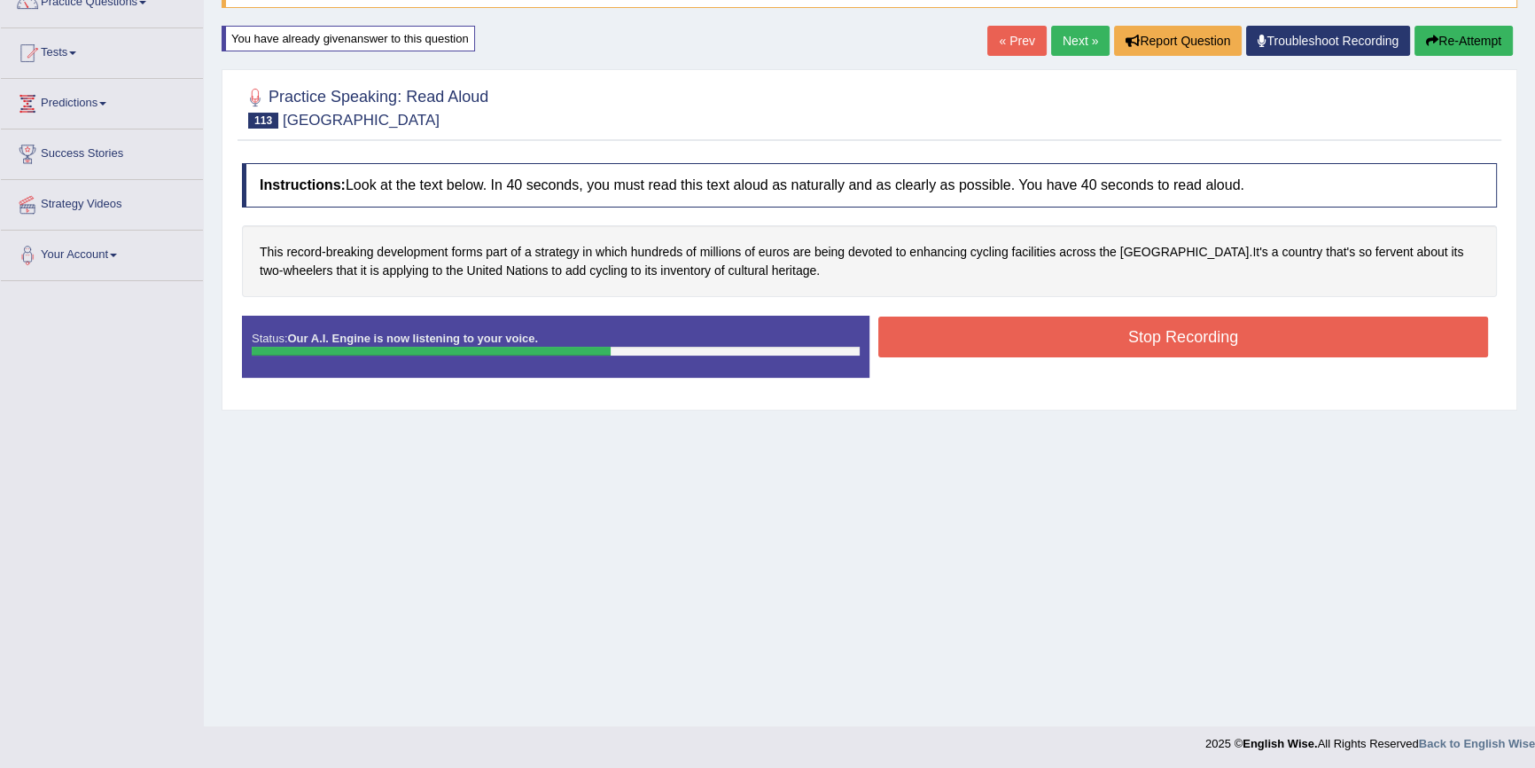
click at [1059, 326] on button "Stop Recording" at bounding box center [1184, 336] width 610 height 41
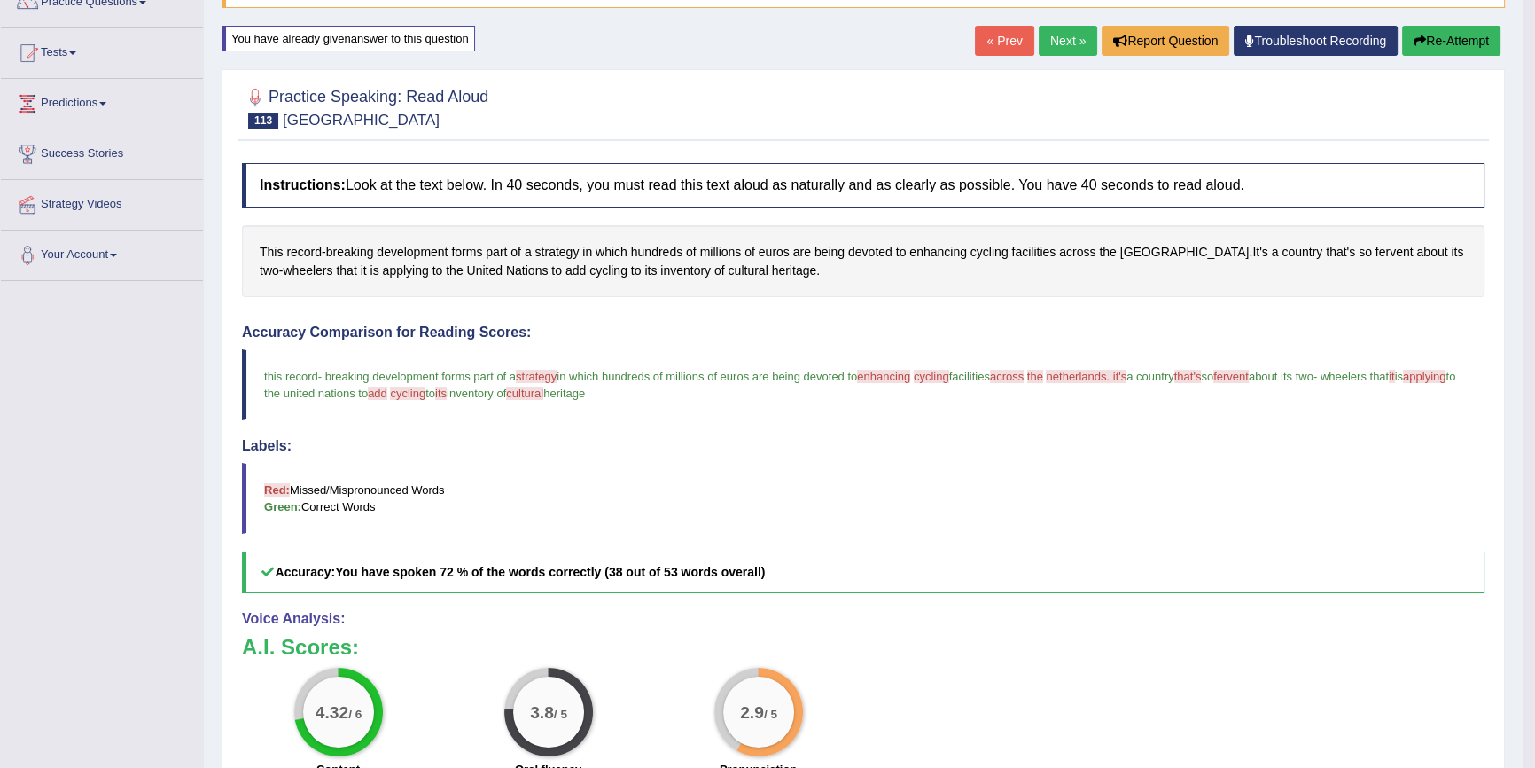
click at [1443, 35] on button "Re-Attempt" at bounding box center [1452, 41] width 98 height 30
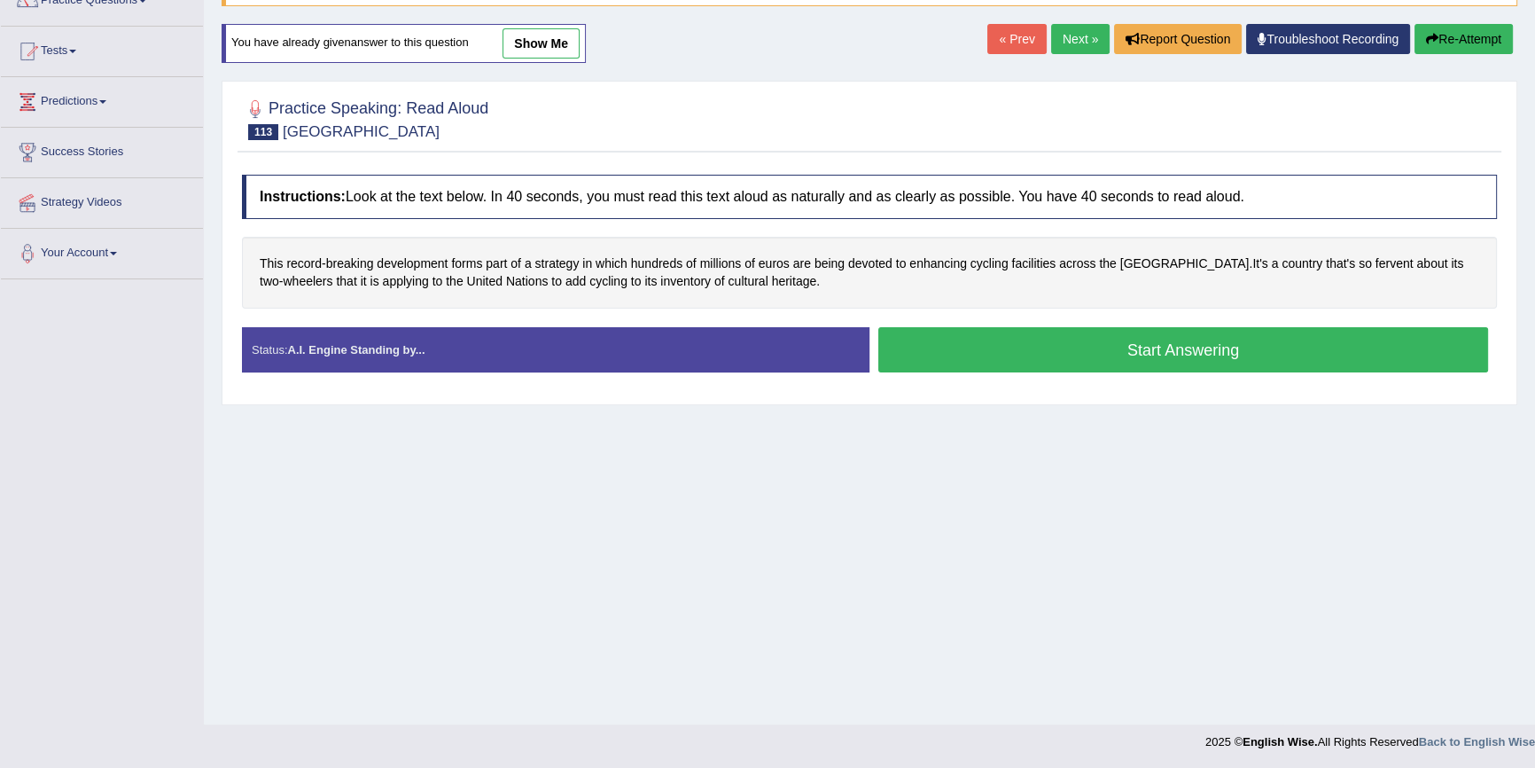
scroll to position [160, 0]
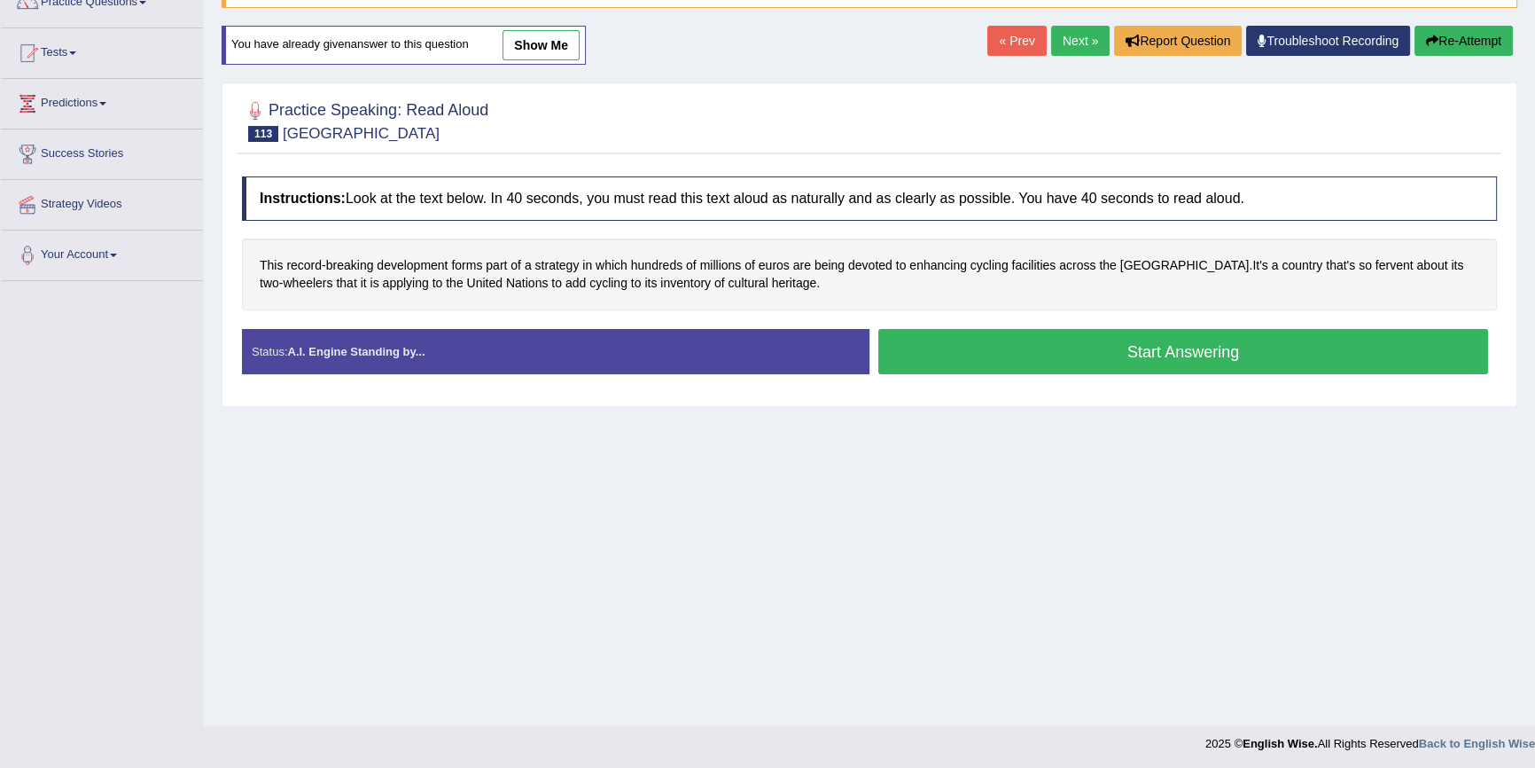
click at [994, 337] on button "Start Answering" at bounding box center [1184, 351] width 610 height 45
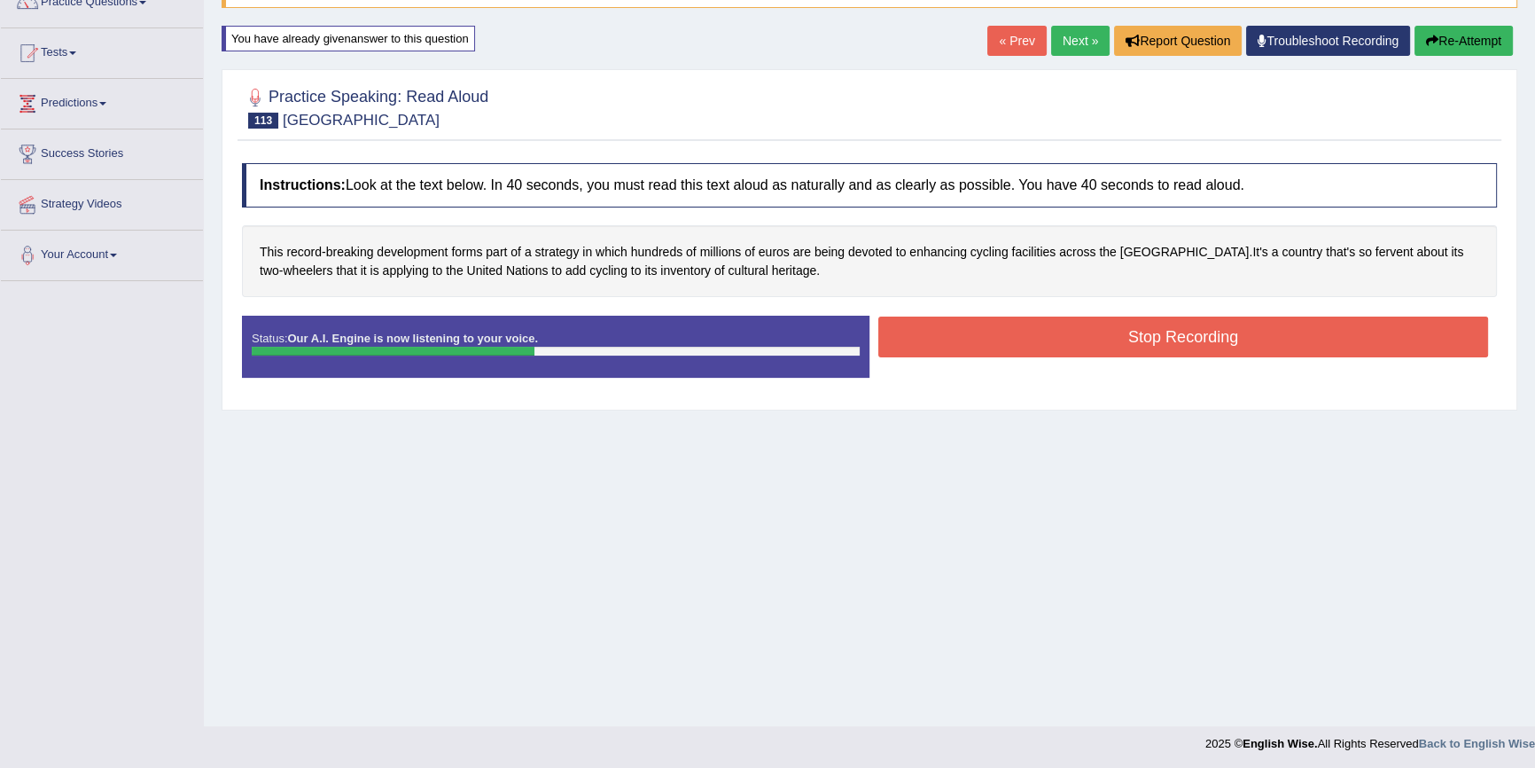
click at [965, 330] on button "Stop Recording" at bounding box center [1184, 336] width 610 height 41
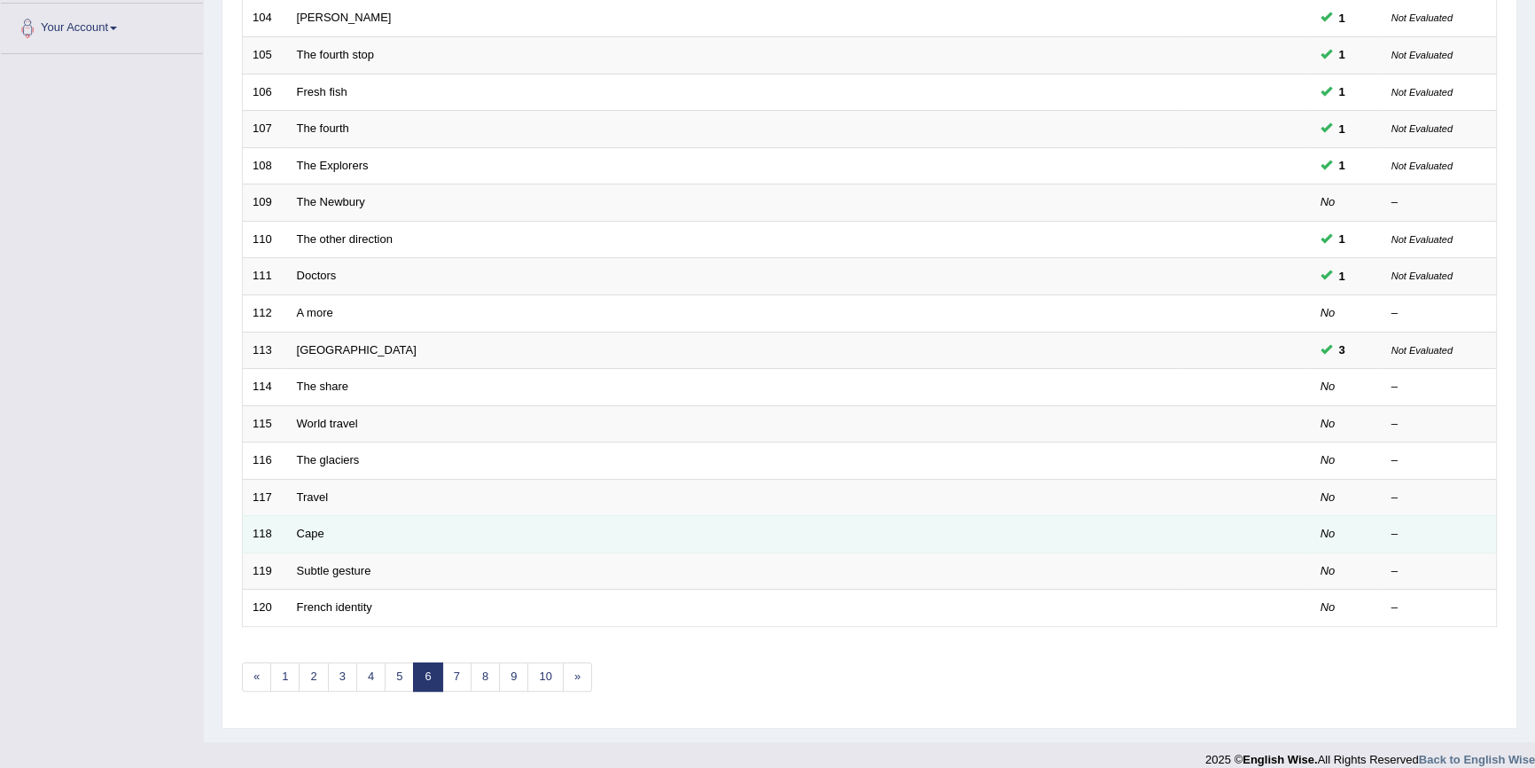
scroll to position [402, 0]
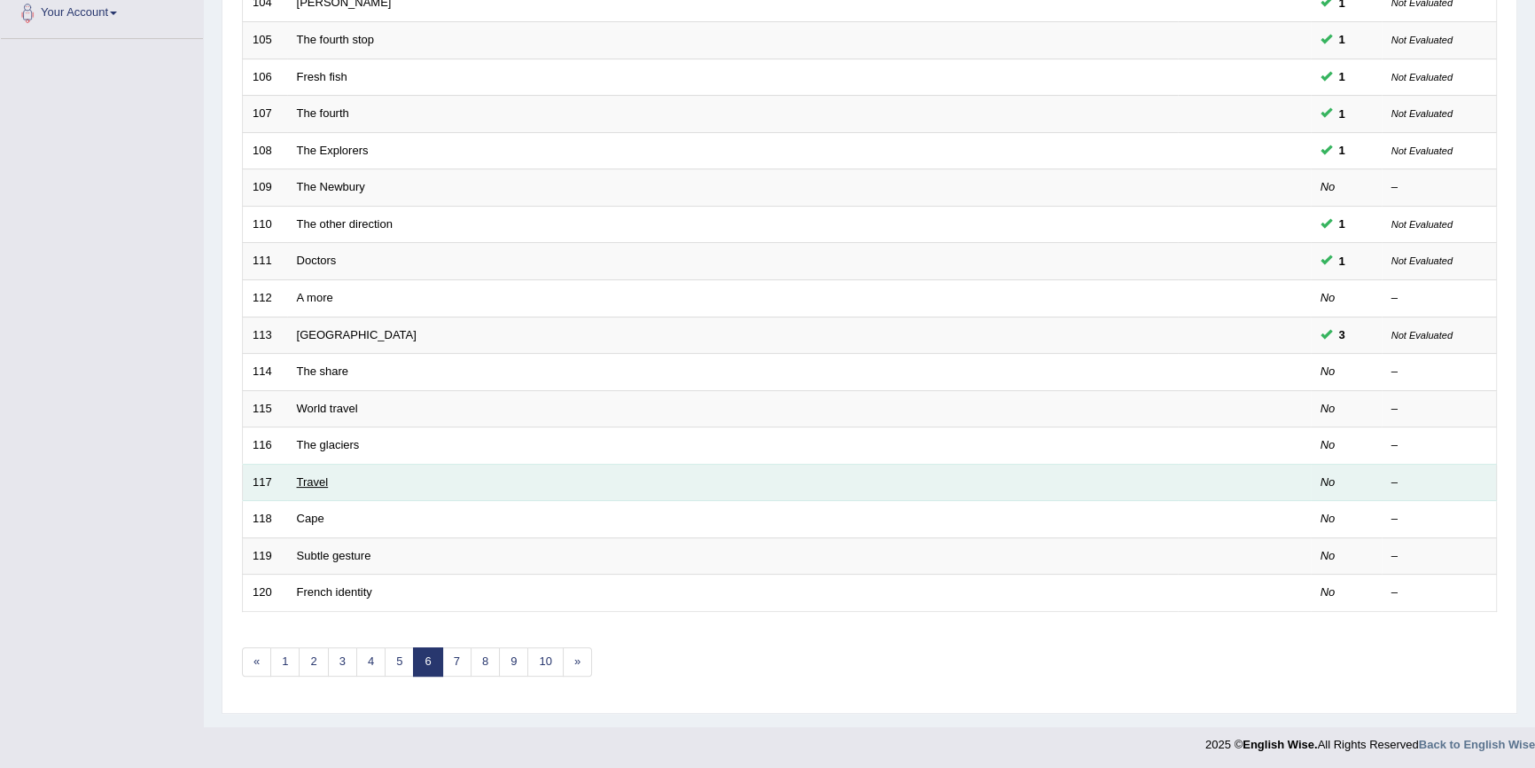
click at [310, 476] on link "Travel" at bounding box center [313, 481] width 32 height 13
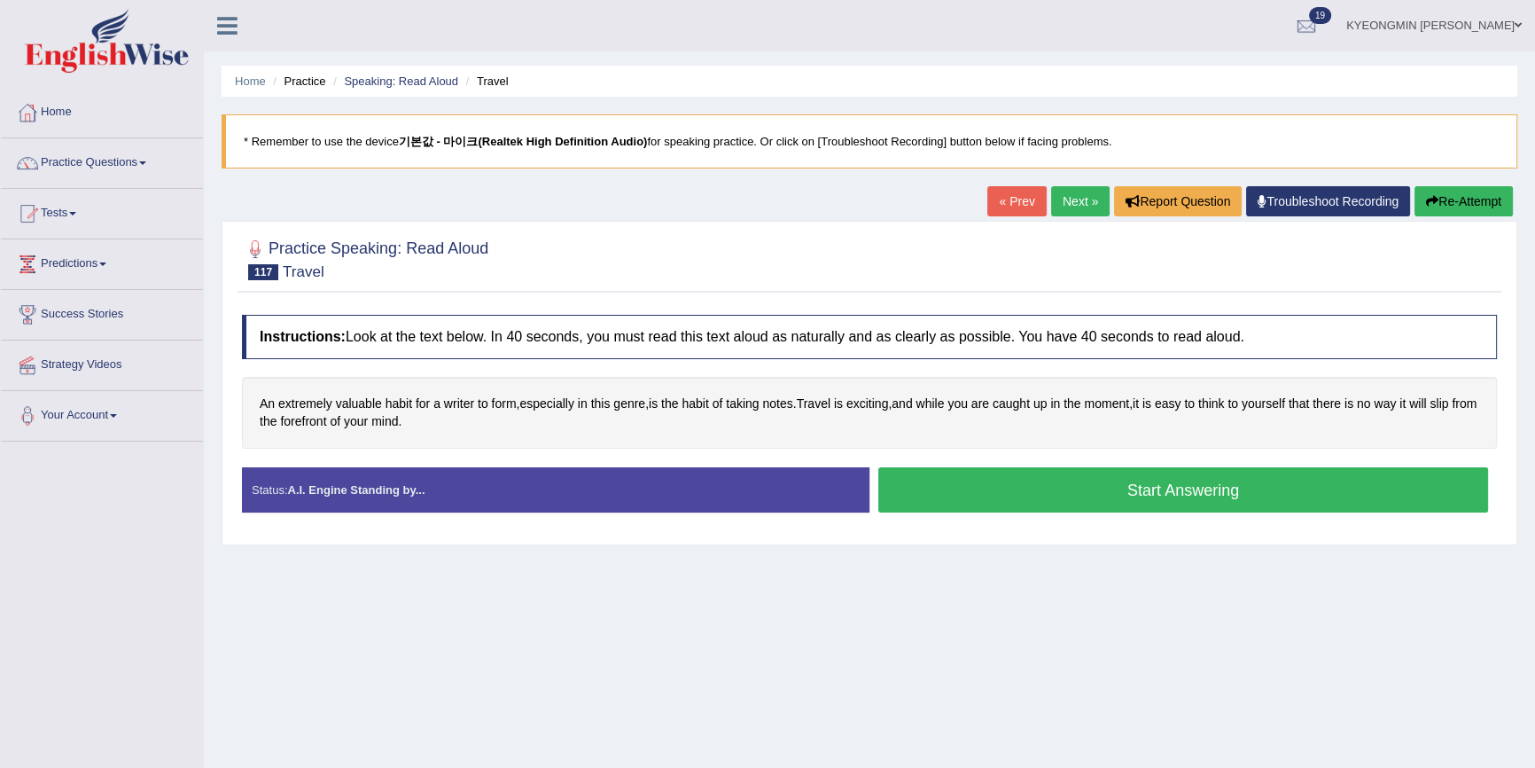
click at [1058, 510] on button "Start Answering" at bounding box center [1184, 489] width 610 height 45
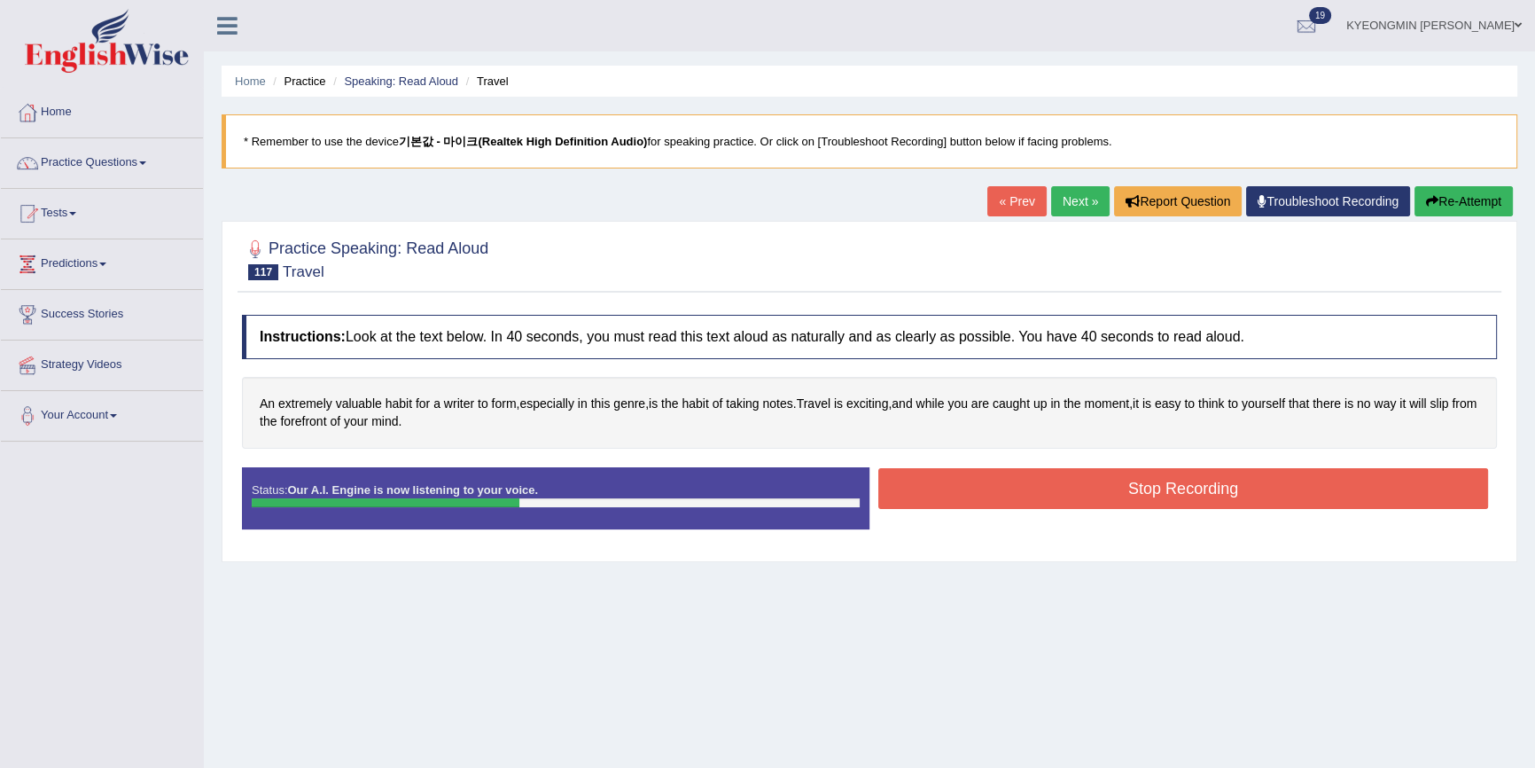
click at [1029, 478] on button "Stop Recording" at bounding box center [1184, 488] width 610 height 41
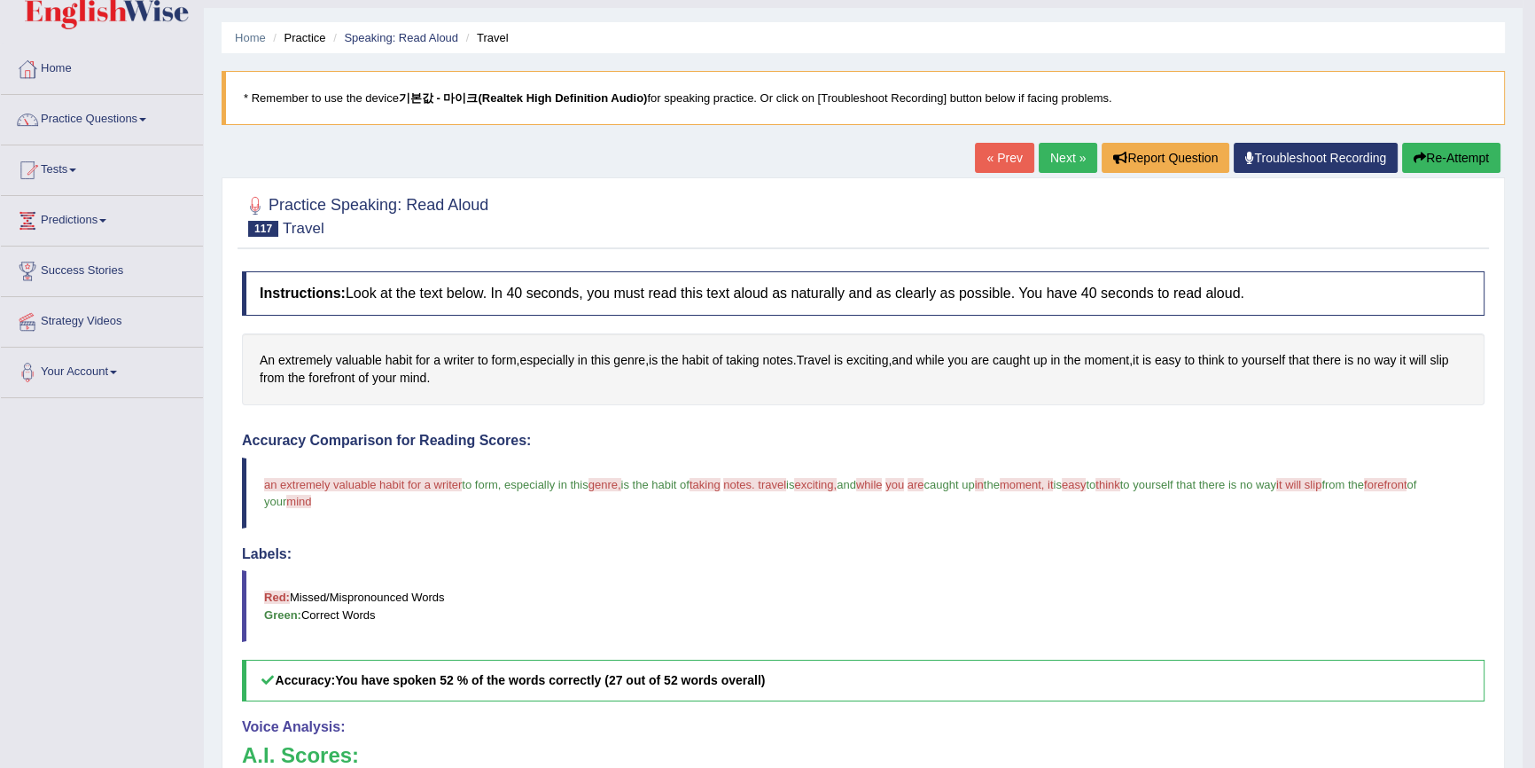
scroll to position [80, 0]
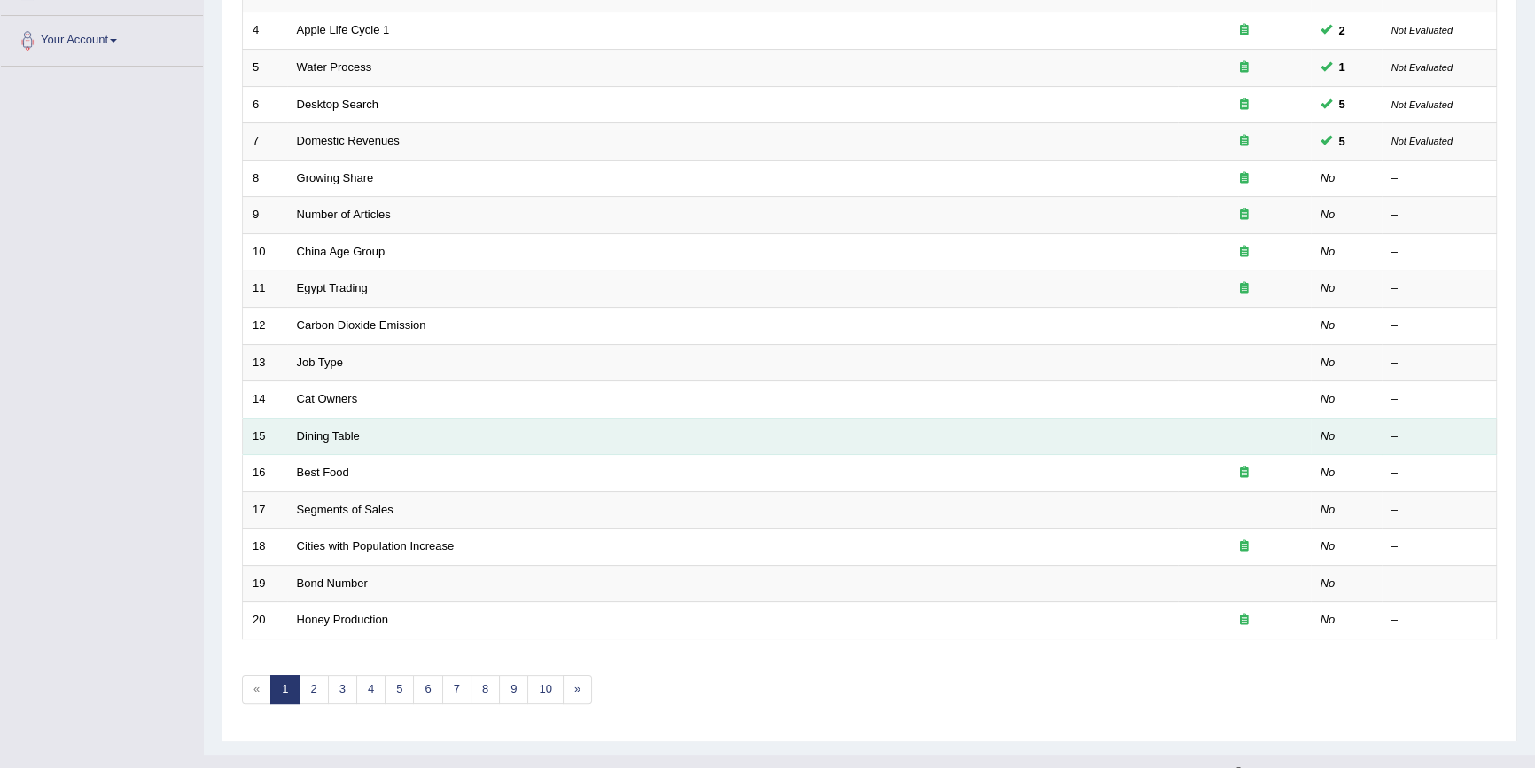
scroll to position [403, 0]
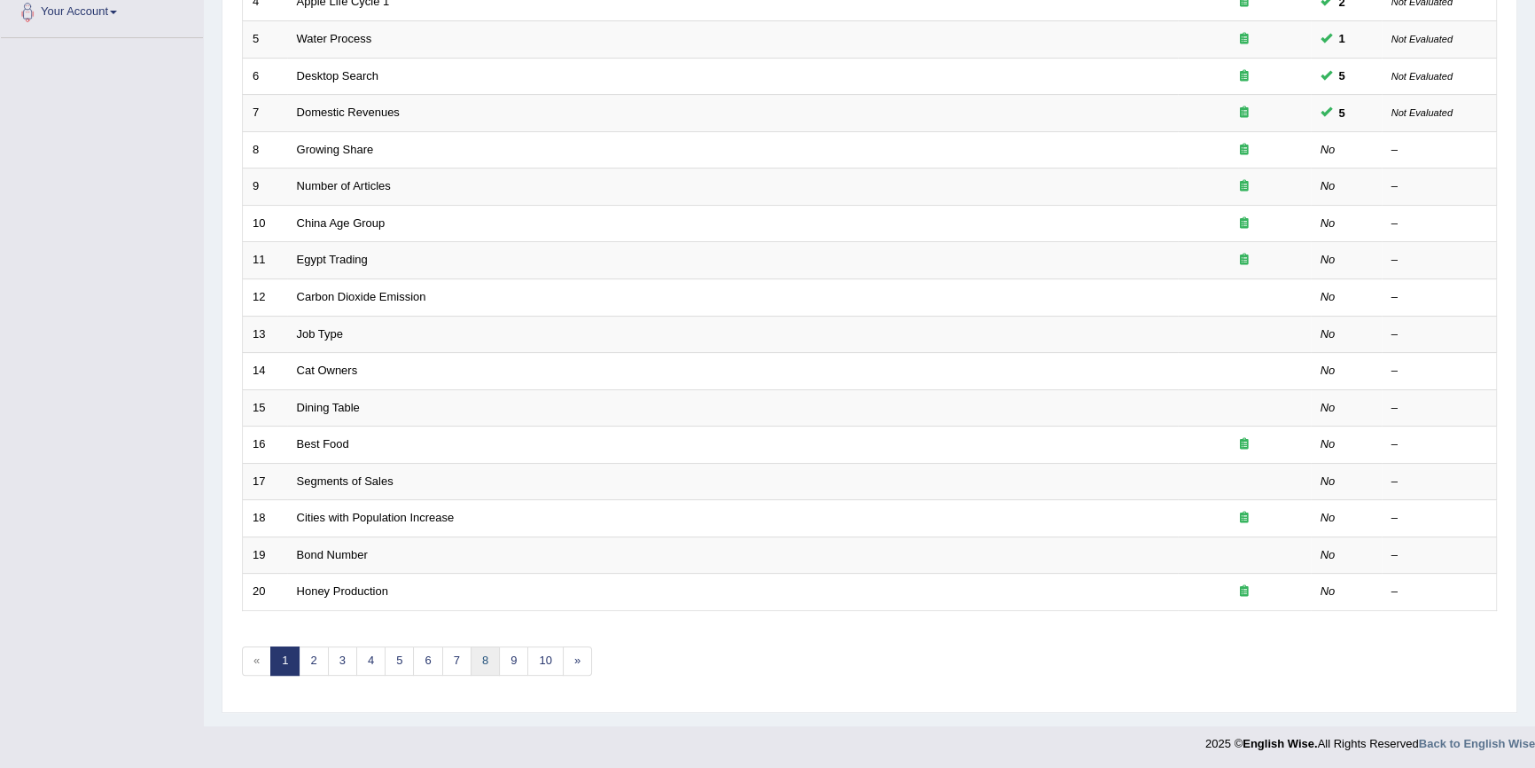
click at [477, 652] on link "8" at bounding box center [485, 660] width 29 height 29
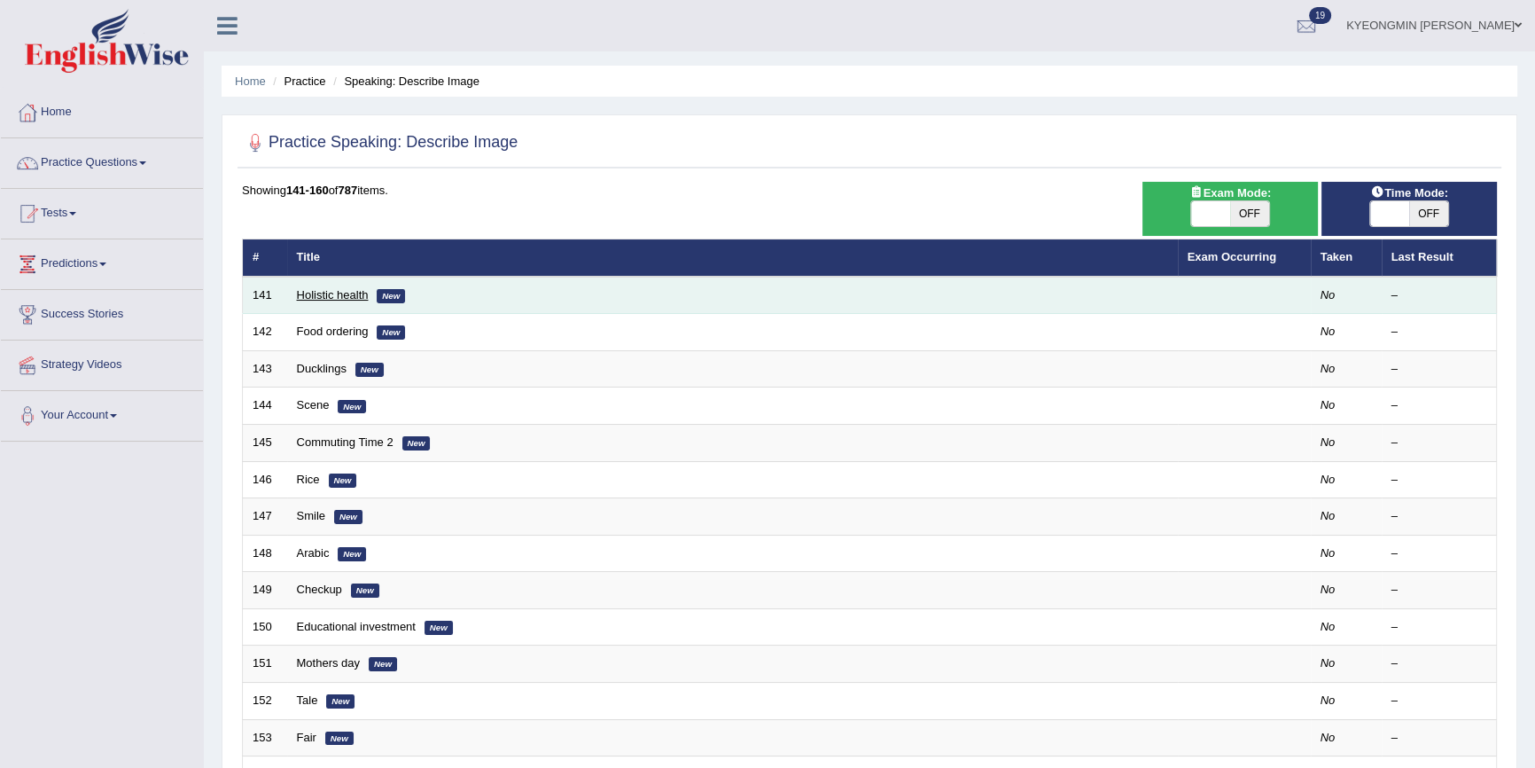
click at [345, 296] on link "Holistic health" at bounding box center [333, 294] width 72 height 13
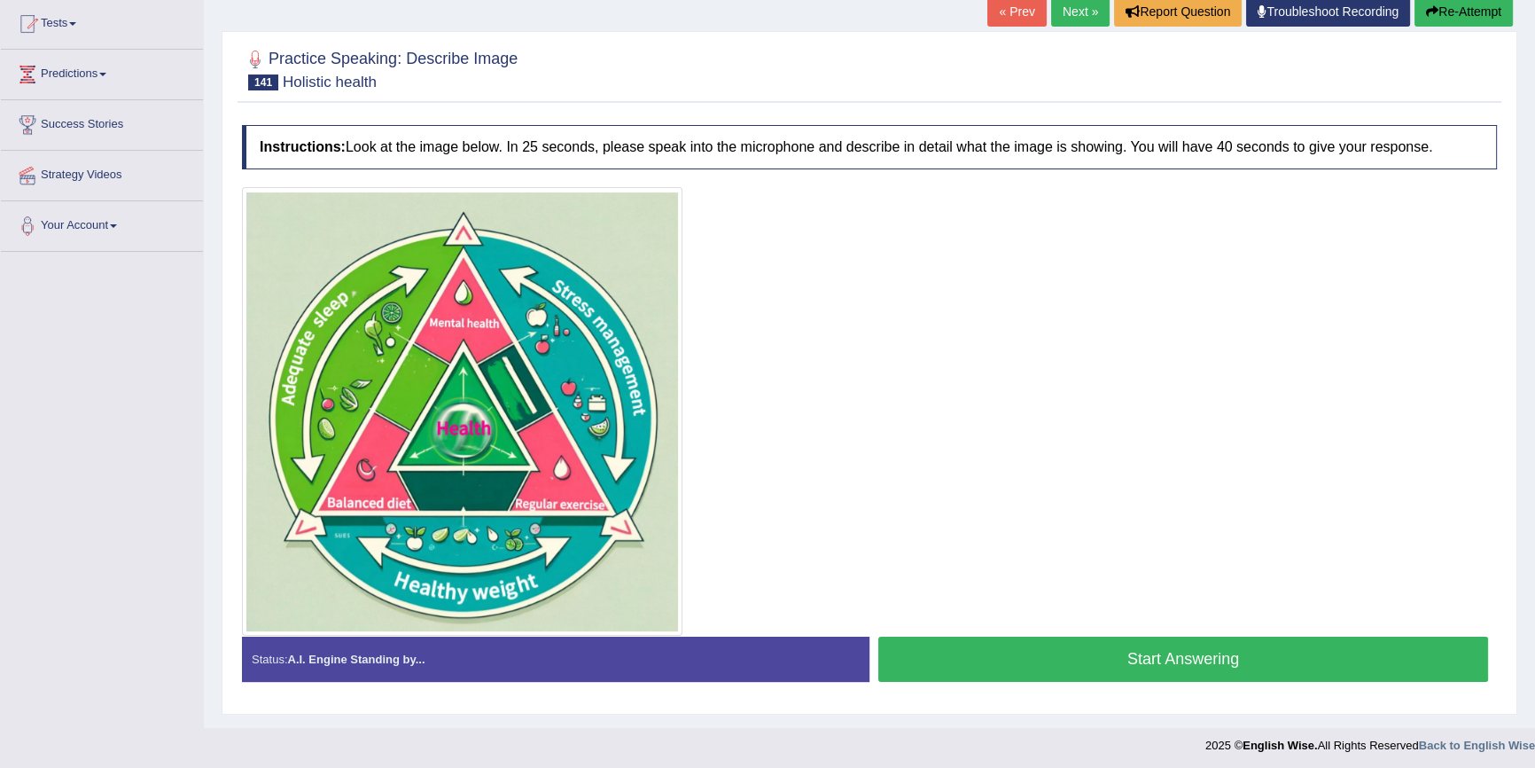
scroll to position [193, 0]
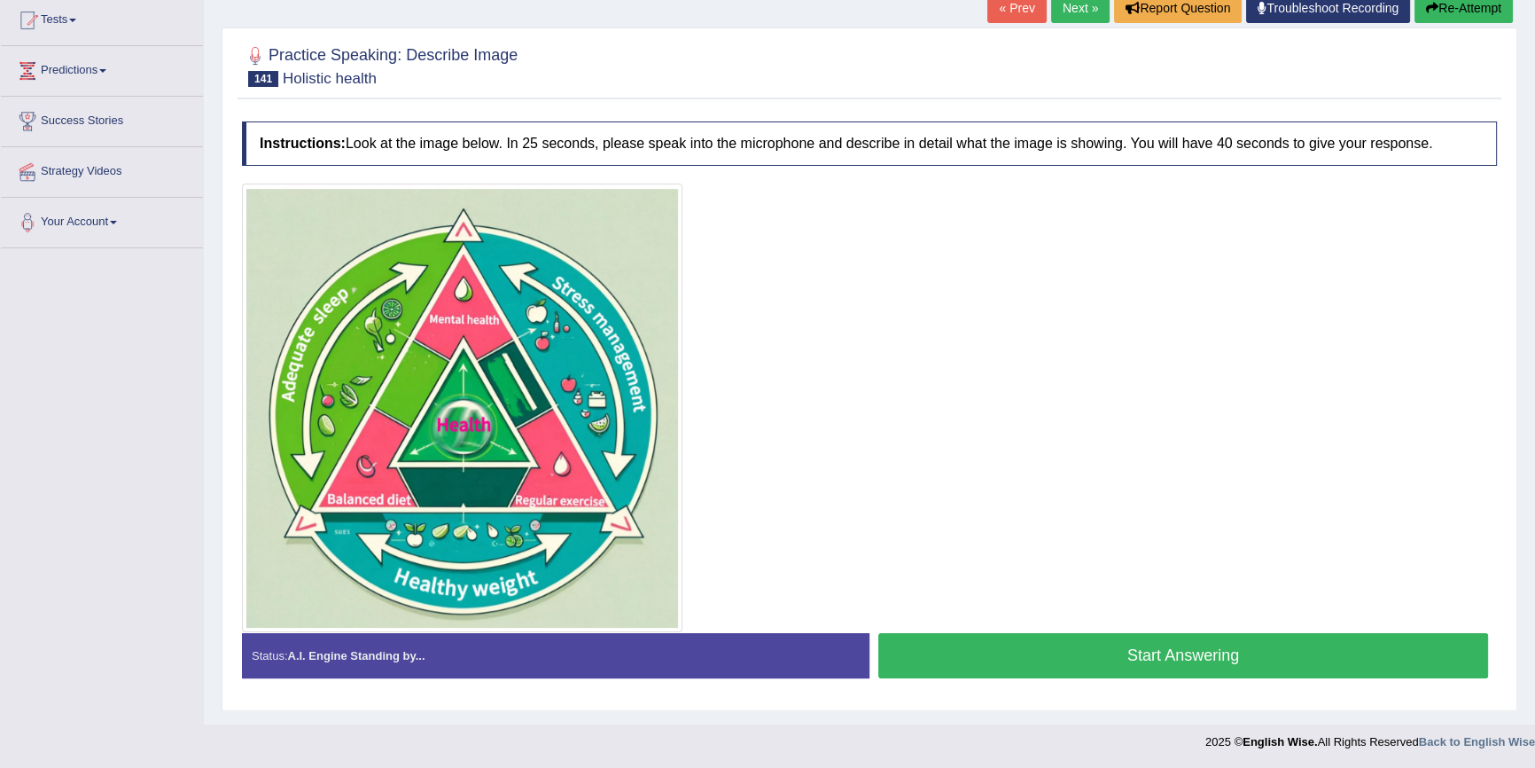
click at [1078, 662] on button "Start Answering" at bounding box center [1184, 655] width 610 height 45
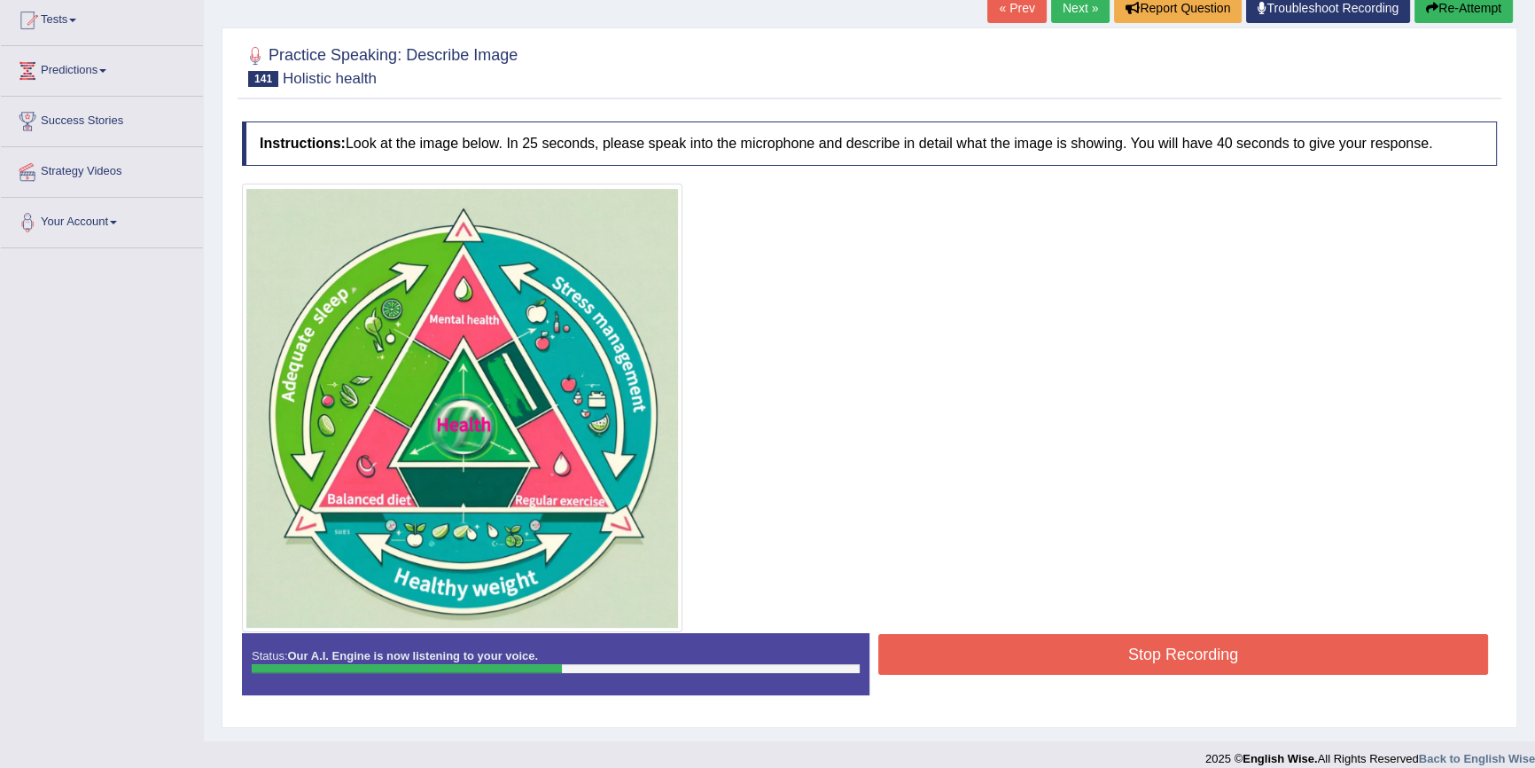
click at [1437, 20] on button "Re-Attempt" at bounding box center [1464, 8] width 98 height 30
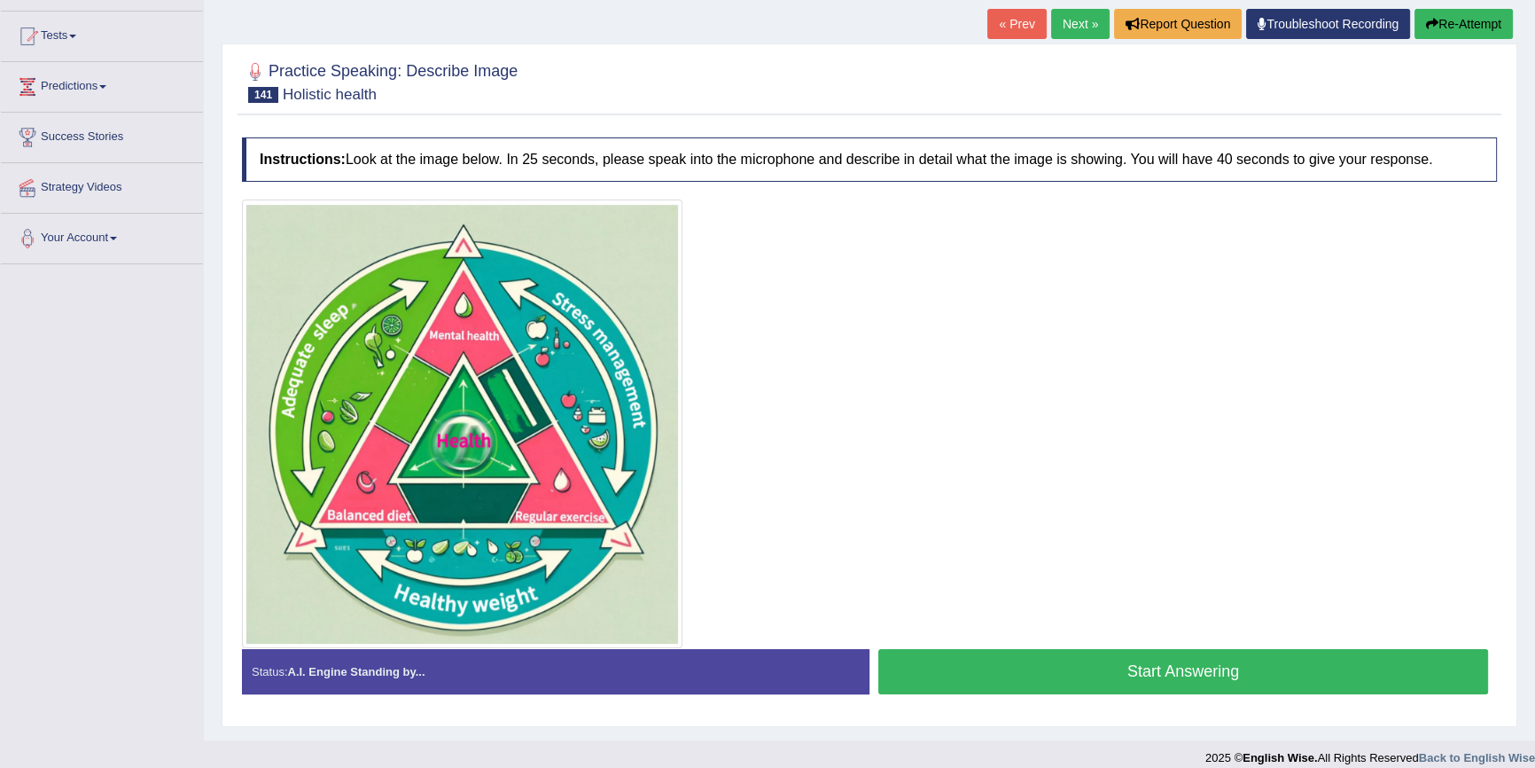
scroll to position [193, 0]
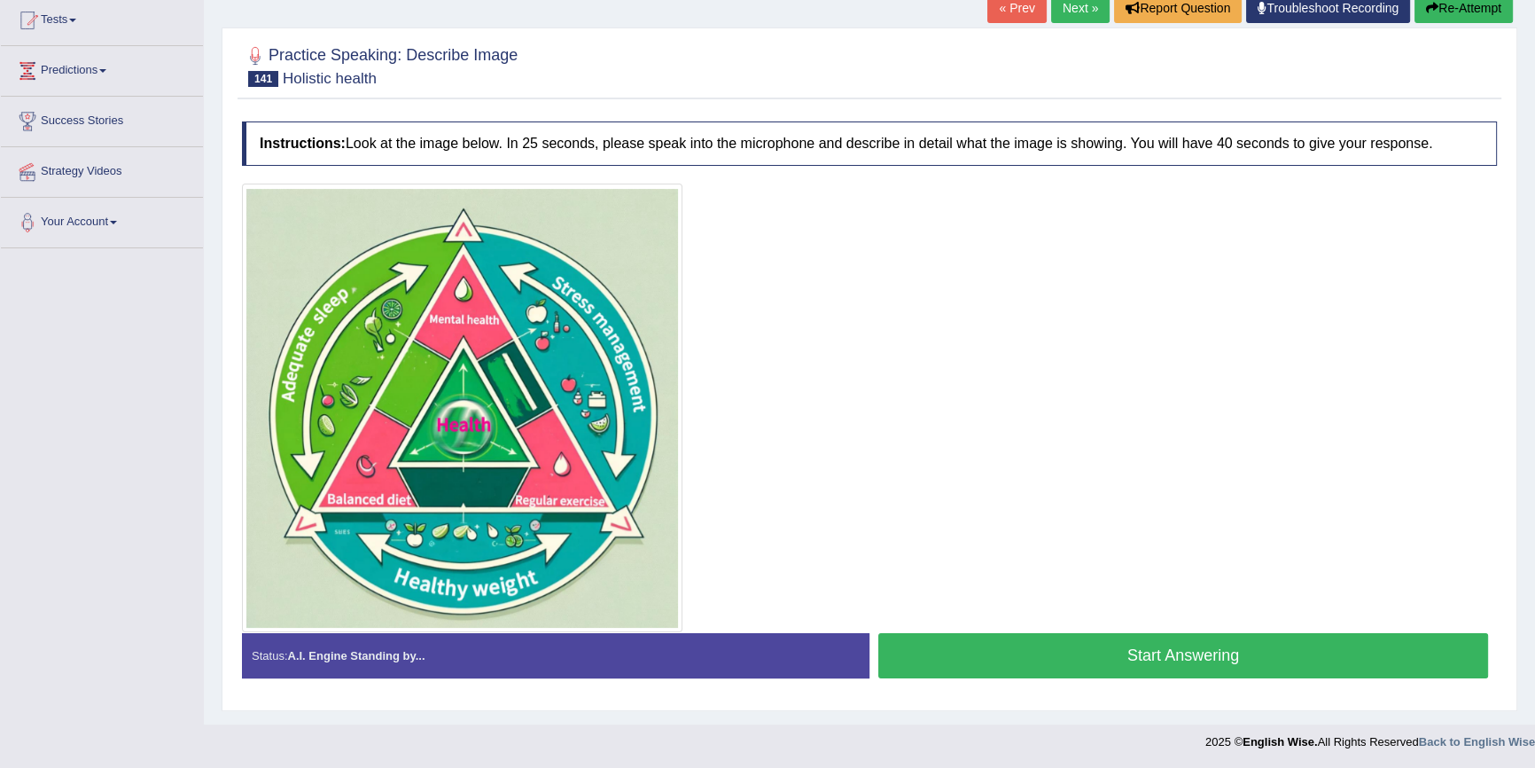
click at [1047, 656] on button "Start Answering" at bounding box center [1184, 655] width 610 height 45
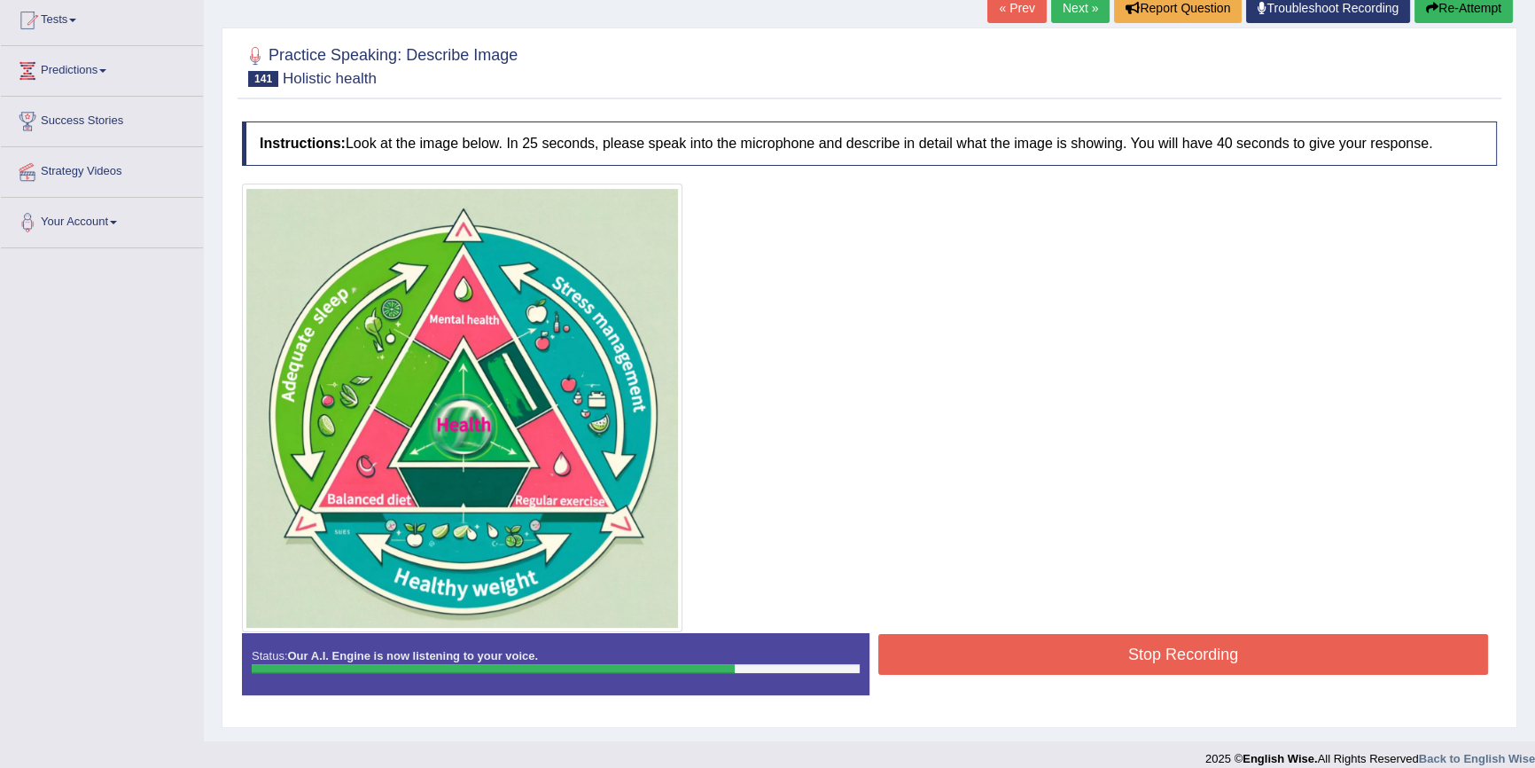
click at [1028, 647] on button "Stop Recording" at bounding box center [1184, 654] width 610 height 41
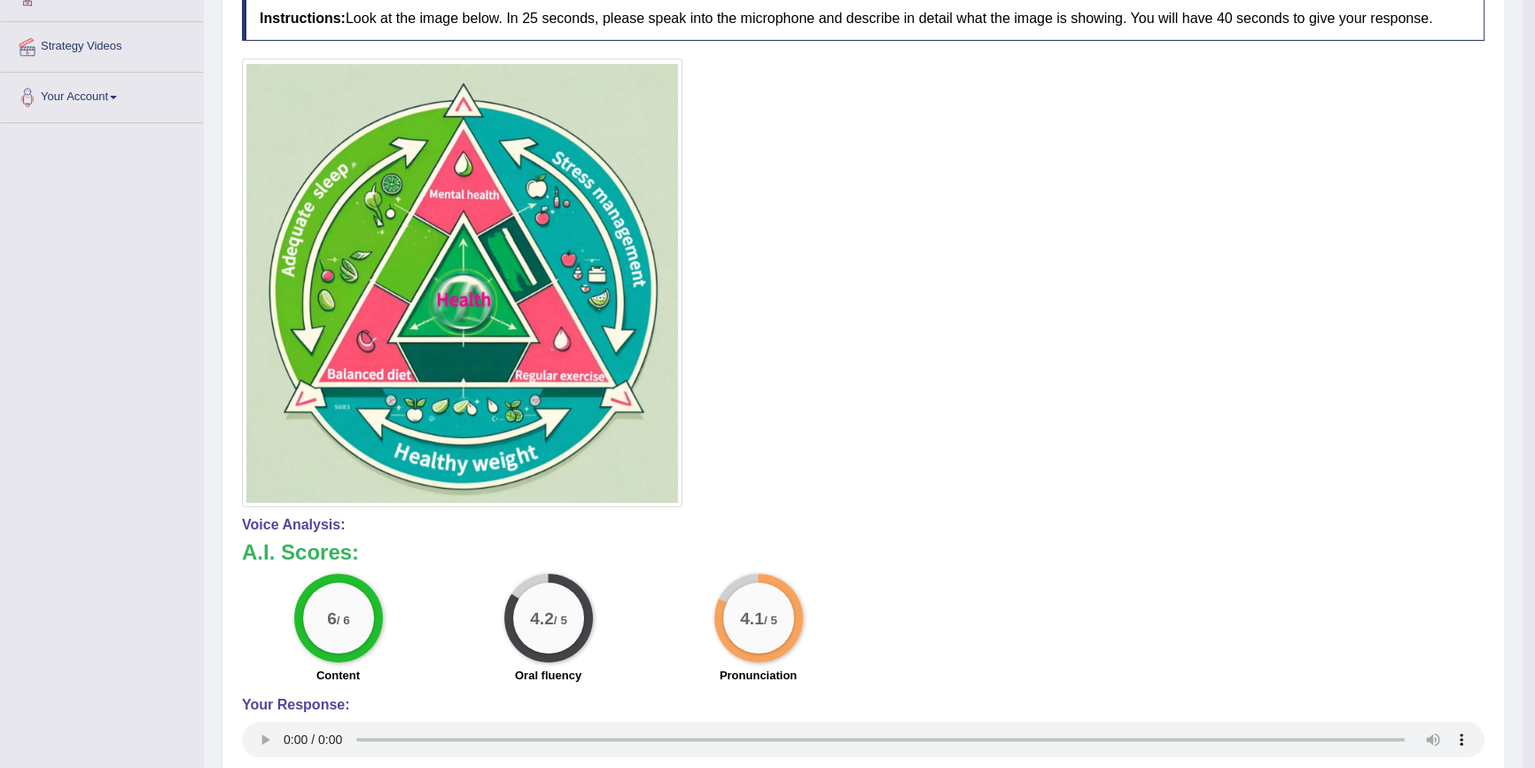
scroll to position [355, 0]
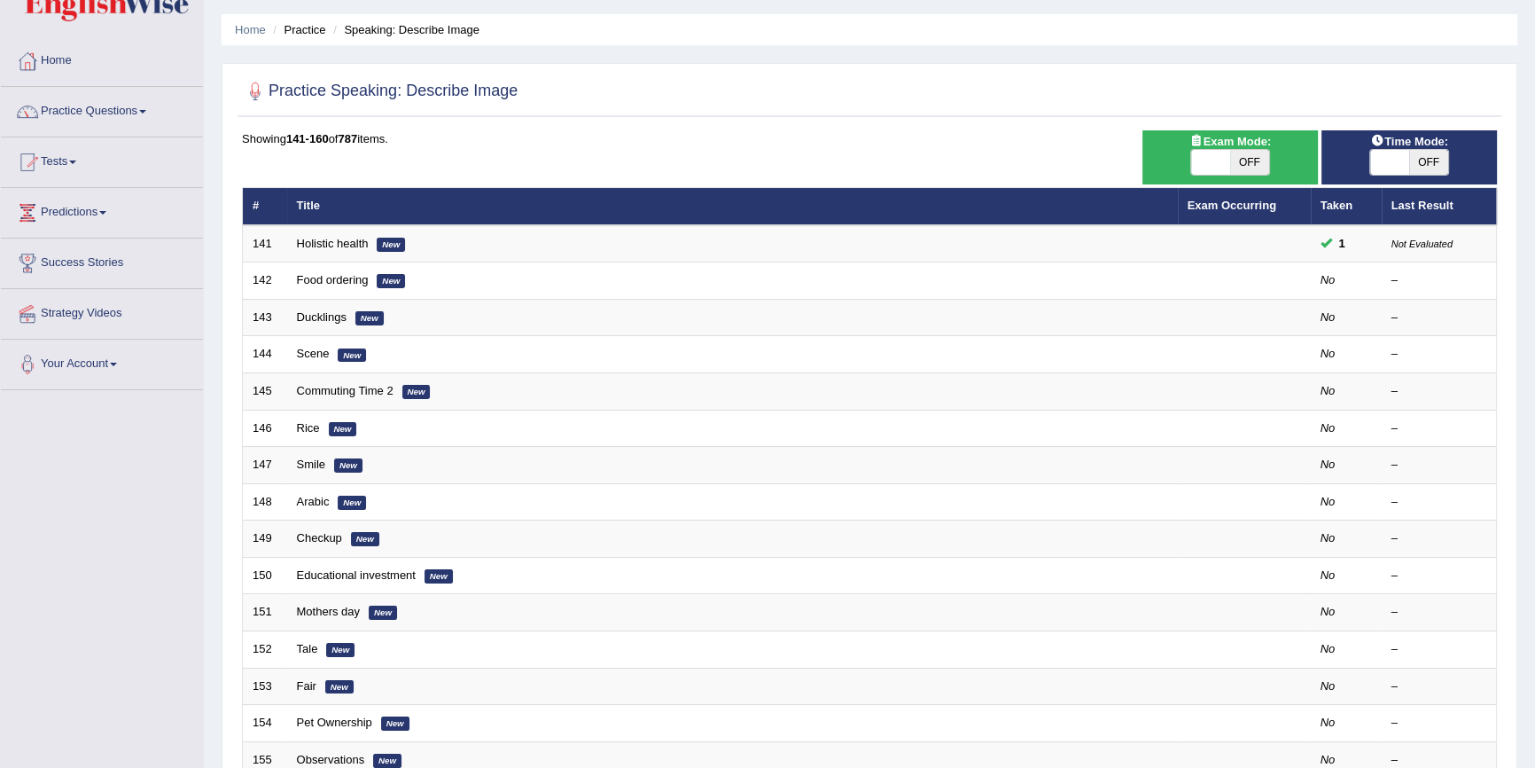
scroll to position [80, 0]
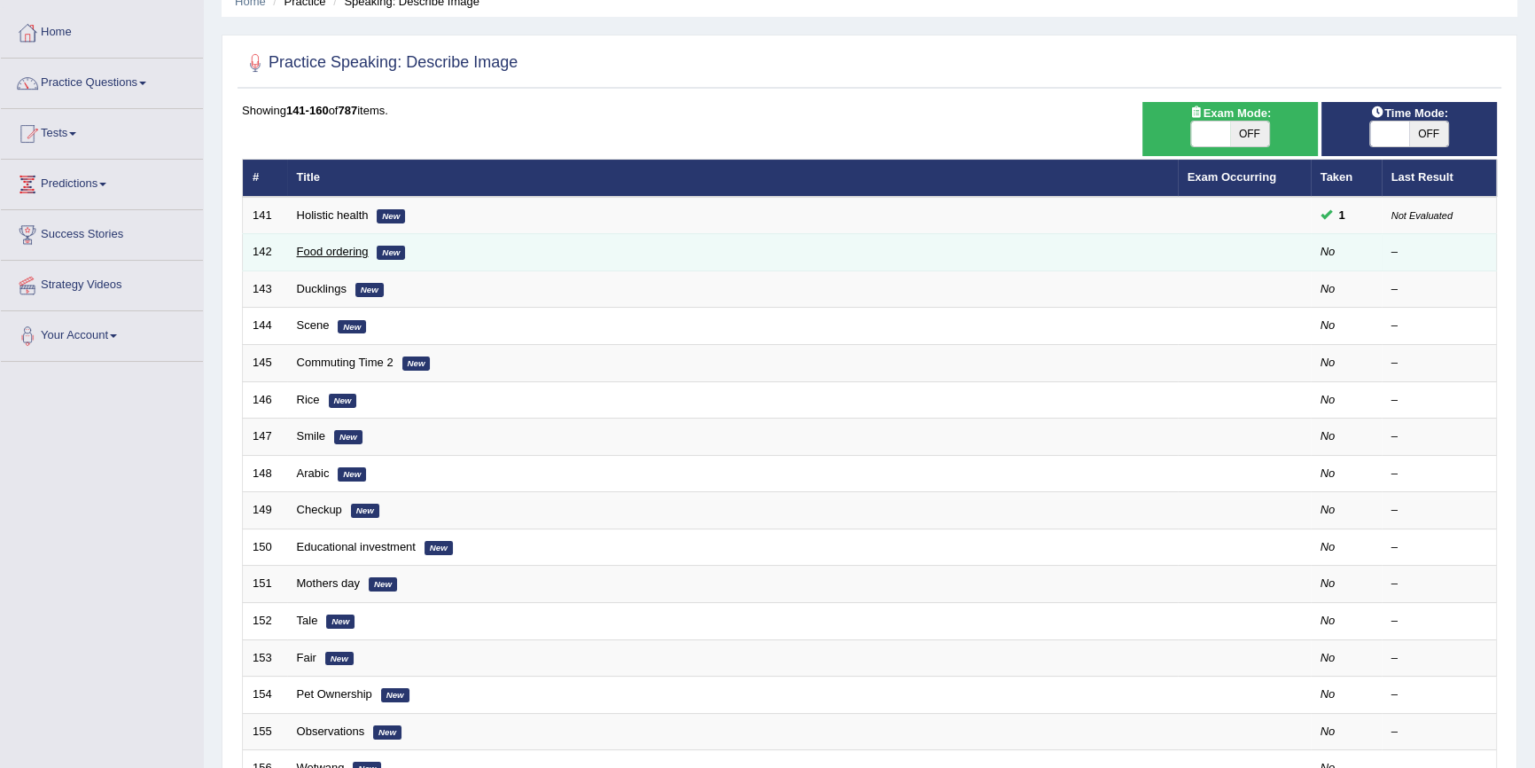
click at [321, 252] on link "Food ordering" at bounding box center [333, 251] width 72 height 13
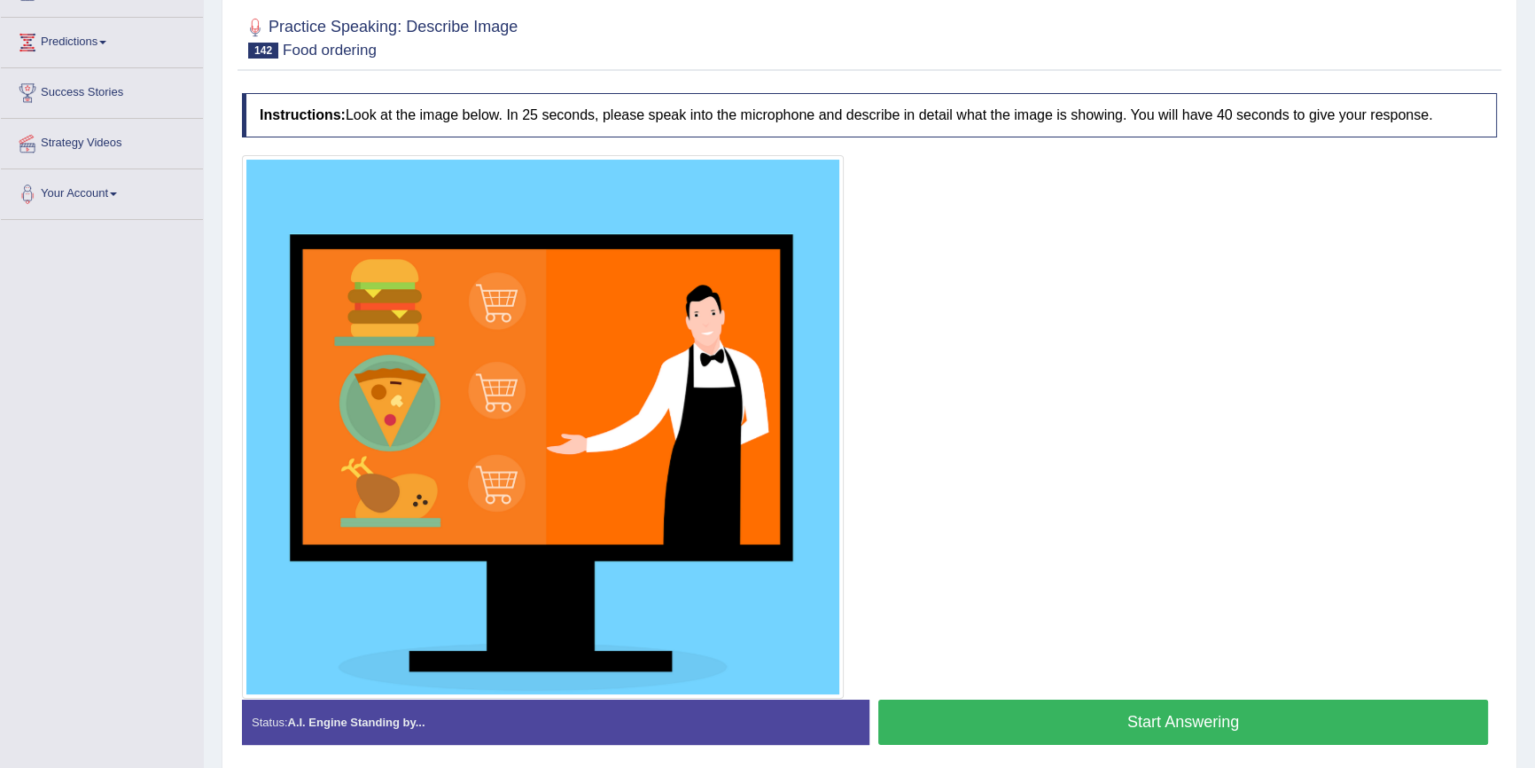
scroll to position [288, 0]
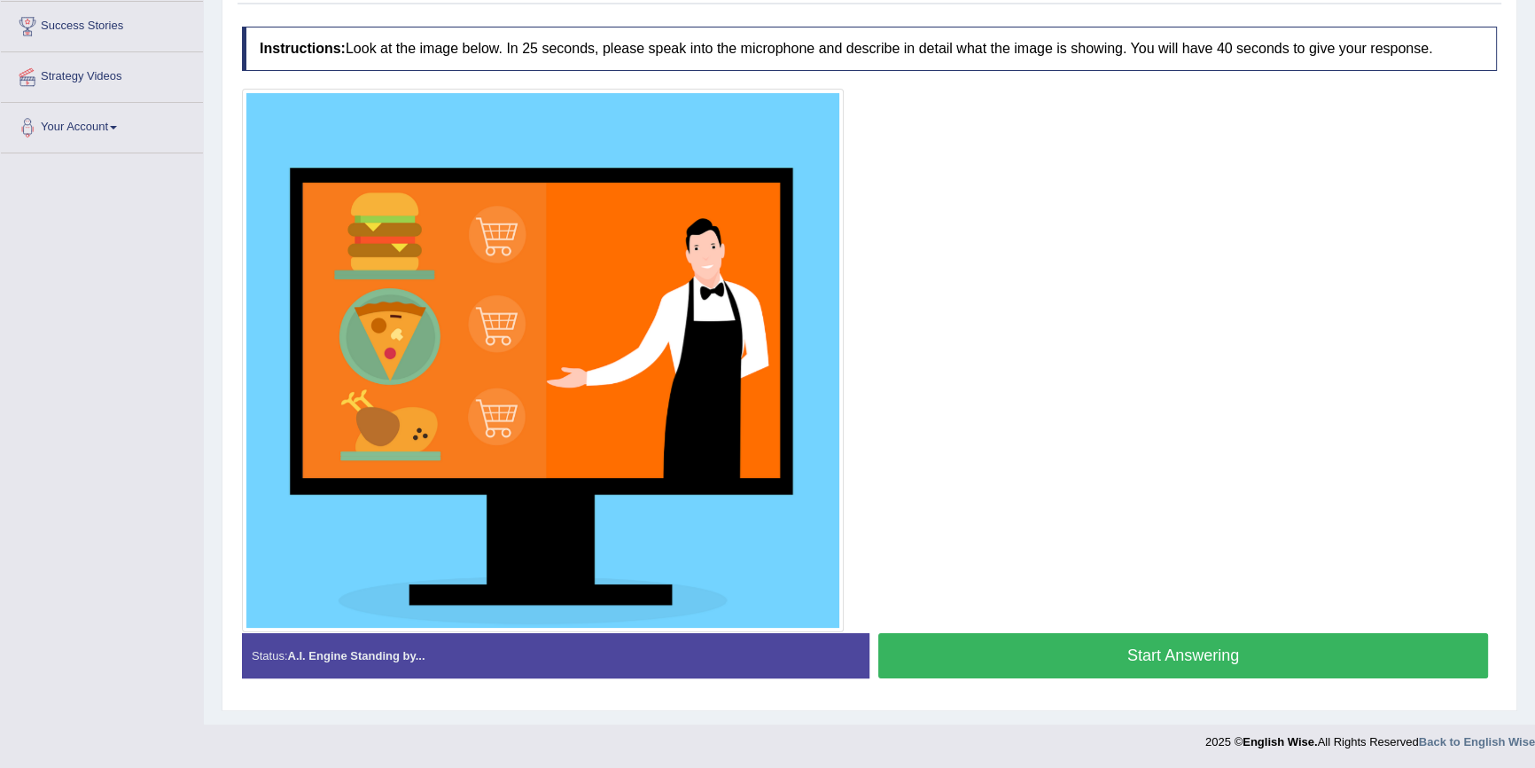
click at [1023, 658] on button "Start Answering" at bounding box center [1184, 655] width 610 height 45
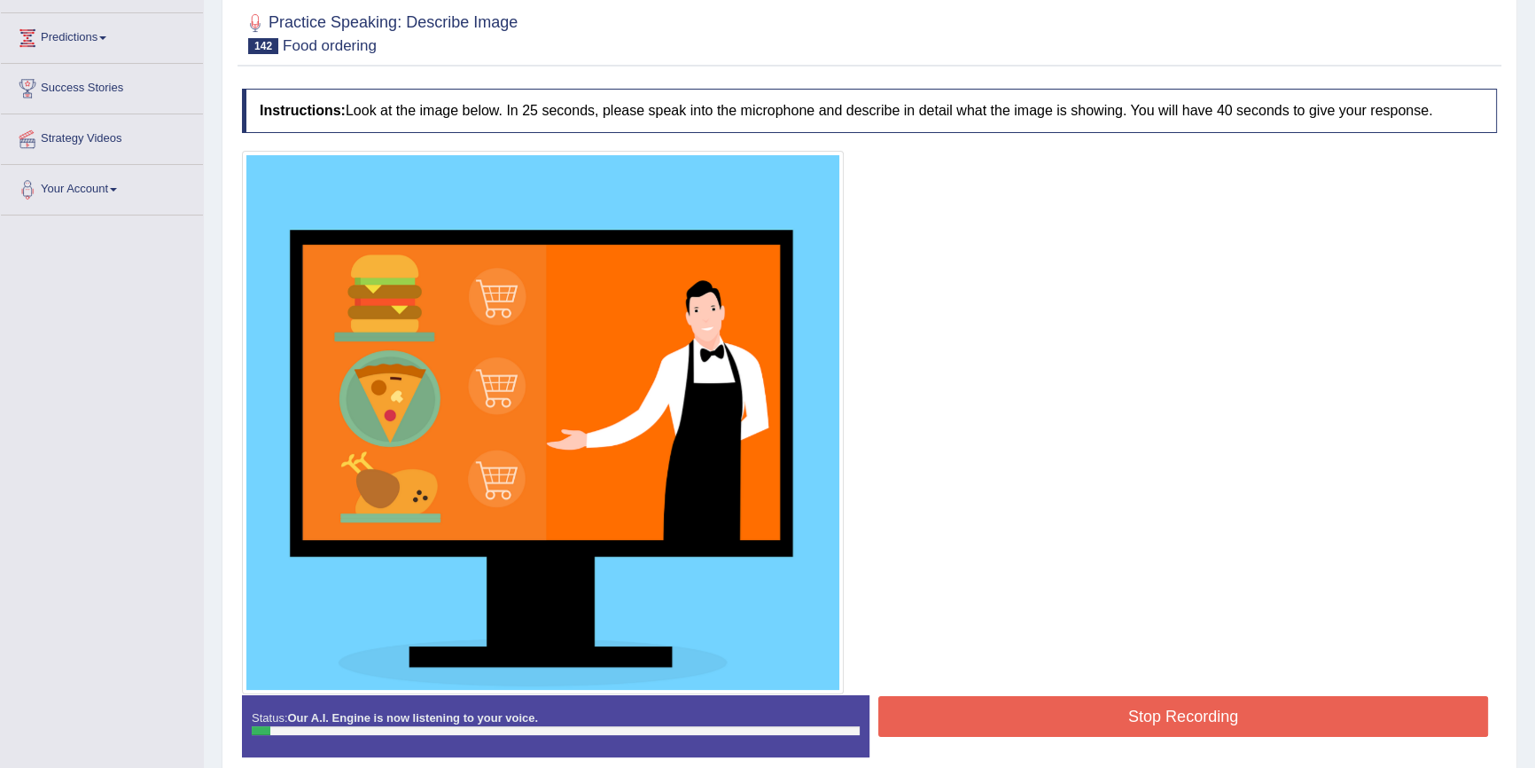
scroll to position [207, 0]
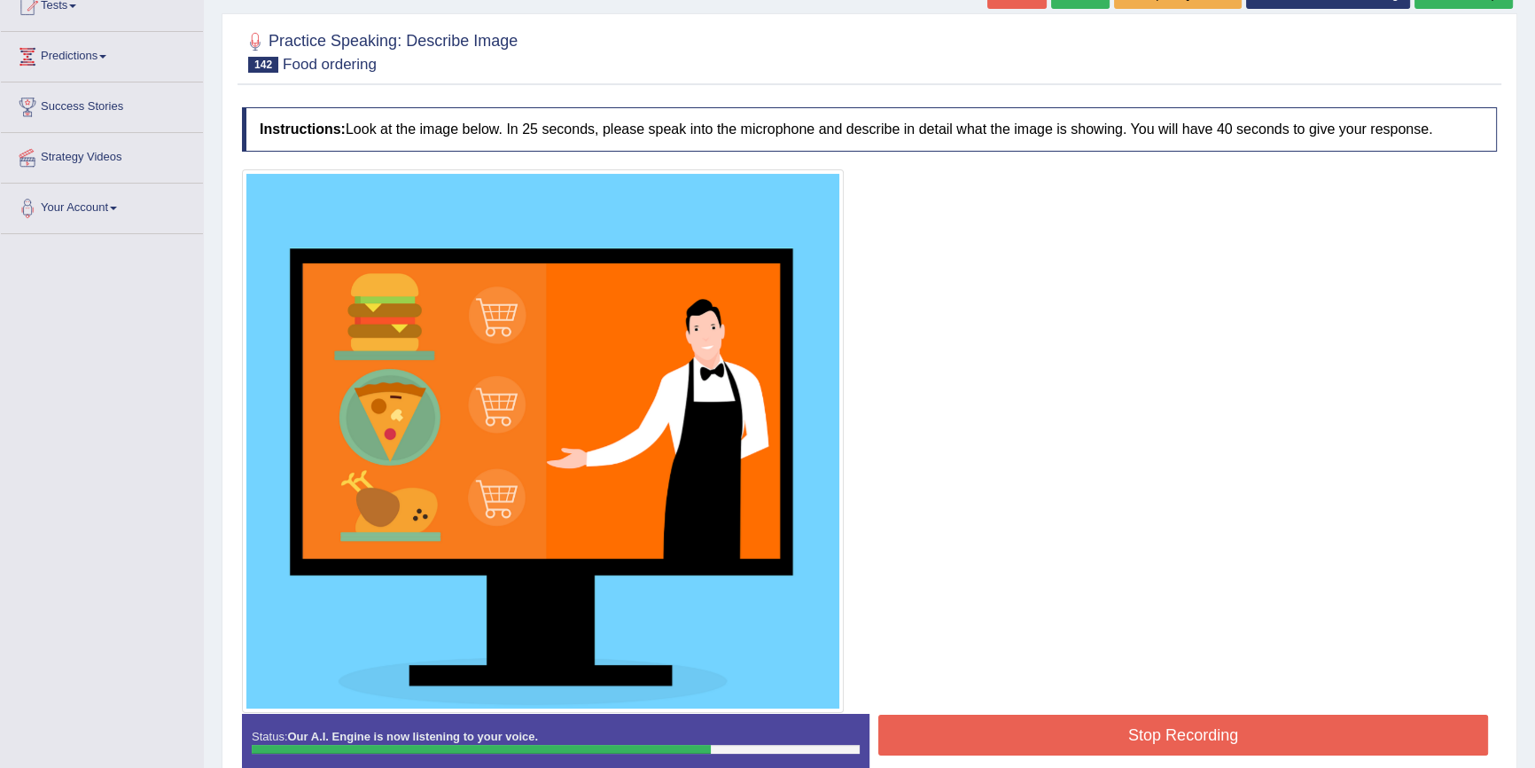
click at [1054, 735] on button "Stop Recording" at bounding box center [1184, 735] width 610 height 41
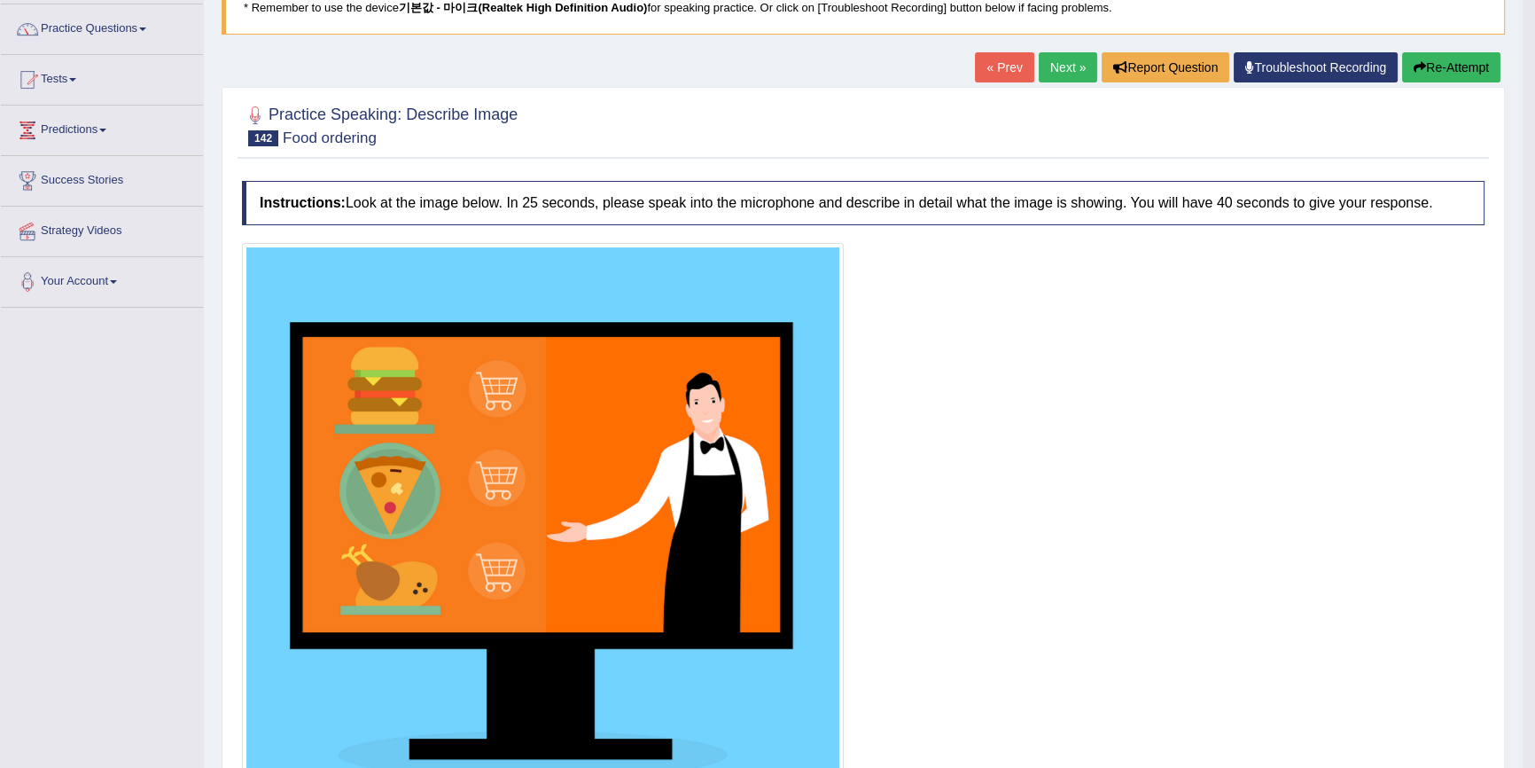
scroll to position [127, 0]
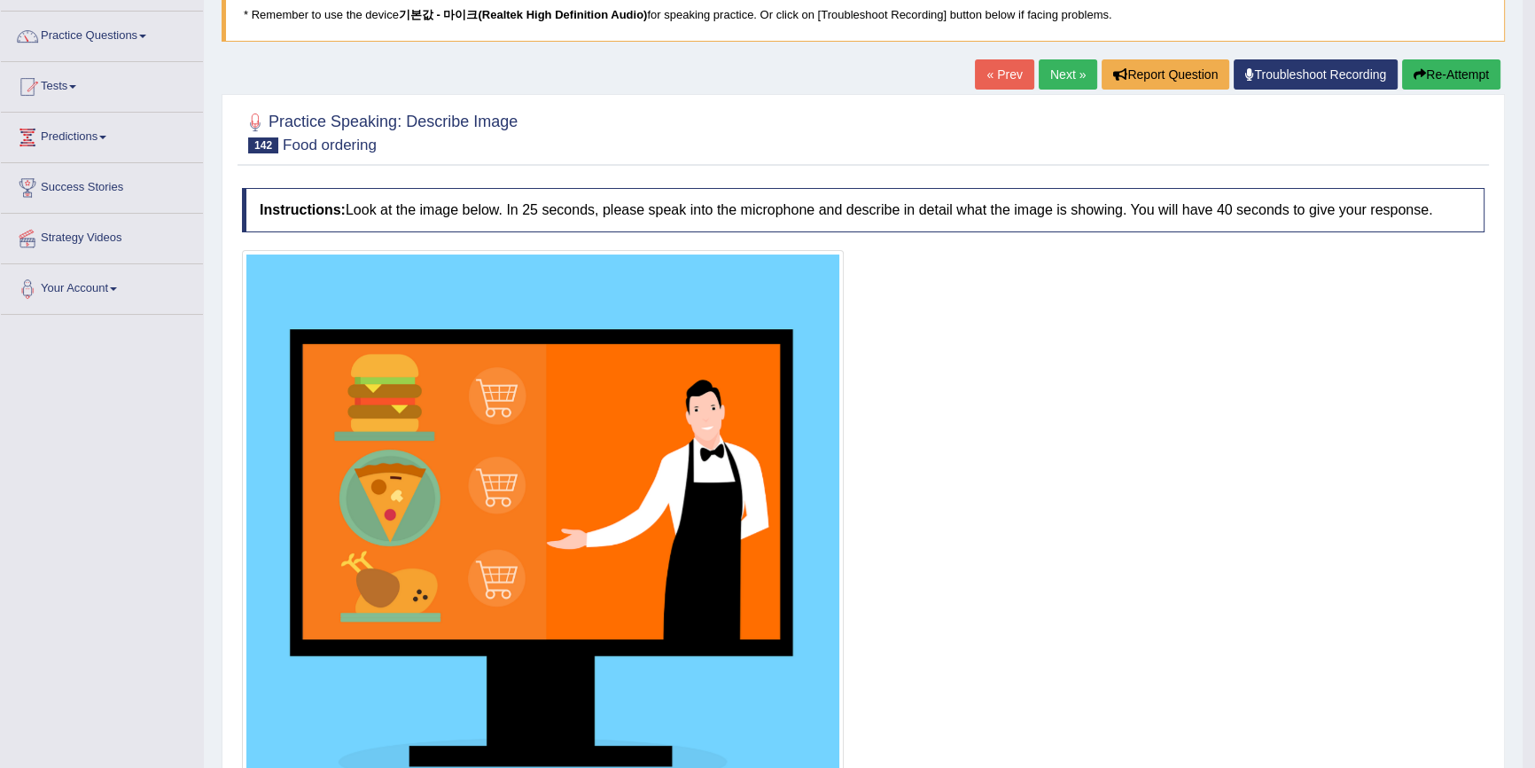
click at [1414, 69] on icon "button" at bounding box center [1420, 74] width 12 height 12
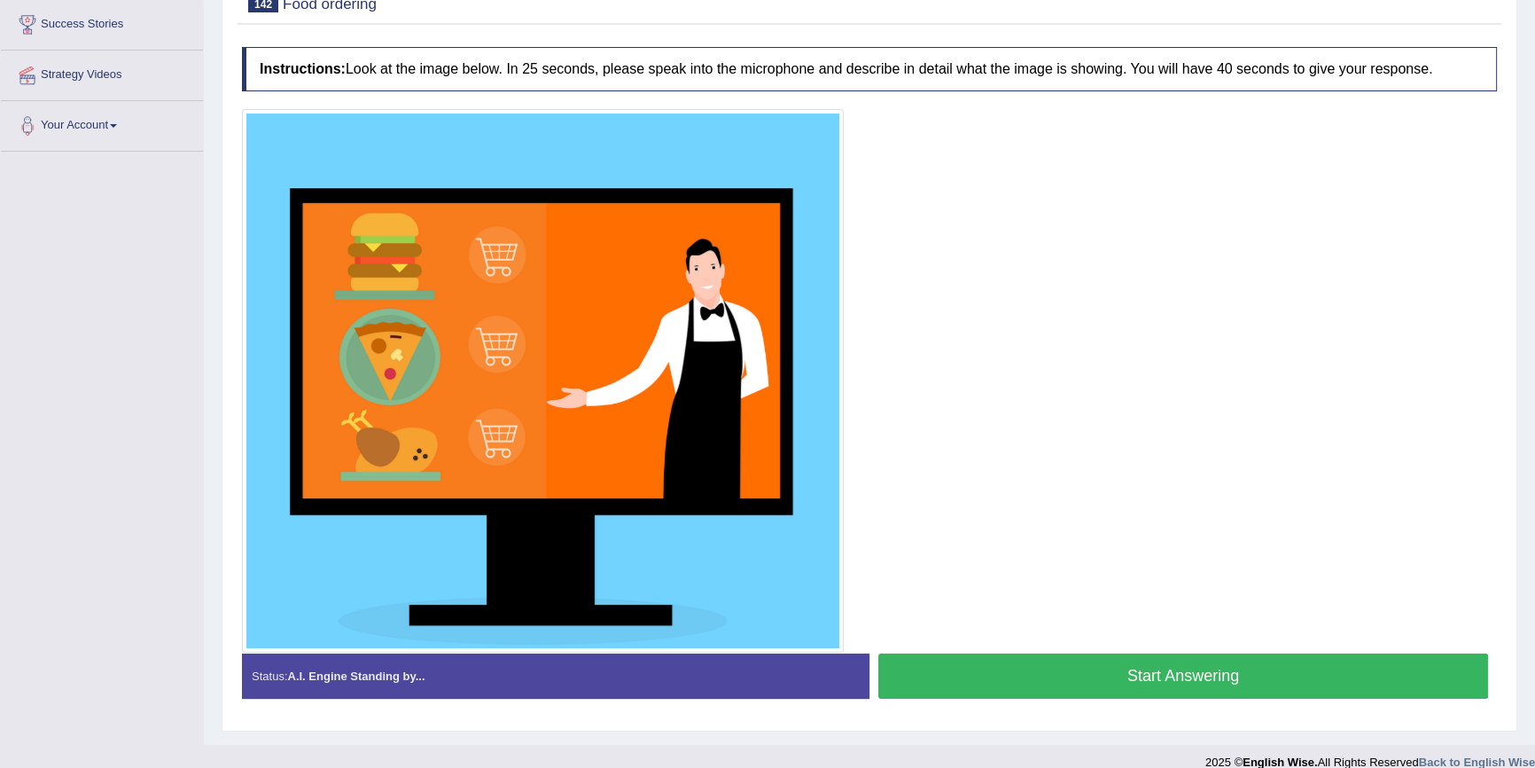
scroll to position [310, 0]
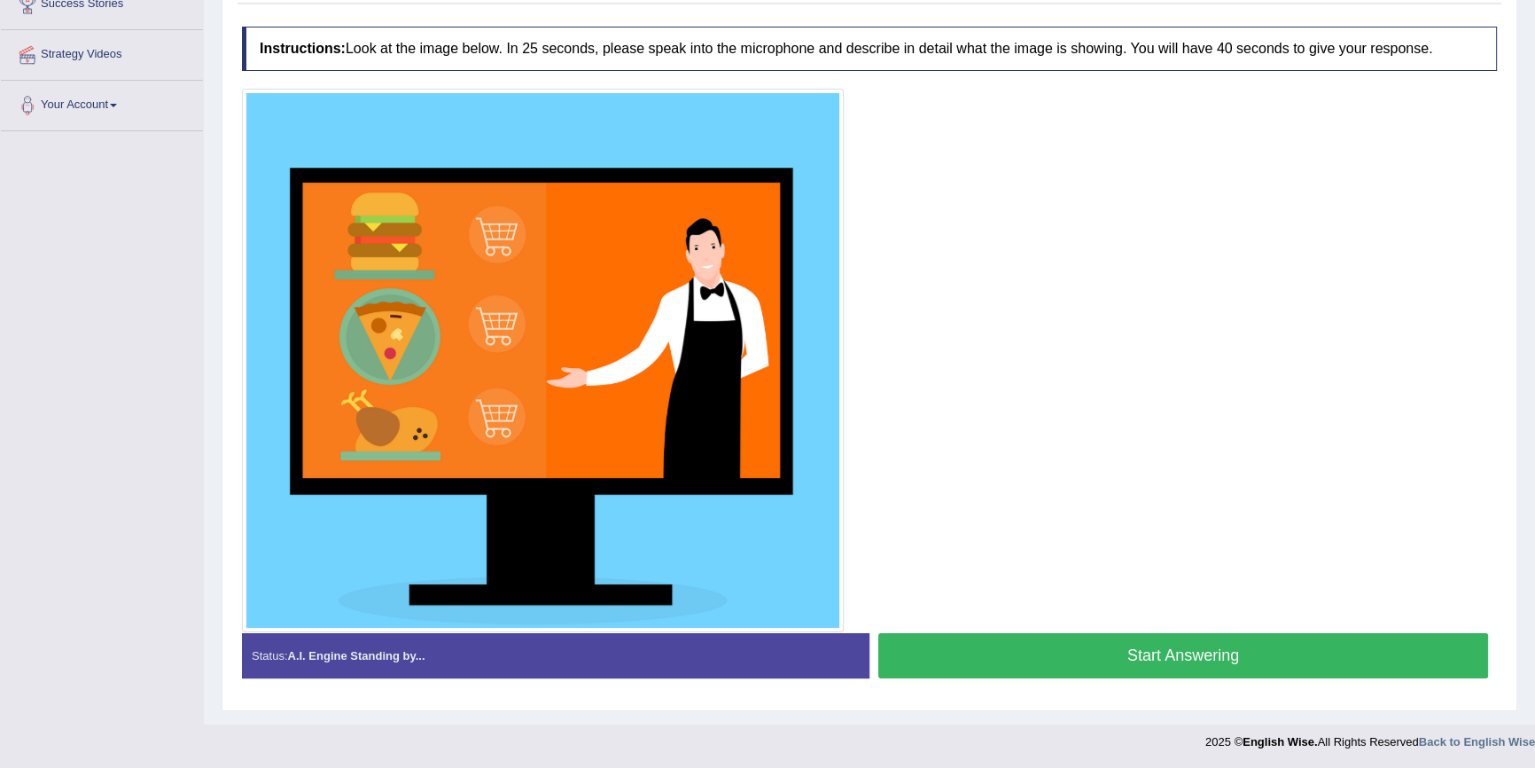
click at [1169, 632] on div "Created with Highcharts 7.1.2 Great Too slow Too fast Time Speech pace meter: 0…" at bounding box center [1188, 632] width 637 height 1
click at [1158, 665] on button "Start Answering" at bounding box center [1184, 655] width 610 height 45
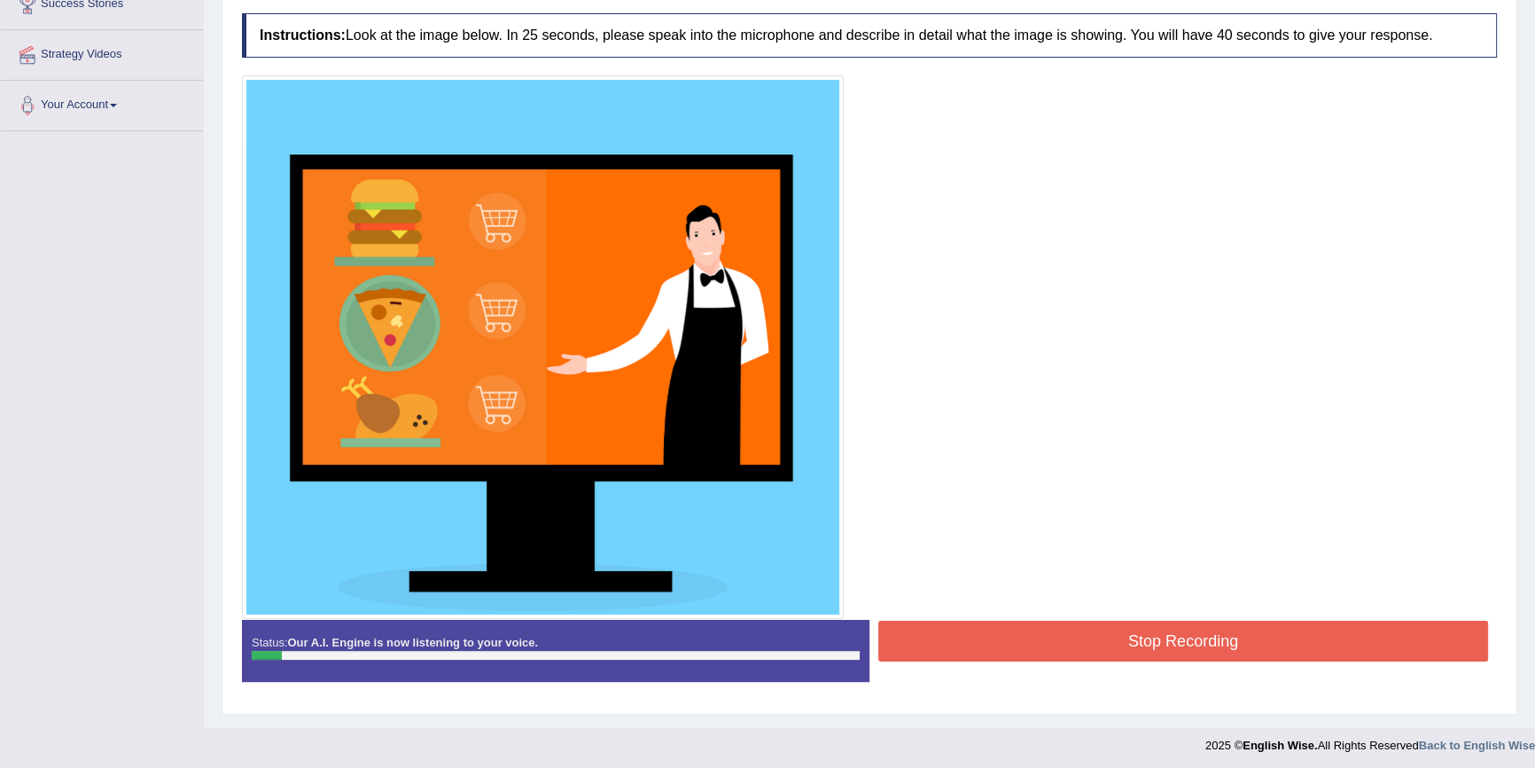
scroll to position [230, 0]
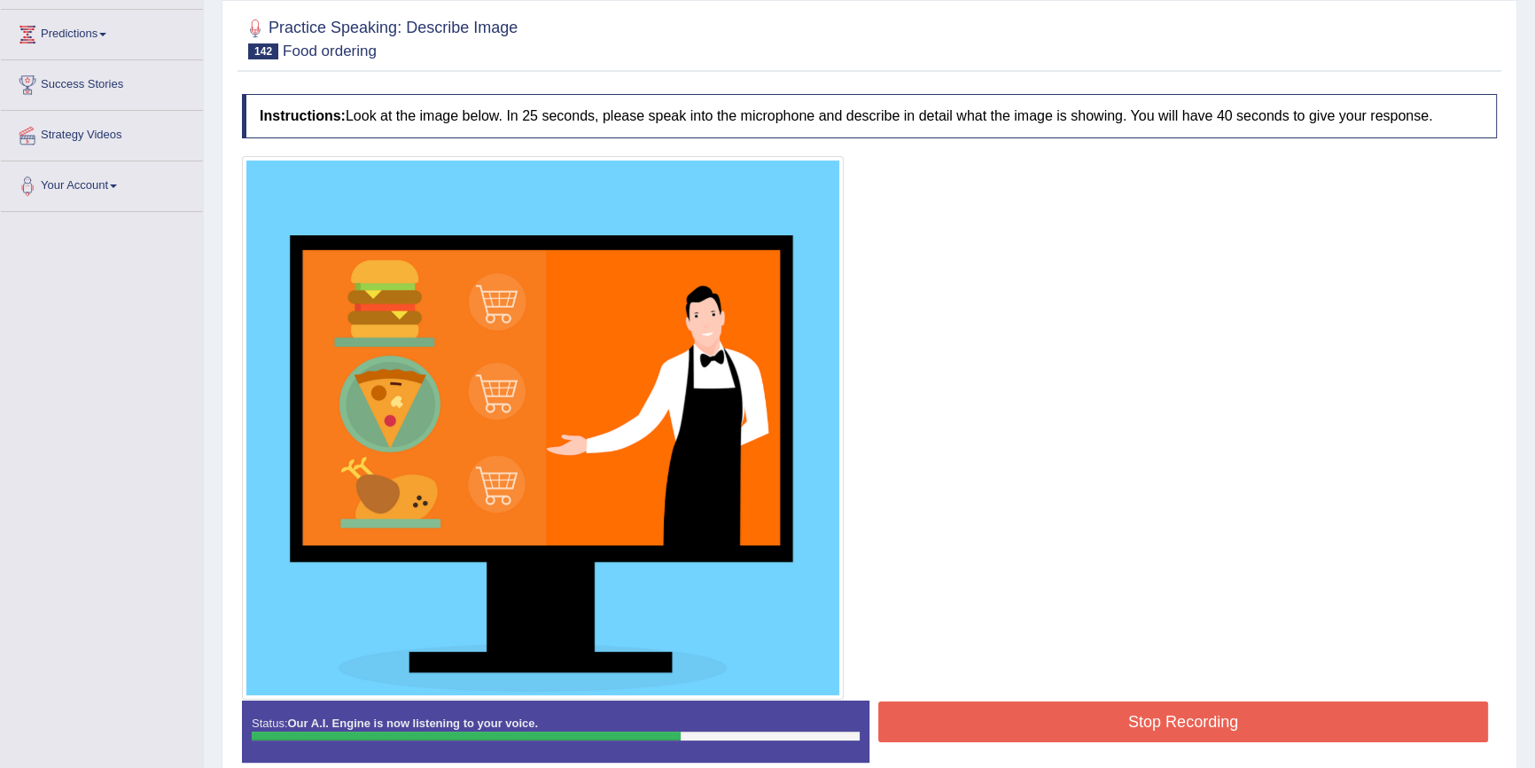
click at [1145, 705] on button "Stop Recording" at bounding box center [1184, 721] width 610 height 41
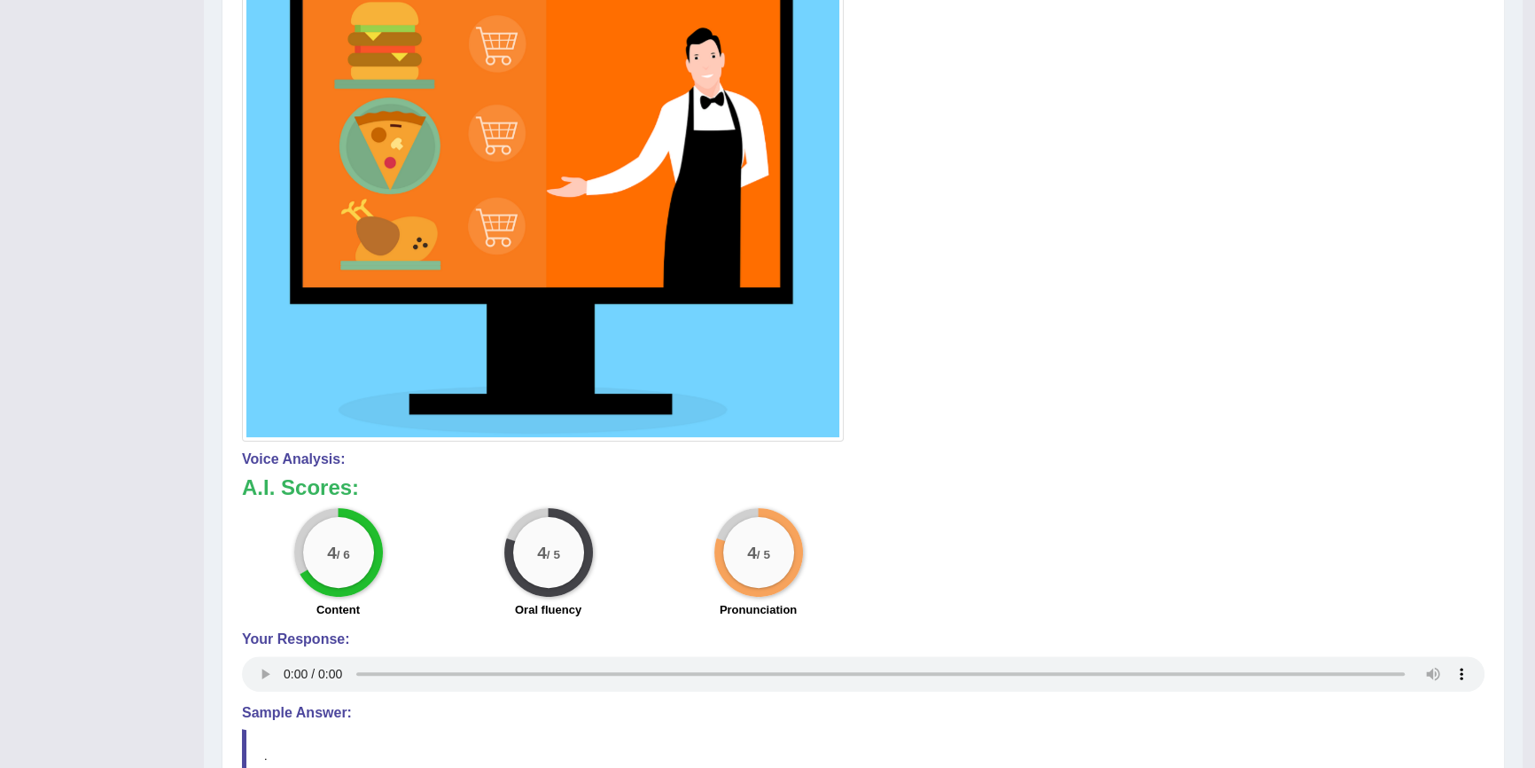
scroll to position [580, 0]
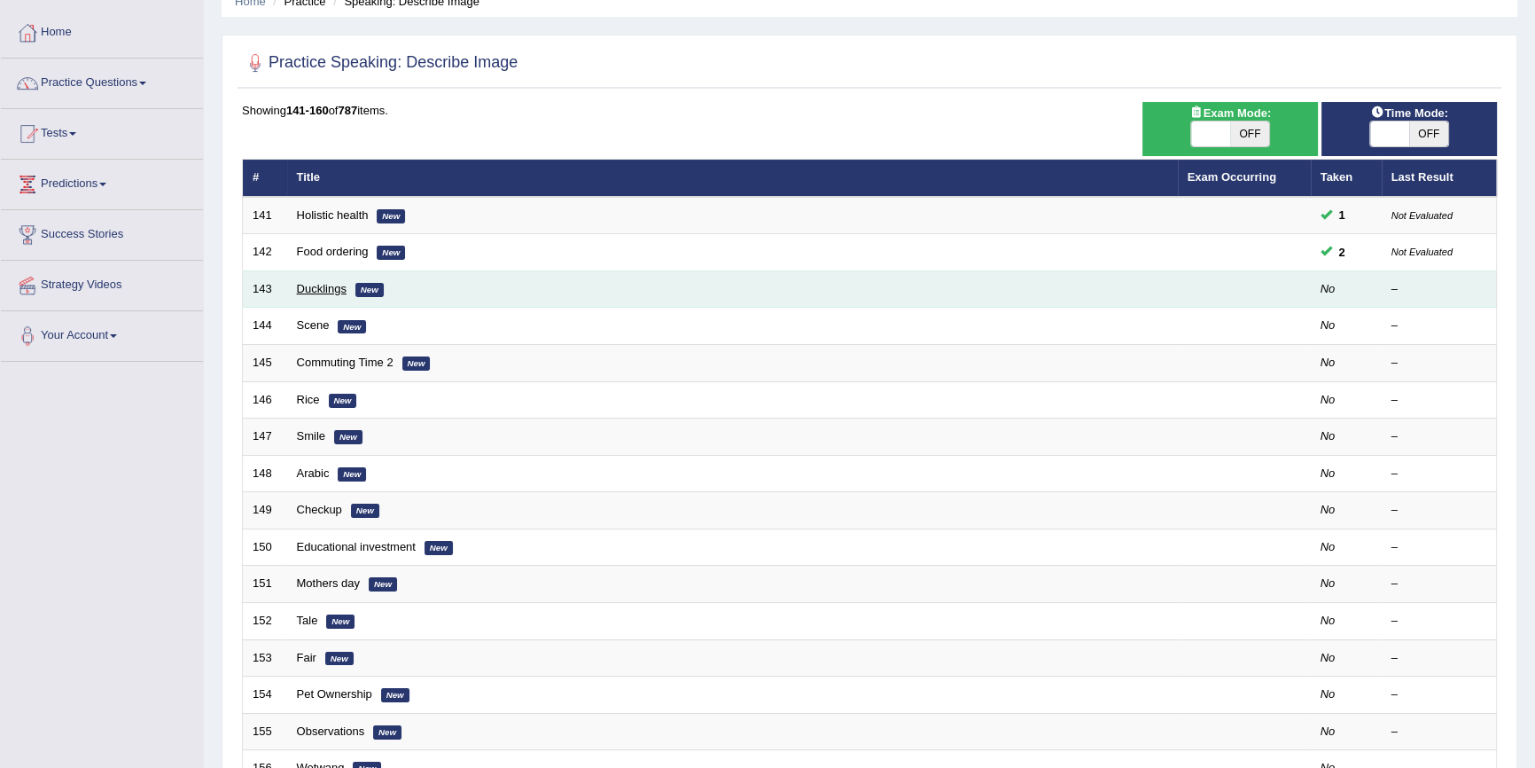
click at [318, 283] on link "Ducklings" at bounding box center [322, 288] width 50 height 13
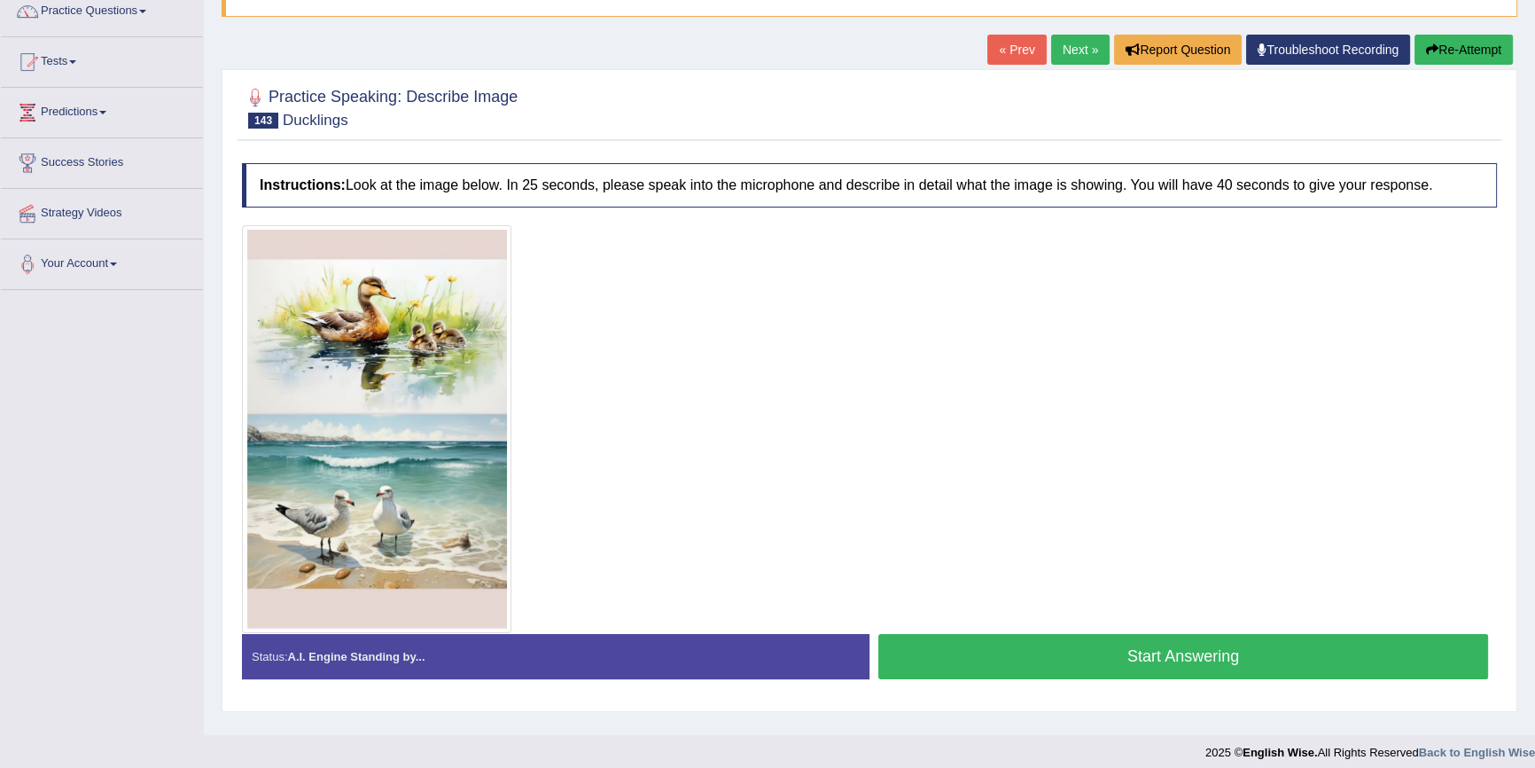
scroll to position [162, 0]
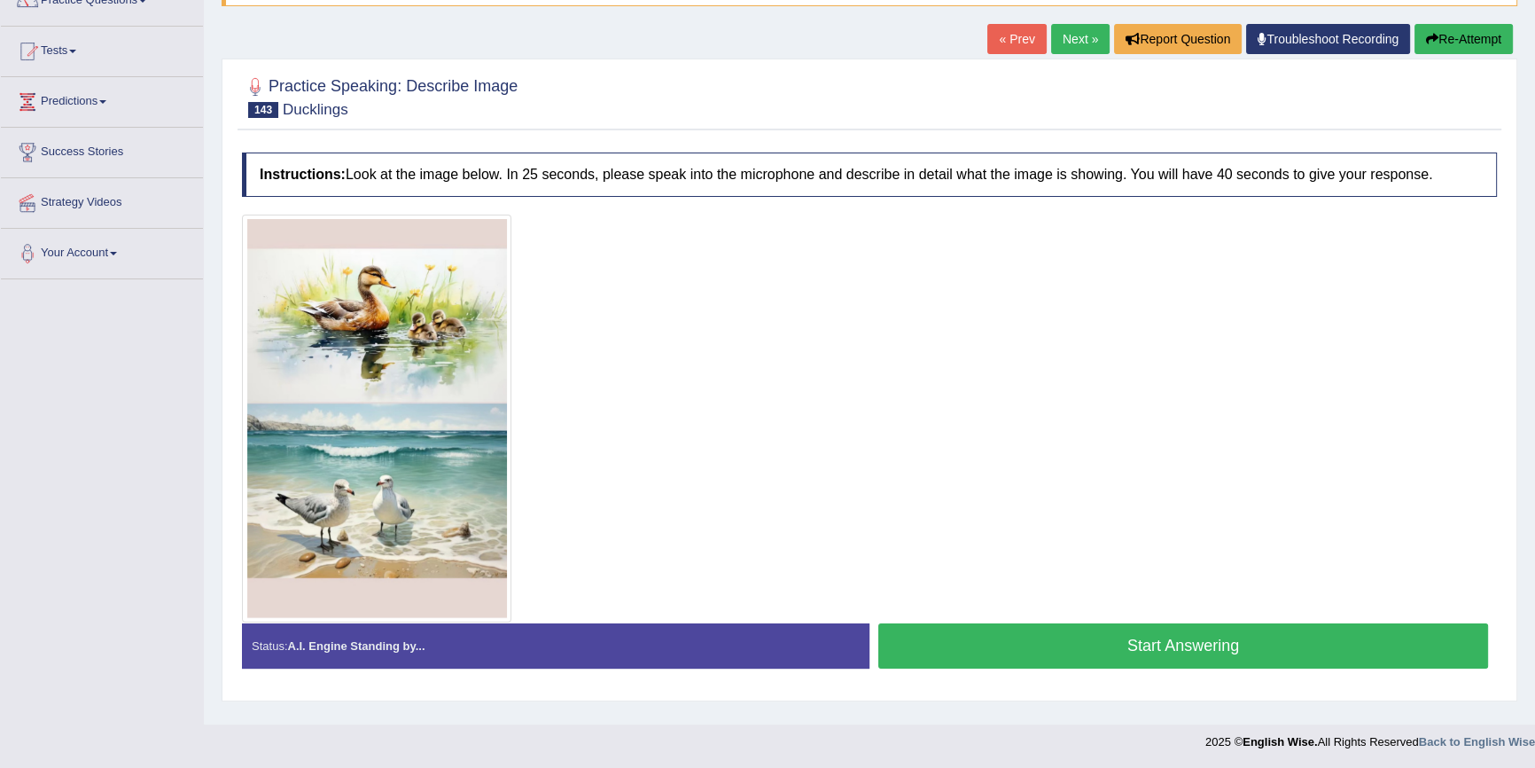
click at [1045, 653] on button "Start Answering" at bounding box center [1184, 645] width 610 height 45
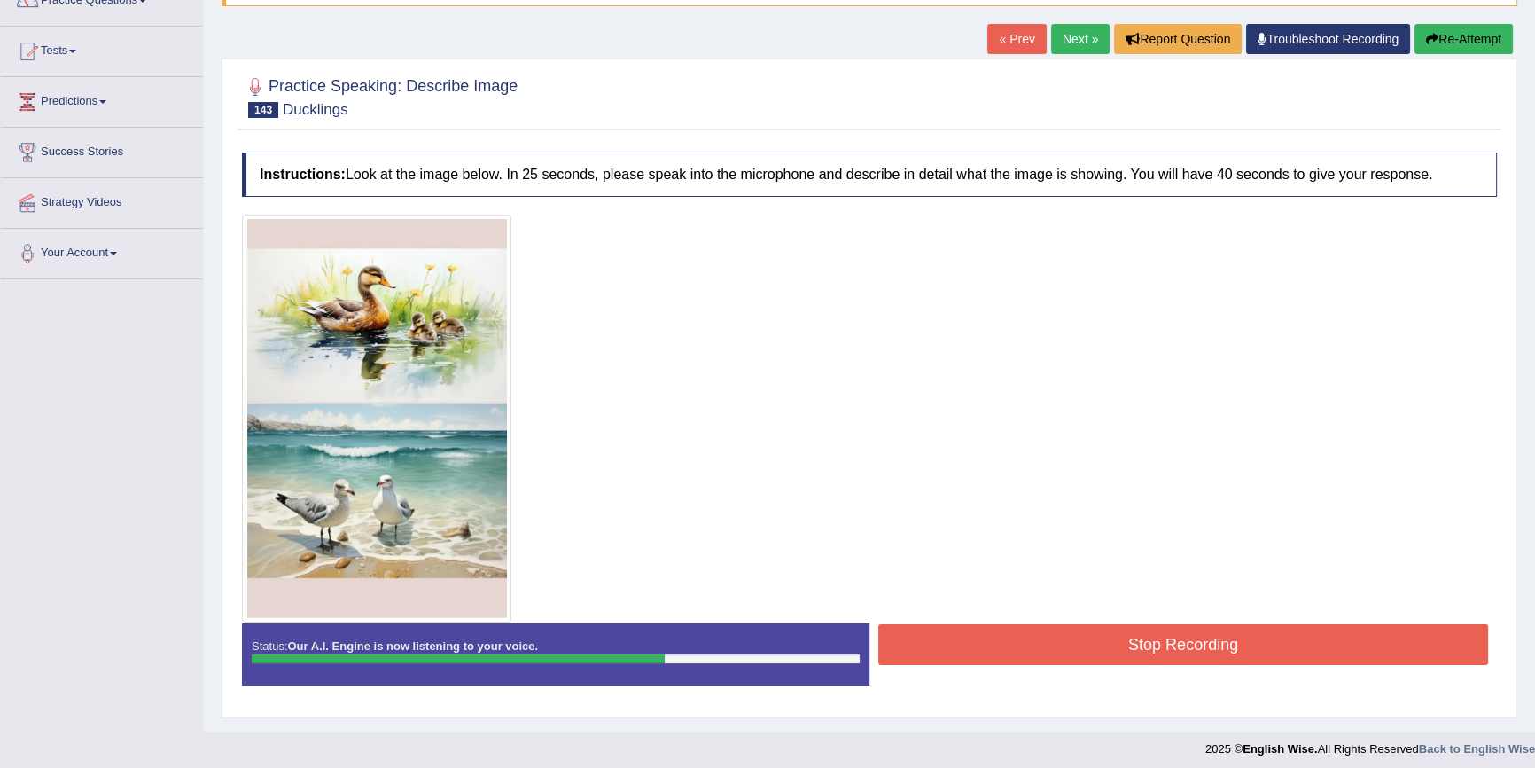
click at [984, 637] on button "Stop Recording" at bounding box center [1184, 644] width 610 height 41
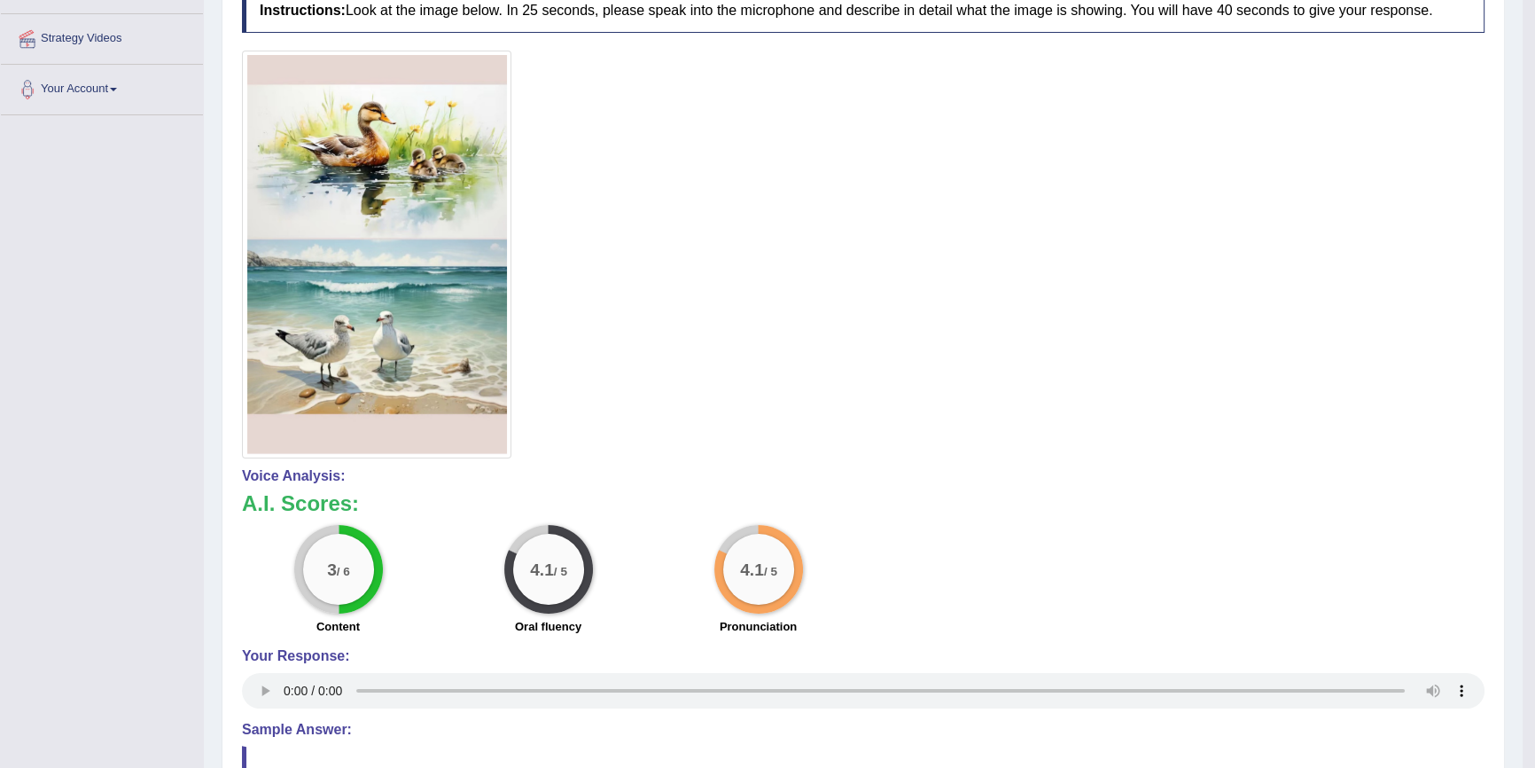
scroll to position [355, 0]
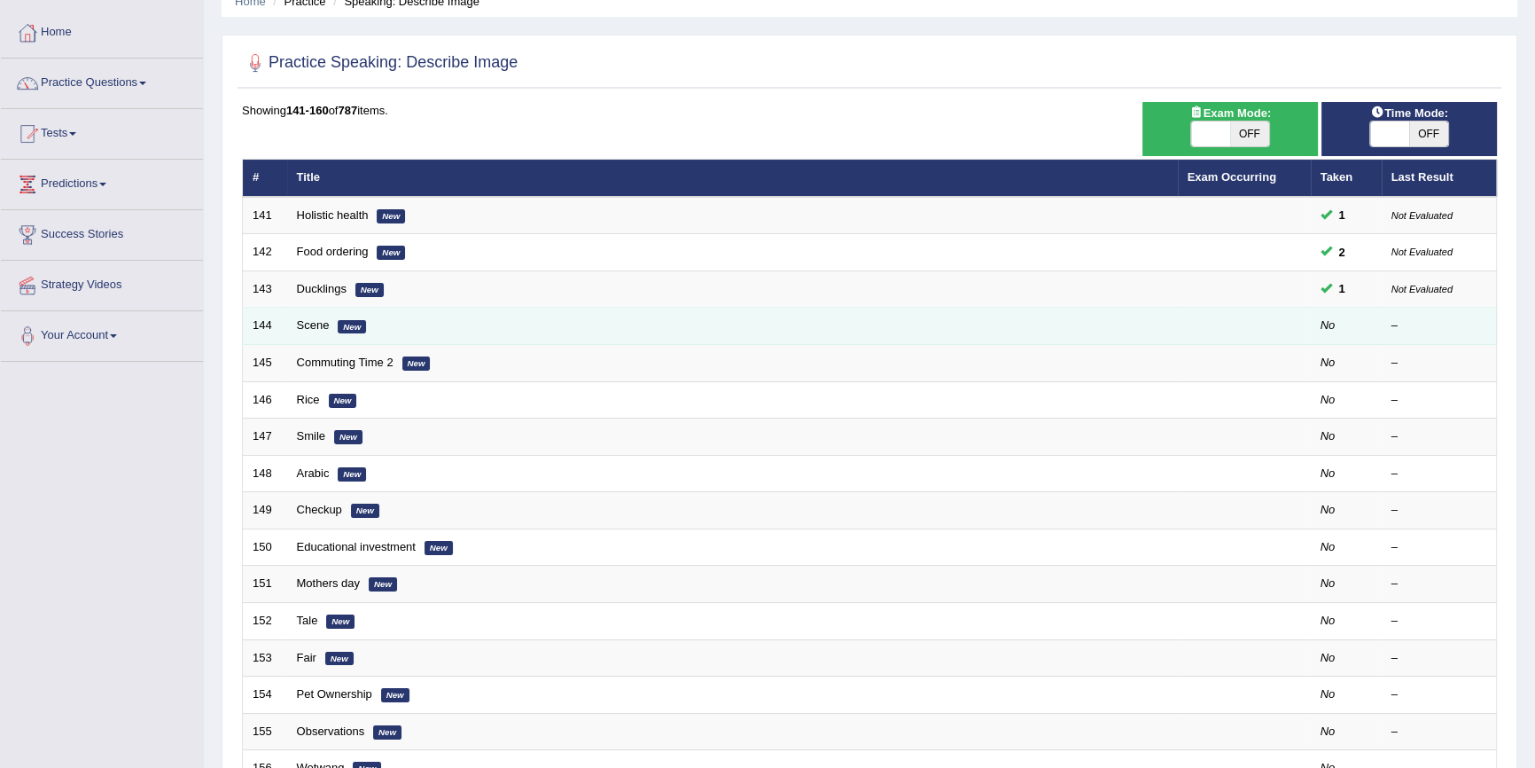
click at [311, 331] on td "Scene New" at bounding box center [732, 326] width 891 height 37
click at [311, 327] on link "Scene" at bounding box center [313, 324] width 33 height 13
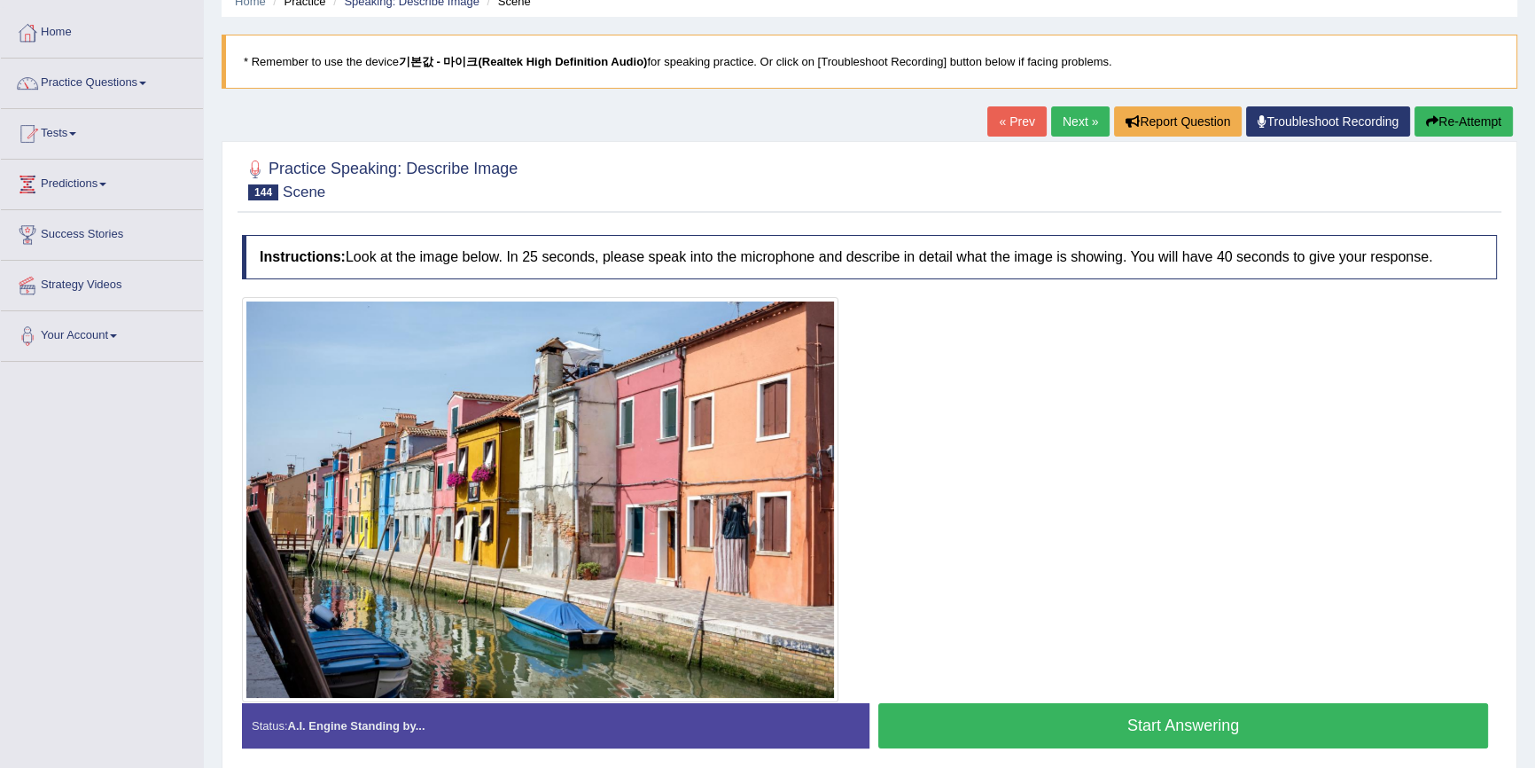
scroll to position [160, 0]
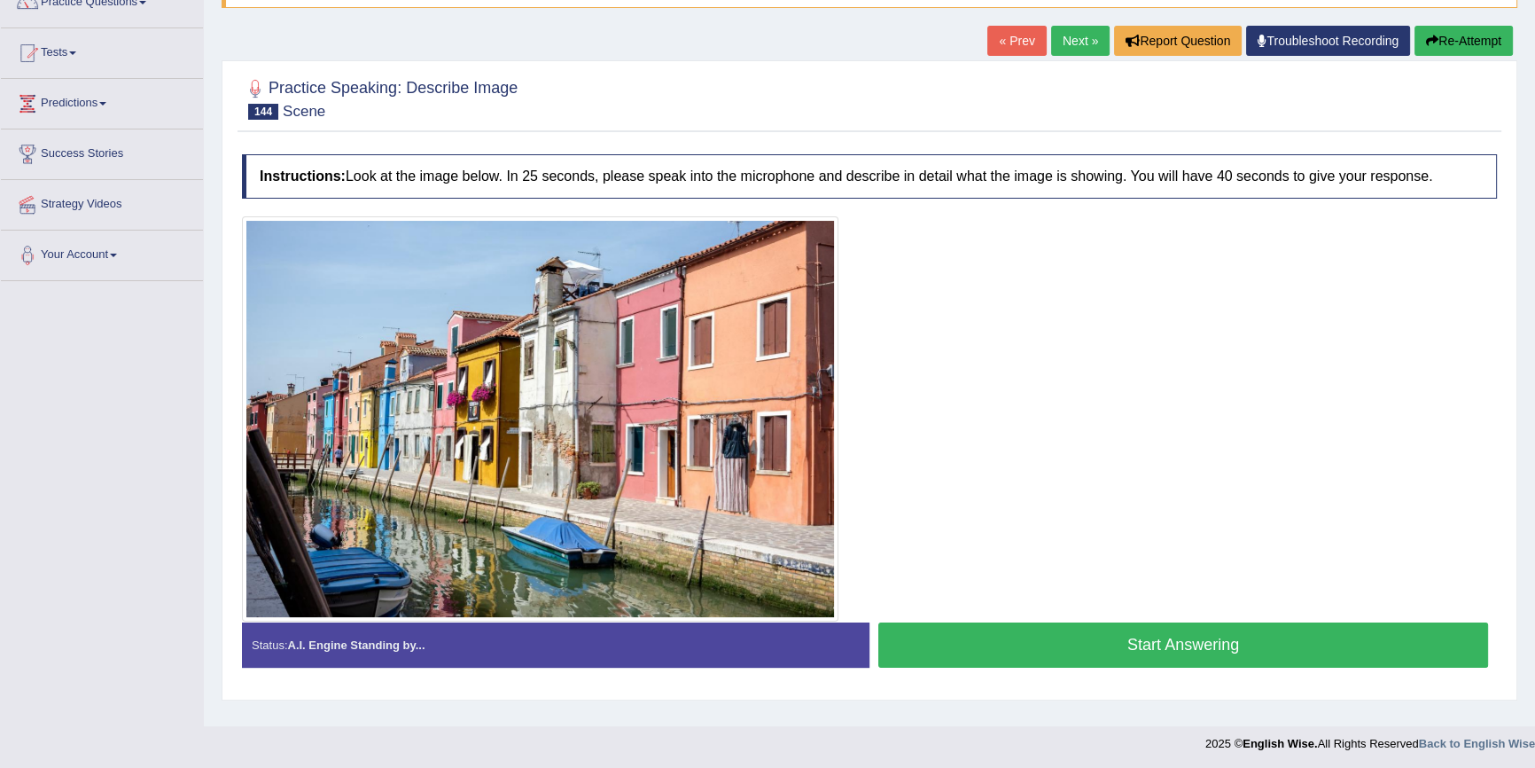
click at [982, 647] on button "Start Answering" at bounding box center [1184, 644] width 610 height 45
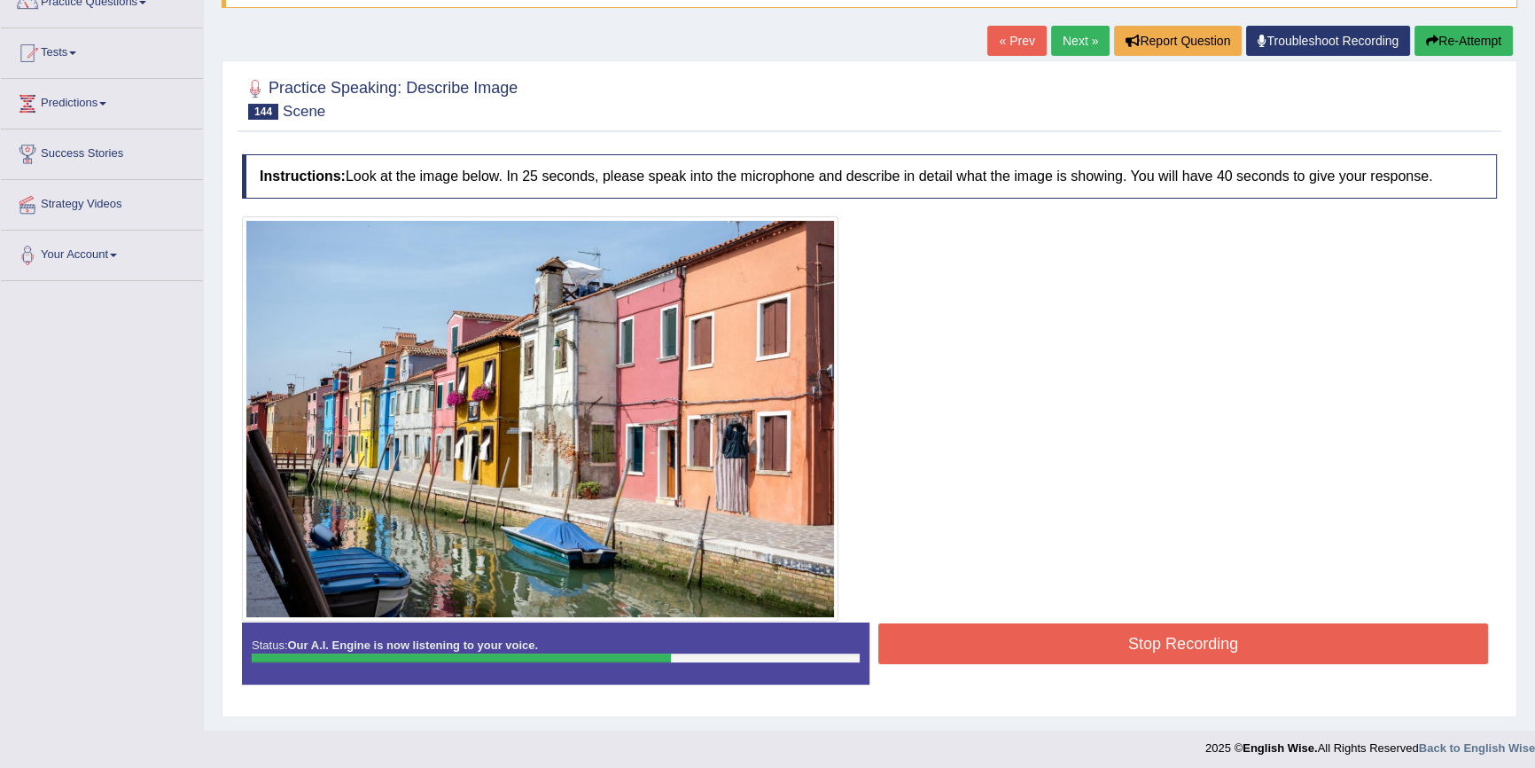
click at [1052, 632] on button "Stop Recording" at bounding box center [1184, 643] width 610 height 41
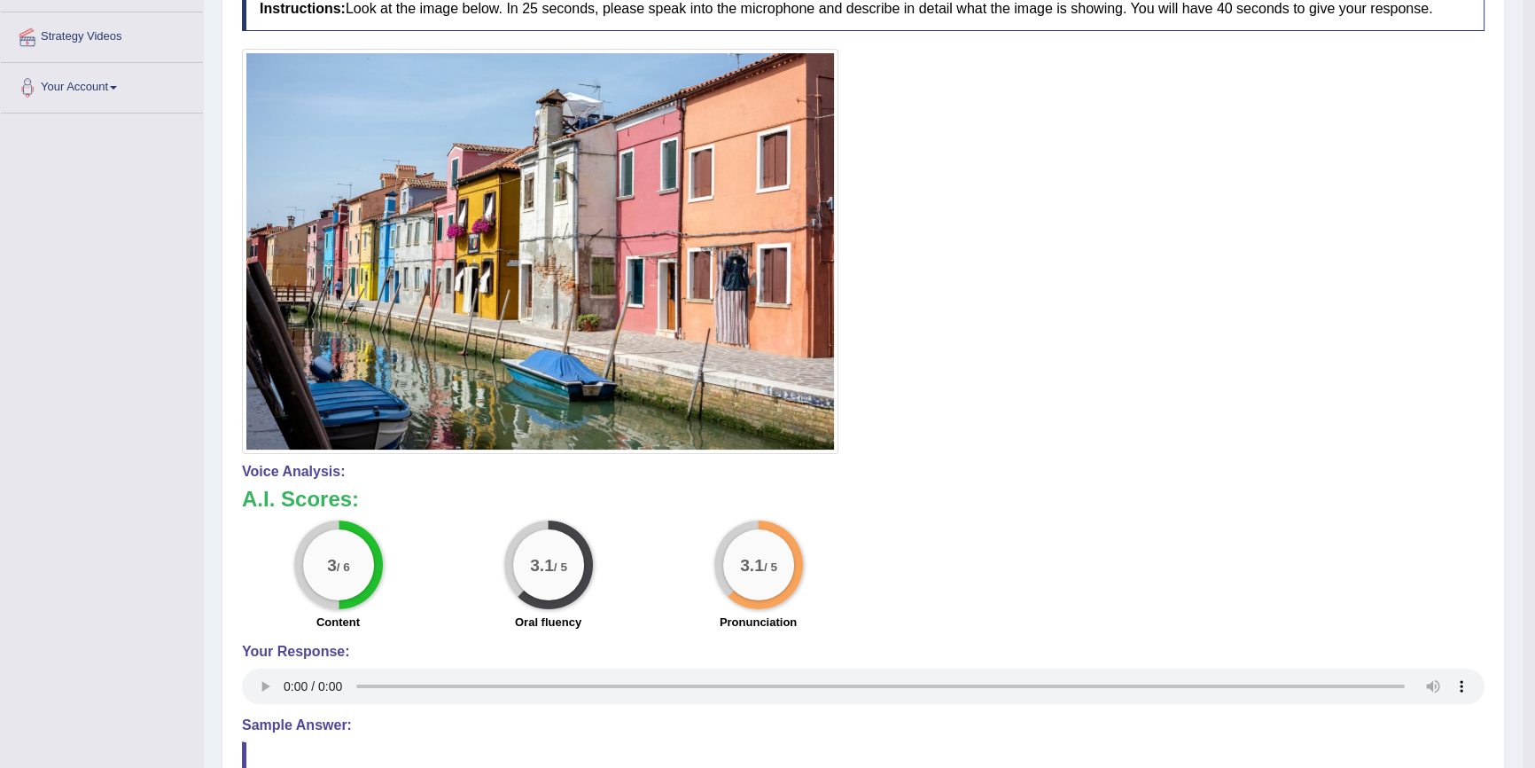
scroll to position [513, 0]
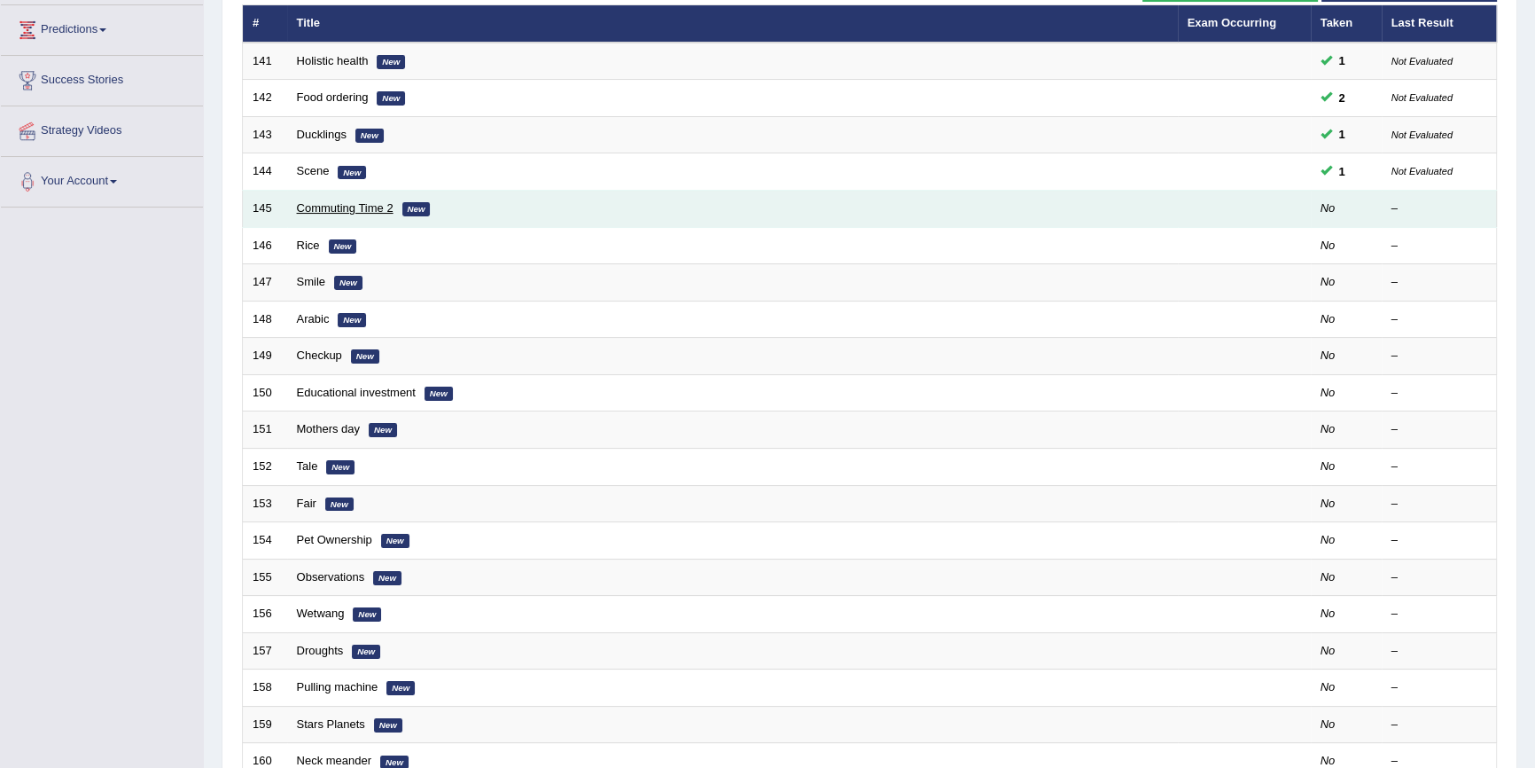
click at [338, 206] on link "Commuting Time 2" at bounding box center [345, 207] width 97 height 13
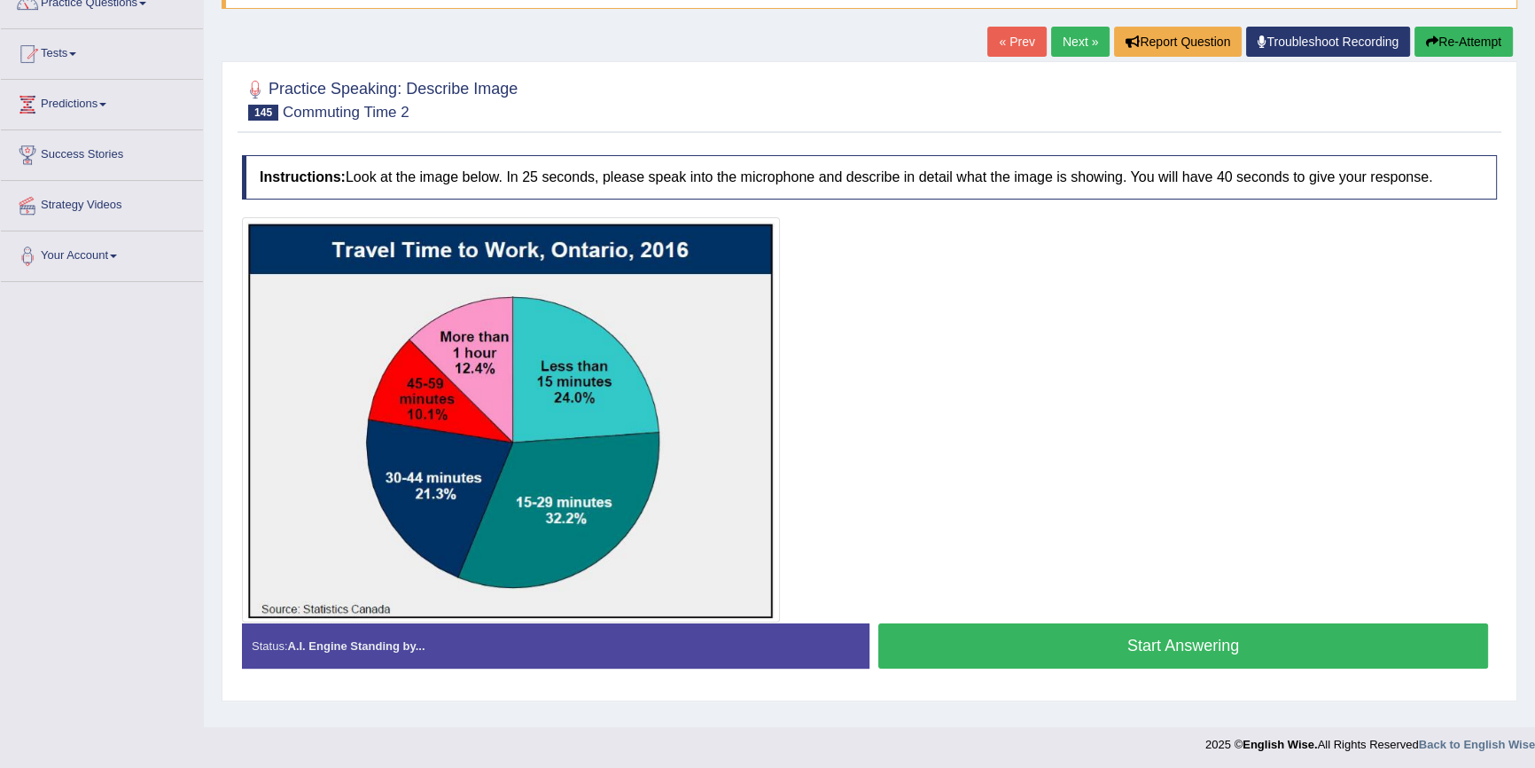
scroll to position [160, 0]
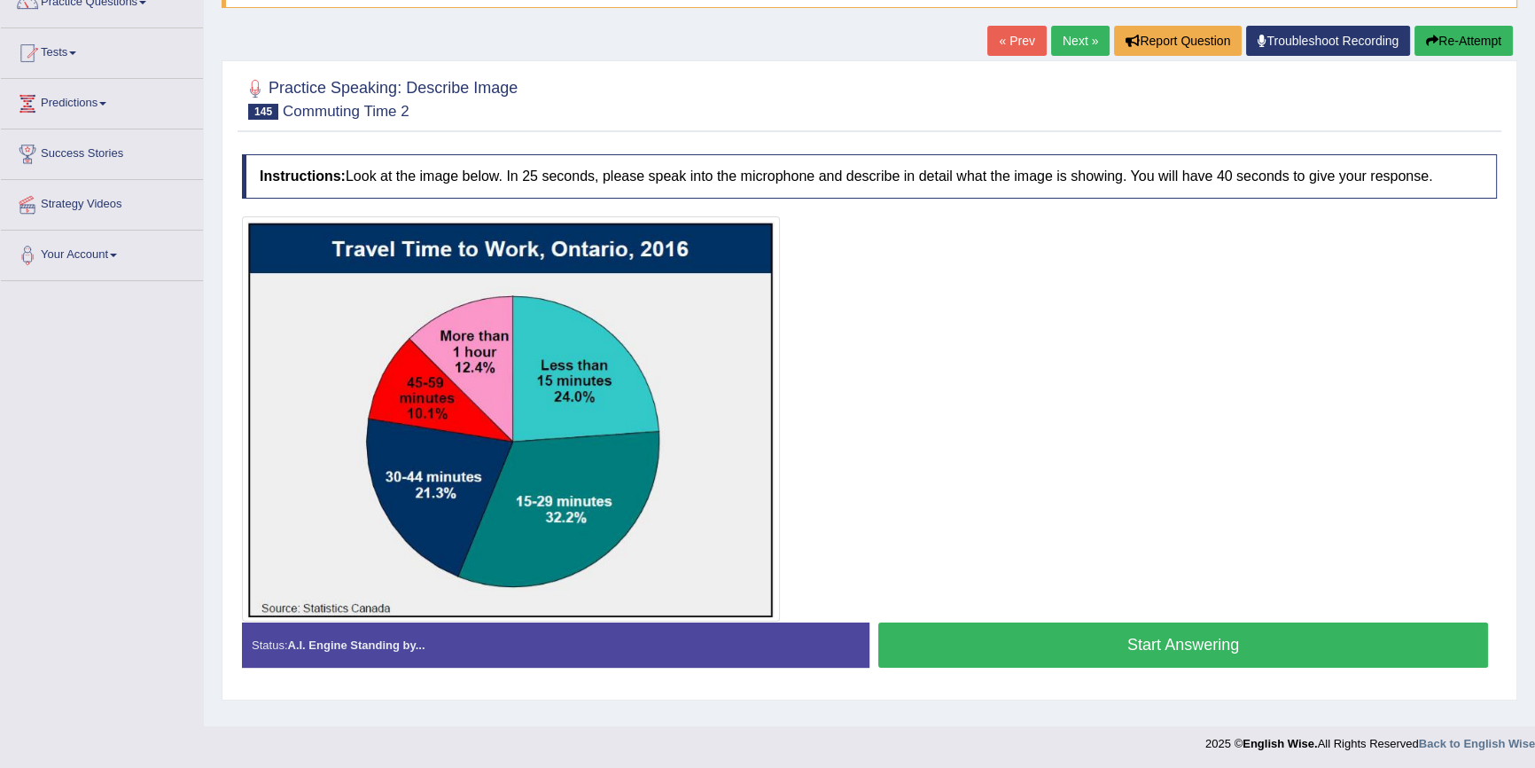
click at [1005, 630] on button "Start Answering" at bounding box center [1184, 644] width 610 height 45
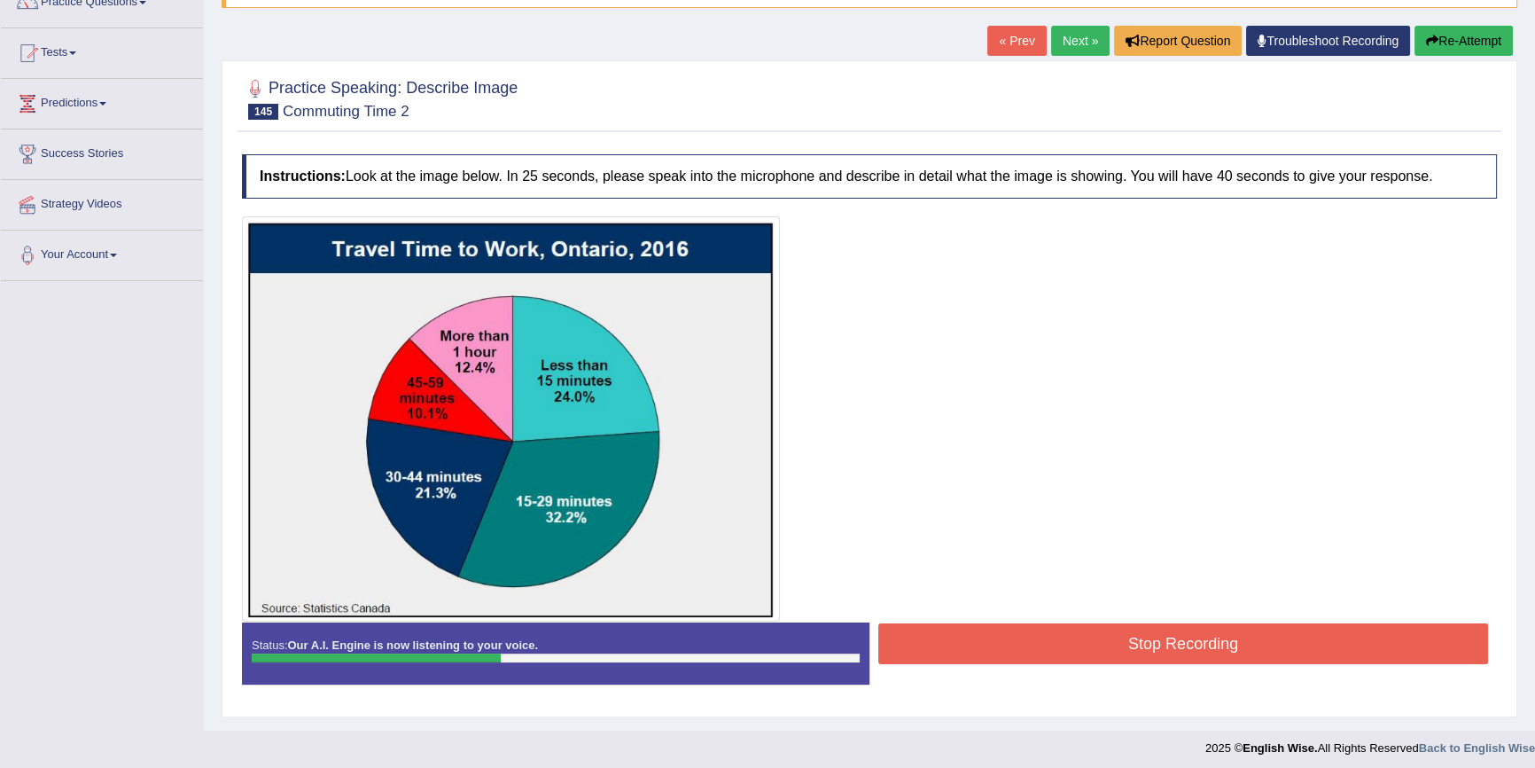
click at [1441, 49] on button "Re-Attempt" at bounding box center [1464, 41] width 98 height 30
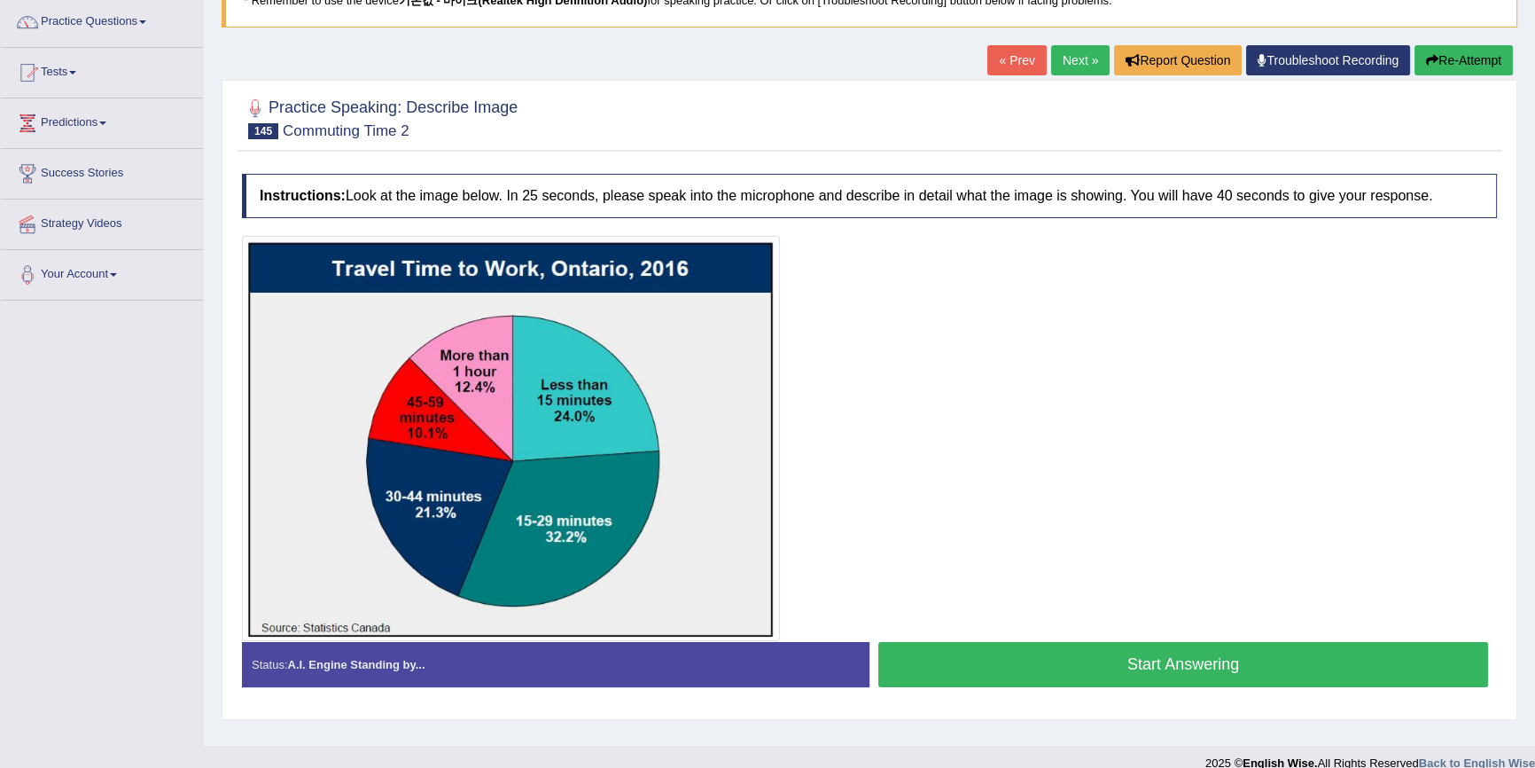
scroll to position [162, 0]
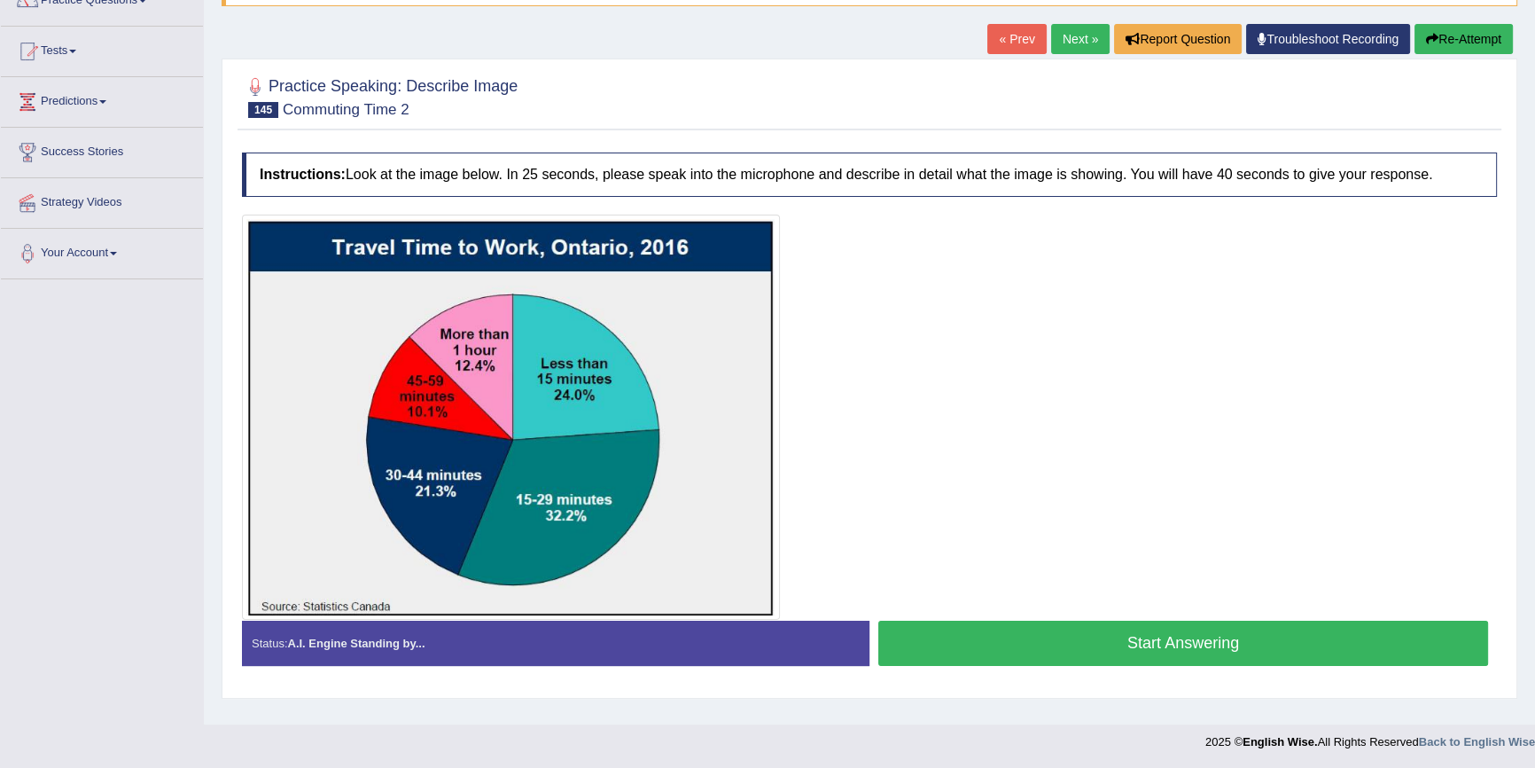
click at [1046, 631] on button "Start Answering" at bounding box center [1184, 643] width 610 height 45
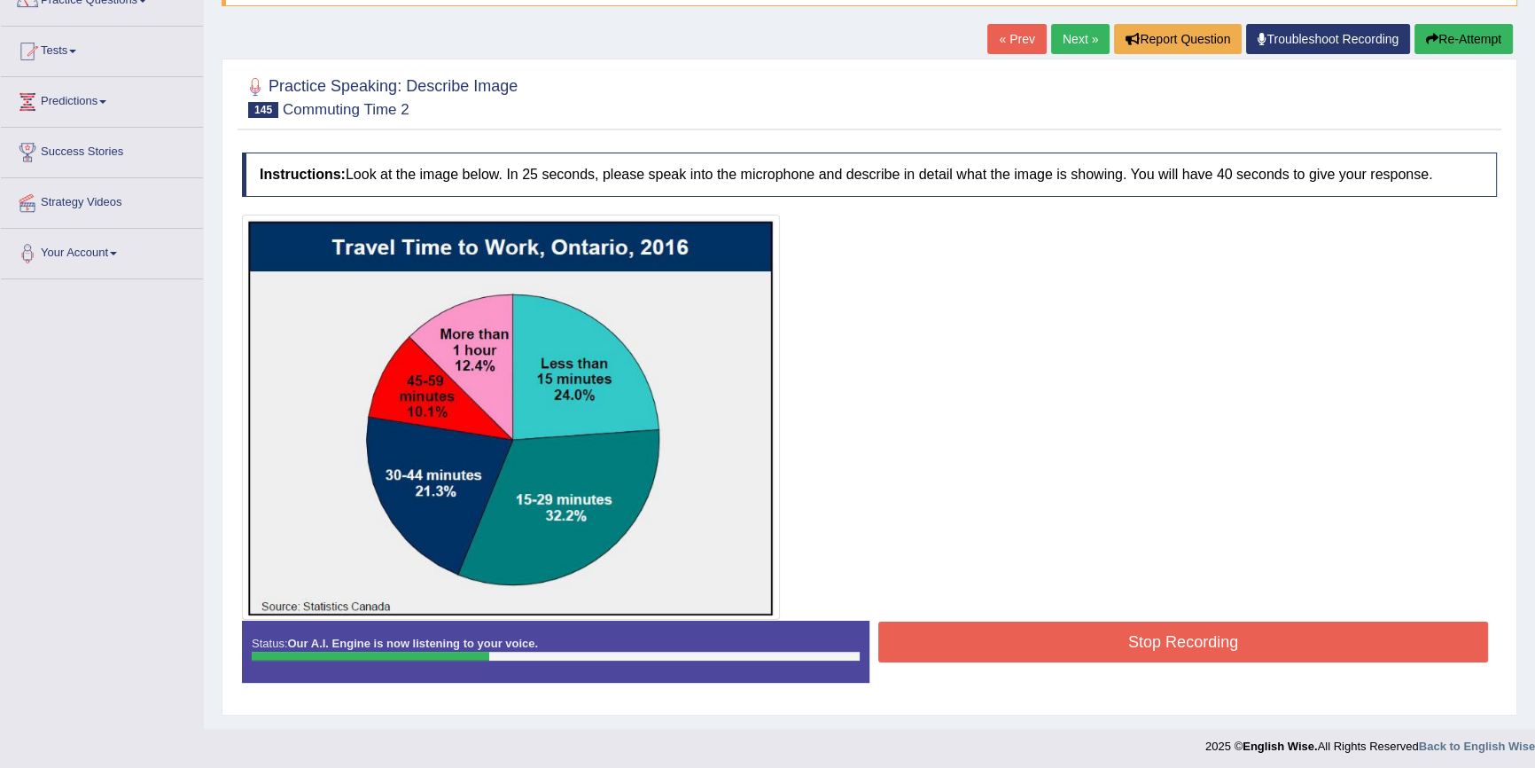
click at [1475, 38] on button "Re-Attempt" at bounding box center [1464, 39] width 98 height 30
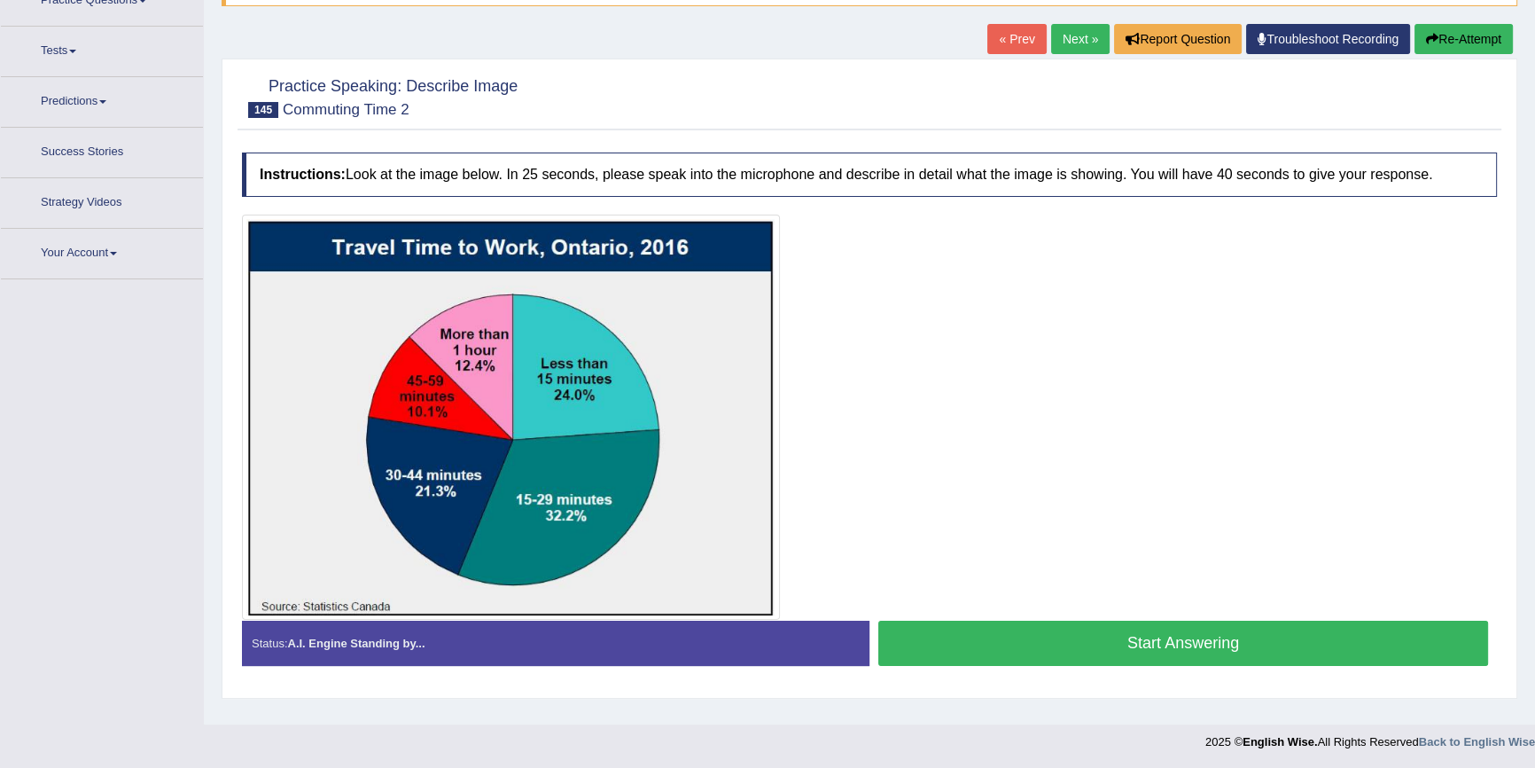
scroll to position [162, 0]
click at [1192, 629] on button "Start Answering" at bounding box center [1184, 643] width 610 height 45
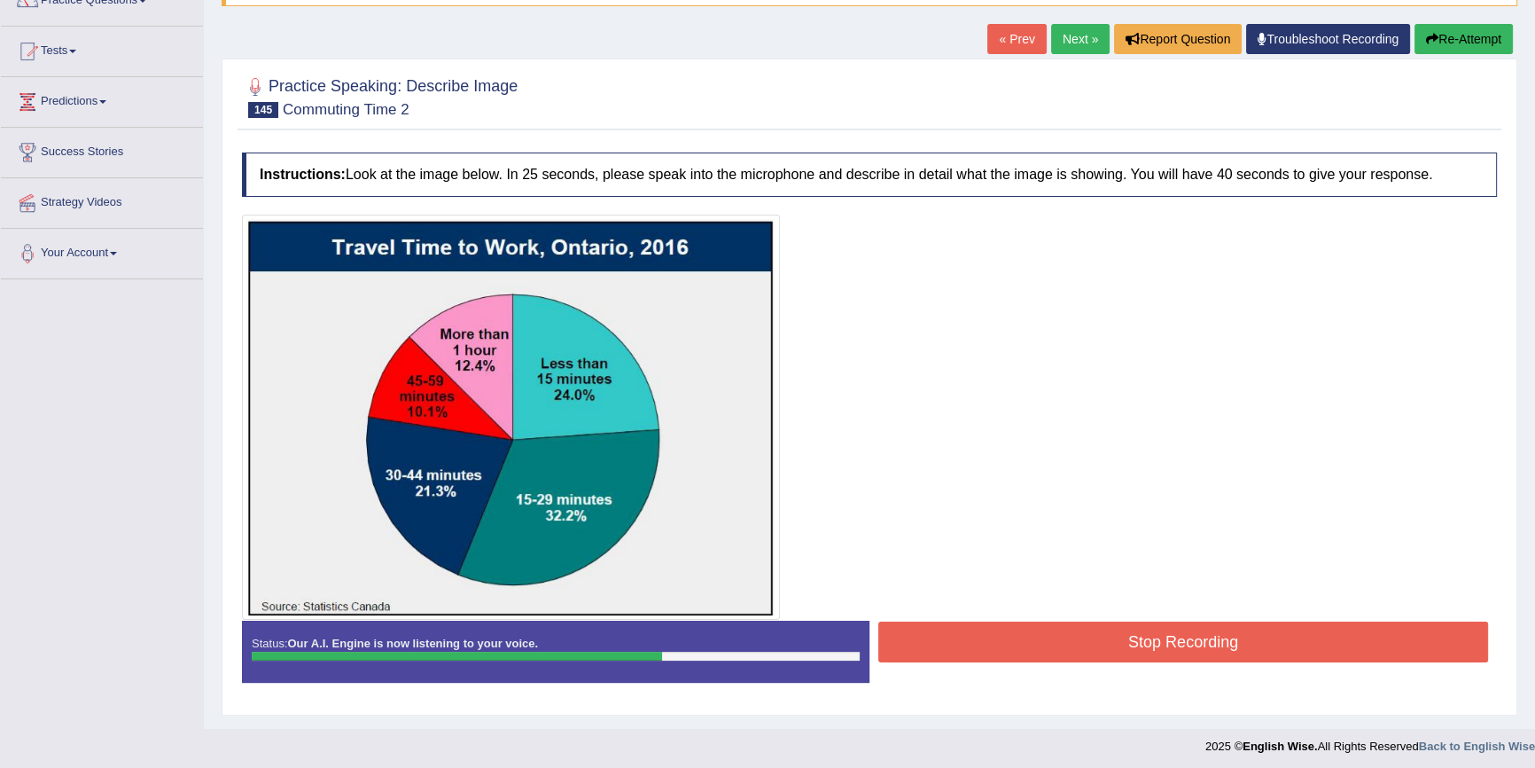
click at [1482, 51] on button "Re-Attempt" at bounding box center [1464, 39] width 98 height 30
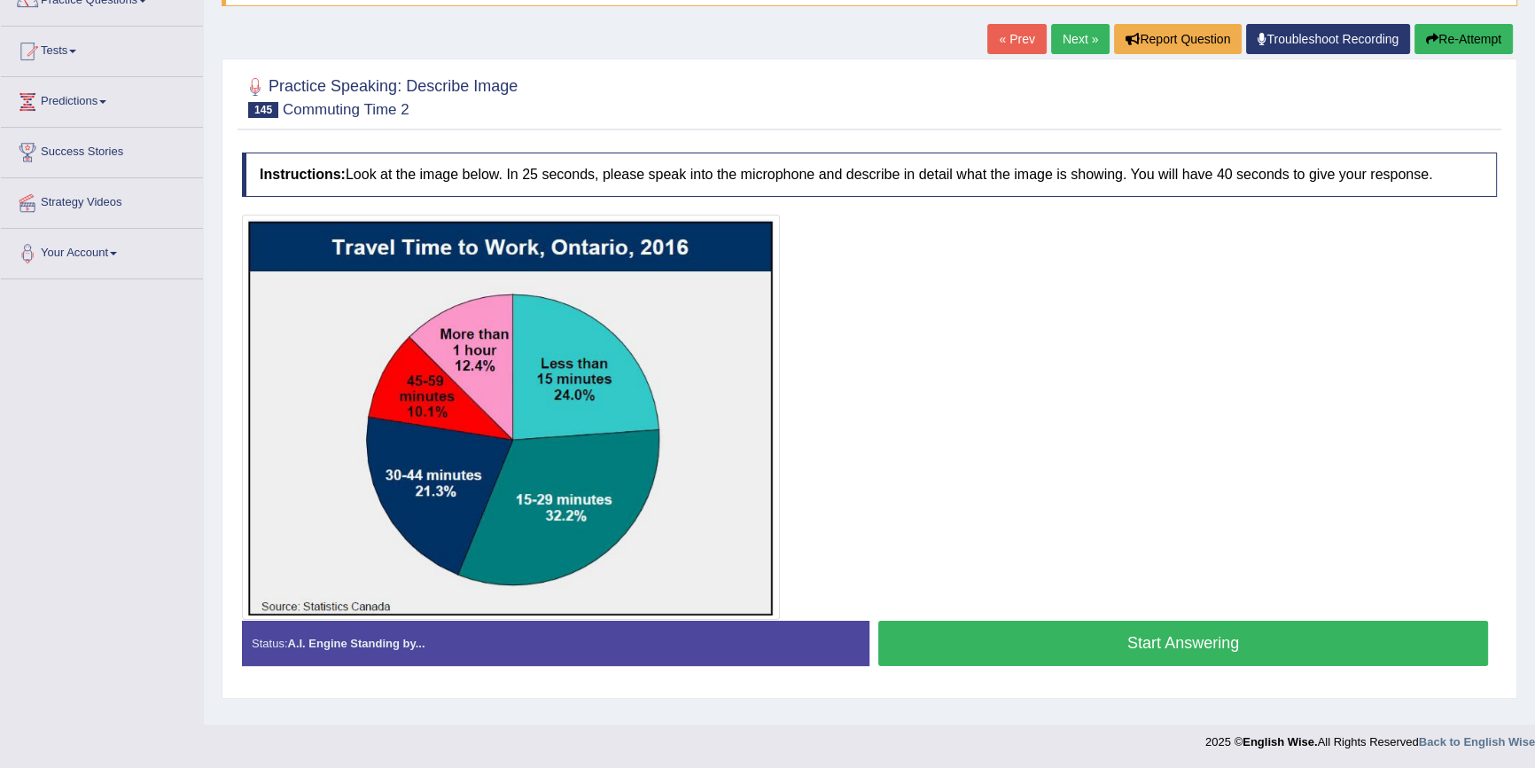
scroll to position [162, 0]
click at [1168, 631] on button "Start Answering" at bounding box center [1184, 643] width 610 height 45
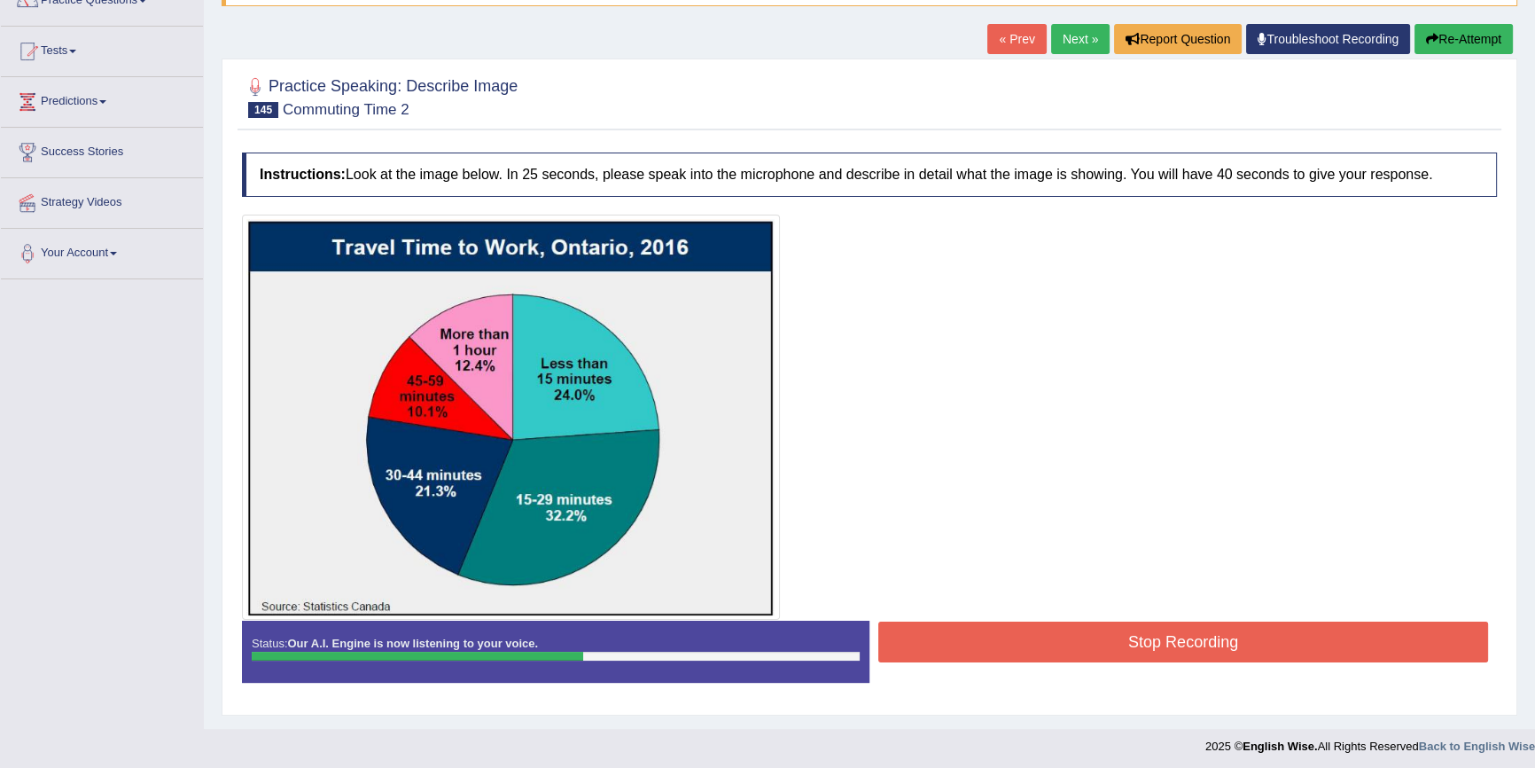
click at [1481, 51] on button "Re-Attempt" at bounding box center [1464, 39] width 98 height 30
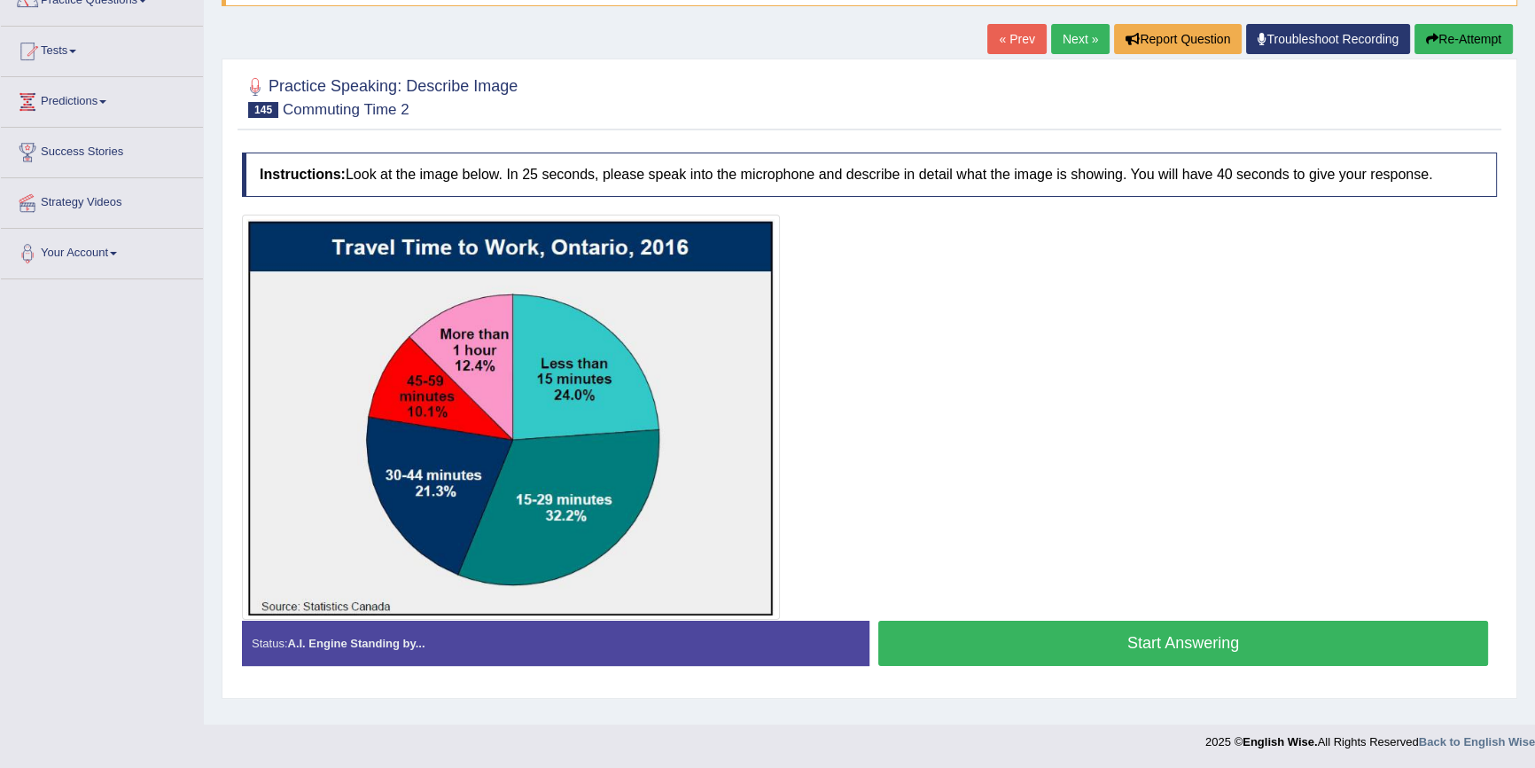
click at [1137, 648] on button "Start Answering" at bounding box center [1184, 643] width 610 height 45
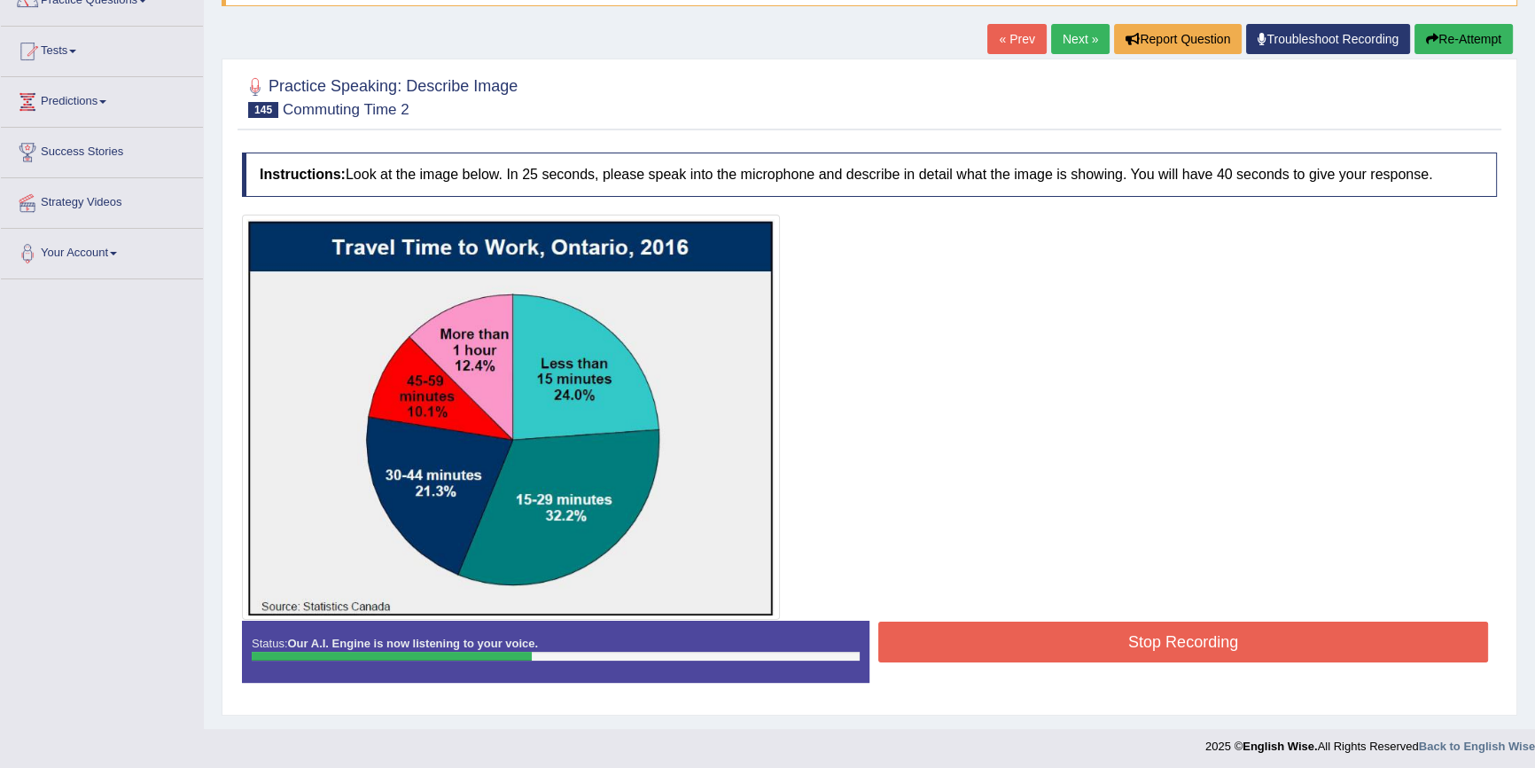
click at [1235, 639] on button "Stop Recording" at bounding box center [1184, 641] width 610 height 41
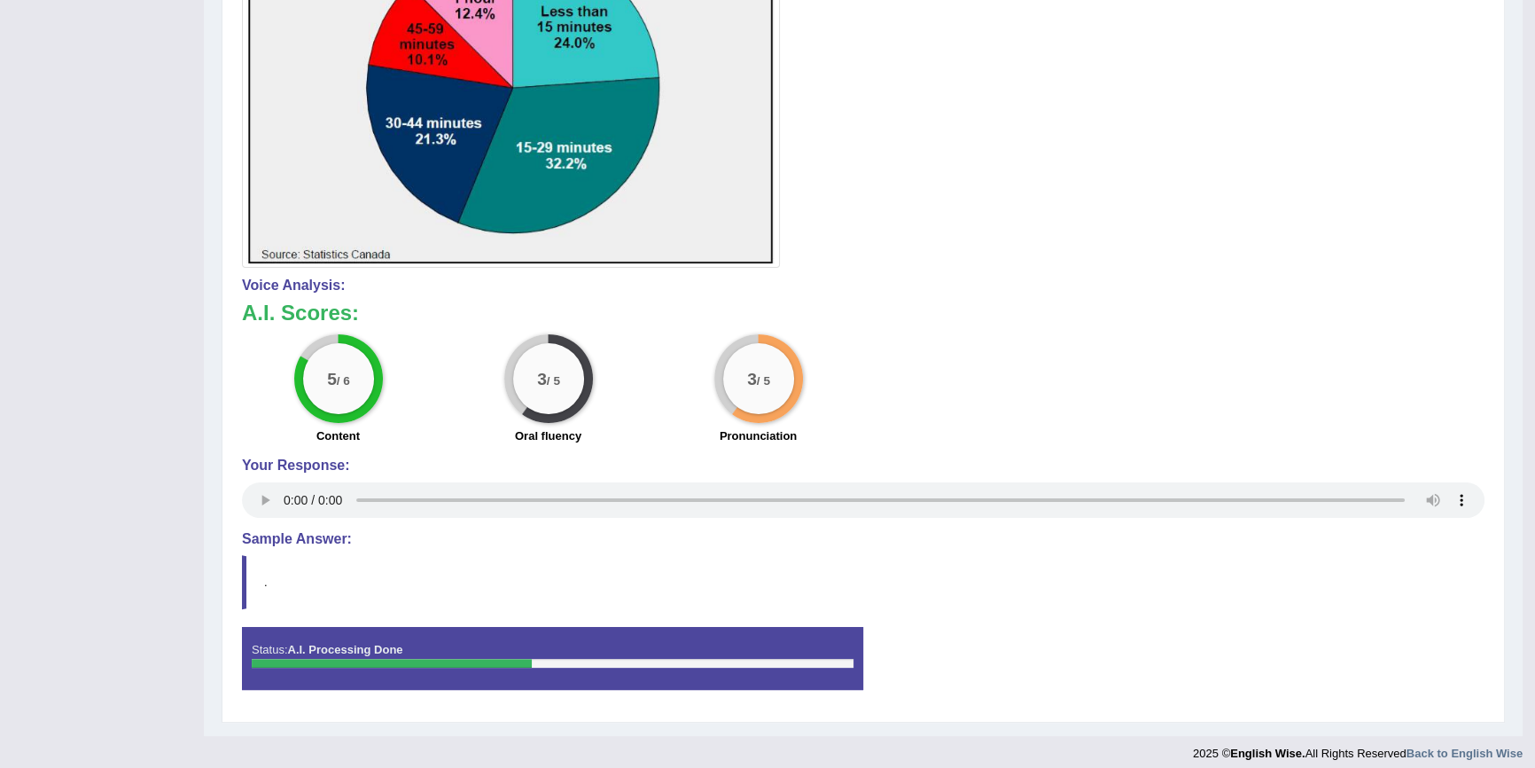
scroll to position [526, 0]
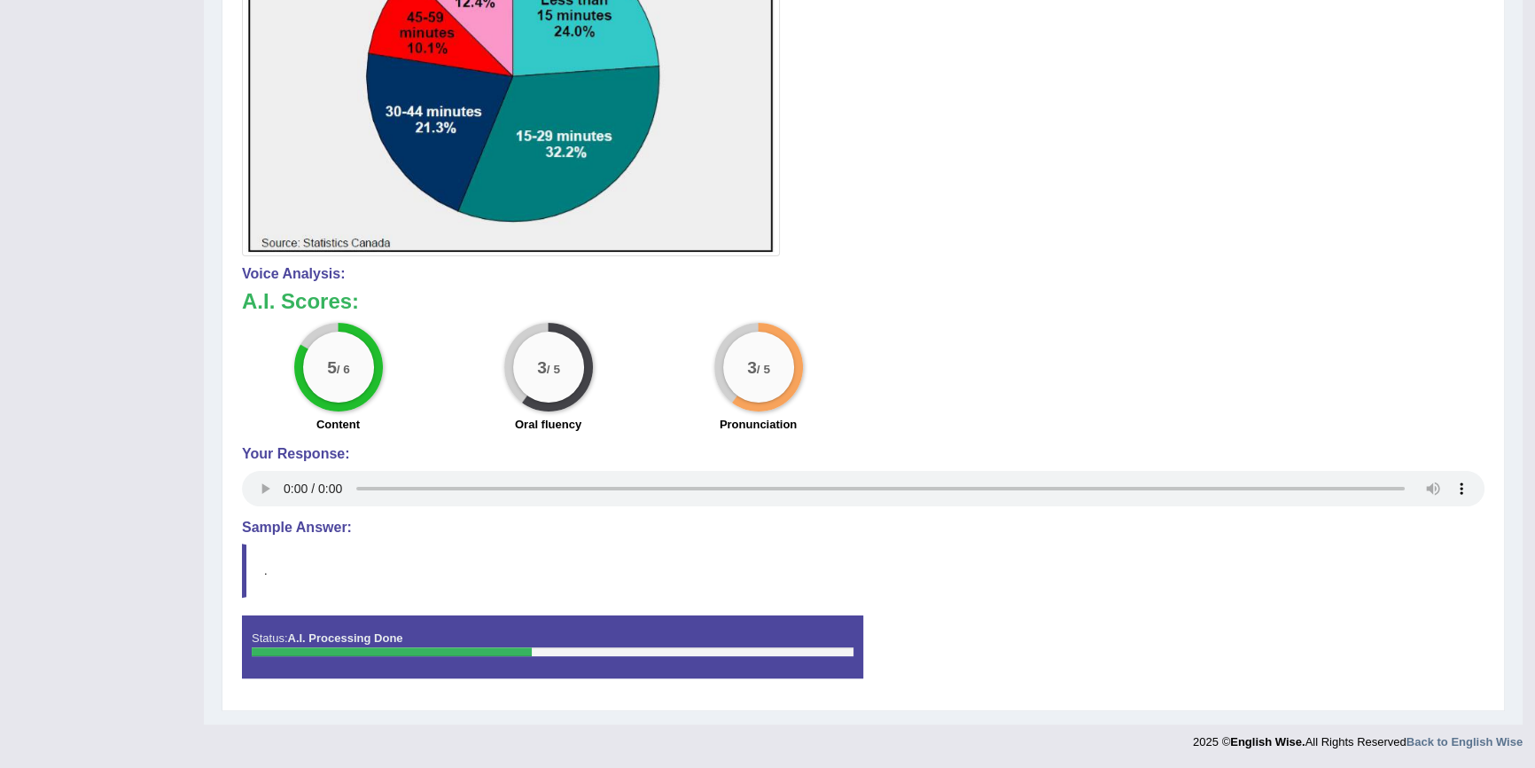
click at [717, 83] on img at bounding box center [510, 53] width 529 height 396
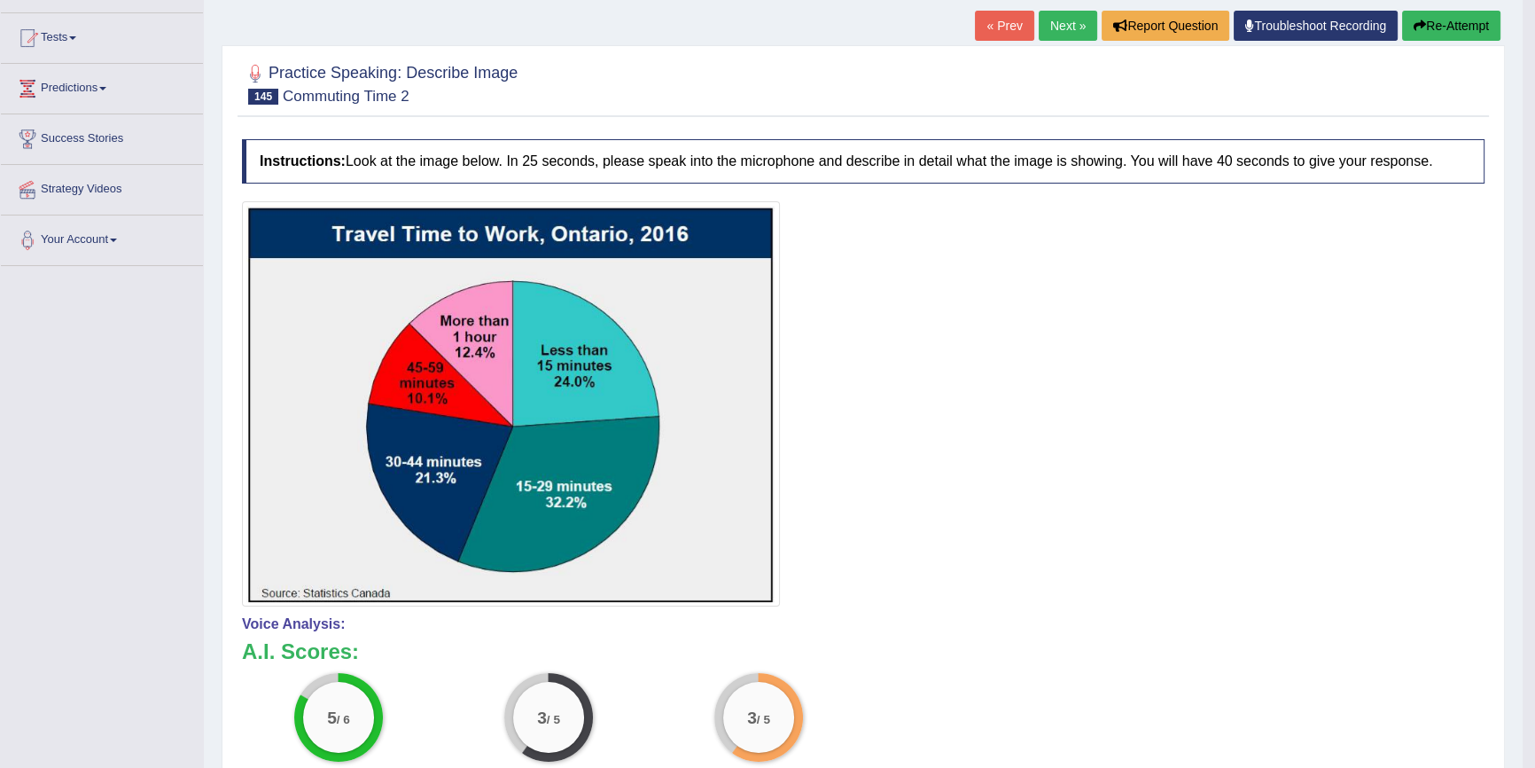
scroll to position [204, 0]
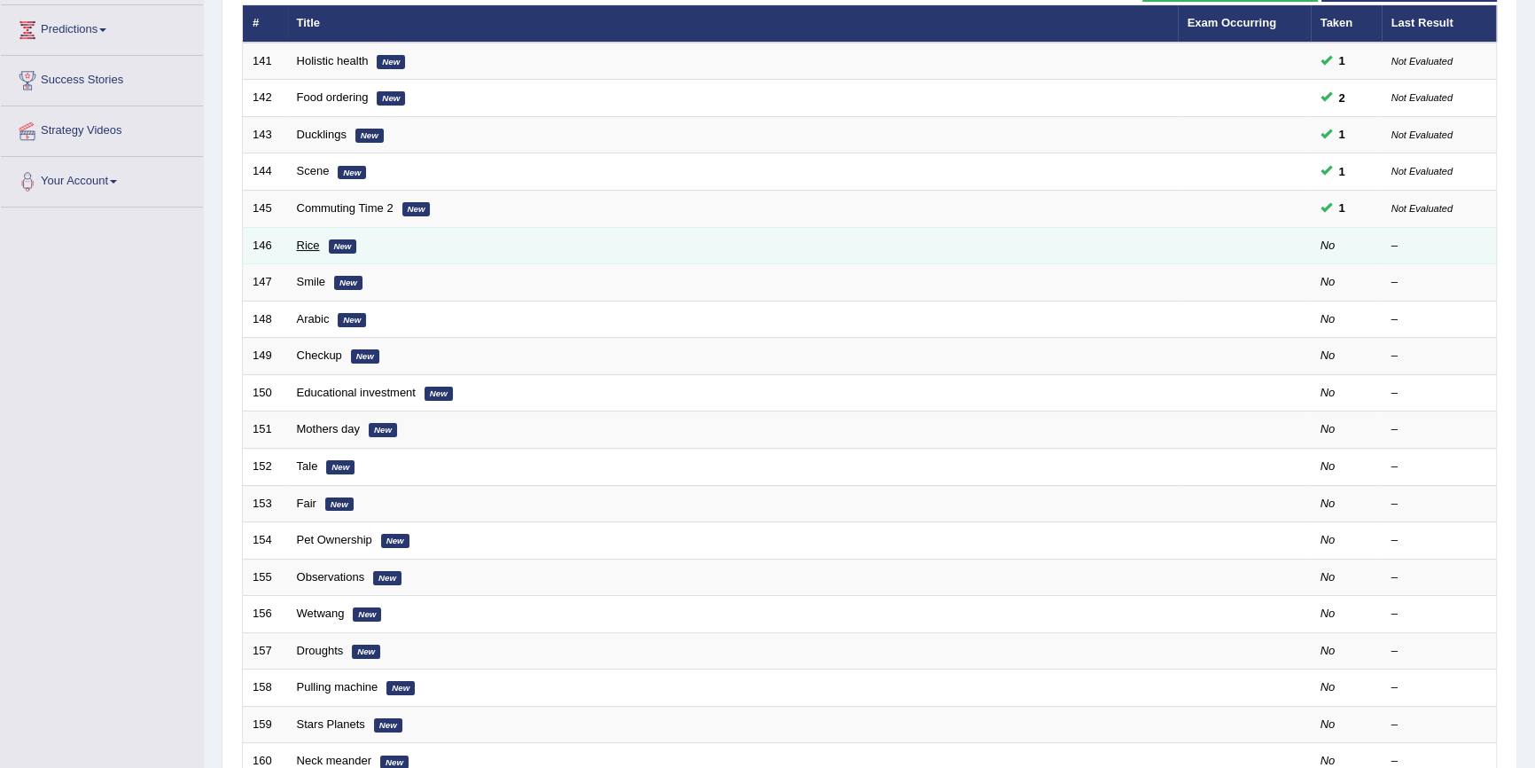
click at [307, 245] on link "Rice" at bounding box center [308, 244] width 23 height 13
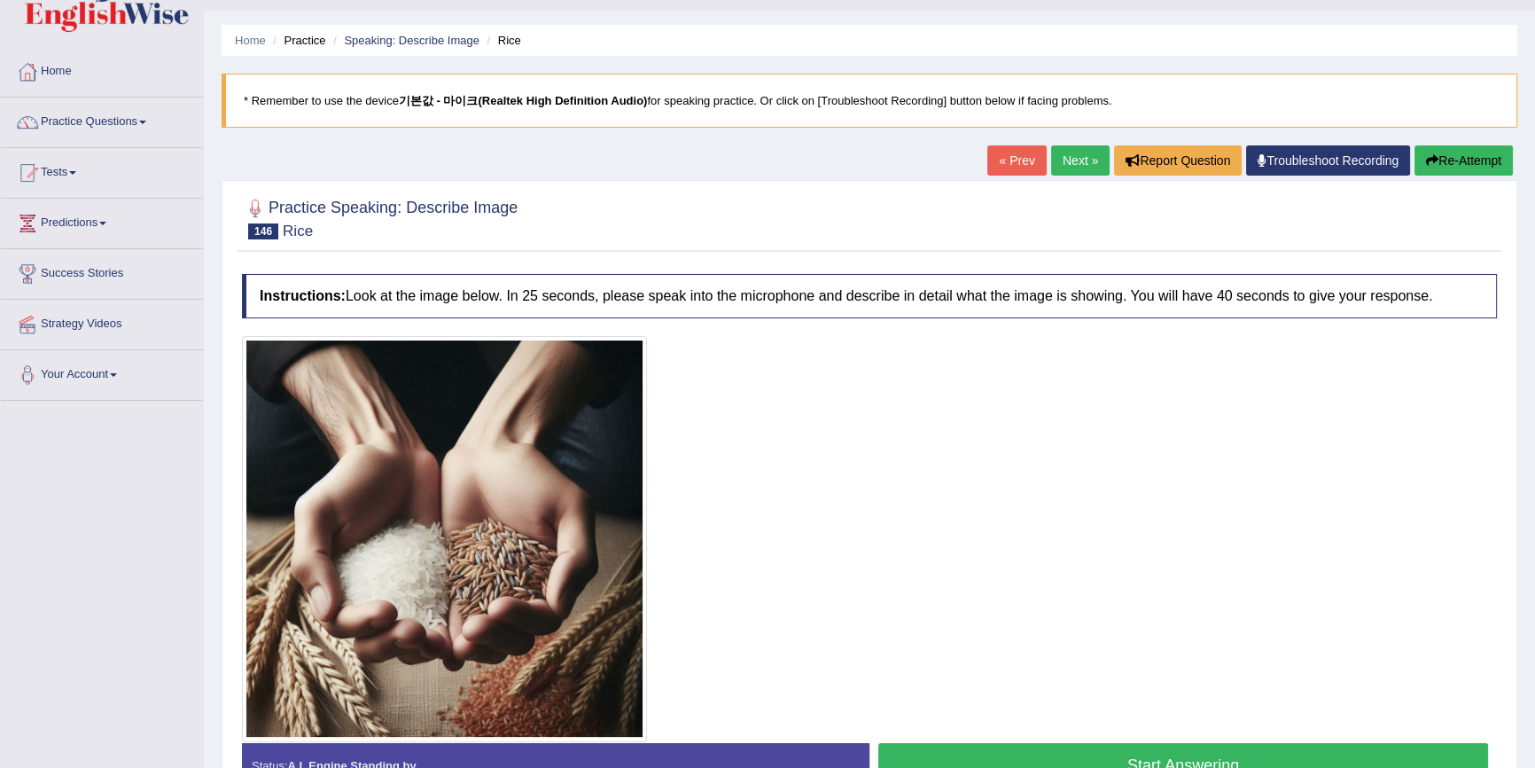
scroll to position [80, 0]
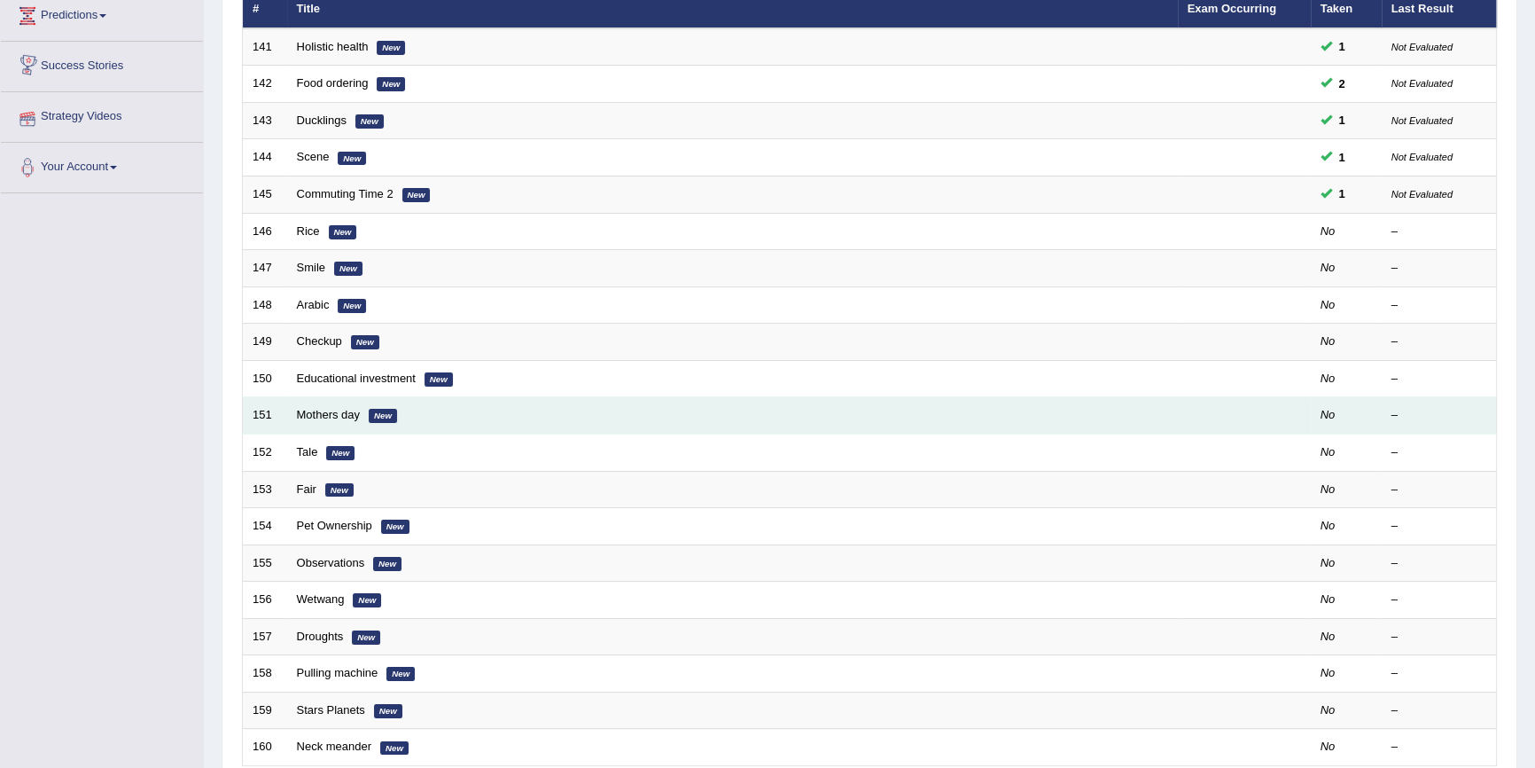
click at [330, 426] on td "Mothers day New" at bounding box center [732, 415] width 891 height 37
click at [330, 418] on link "Mothers day" at bounding box center [329, 414] width 64 height 13
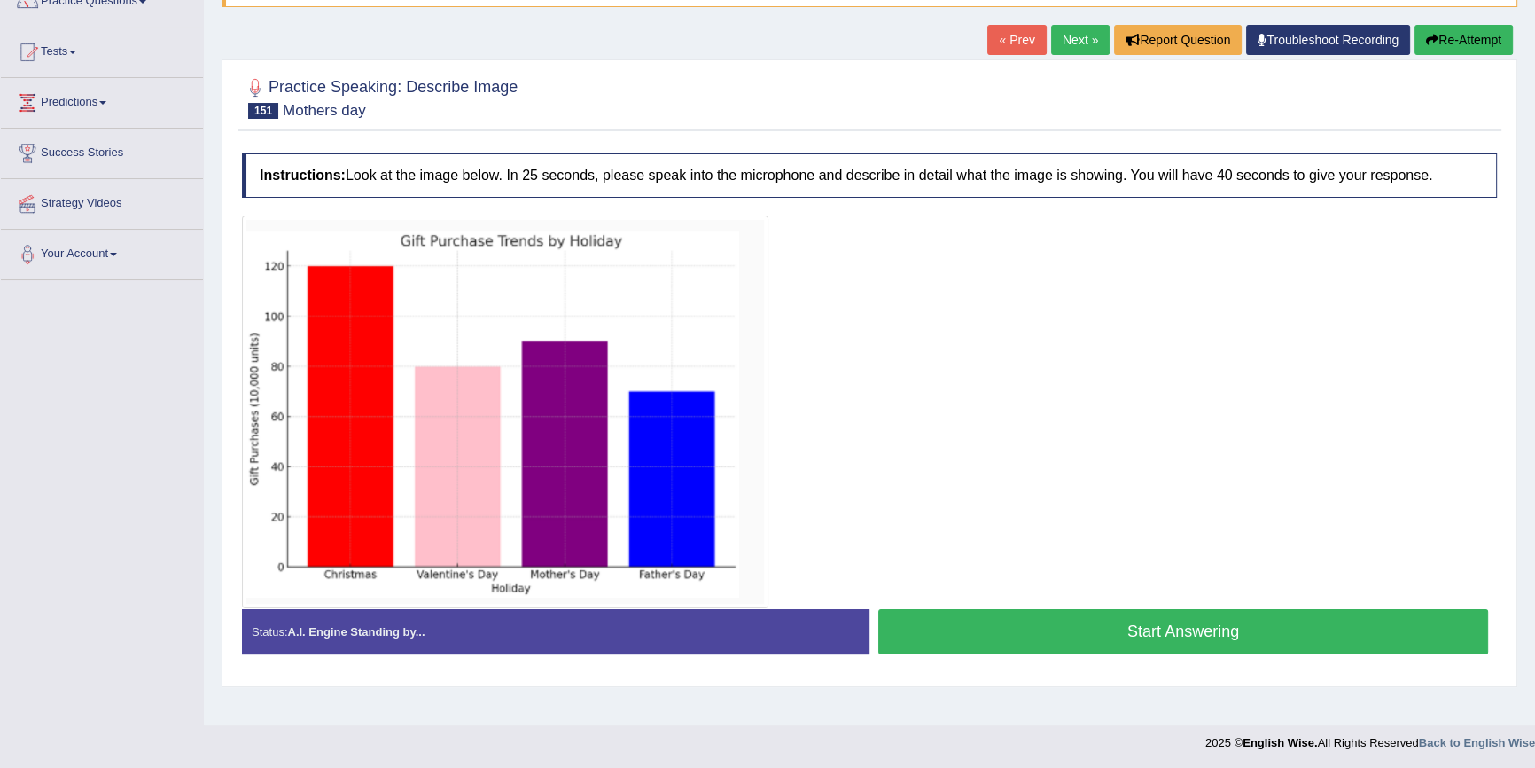
scroll to position [162, 0]
click at [1142, 621] on button "Start Answering" at bounding box center [1184, 630] width 610 height 45
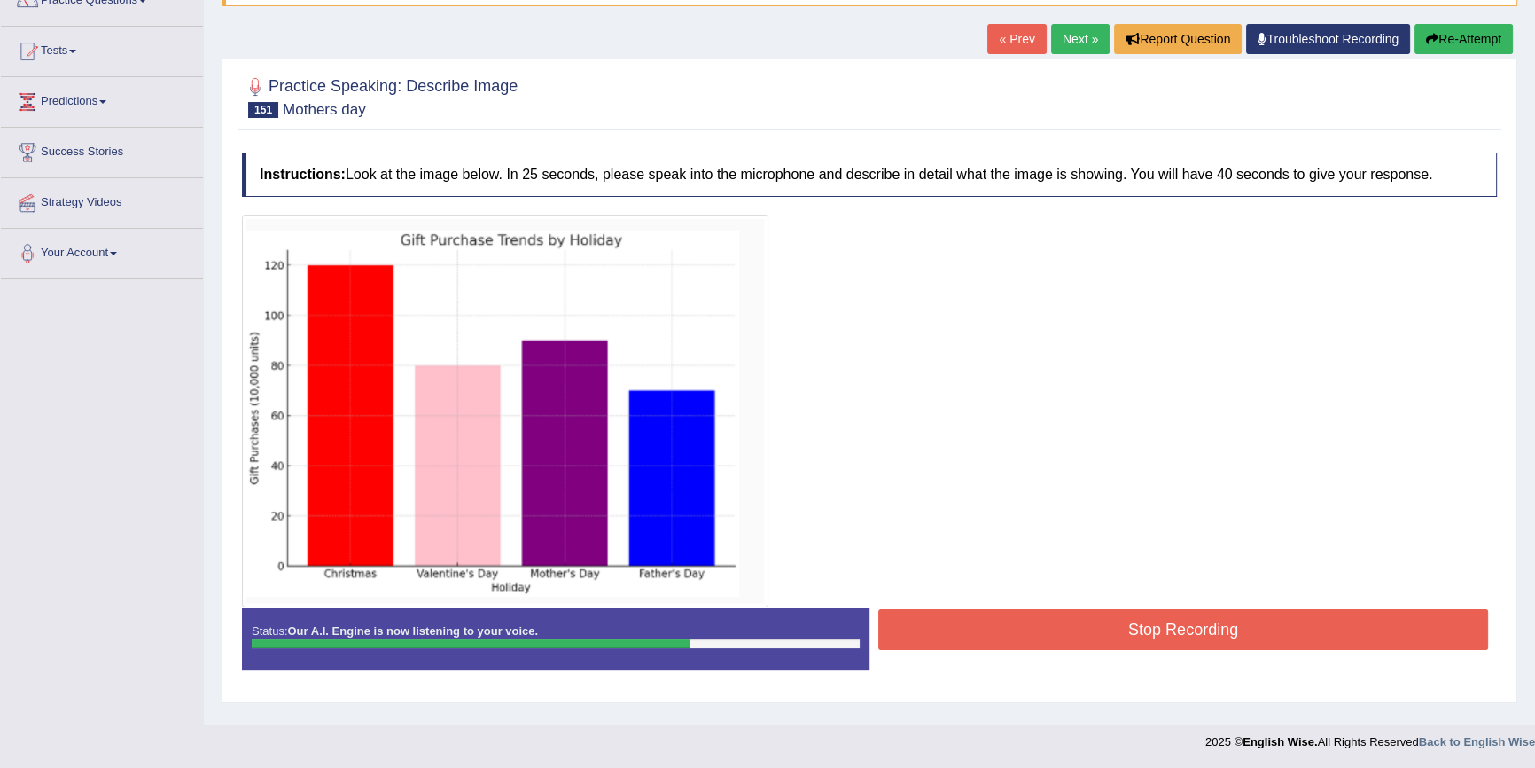
click at [1093, 638] on button "Stop Recording" at bounding box center [1184, 629] width 610 height 41
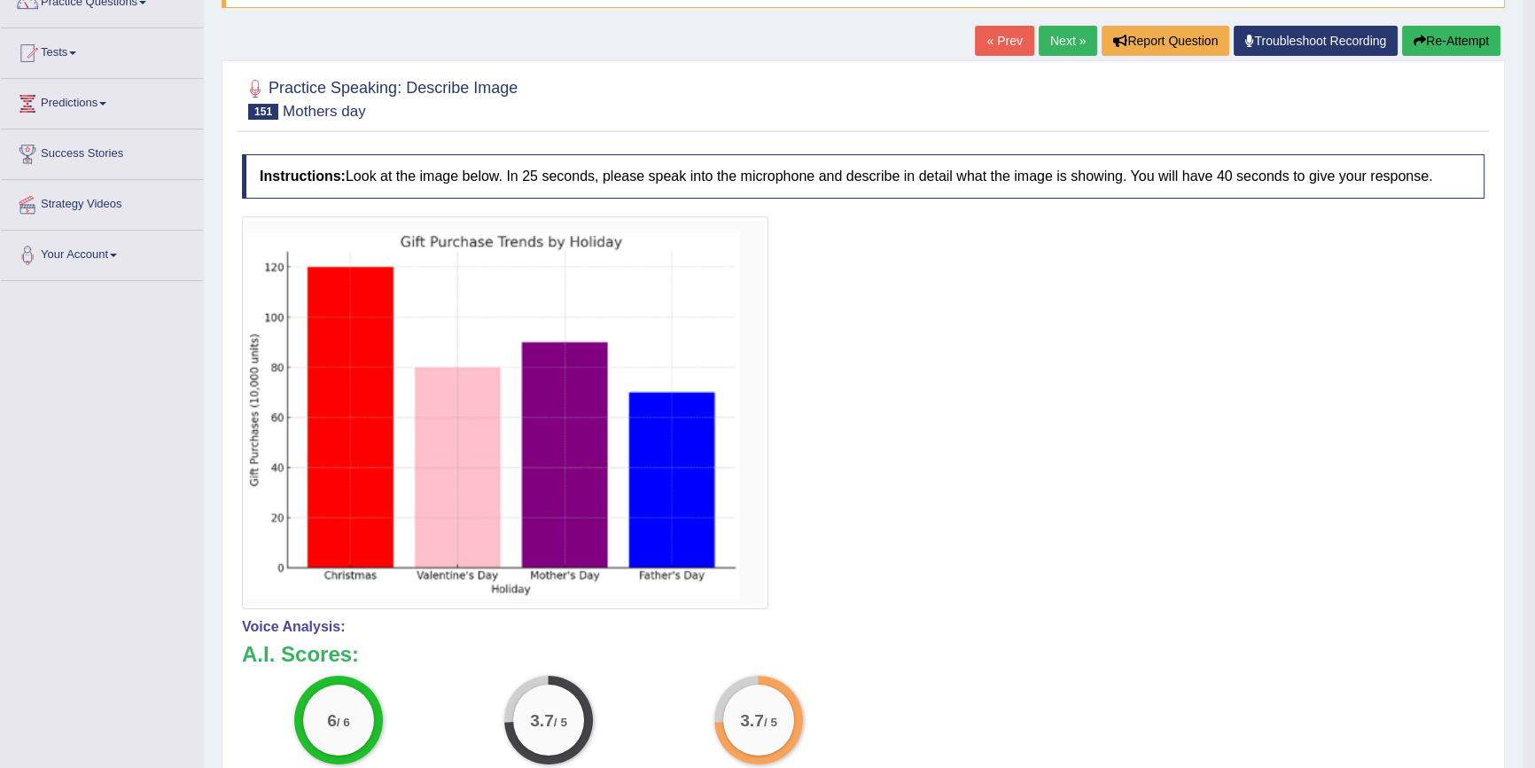
scroll to position [82, 0]
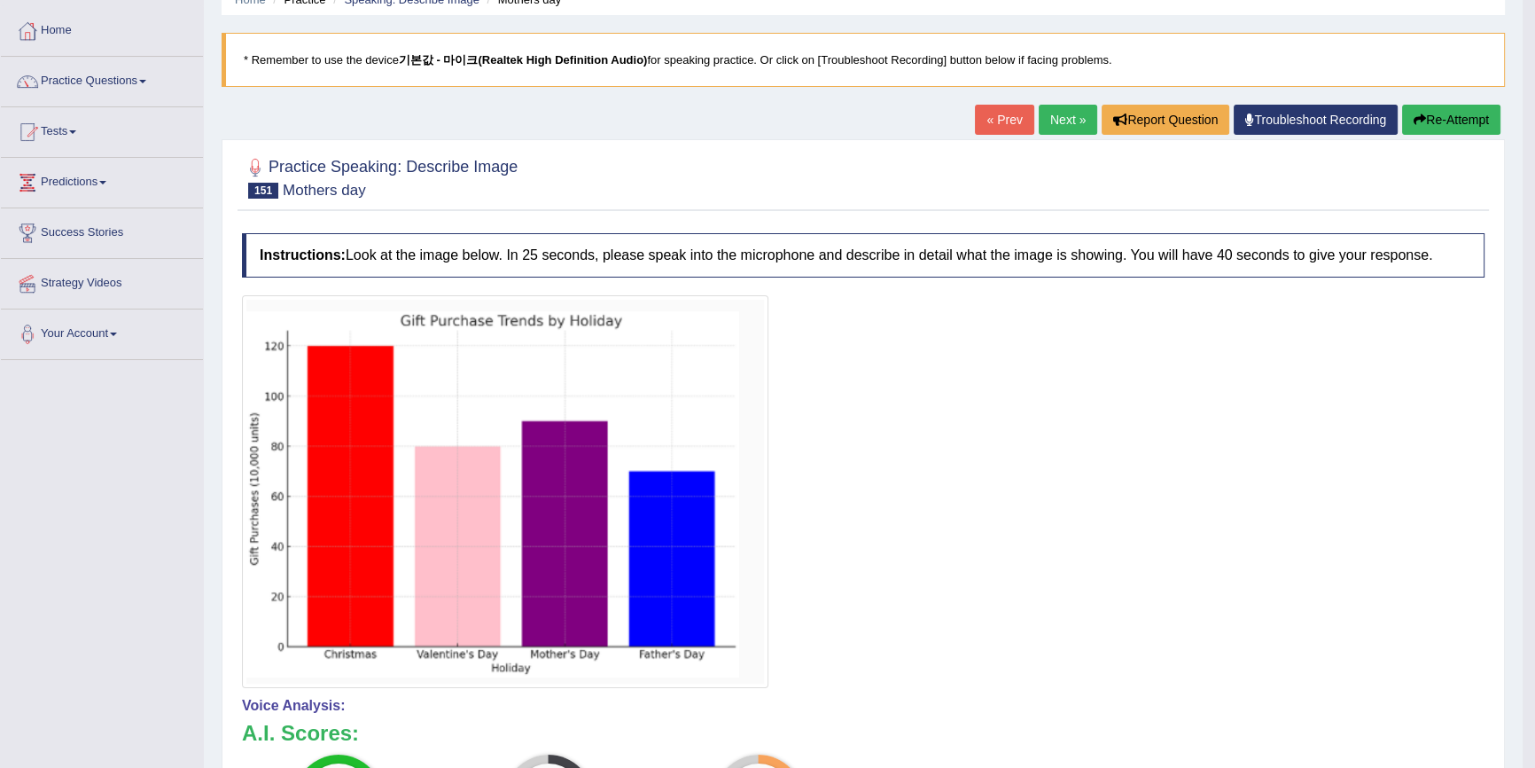
click at [1446, 113] on button "Re-Attempt" at bounding box center [1452, 120] width 98 height 30
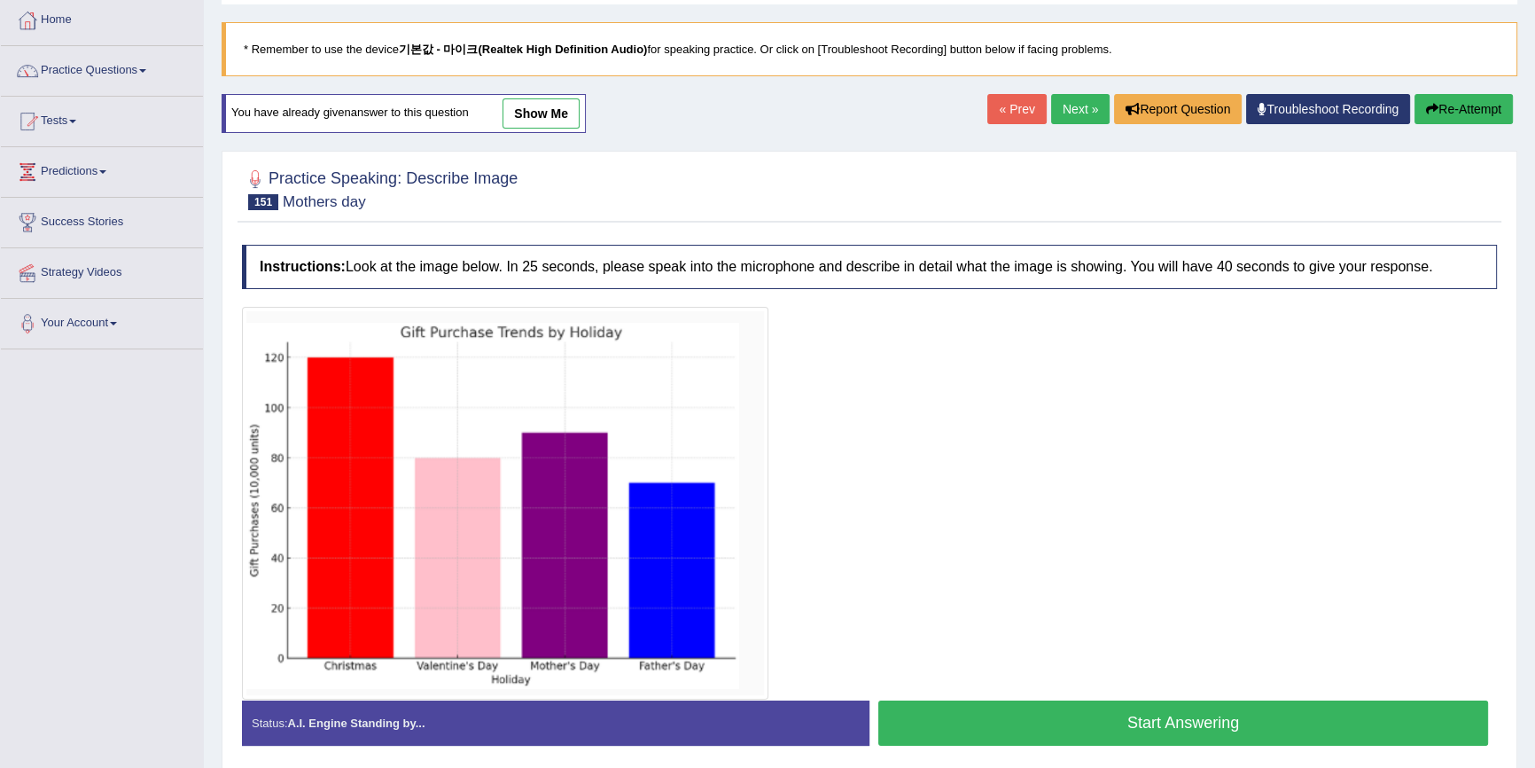
scroll to position [162, 0]
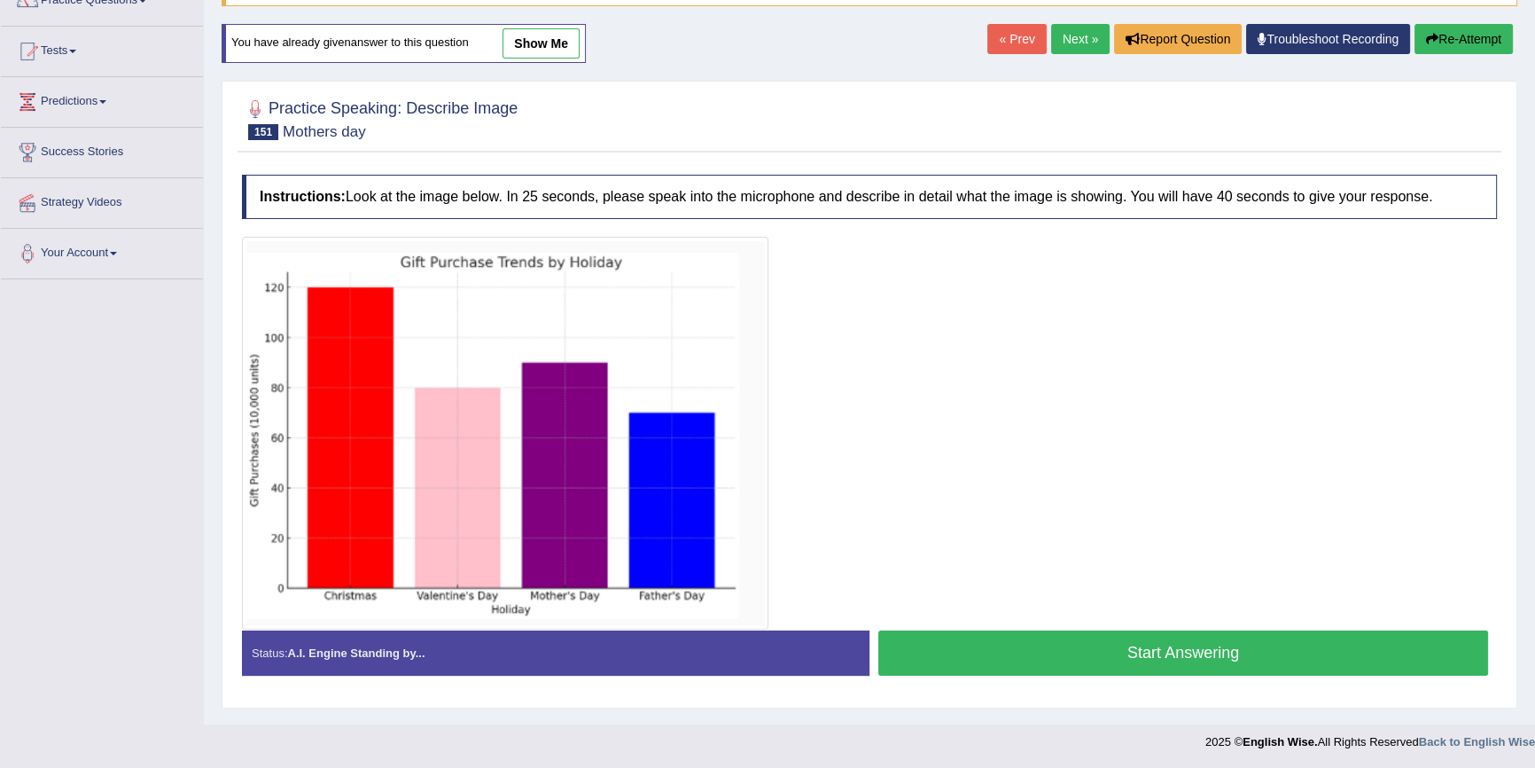
click at [975, 631] on button "Start Answering" at bounding box center [1184, 652] width 610 height 45
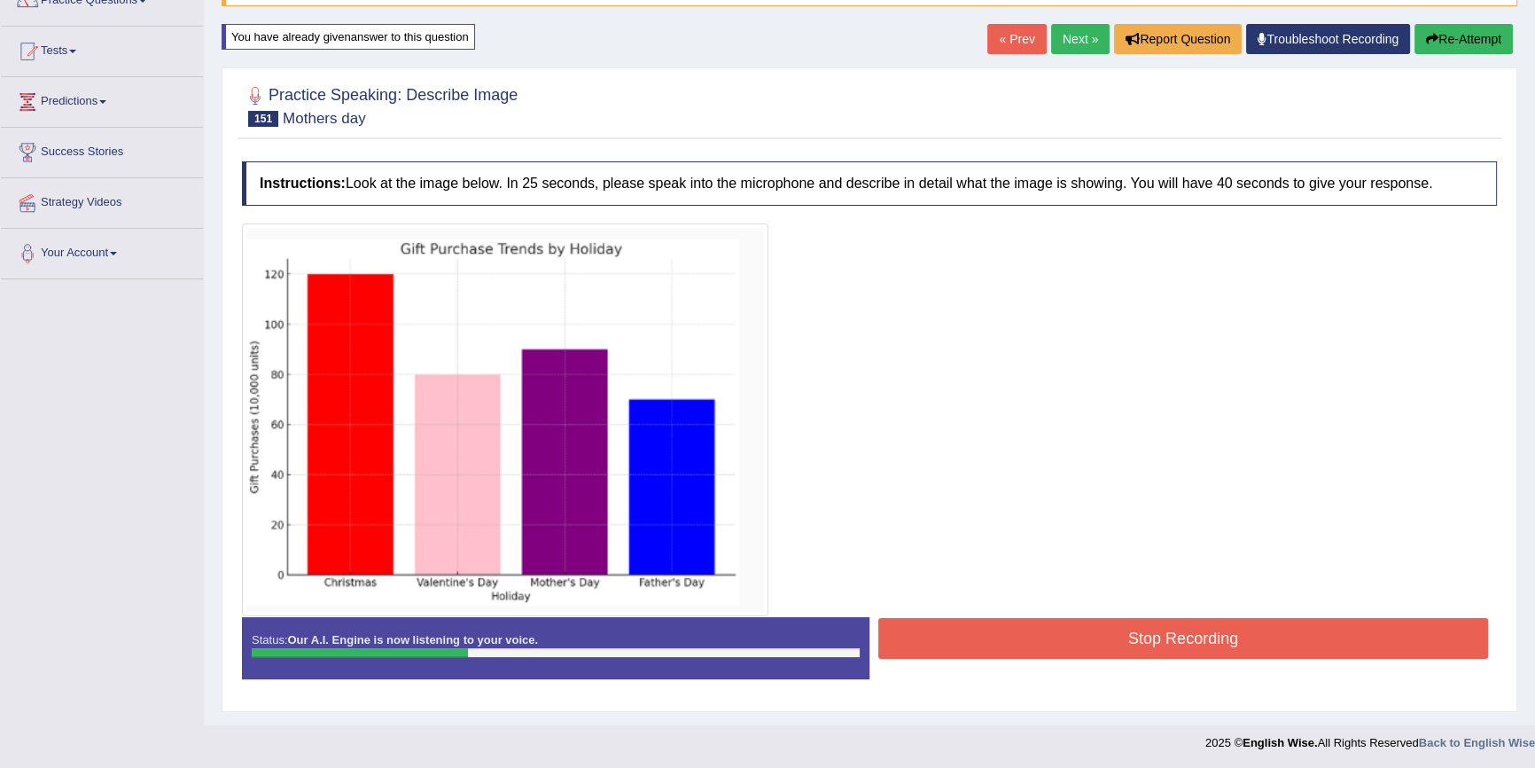
click at [1496, 40] on button "Re-Attempt" at bounding box center [1464, 39] width 98 height 30
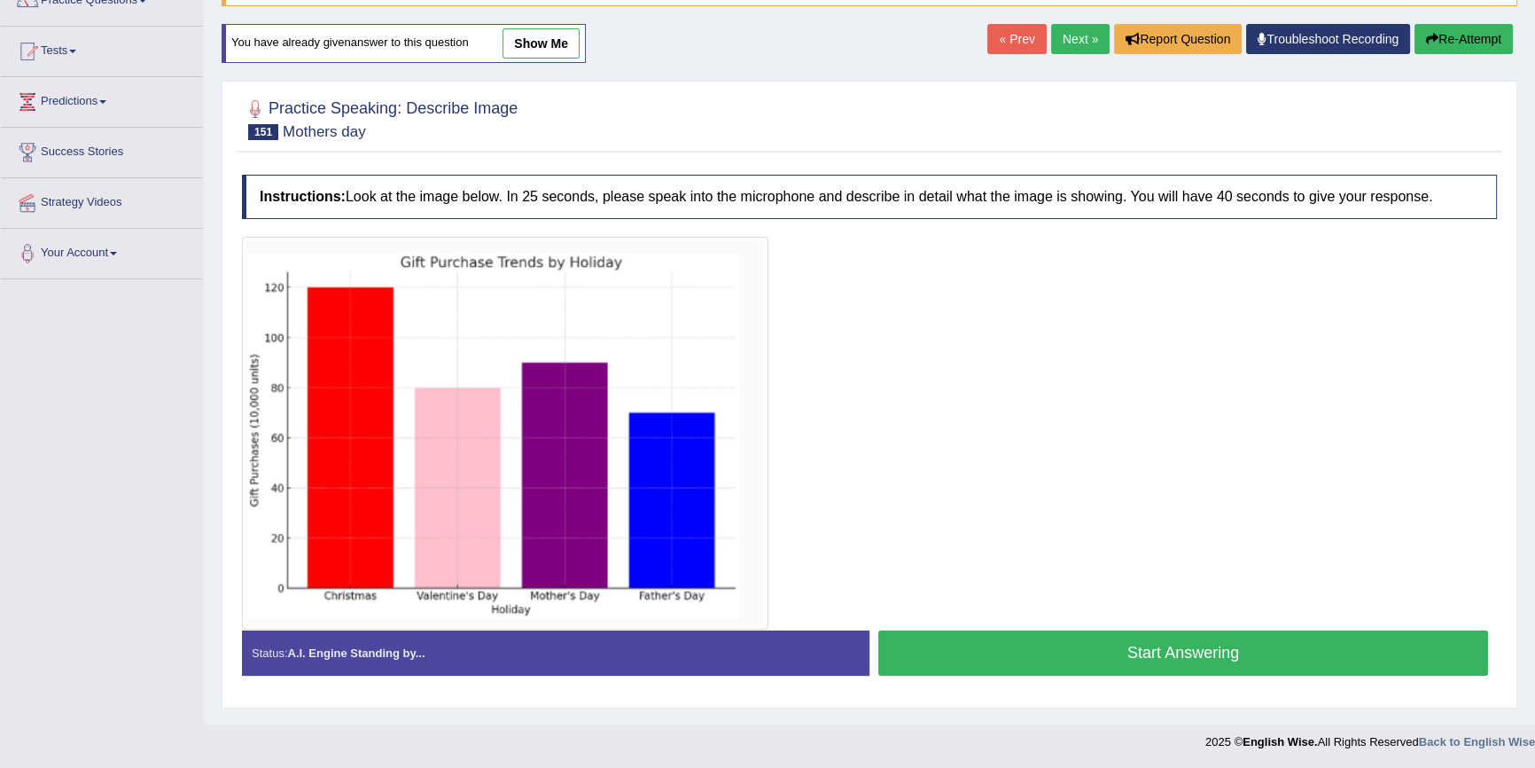
click at [1199, 679] on div "Status: A.I. Engine Standing by... Start Answering Stop Recording" at bounding box center [869, 661] width 1255 height 63
click at [1206, 658] on button "Start Answering" at bounding box center [1184, 652] width 610 height 45
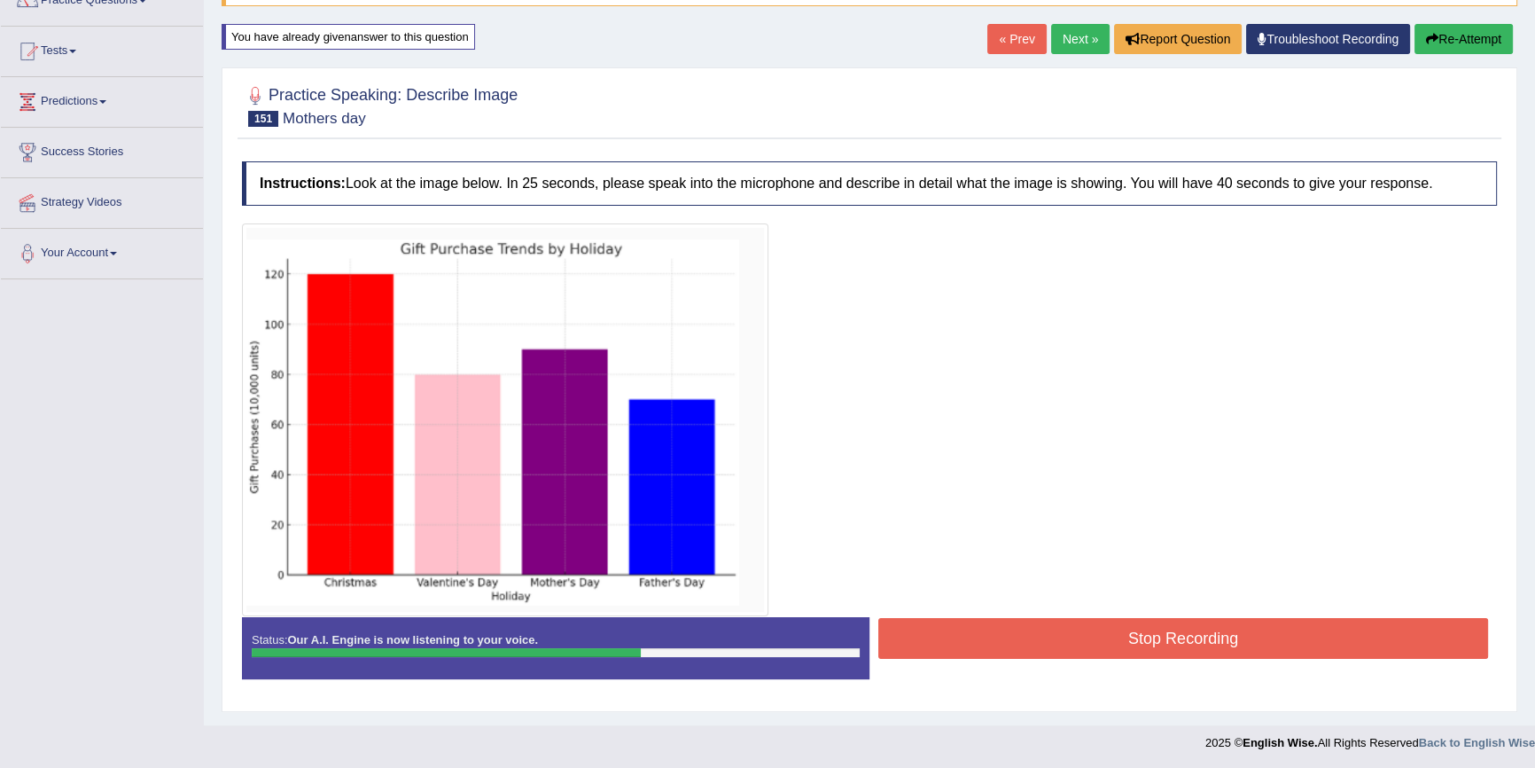
click at [1144, 626] on button "Stop Recording" at bounding box center [1184, 638] width 610 height 41
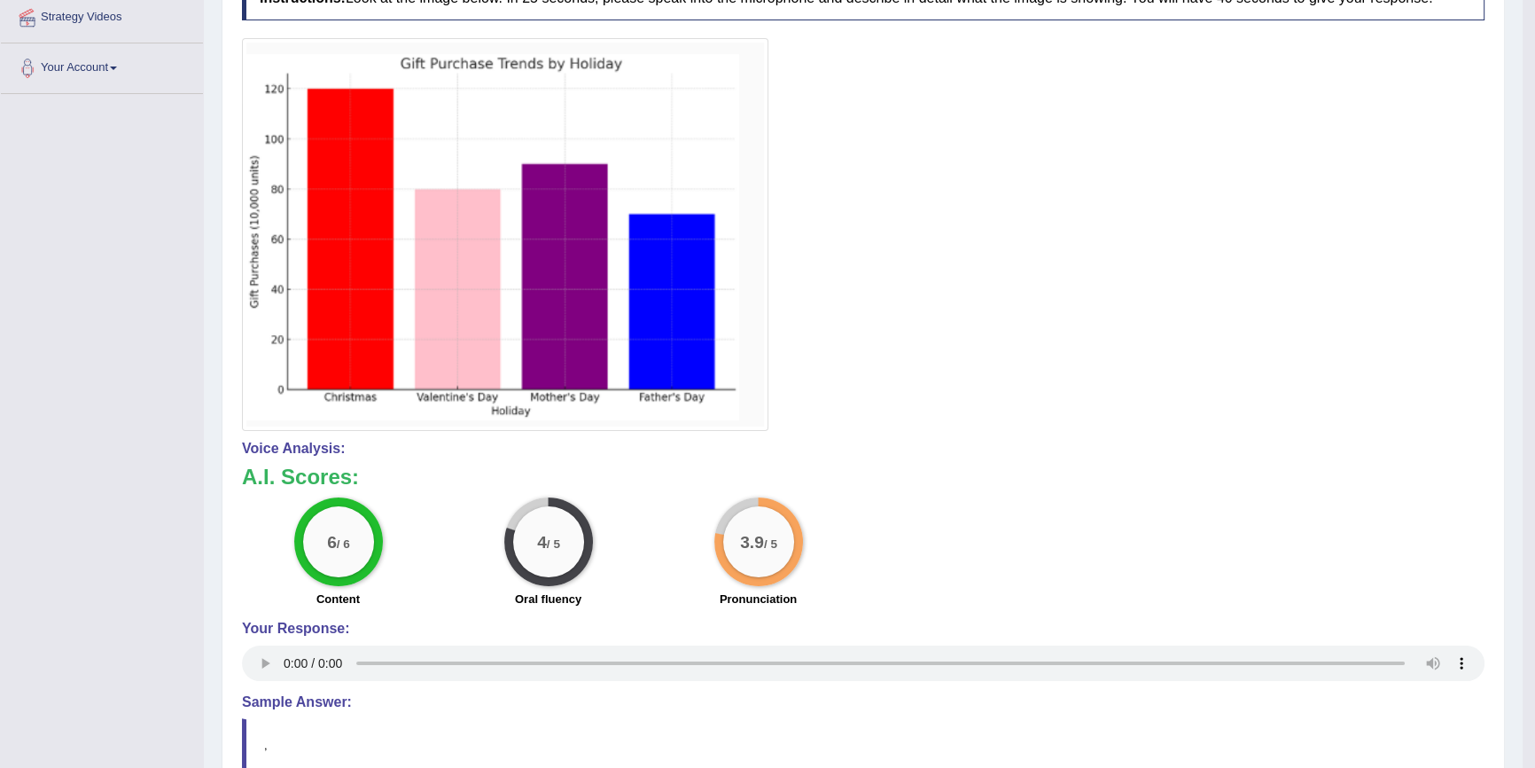
scroll to position [404, 0]
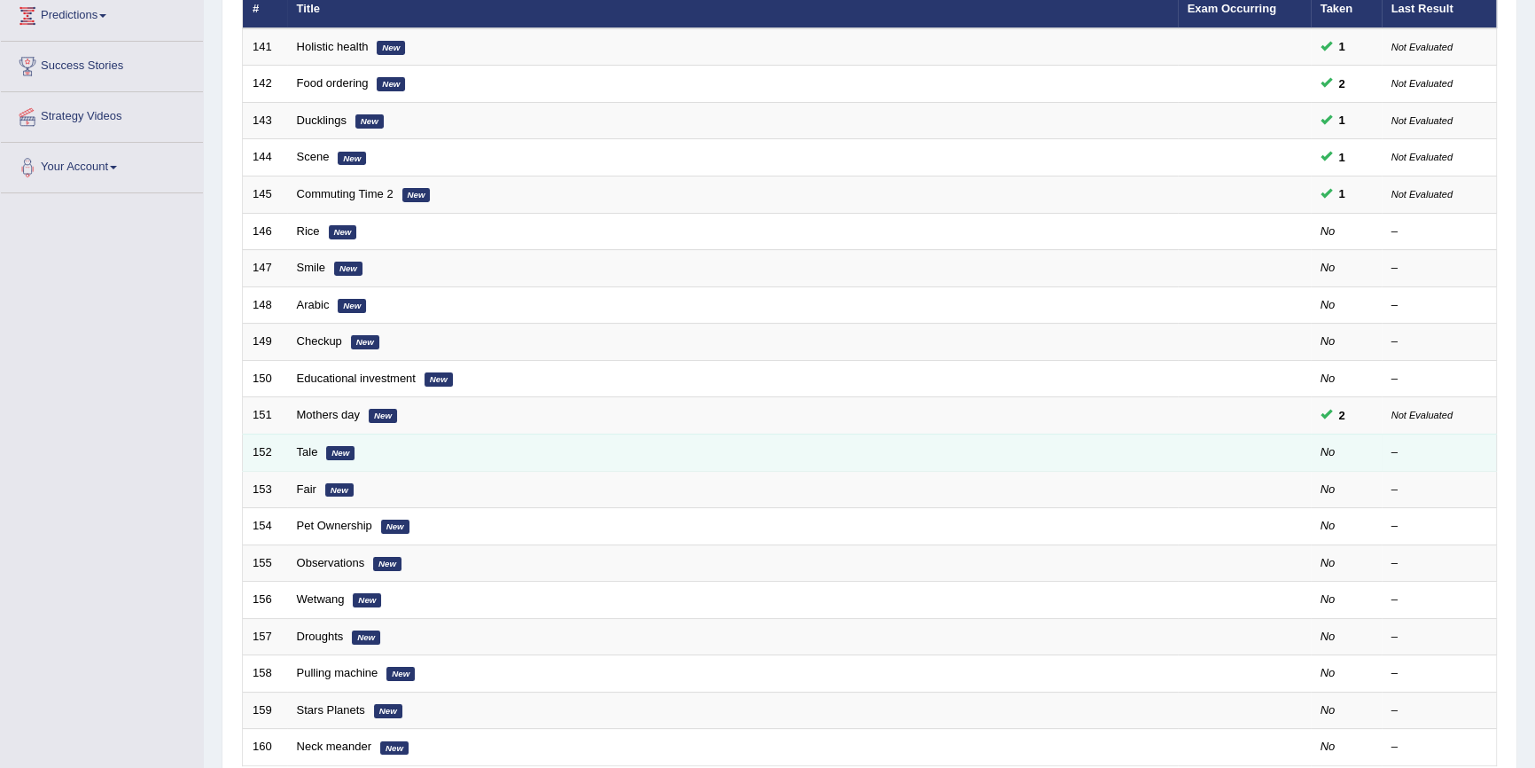
click at [314, 458] on td "Tale New" at bounding box center [732, 452] width 891 height 37
click at [311, 457] on td "Tale New" at bounding box center [732, 452] width 891 height 37
click at [310, 457] on td "Tale New" at bounding box center [732, 452] width 891 height 37
click at [309, 450] on link "Tale" at bounding box center [307, 451] width 21 height 13
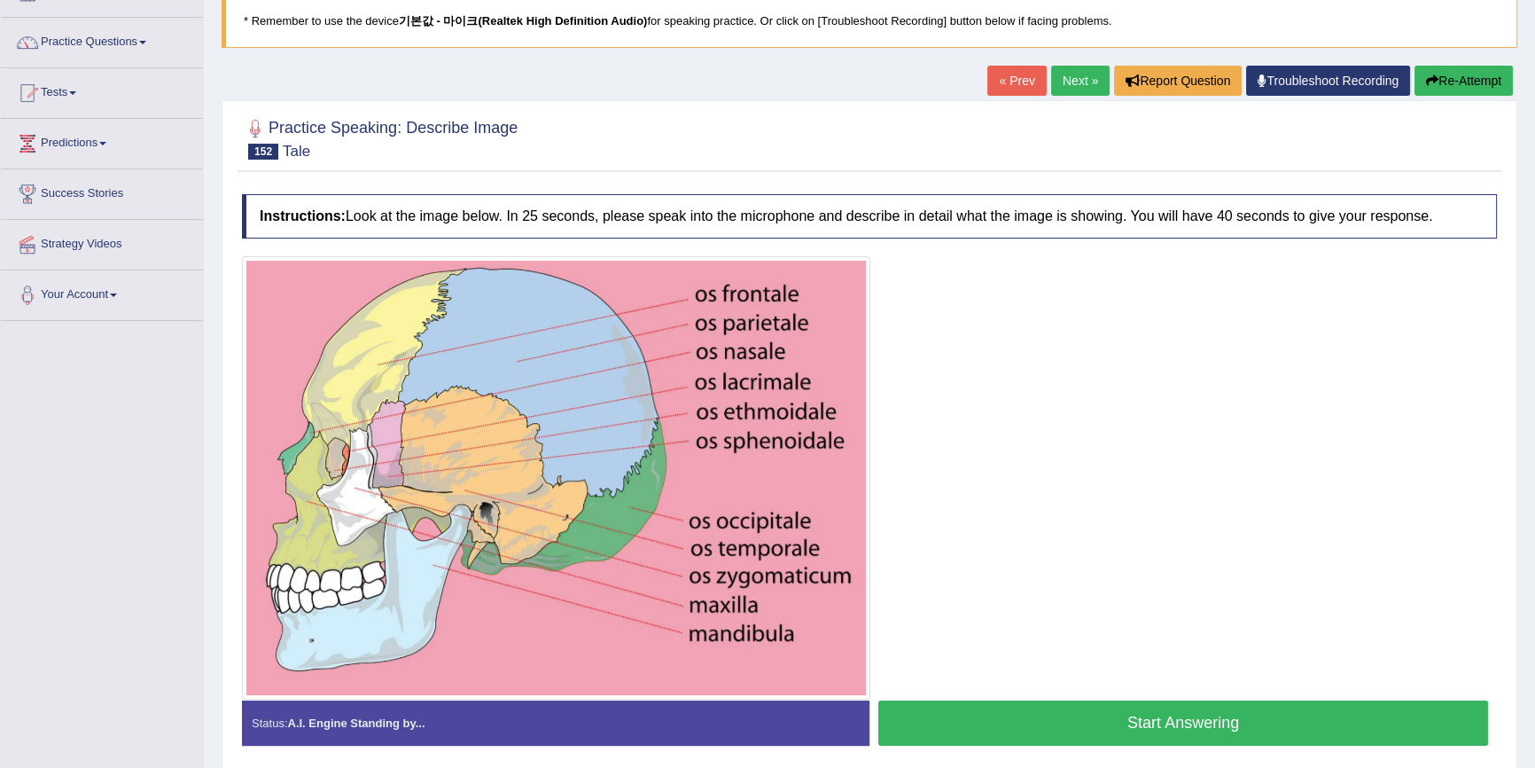
scroll to position [160, 0]
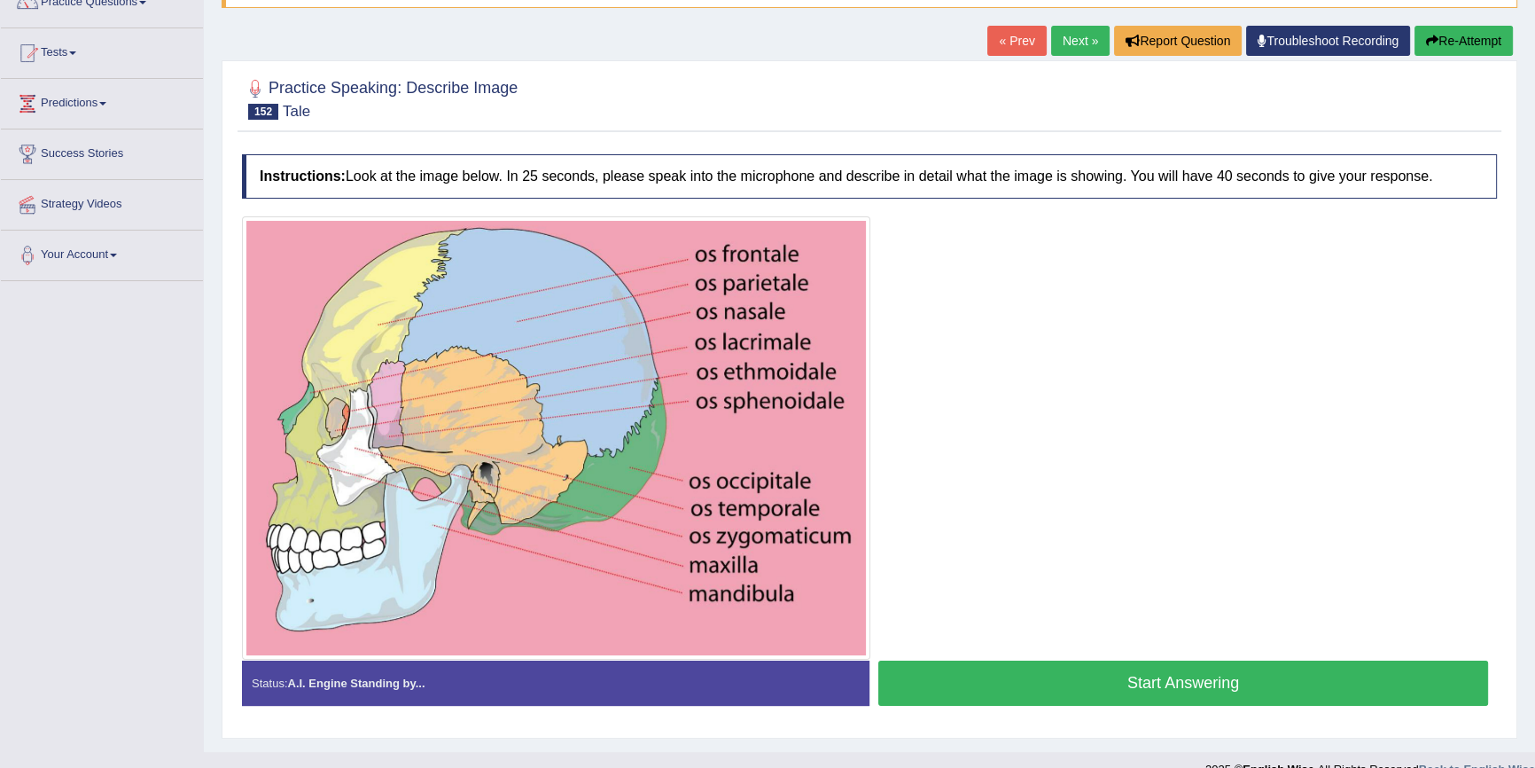
click at [977, 699] on button "Start Answering" at bounding box center [1184, 682] width 610 height 45
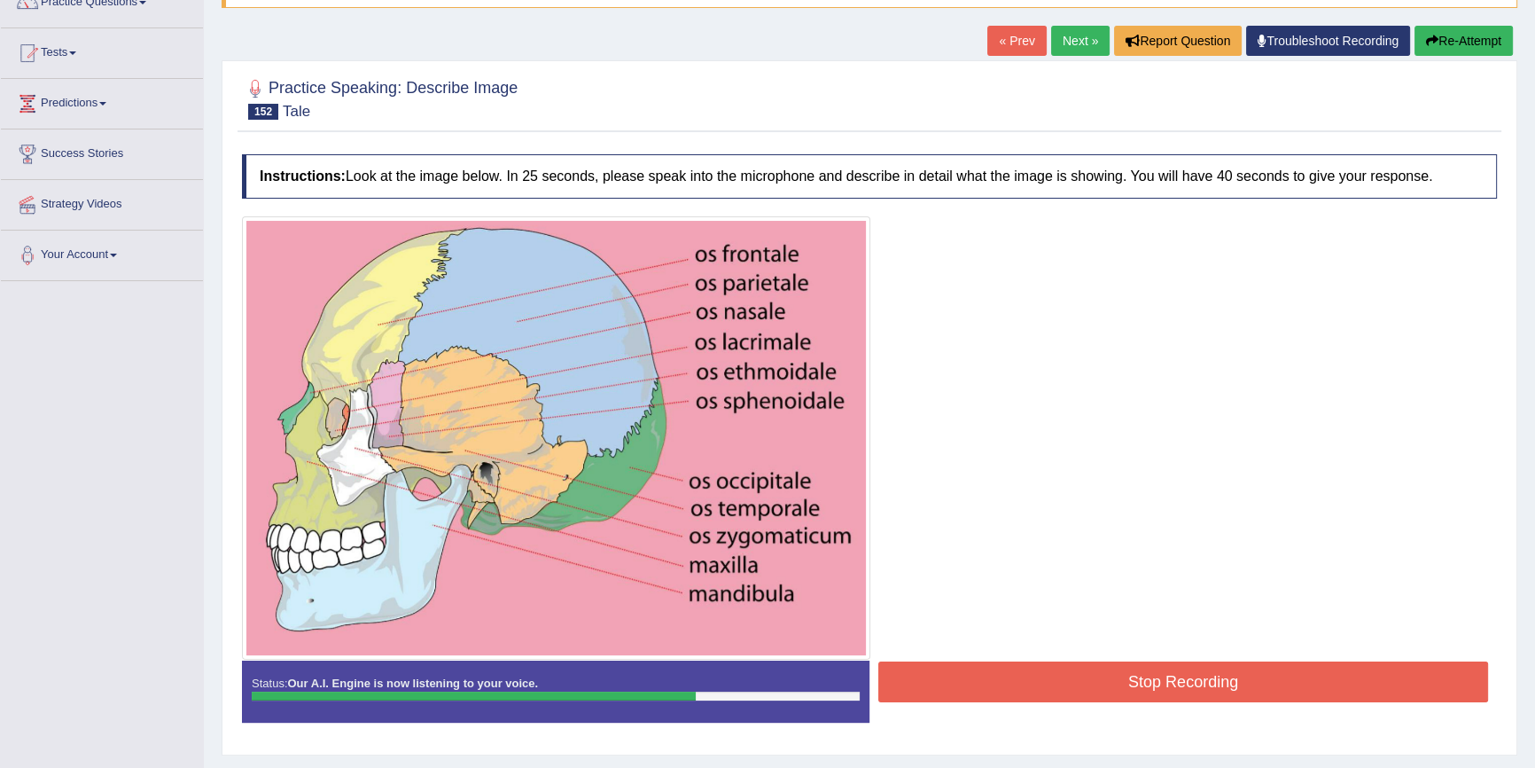
click at [1129, 689] on button "Stop Recording" at bounding box center [1184, 681] width 610 height 41
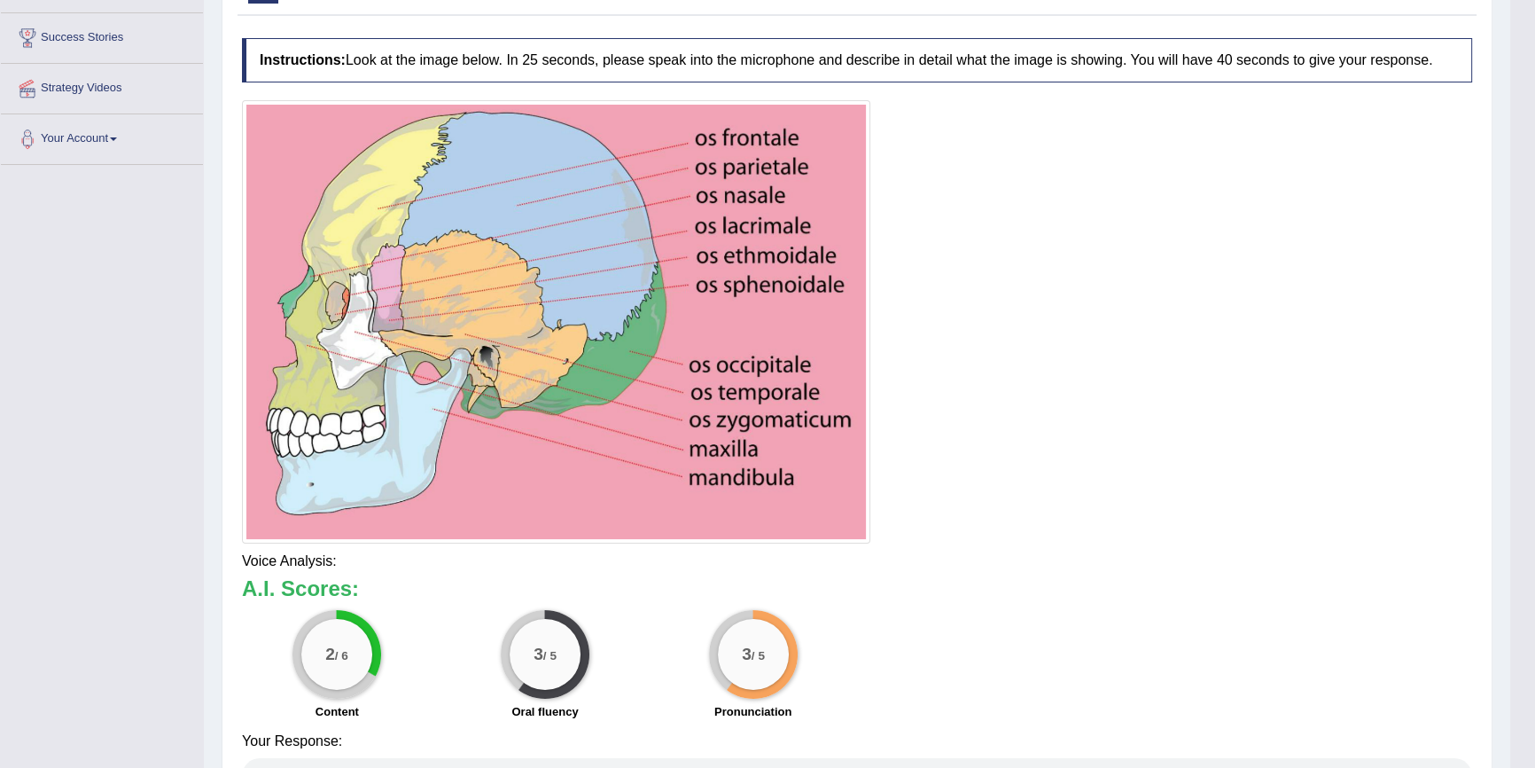
scroll to position [310, 0]
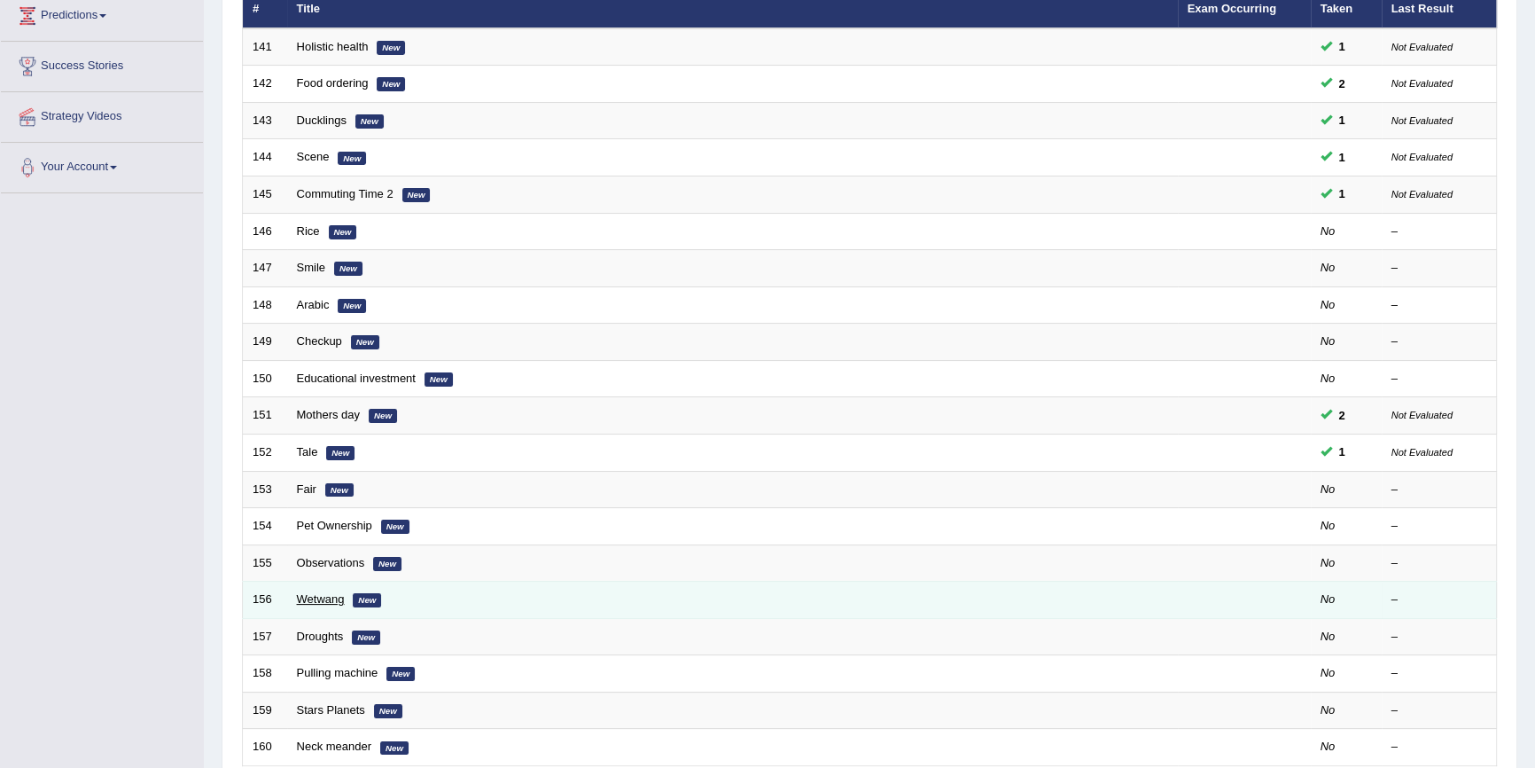
click at [333, 595] on link "Wetwang" at bounding box center [321, 598] width 48 height 13
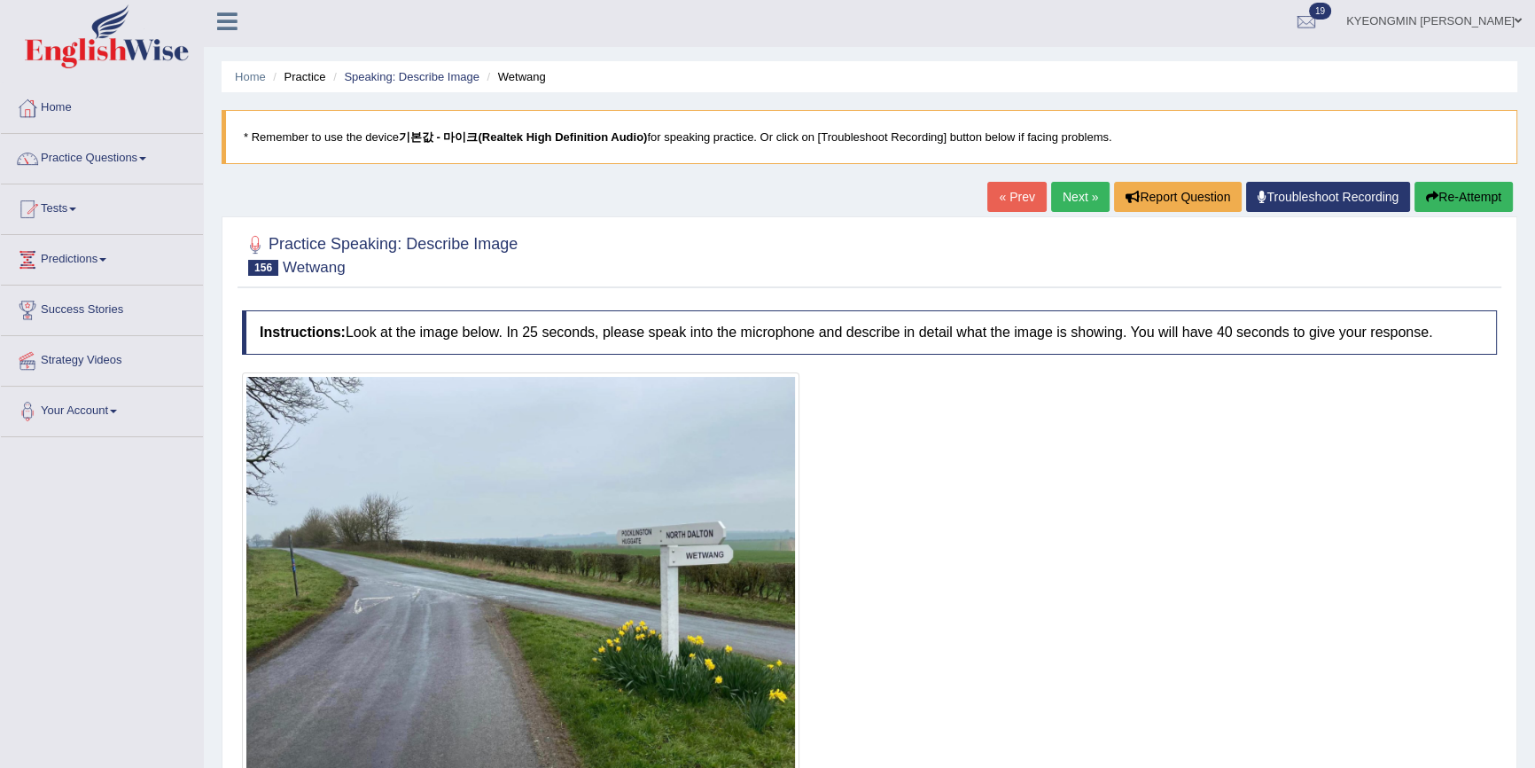
scroll to position [160, 0]
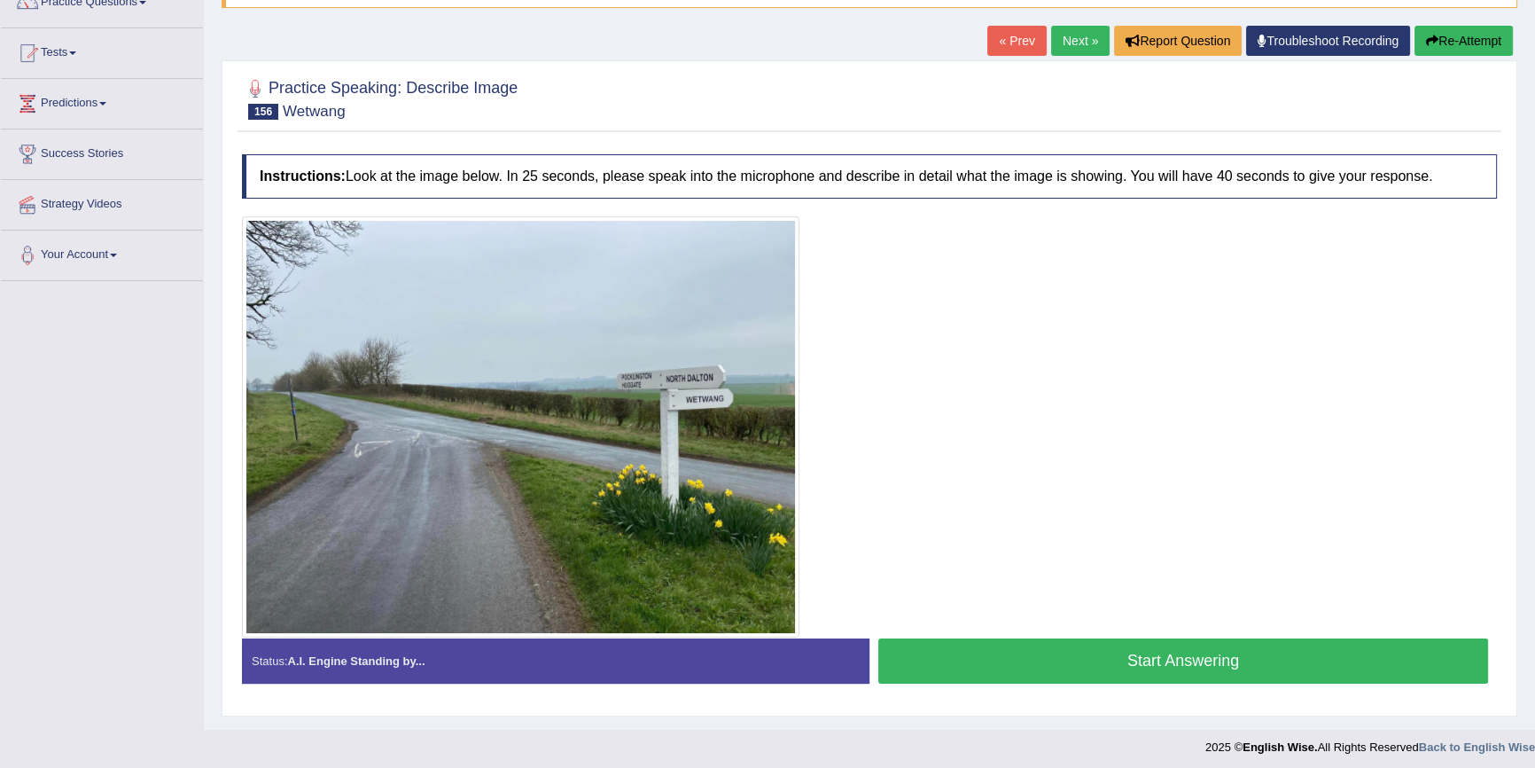
click at [950, 647] on button "Start Answering" at bounding box center [1184, 660] width 610 height 45
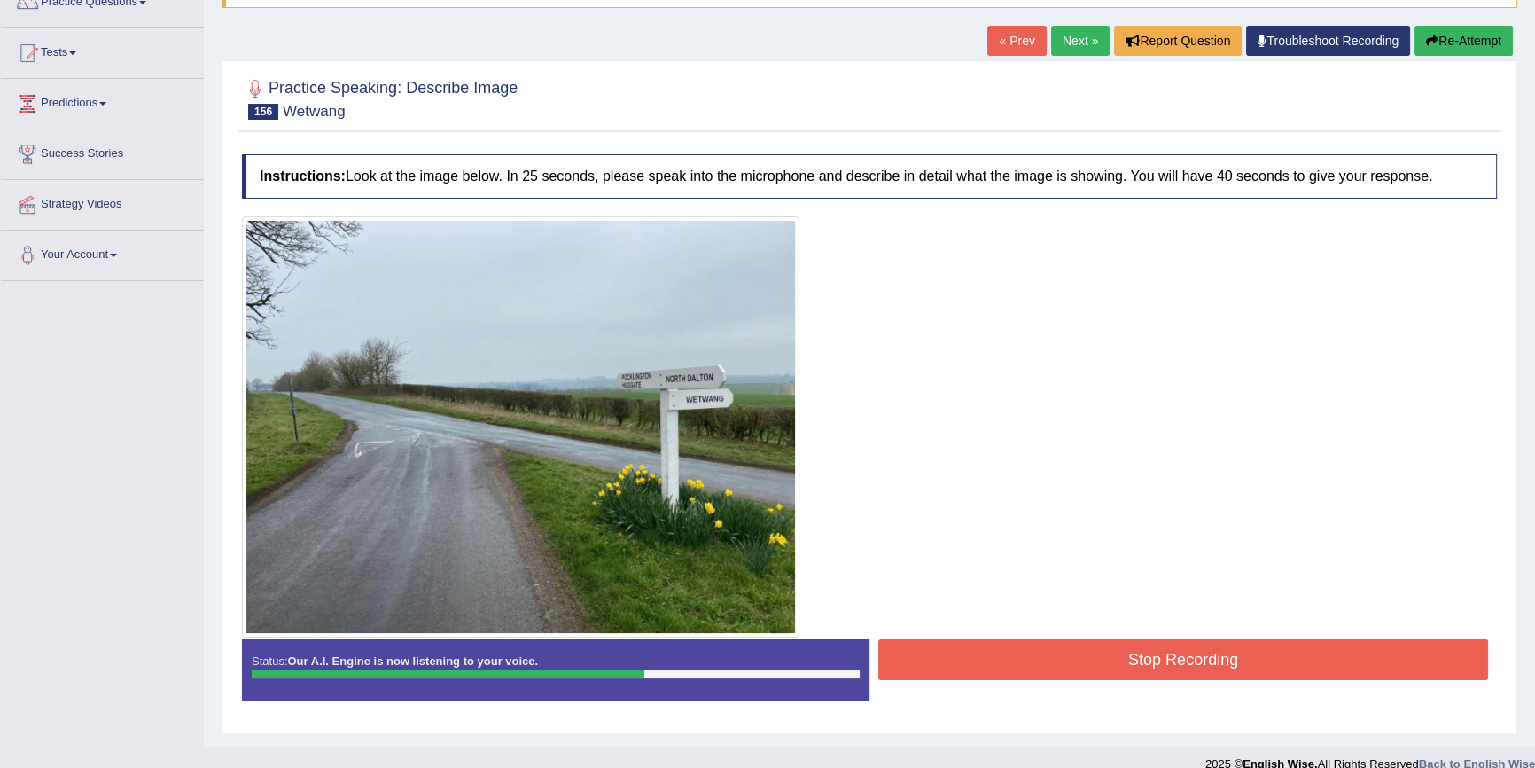
click at [1091, 666] on button "Stop Recording" at bounding box center [1184, 659] width 610 height 41
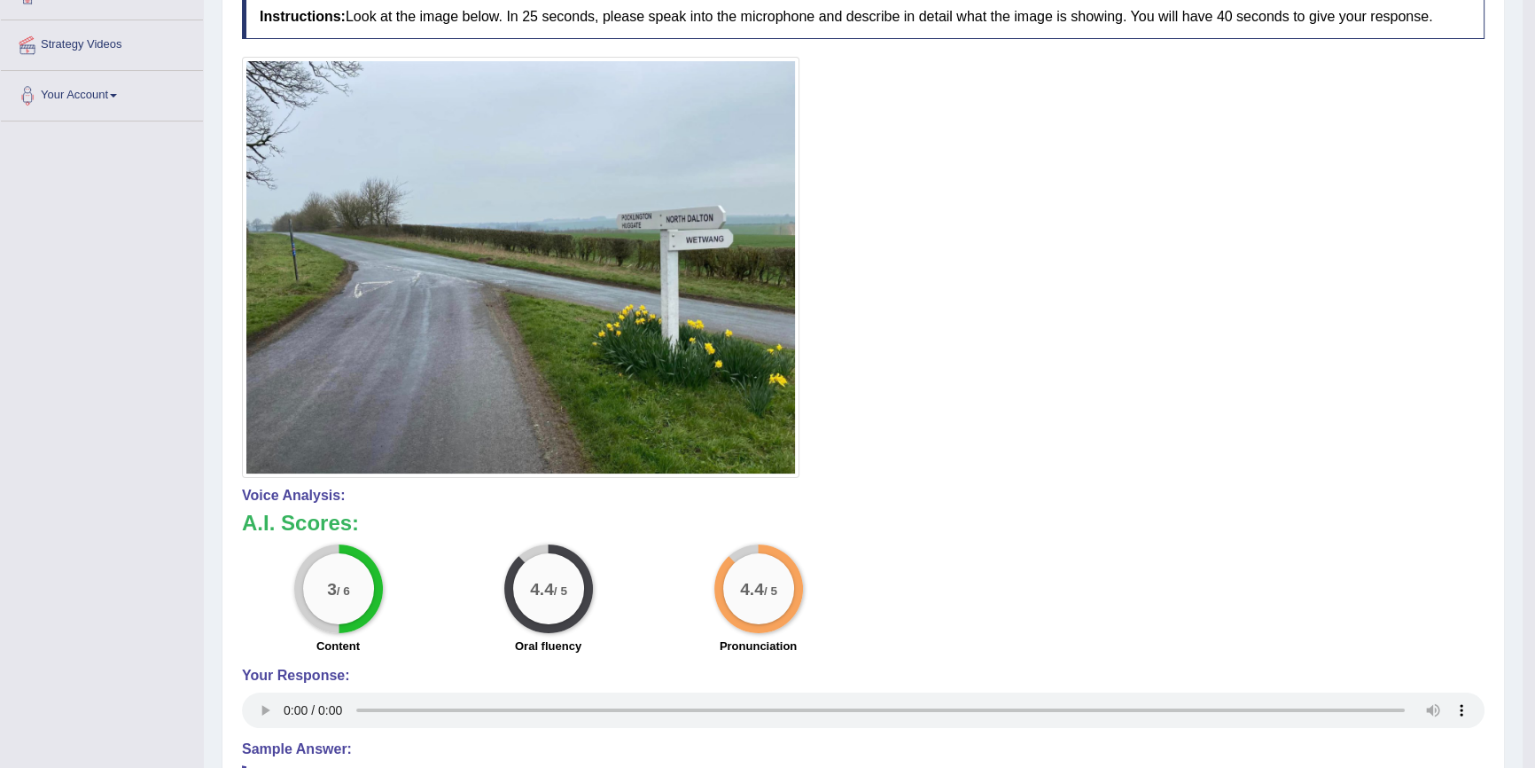
scroll to position [322, 0]
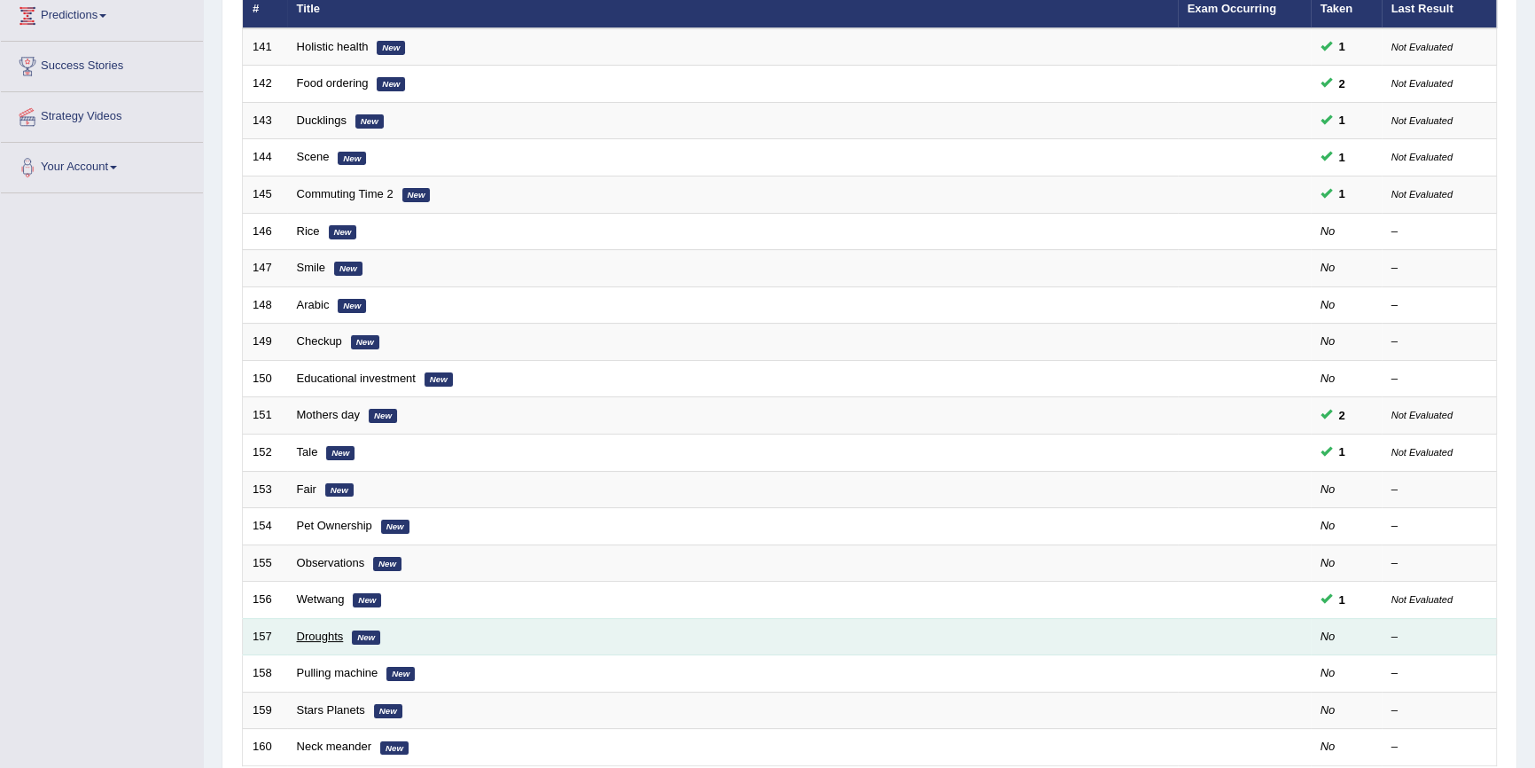
click at [306, 639] on link "Droughts" at bounding box center [320, 635] width 47 height 13
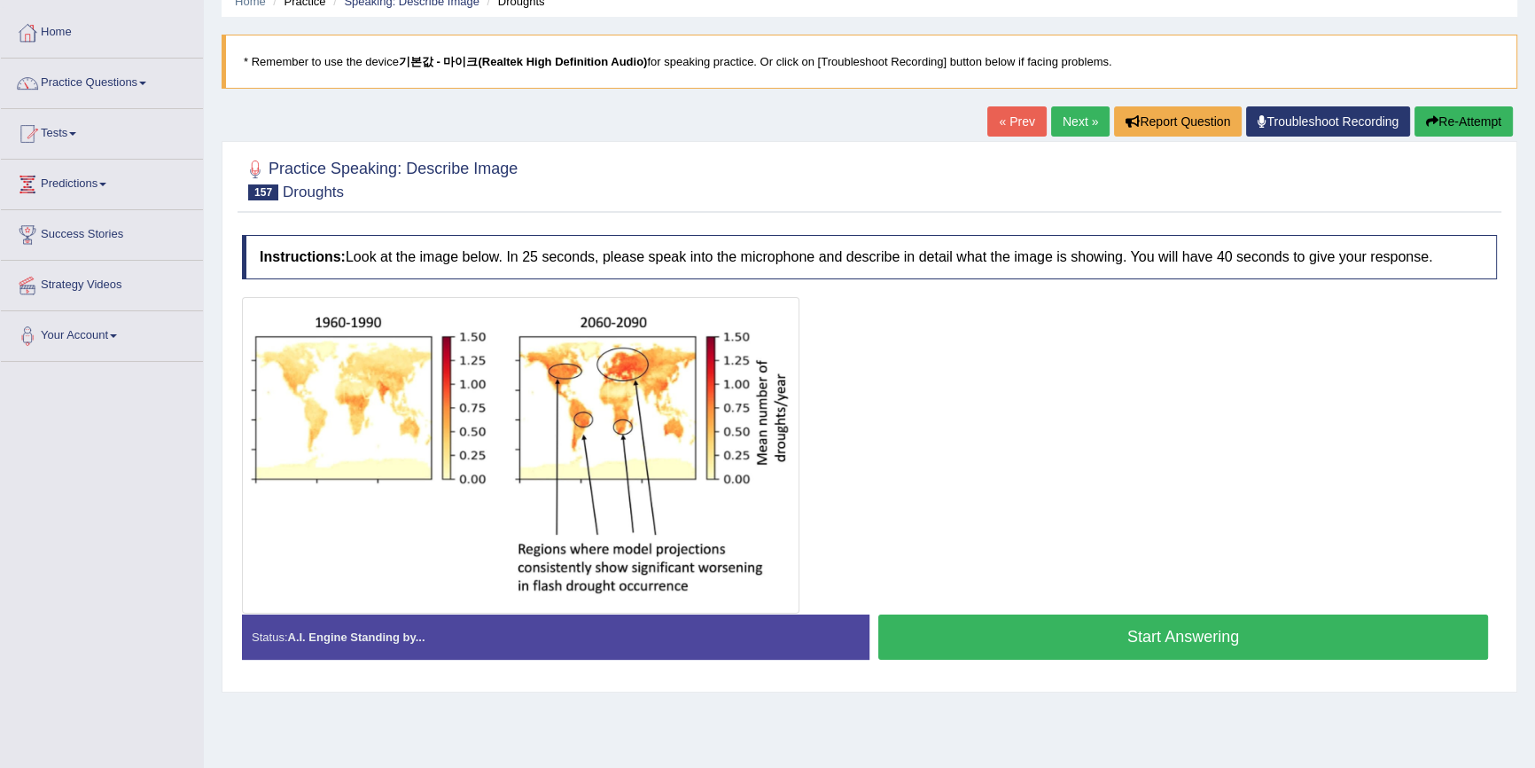
scroll to position [80, 0]
click at [1036, 629] on button "Start Answering" at bounding box center [1184, 636] width 610 height 45
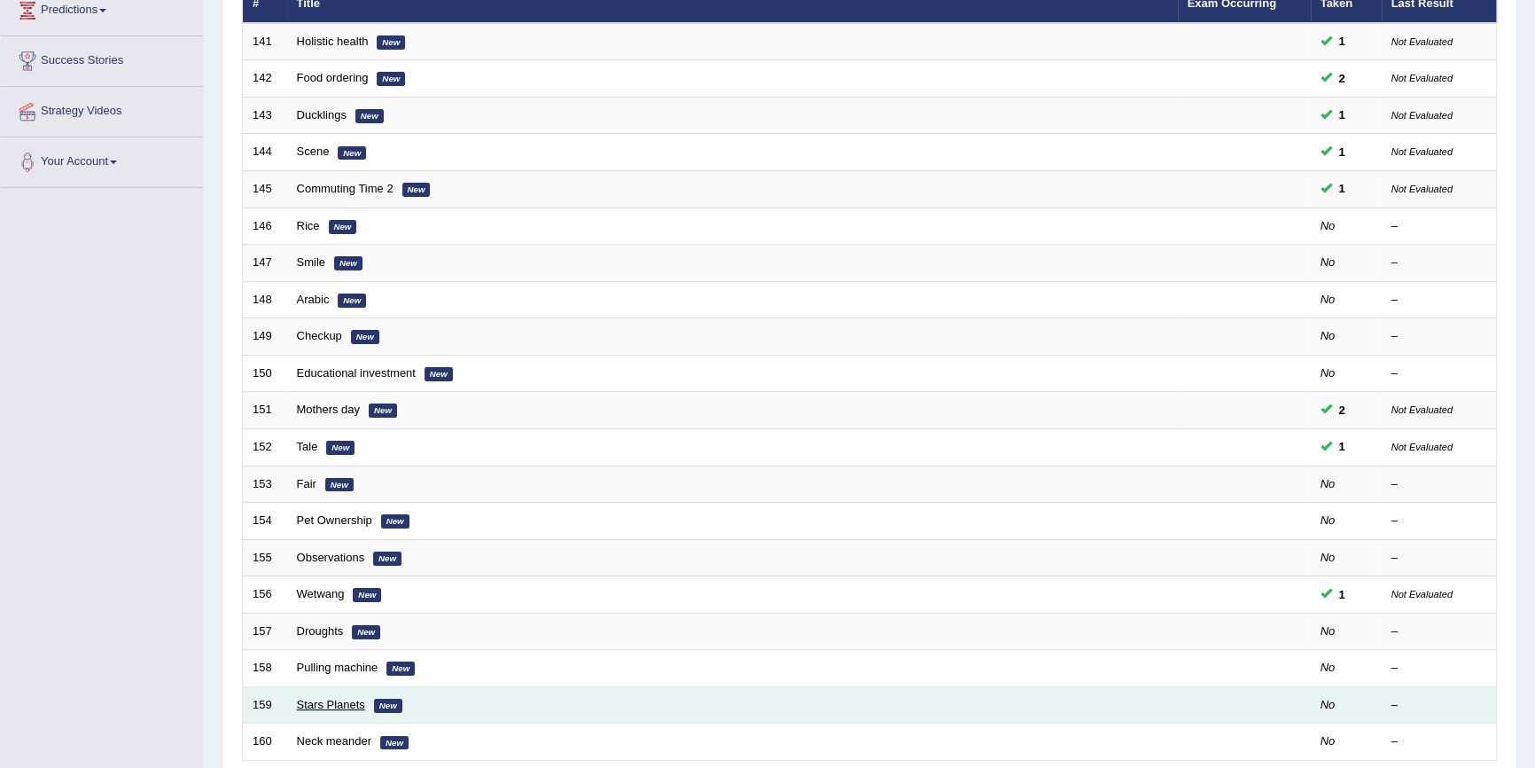
click at [360, 704] on link "Stars Planets" at bounding box center [331, 704] width 68 height 13
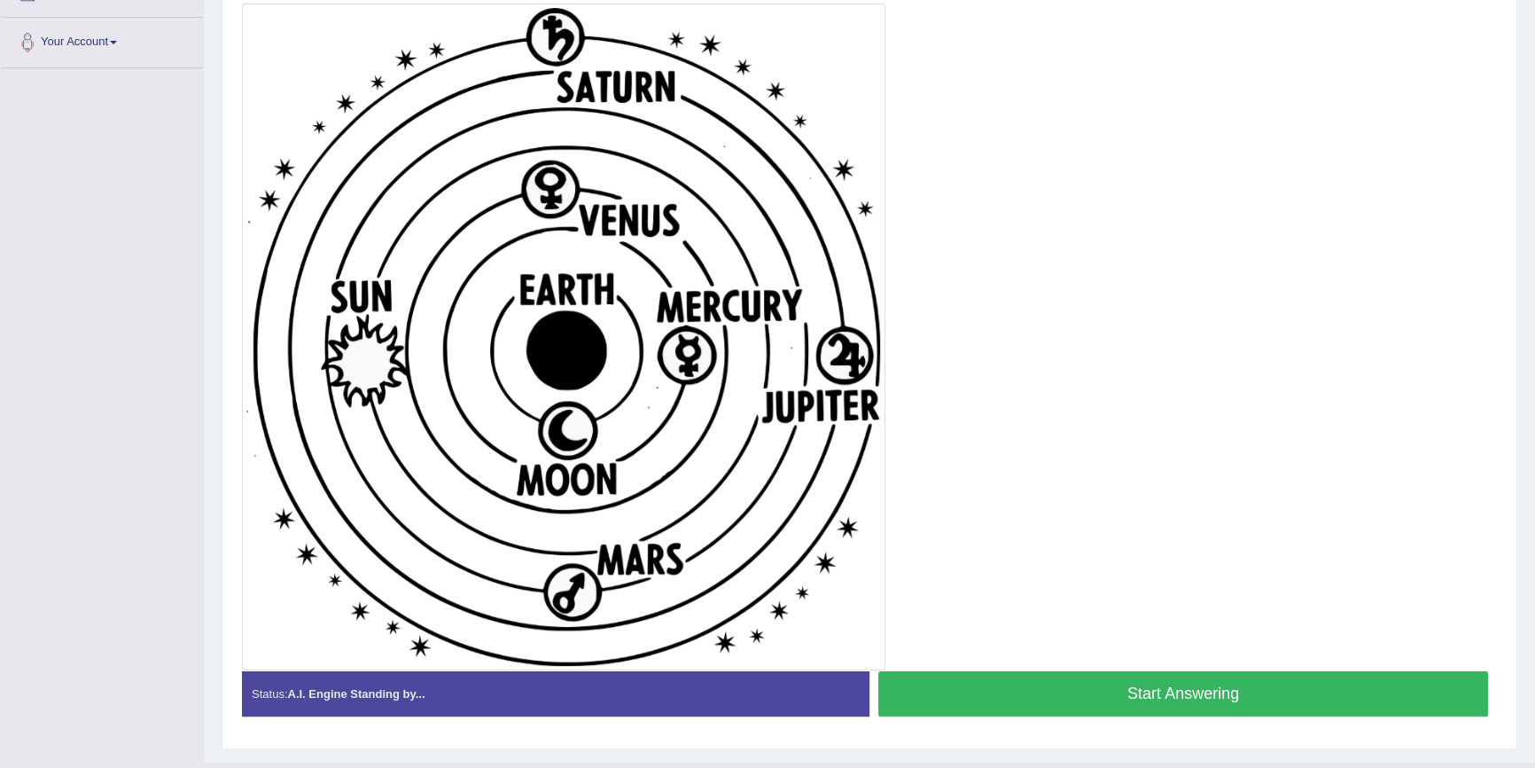
scroll to position [402, 0]
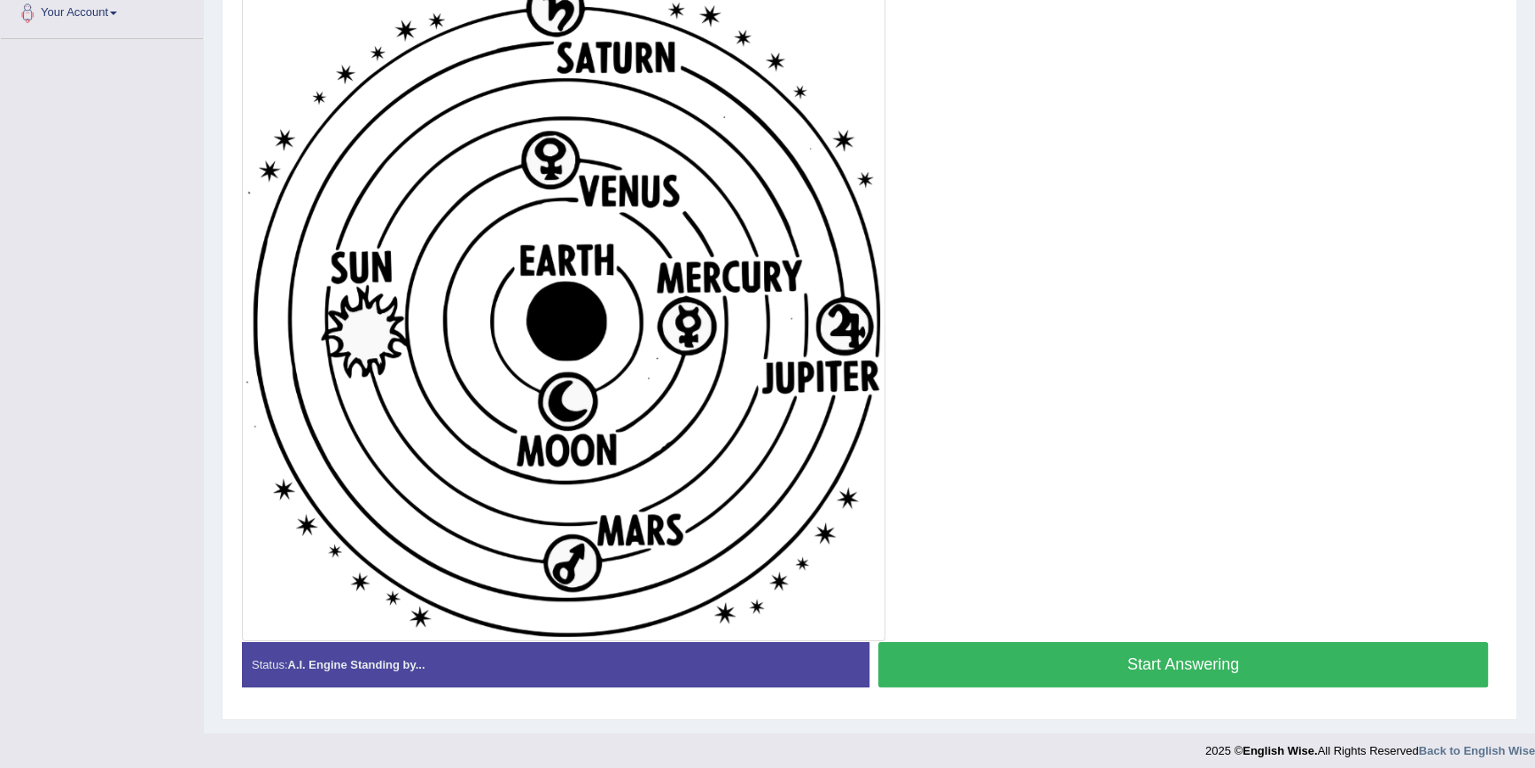
click at [1019, 656] on button "Start Answering" at bounding box center [1184, 664] width 610 height 45
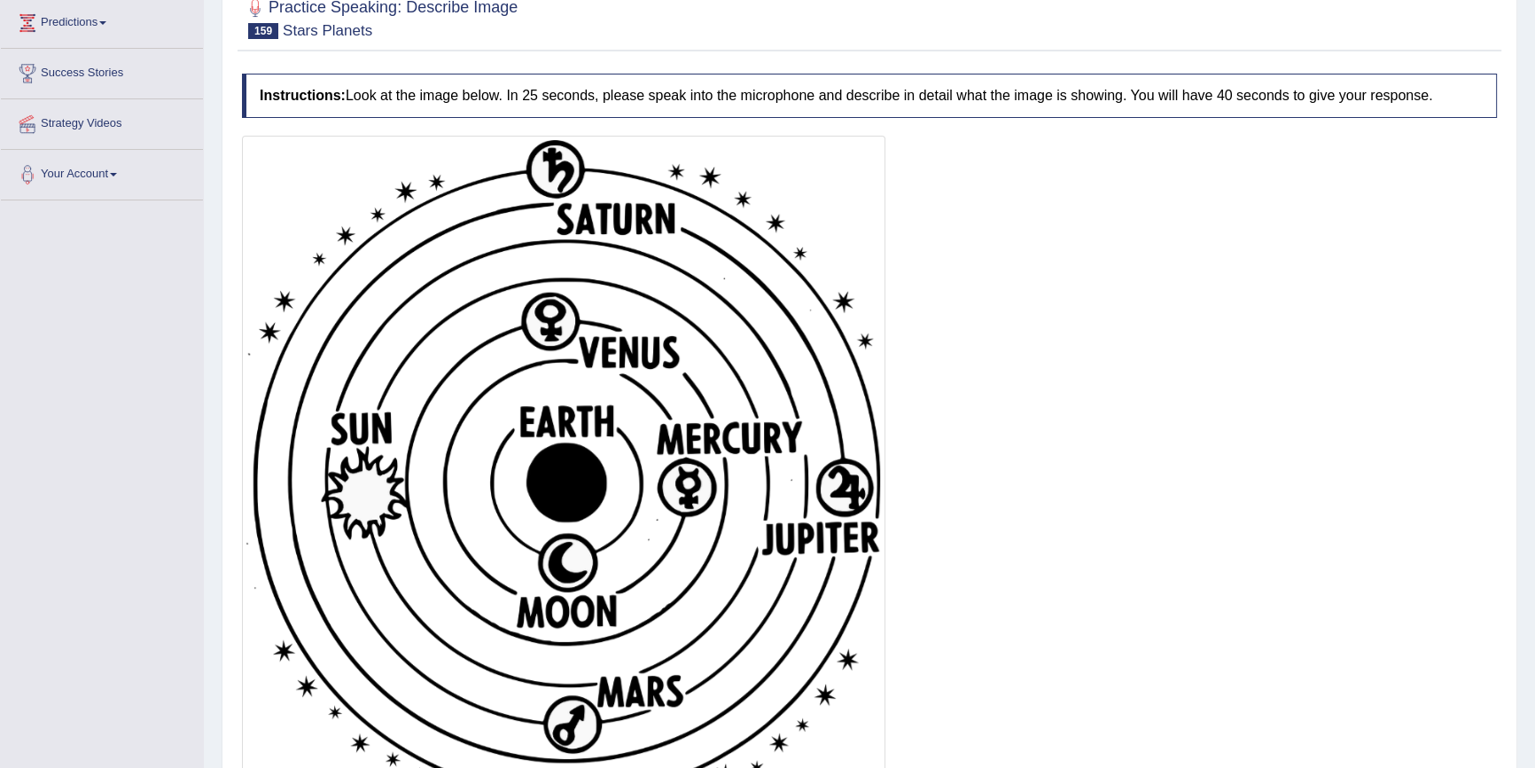
scroll to position [322, 0]
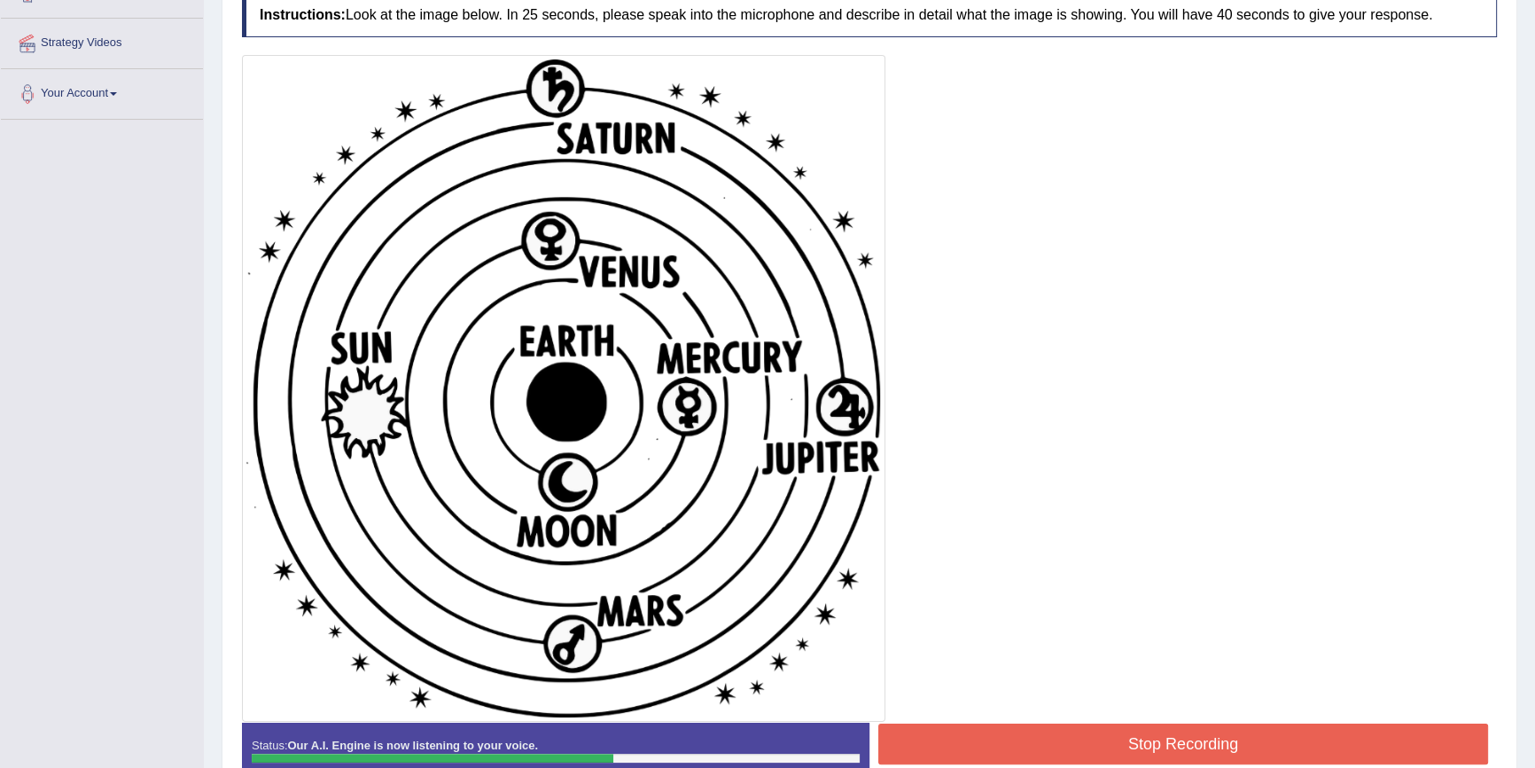
click at [1075, 731] on button "Stop Recording" at bounding box center [1184, 743] width 610 height 41
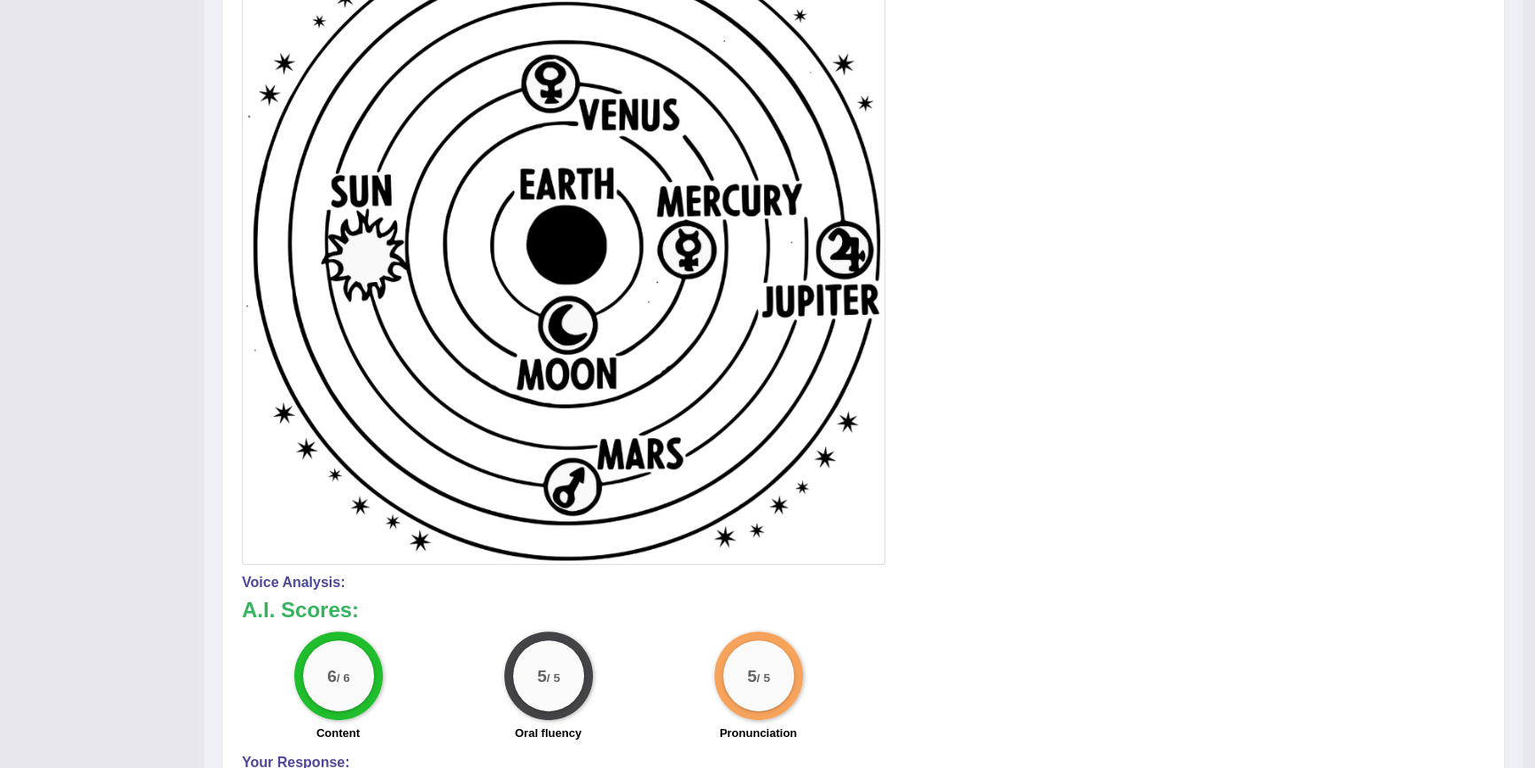
scroll to position [483, 0]
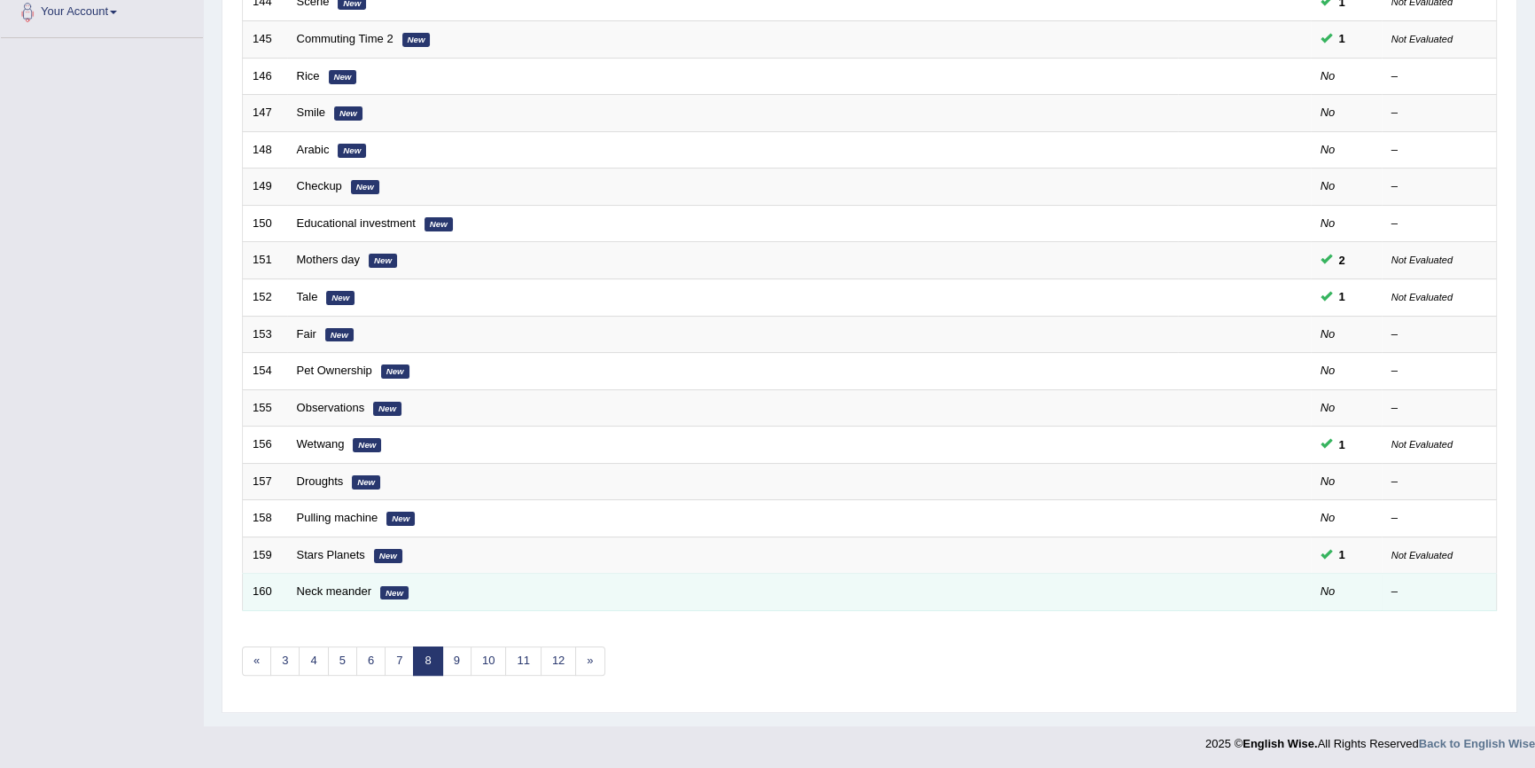
click at [325, 596] on td "Neck meander New" at bounding box center [732, 592] width 891 height 37
click at [323, 594] on link "Neck meander" at bounding box center [334, 590] width 75 height 13
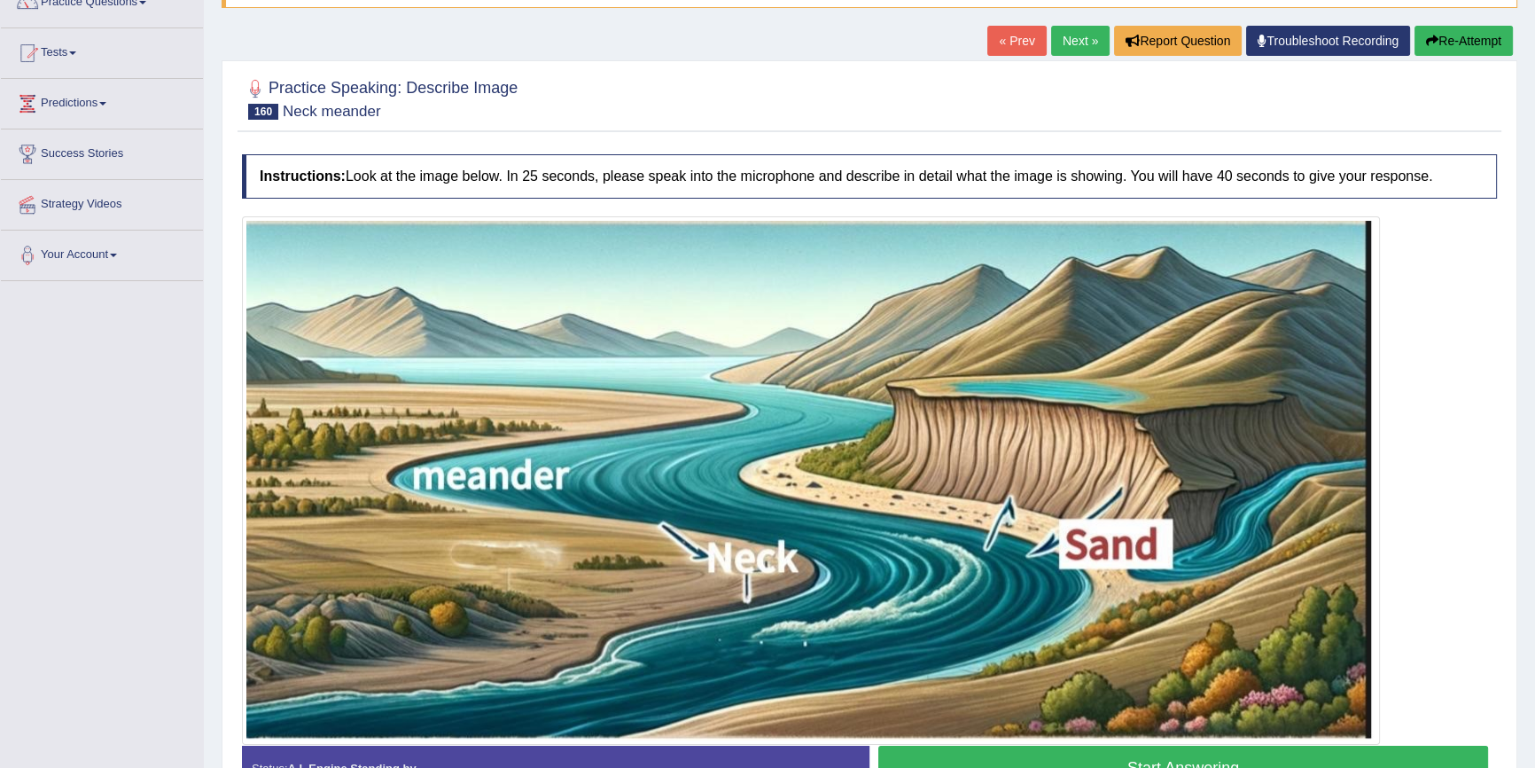
scroll to position [241, 0]
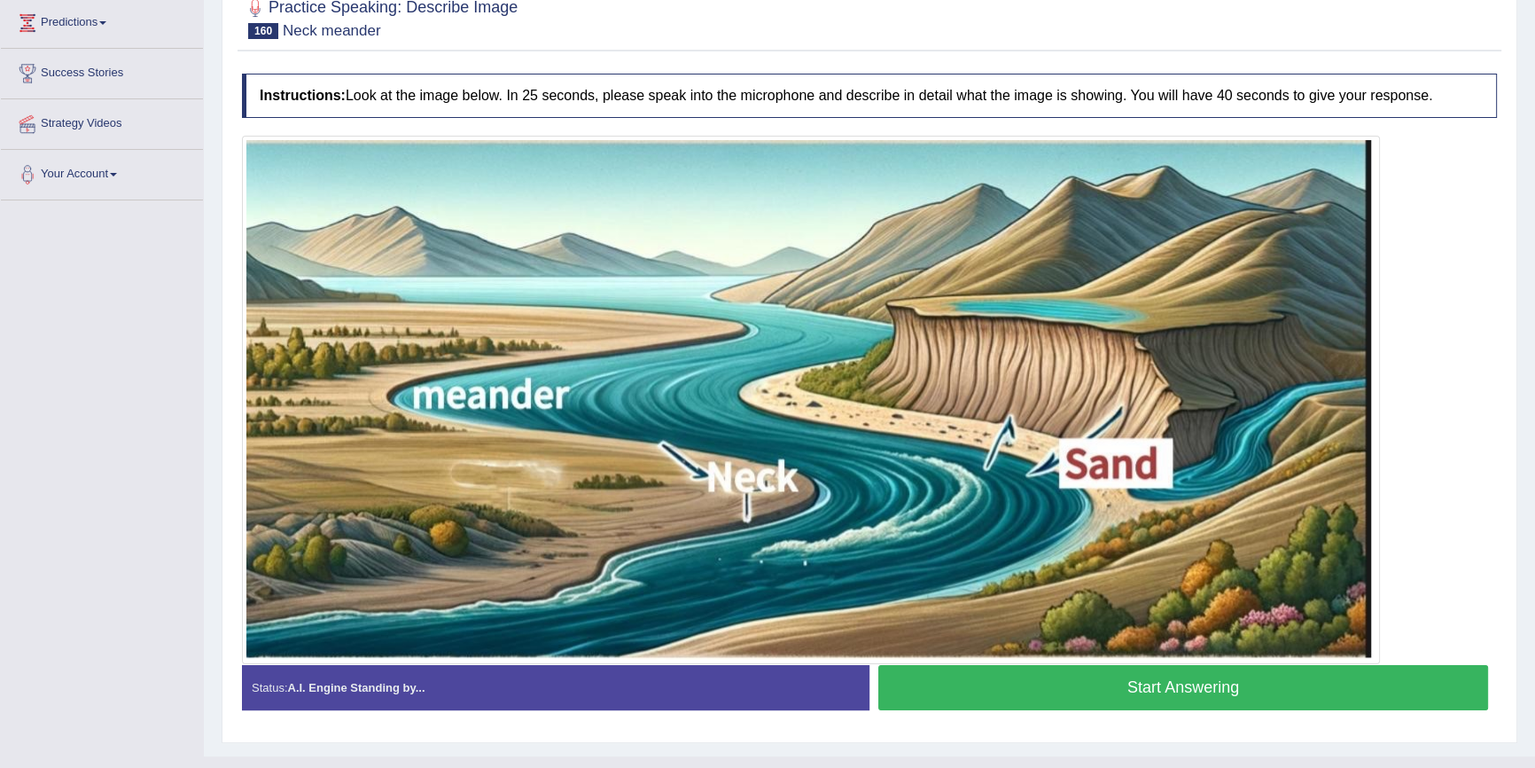
click at [1028, 689] on button "Start Answering" at bounding box center [1184, 687] width 610 height 45
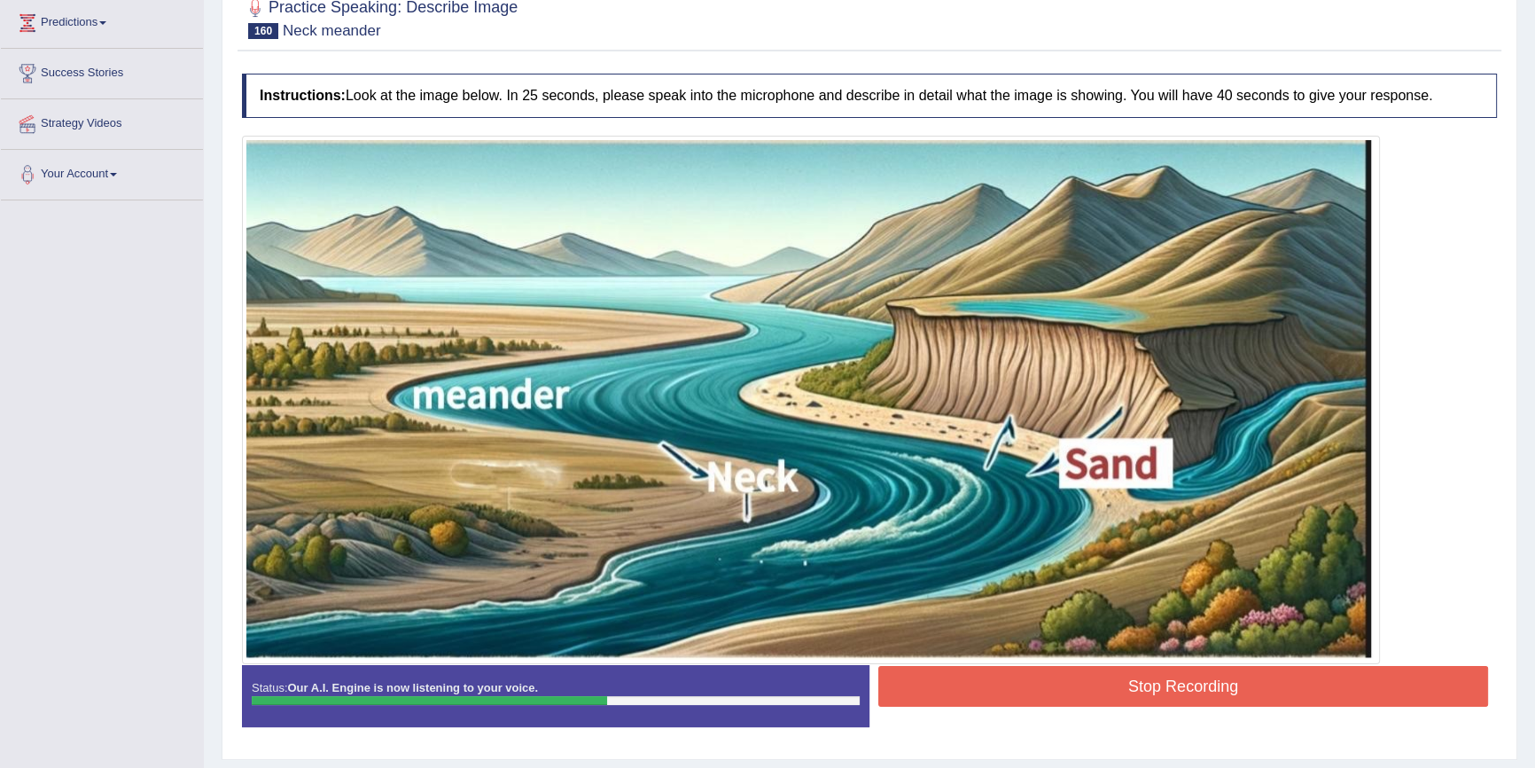
click at [988, 675] on button "Stop Recording" at bounding box center [1184, 686] width 610 height 41
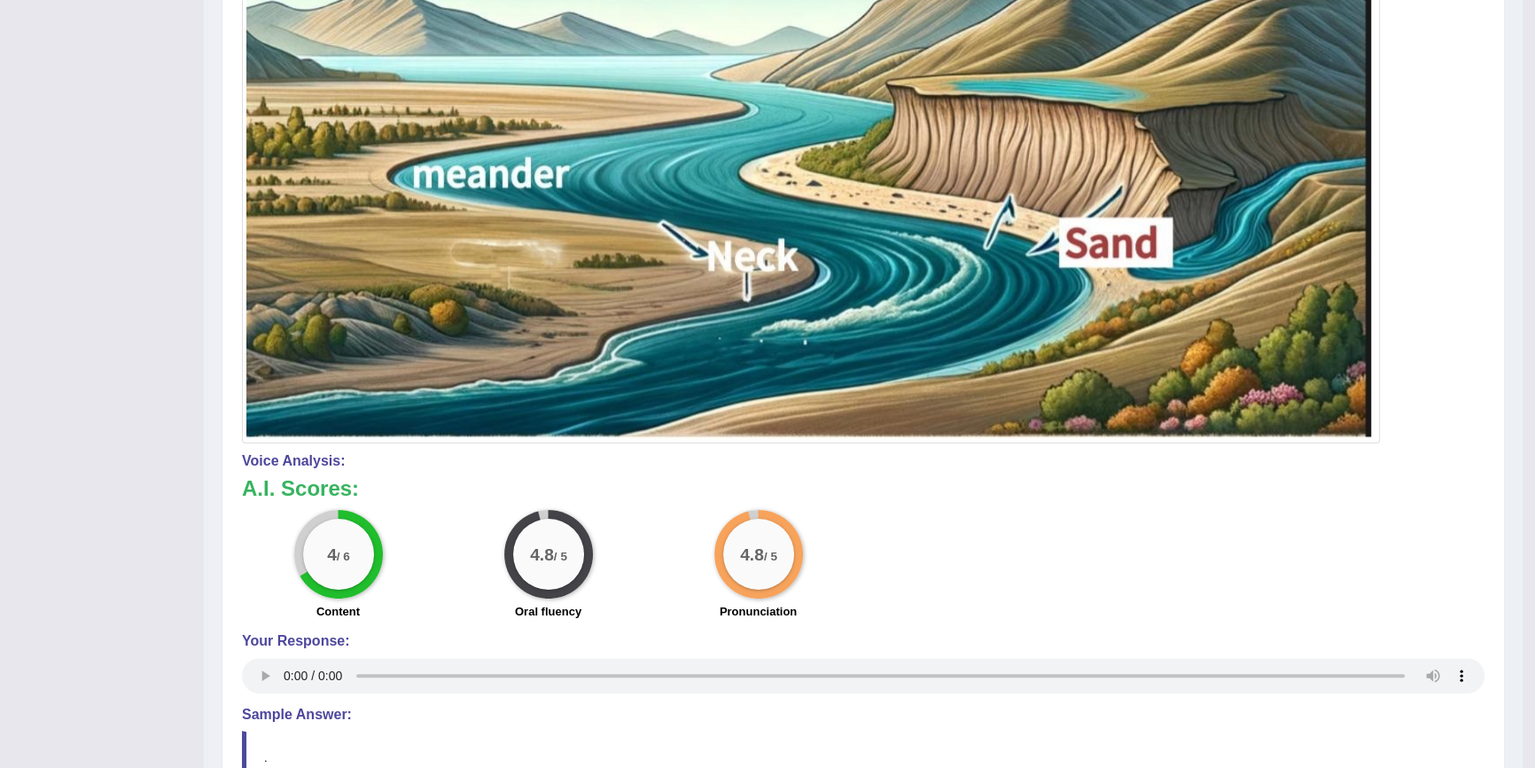
scroll to position [637, 0]
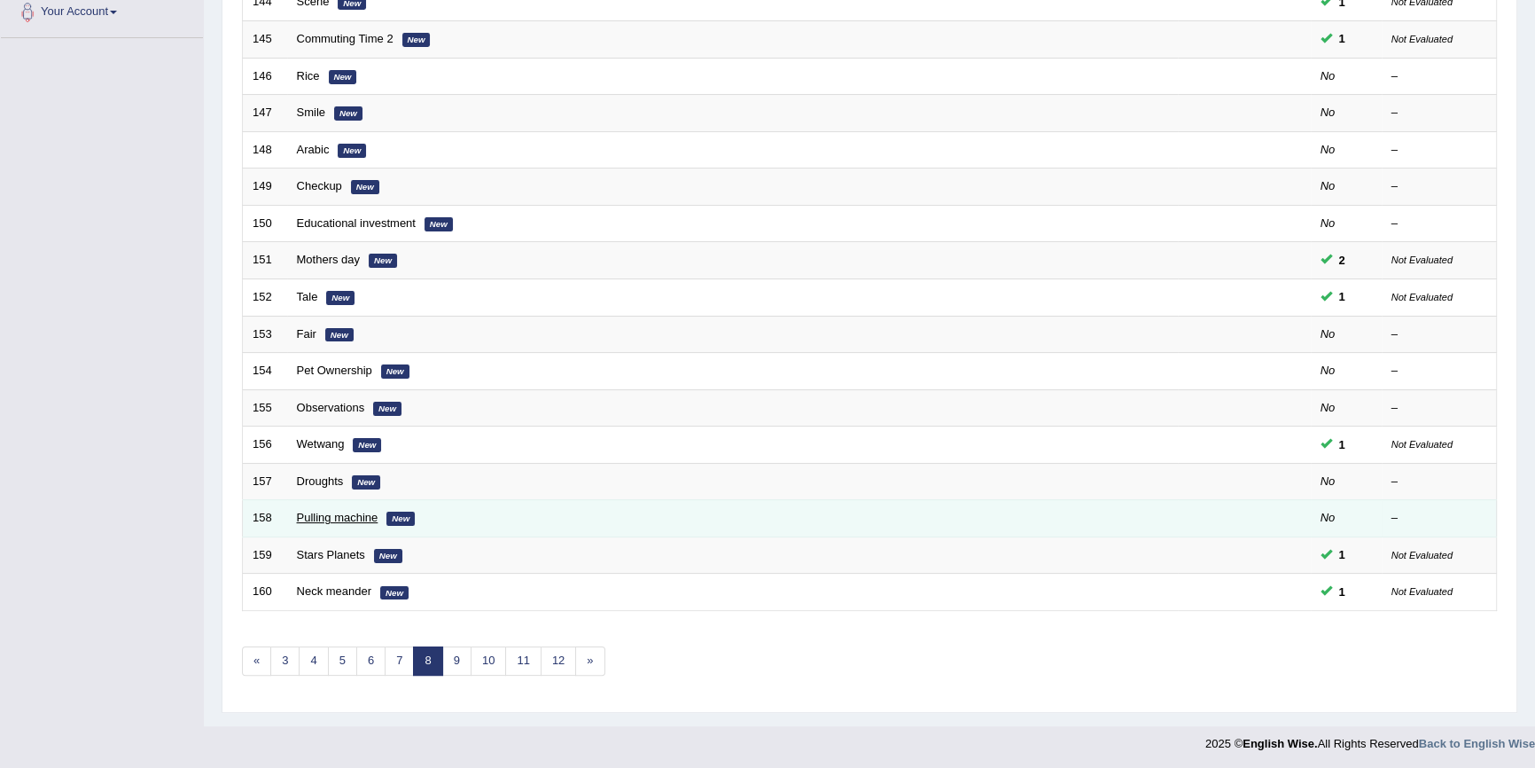
click at [372, 512] on link "Pulling machine" at bounding box center [338, 517] width 82 height 13
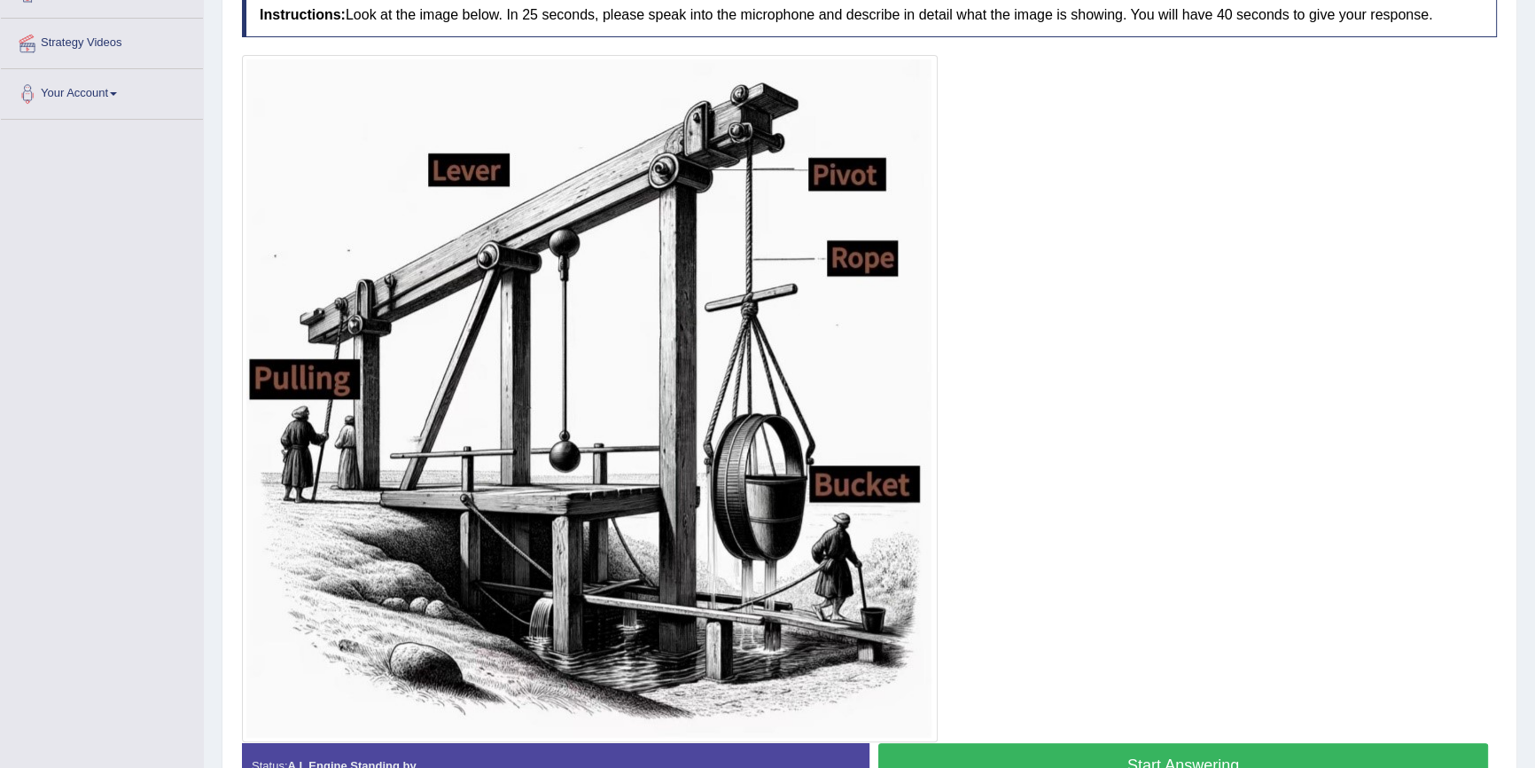
scroll to position [402, 0]
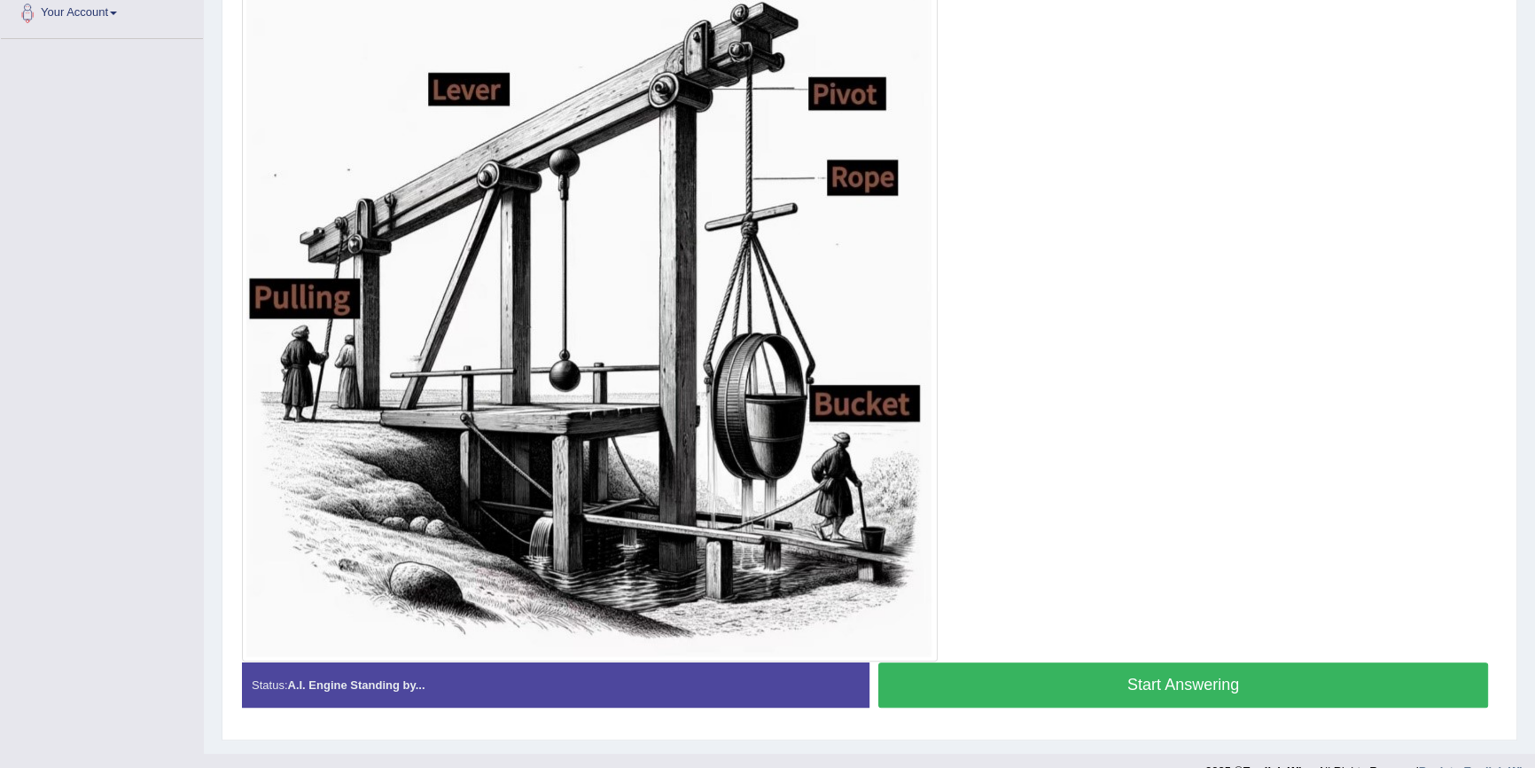
click at [918, 676] on button "Start Answering" at bounding box center [1184, 684] width 610 height 45
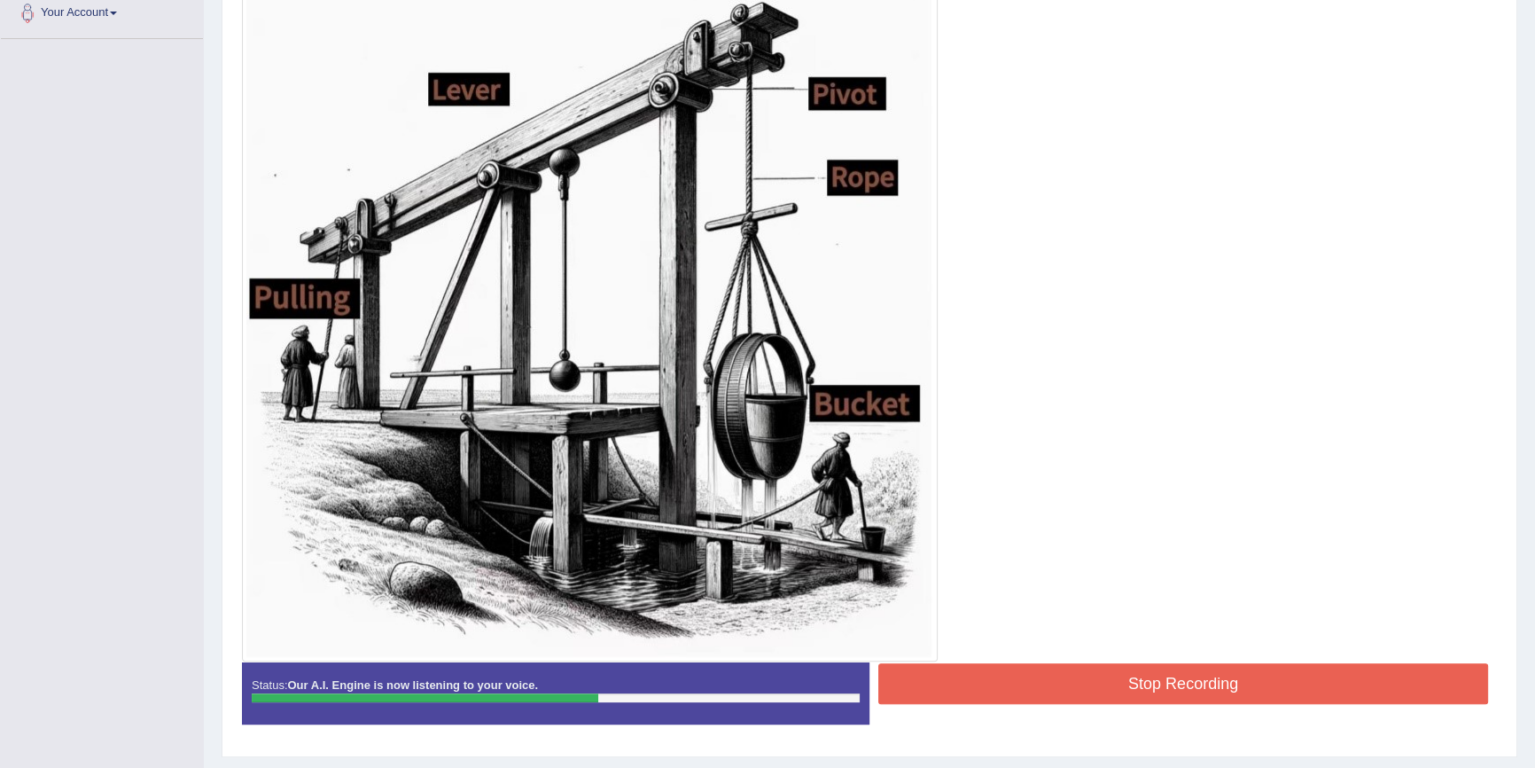
click at [1009, 664] on button "Stop Recording" at bounding box center [1184, 683] width 610 height 41
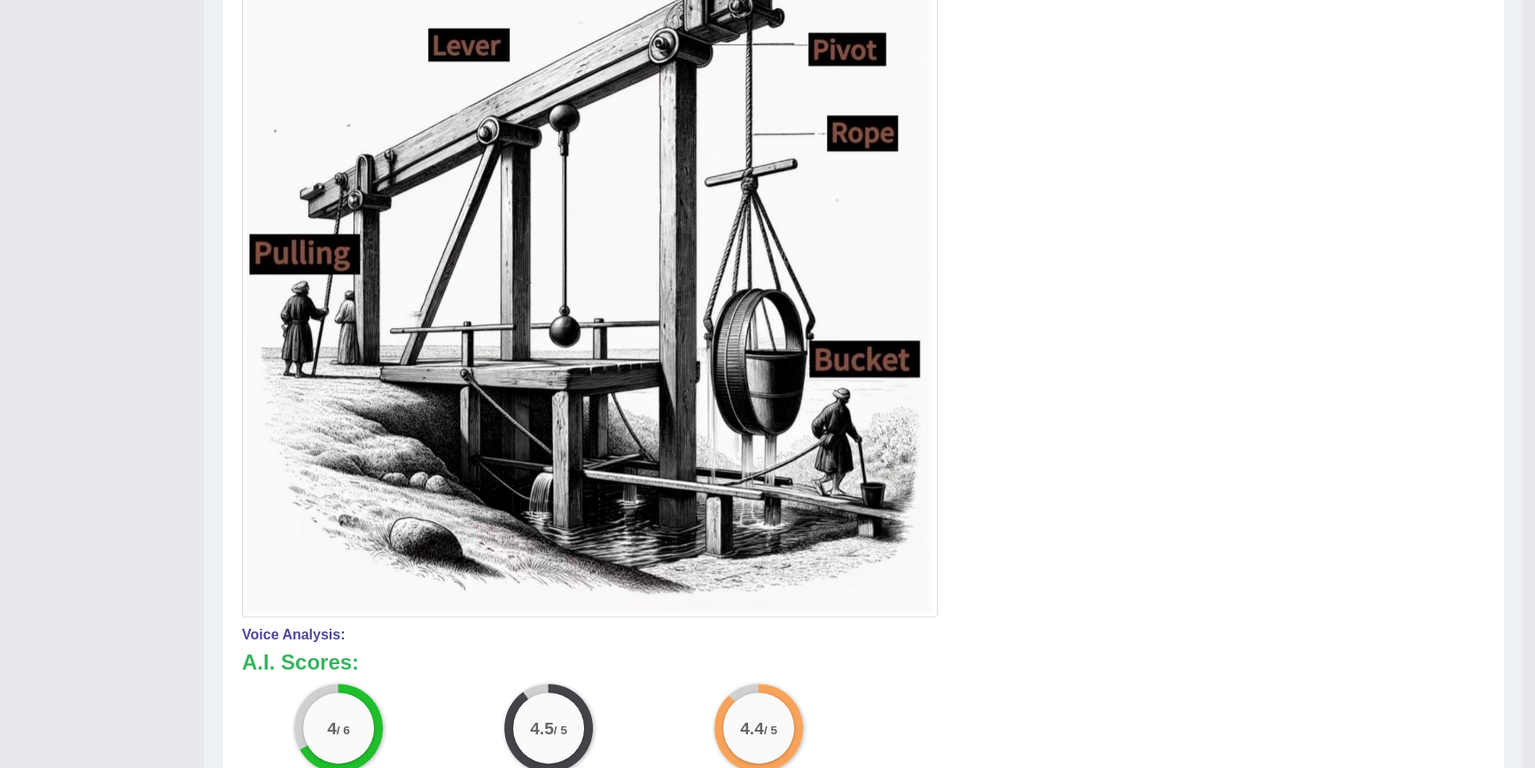
scroll to position [483, 0]
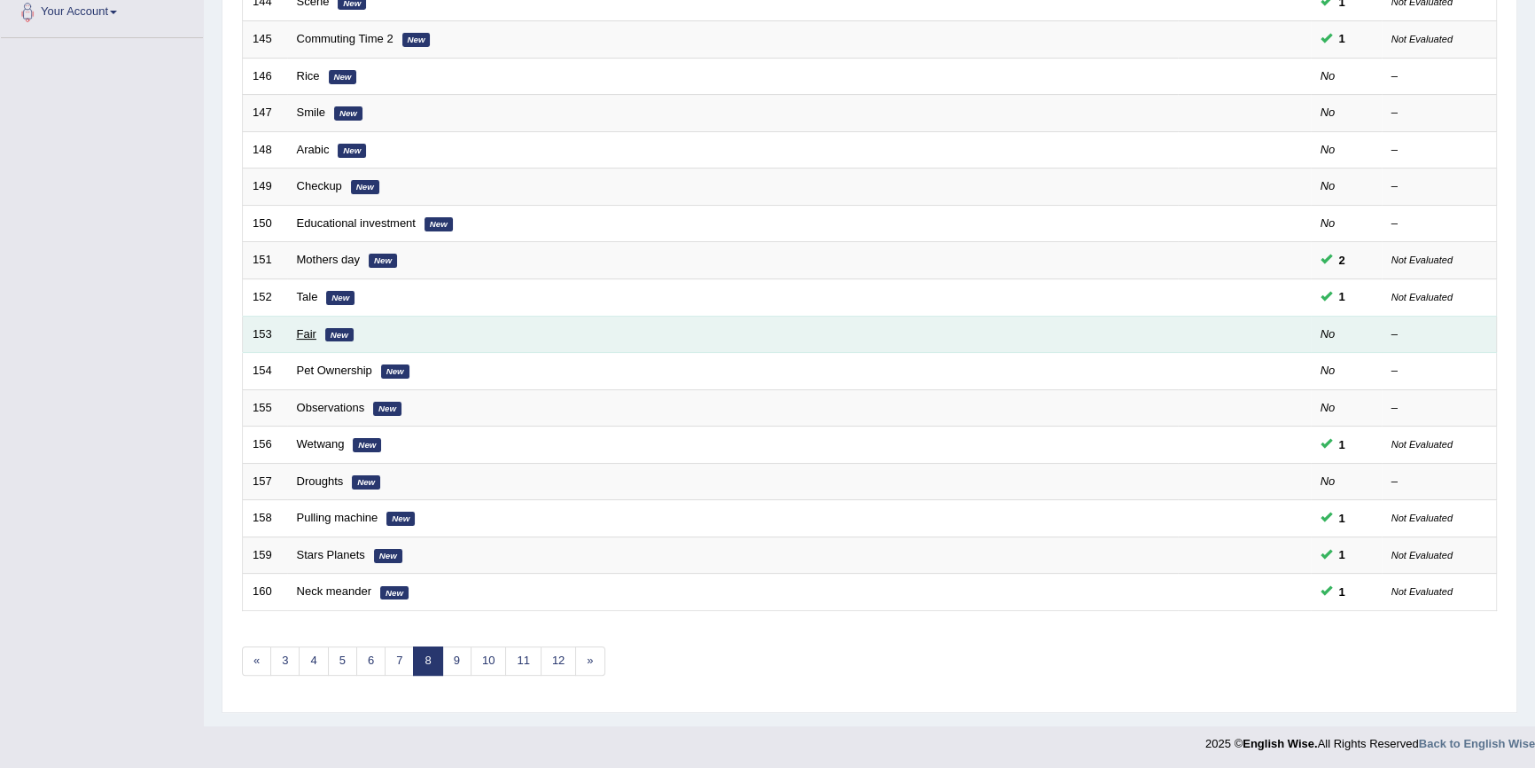
click at [314, 328] on link "Fair" at bounding box center [307, 333] width 20 height 13
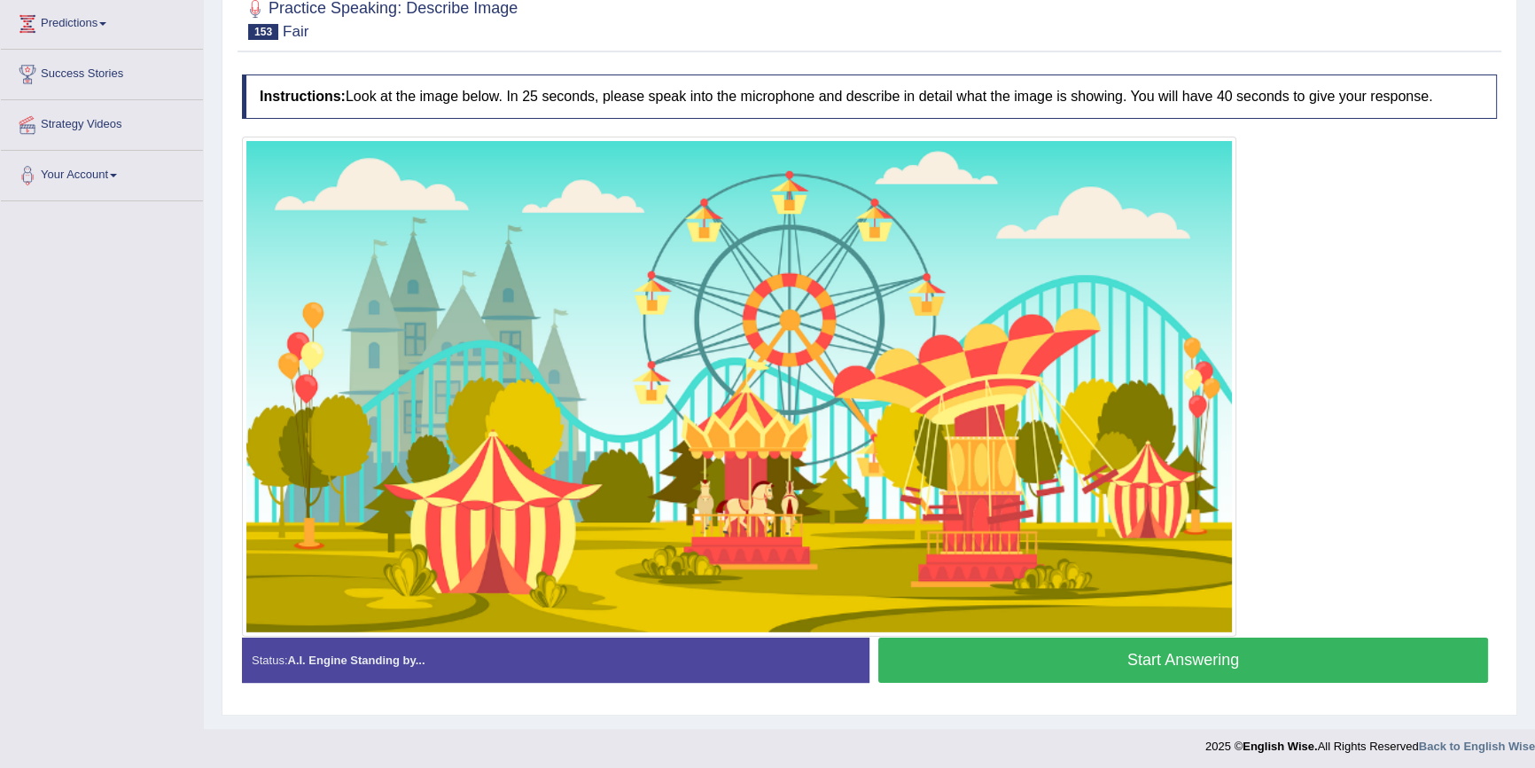
scroll to position [241, 0]
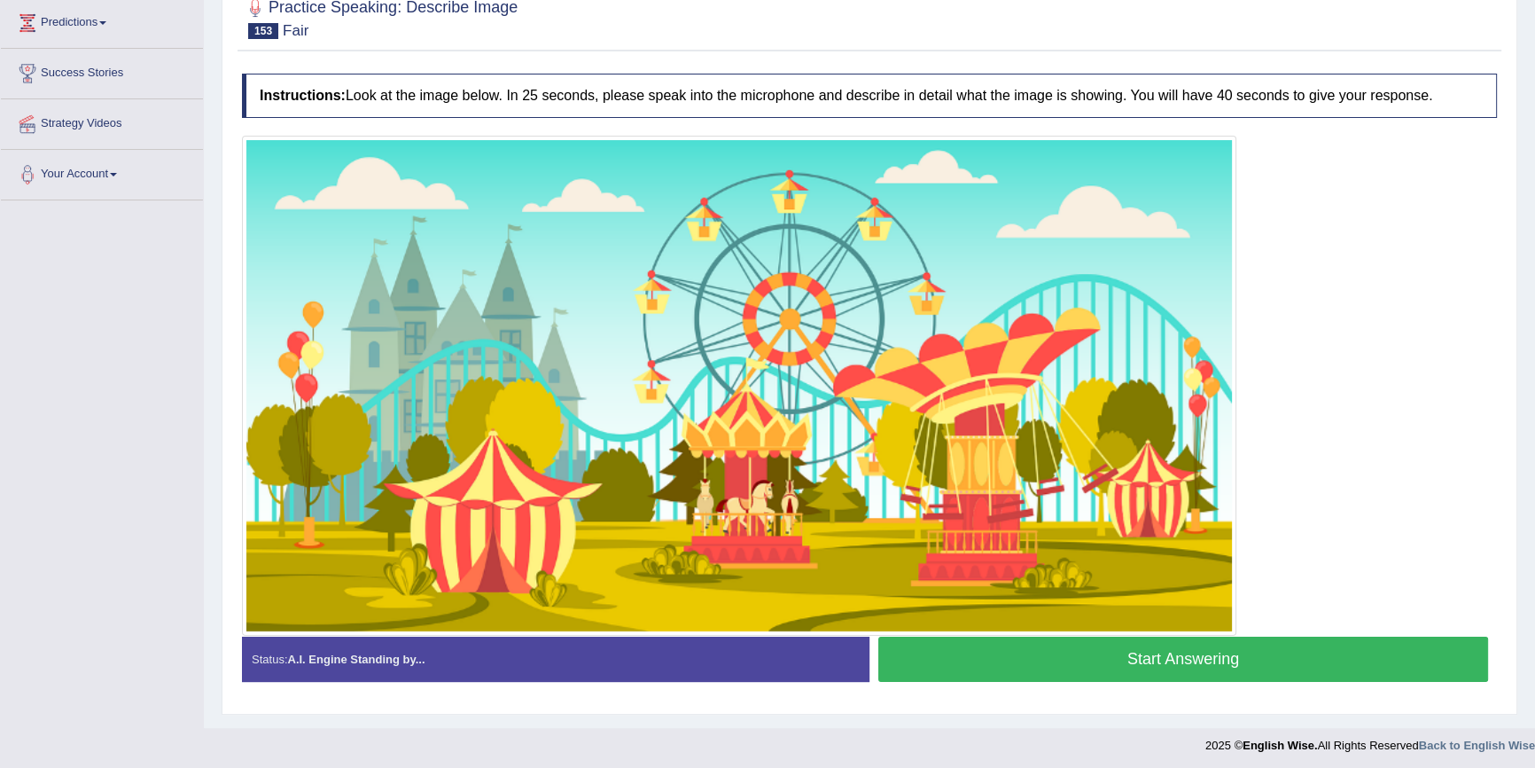
click at [979, 658] on button "Start Answering" at bounding box center [1184, 659] width 610 height 45
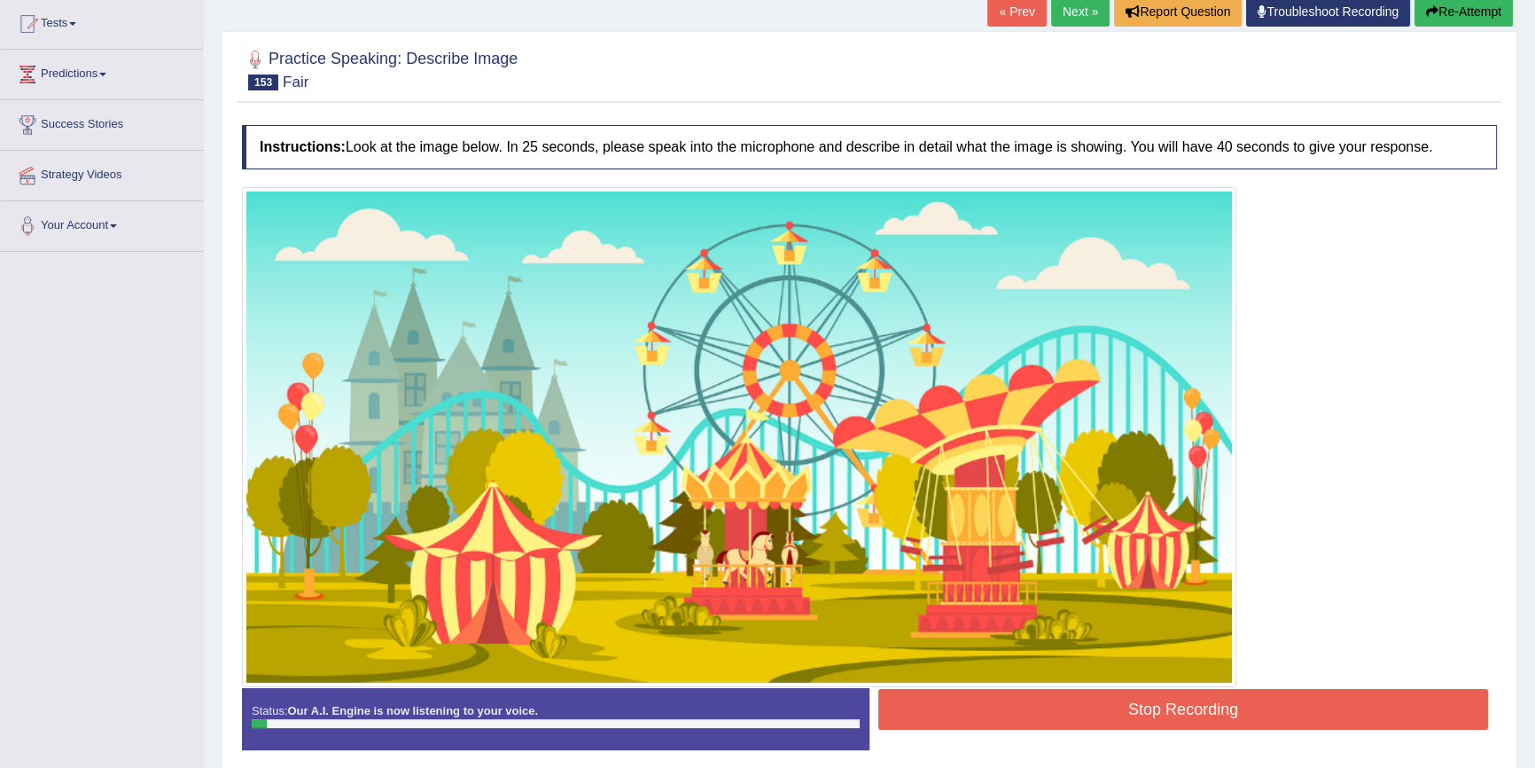
scroll to position [160, 0]
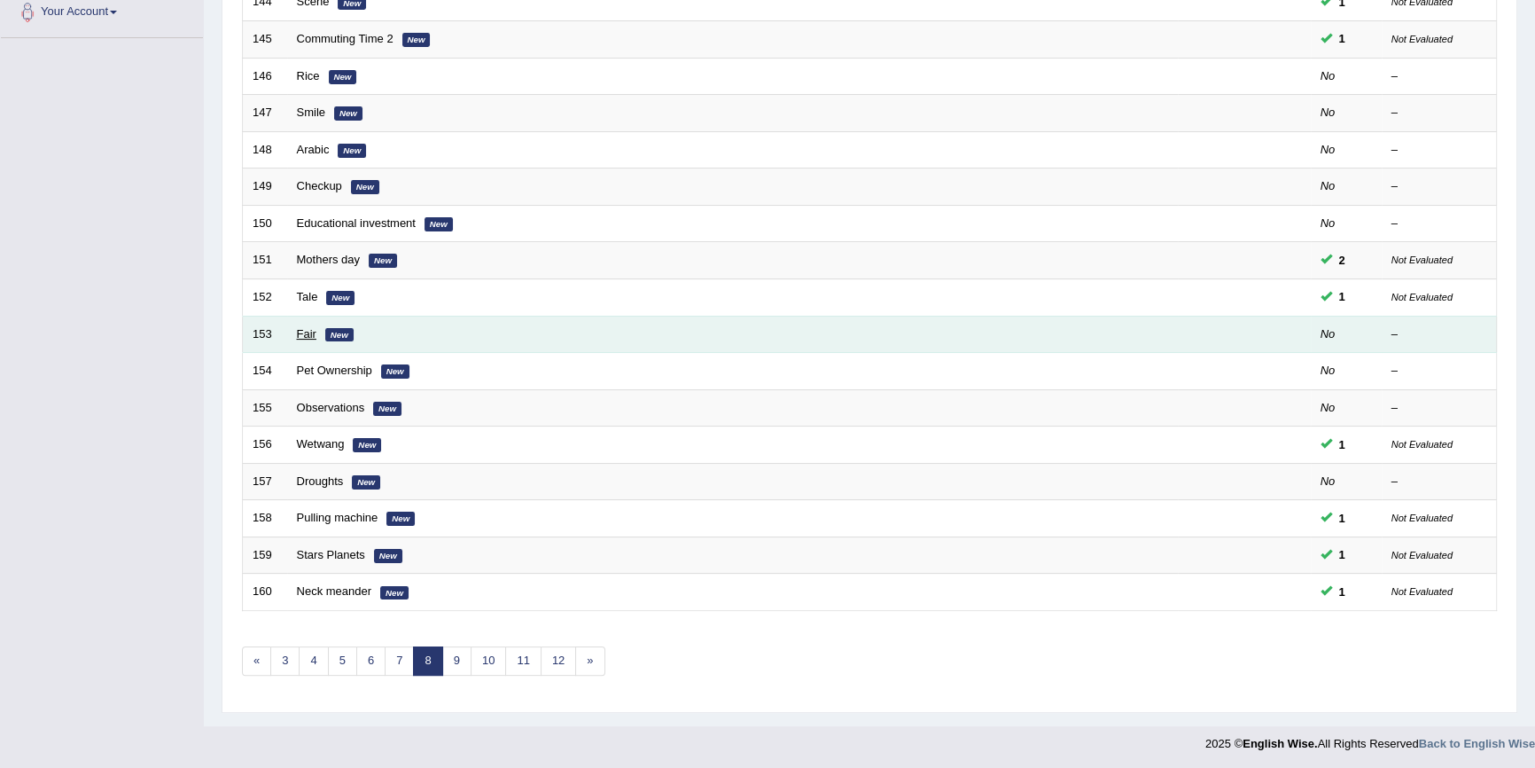
click at [315, 329] on link "Fair" at bounding box center [307, 333] width 20 height 13
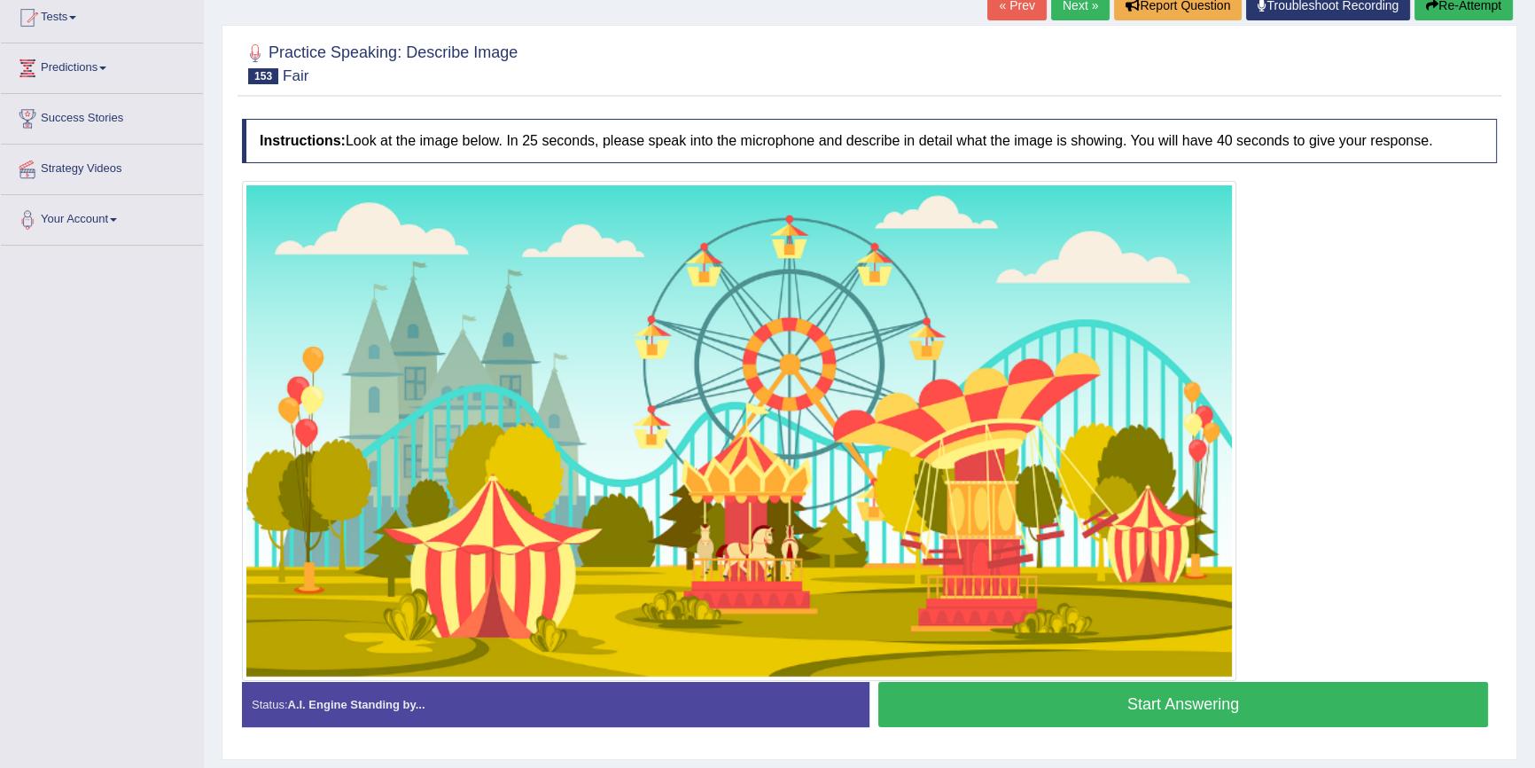
scroll to position [245, 0]
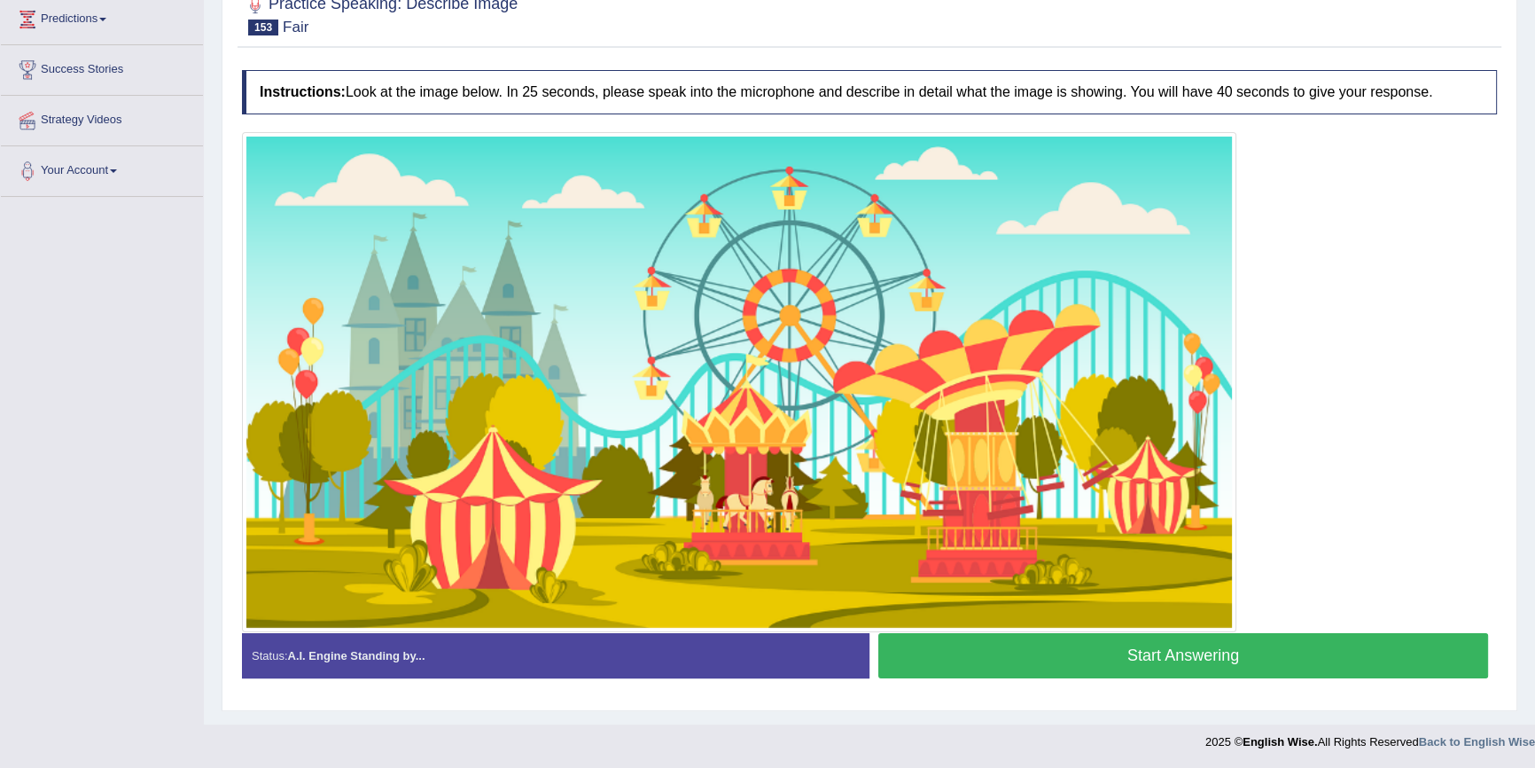
click at [936, 645] on button "Start Answering" at bounding box center [1184, 655] width 610 height 45
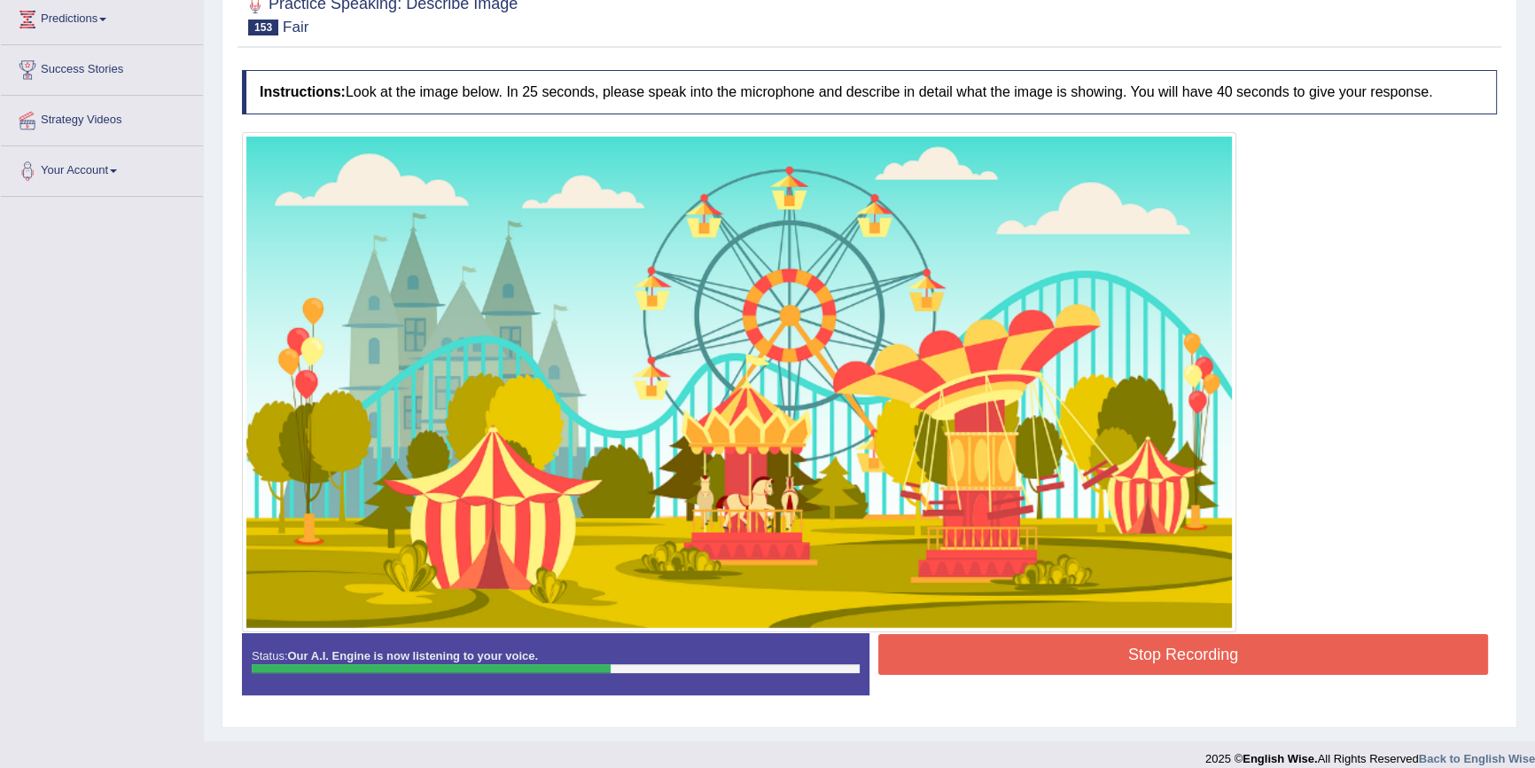
click at [1132, 646] on button "Stop Recording" at bounding box center [1184, 654] width 610 height 41
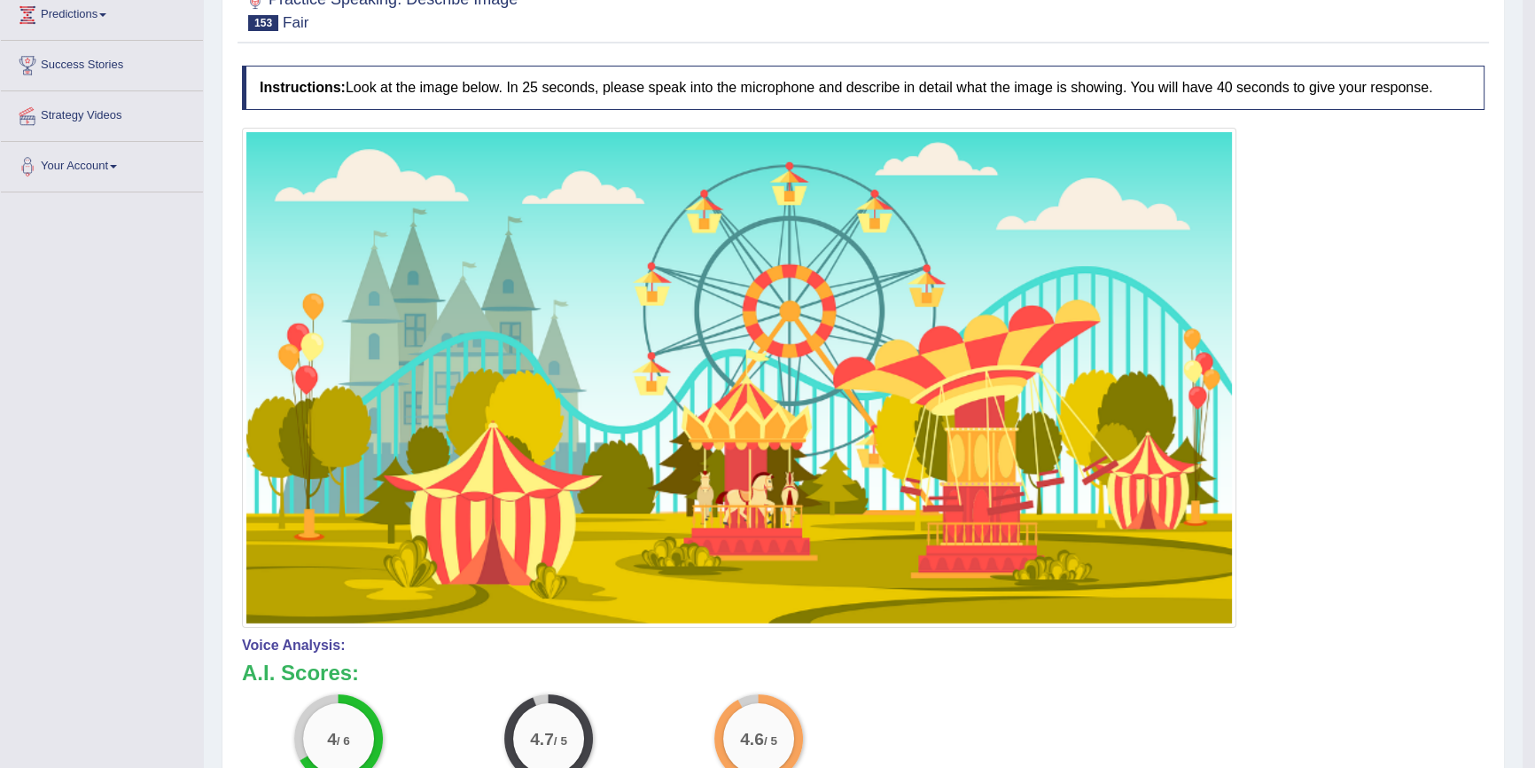
scroll to position [406, 0]
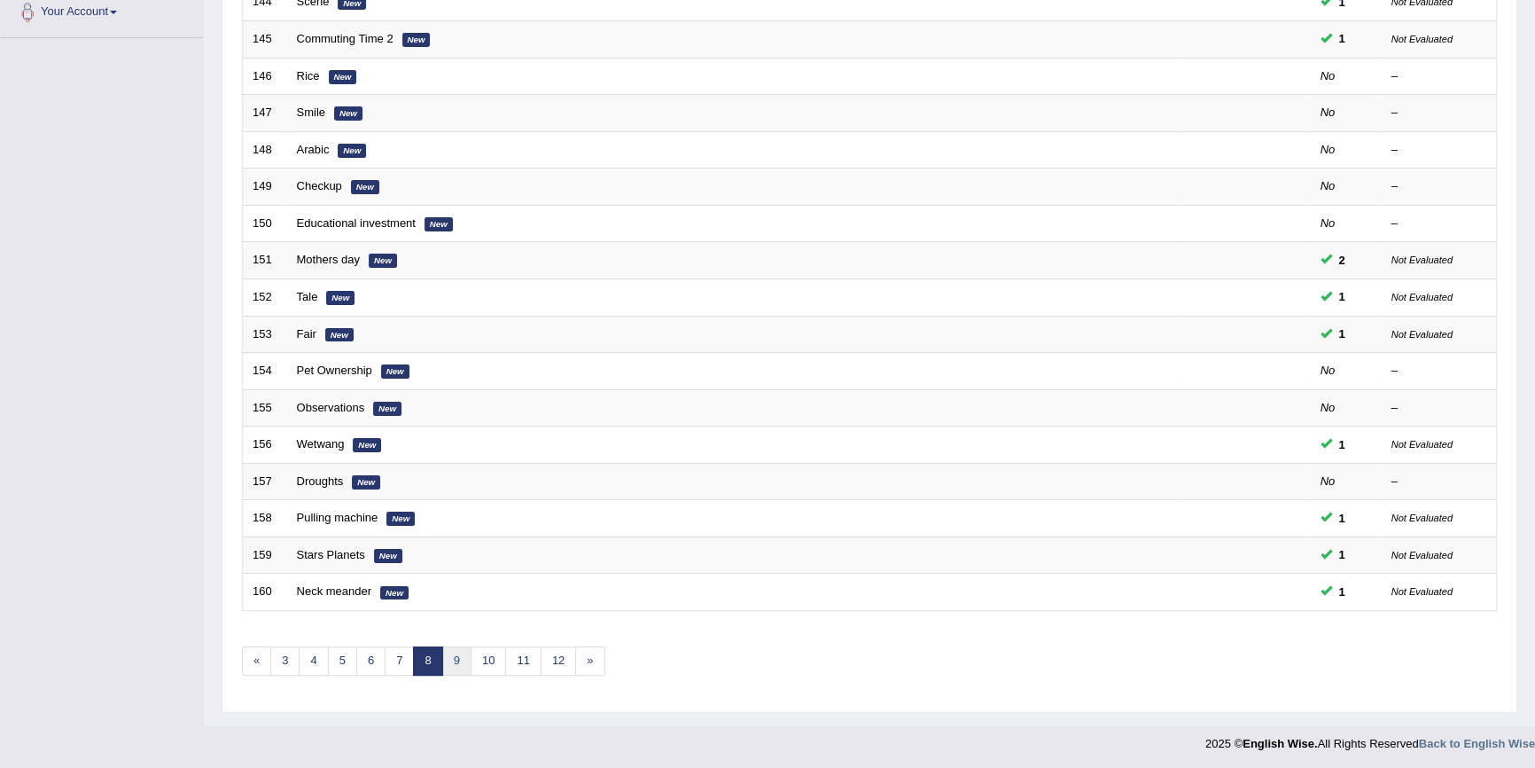
click at [461, 668] on link "9" at bounding box center [456, 660] width 29 height 29
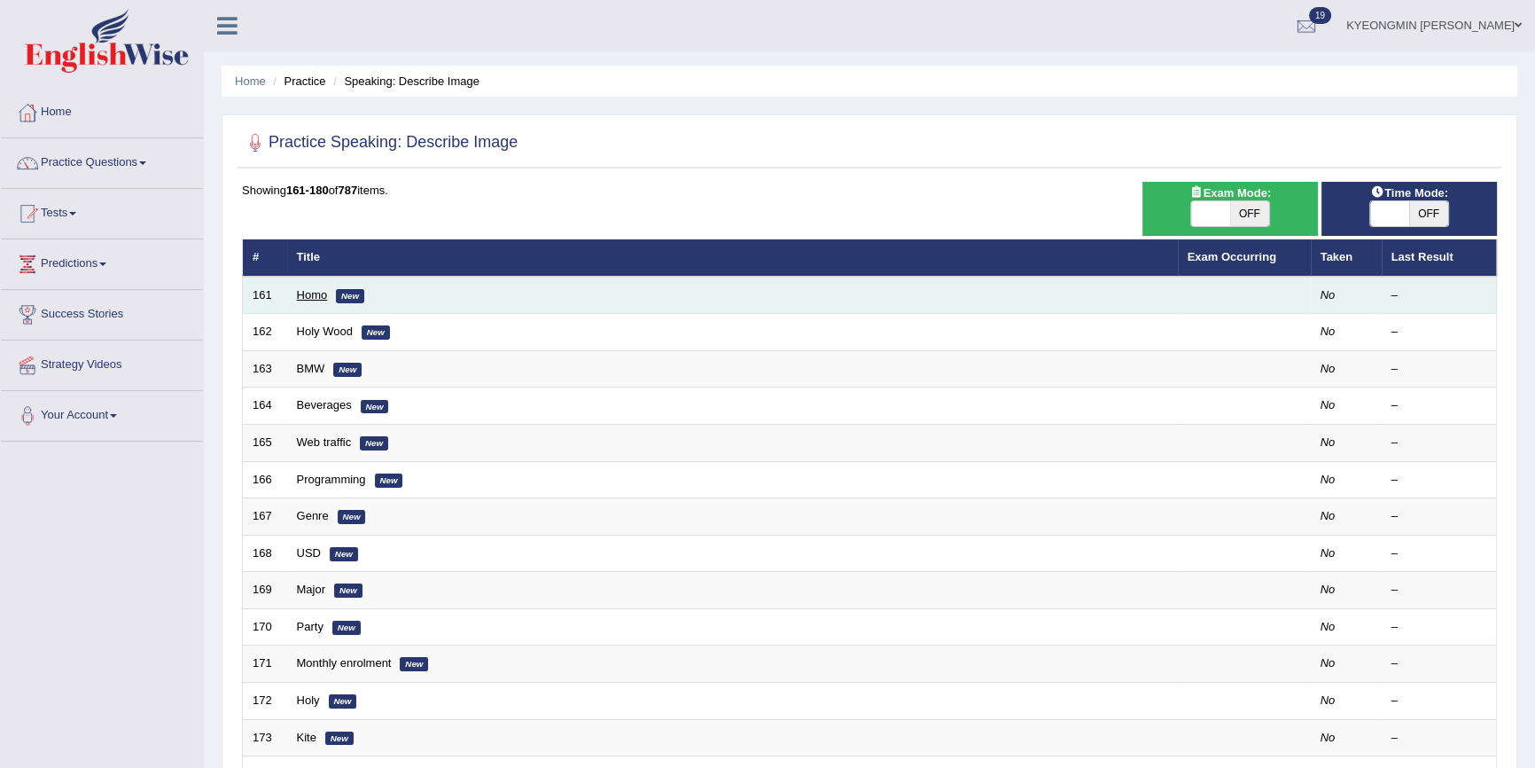
click at [307, 300] on link "Homo" at bounding box center [312, 294] width 31 height 13
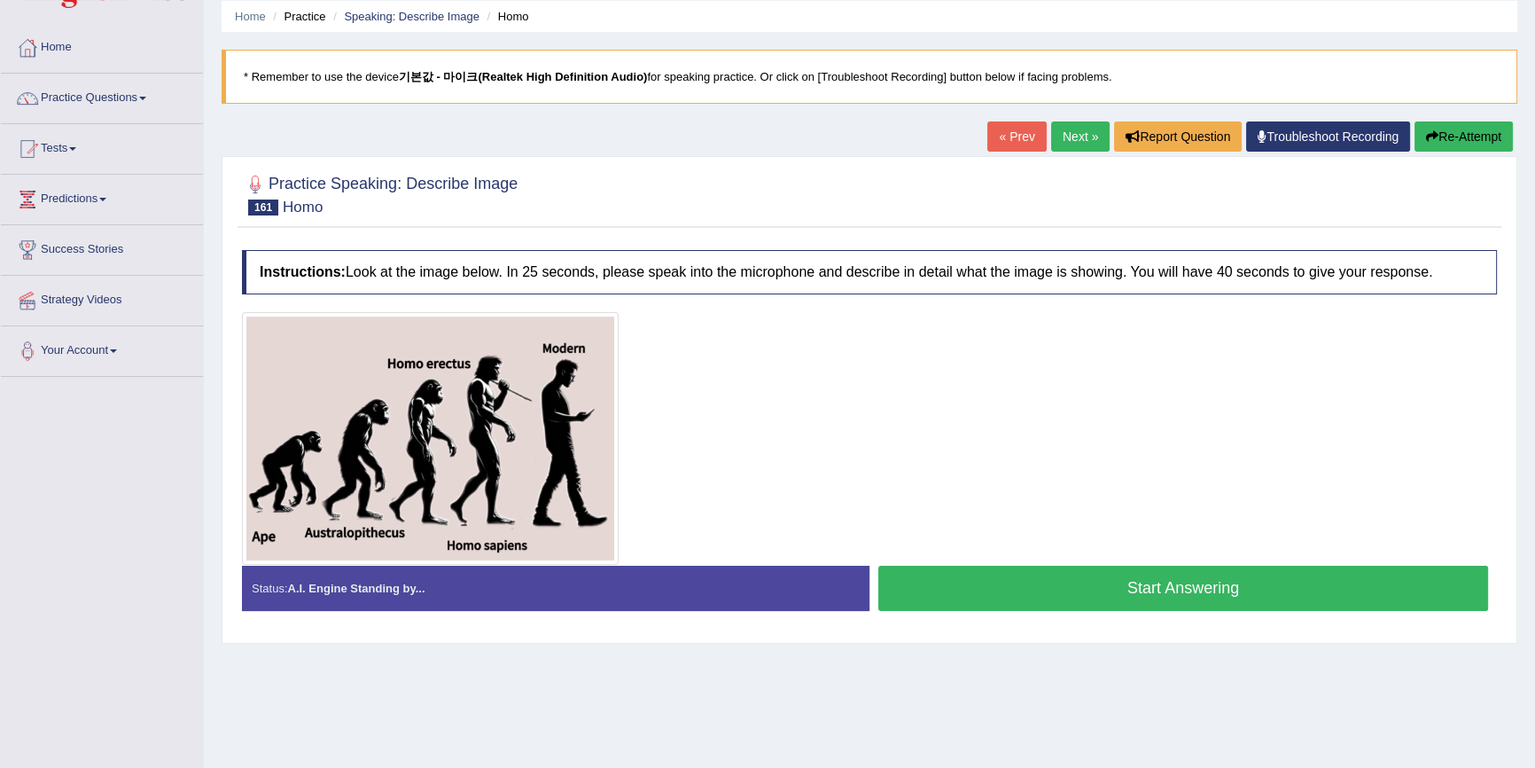
scroll to position [80, 0]
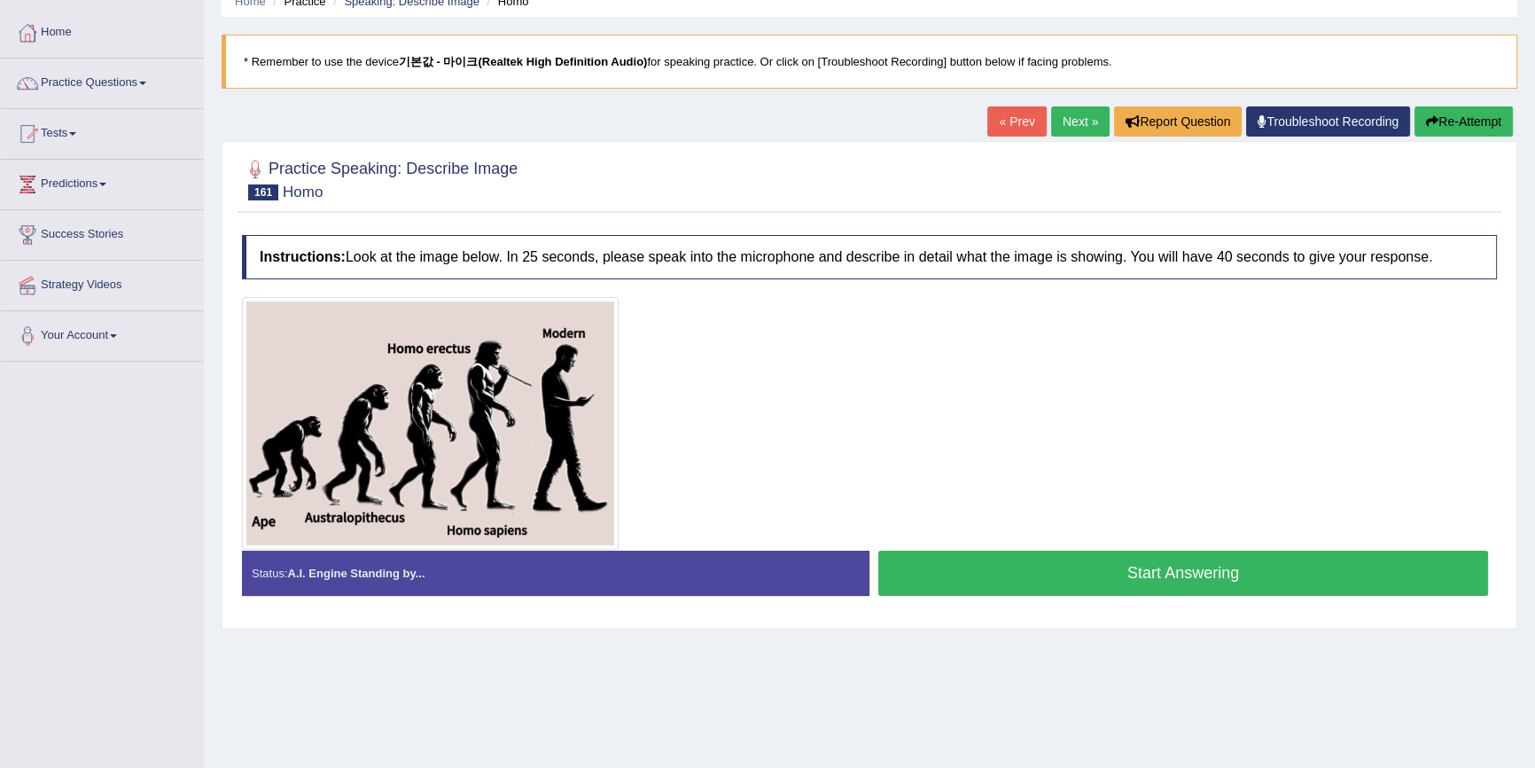
click at [1026, 569] on button "Start Answering" at bounding box center [1184, 573] width 610 height 45
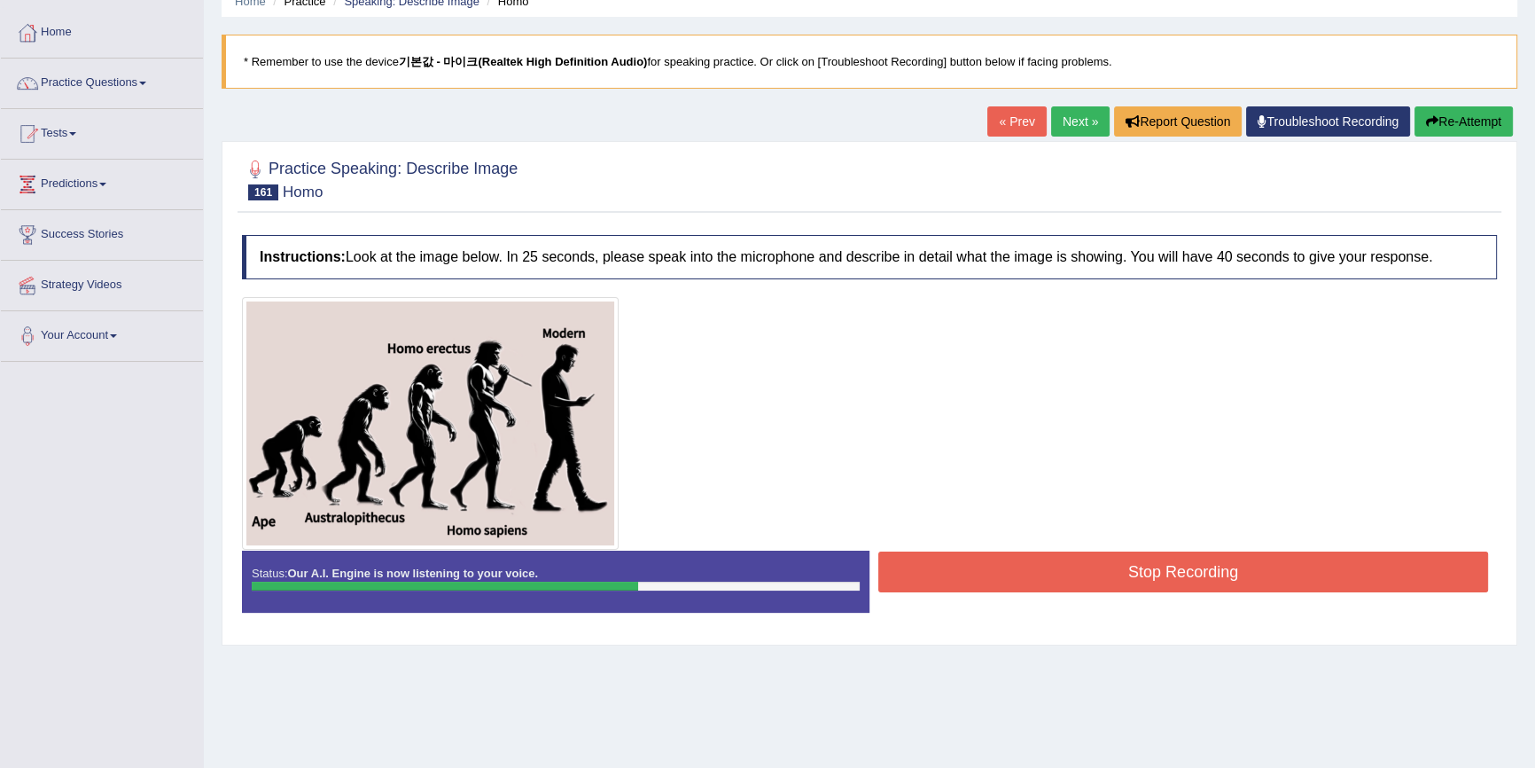
click at [1026, 567] on button "Stop Recording" at bounding box center [1184, 571] width 610 height 41
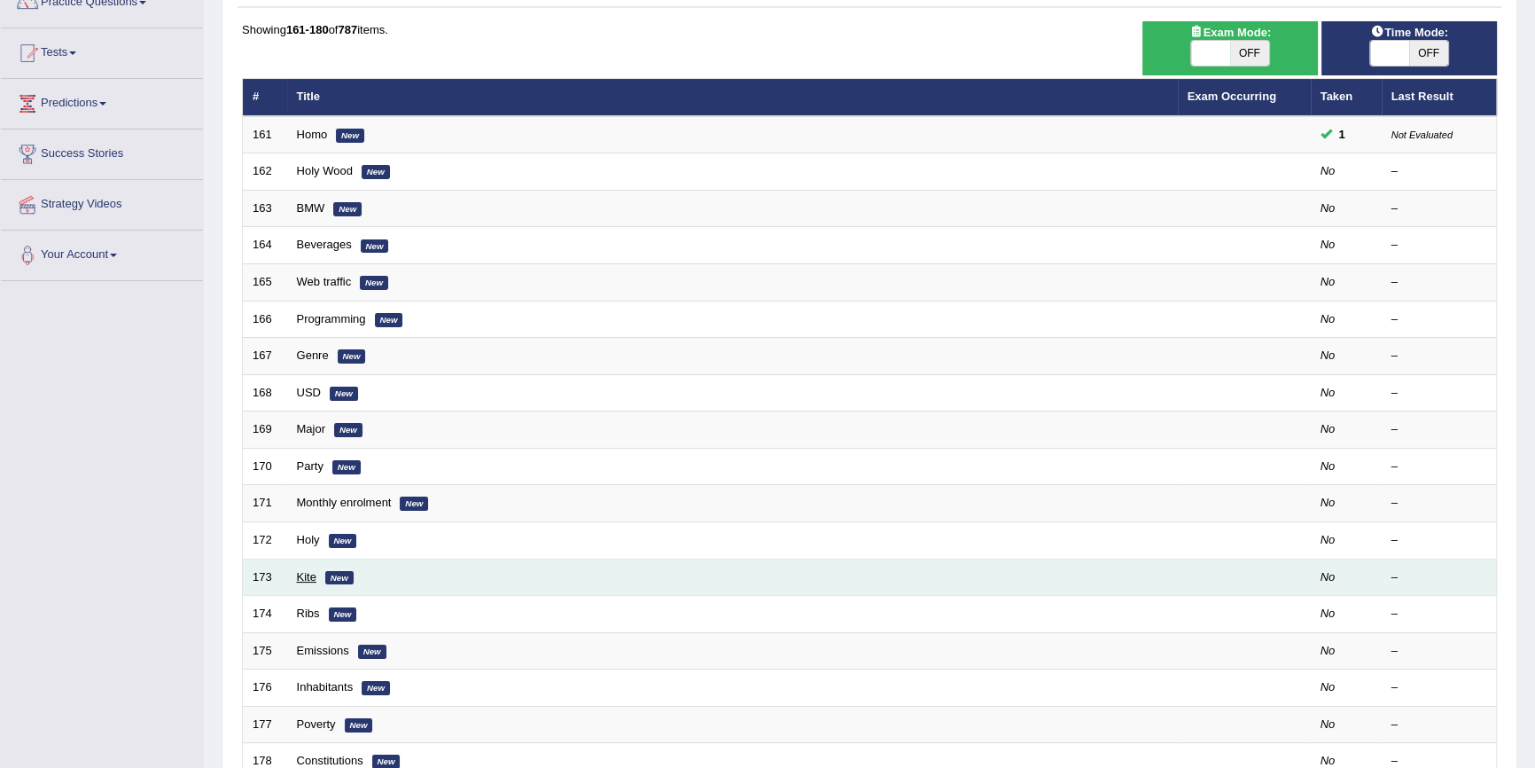
click at [306, 576] on link "Kite" at bounding box center [307, 576] width 20 height 13
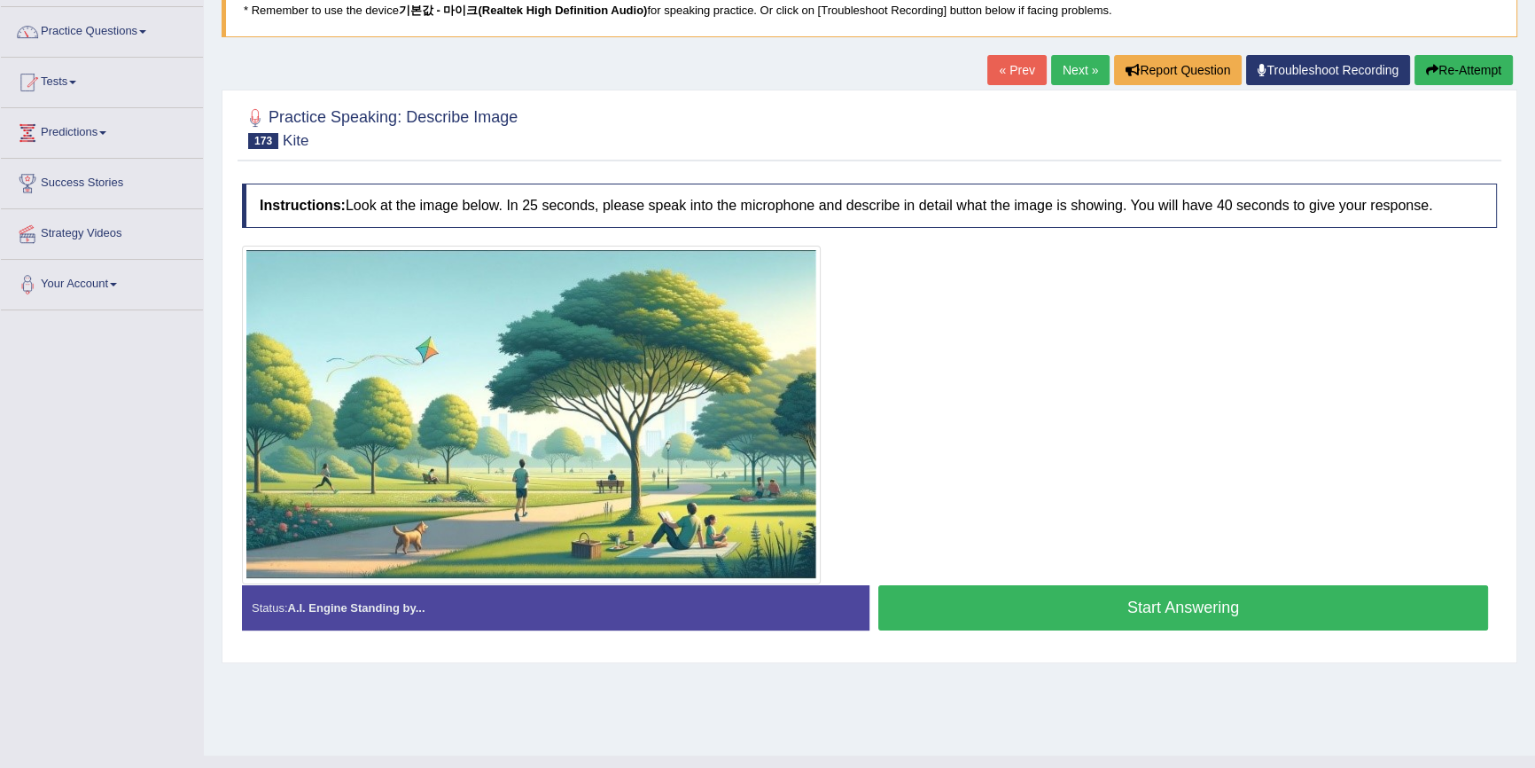
scroll to position [162, 0]
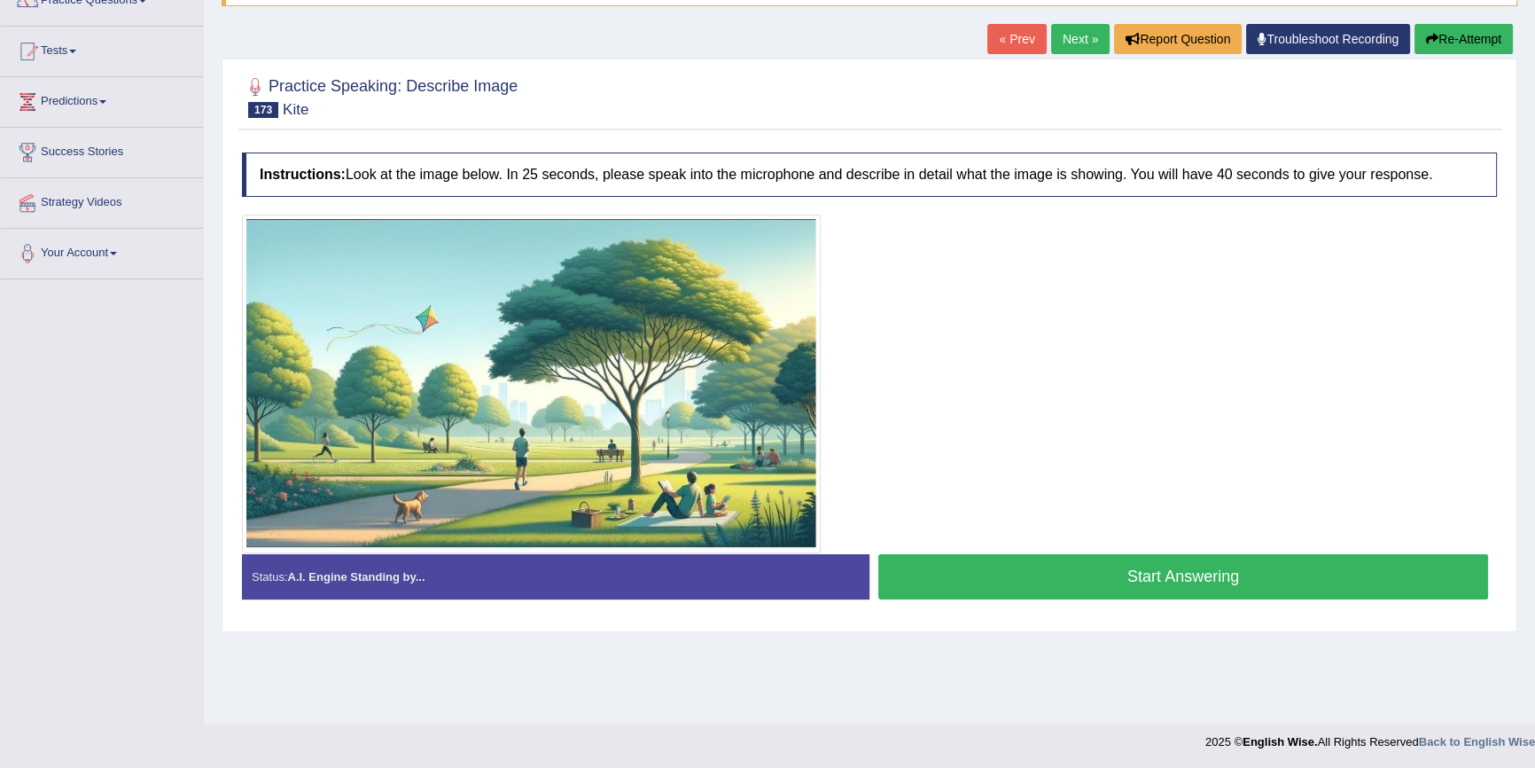
click at [1013, 568] on button "Start Answering" at bounding box center [1184, 576] width 610 height 45
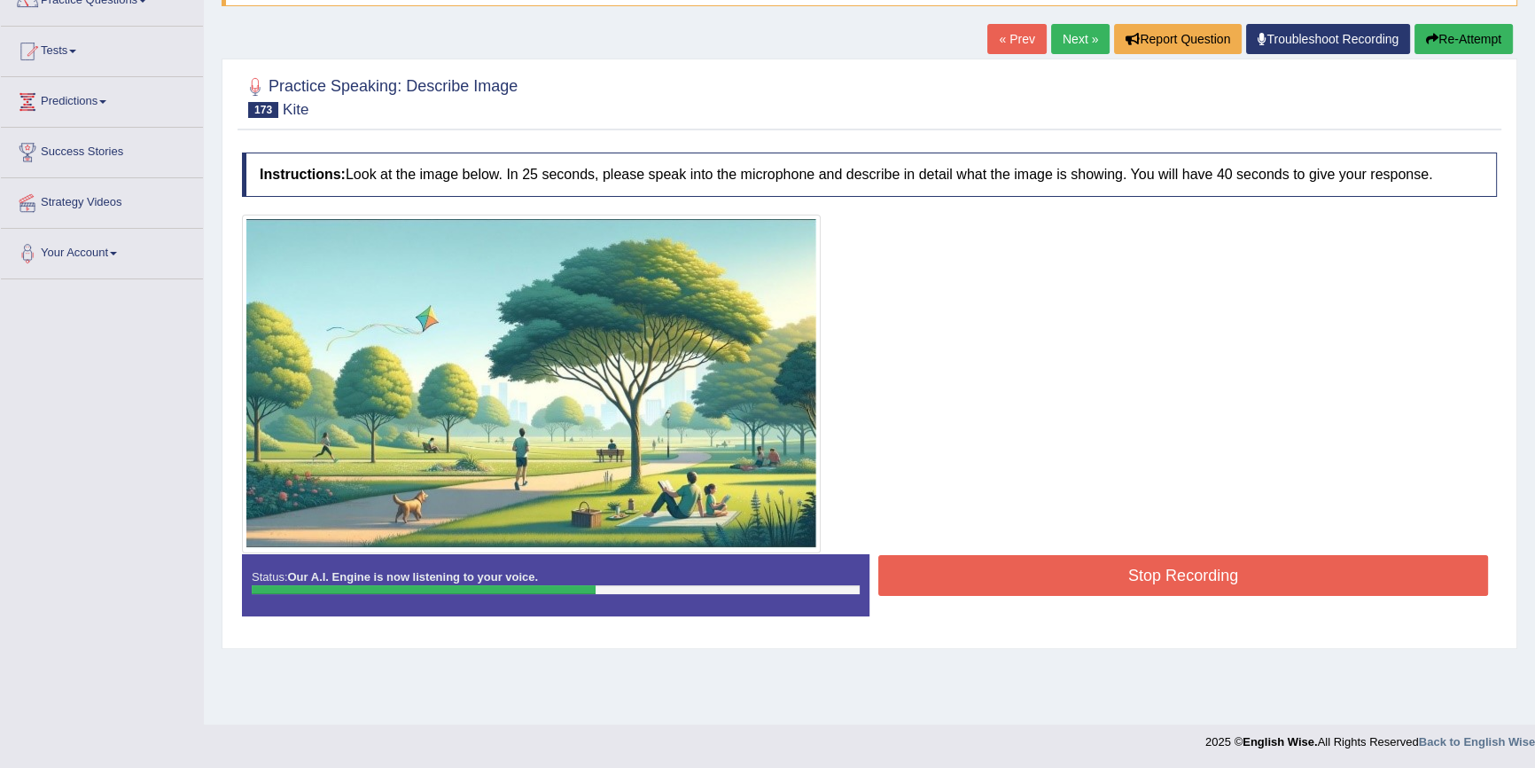
click at [1056, 584] on button "Stop Recording" at bounding box center [1184, 575] width 610 height 41
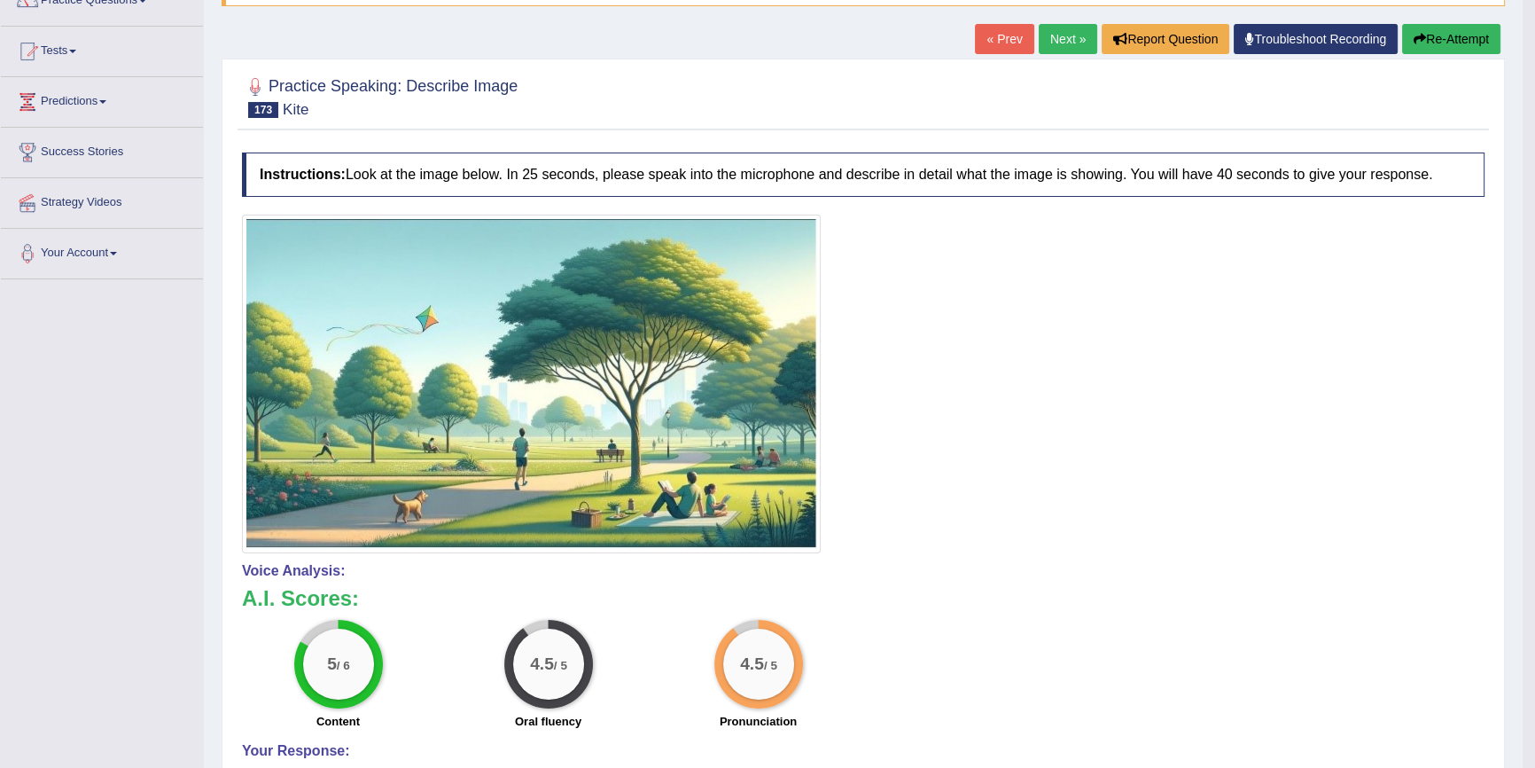
click at [1441, 43] on button "Re-Attempt" at bounding box center [1452, 39] width 98 height 30
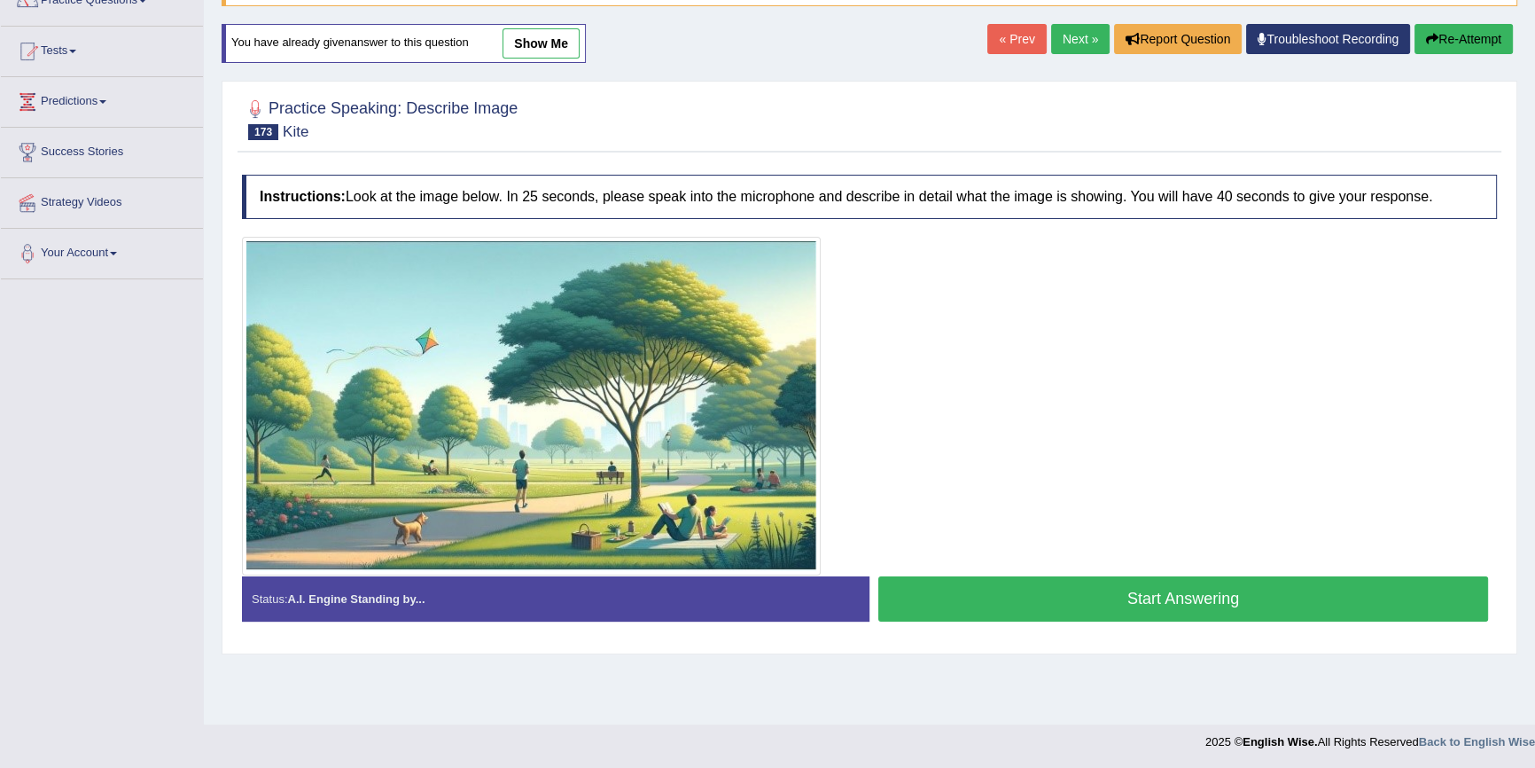
click at [1068, 585] on button "Start Answering" at bounding box center [1184, 598] width 610 height 45
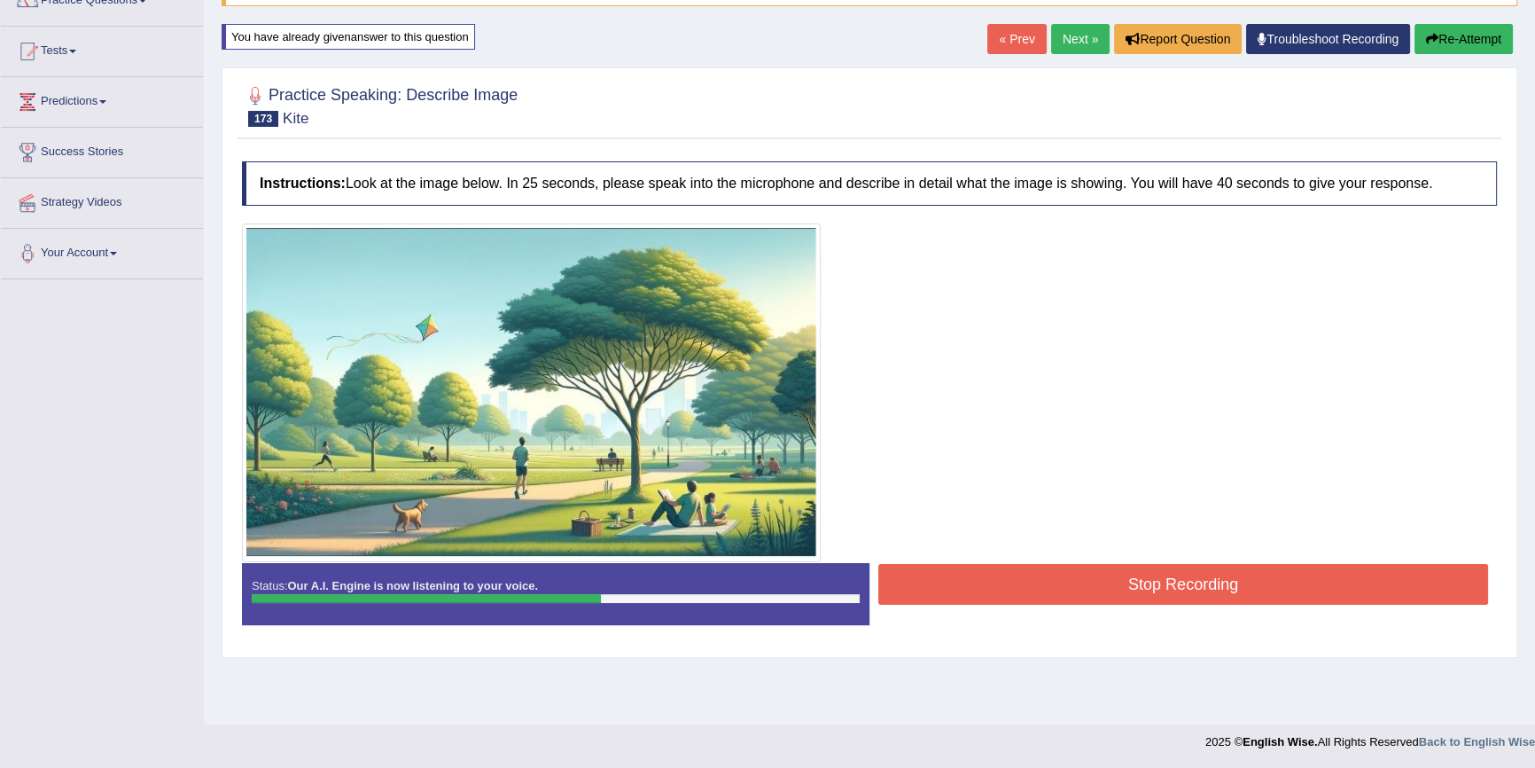
click at [1058, 603] on button "Stop Recording" at bounding box center [1184, 584] width 610 height 41
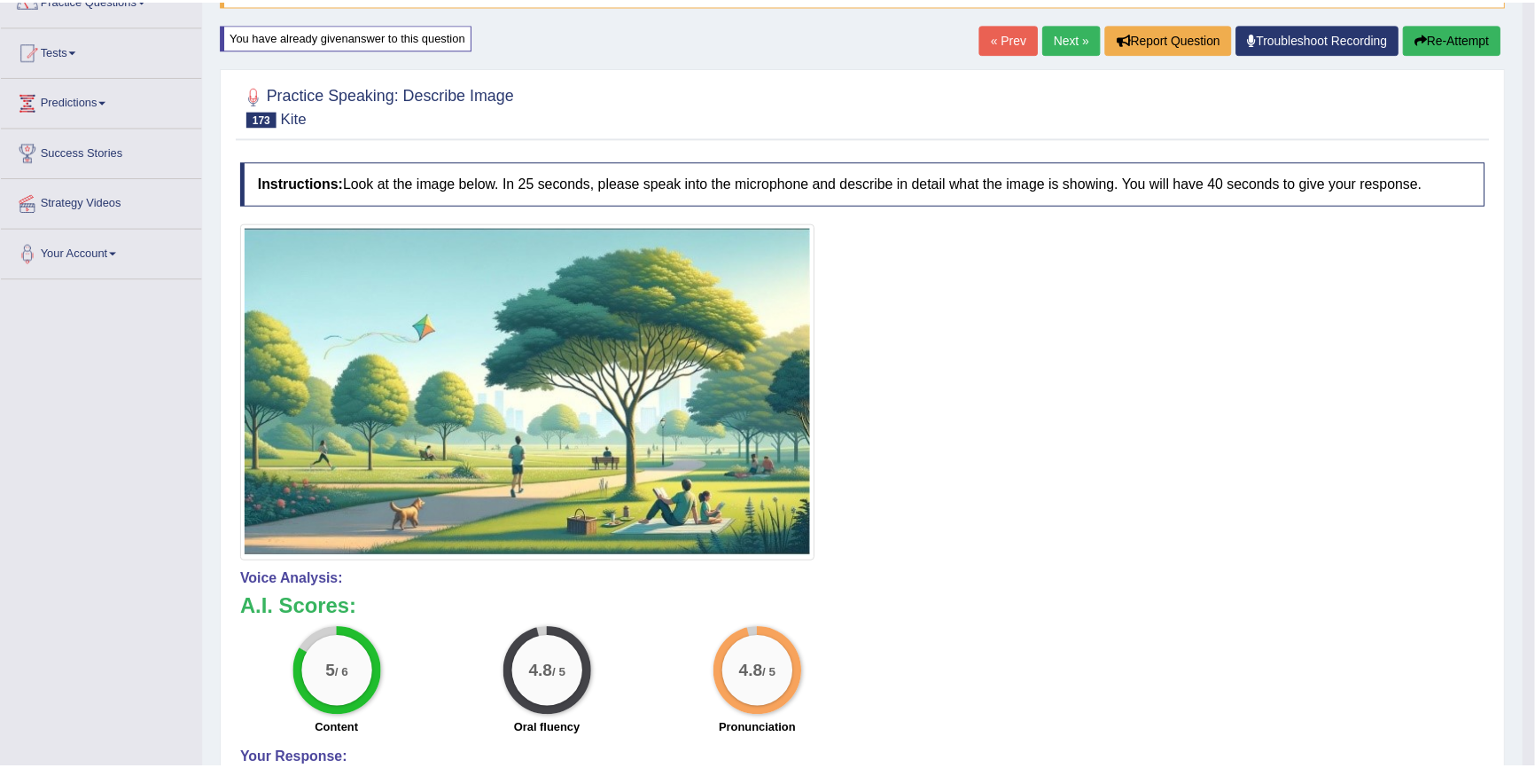
scroll to position [243, 0]
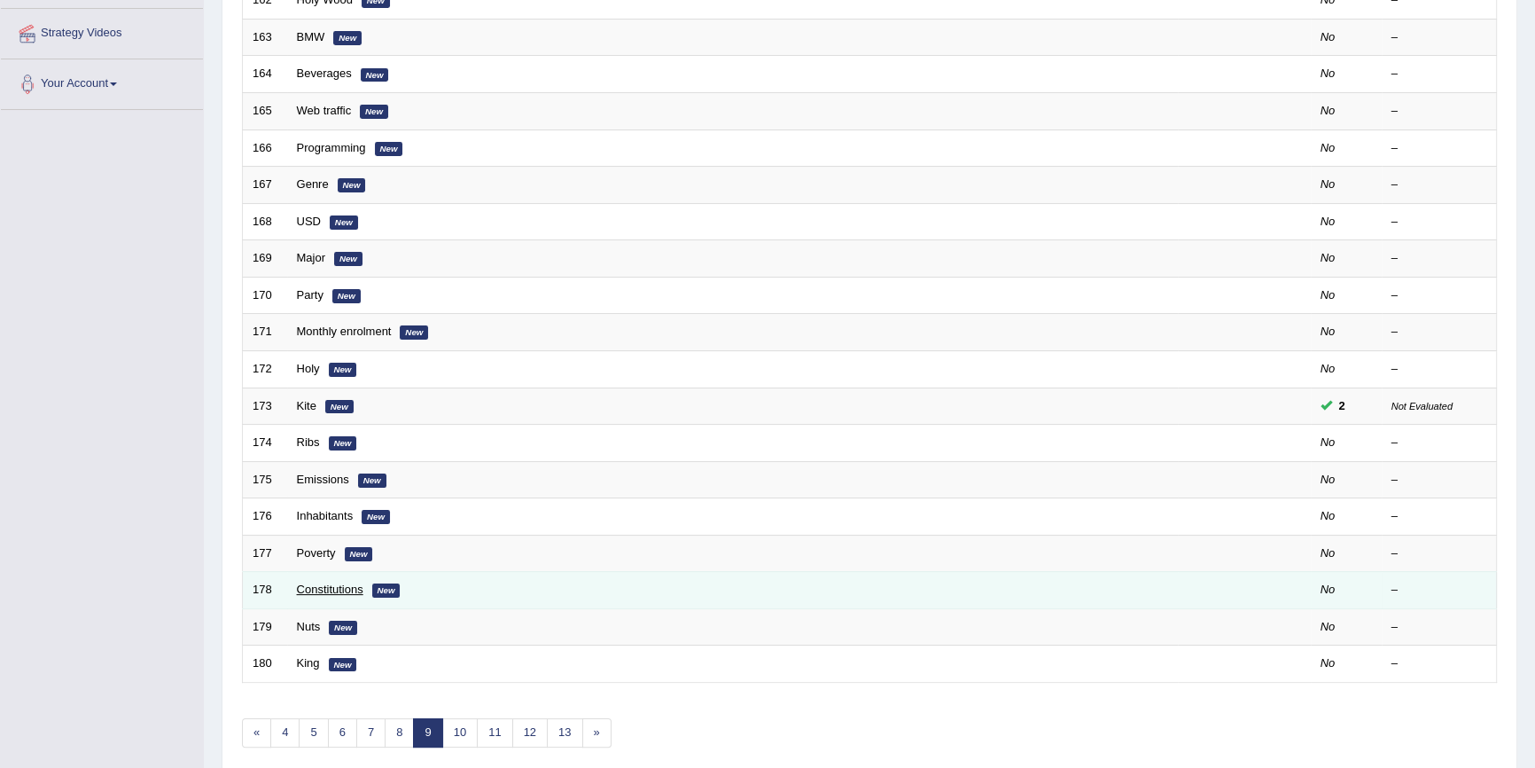
click at [324, 586] on link "Constitutions" at bounding box center [330, 588] width 66 height 13
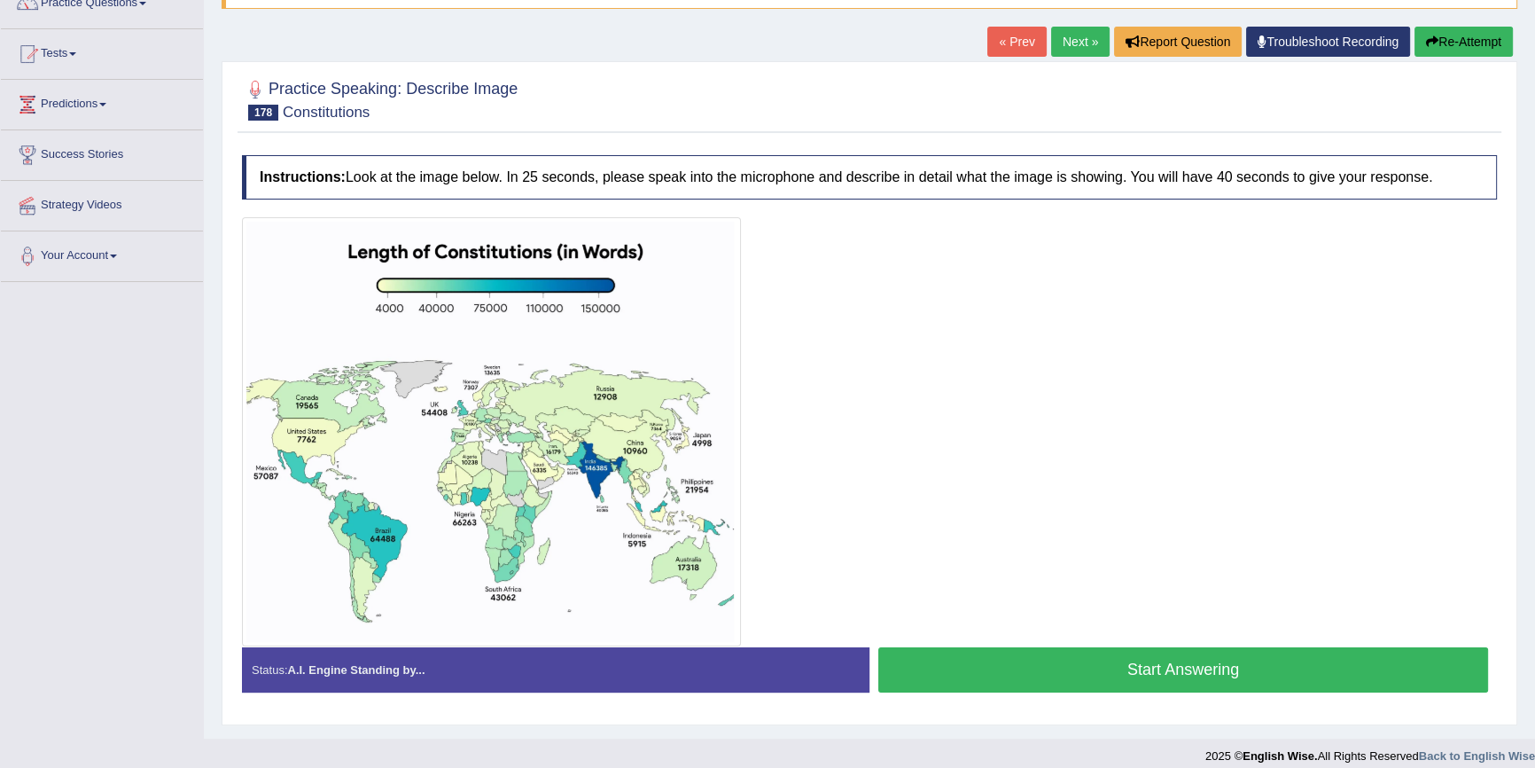
scroll to position [160, 0]
click at [958, 678] on button "Start Answering" at bounding box center [1184, 668] width 610 height 45
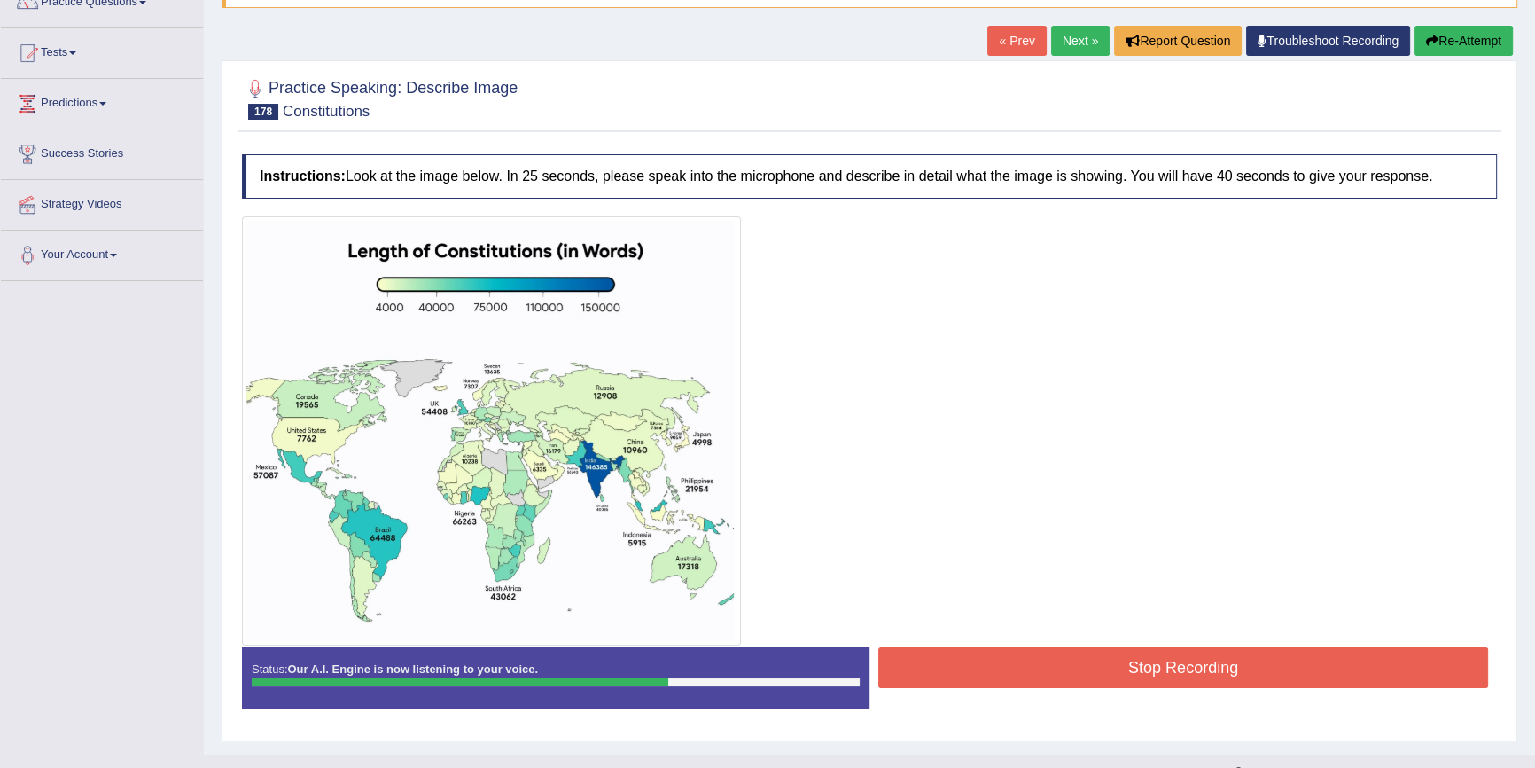
click at [1021, 687] on div "Stop Recording" at bounding box center [1184, 669] width 628 height 45
click at [1030, 681] on button "Stop Recording" at bounding box center [1184, 667] width 610 height 41
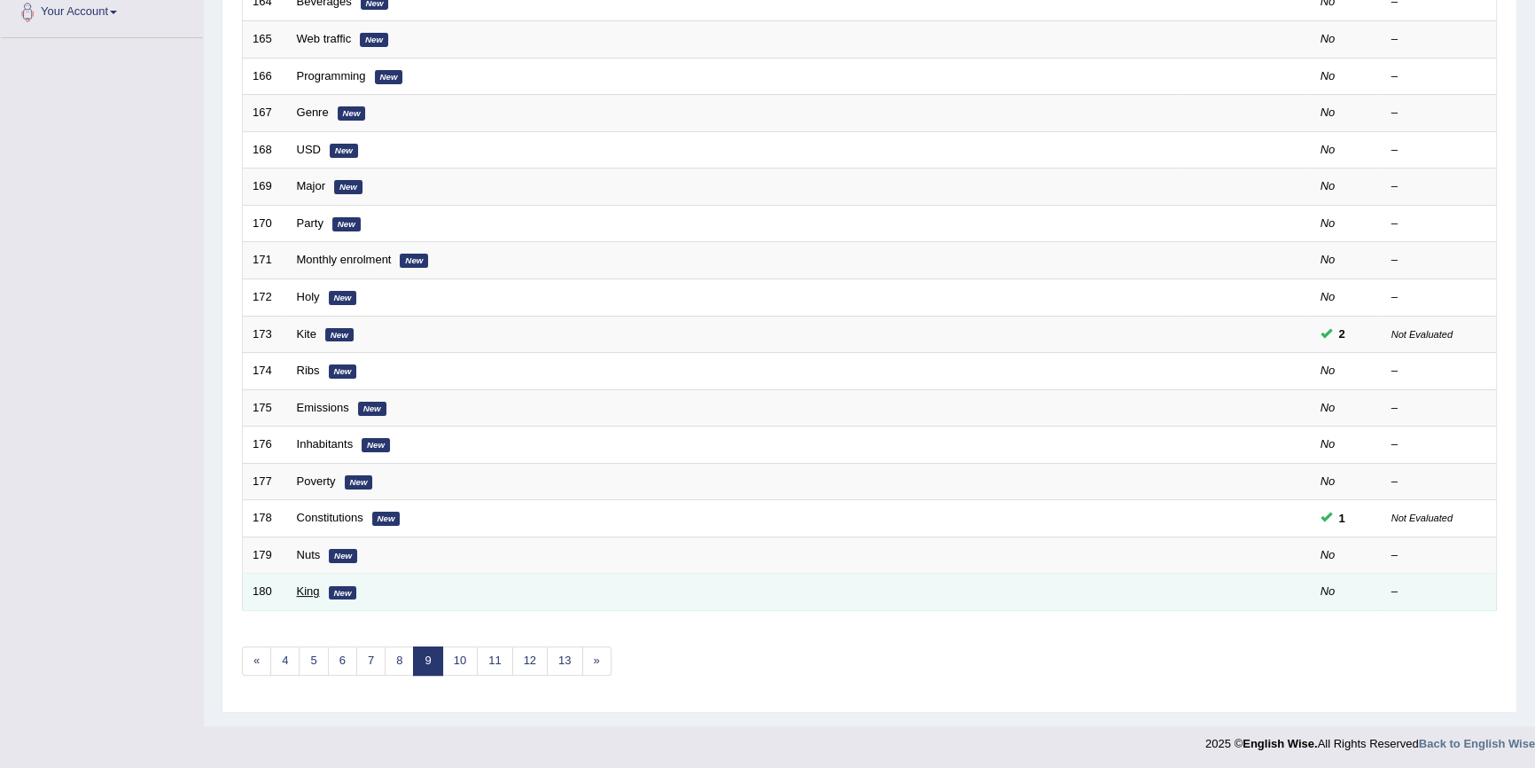
click at [302, 594] on link "King" at bounding box center [308, 590] width 23 height 13
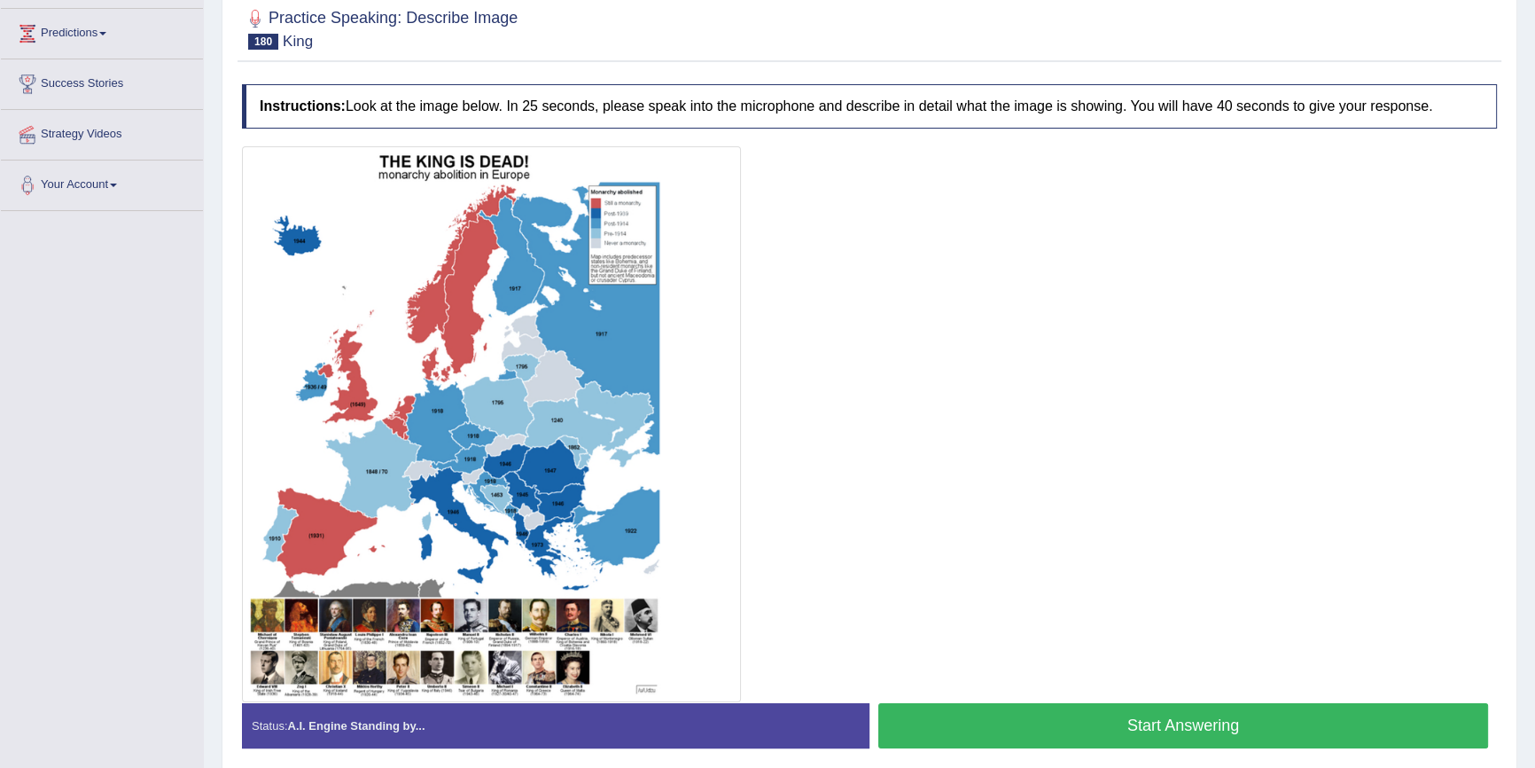
scroll to position [301, 0]
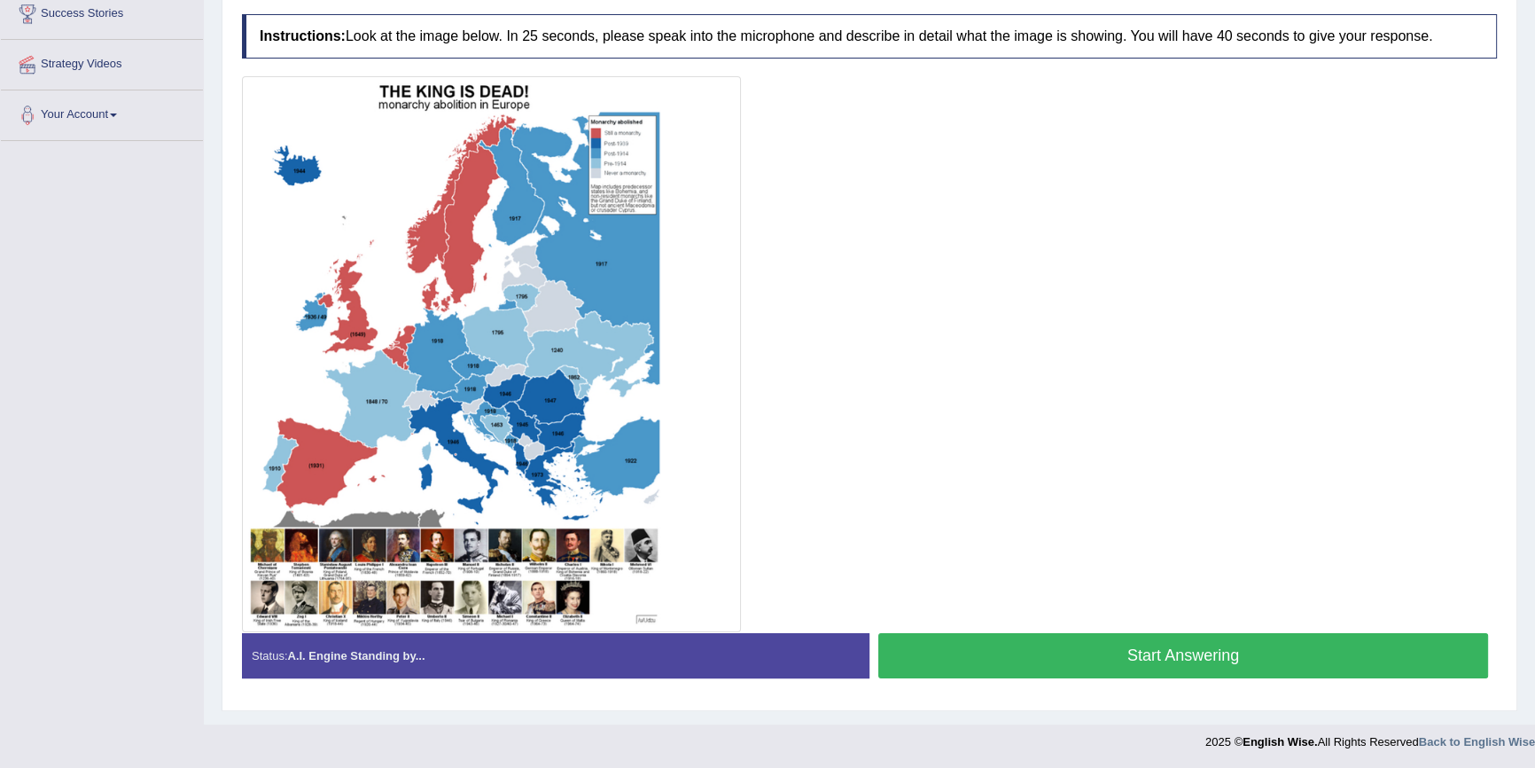
click at [988, 656] on button "Start Answering" at bounding box center [1184, 655] width 610 height 45
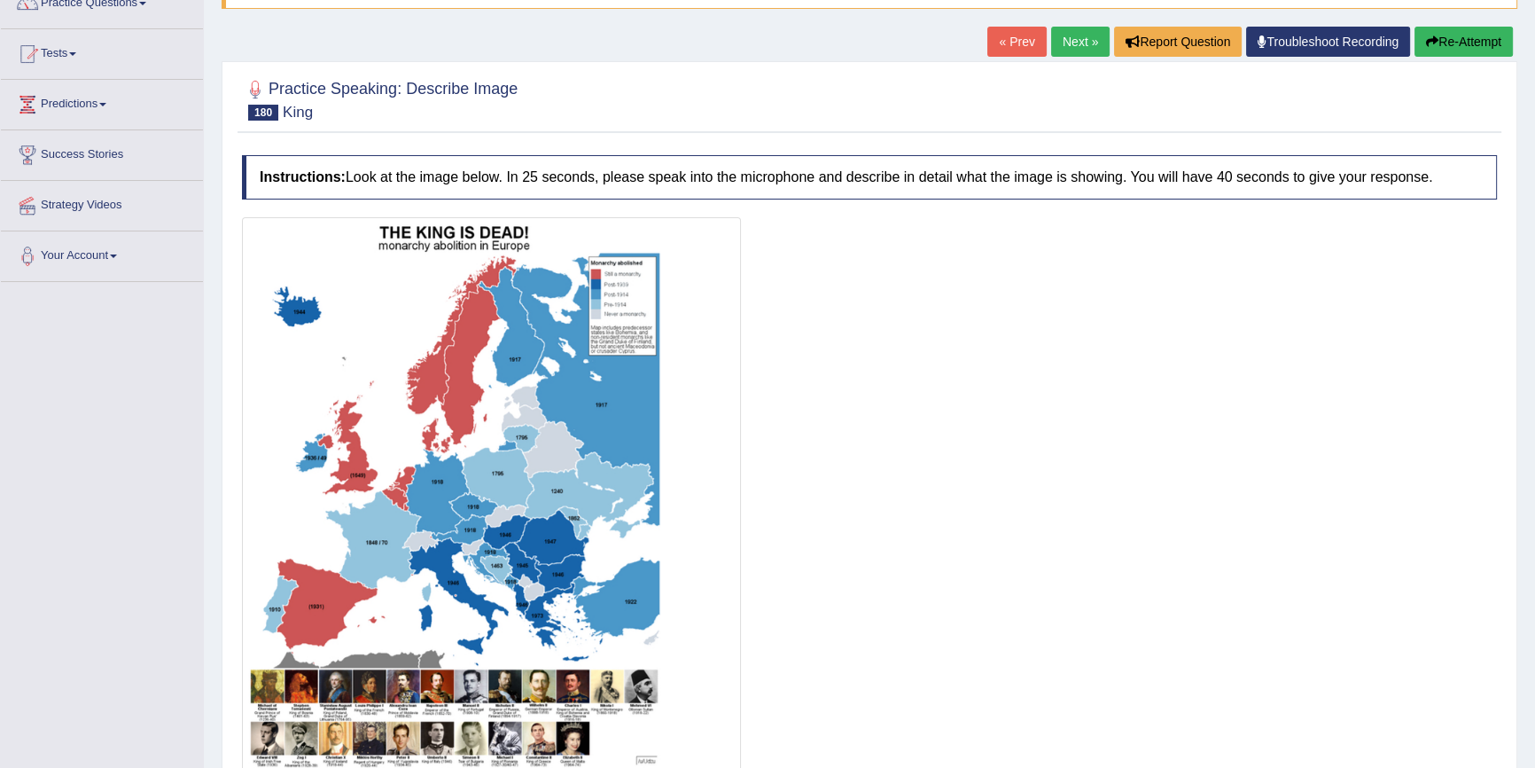
scroll to position [59, 0]
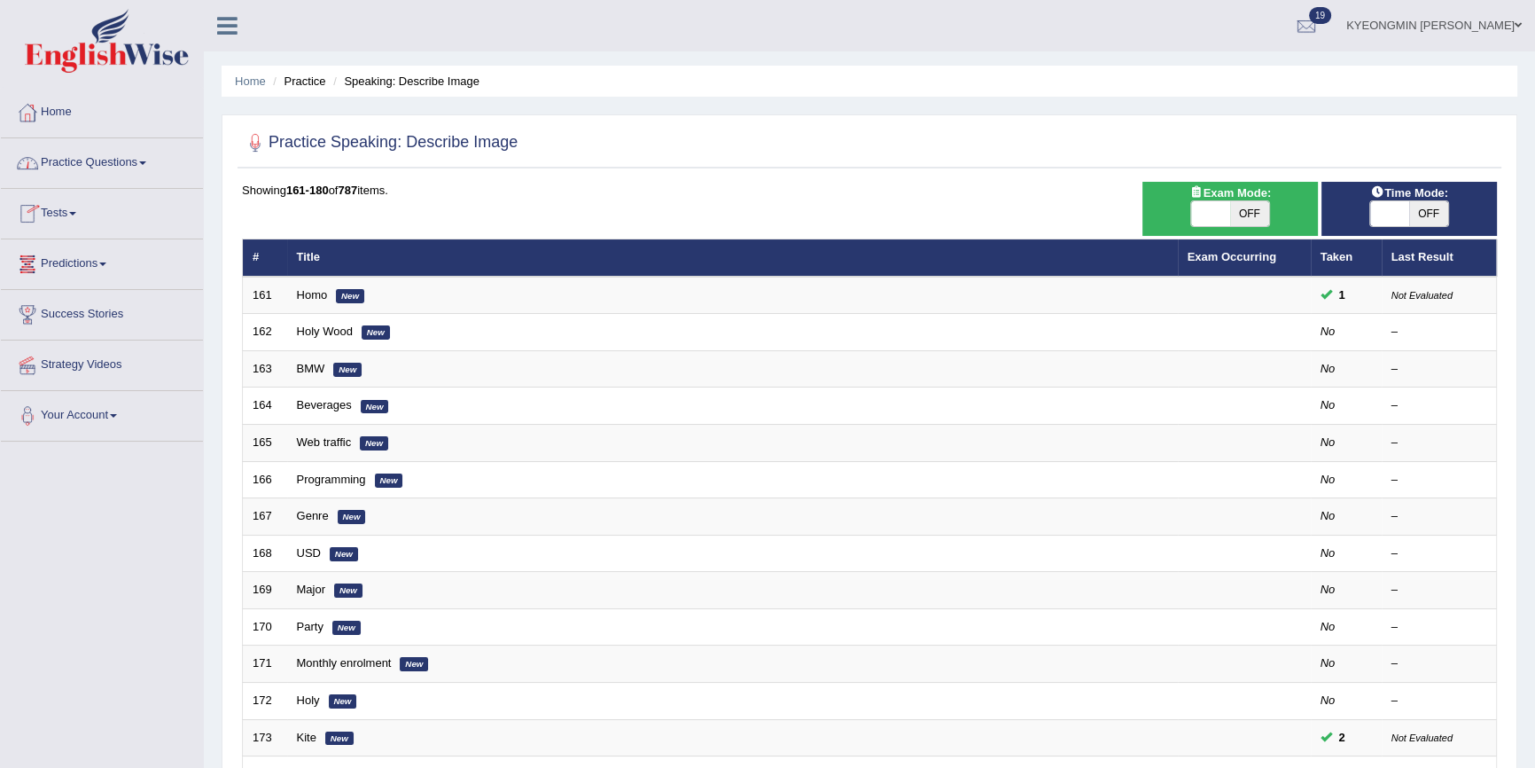
click at [96, 168] on link "Practice Questions" at bounding box center [102, 160] width 202 height 44
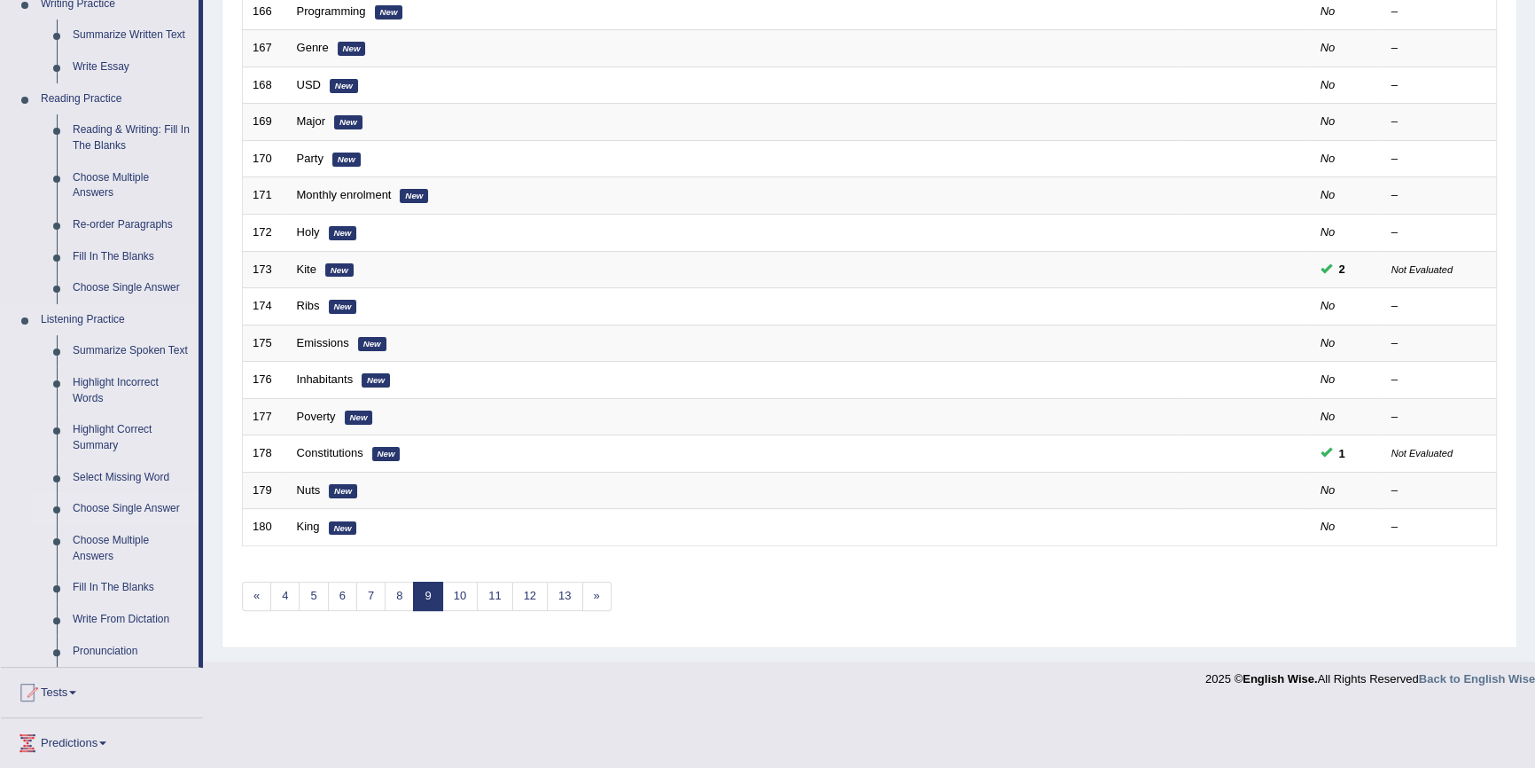
scroll to position [483, 0]
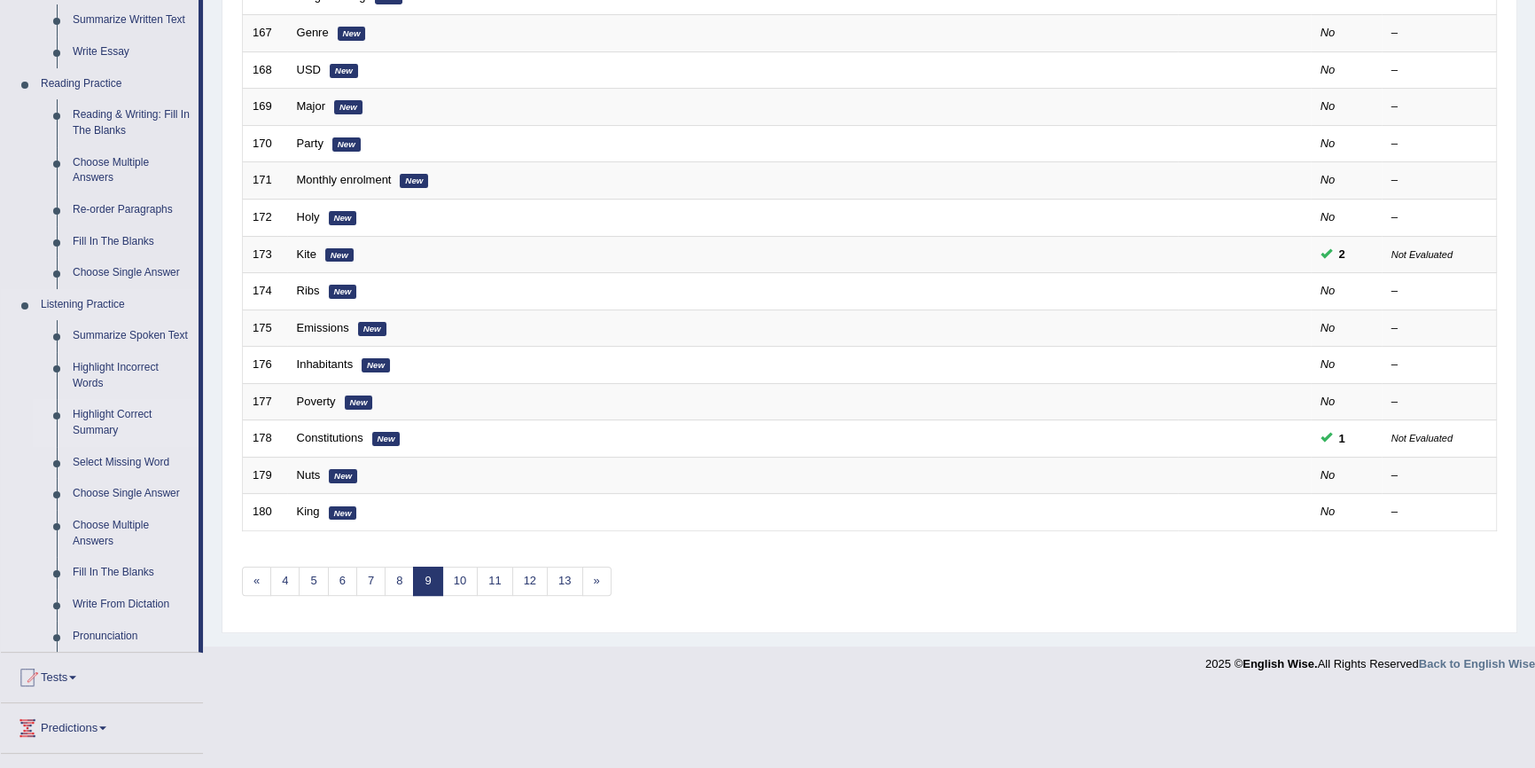
click at [140, 424] on link "Highlight Correct Summary" at bounding box center [132, 422] width 134 height 47
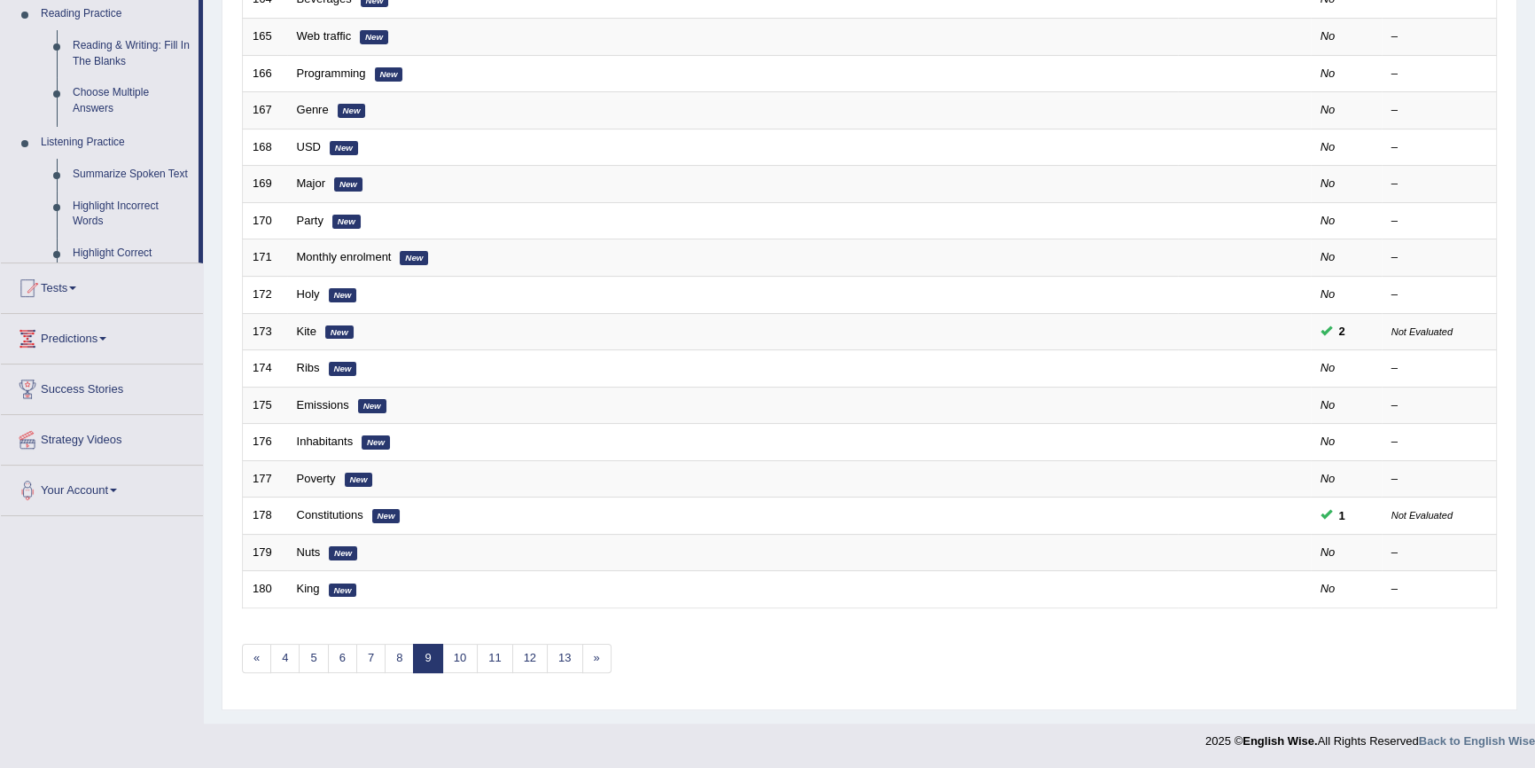
scroll to position [403, 0]
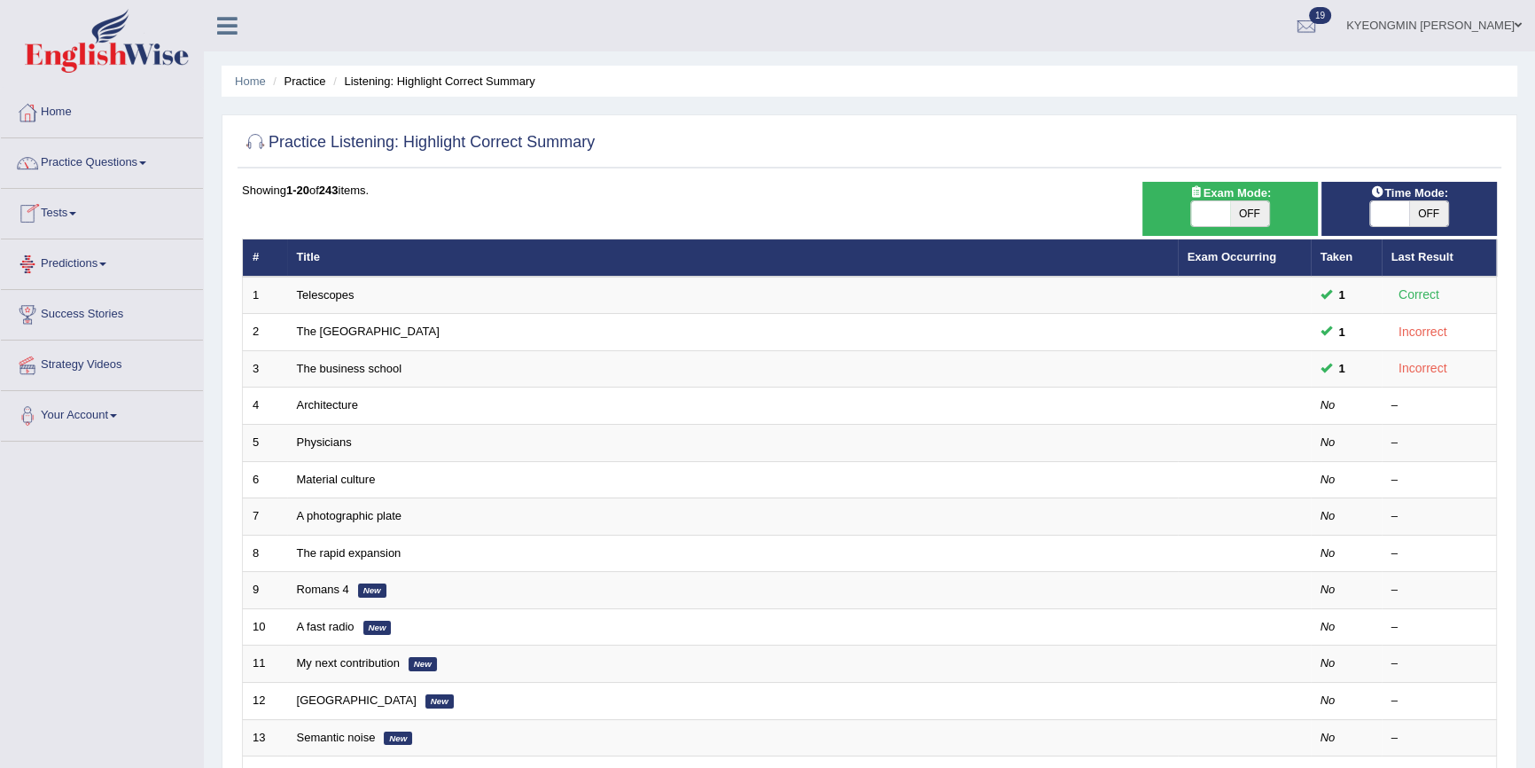
click at [97, 175] on link "Practice Questions" at bounding box center [102, 160] width 202 height 44
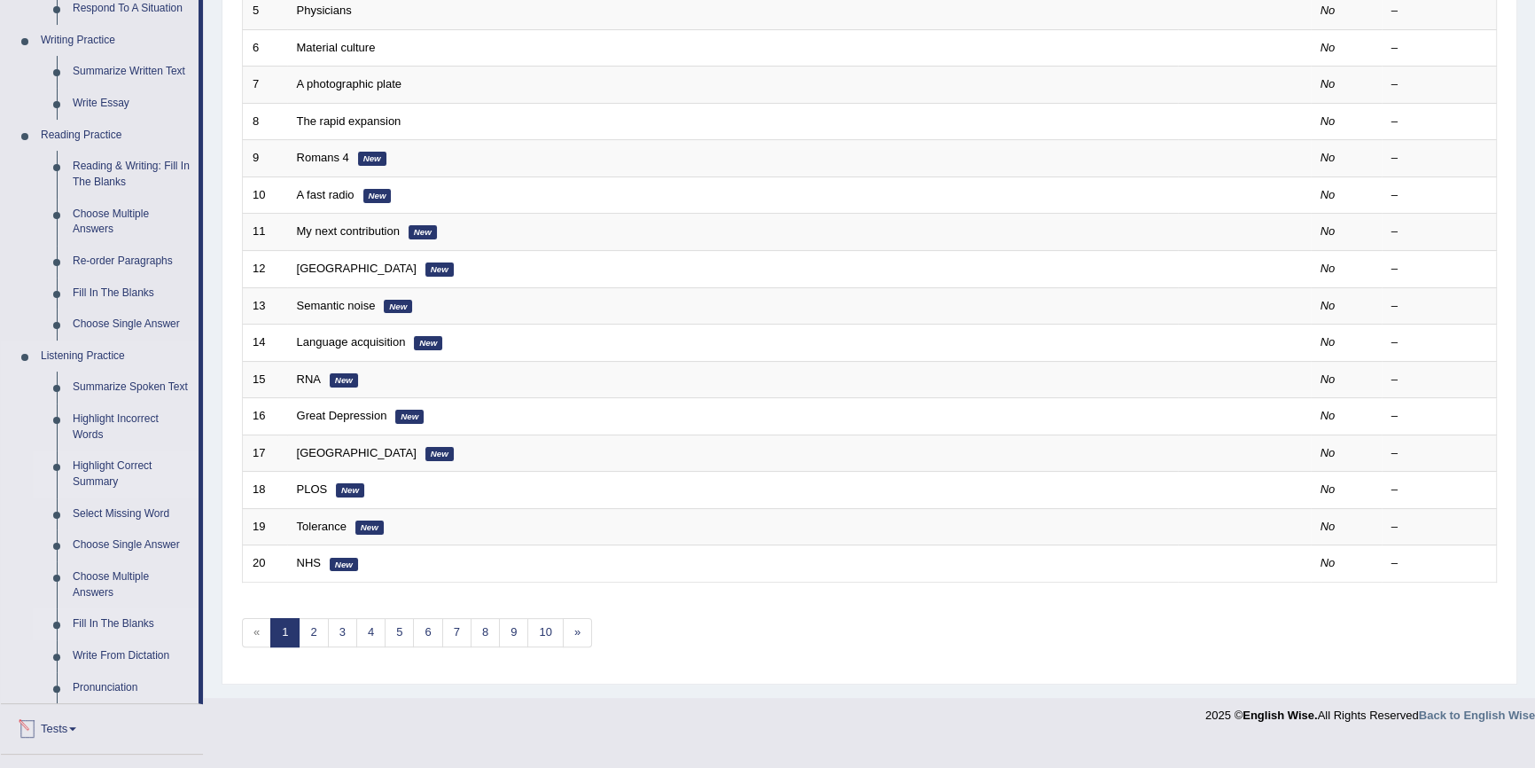
scroll to position [402, 0]
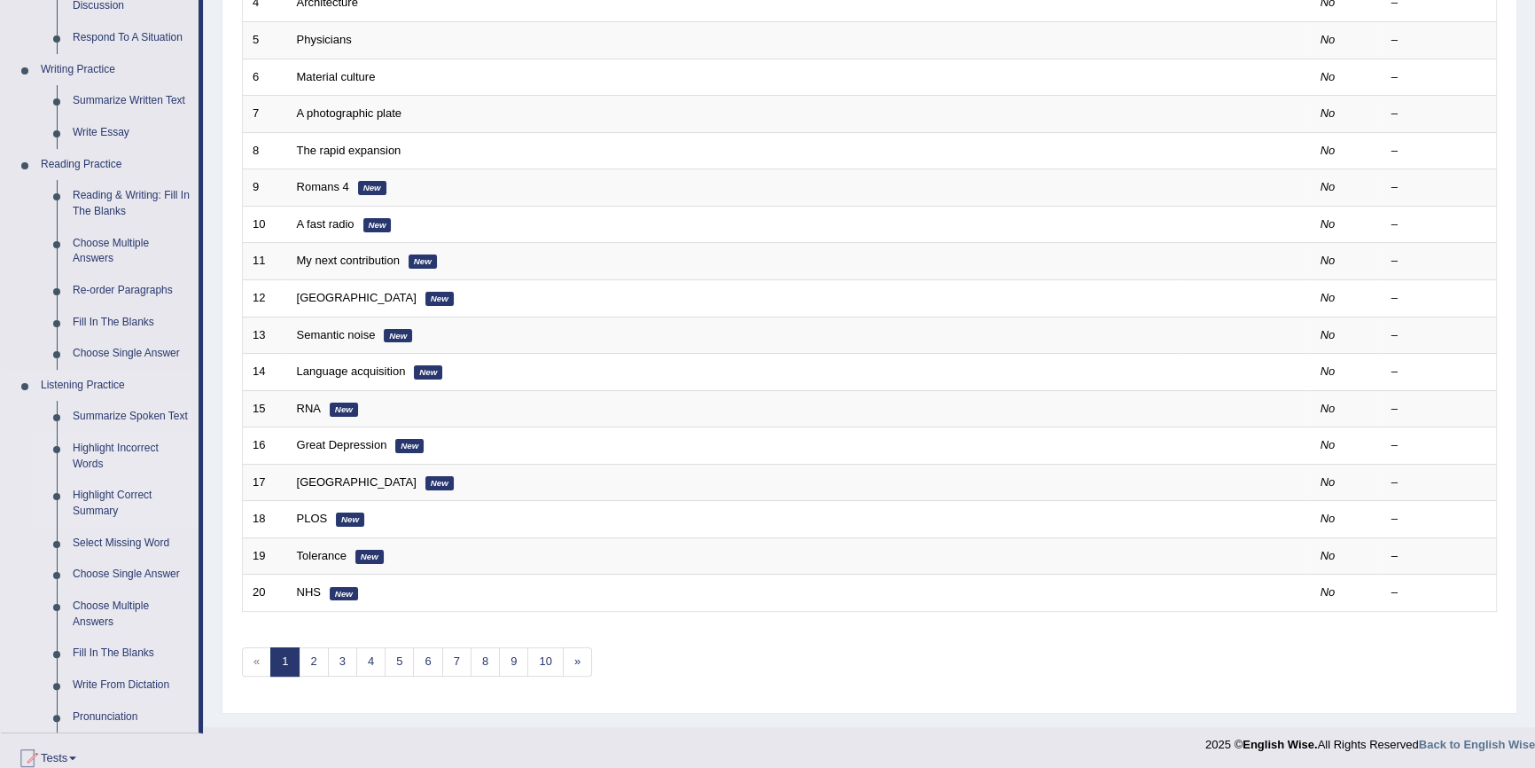
click at [112, 449] on link "Highlight Incorrect Words" at bounding box center [132, 456] width 134 height 47
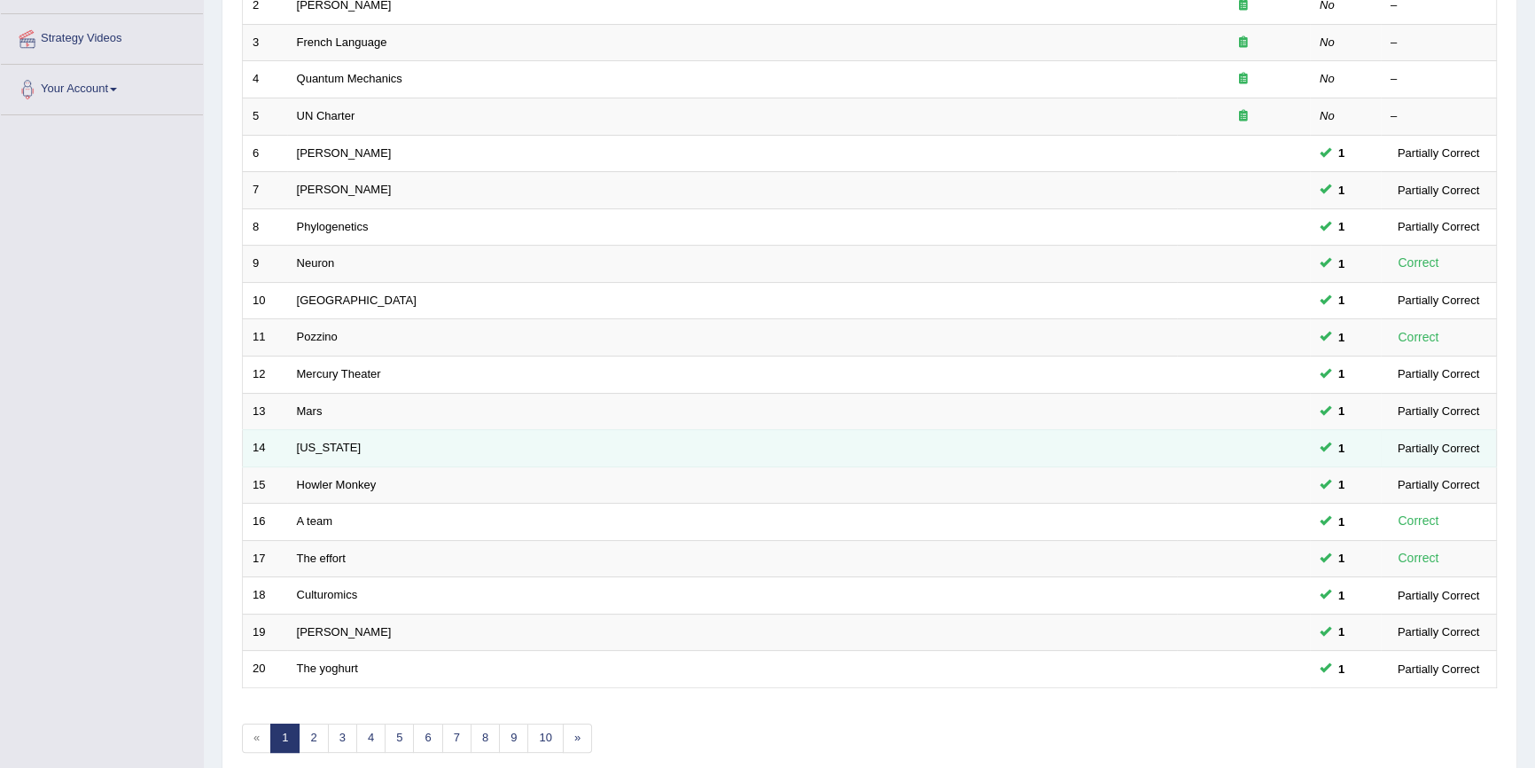
scroll to position [403, 0]
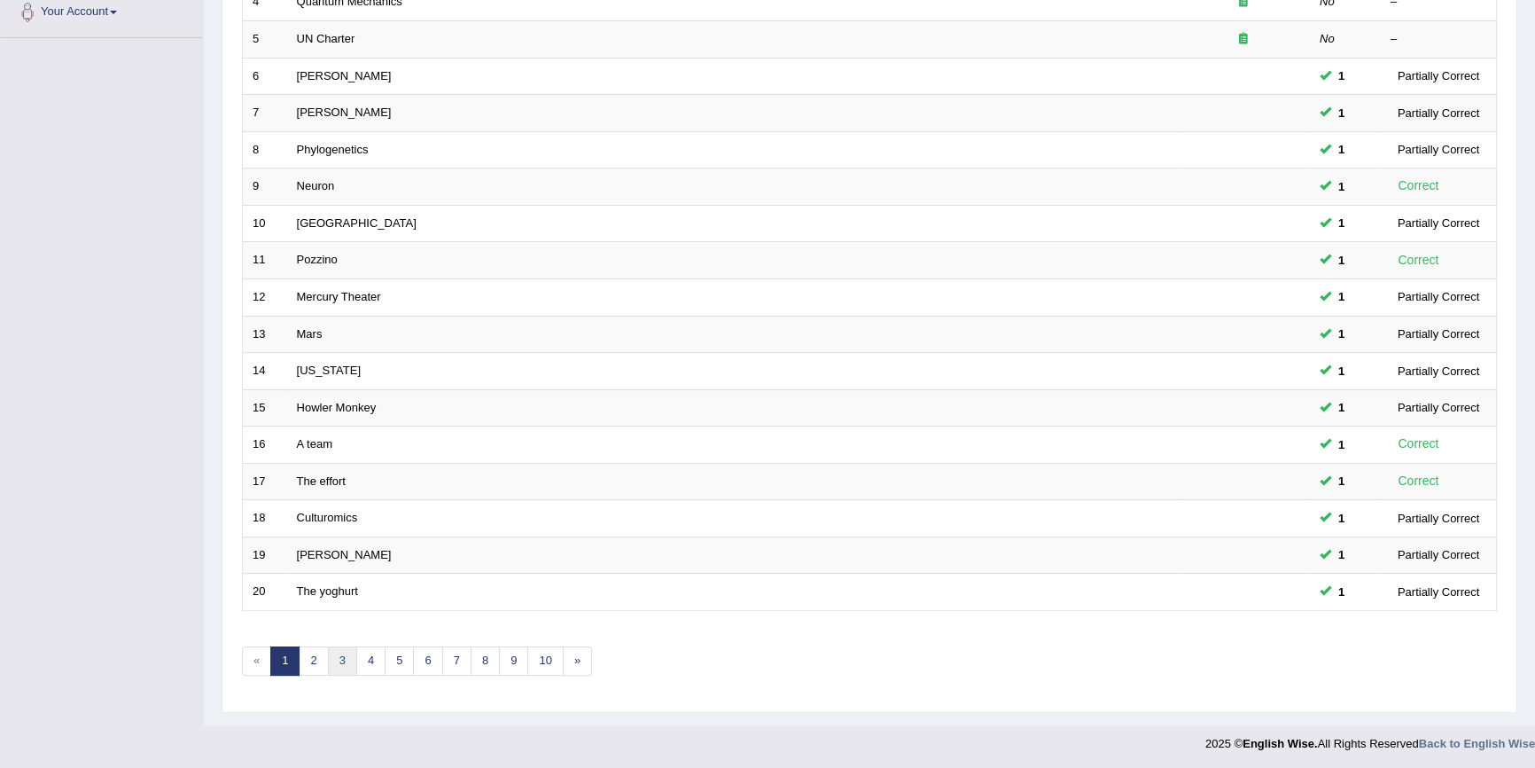
click at [339, 652] on link "3" at bounding box center [342, 660] width 29 height 29
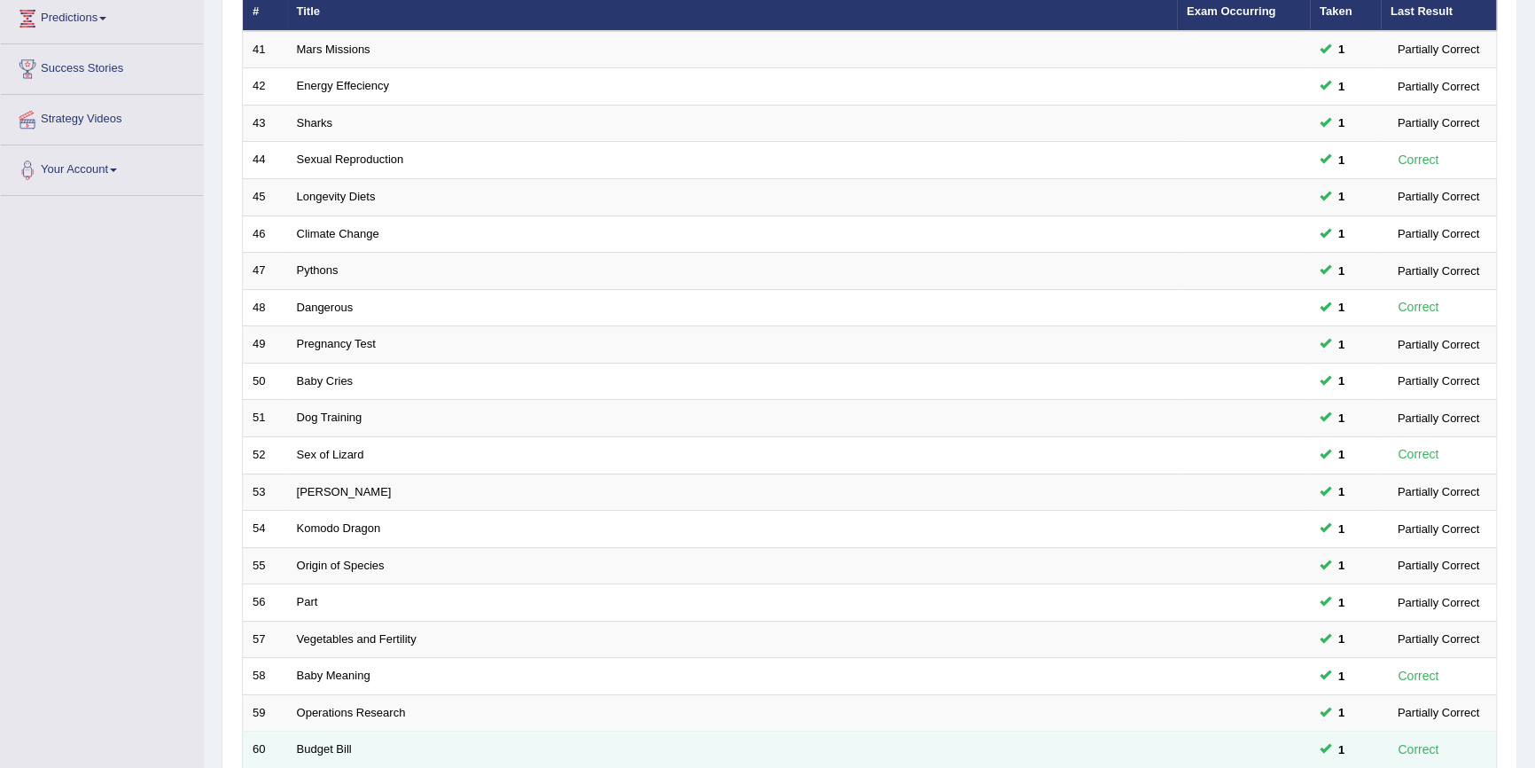
scroll to position [403, 0]
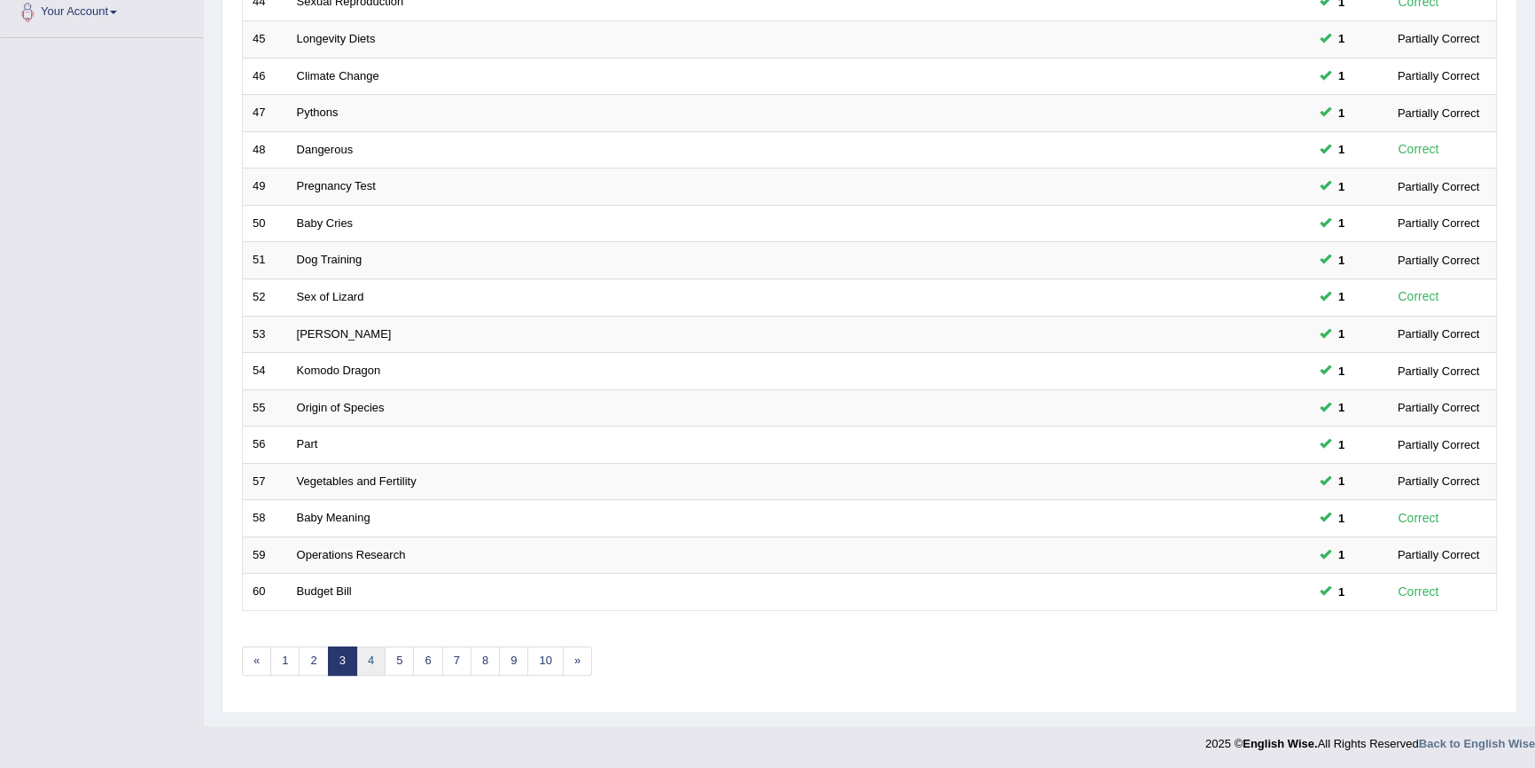
click at [364, 647] on link "4" at bounding box center [370, 660] width 29 height 29
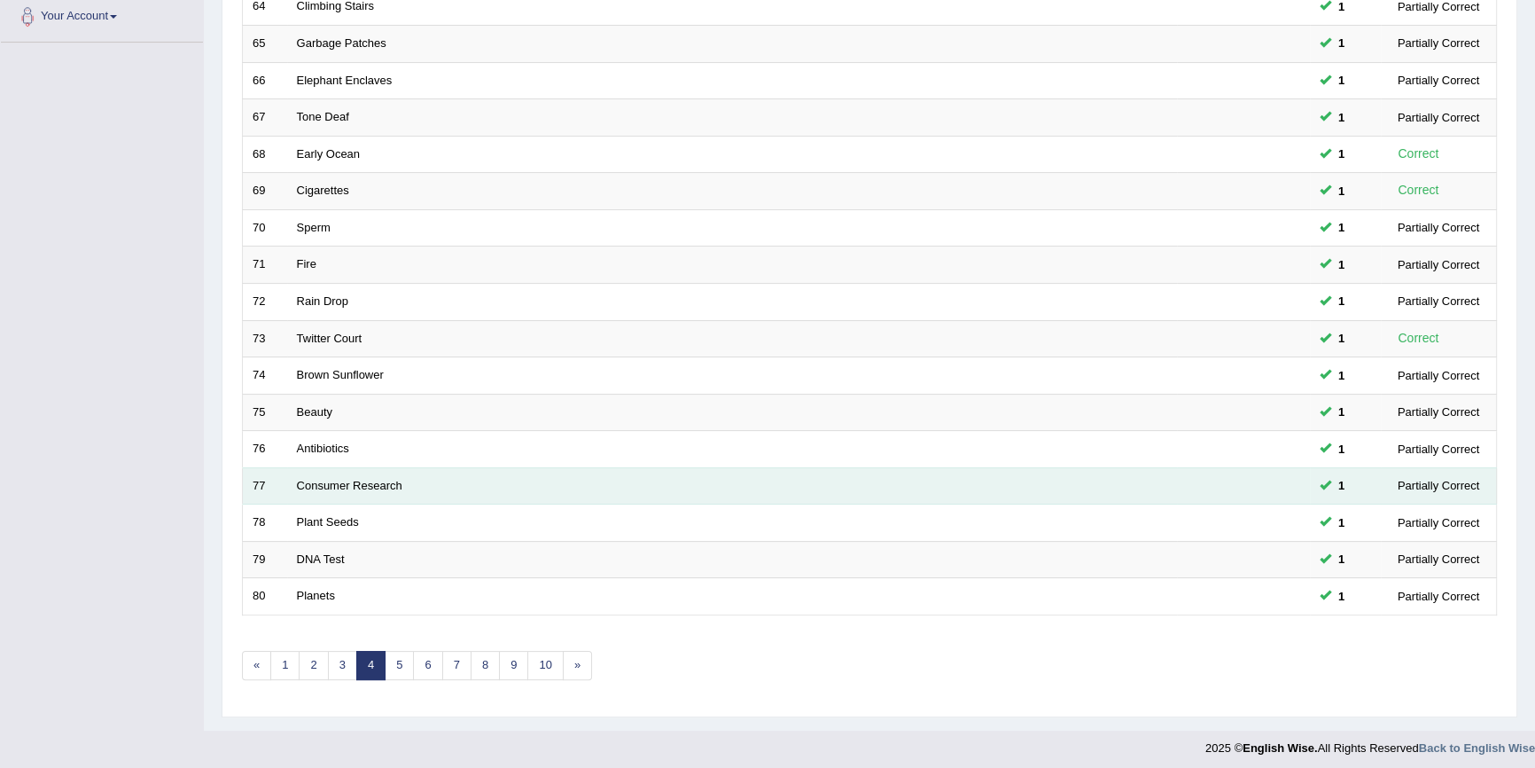
scroll to position [402, 0]
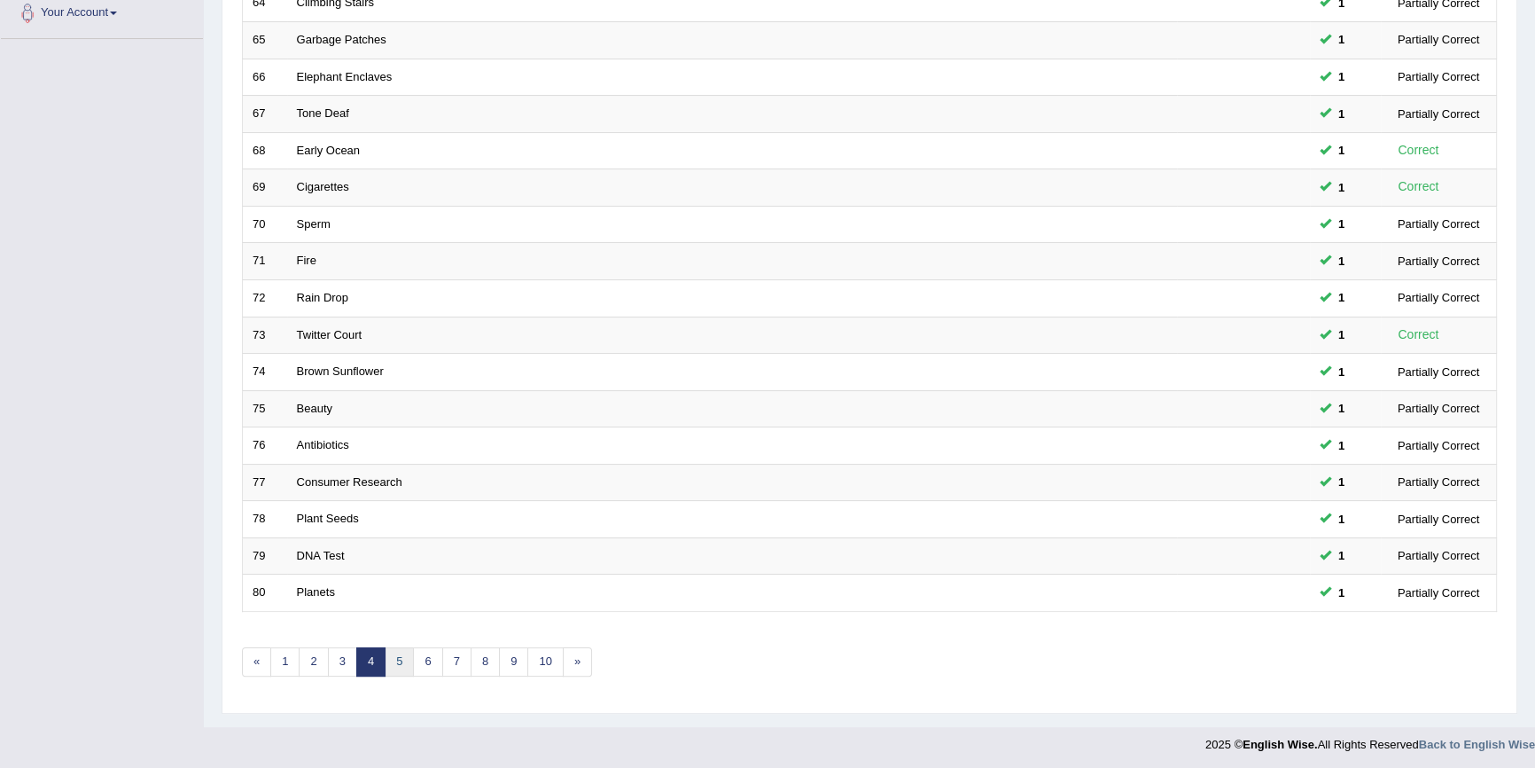
click at [399, 658] on link "5" at bounding box center [399, 661] width 29 height 29
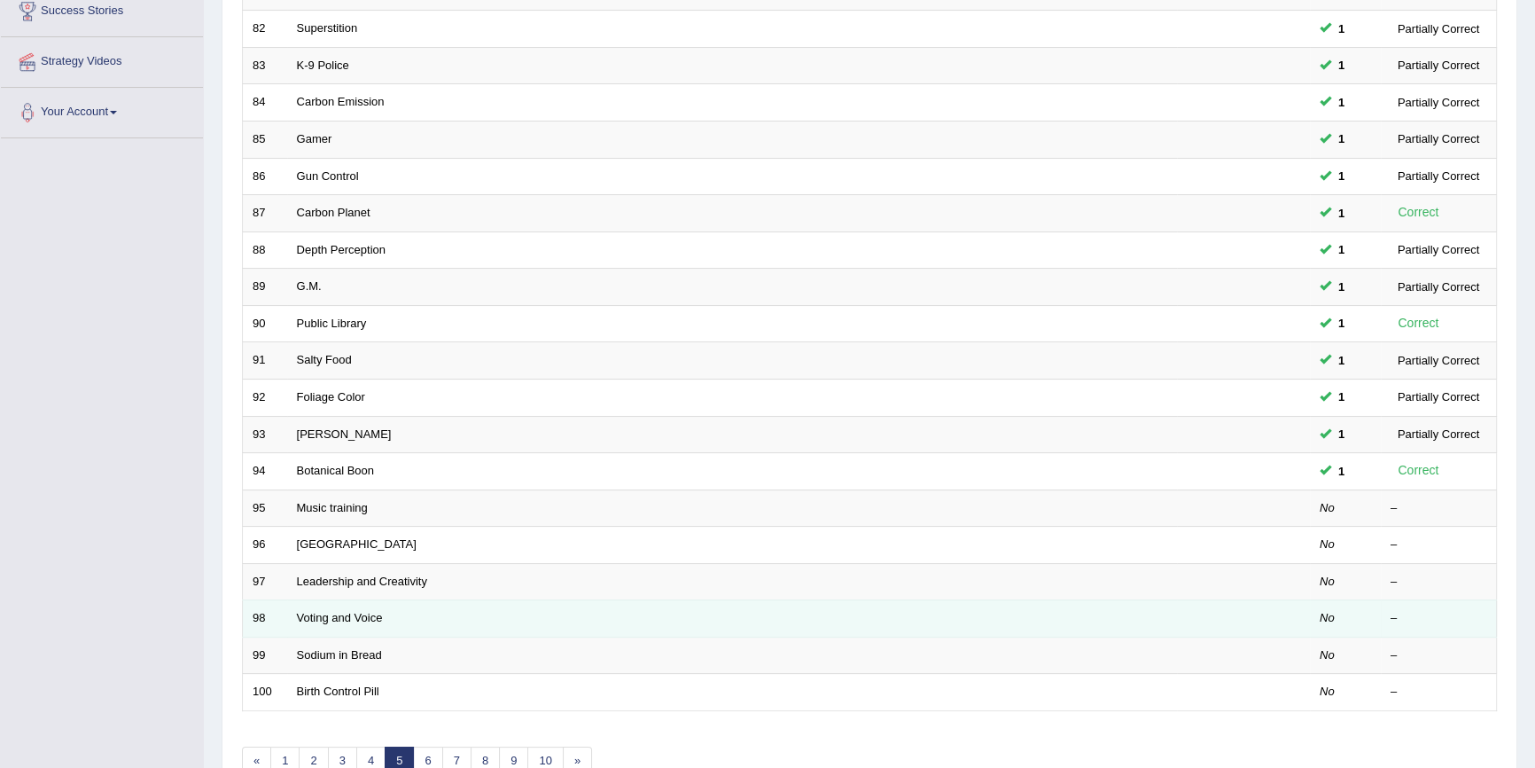
scroll to position [403, 0]
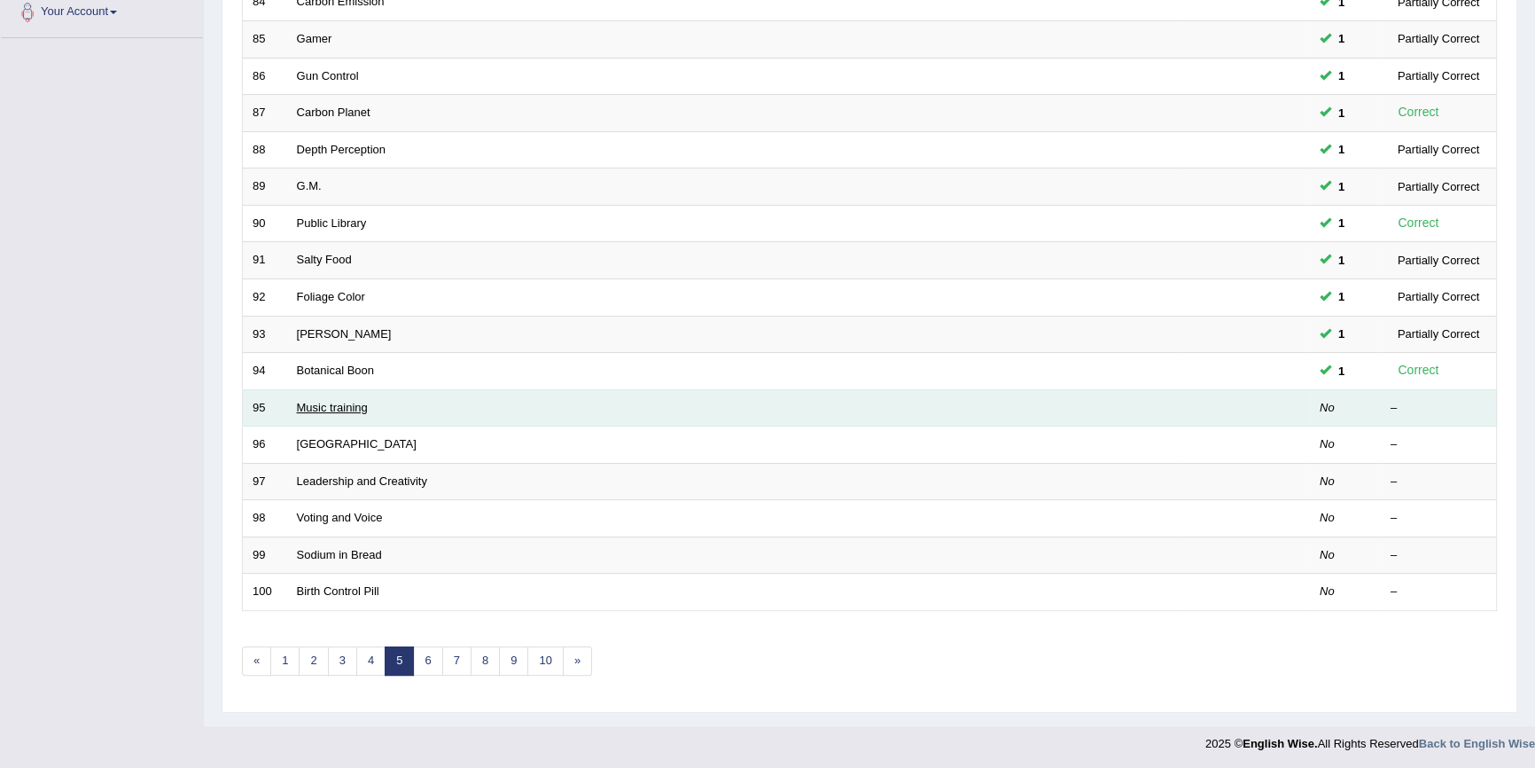
click at [330, 407] on link "Music training" at bounding box center [332, 407] width 71 height 13
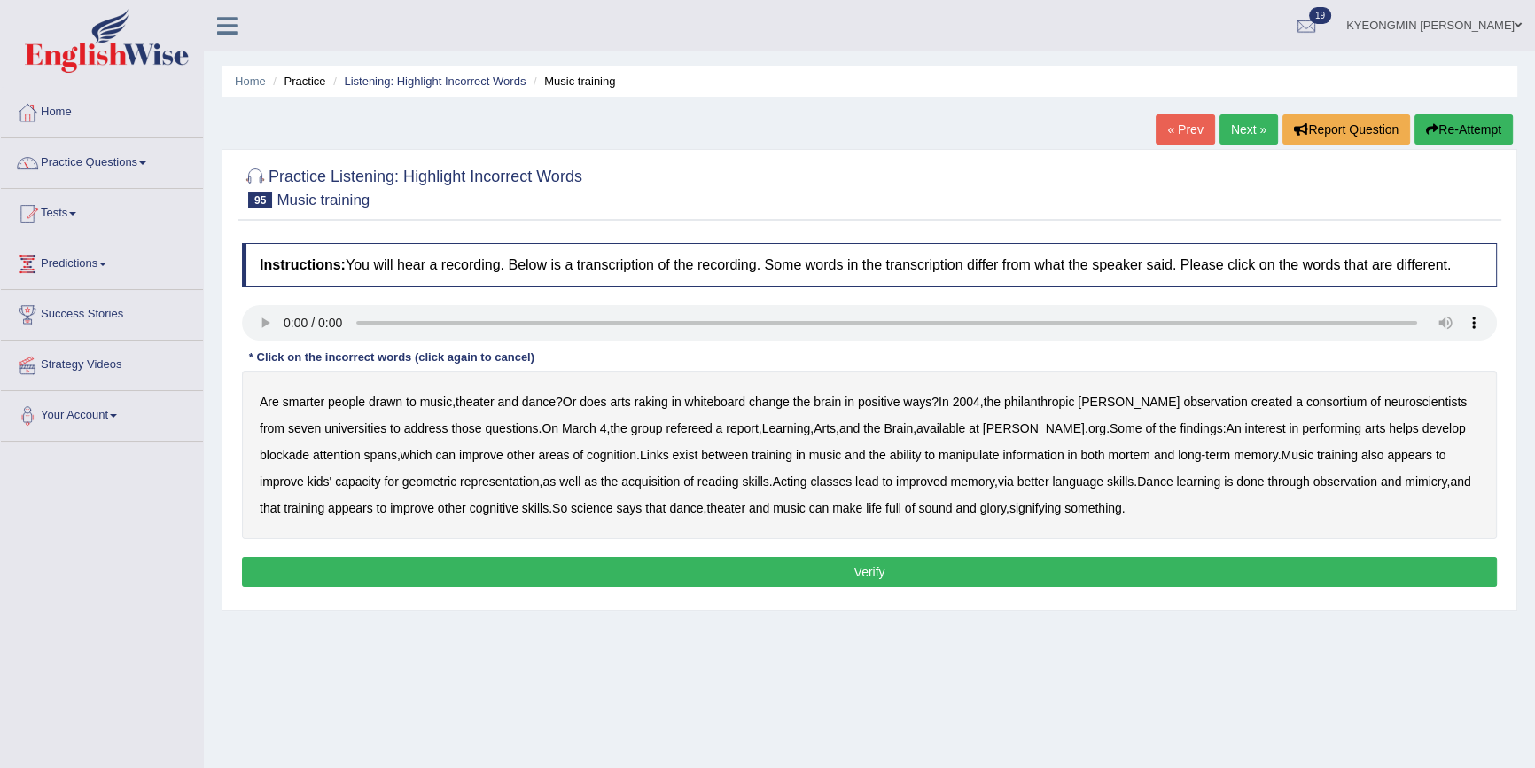
click at [660, 405] on b "raking" at bounding box center [652, 402] width 34 height 14
click at [723, 405] on b "whiteboard" at bounding box center [714, 402] width 61 height 14
click at [1184, 400] on b "observation" at bounding box center [1216, 402] width 64 height 14
click at [666, 430] on b "refereed" at bounding box center [689, 428] width 46 height 14
click at [309, 448] on b "blockade" at bounding box center [285, 455] width 50 height 14
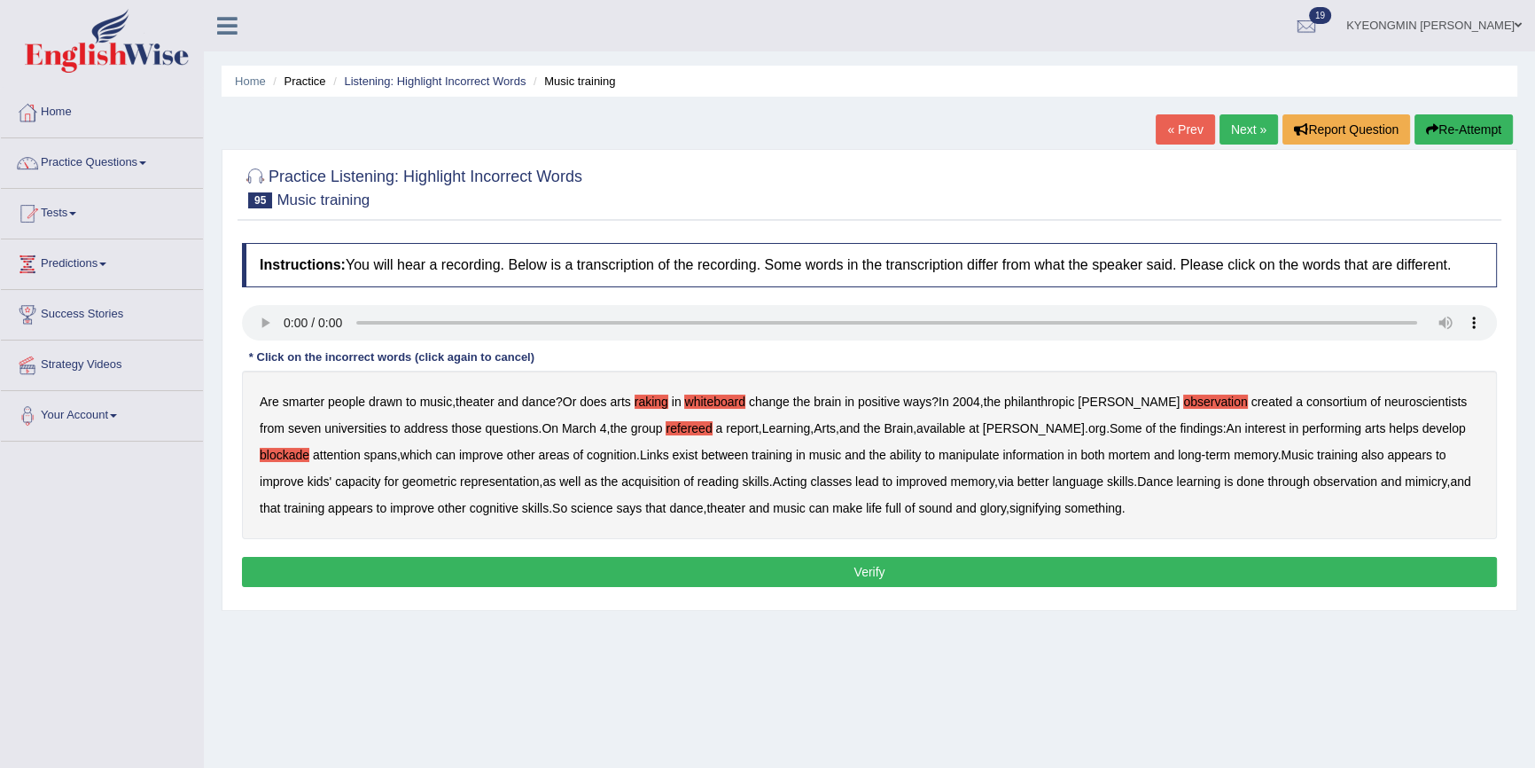
click at [1108, 453] on b "mortem" at bounding box center [1129, 455] width 42 height 14
click at [872, 567] on button "Verify" at bounding box center [869, 572] width 1255 height 30
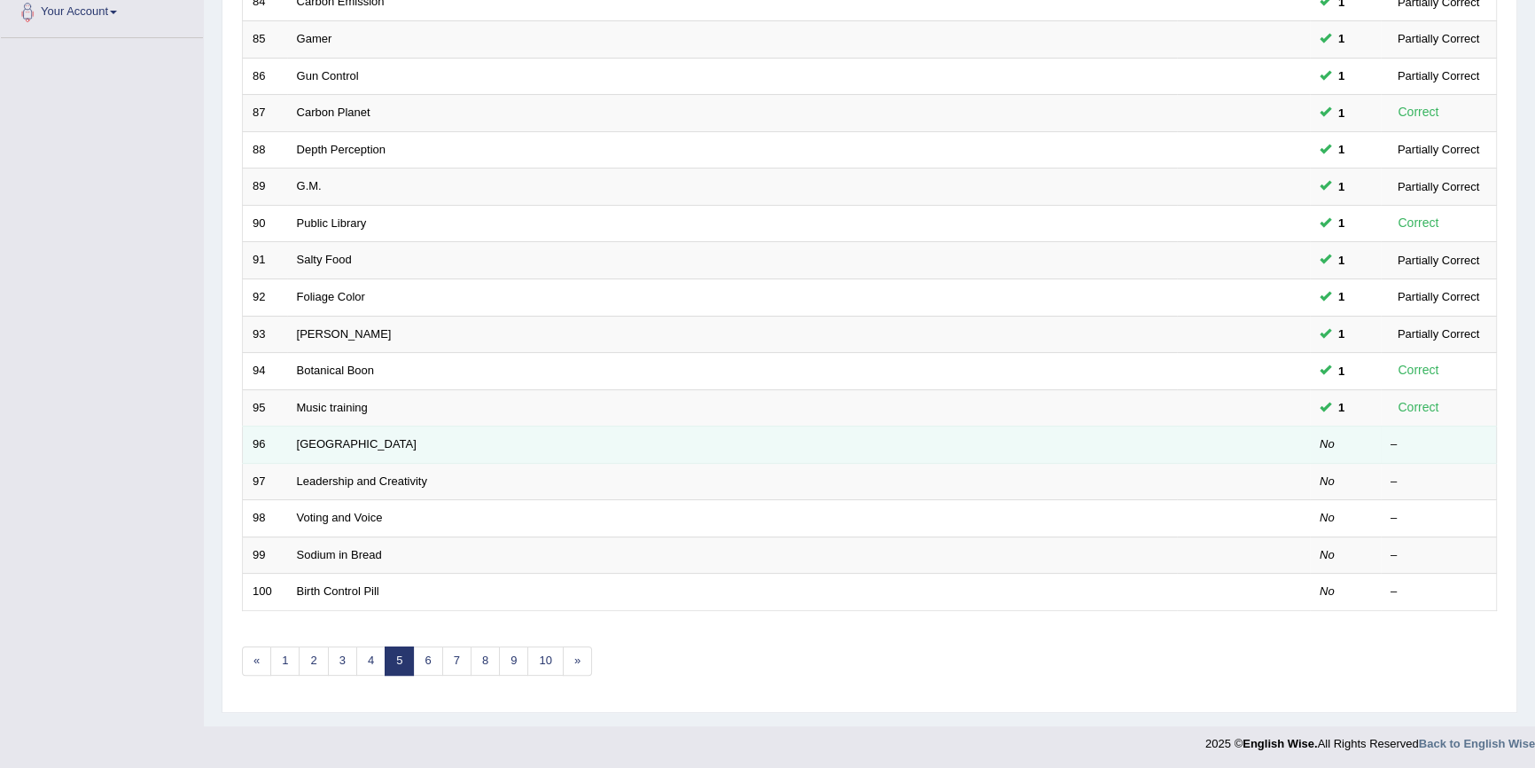
click at [344, 452] on td "[GEOGRAPHIC_DATA]" at bounding box center [732, 444] width 890 height 37
click at [350, 440] on link "[GEOGRAPHIC_DATA]" at bounding box center [357, 443] width 120 height 13
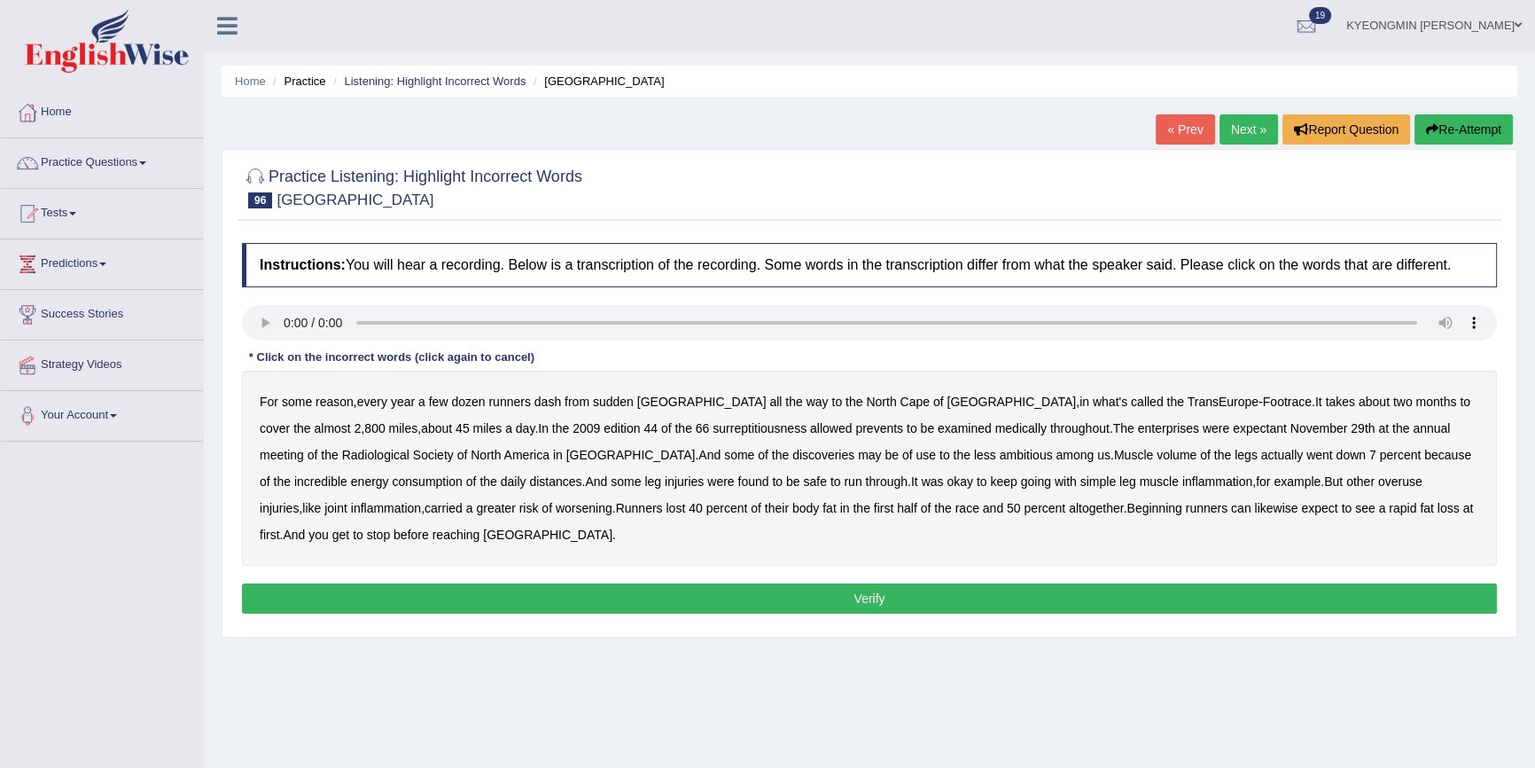
click at [713, 434] on b "surreptitiousness" at bounding box center [760, 428] width 94 height 14
click at [856, 426] on b "prevents" at bounding box center [880, 428] width 48 height 14
click at [1138, 429] on b "enterprises" at bounding box center [1168, 428] width 61 height 14
click at [1233, 427] on b "expectant" at bounding box center [1260, 428] width 54 height 14
click at [463, 601] on button "Verify" at bounding box center [869, 598] width 1255 height 30
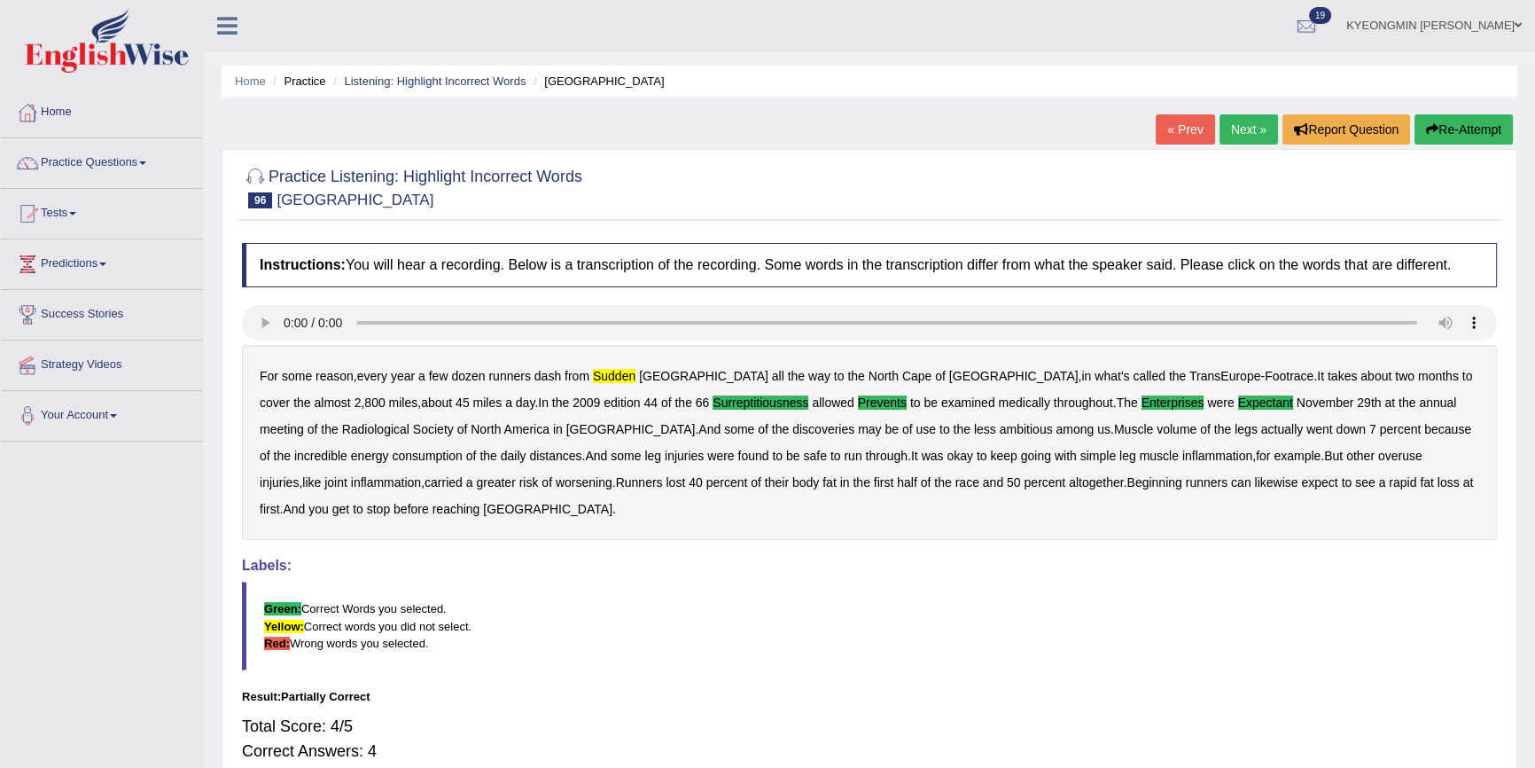
click at [621, 383] on div "For some reason , every year a few dozen runners dash from sudden Italy all the…" at bounding box center [869, 442] width 1255 height 195
click at [622, 375] on b "sudden" at bounding box center [614, 376] width 43 height 14
